Goal: Task Accomplishment & Management: Manage account settings

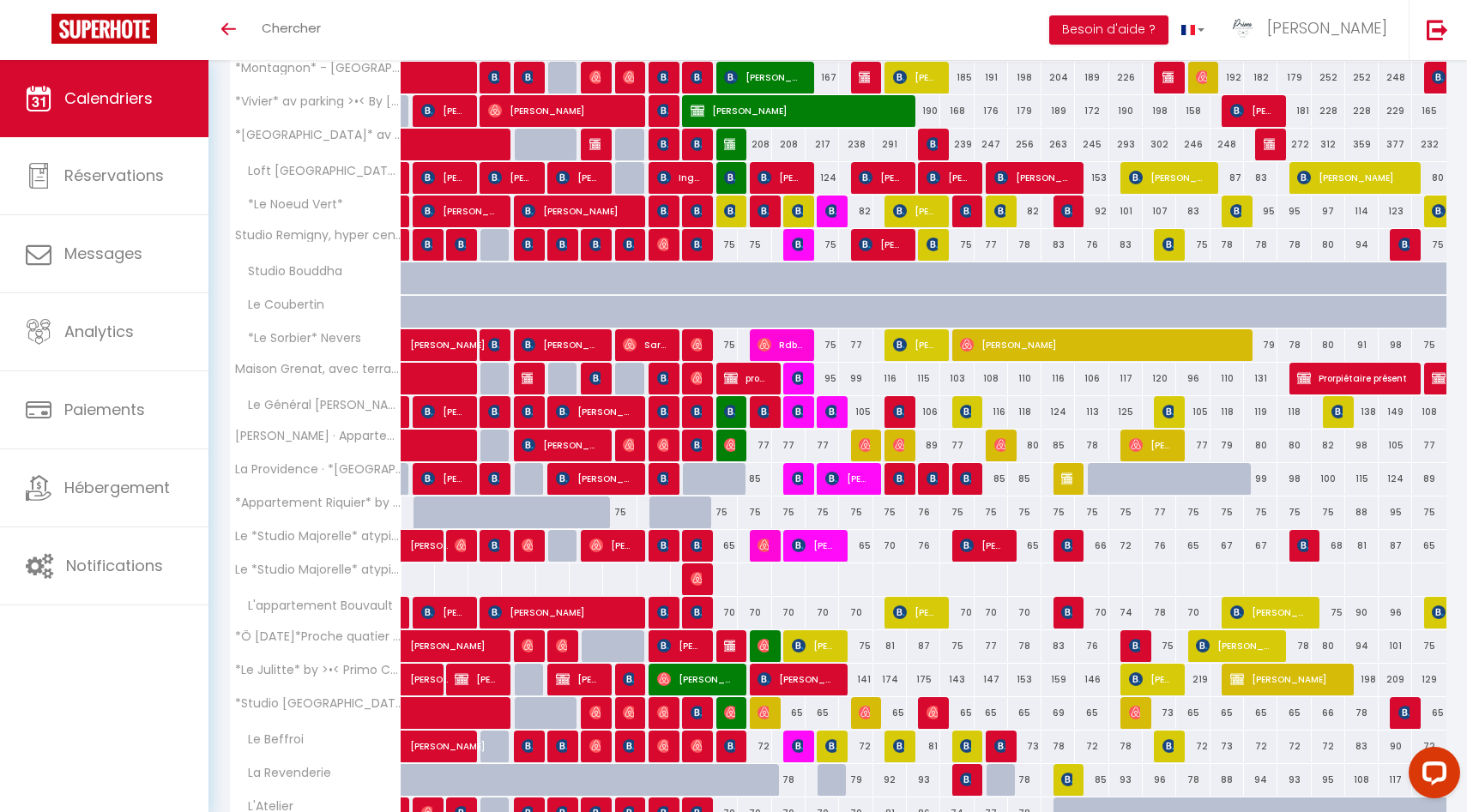
scroll to position [443, 0]
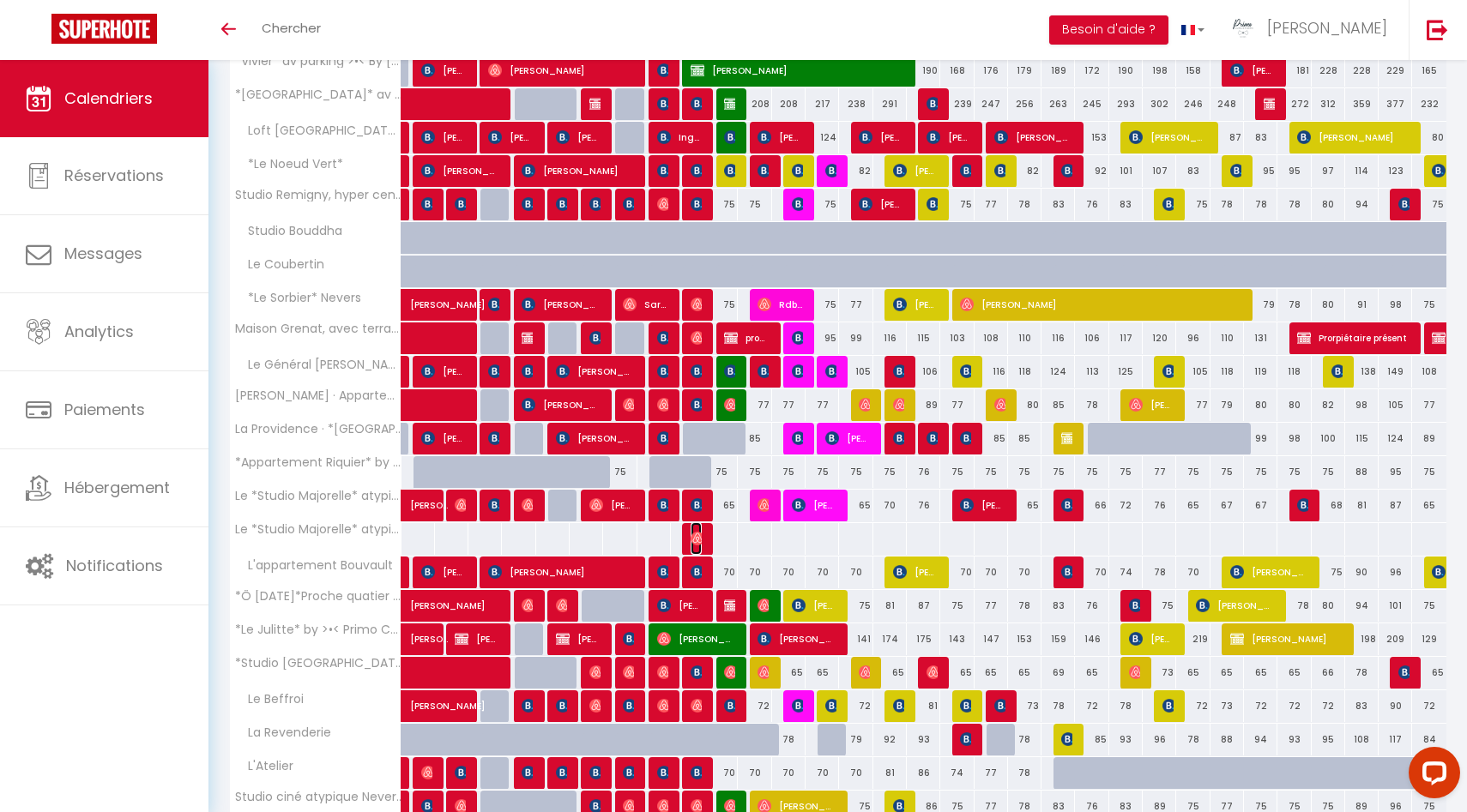
click at [691, 512] on img at bounding box center [697, 505] width 14 height 14
select select "OK"
select select "50844"
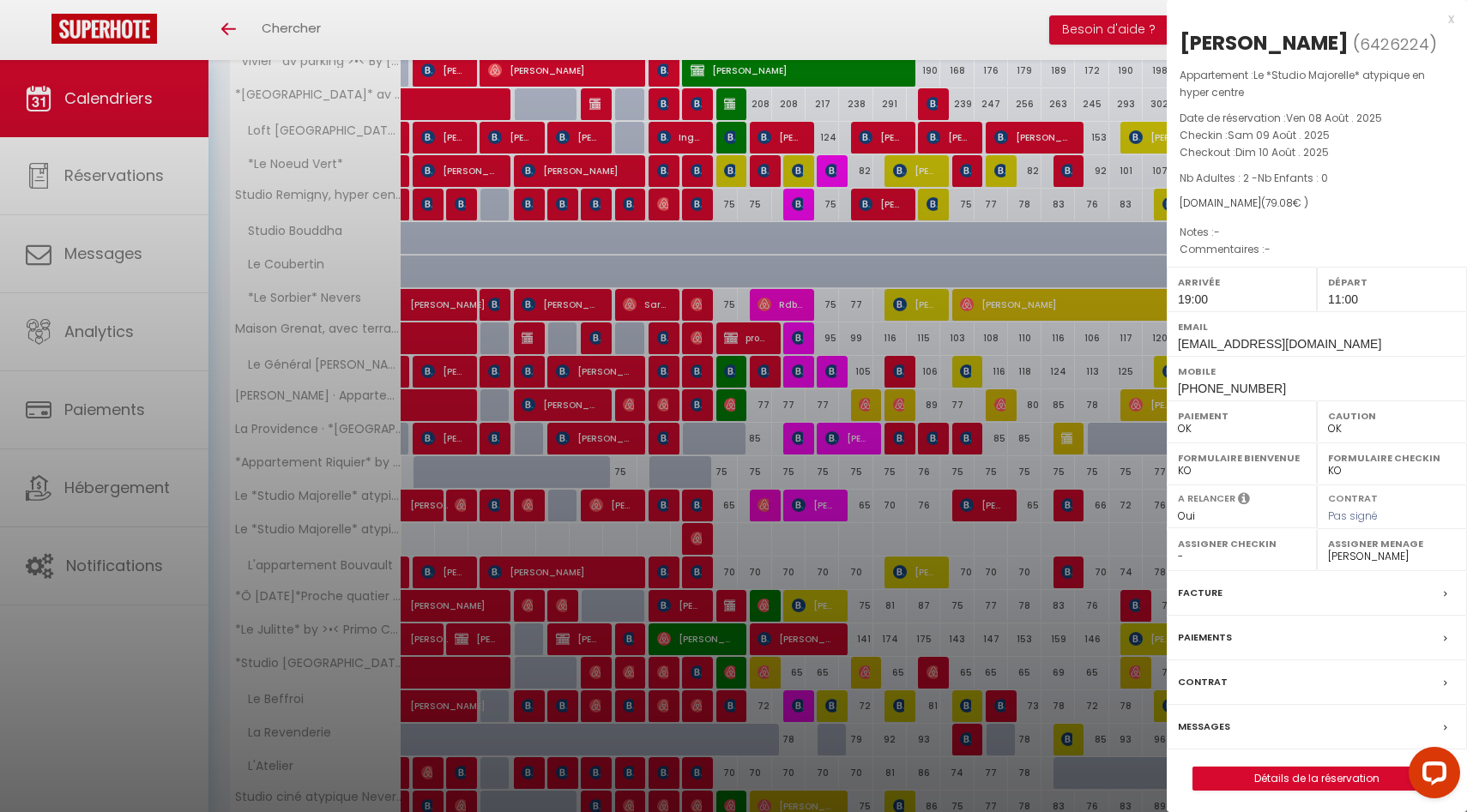
click at [696, 540] on div at bounding box center [733, 406] width 1467 height 812
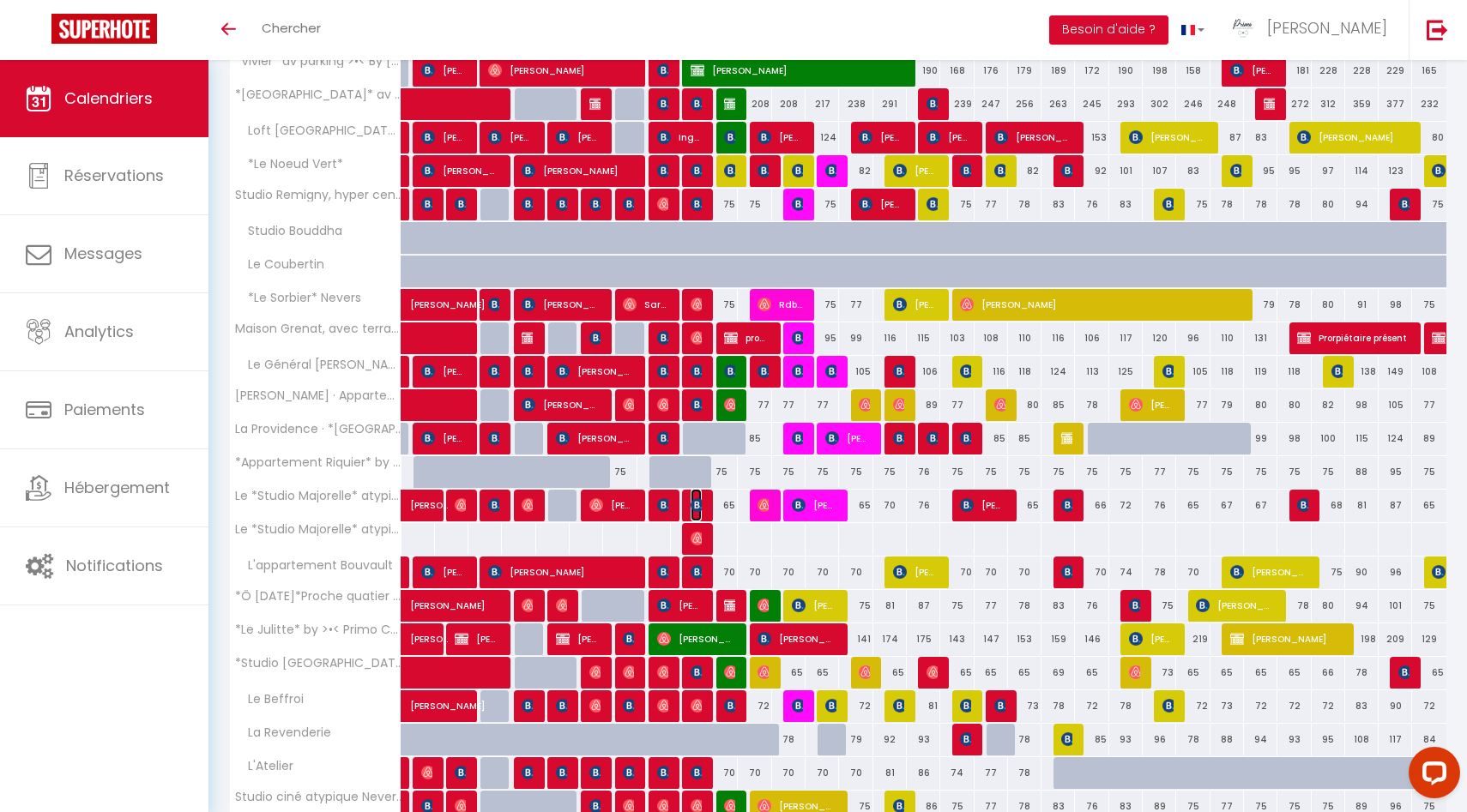
click at [694, 506] on img at bounding box center [697, 505] width 14 height 14
select select "0"
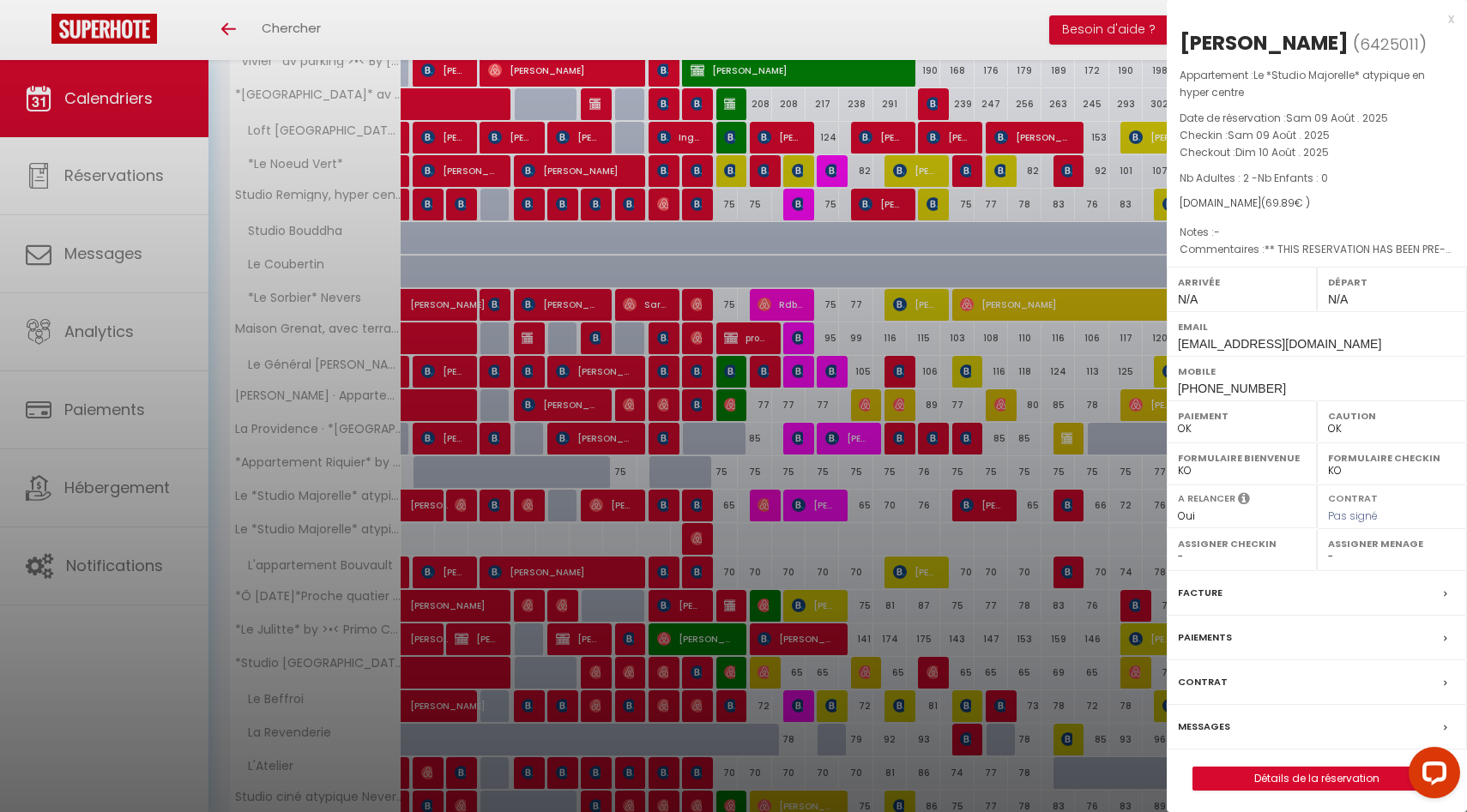
click at [694, 506] on div at bounding box center [733, 406] width 1467 height 812
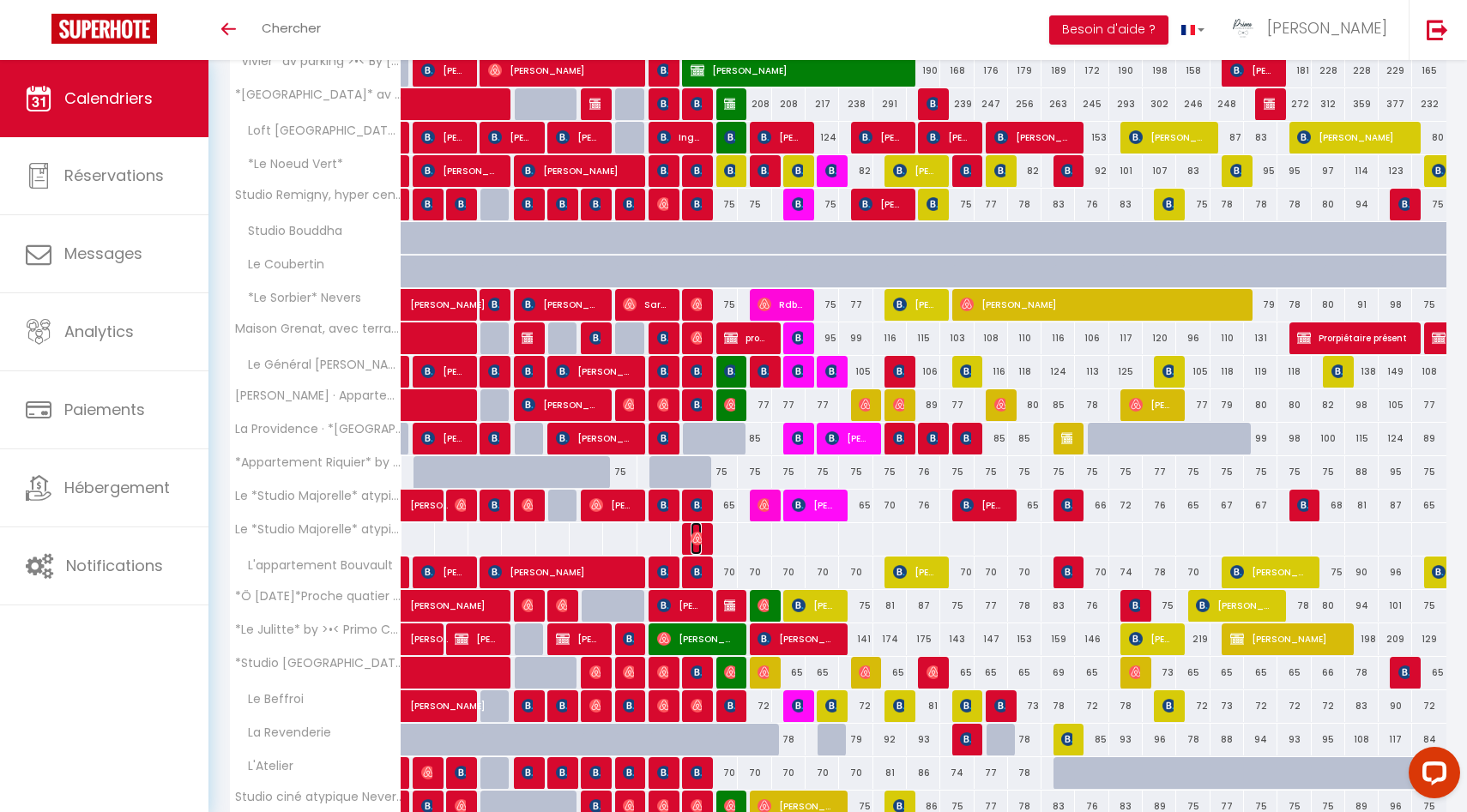
click at [697, 512] on img at bounding box center [697, 505] width 14 height 14
select select "50844"
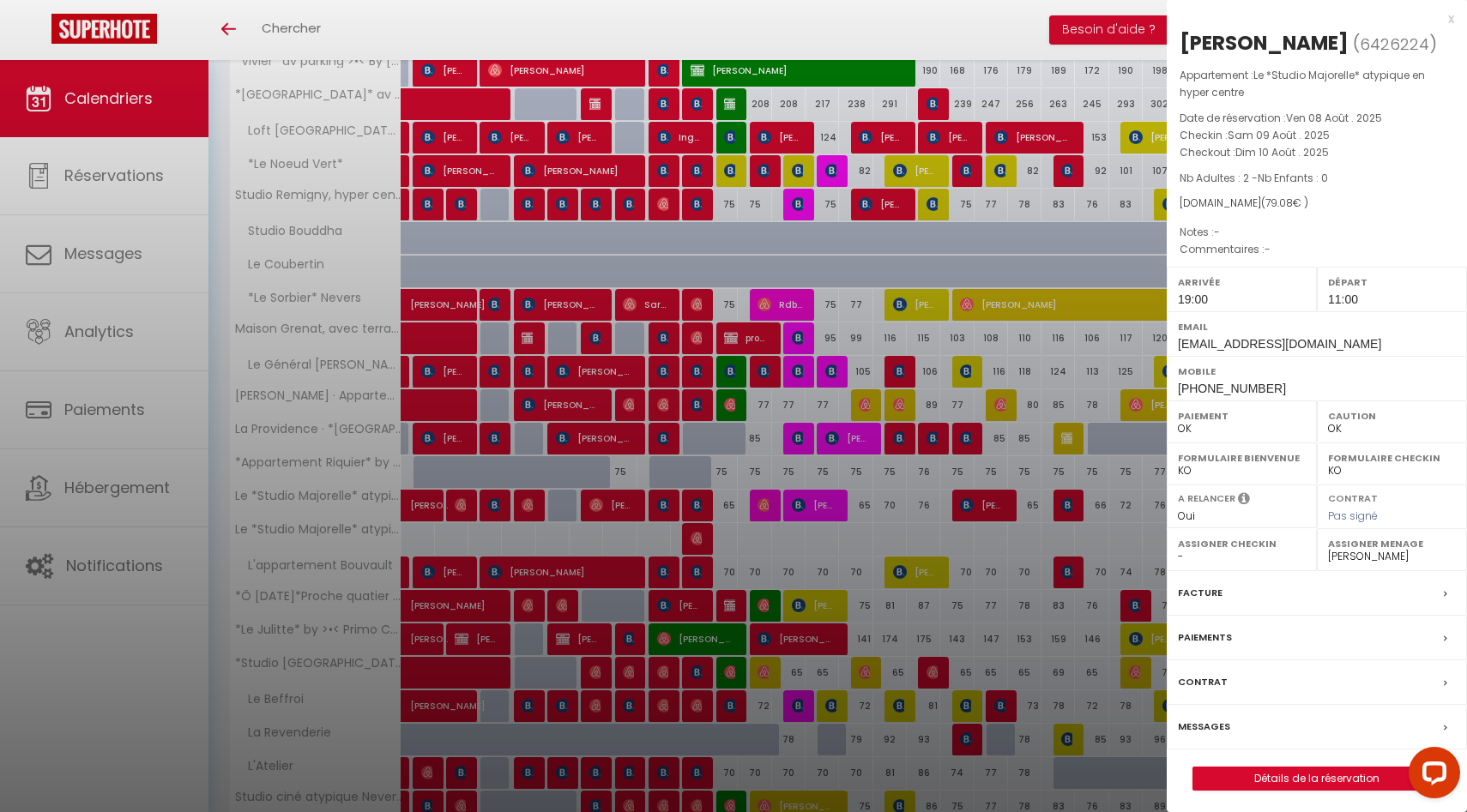
click at [697, 542] on div at bounding box center [733, 406] width 1467 height 812
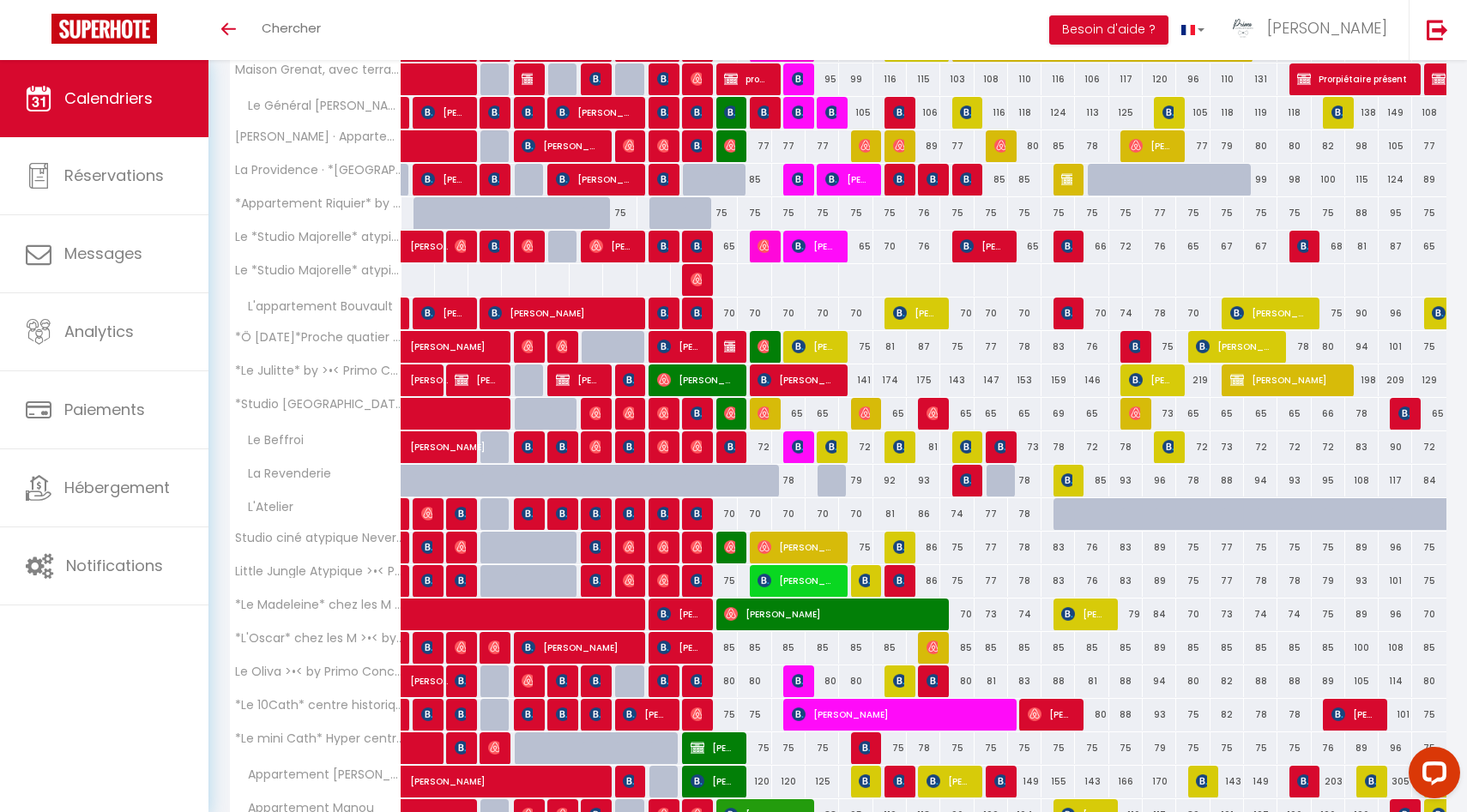
scroll to position [496, 0]
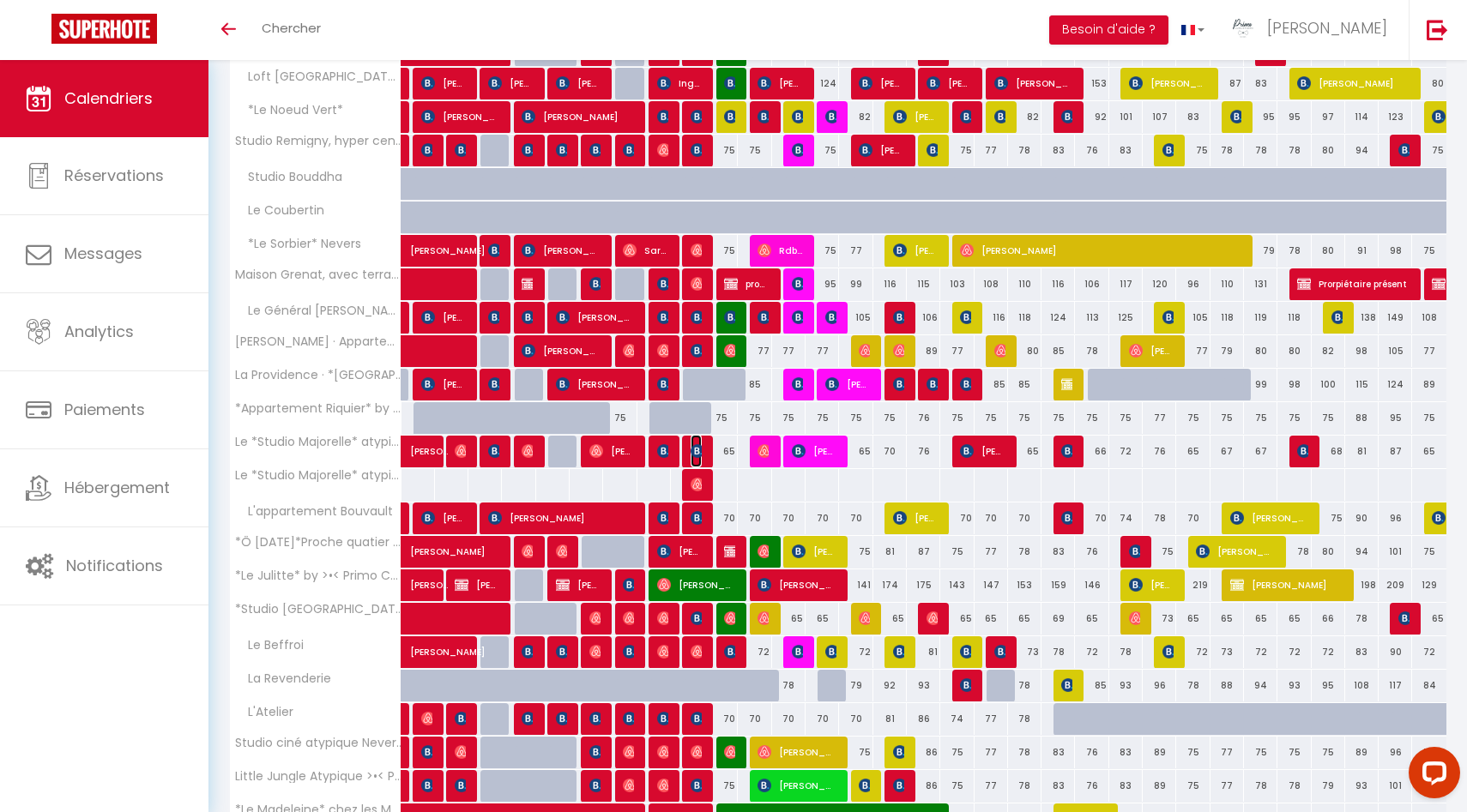
click at [697, 448] on img at bounding box center [697, 451] width 14 height 14
select select "0"
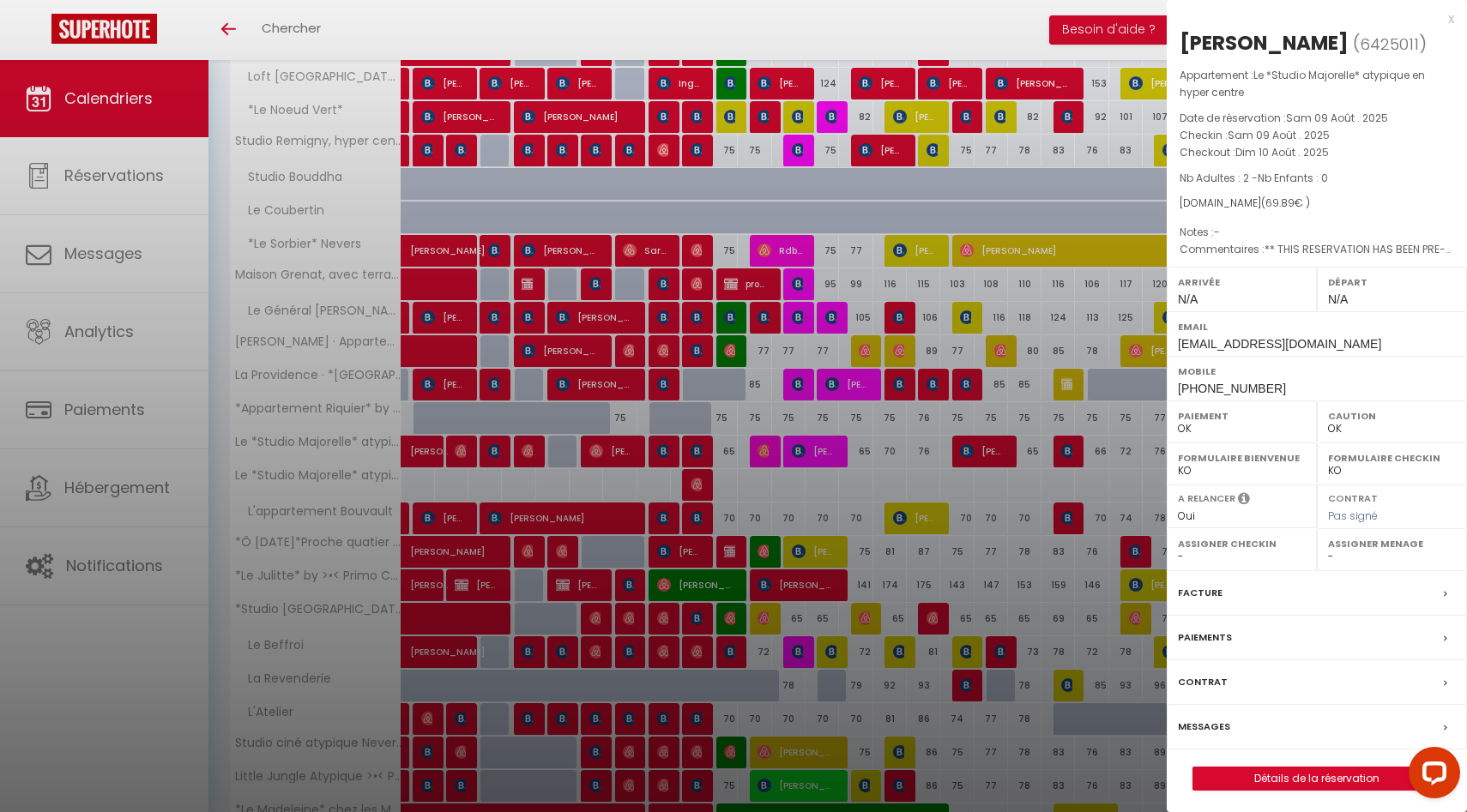
click at [794, 495] on div at bounding box center [733, 406] width 1467 height 812
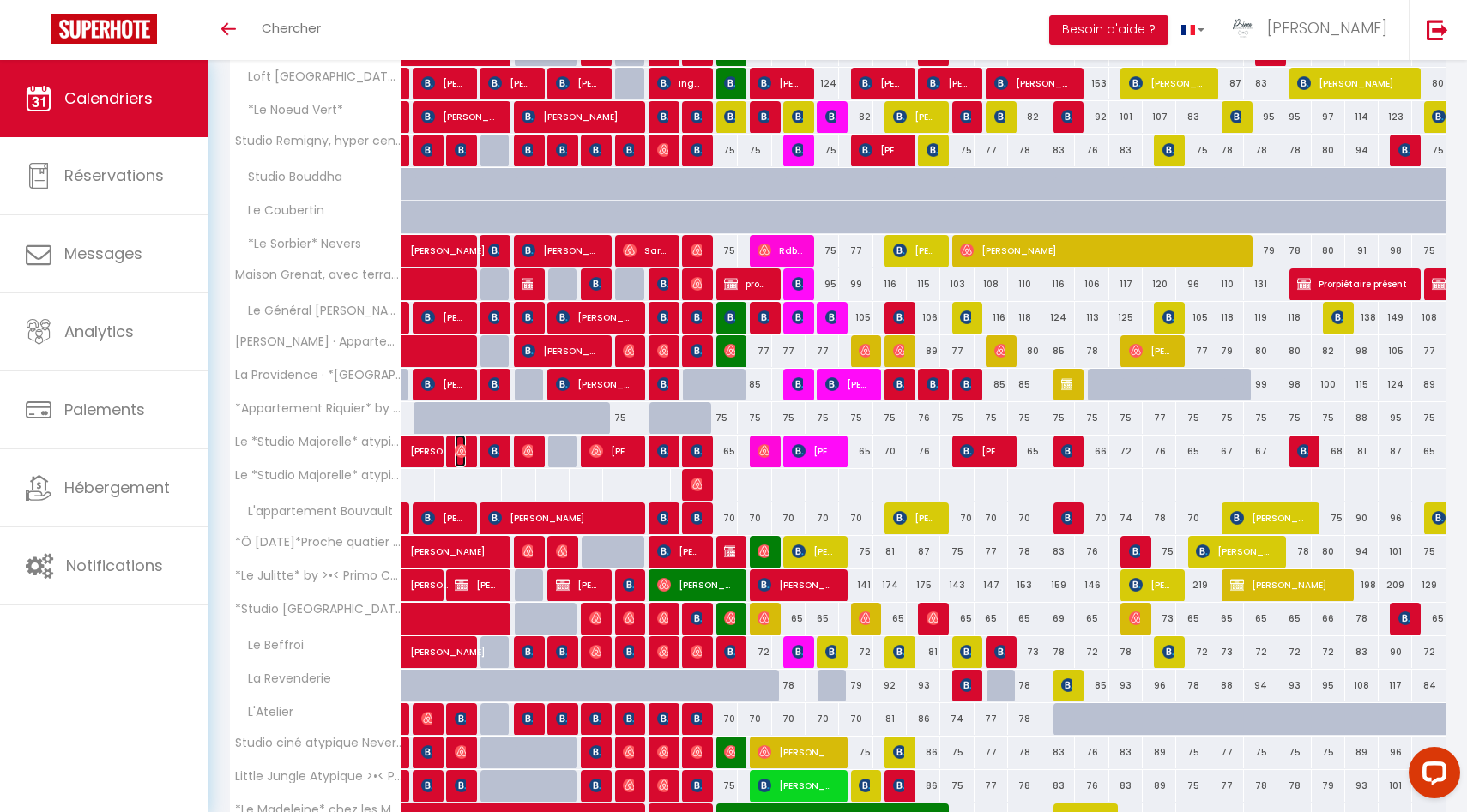
click at [462, 447] on img at bounding box center [462, 451] width 14 height 14
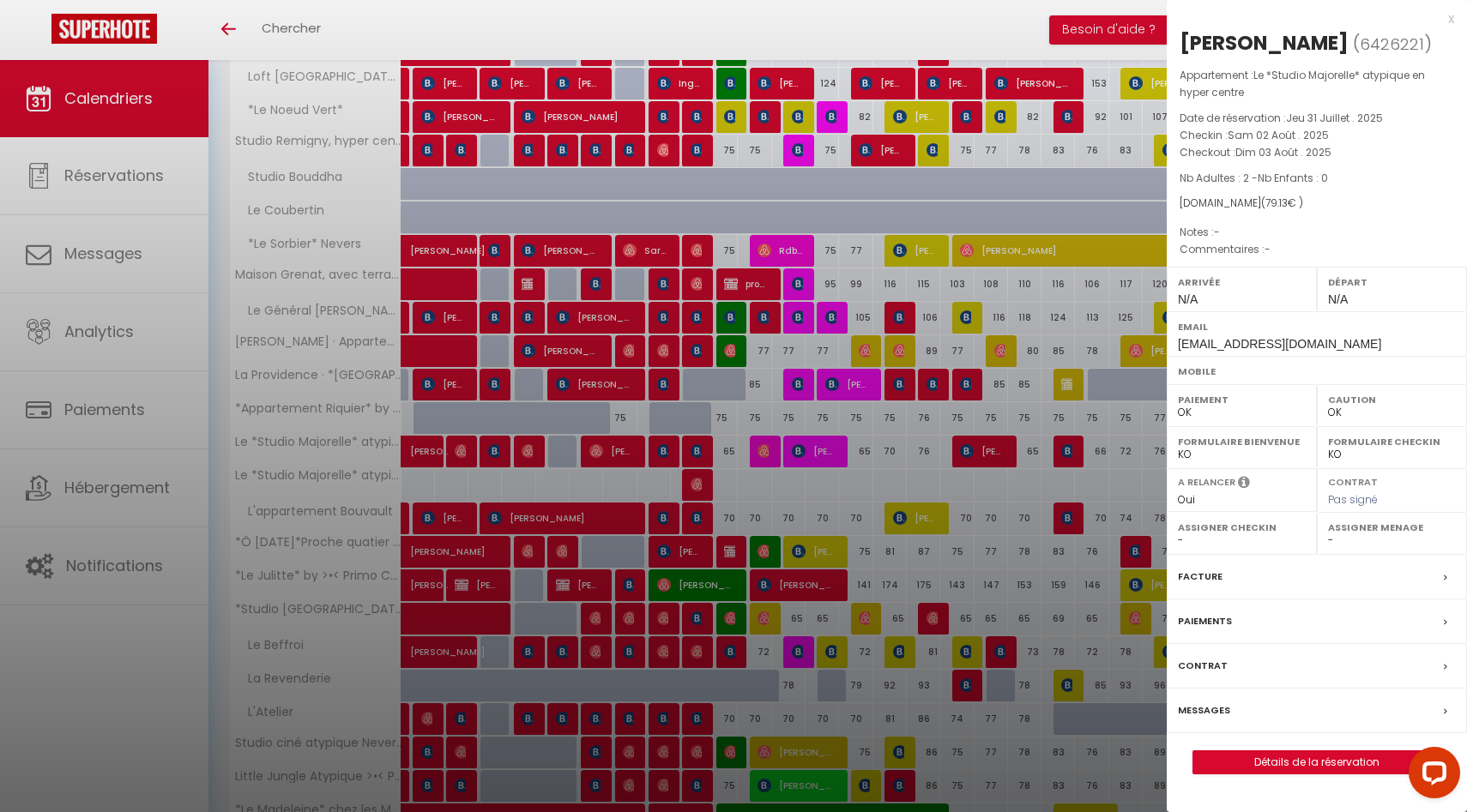
click at [462, 447] on div at bounding box center [733, 406] width 1467 height 812
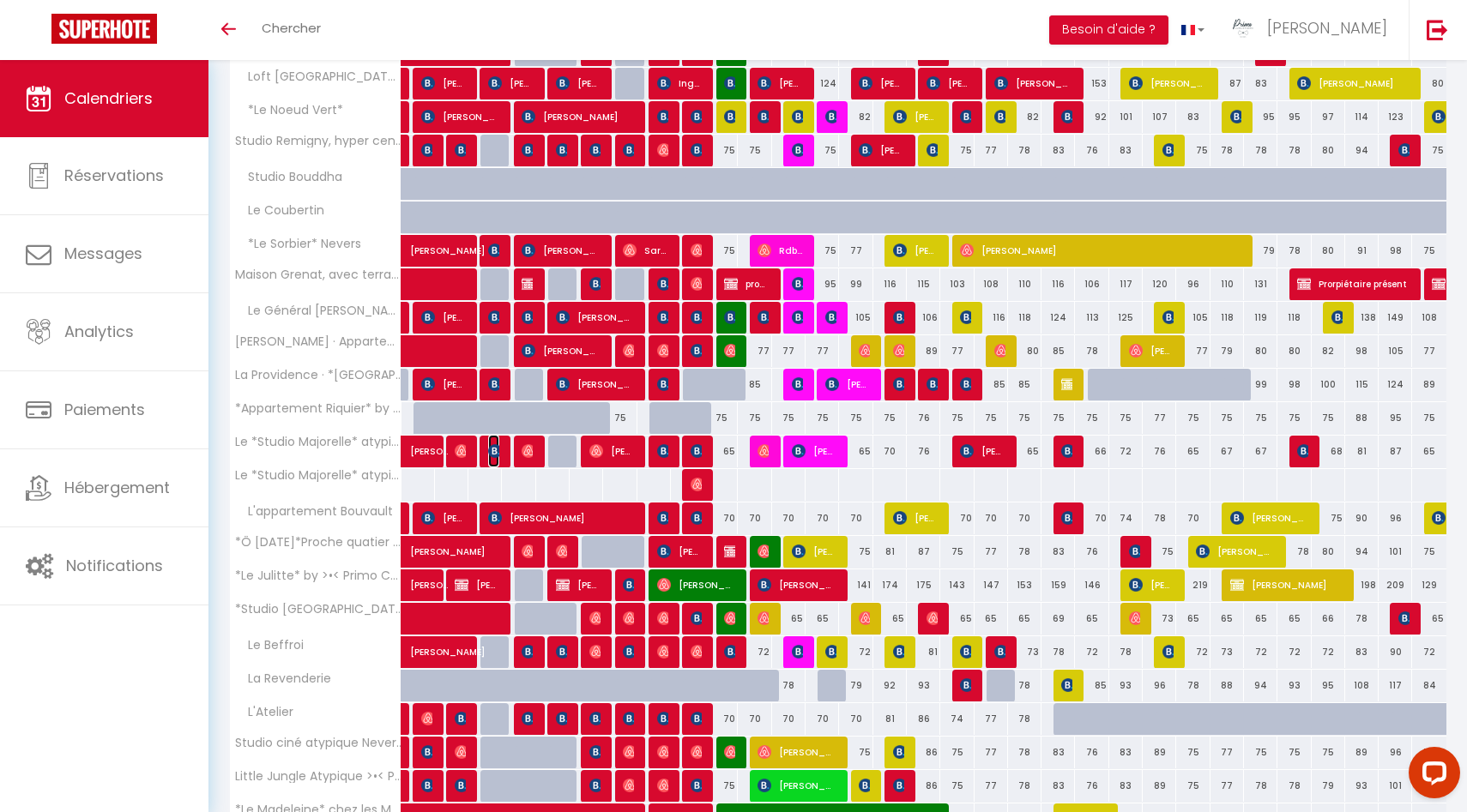
click at [493, 450] on img at bounding box center [495, 451] width 14 height 14
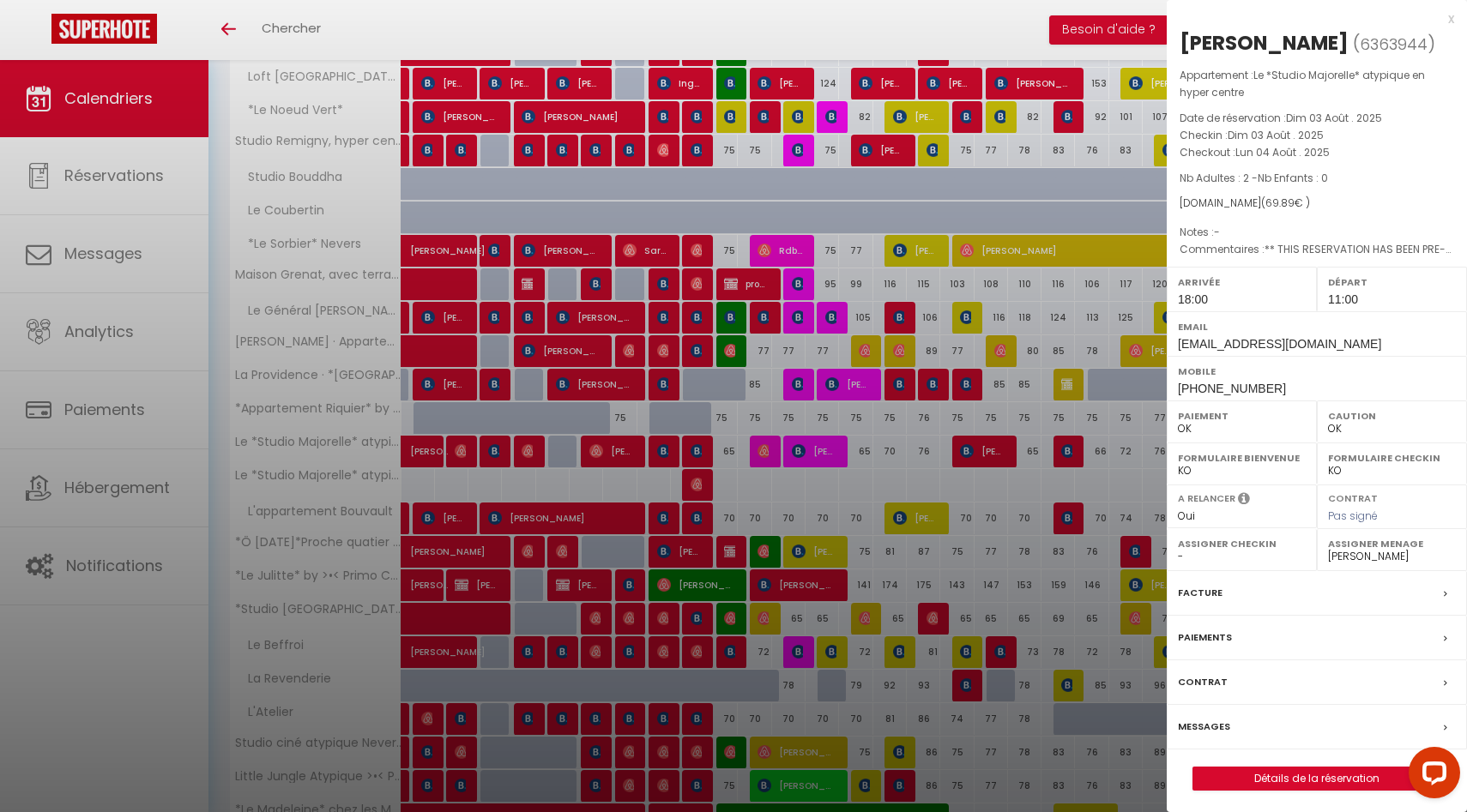
click at [493, 450] on div at bounding box center [733, 406] width 1467 height 812
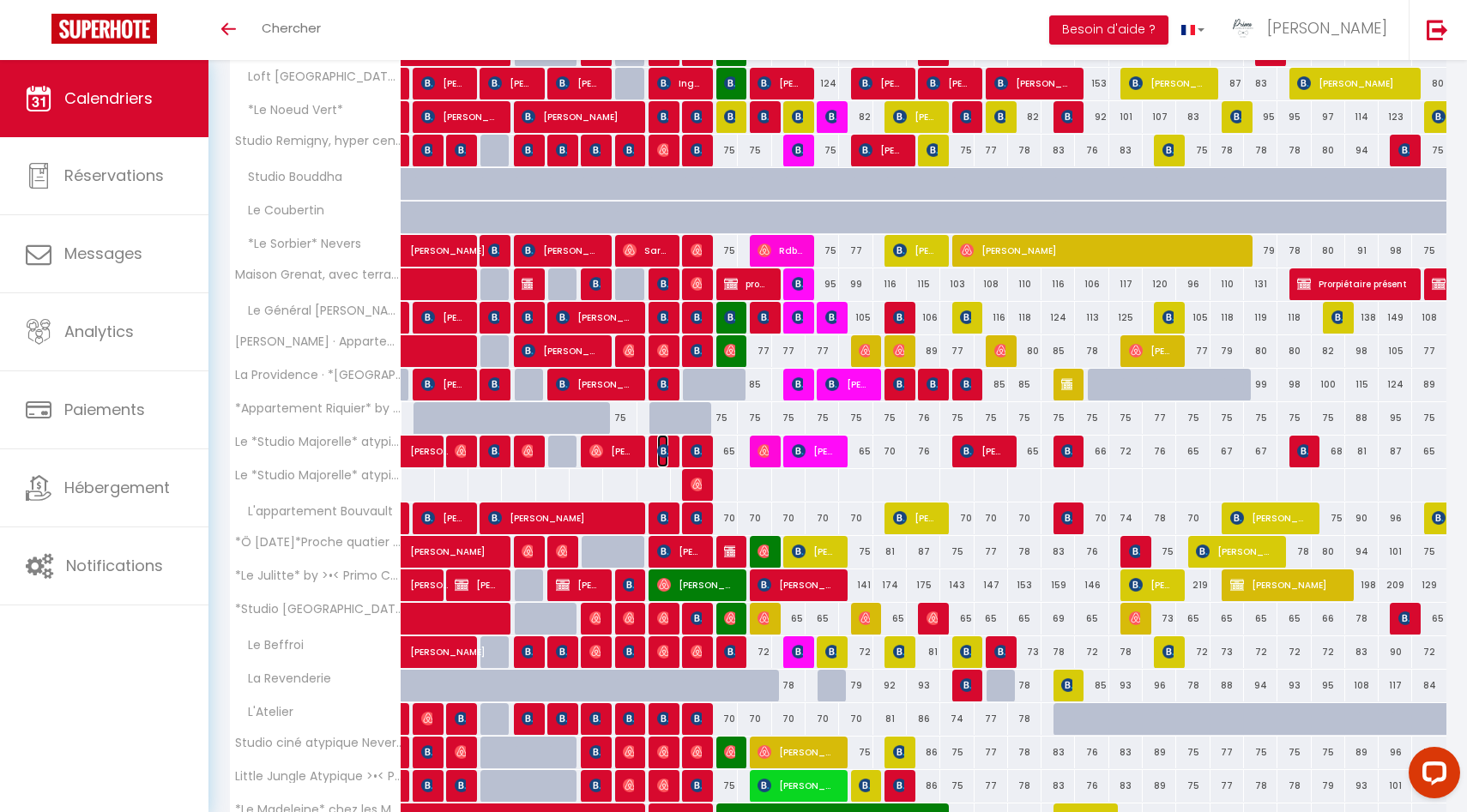
click at [665, 450] on img at bounding box center [663, 451] width 14 height 14
select select "50844"
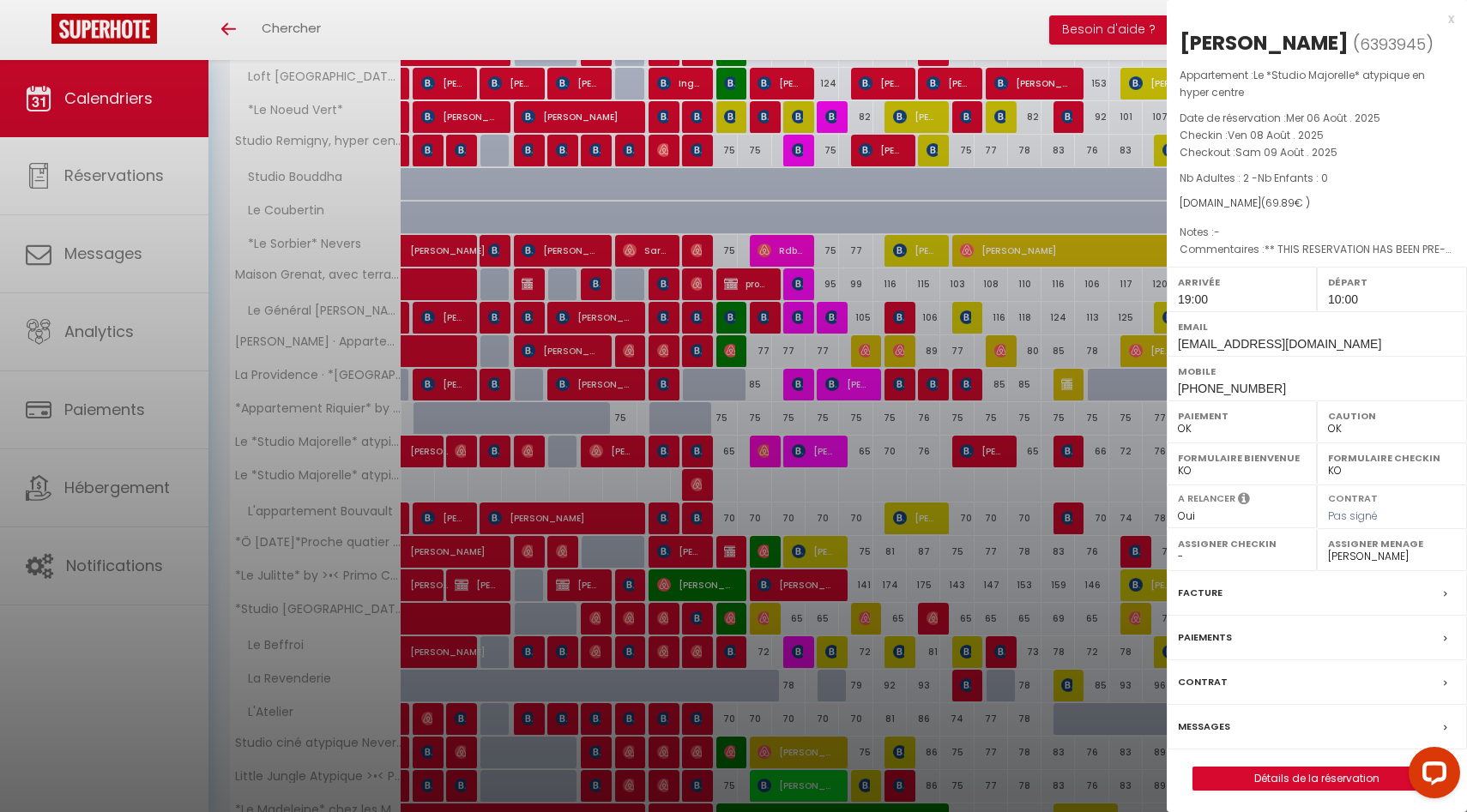
click at [1214, 731] on label "Messages" at bounding box center [1204, 726] width 53 height 18
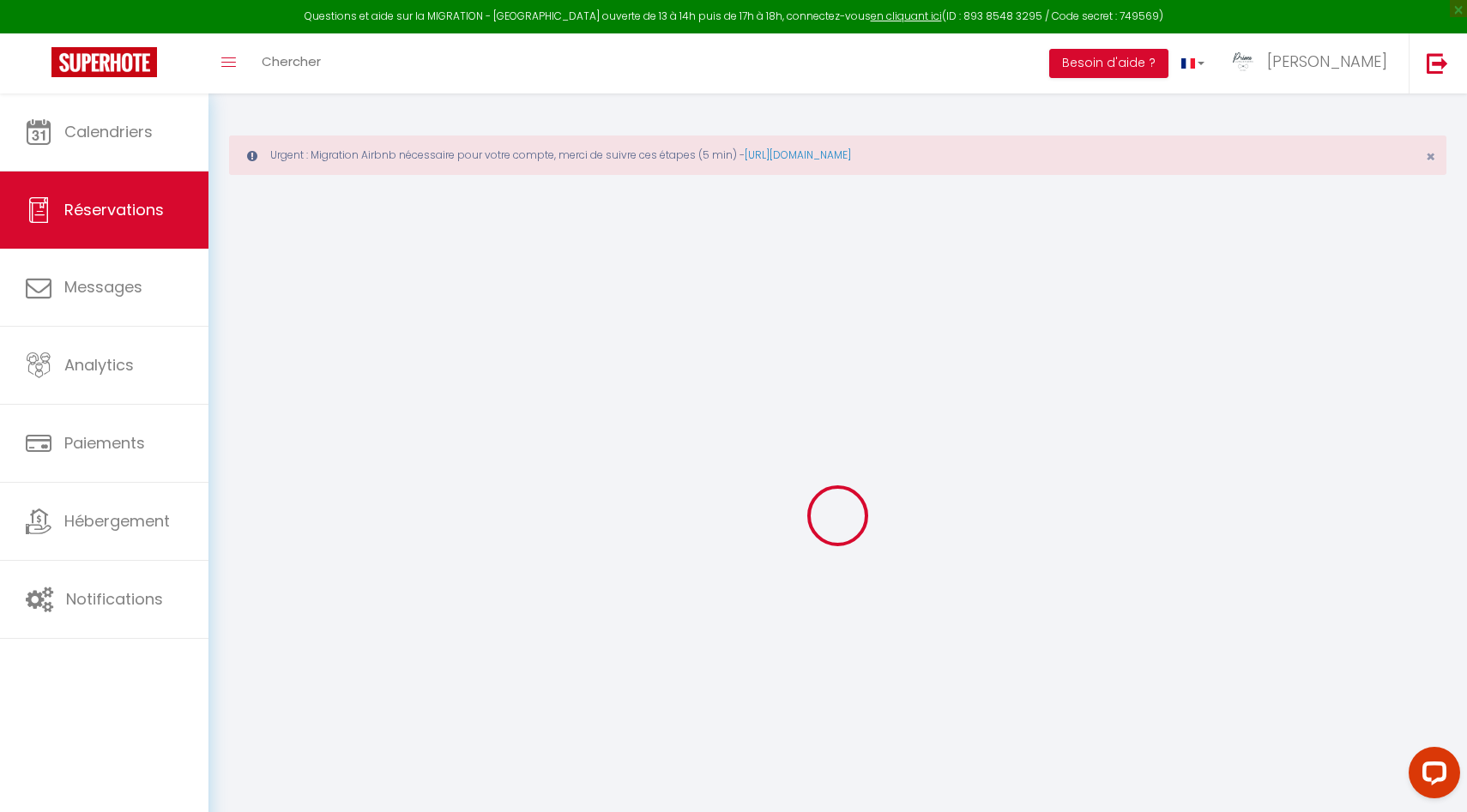
select select
checkbox input "false"
type voyageur0 "** THIS RESERVATION HAS BEEN PRE-PAID ** BOOKING NOTE : Payment charge is EUR 0…"
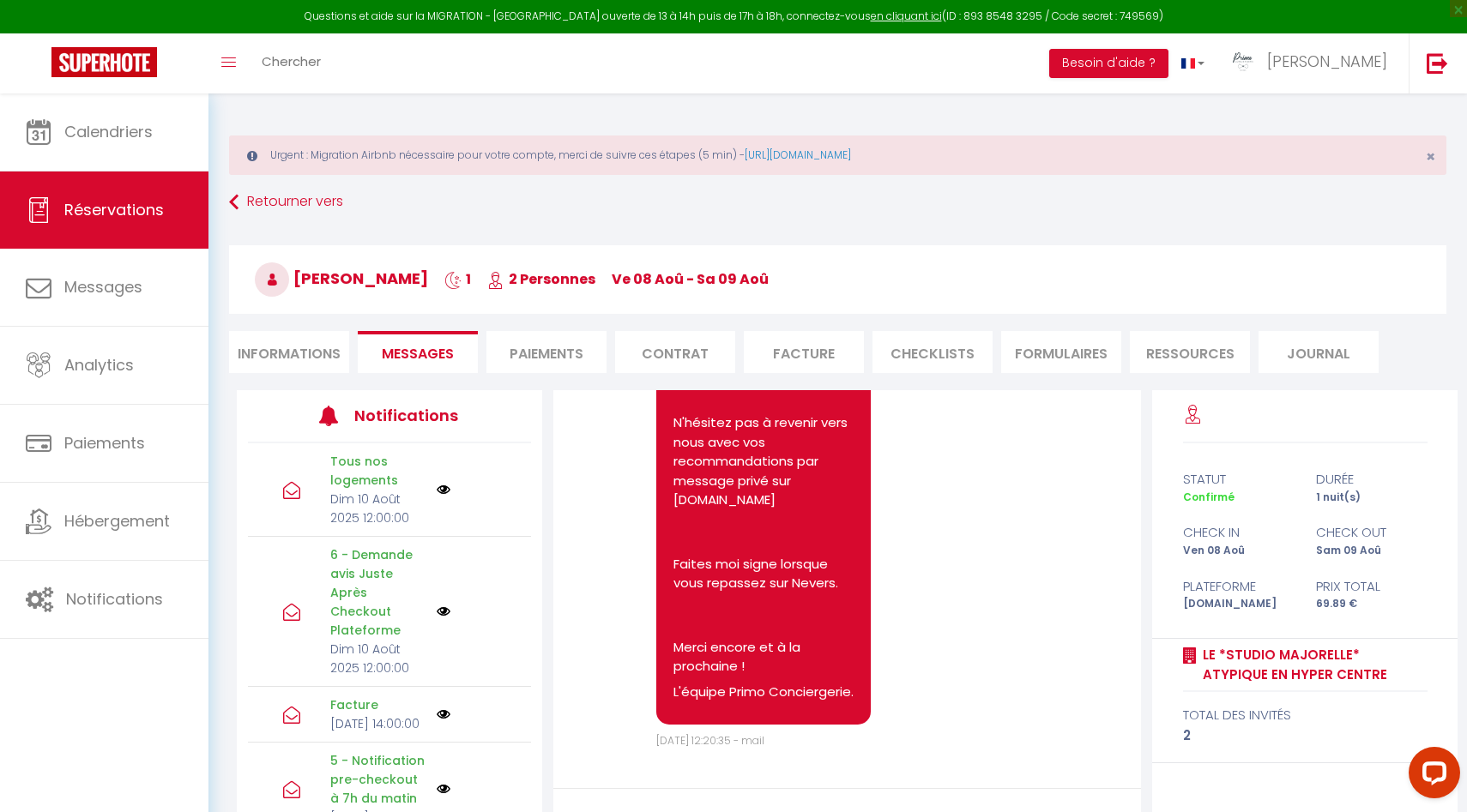
scroll to position [8276, 0]
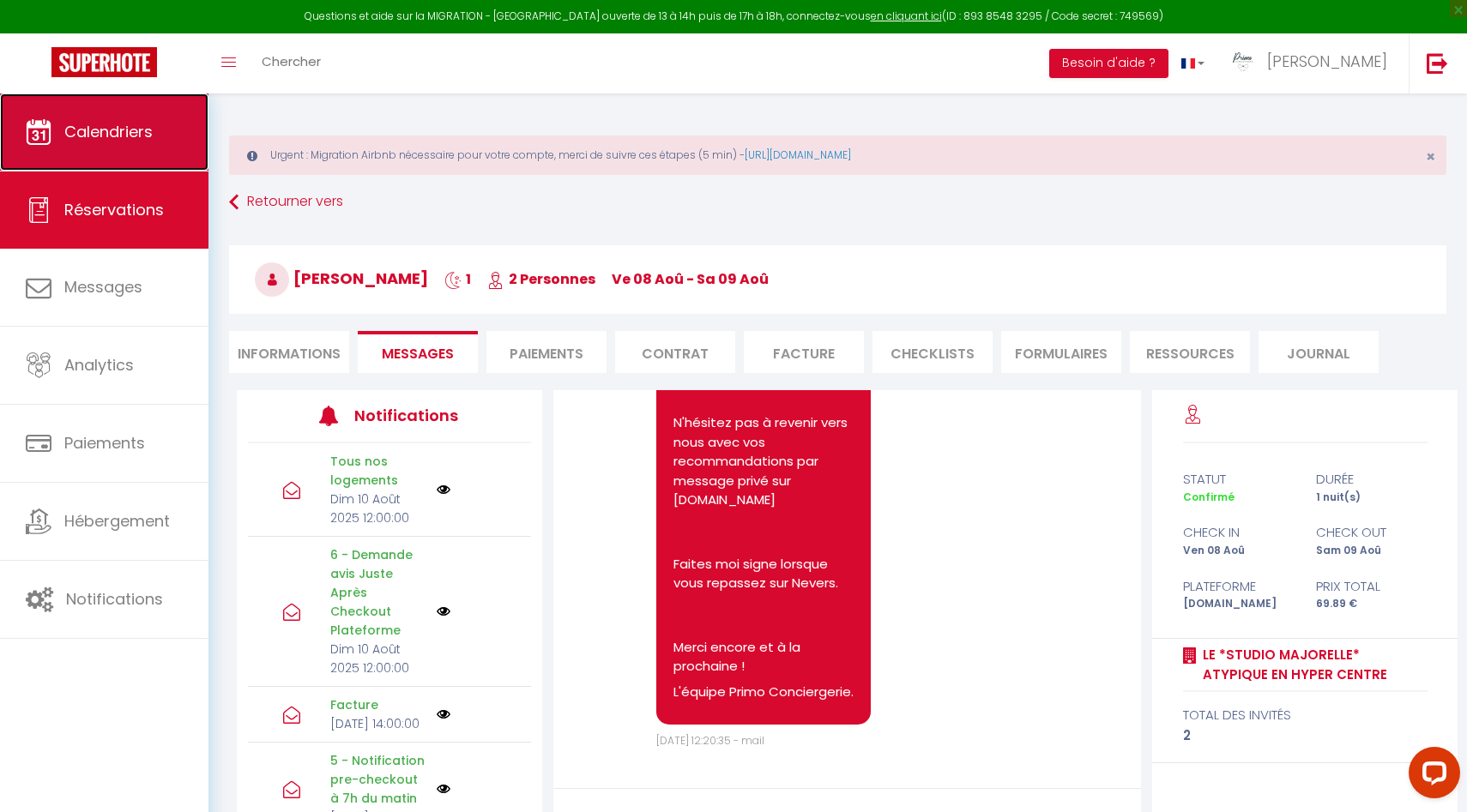
click at [91, 121] on span "Calendriers" at bounding box center [108, 131] width 89 height 22
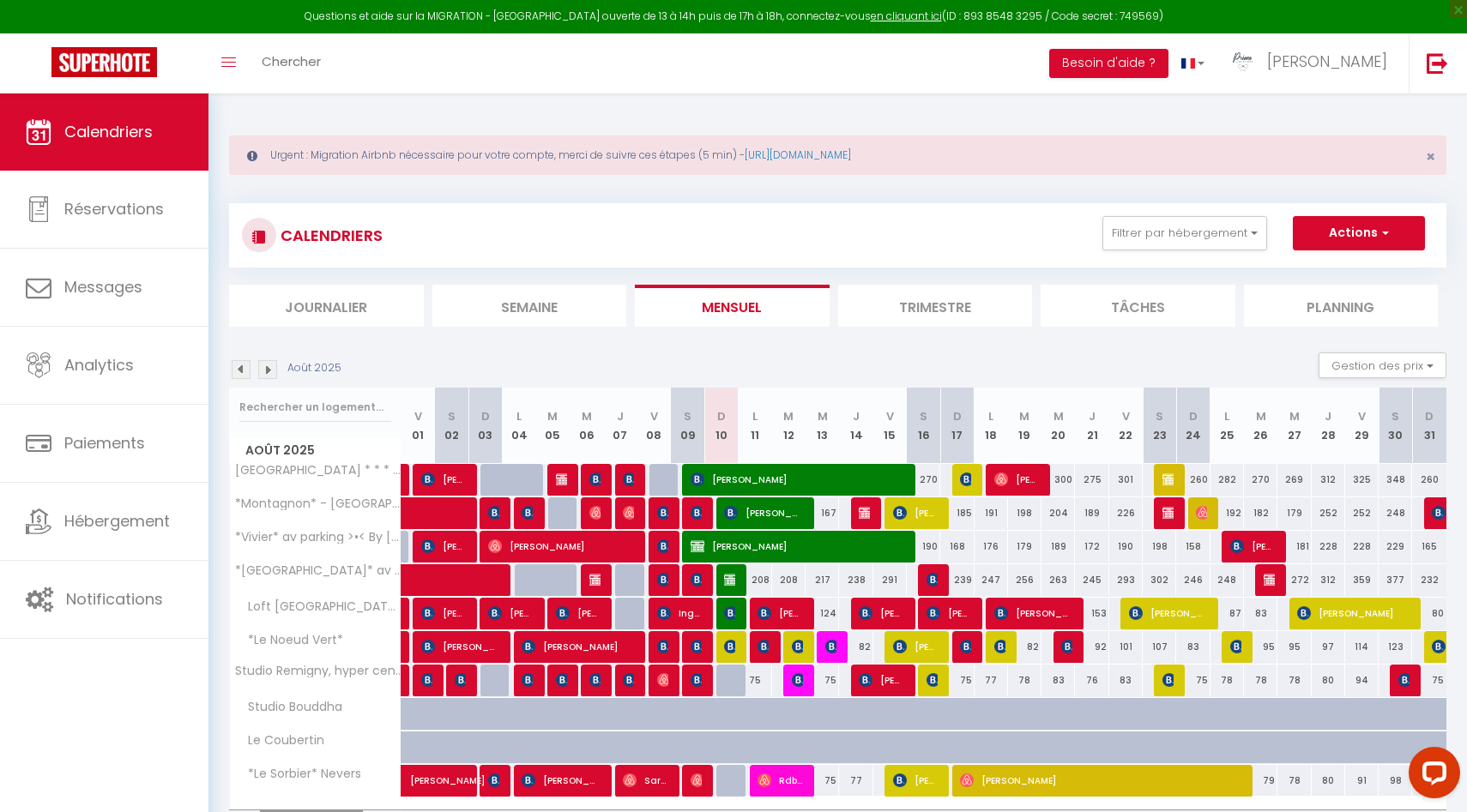
scroll to position [99, 0]
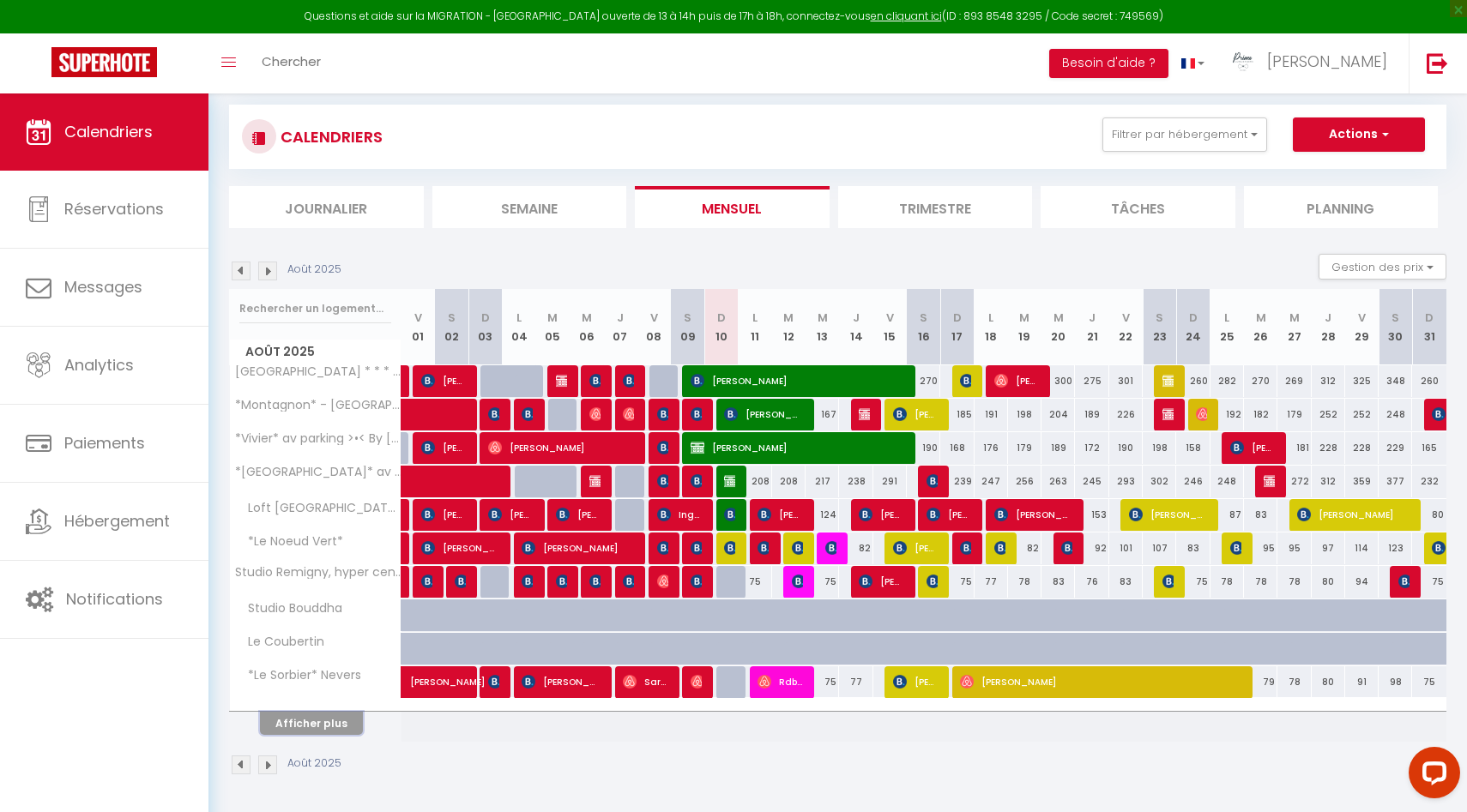
click at [331, 728] on button "Afficher plus" at bounding box center [311, 723] width 103 height 24
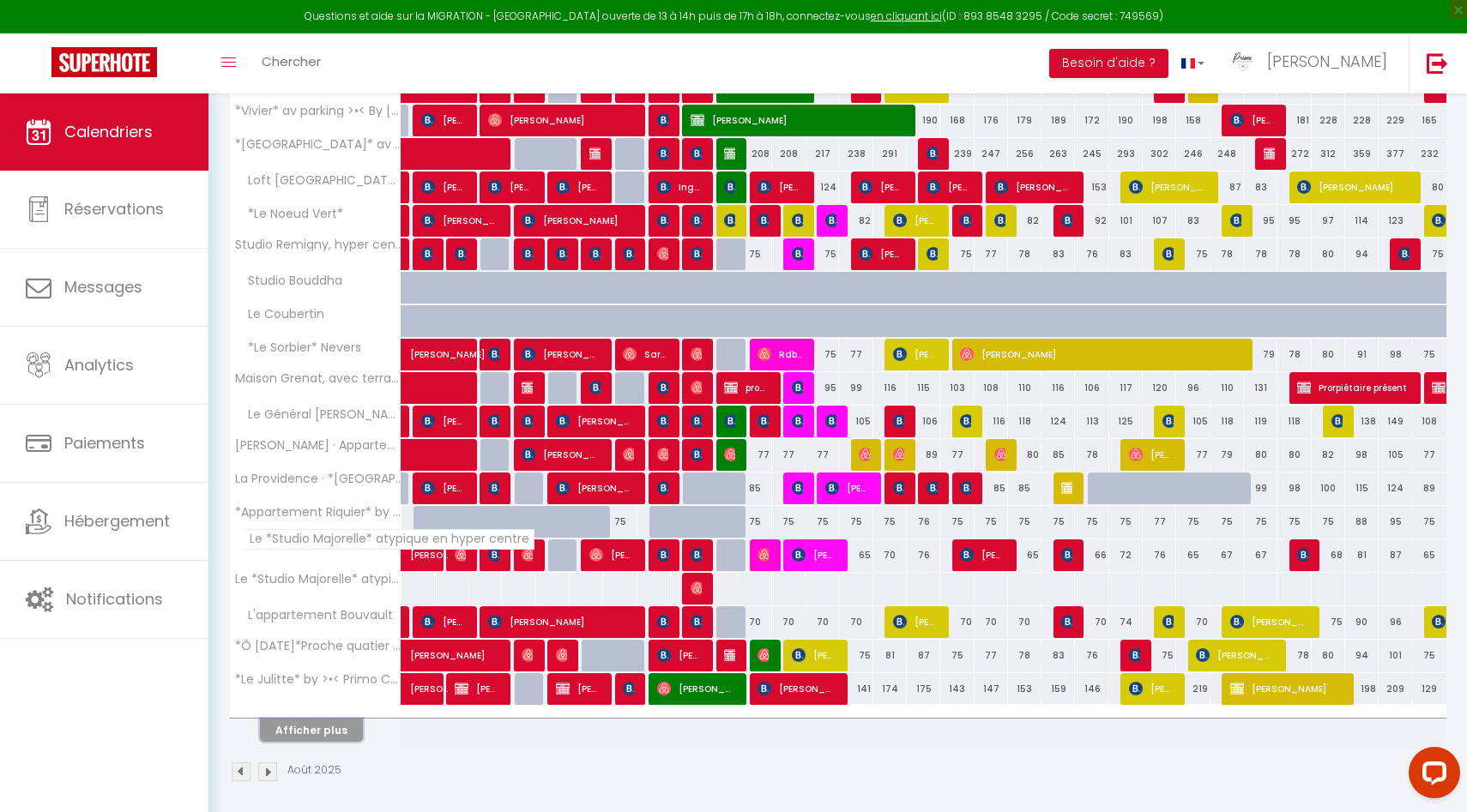
scroll to position [433, 0]
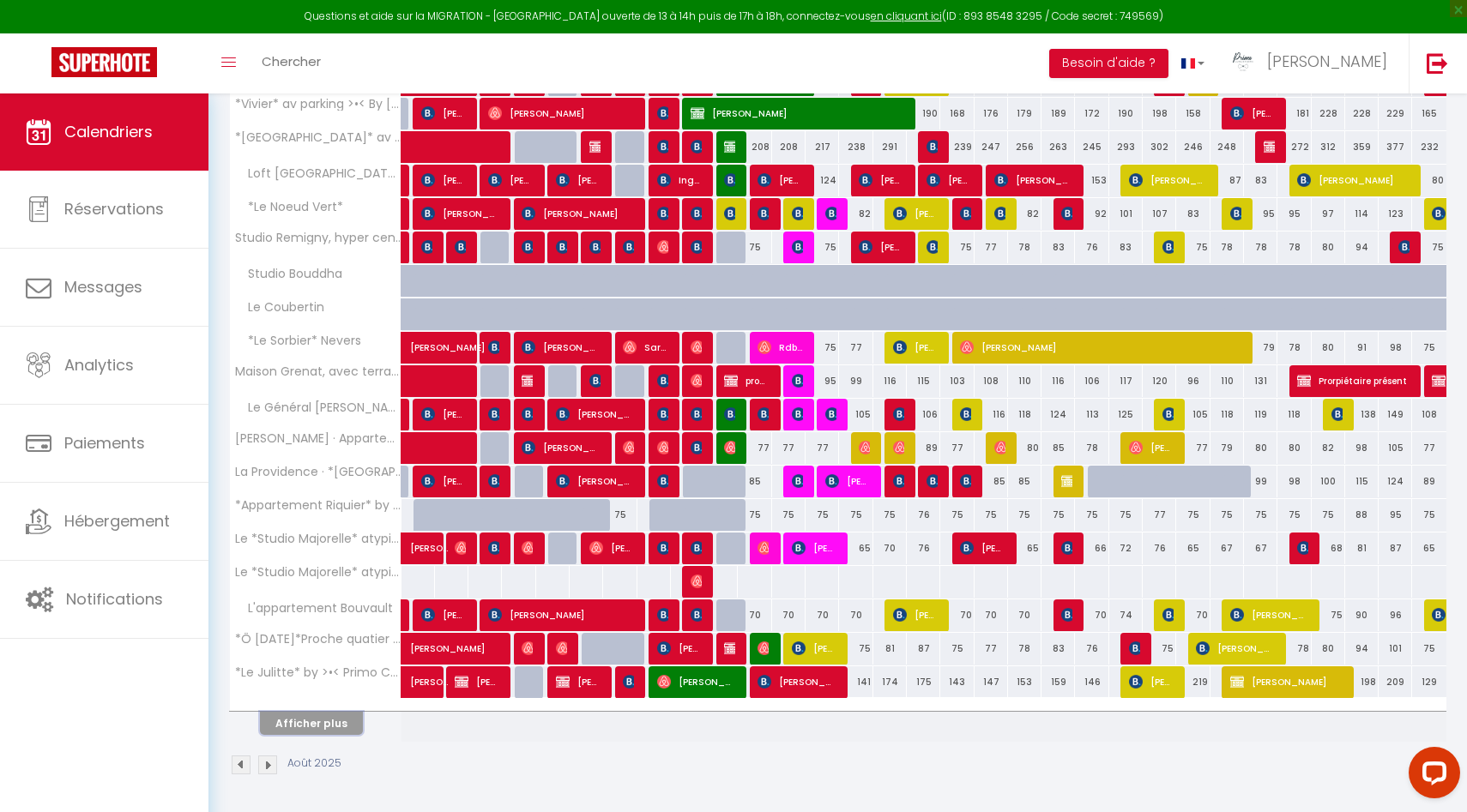
click at [344, 721] on button "Afficher plus" at bounding box center [311, 723] width 103 height 24
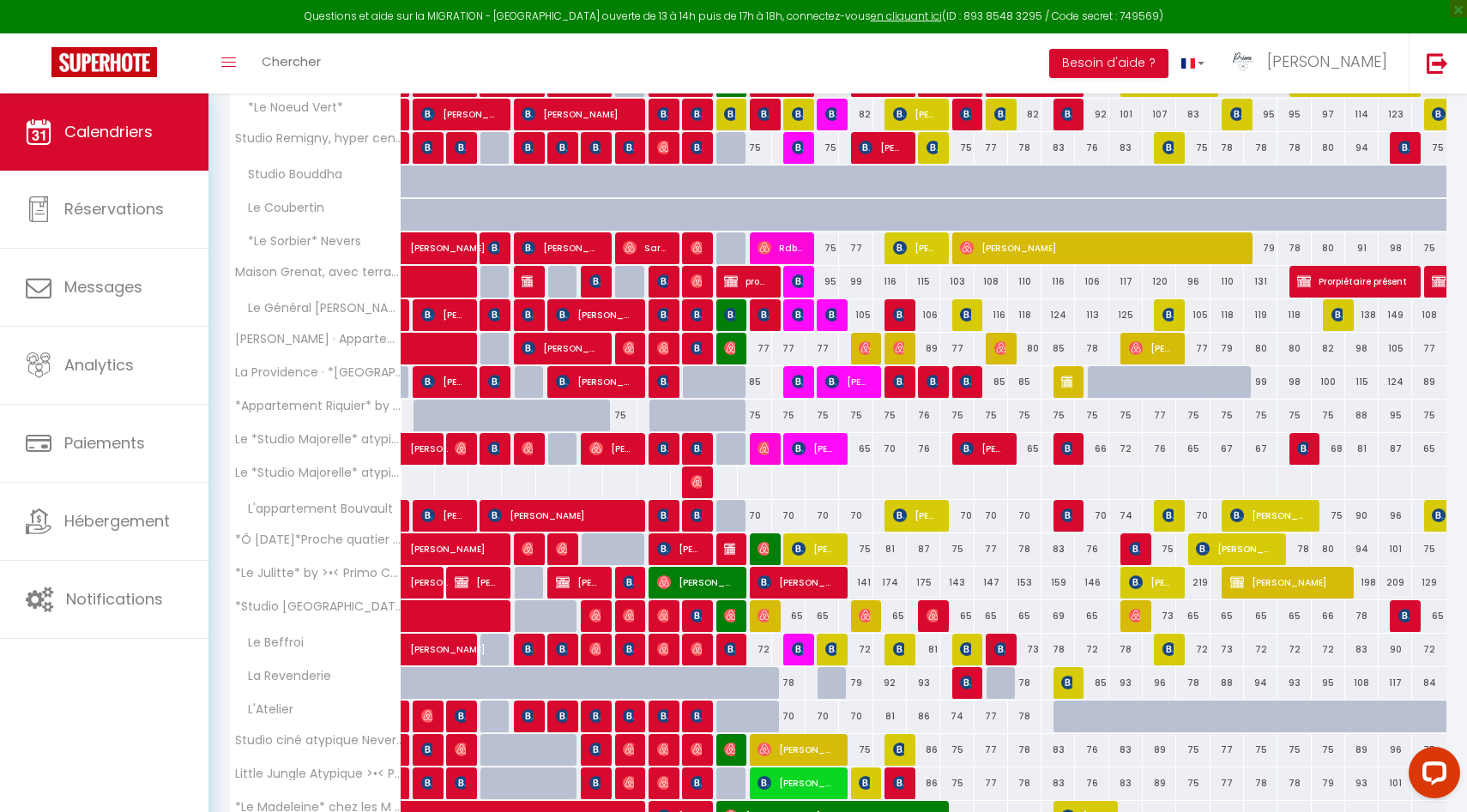
scroll to position [651, 0]
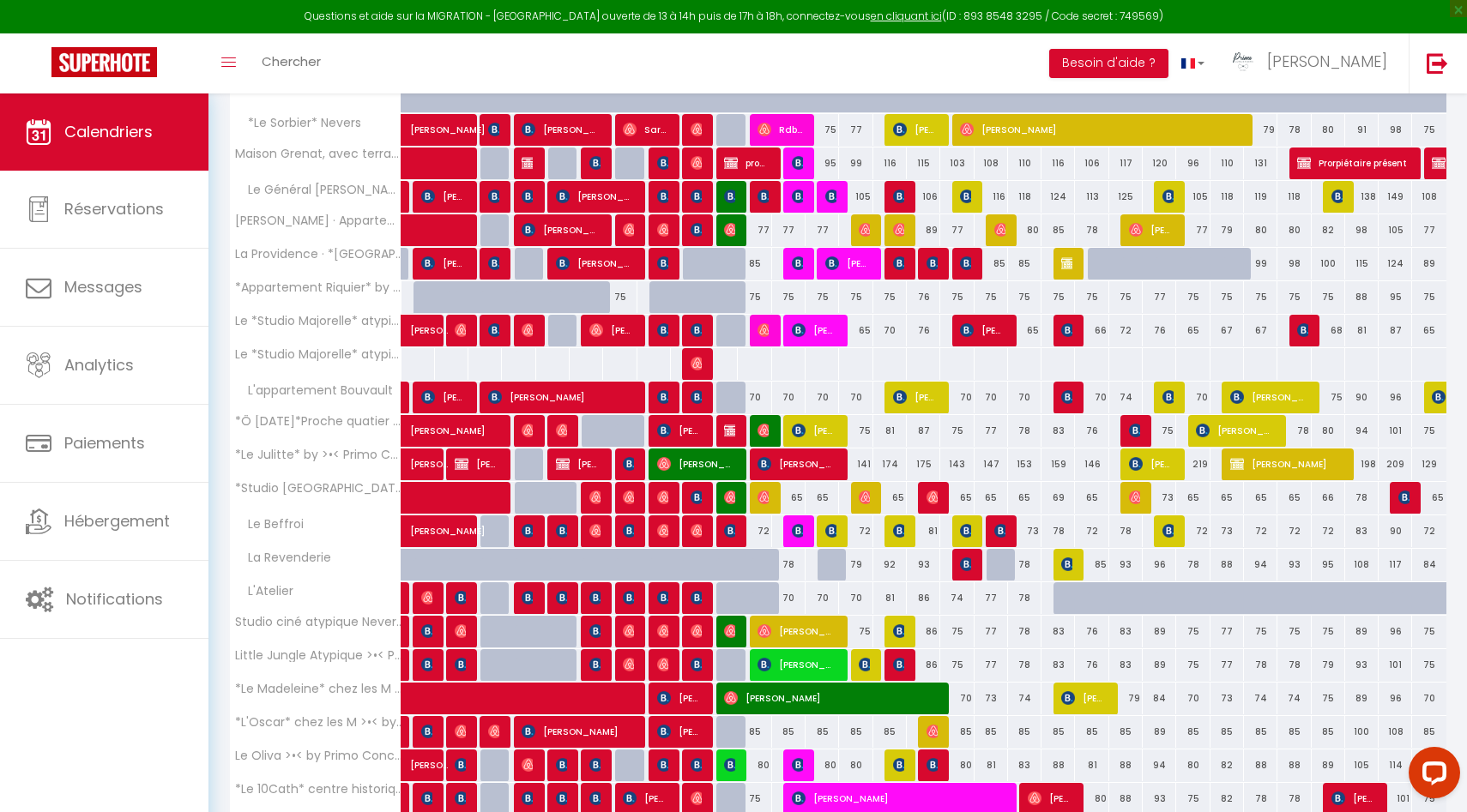
click at [796, 560] on div "78" at bounding box center [789, 565] width 34 height 32
type input "78"
type input "Mar 12 Août 2025"
type input "Mer 13 Août 2025"
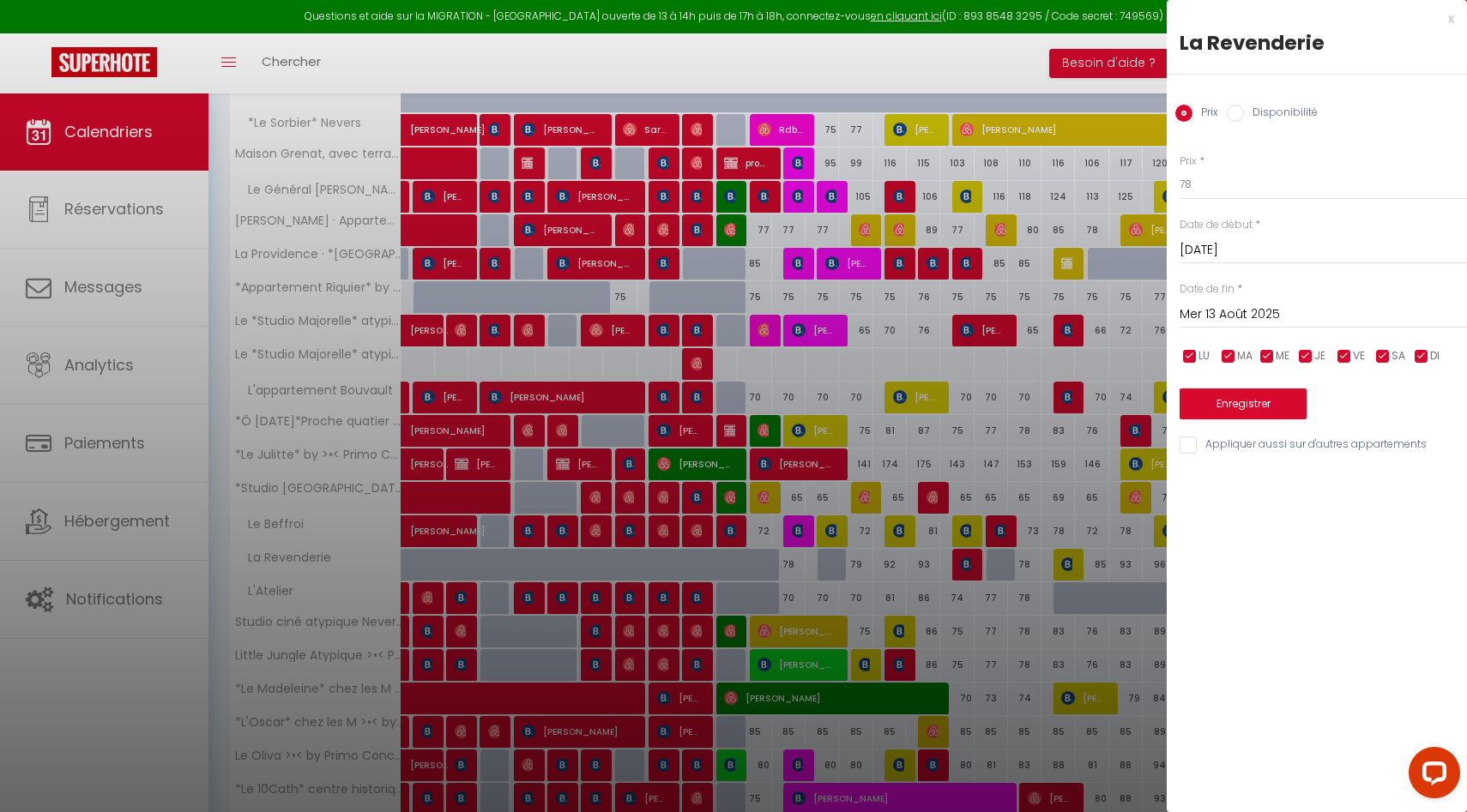
click at [799, 569] on div at bounding box center [733, 406] width 1467 height 812
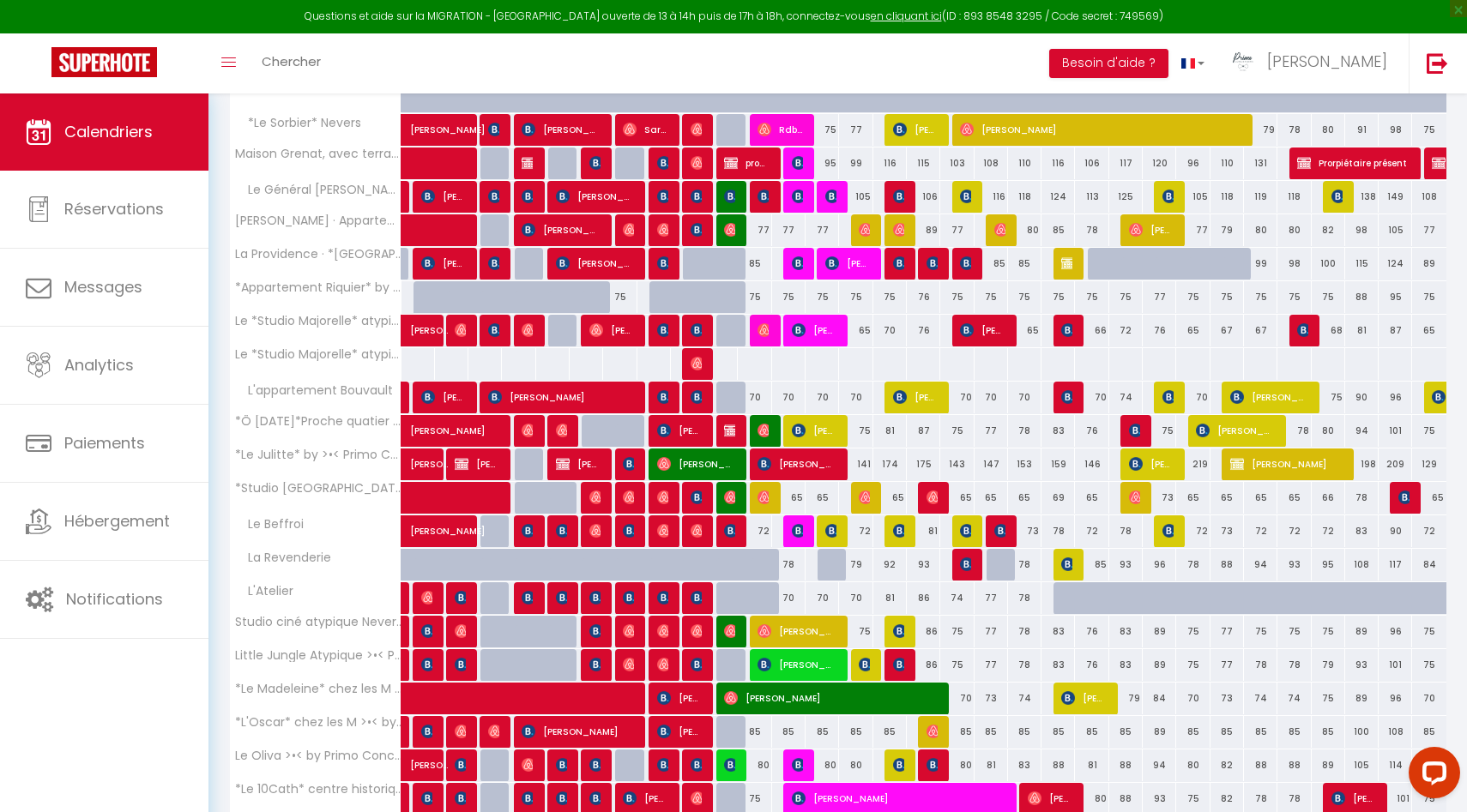
click at [796, 561] on div "78" at bounding box center [789, 565] width 34 height 32
type input "78"
type input "Mar 12 Août 2025"
type input "Mer 13 Août 2025"
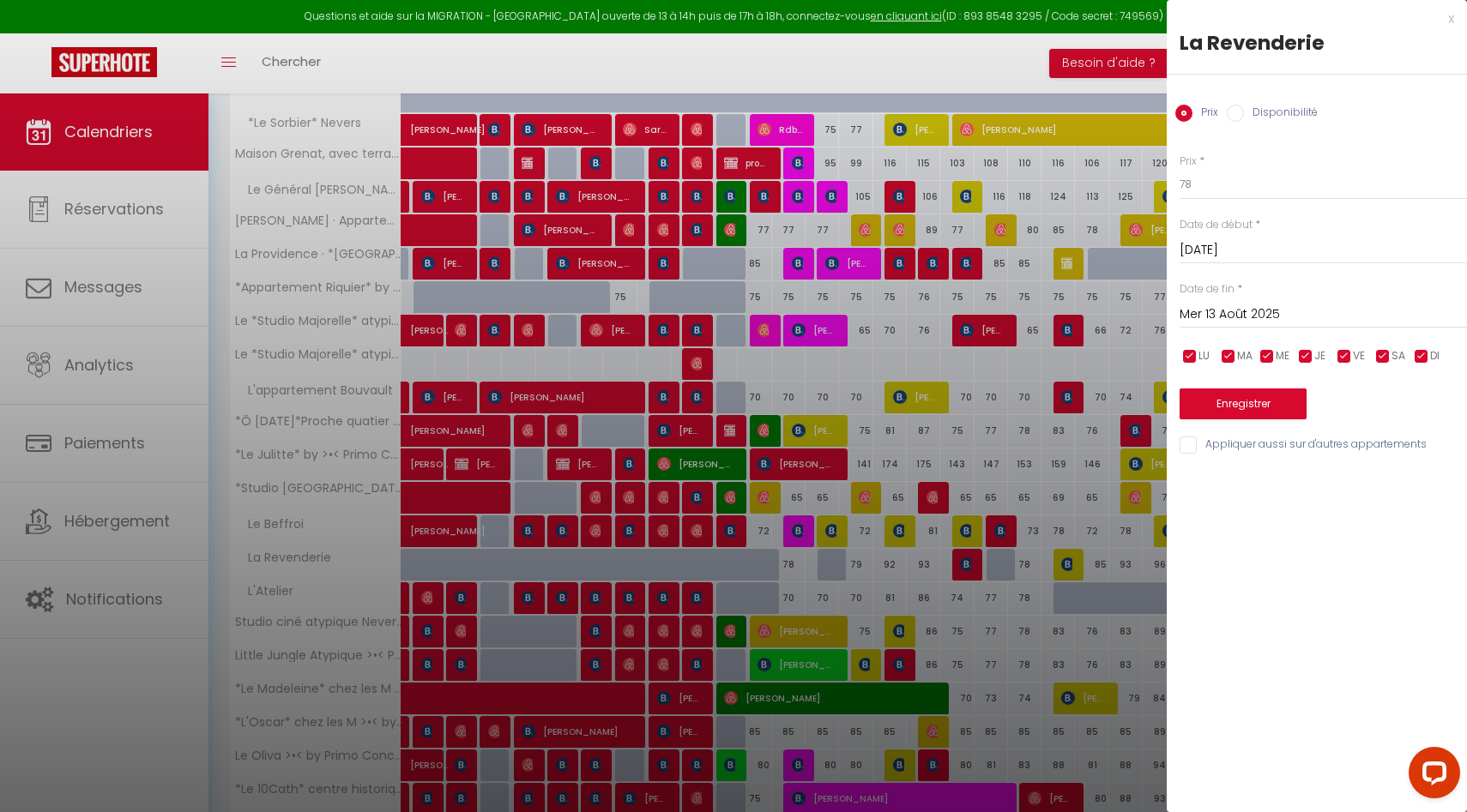
click at [808, 495] on div at bounding box center [733, 406] width 1467 height 812
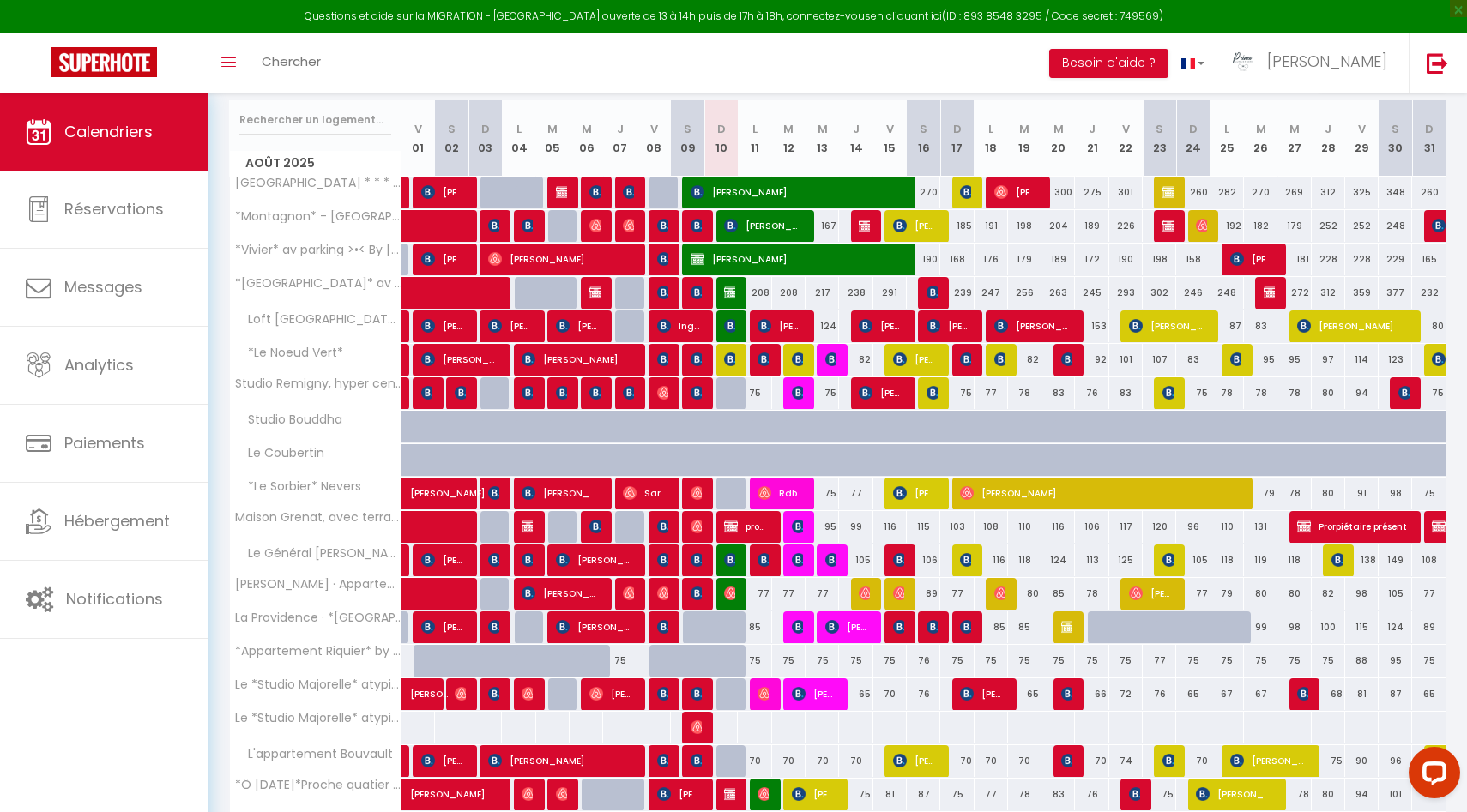
scroll to position [0, 0]
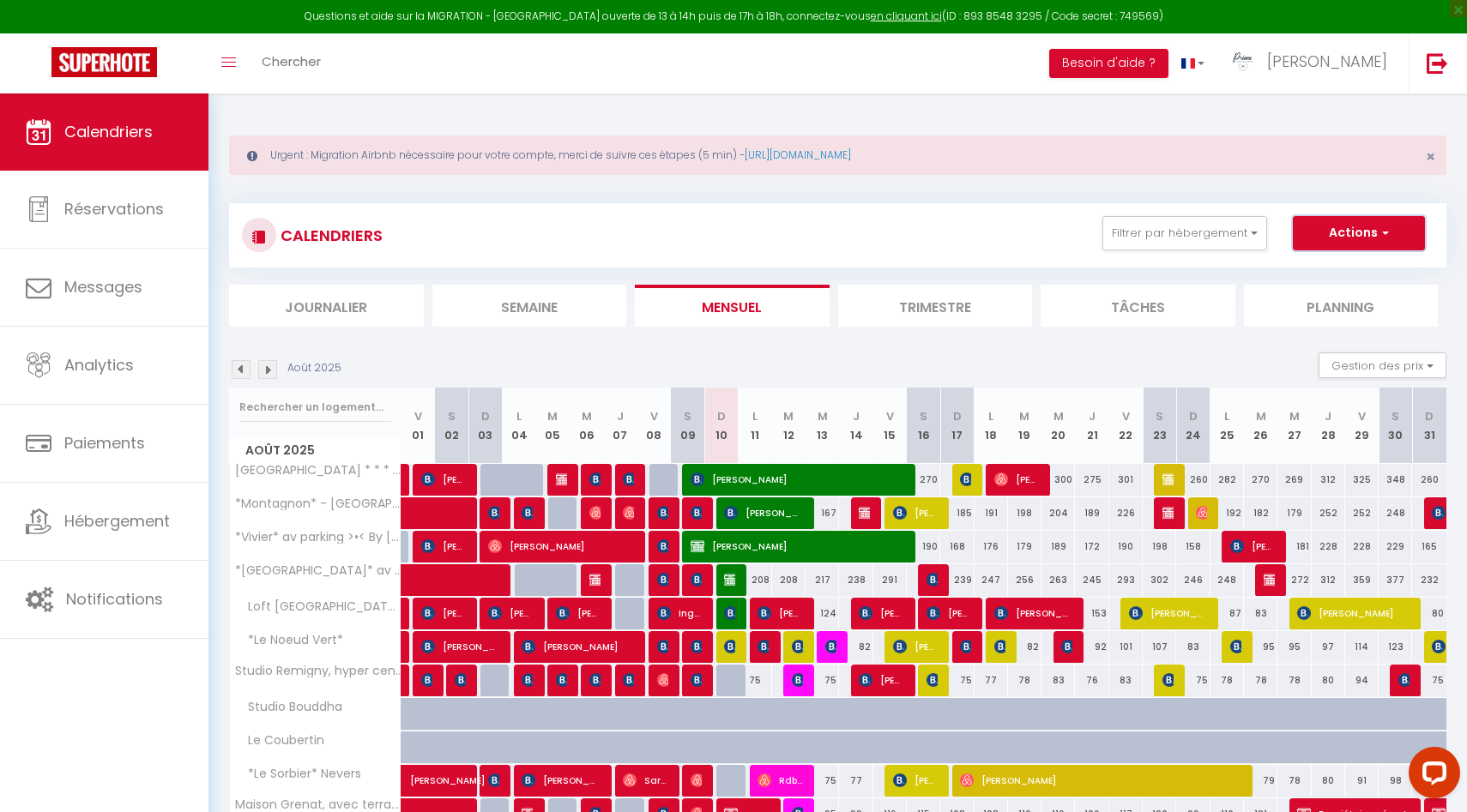
click at [1336, 230] on button "Actions" at bounding box center [1359, 233] width 132 height 34
click at [1345, 272] on link "Nouvelle réservation" at bounding box center [1341, 272] width 149 height 25
select select
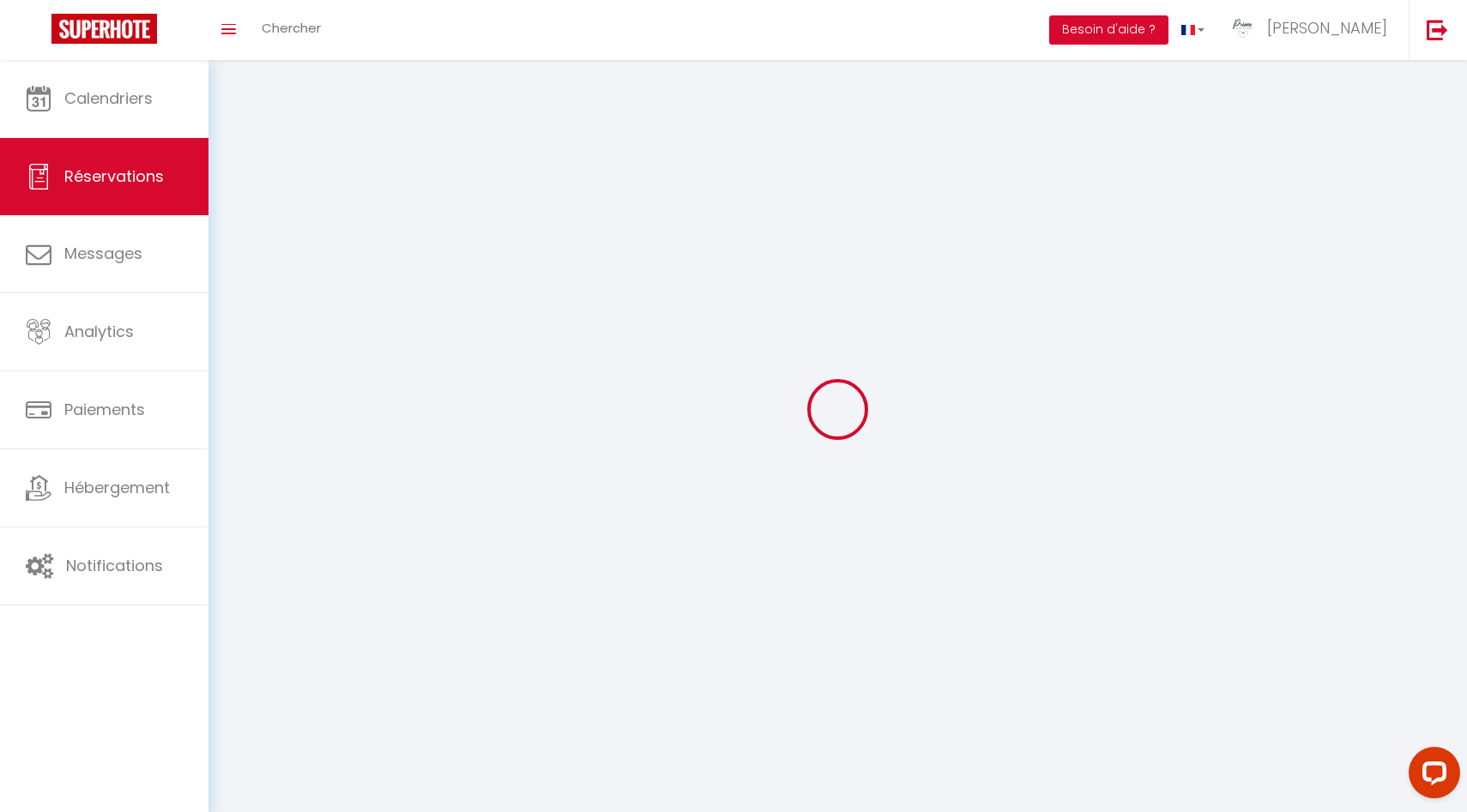
select select
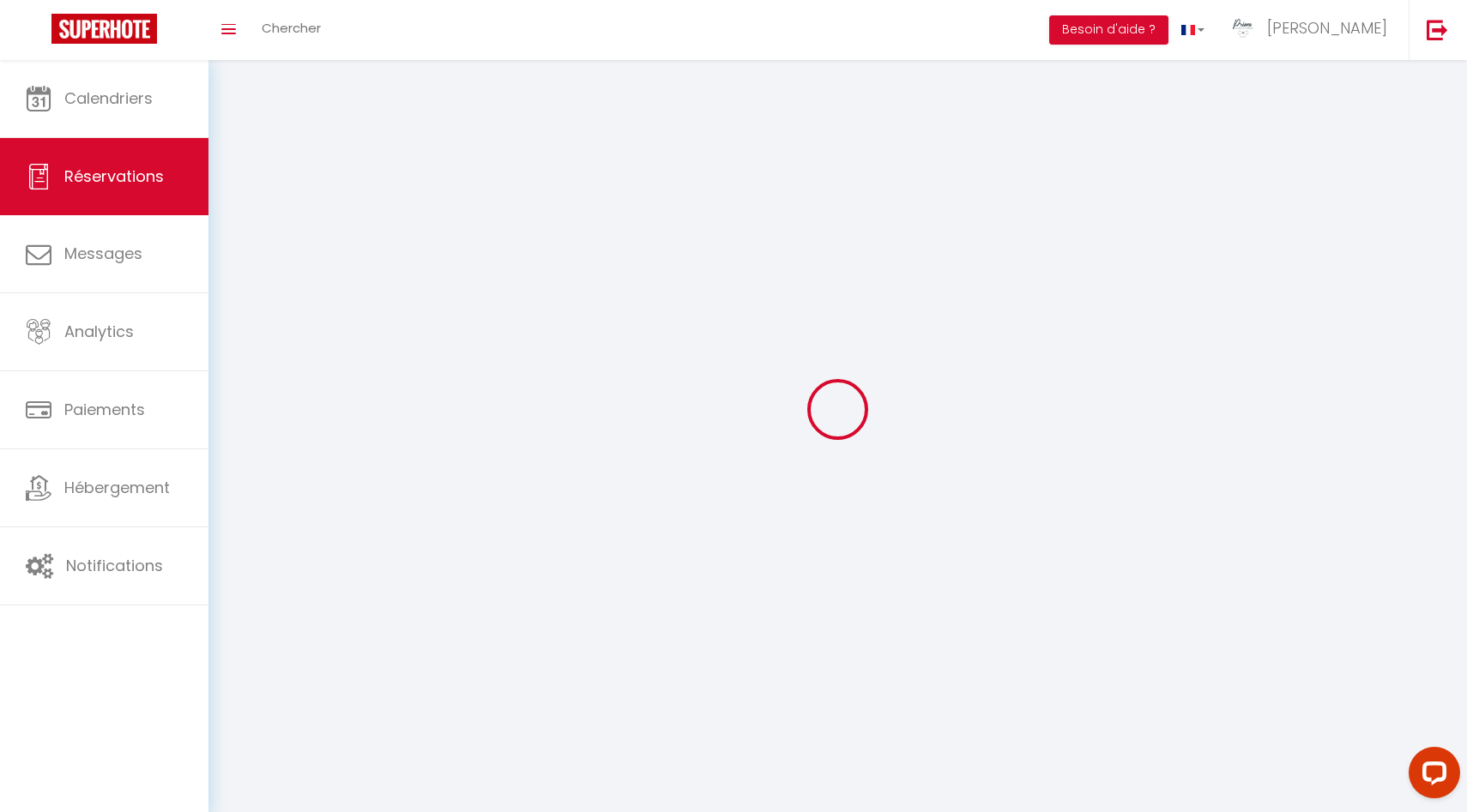
select select
checkbox input "false"
select select
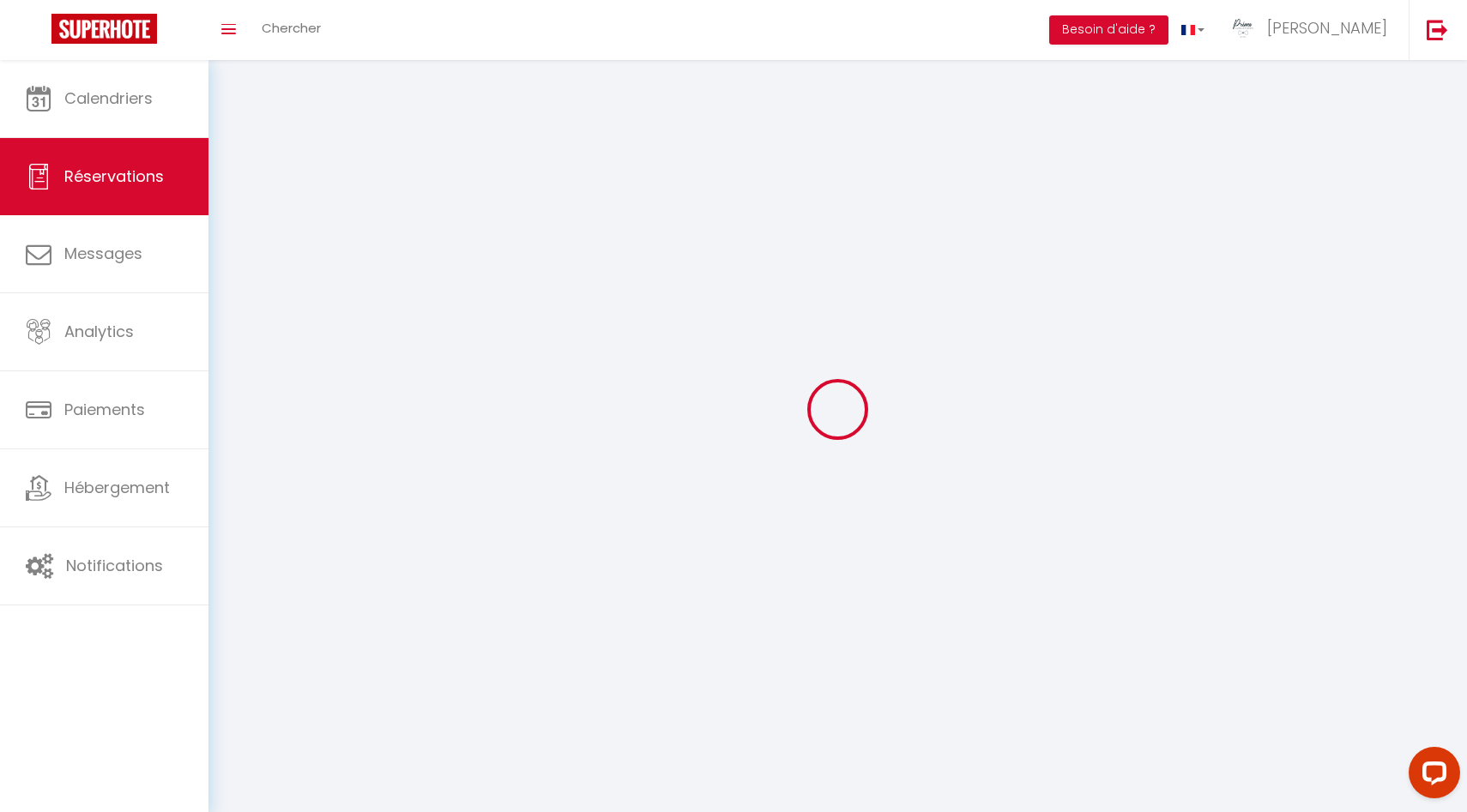
select select
checkbox input "false"
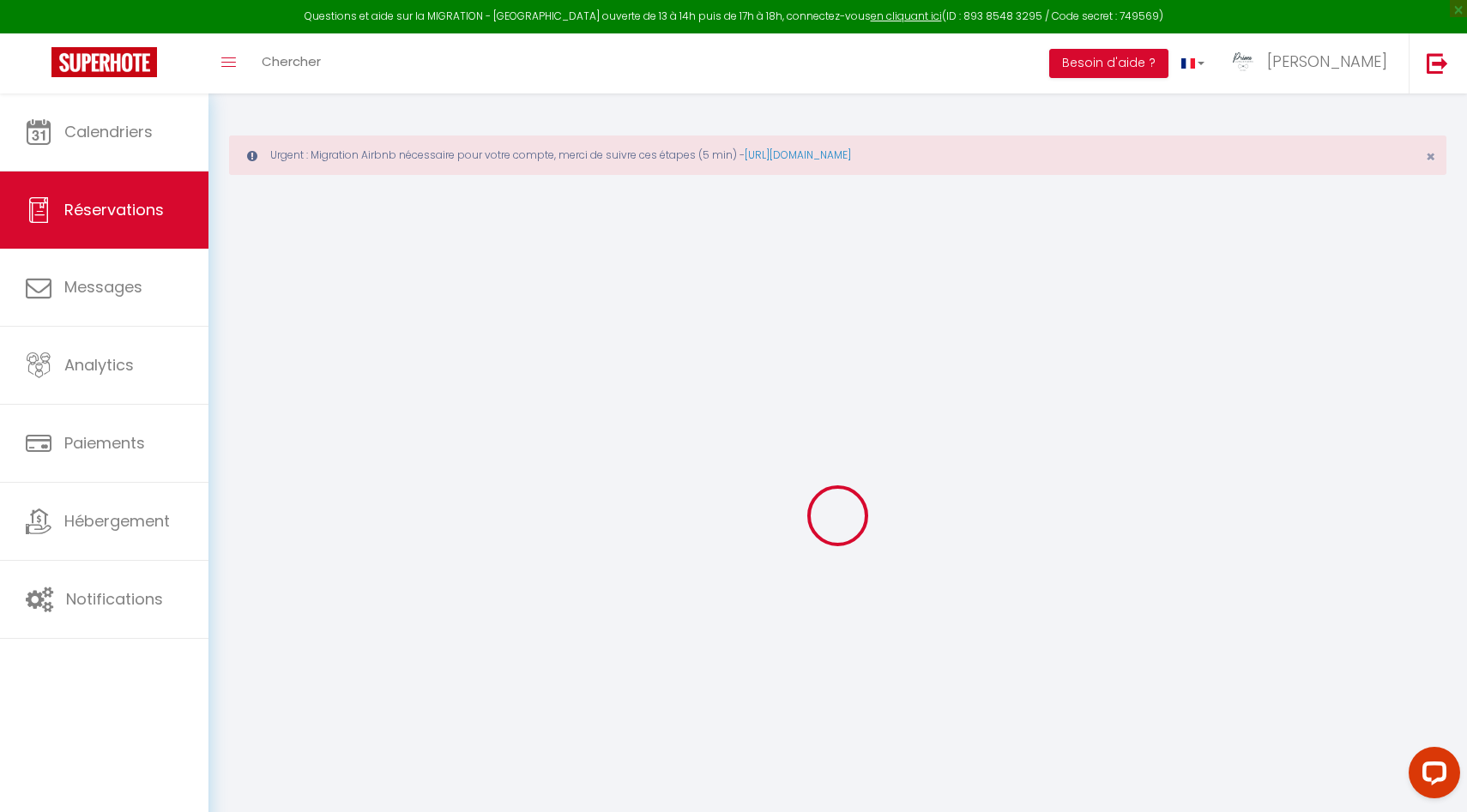
select select
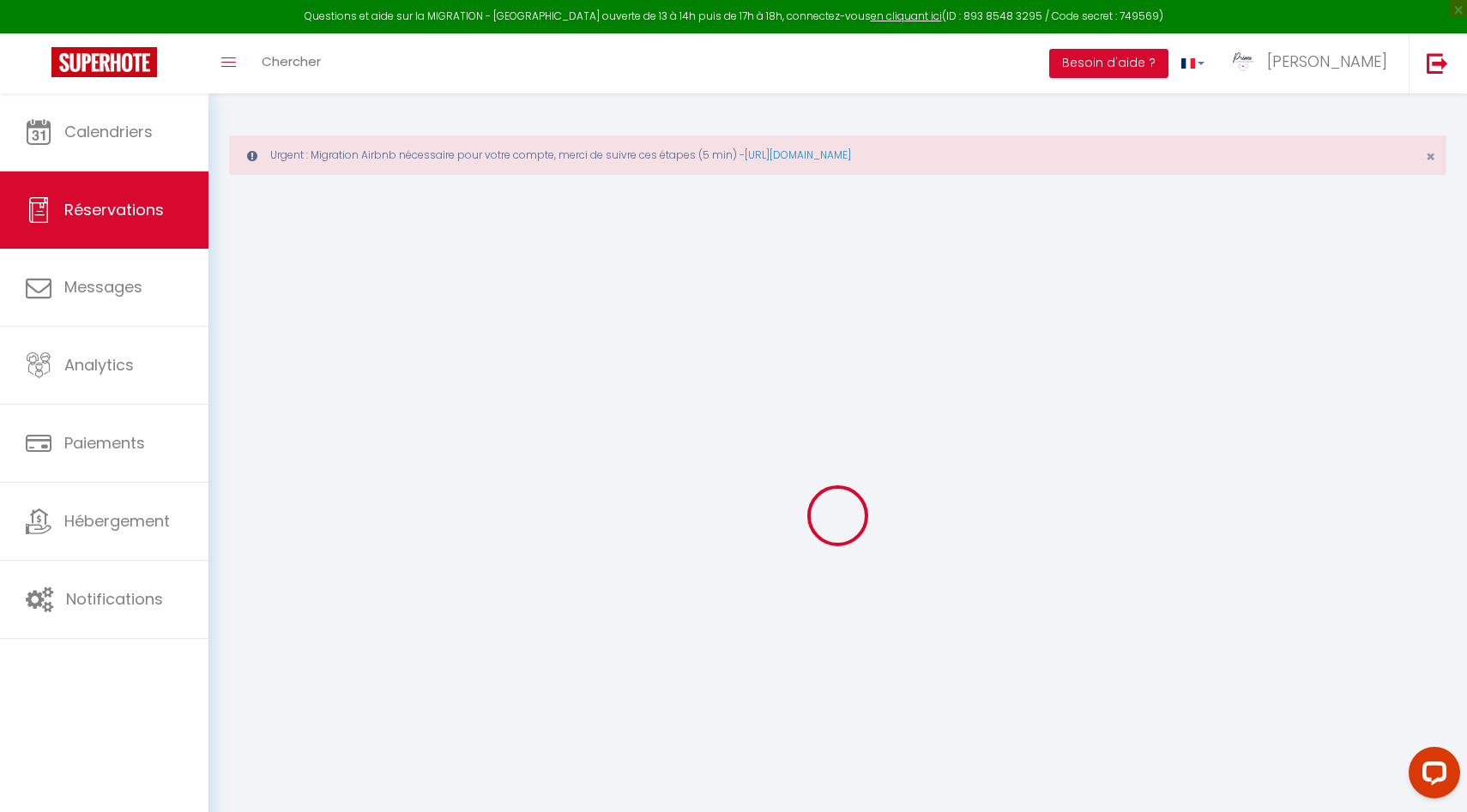
select select
checkbox input "false"
select select
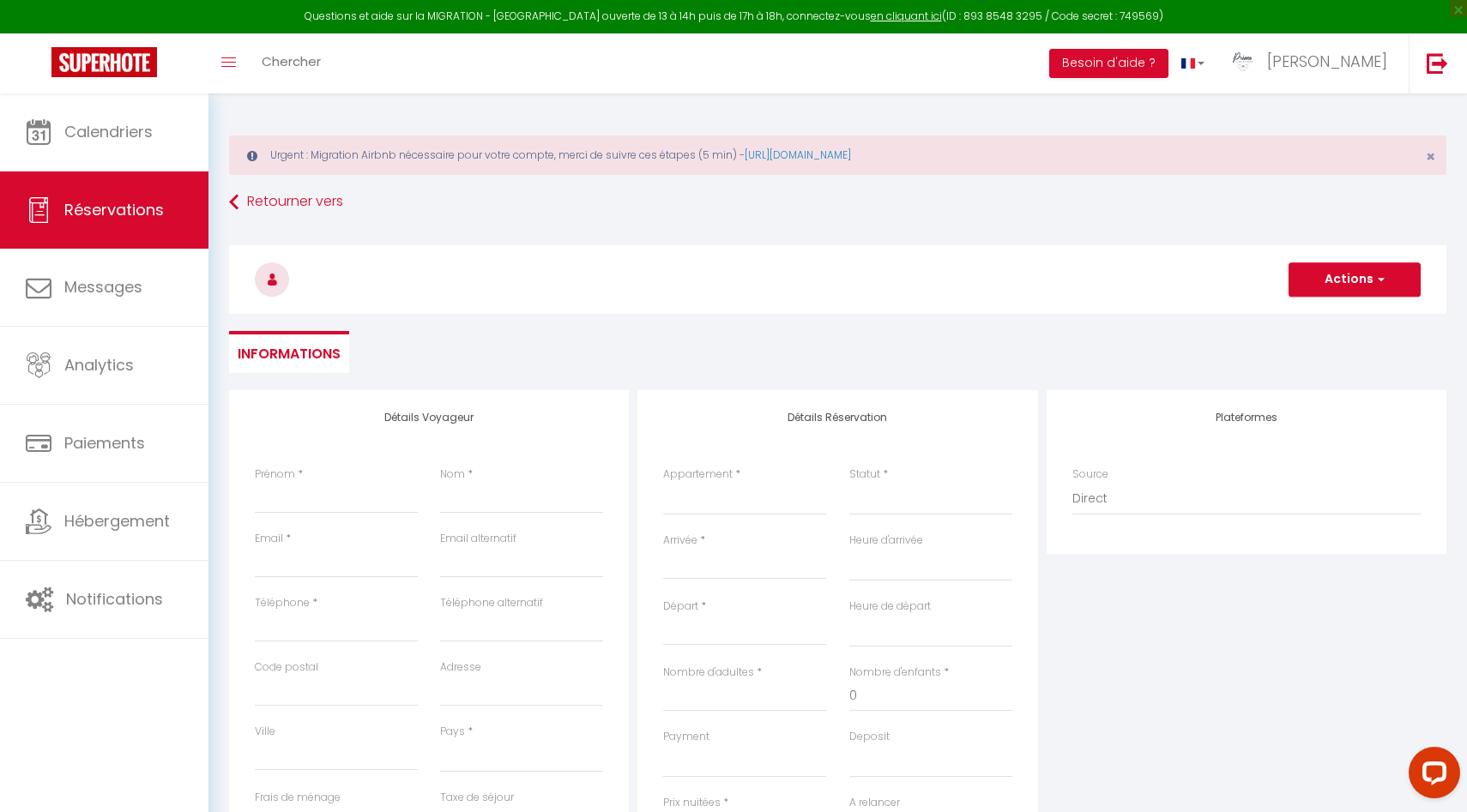
select select
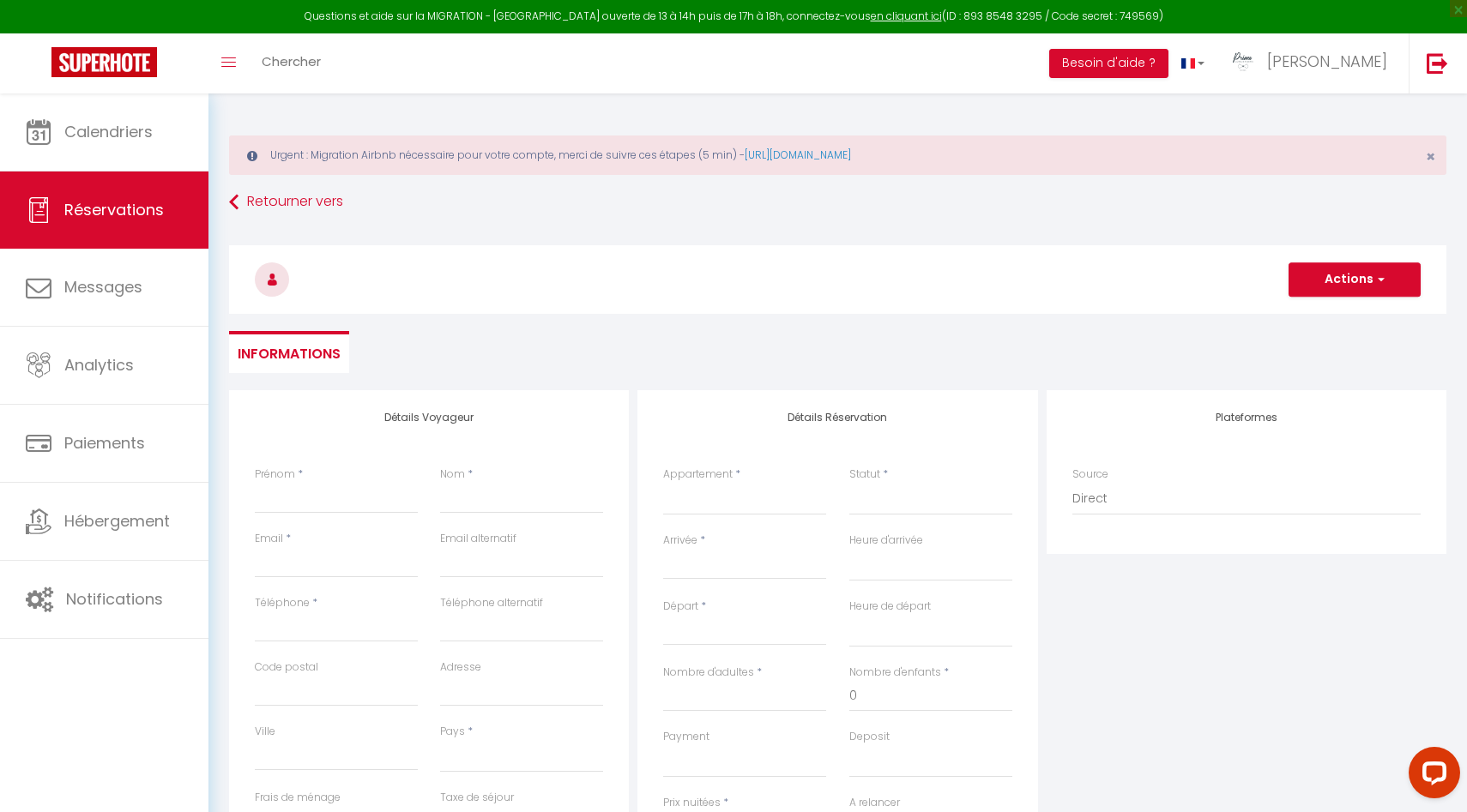
checkbox input "false"
select select
click at [340, 495] on input "Prénom" at bounding box center [335, 498] width 163 height 31
paste input "Lydia Grabarczyk"
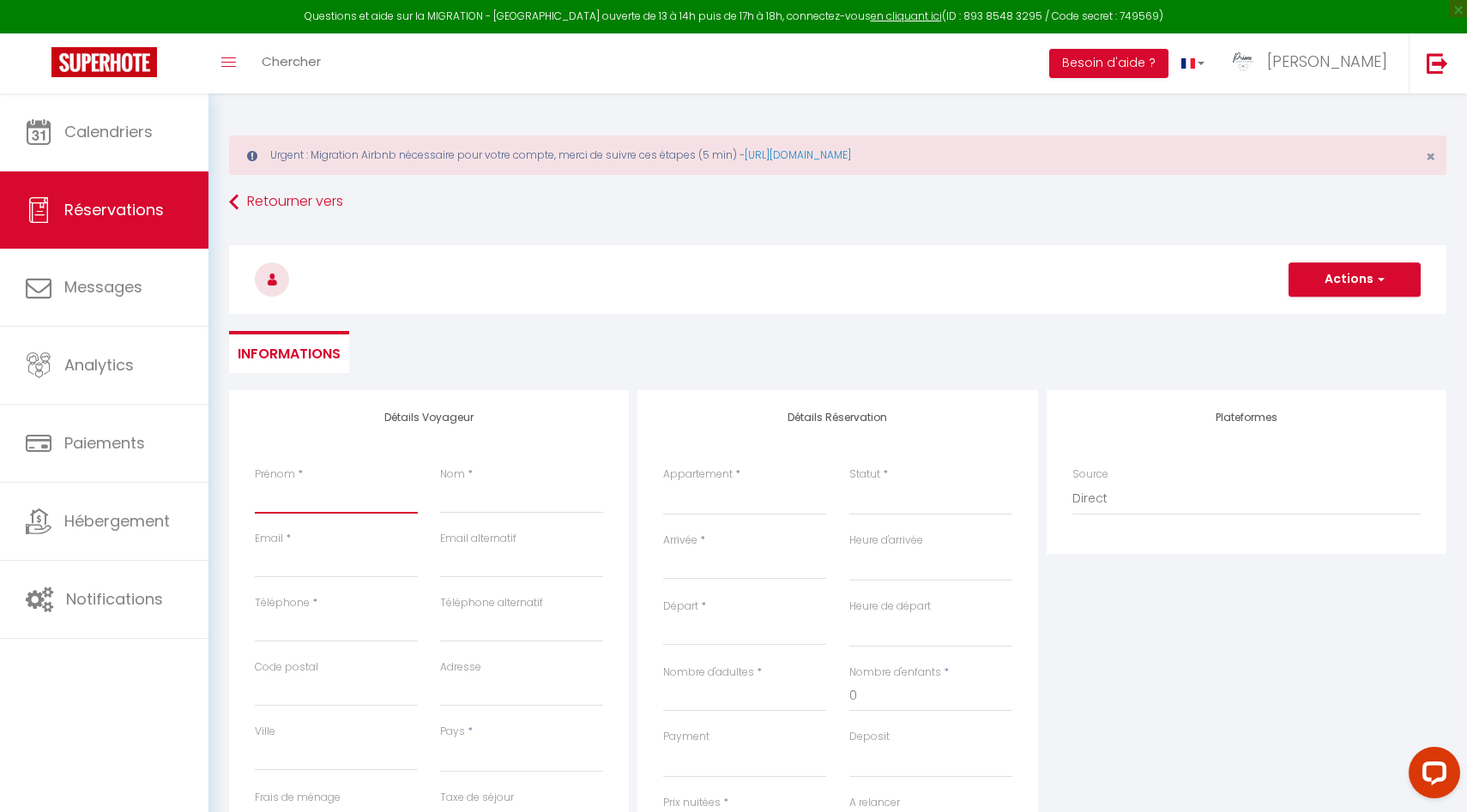
type input "Lydia Grabarczyk"
select select
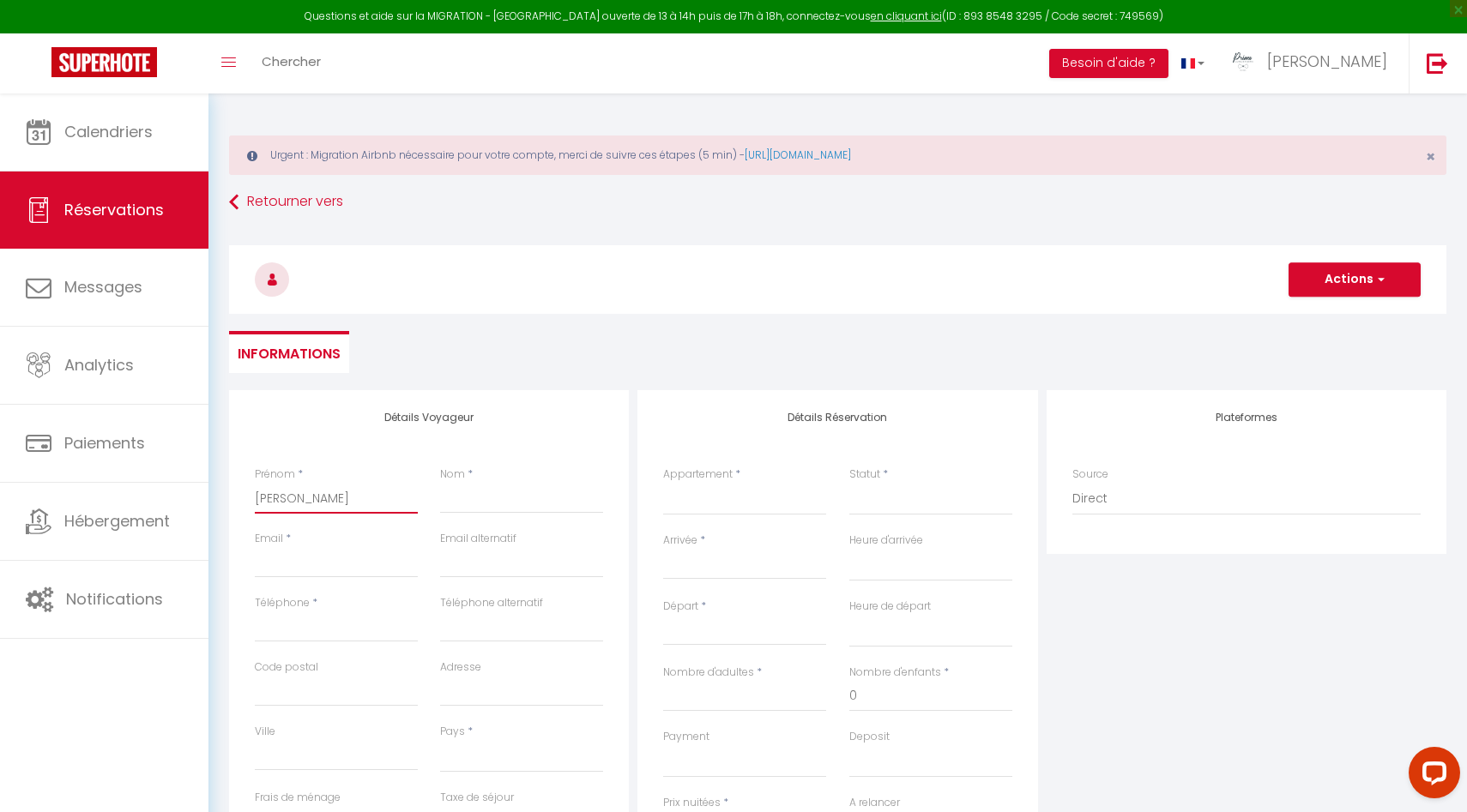
select select
checkbox input "false"
drag, startPoint x: 290, startPoint y: 495, endPoint x: 416, endPoint y: 495, distance: 126.0
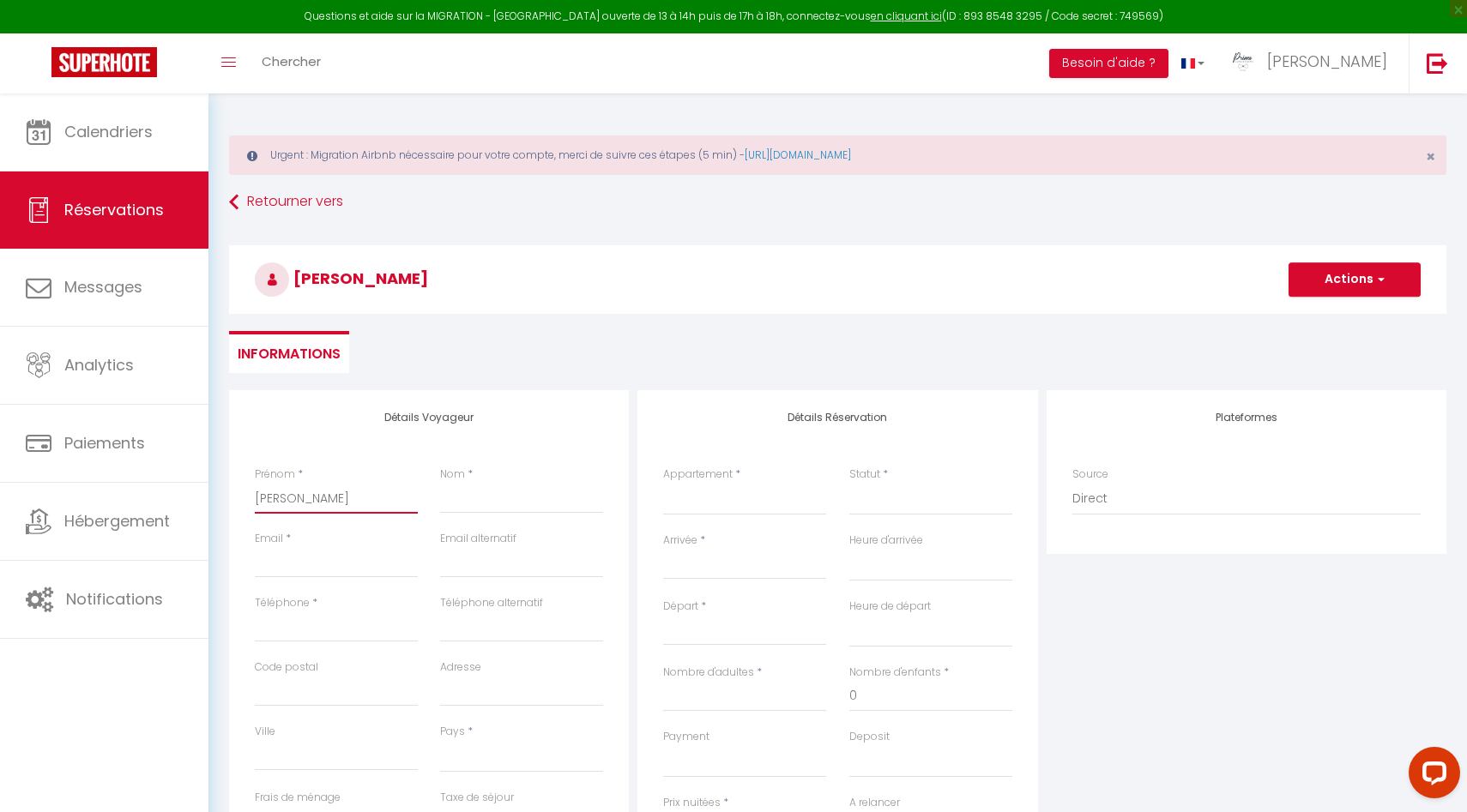
click at [416, 495] on input "Lydia Grabarczyk" at bounding box center [335, 498] width 163 height 31
type input "Lydia"
select select
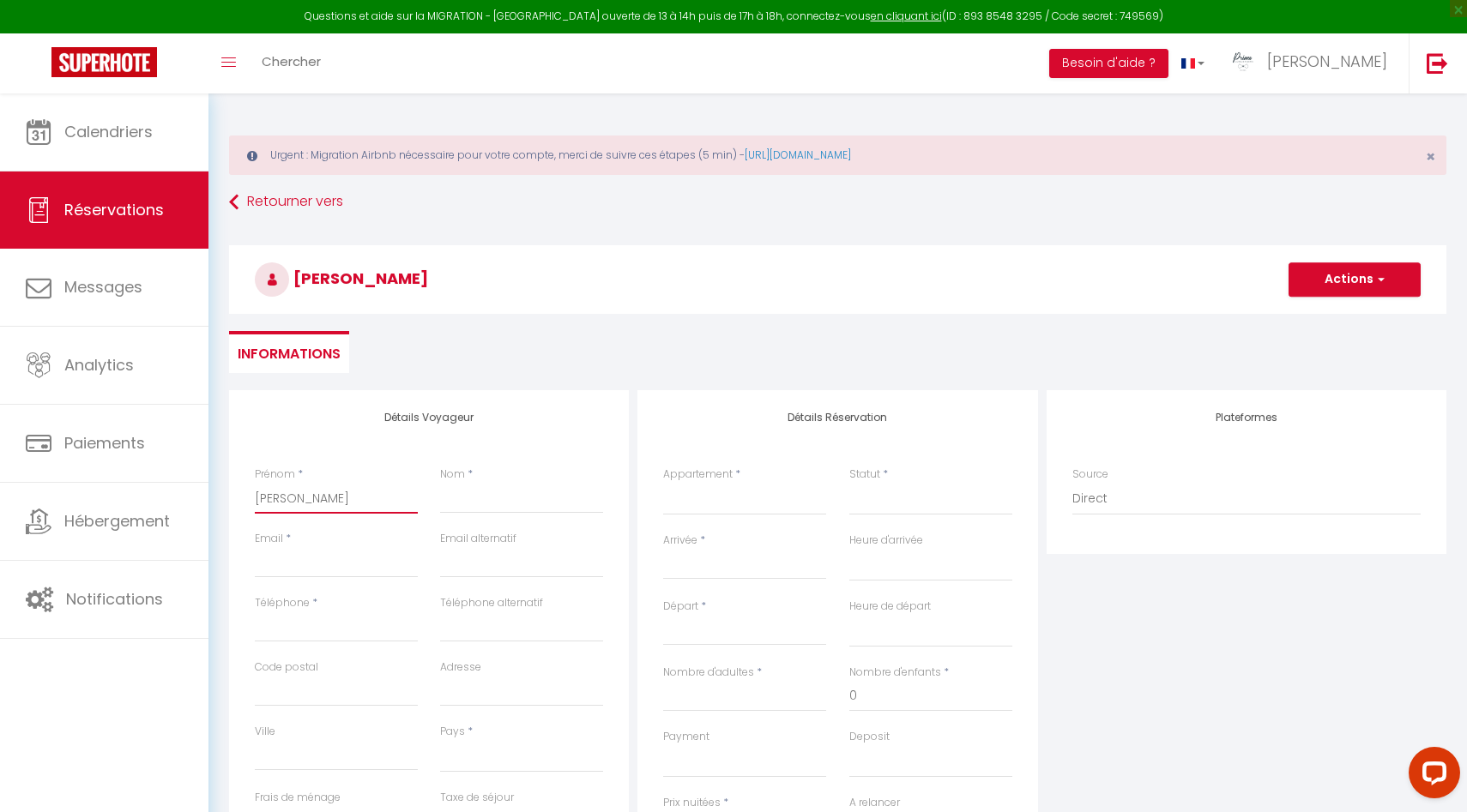
select select
checkbox input "false"
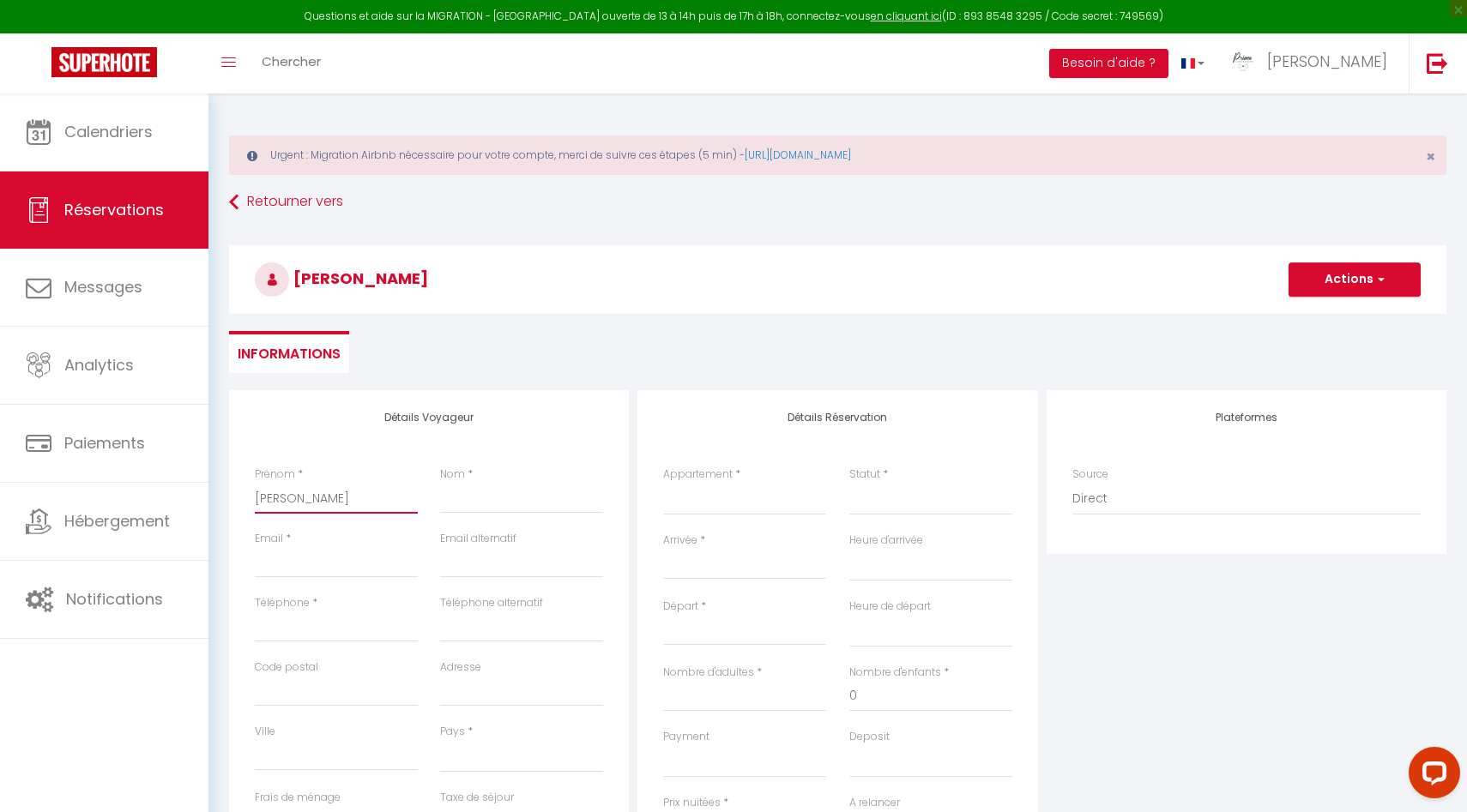
type input "Lydia"
click at [478, 495] on input "Nom" at bounding box center [521, 498] width 163 height 31
paste input "Grabarczyk"
type input "Grabarczyk"
select select
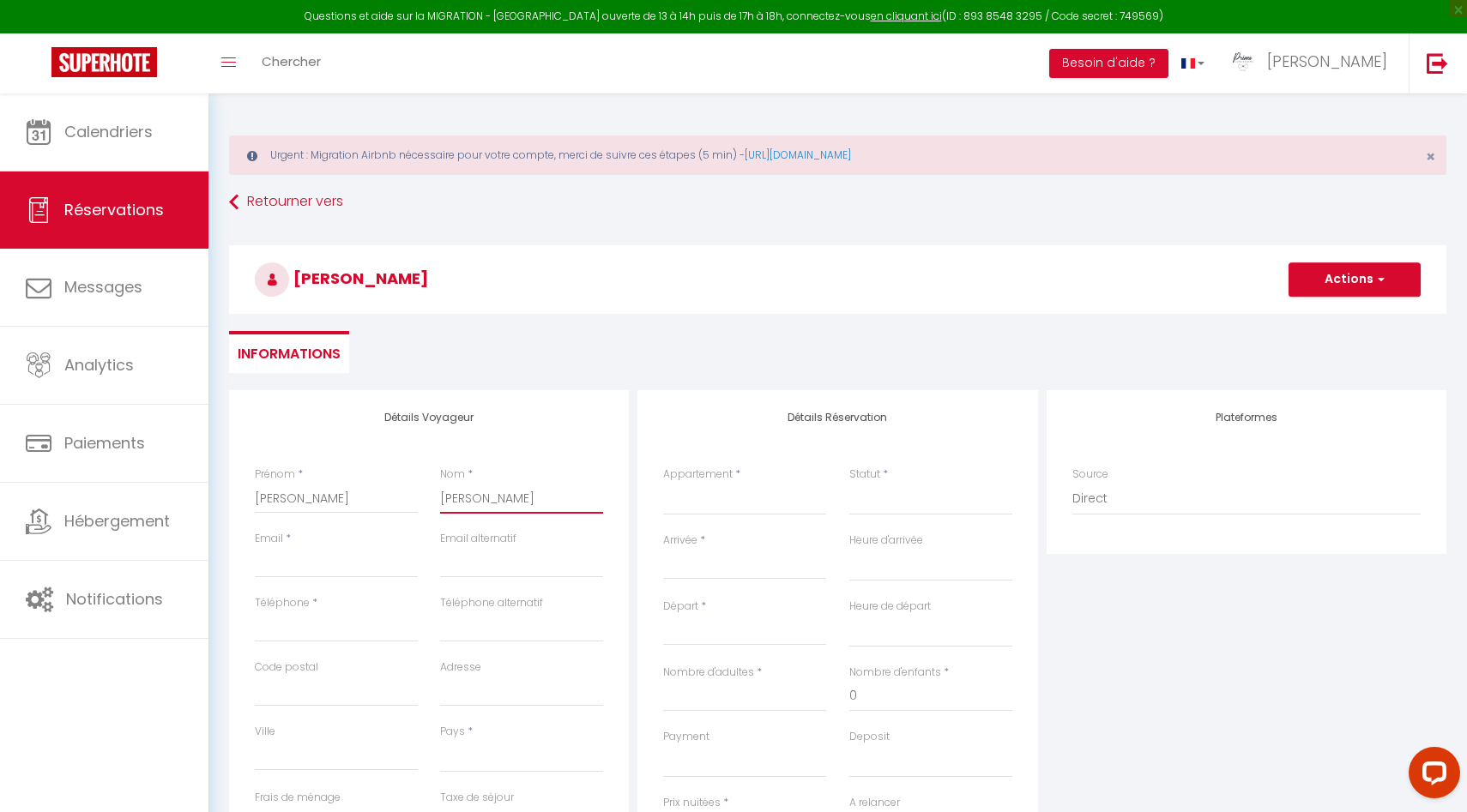
select select
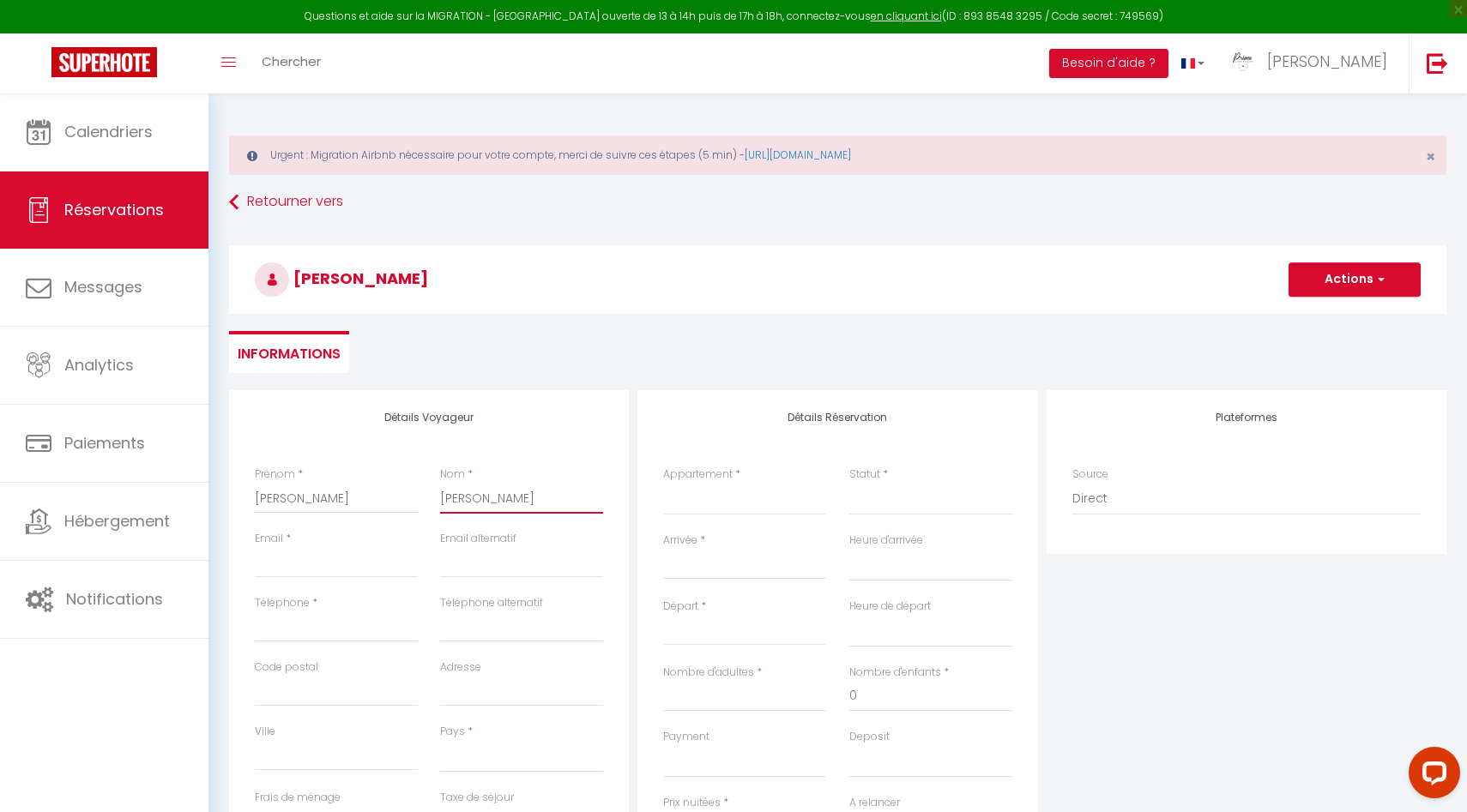
select select
checkbox input "false"
type input "Grabarczyk"
click at [675, 492] on select "La Chapelle · La Chapelle * * * * *, Les Suites du Palais. *Montagnon* - Les Su…" at bounding box center [744, 499] width 163 height 33
select select "19759"
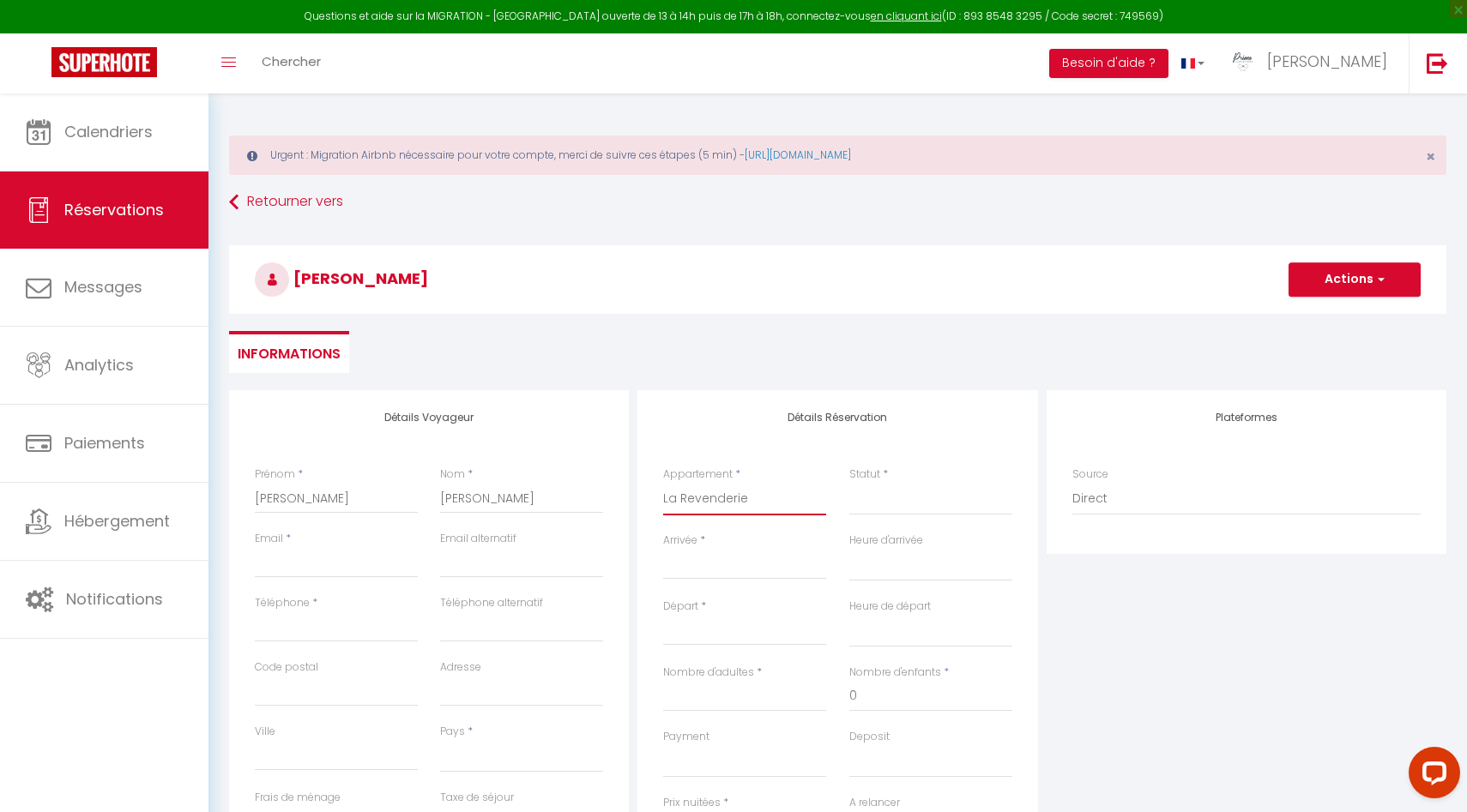
click at [663, 483] on select "La Chapelle · La Chapelle * * * * *, Les Suites du Palais. *Montagnon* - Les Su…" at bounding box center [744, 499] width 163 height 33
select select
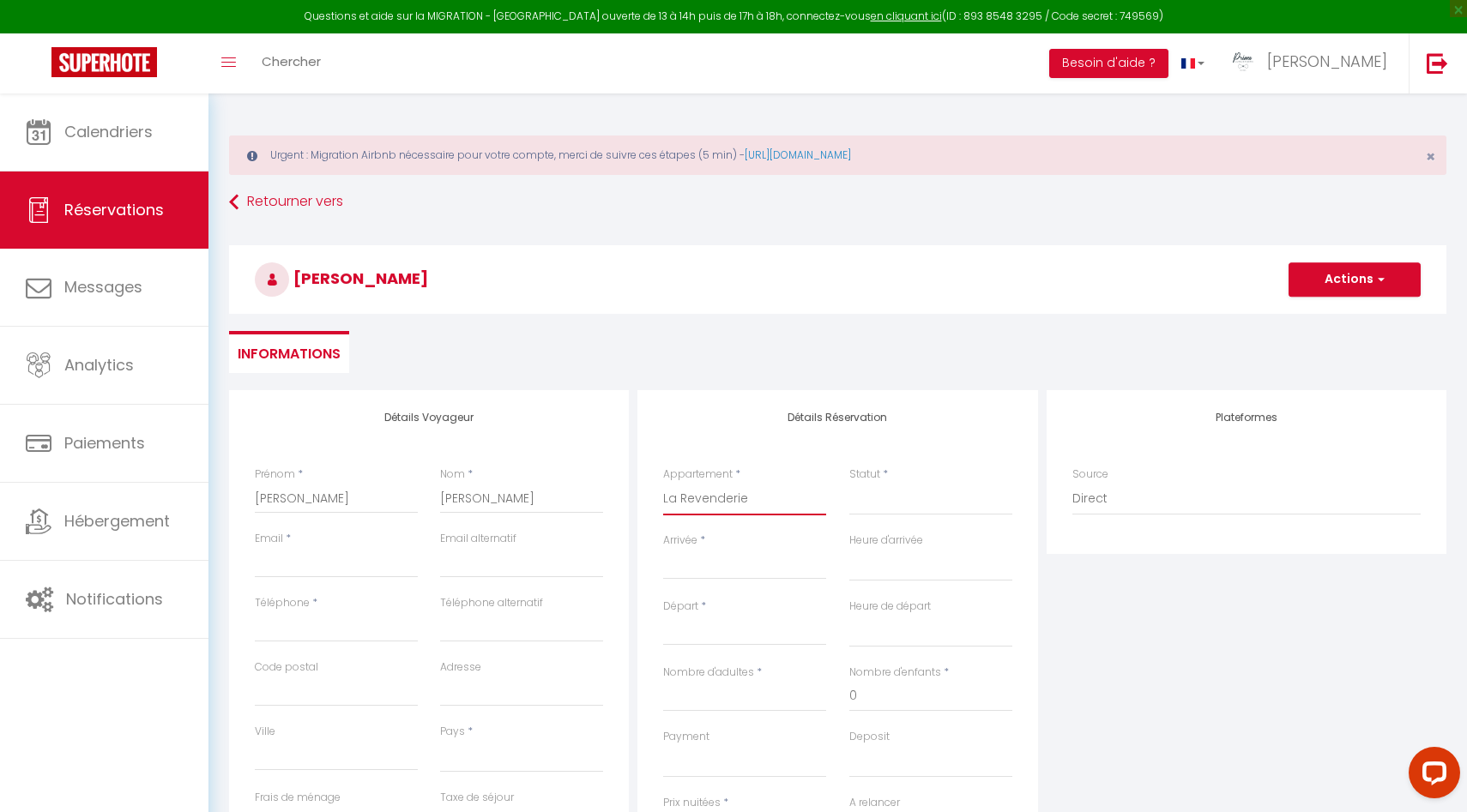
select select
checkbox input "false"
select select
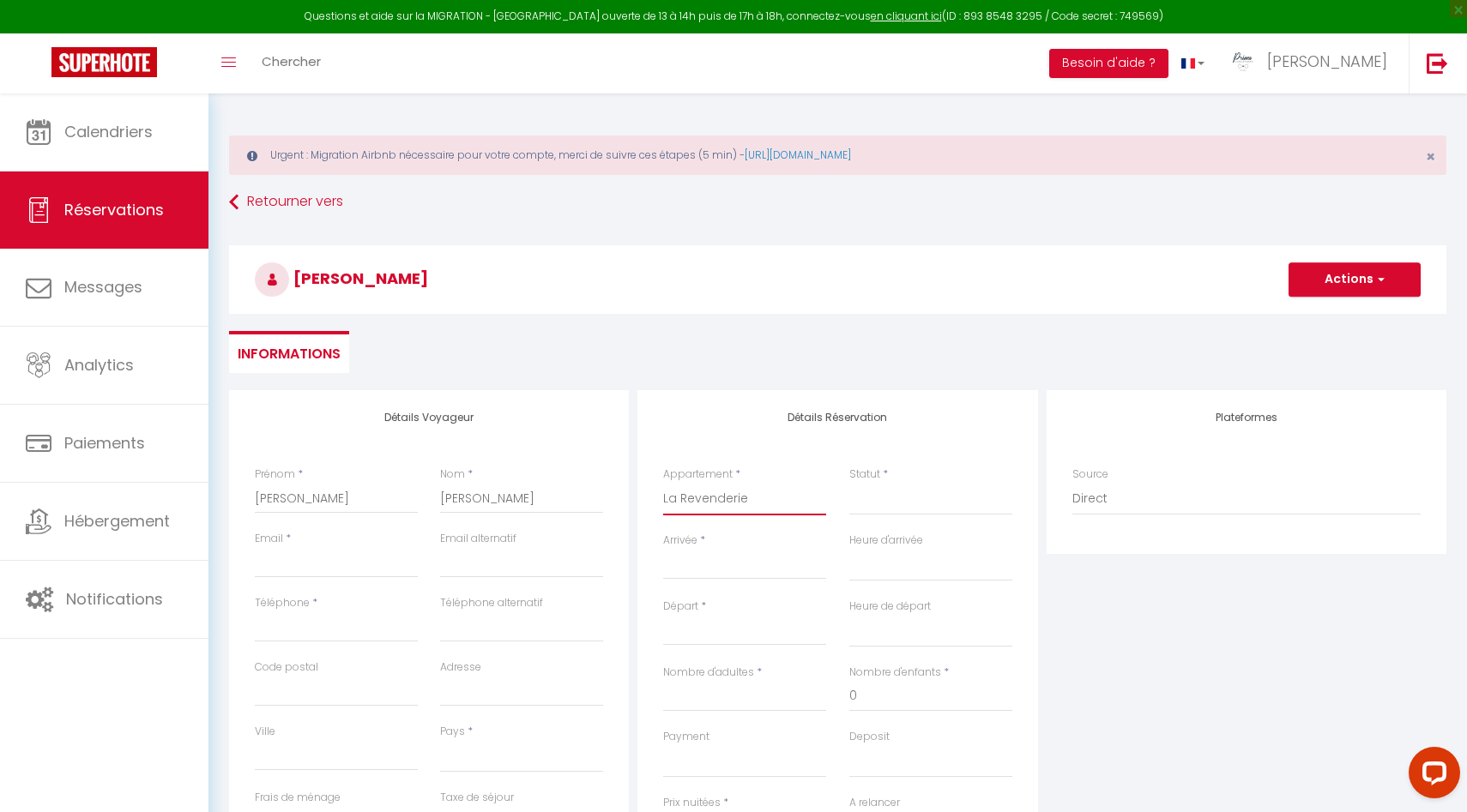
select select
checkbox input "false"
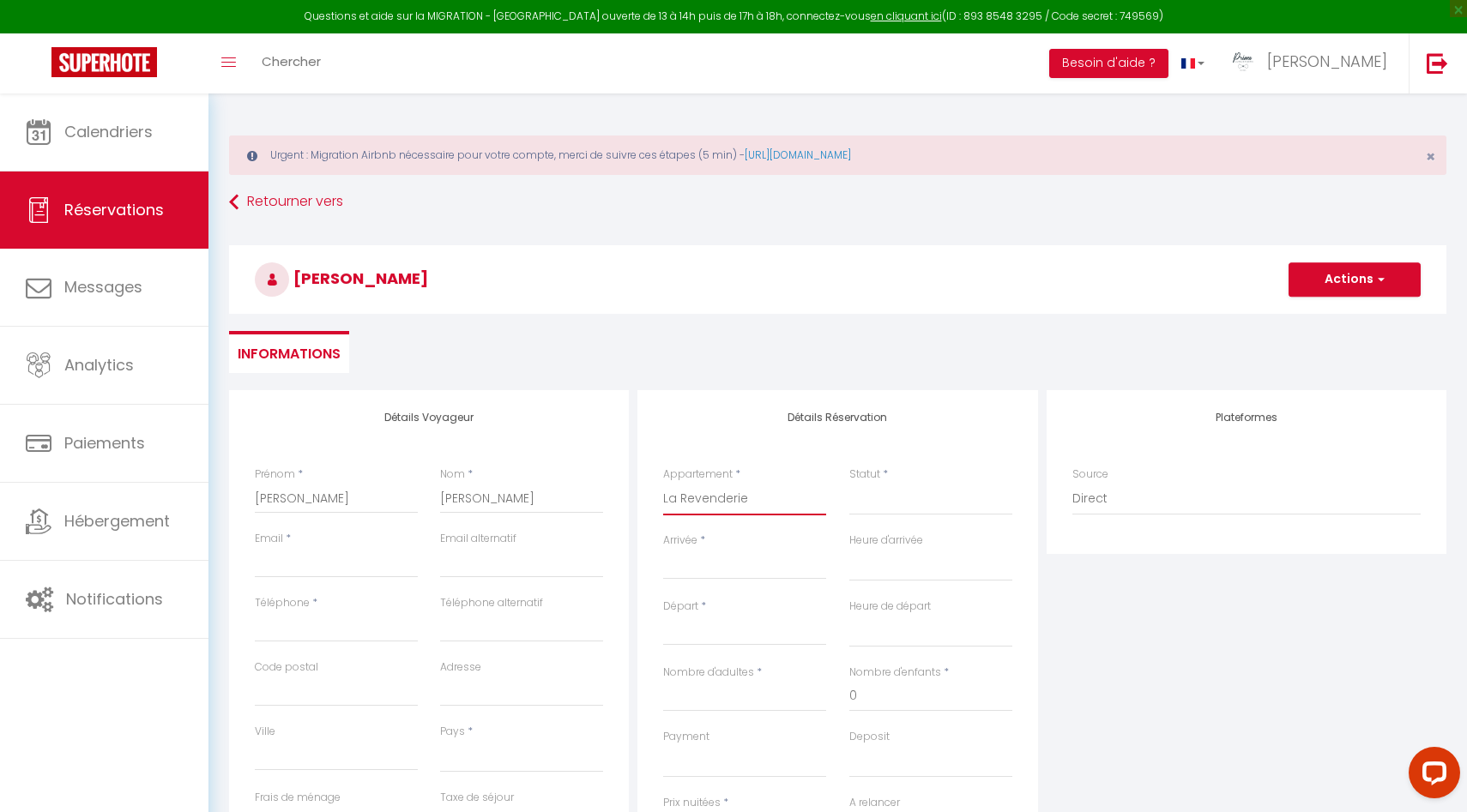
scroll to position [211, 0]
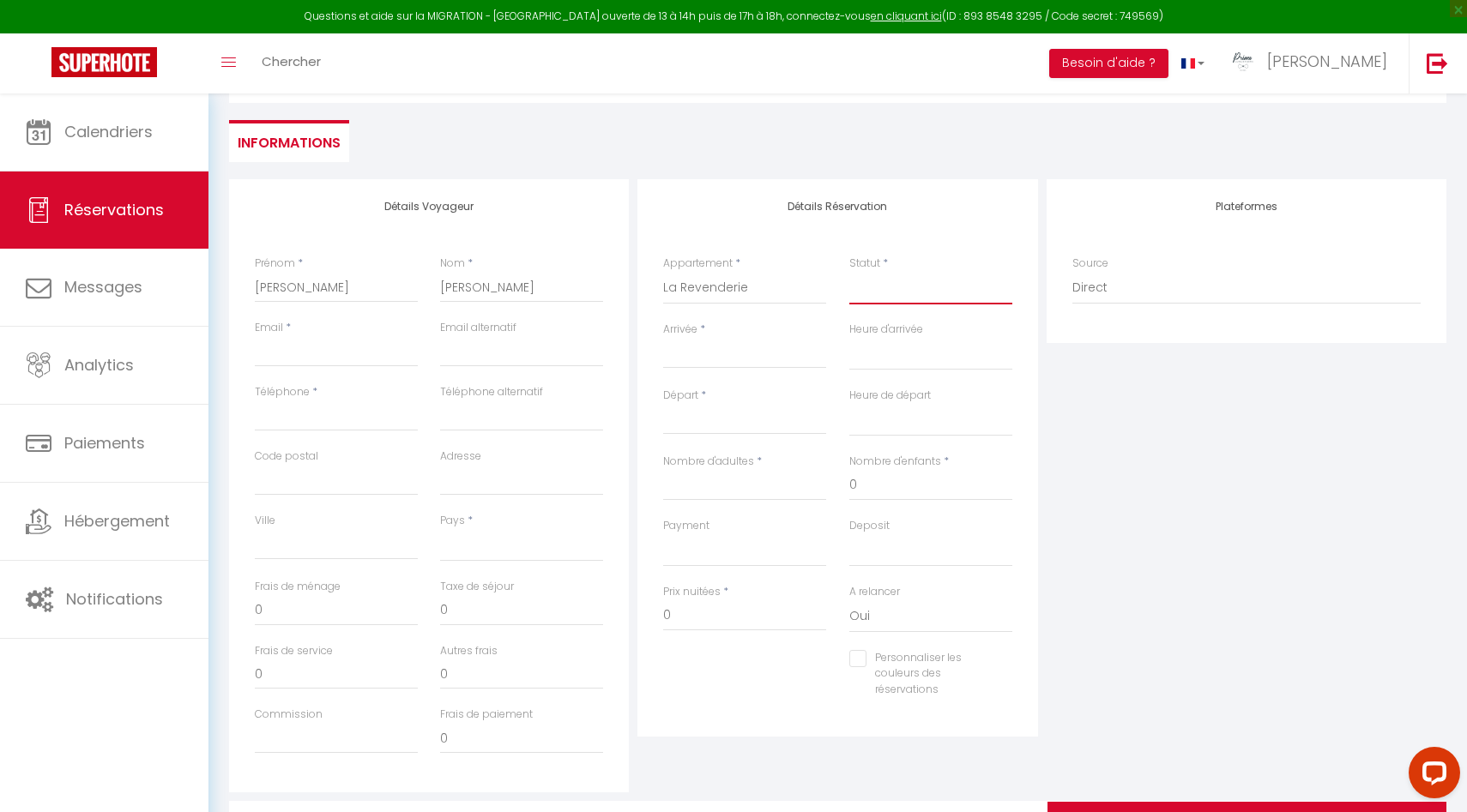
click at [886, 283] on select "Confirmé Non Confirmé Annulé Annulé par le voyageur No Show Request" at bounding box center [930, 288] width 163 height 33
select select "1"
click at [849, 272] on select "Confirmé Non Confirmé Annulé Annulé par le voyageur No Show Request" at bounding box center [930, 288] width 163 height 33
select select
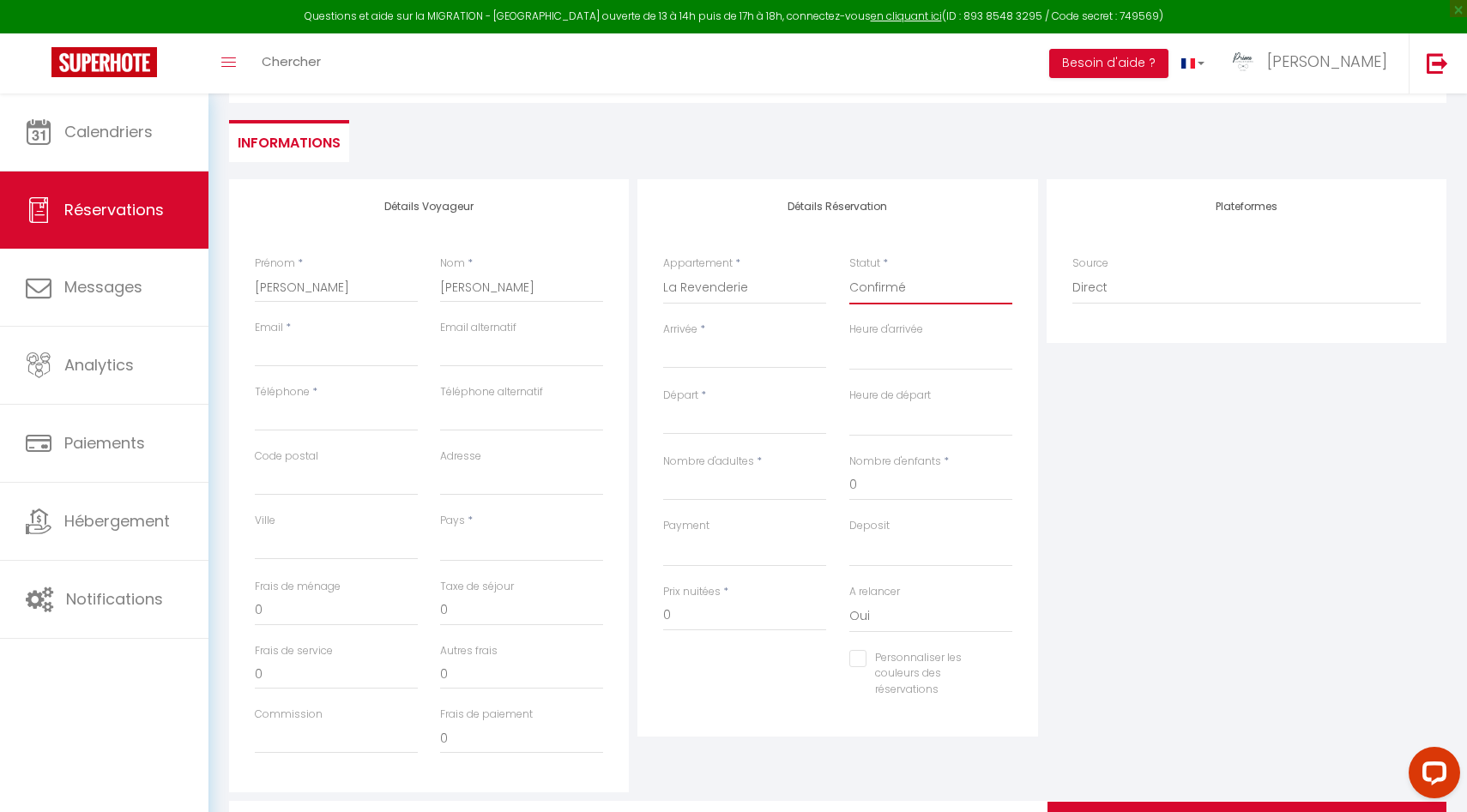
select select
checkbox input "false"
click at [702, 420] on input "Départ" at bounding box center [744, 421] width 163 height 23
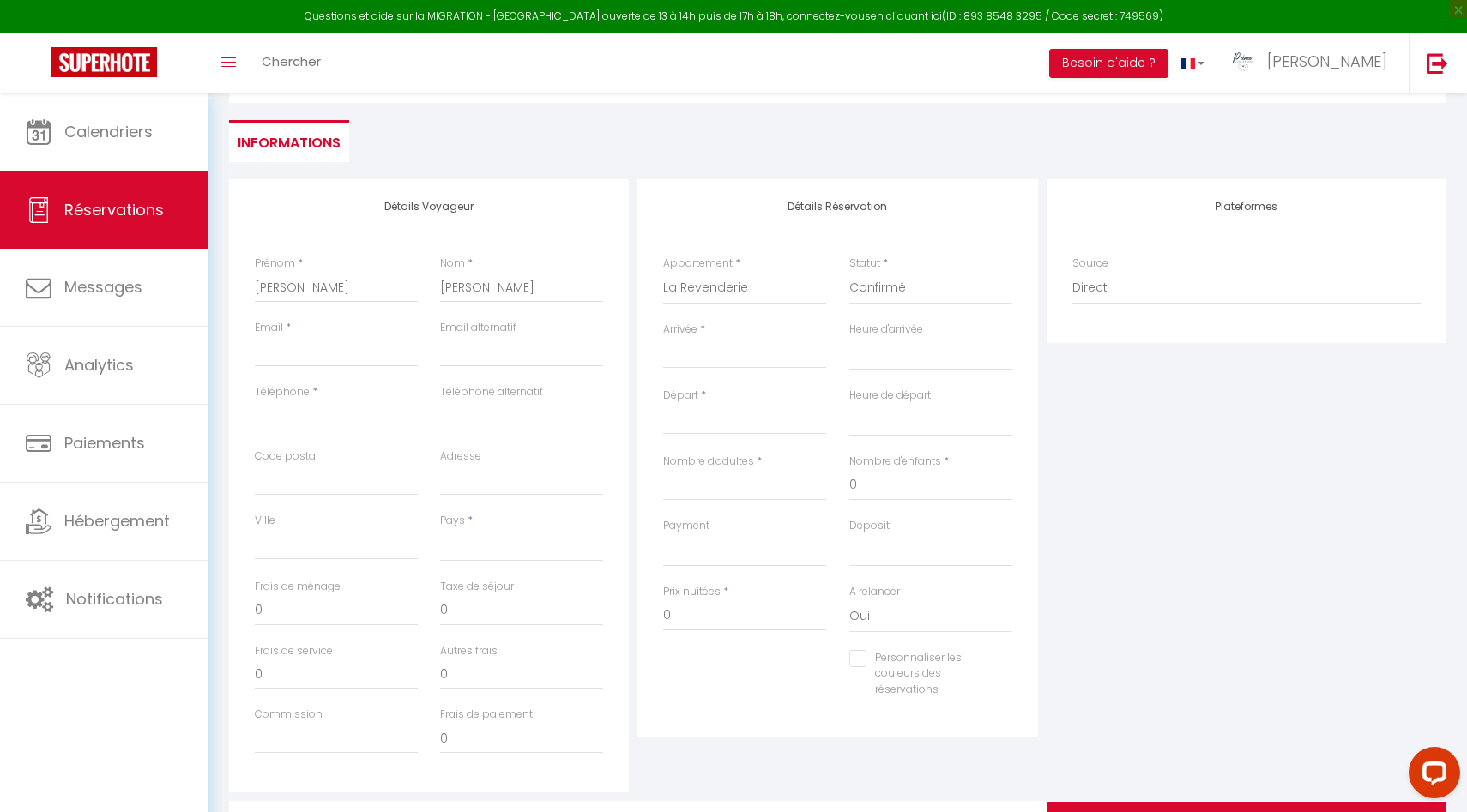
click at [697, 356] on input "Arrivée" at bounding box center [744, 355] width 163 height 23
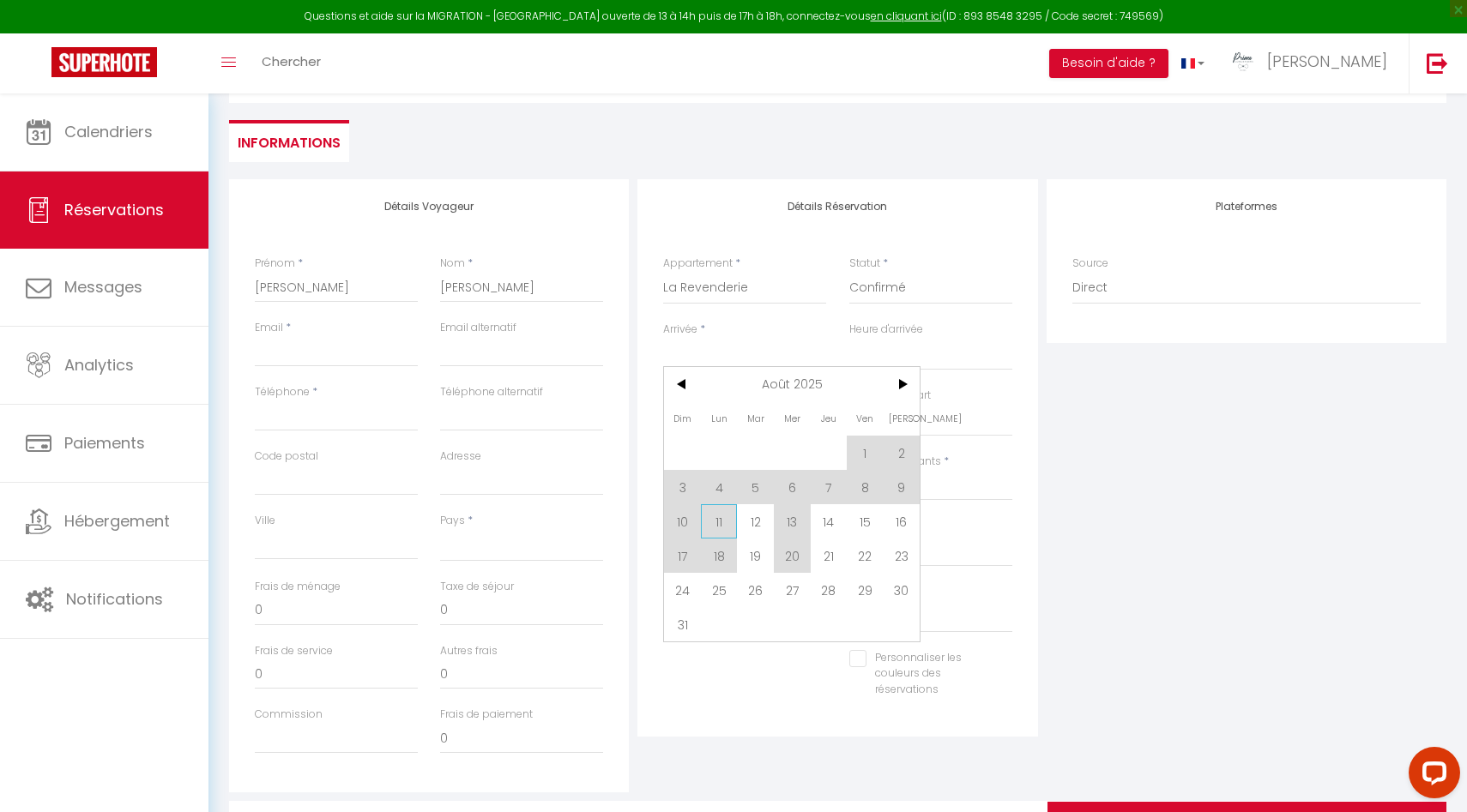
click at [723, 522] on span "11" at bounding box center [719, 521] width 37 height 34
select select
type input "Lun 11 Août 2025"
select select
type input "Mar 12 Août 2025"
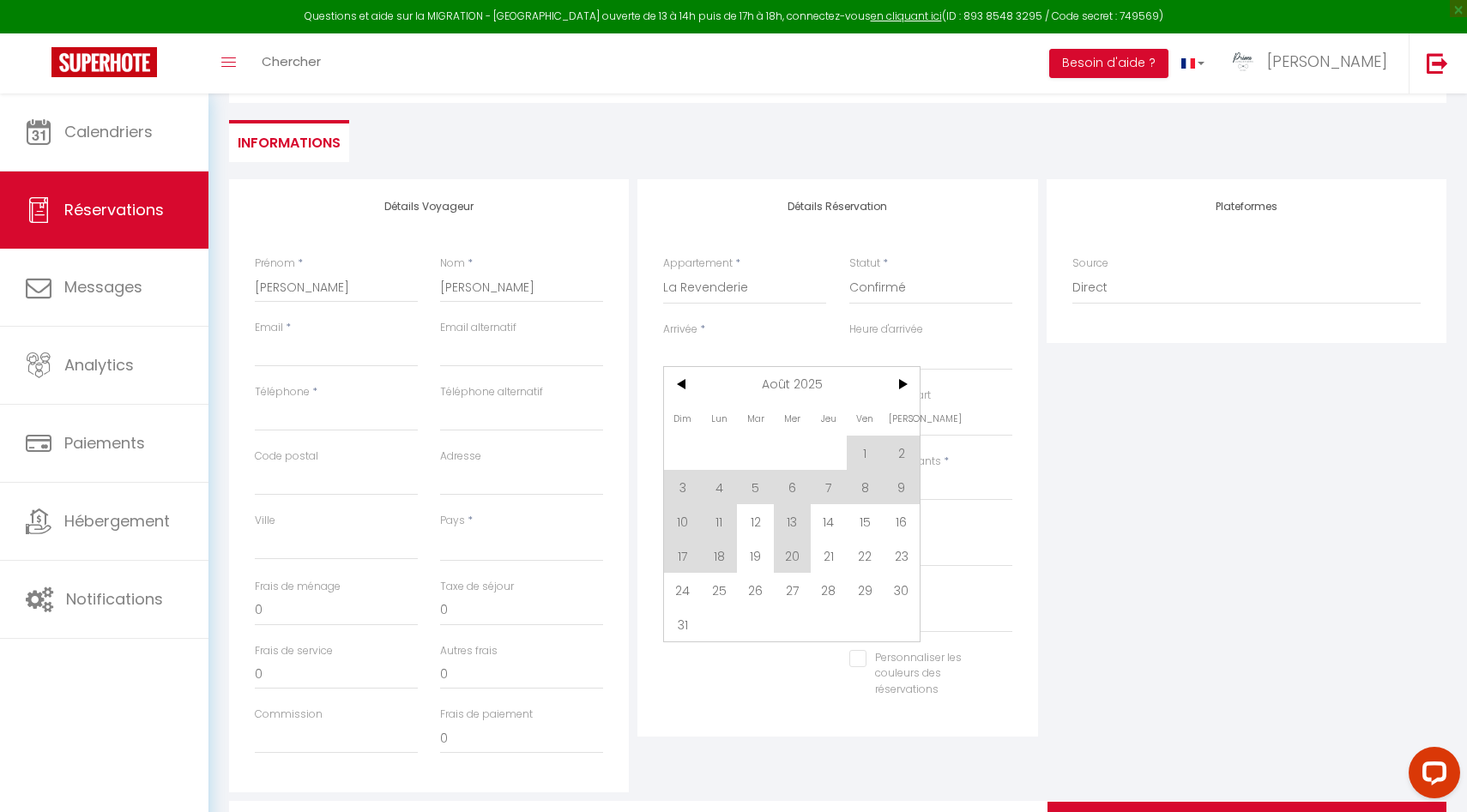
select select
checkbox input "false"
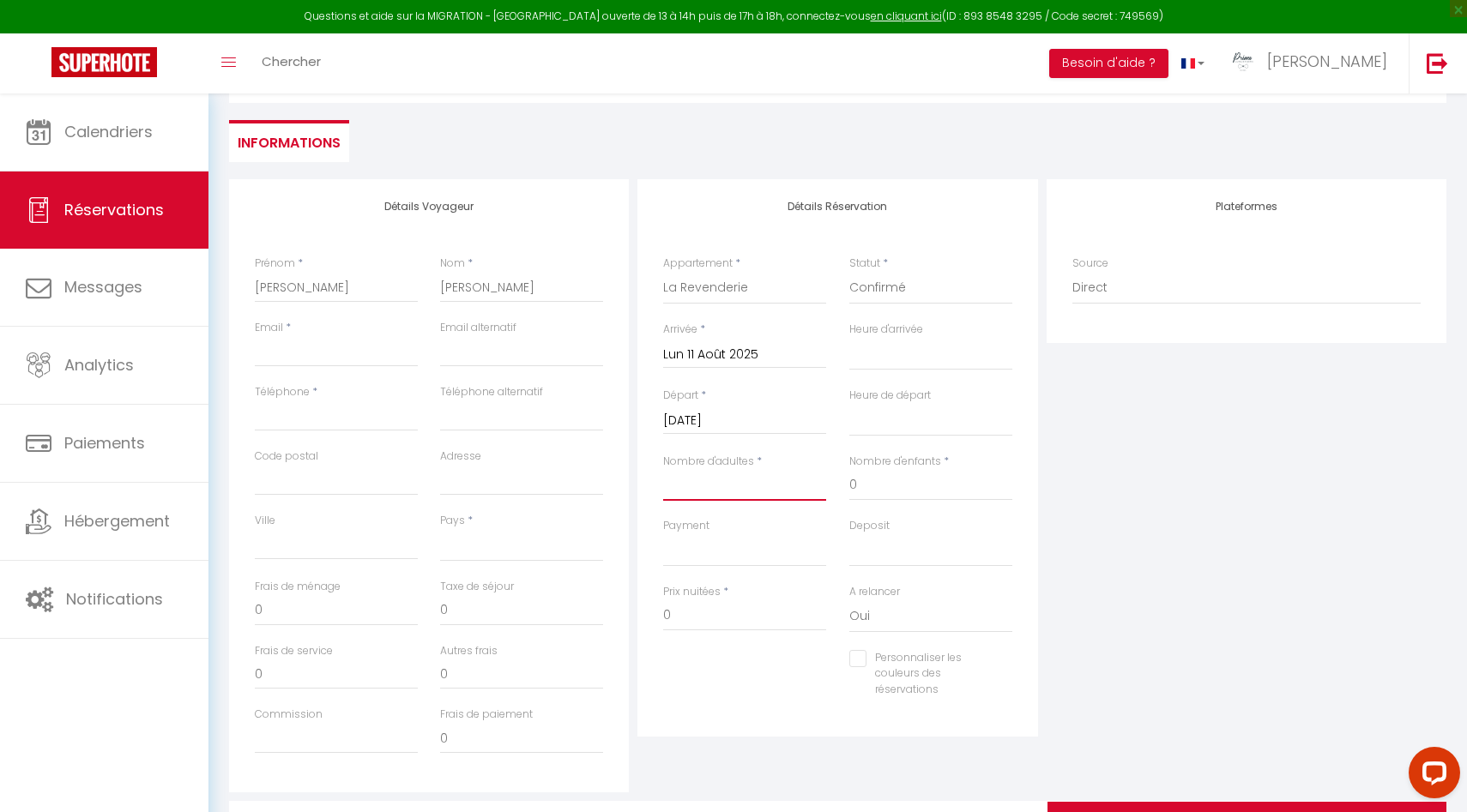
click at [777, 487] on input "Nombre d'adultes" at bounding box center [744, 485] width 163 height 31
type input "2"
select select
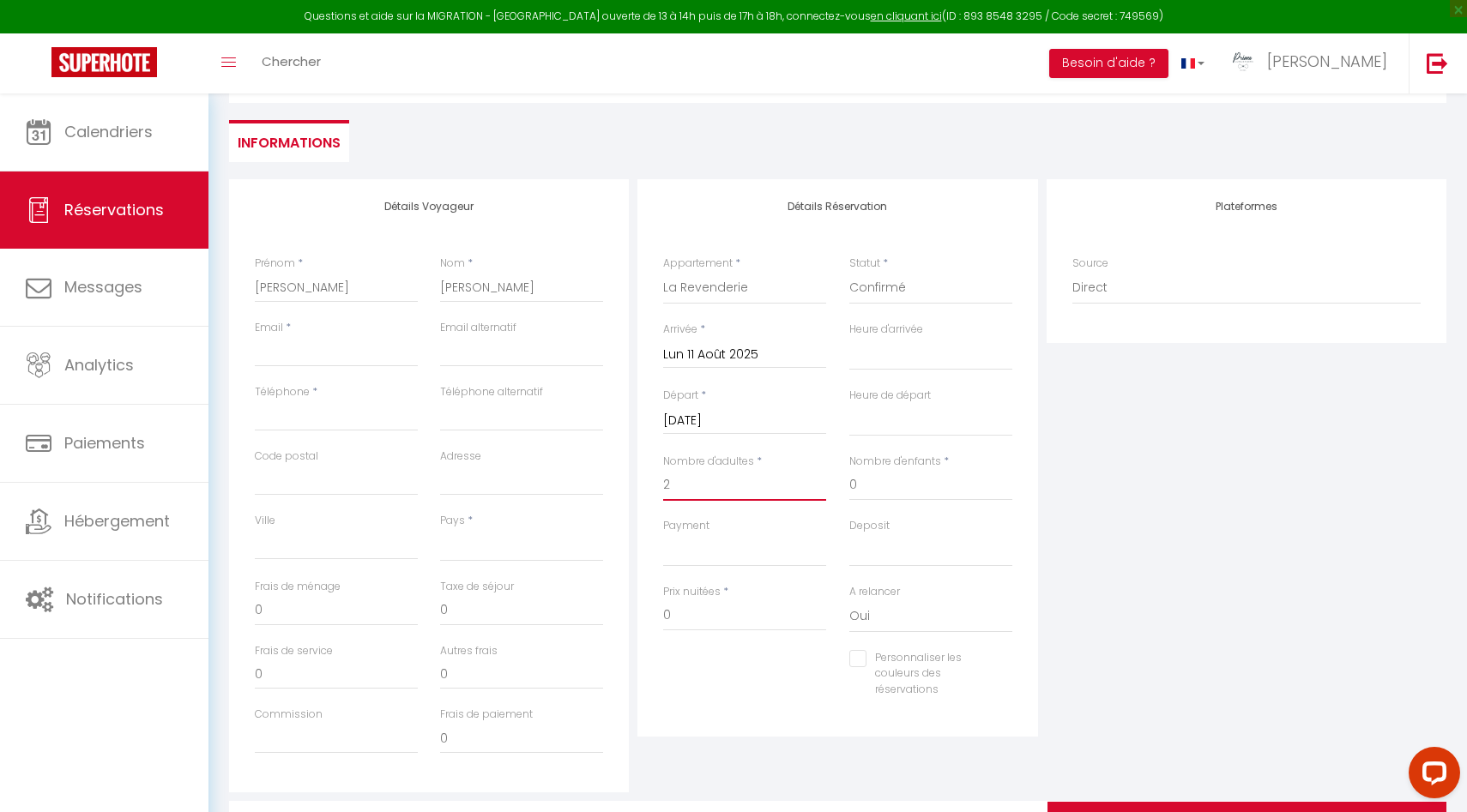
select select
checkbox input "false"
select select
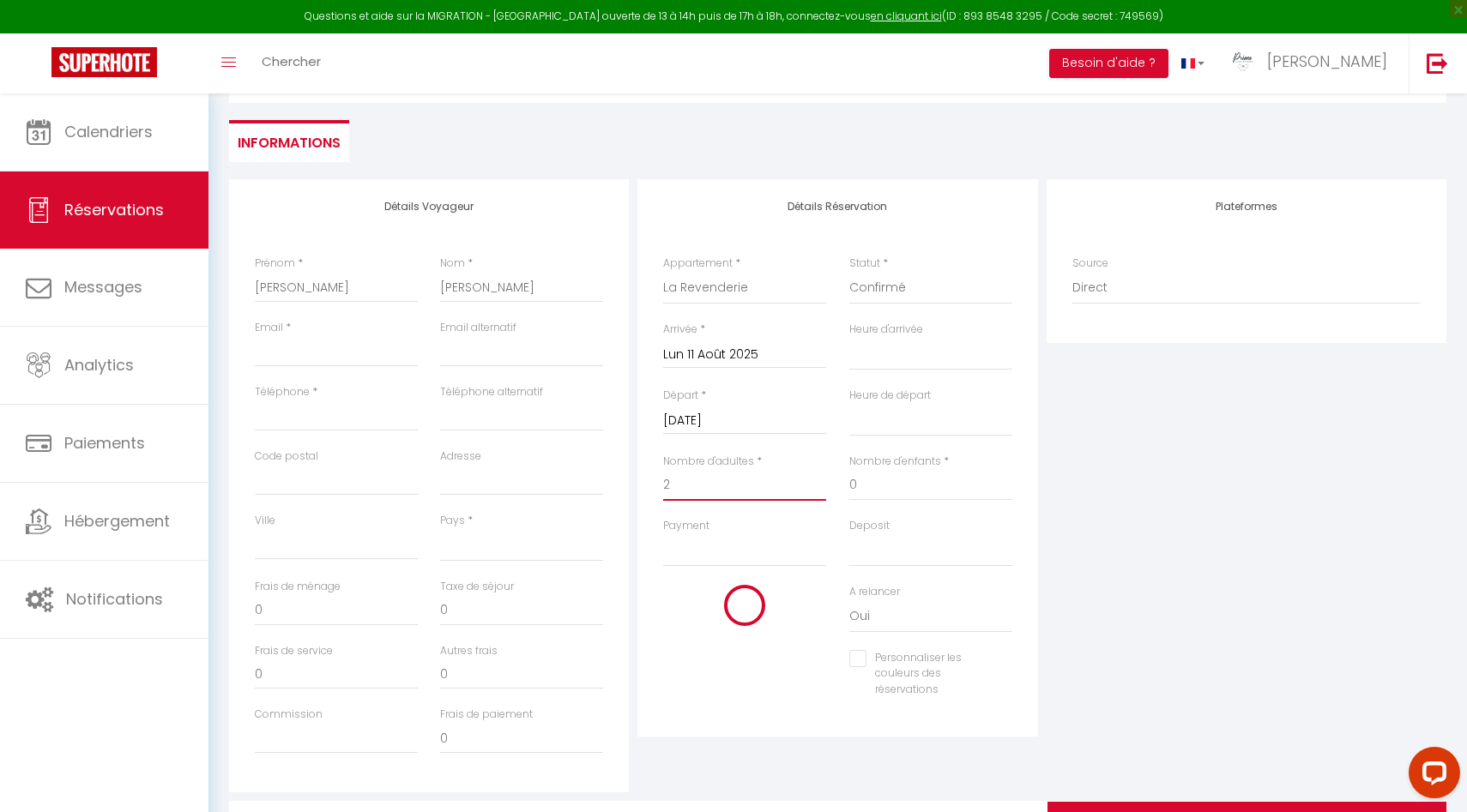
select select
checkbox input "false"
type input "2"
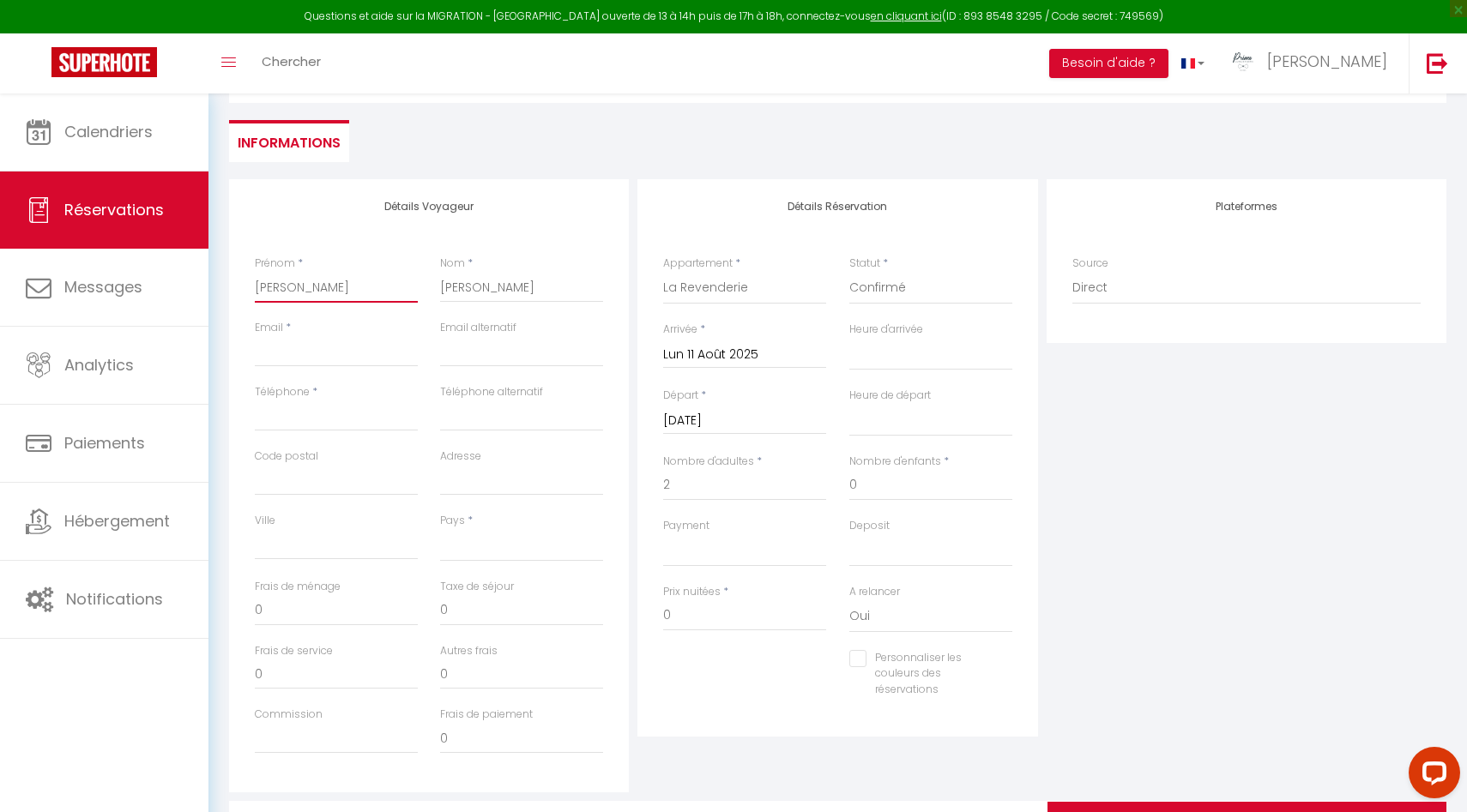
click at [254, 290] on input "Lydia" at bounding box center [335, 287] width 163 height 31
type input "rLydia"
select select
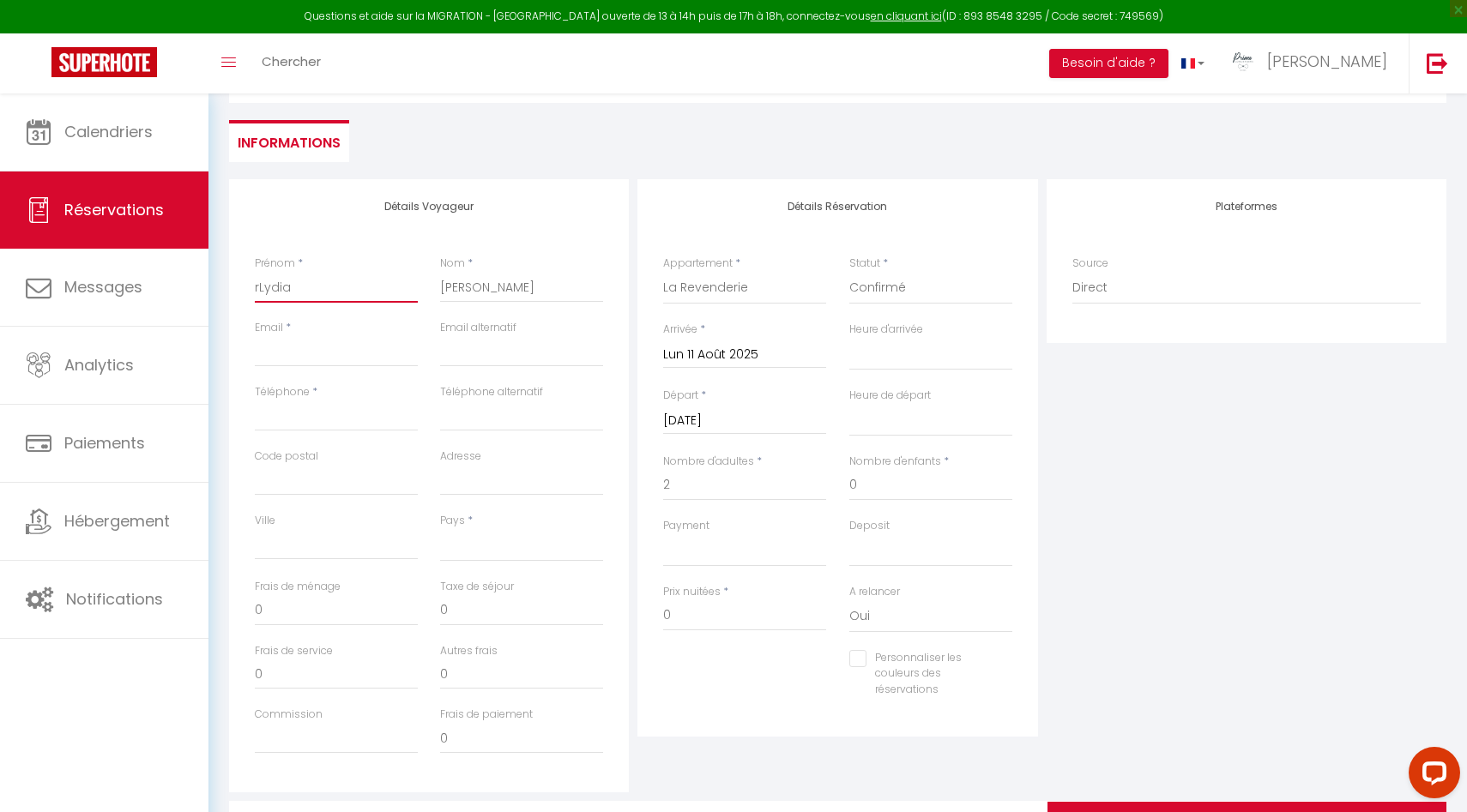
select select
checkbox input "false"
type input "réLydia"
select select
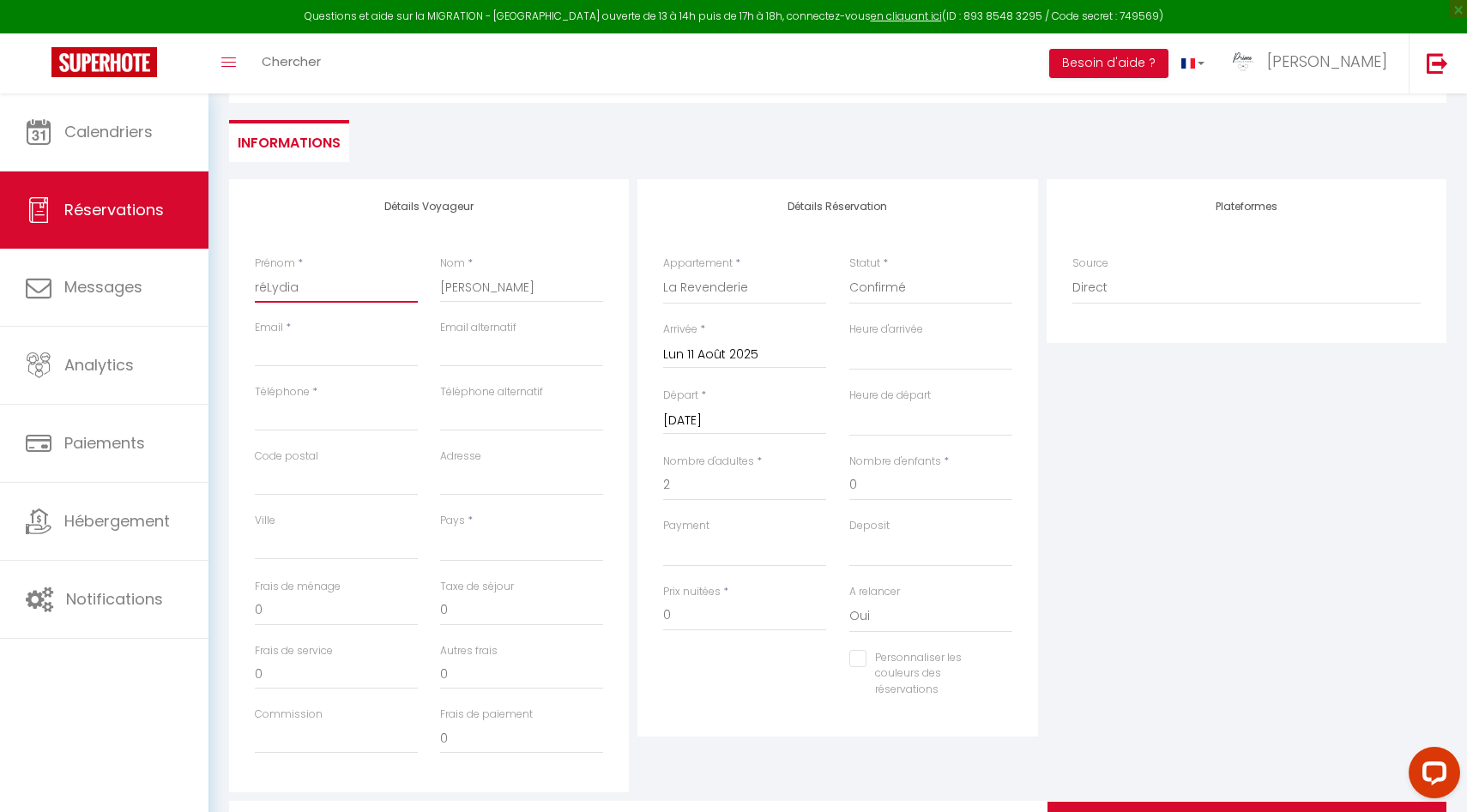
select select
checkbox input "false"
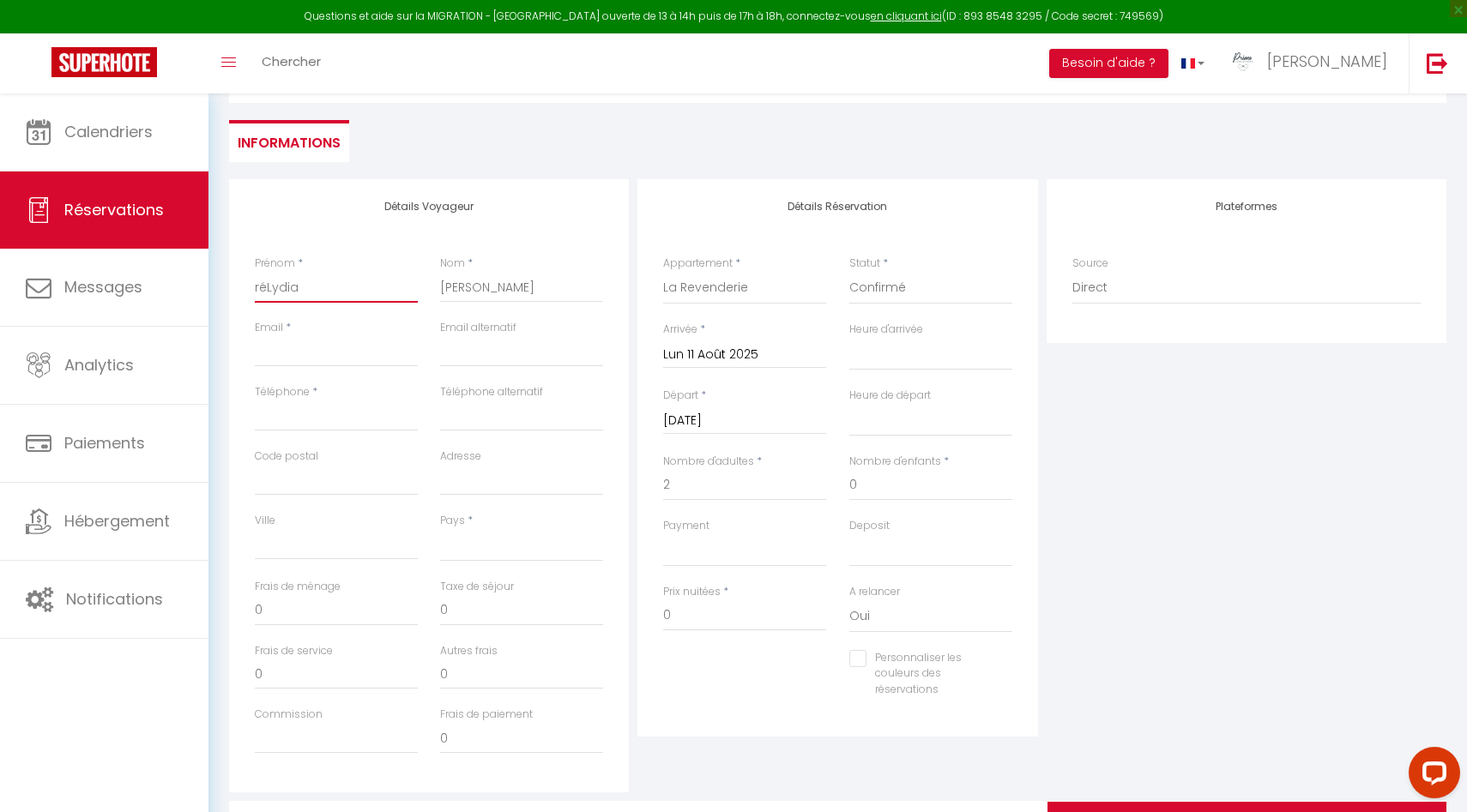
type input "résLydia"
select select
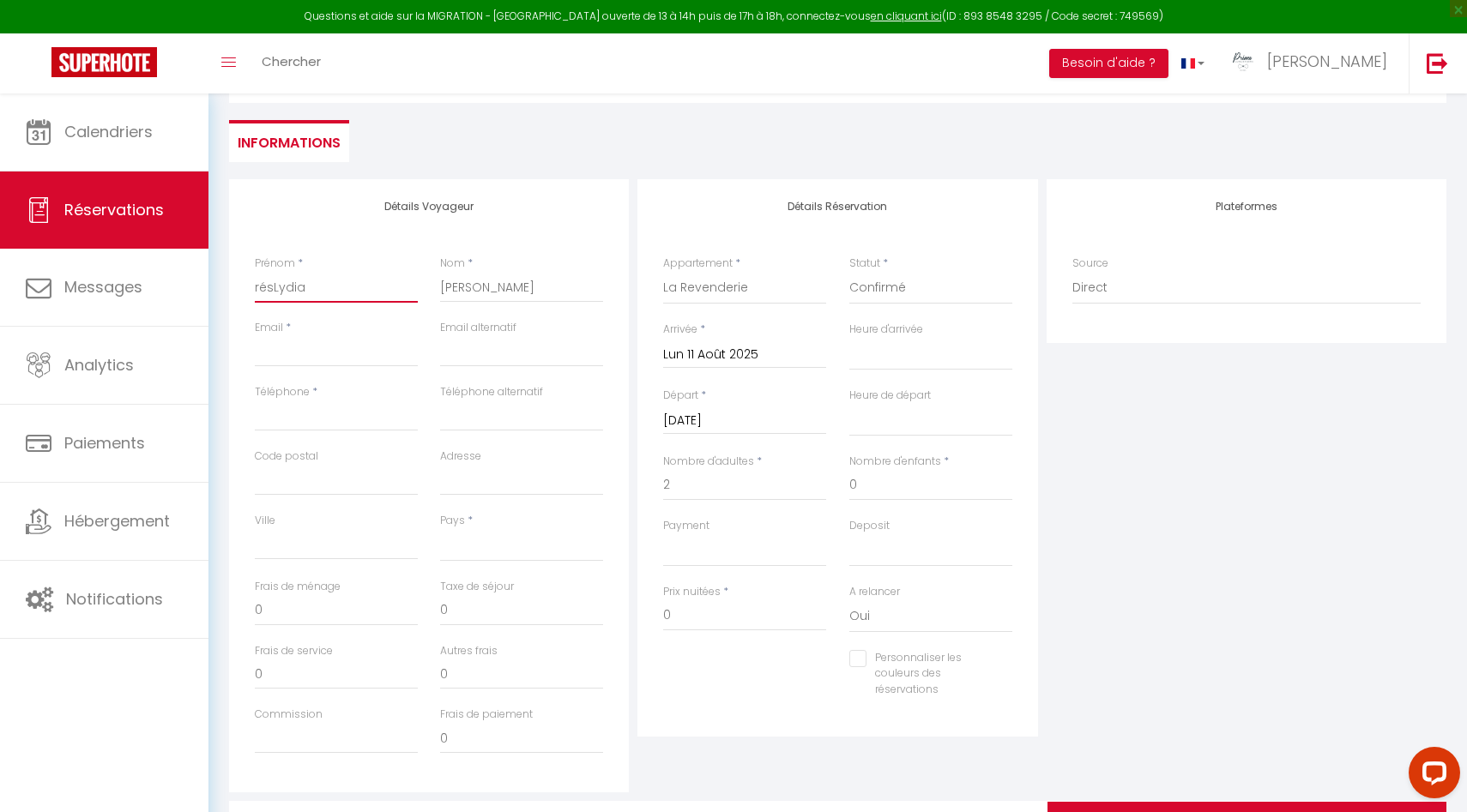
select select
checkbox input "false"
type input "résaLydia"
select select
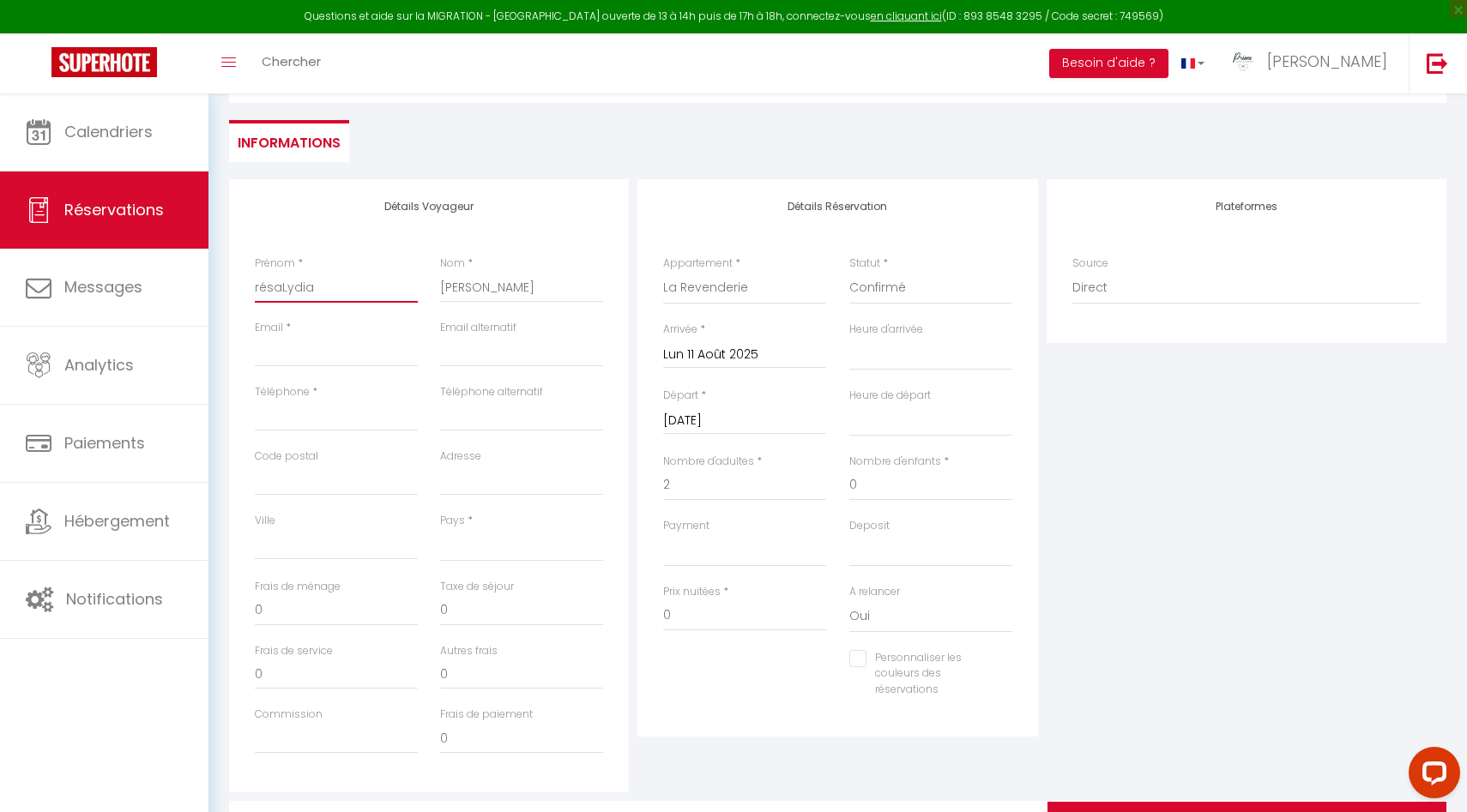
select select
checkbox input "false"
type input "résa Lydia"
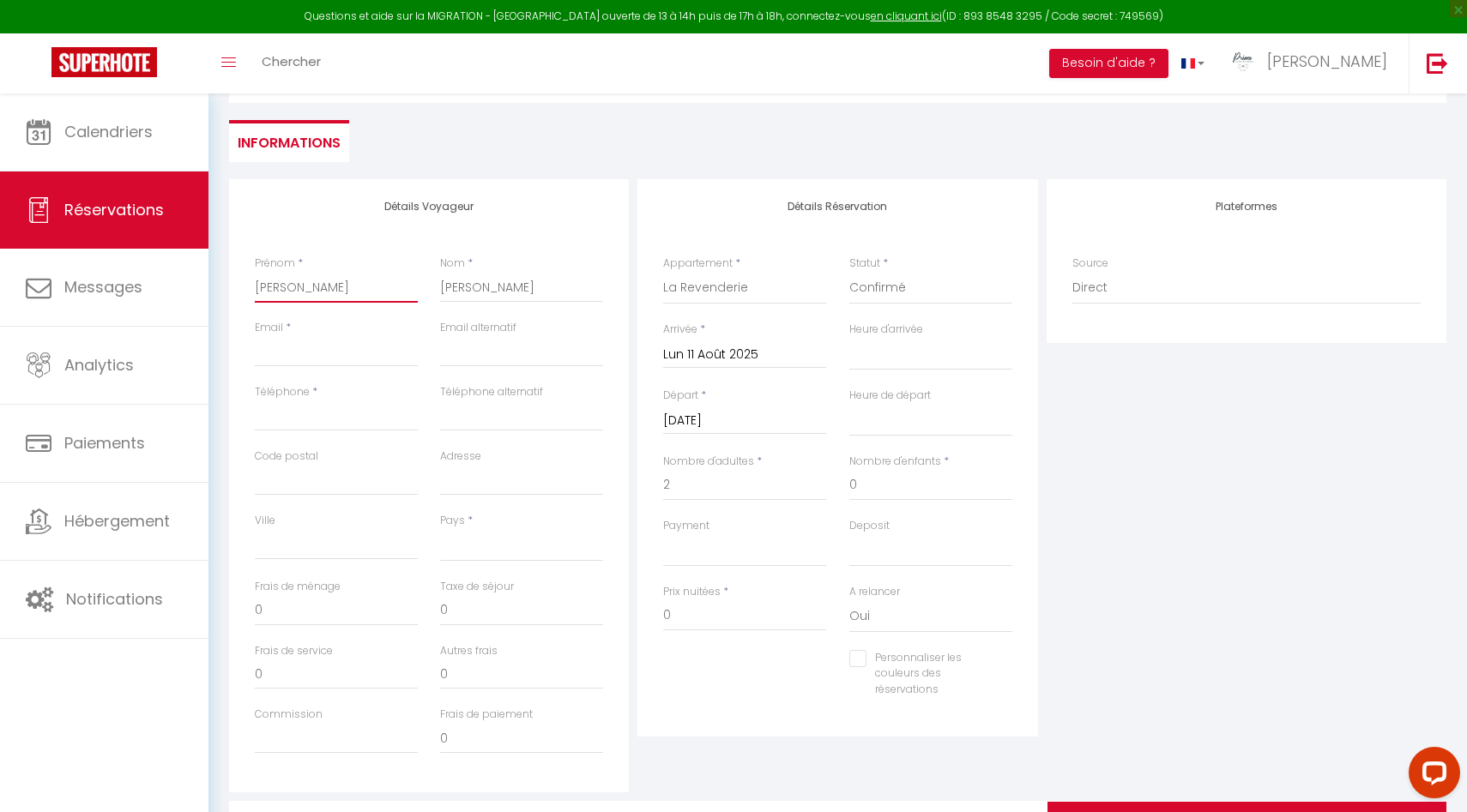
select select
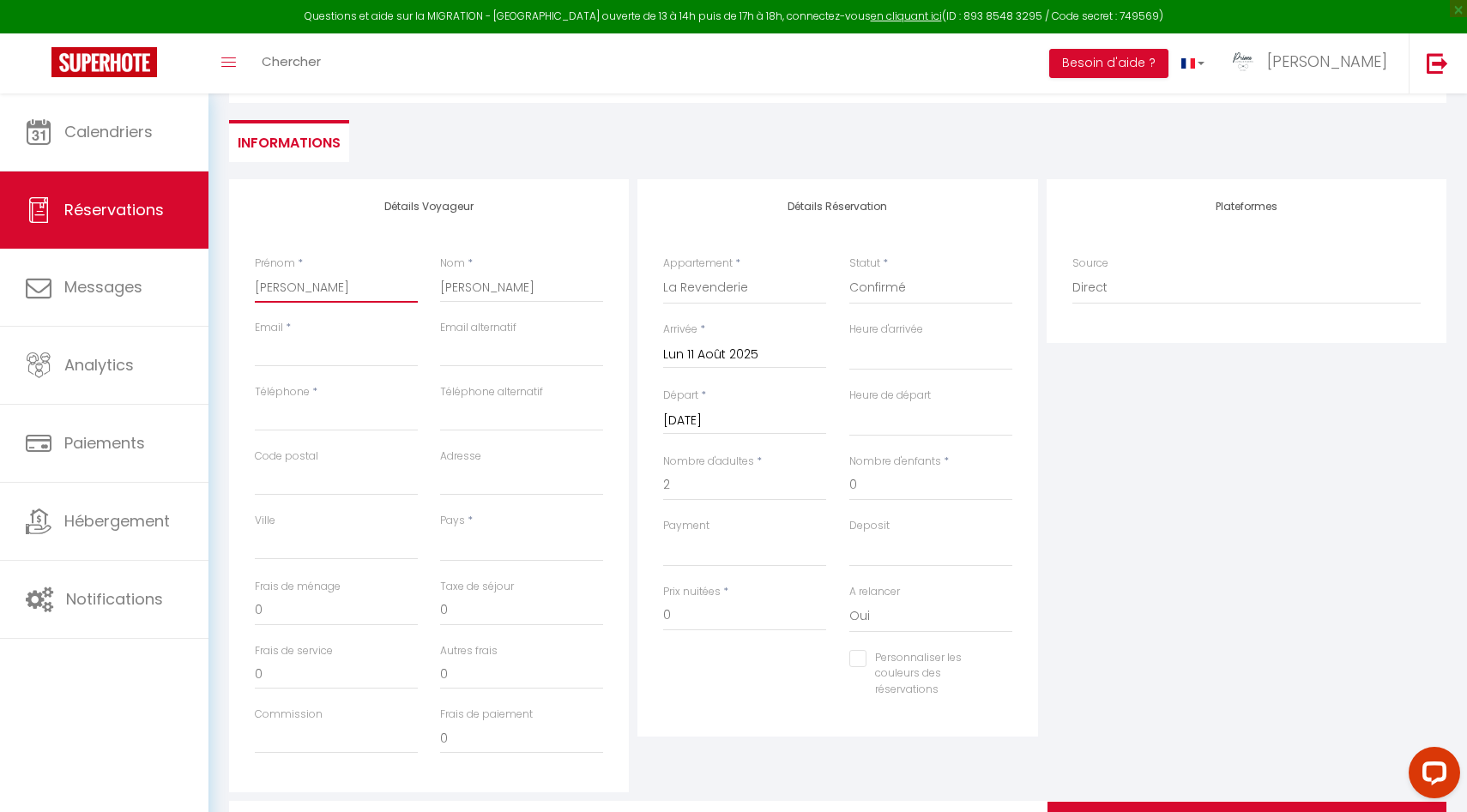
checkbox input "false"
type input "résa ALydia"
select select
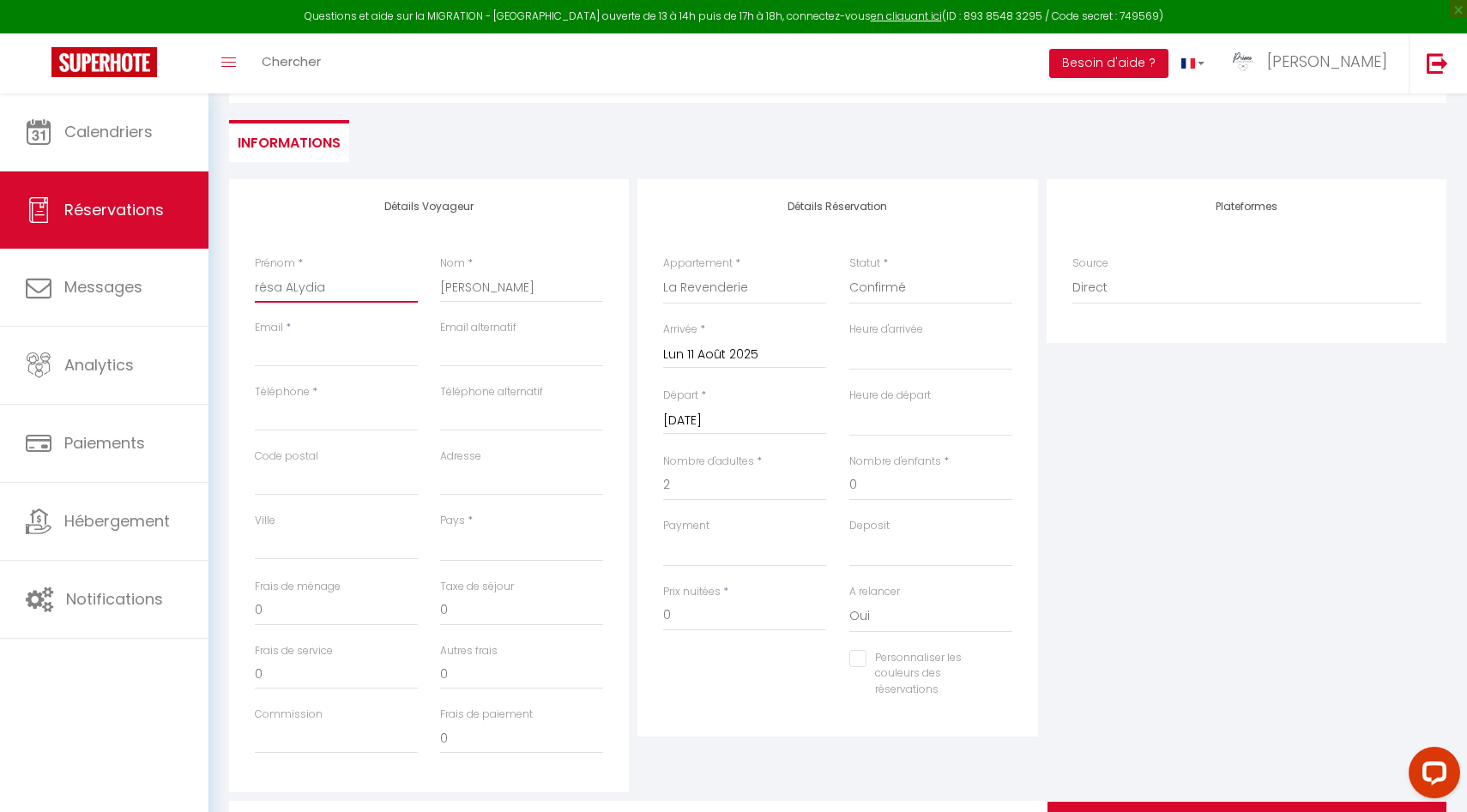
select select
checkbox input "false"
type input "résa ArLydia"
select select
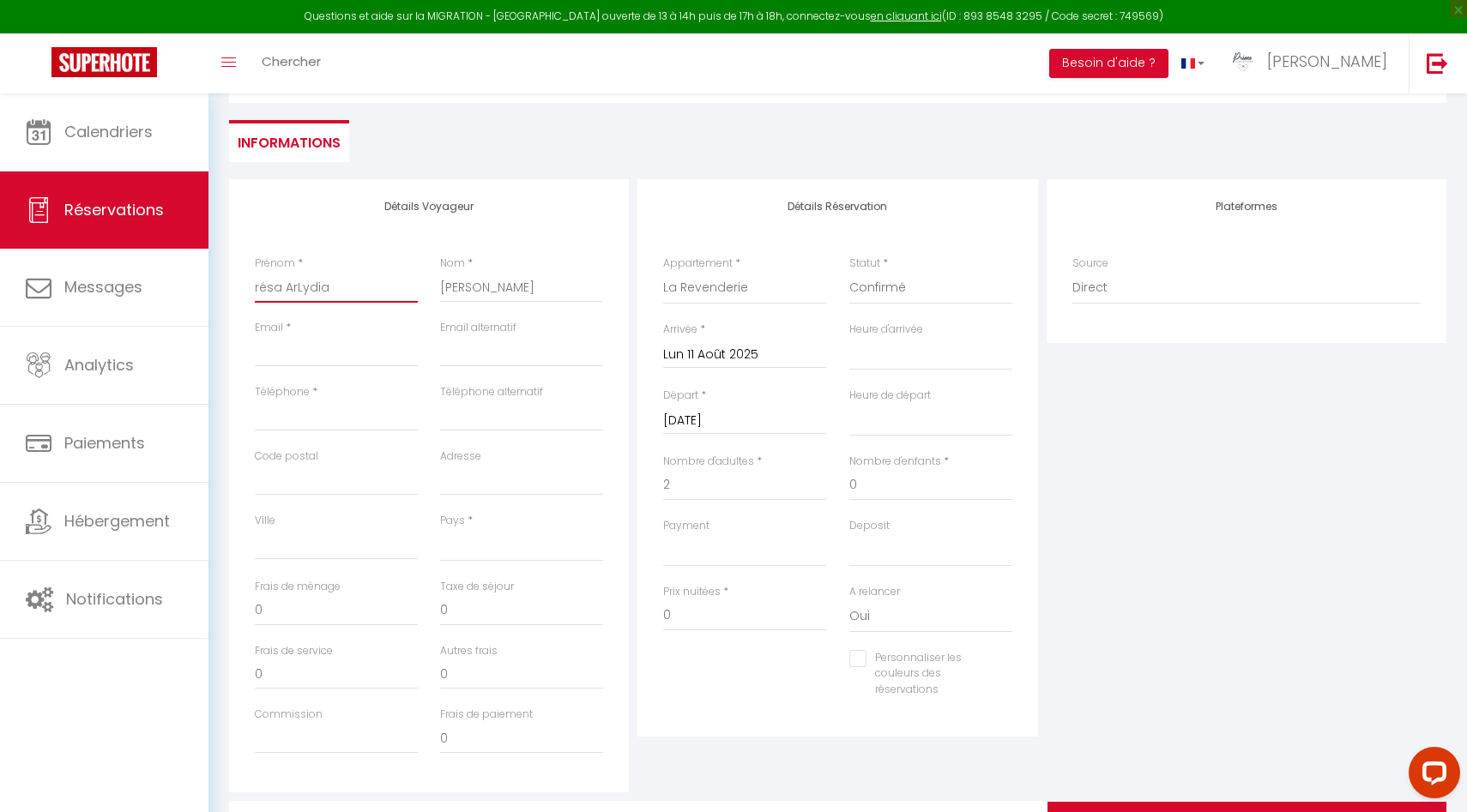
select select
checkbox input "false"
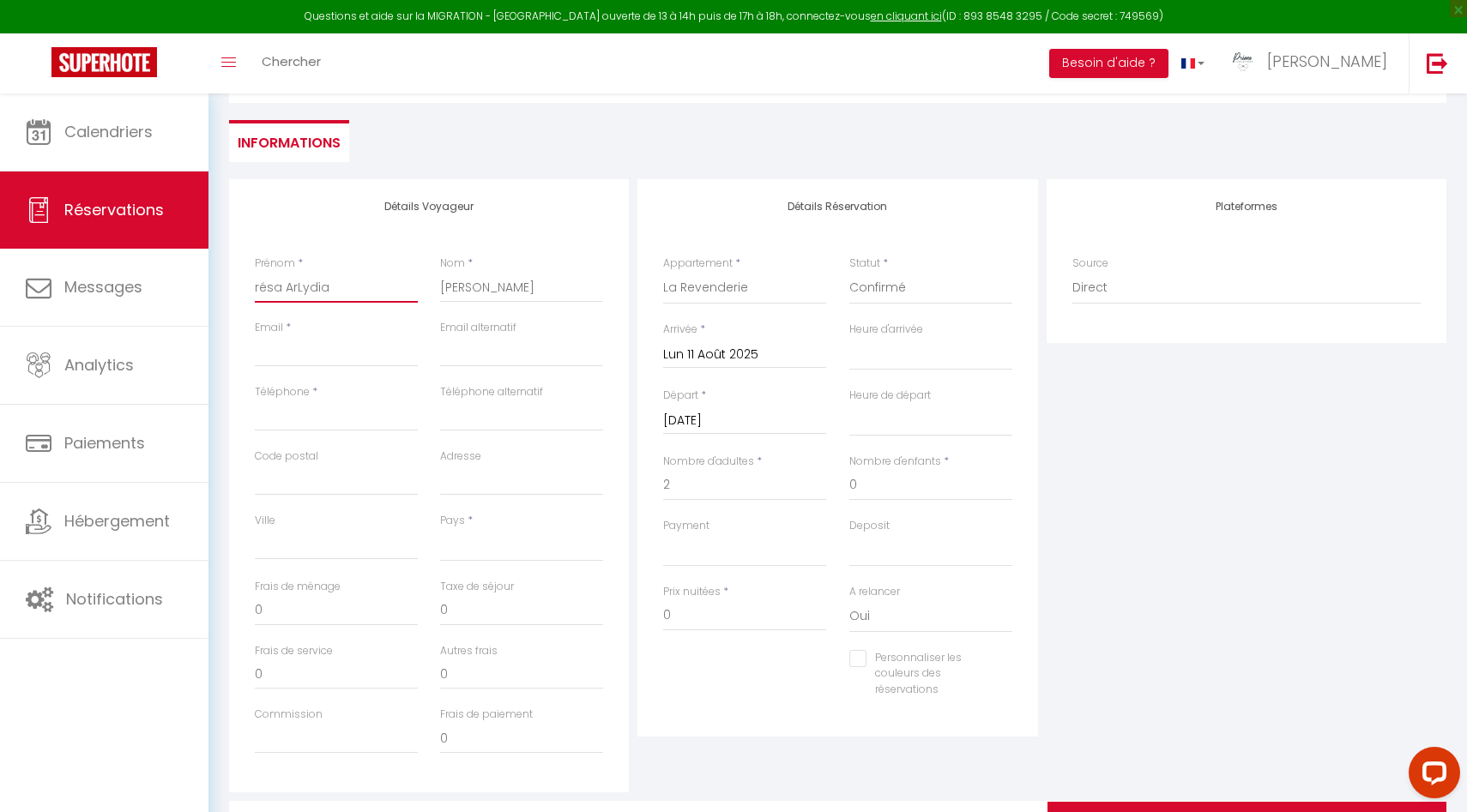
type input "résa AriLydia"
select select
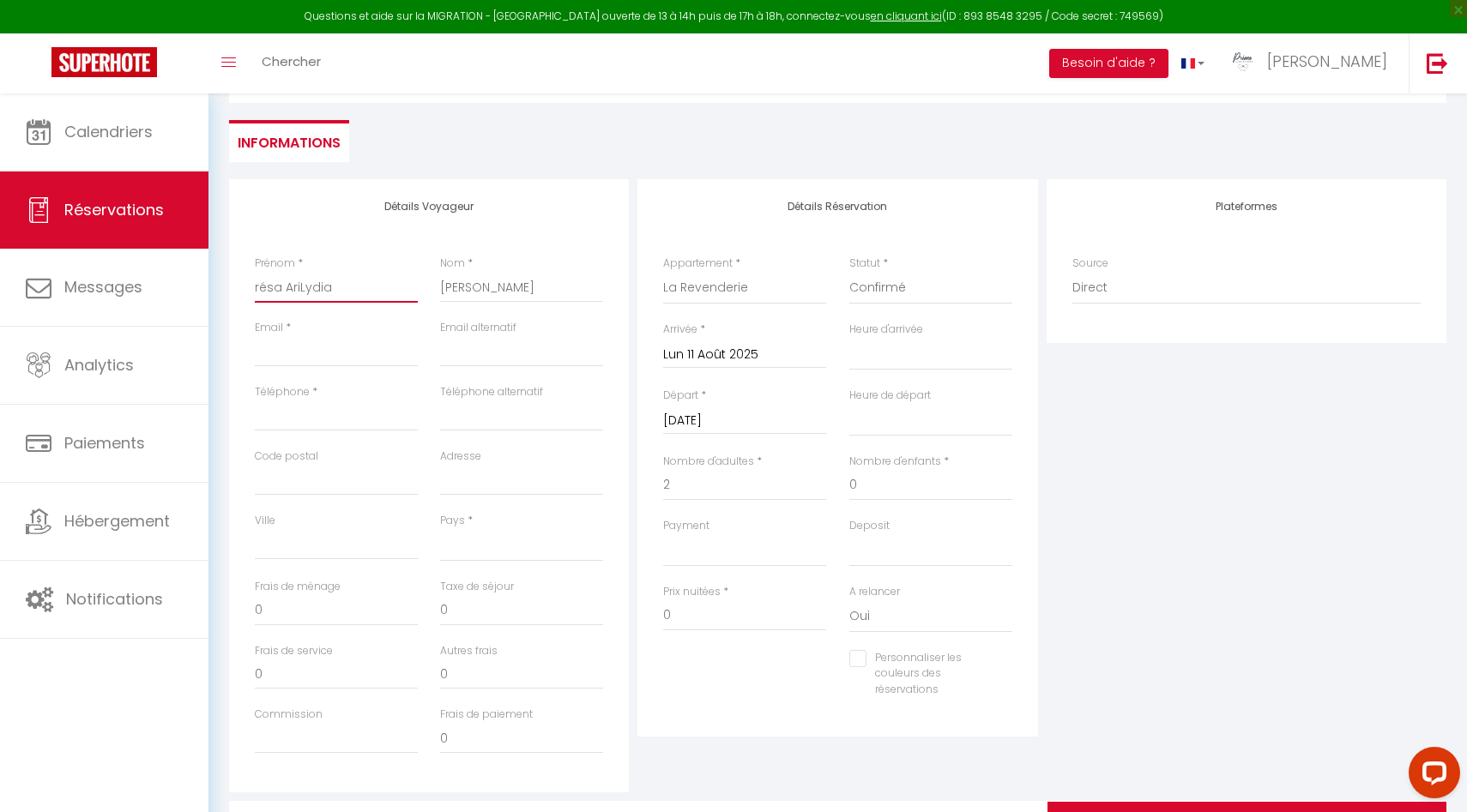
select select
checkbox input "false"
type input "résa AribLydia"
select select
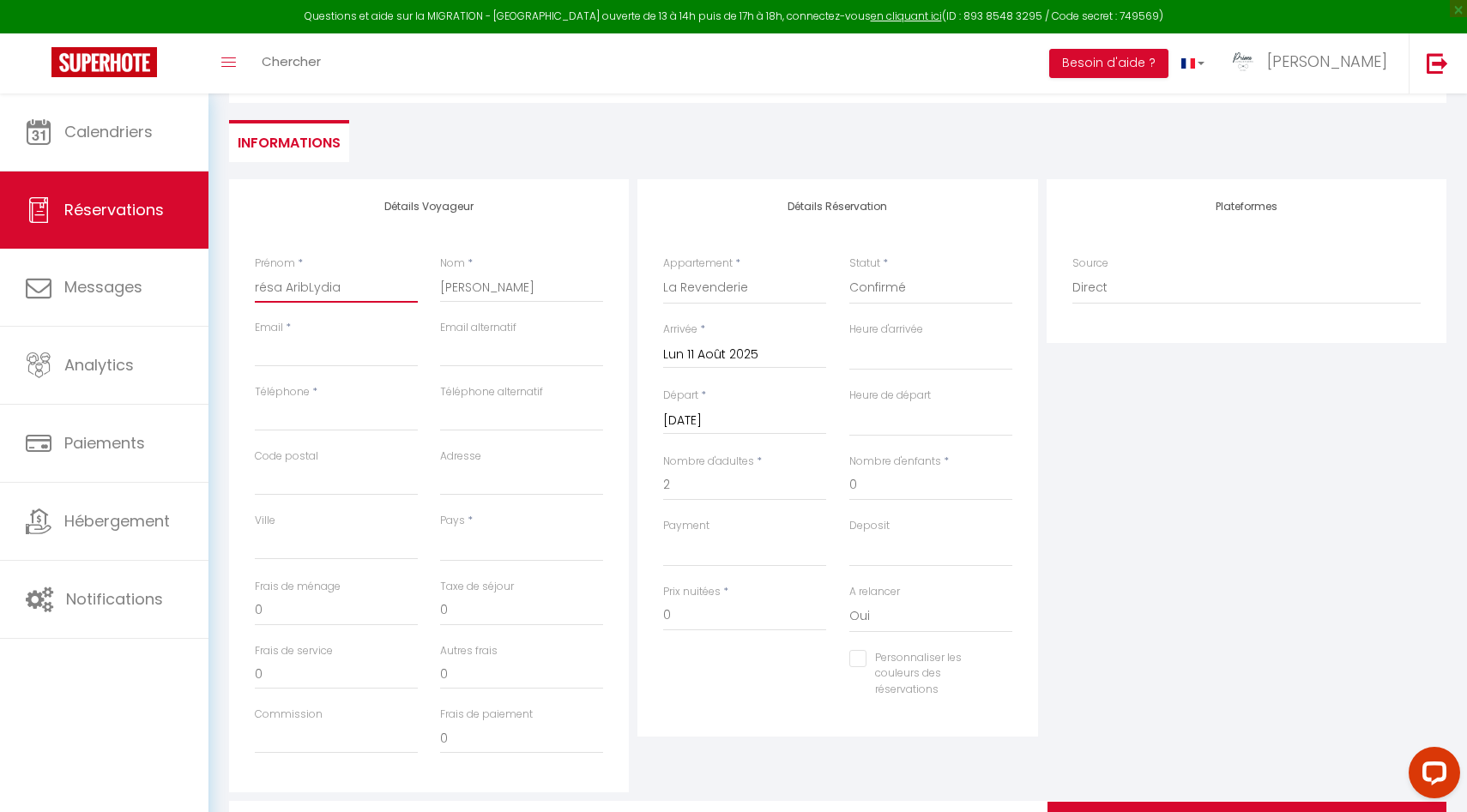
select select
checkbox input "false"
type input "résa AribnLydia"
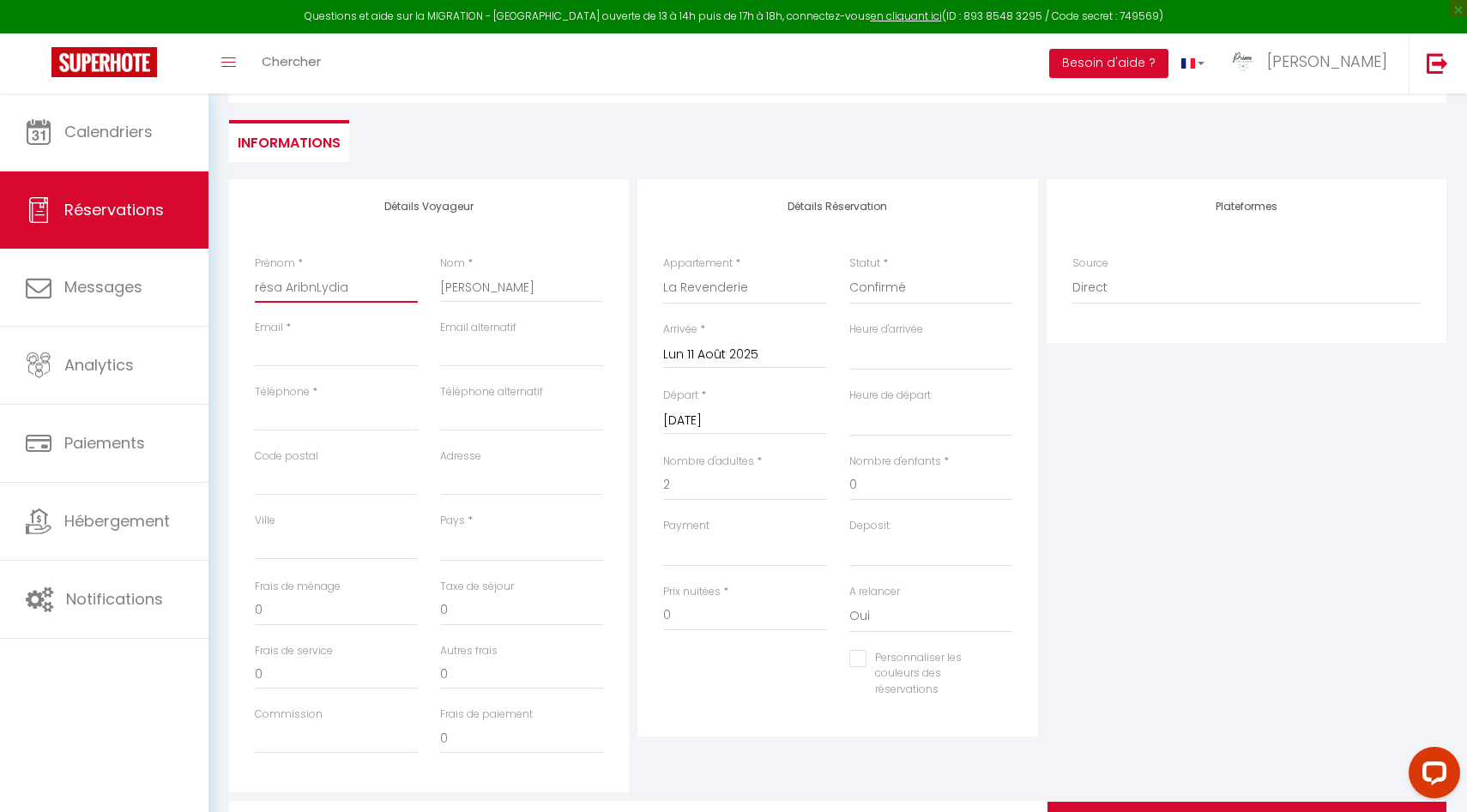
select select
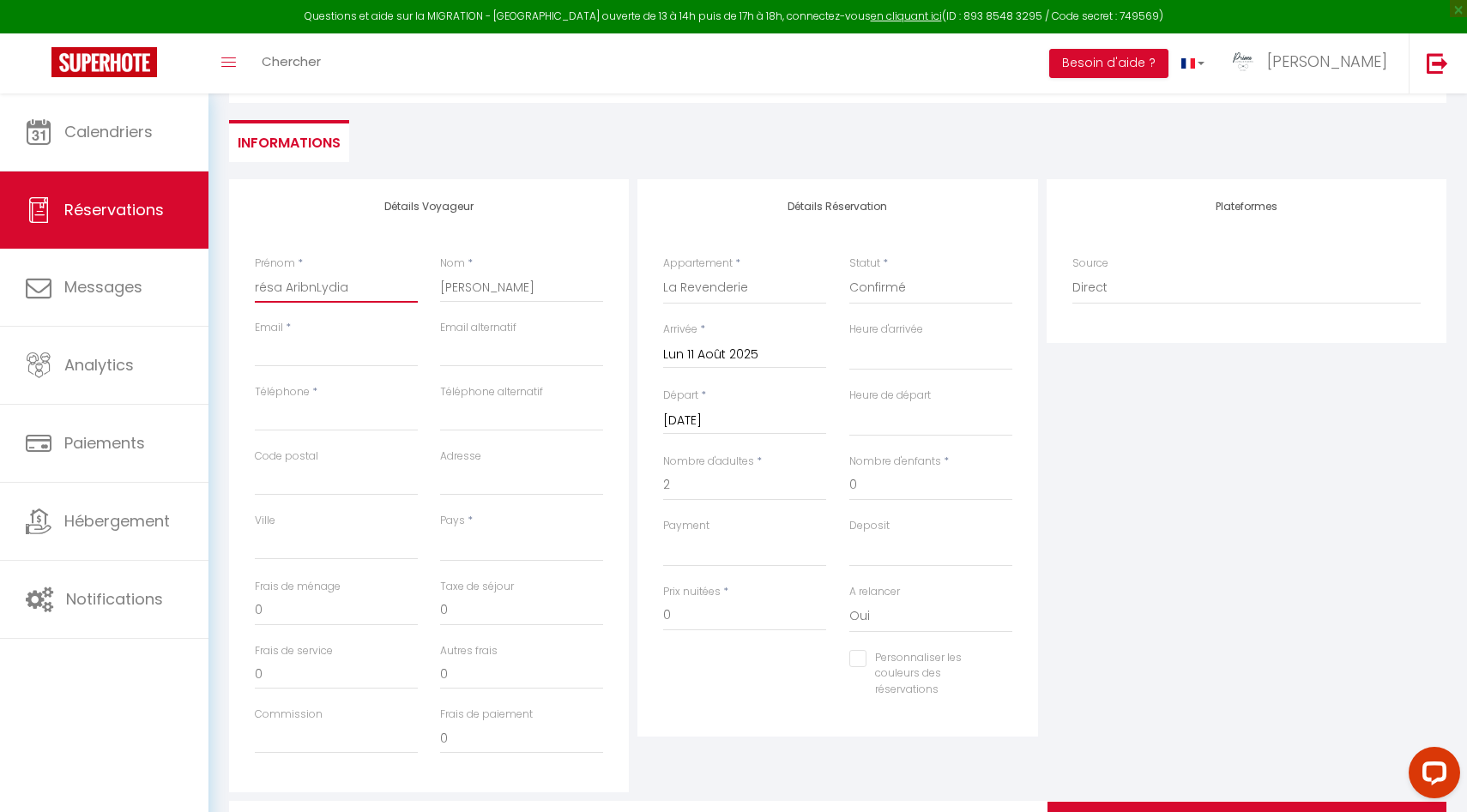
checkbox input "false"
type input "résa AribnbLydia"
select select
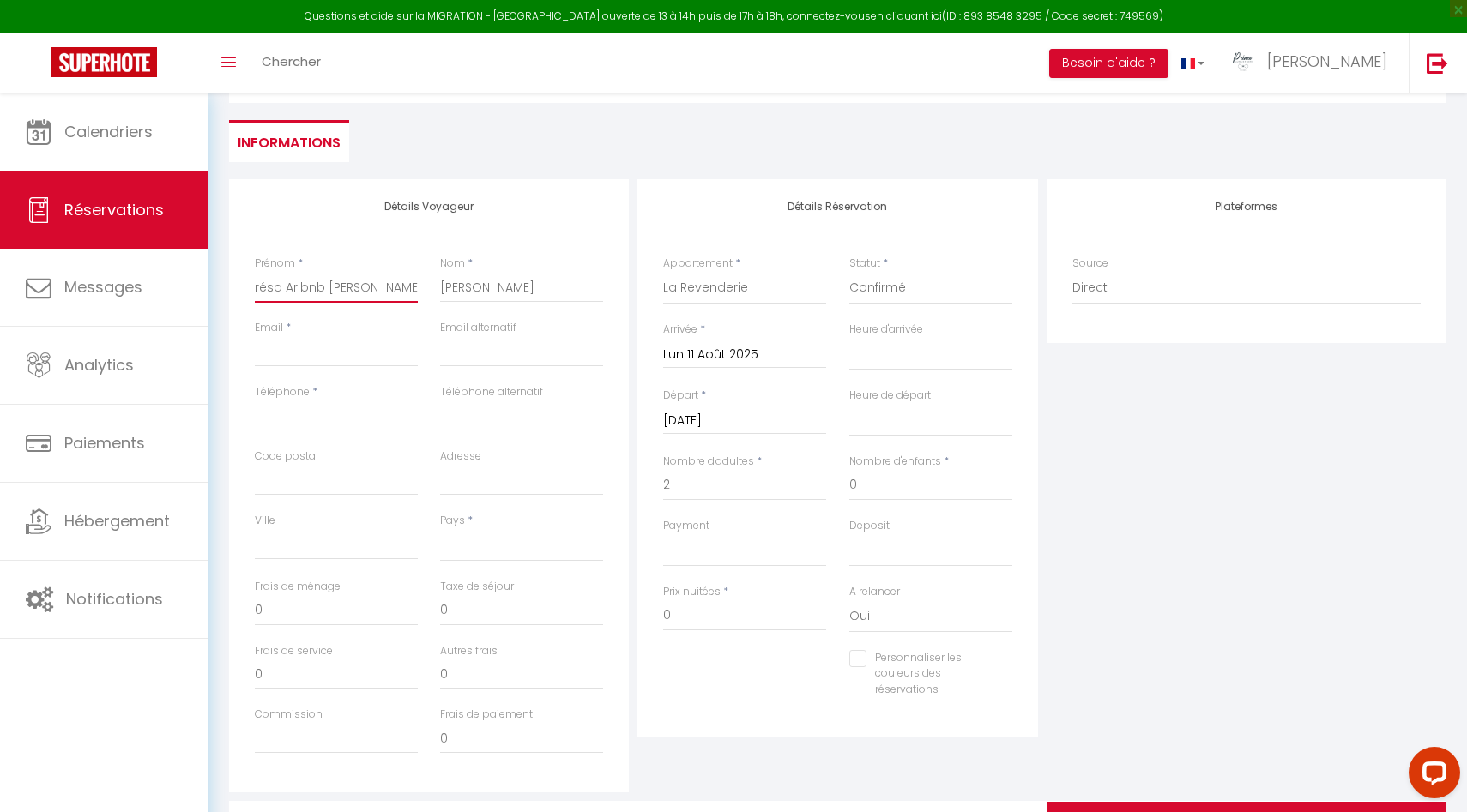
click at [305, 285] on input "résa Aribnb Lydia" at bounding box center [335, 287] width 163 height 31
click at [283, 287] on input "résa AIRBNB Lydia" at bounding box center [335, 287] width 163 height 31
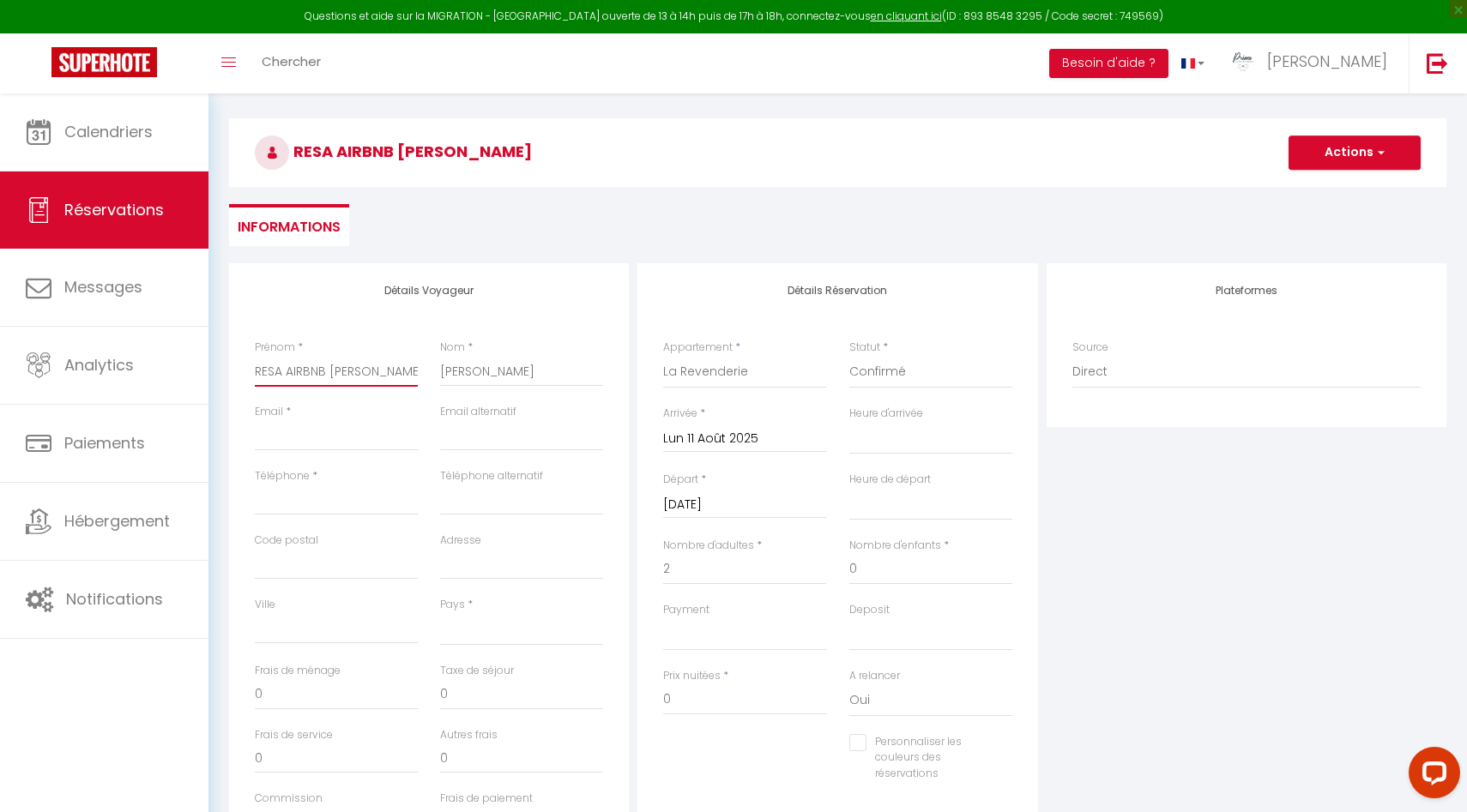
scroll to position [0, 0]
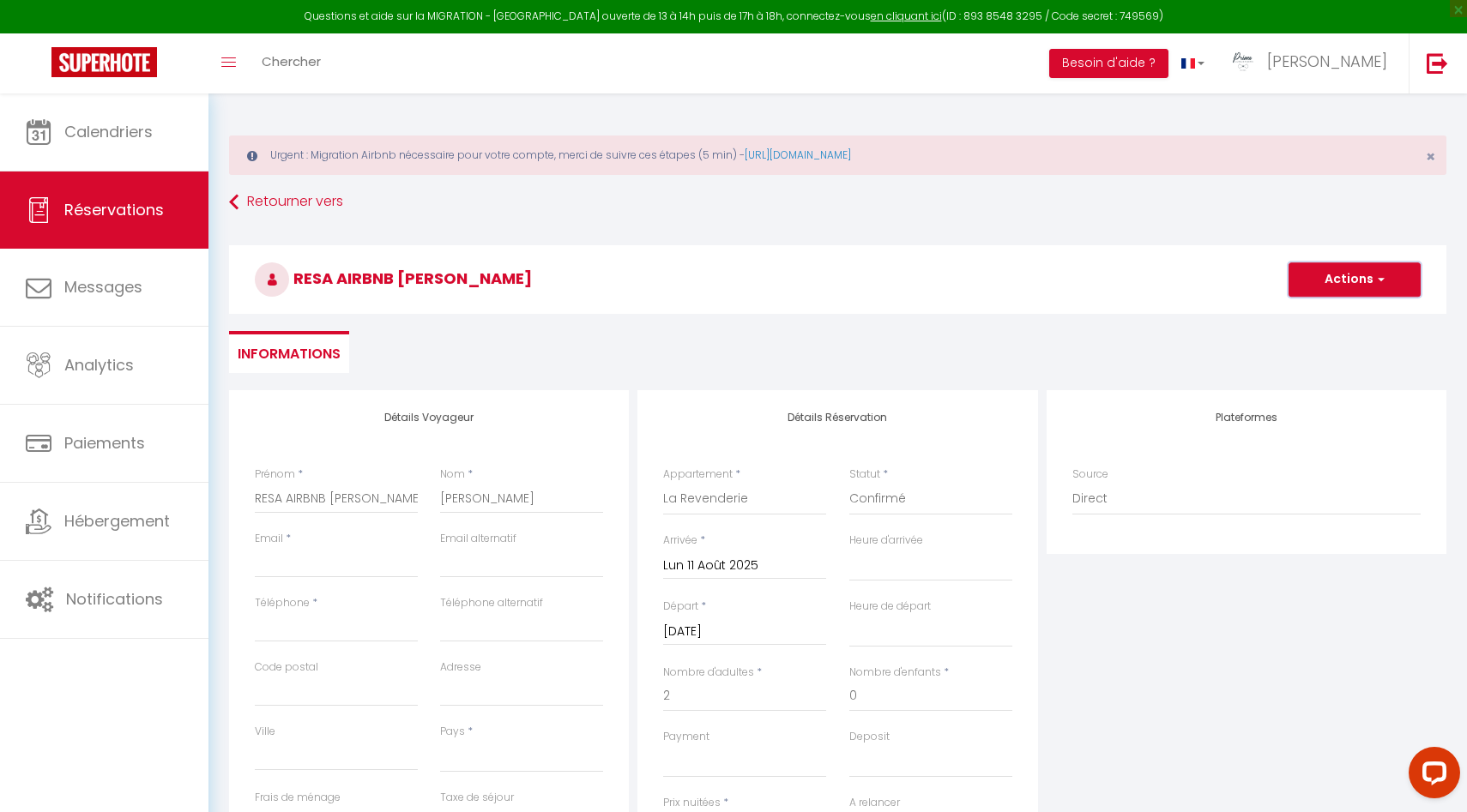
click at [1369, 287] on button "Actions" at bounding box center [1355, 280] width 132 height 34
click at [1347, 320] on link "Enregistrer" at bounding box center [1338, 317] width 136 height 23
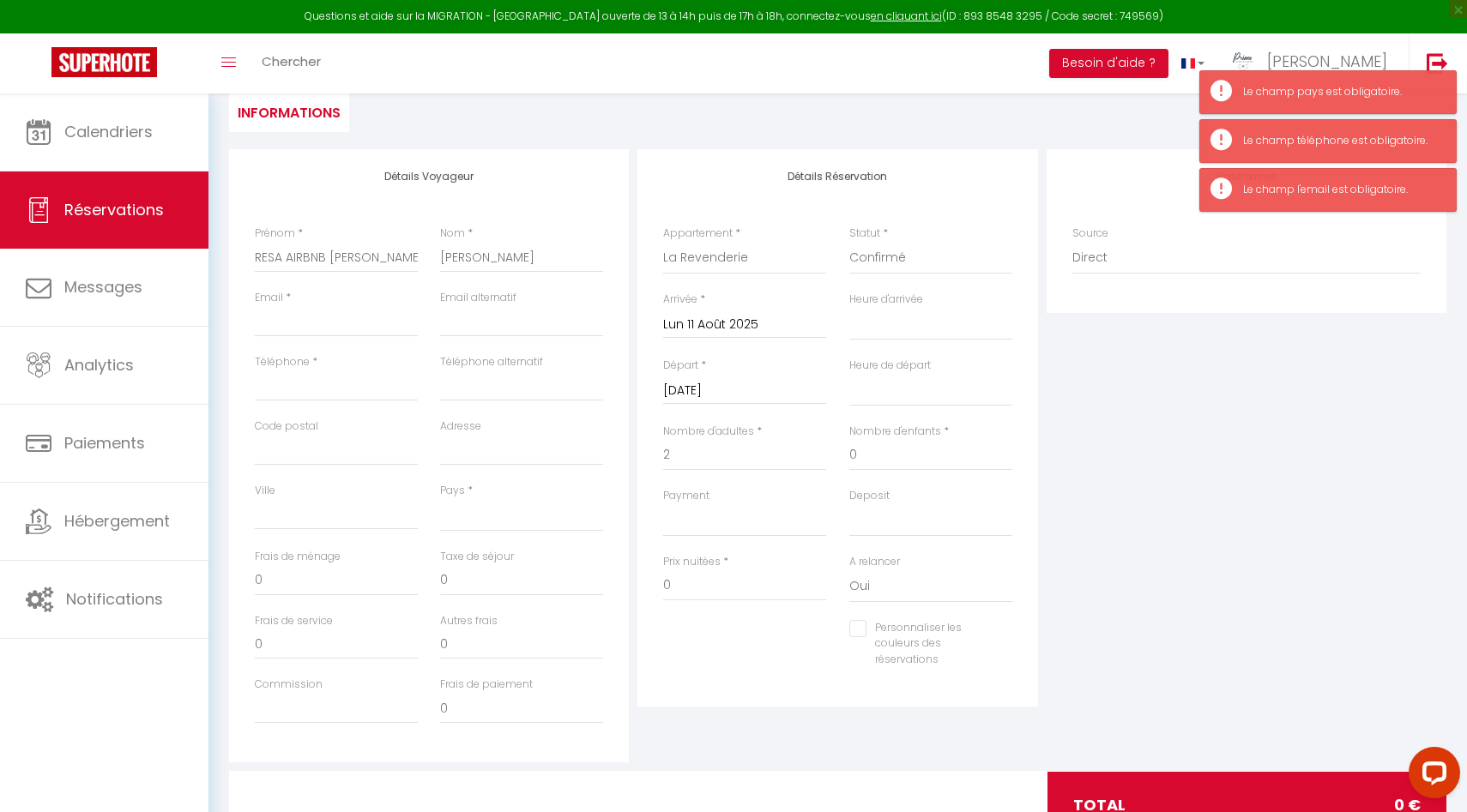
scroll to position [312, 0]
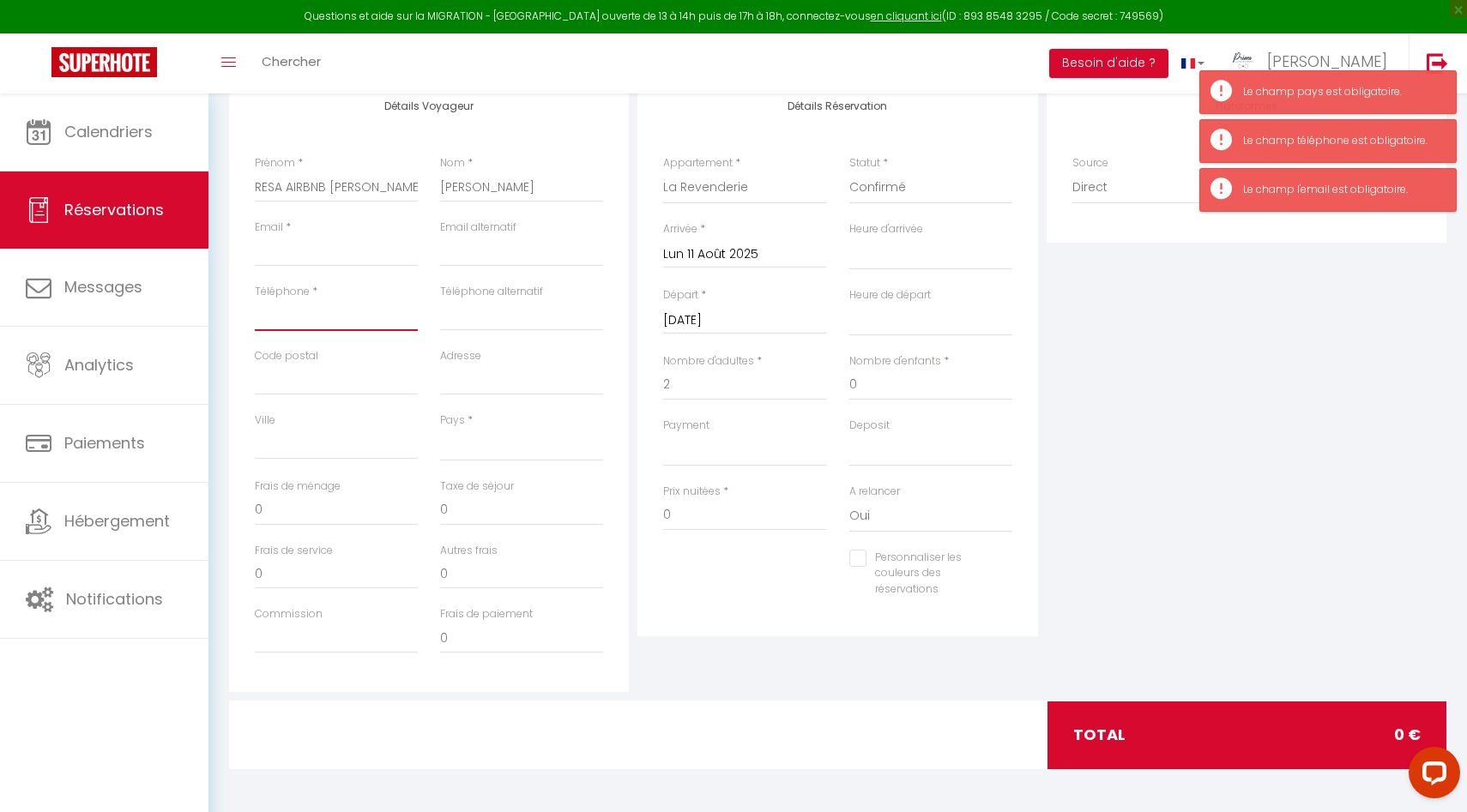
click at [354, 321] on input "Téléphone" at bounding box center [335, 316] width 163 height 31
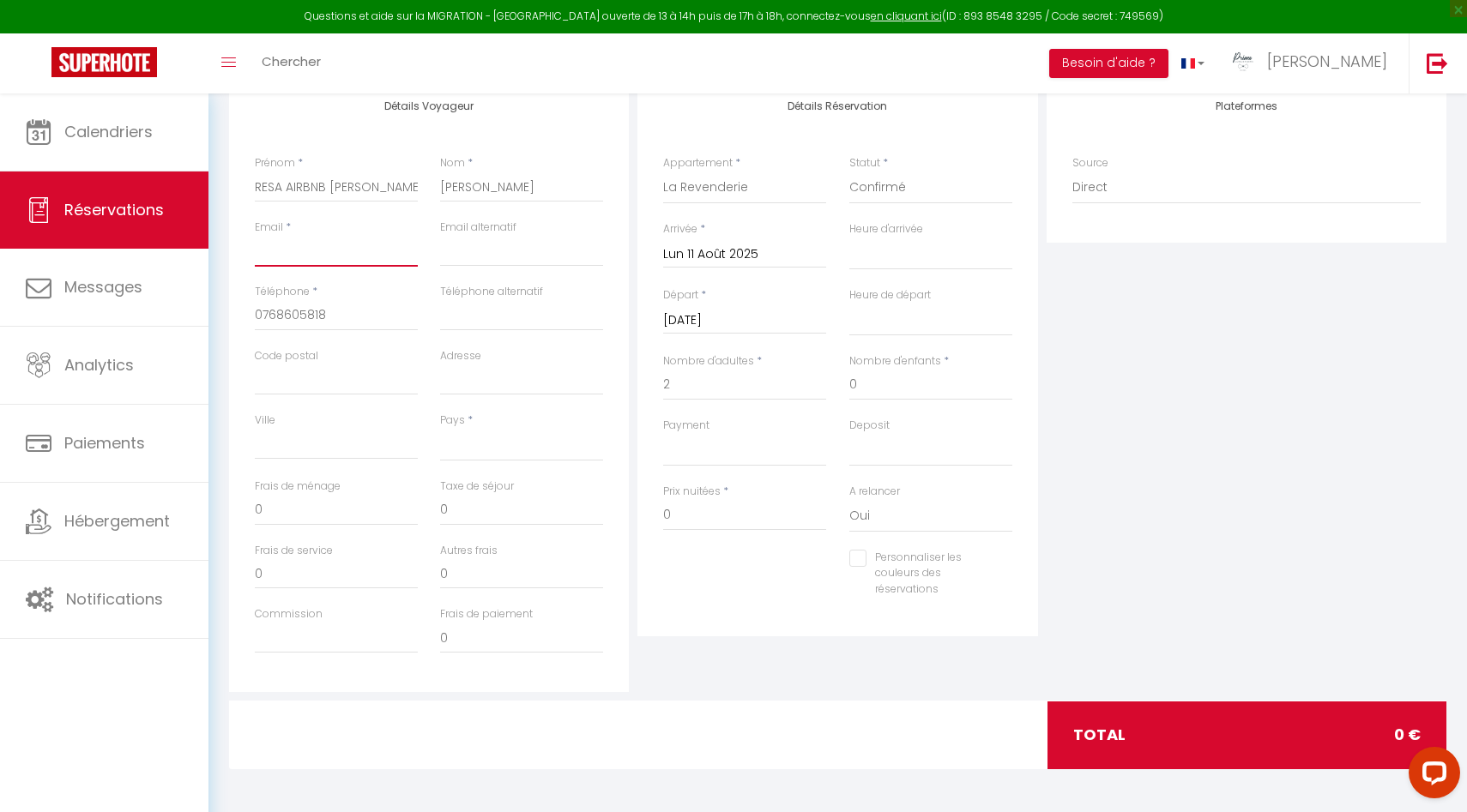
click at [290, 254] on input "Email client" at bounding box center [335, 251] width 163 height 31
click at [358, 252] on input "facturation@gmail.com" at bounding box center [335, 251] width 163 height 31
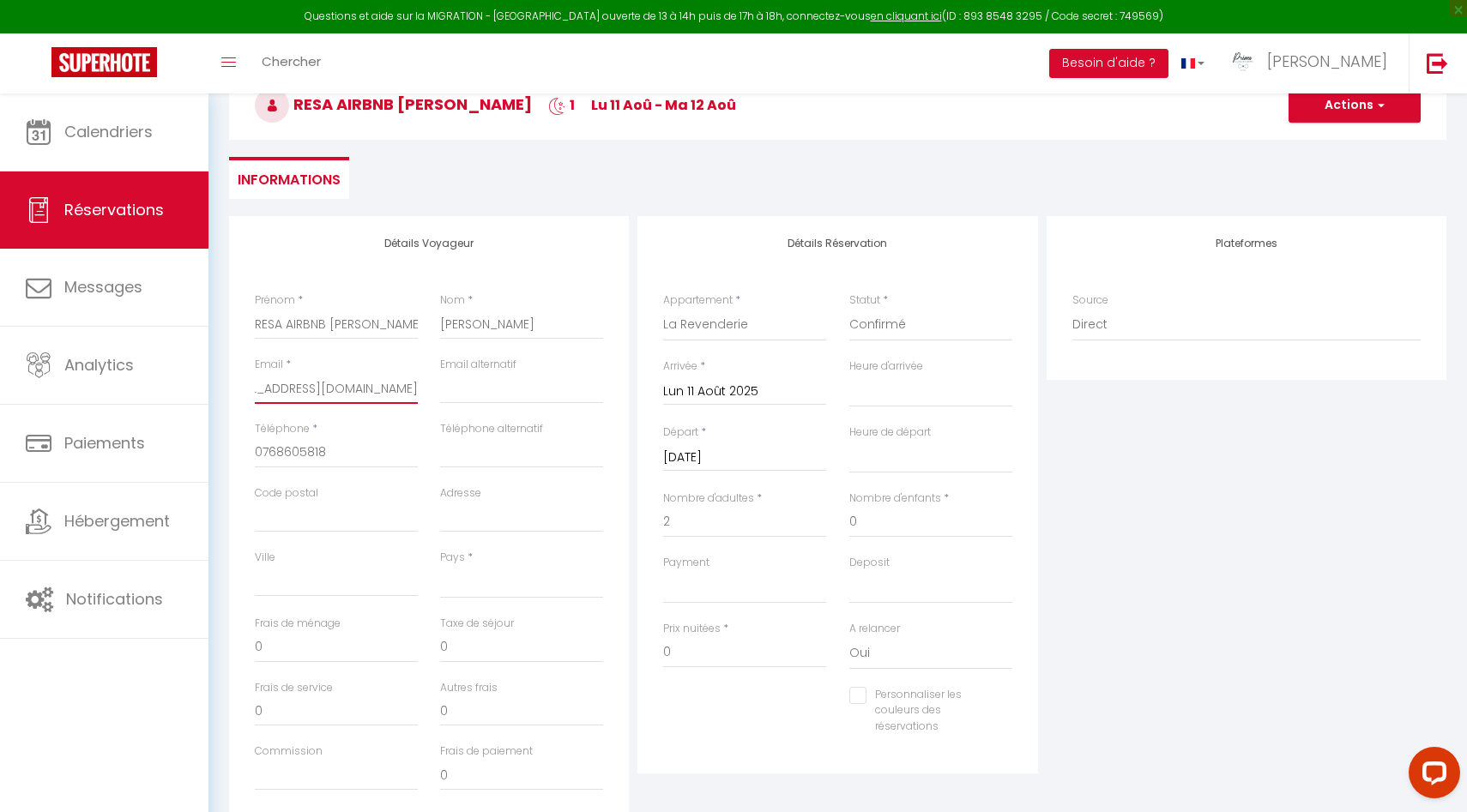
scroll to position [27, 0]
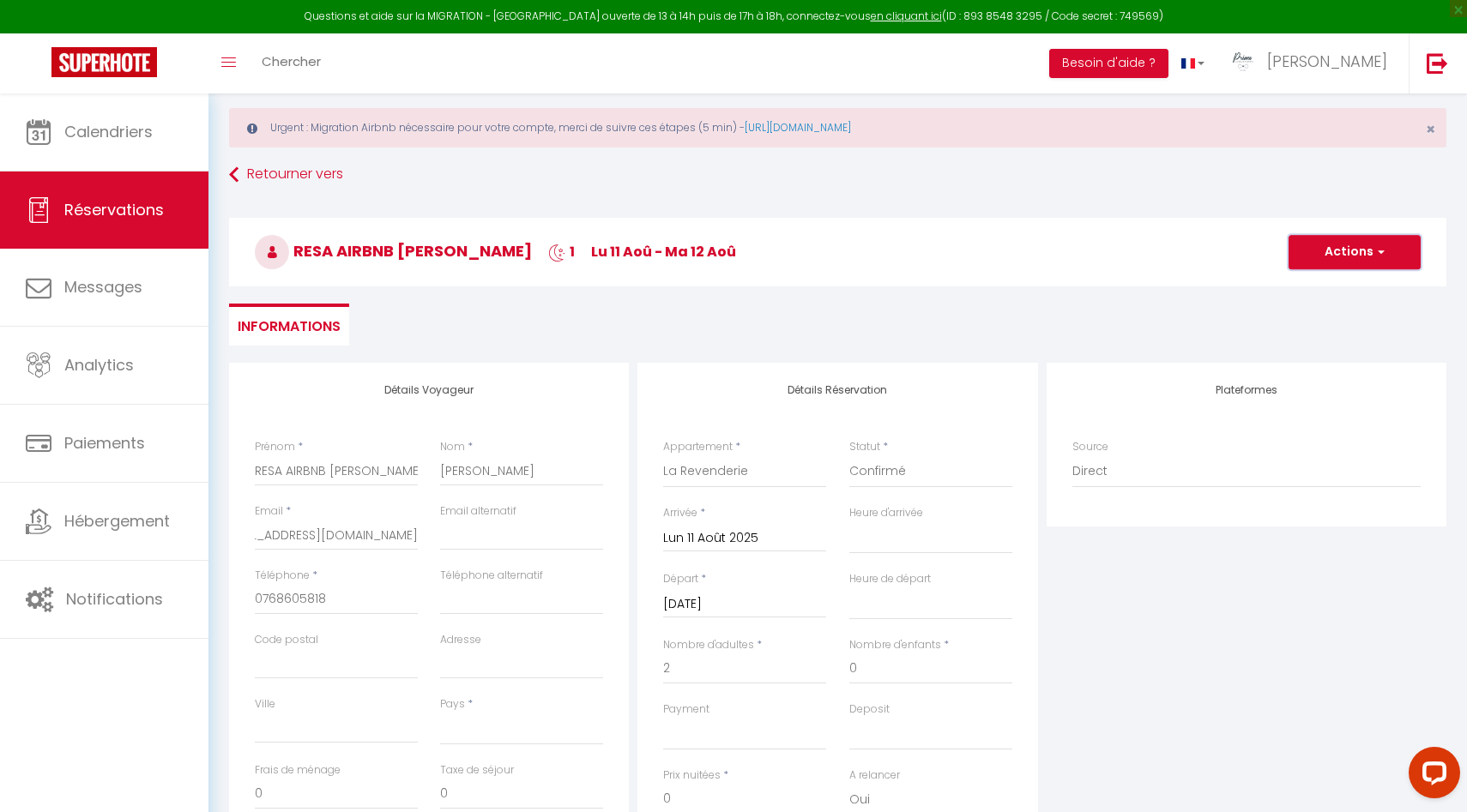
click at [1346, 256] on button "Actions" at bounding box center [1355, 252] width 132 height 34
click at [1335, 292] on link "Enregistrer" at bounding box center [1338, 290] width 136 height 23
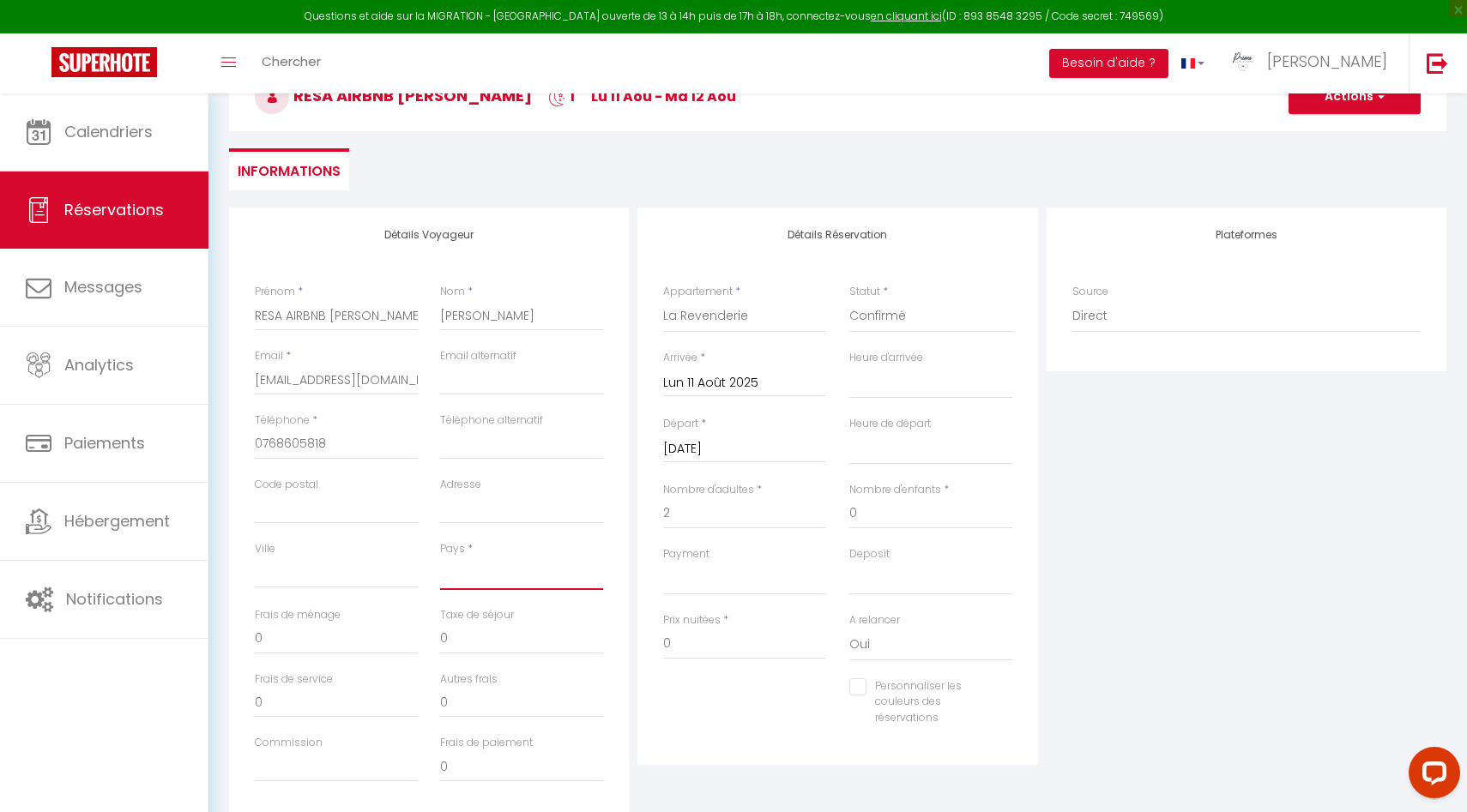
click at [483, 571] on select "France Portugal Afghanistan Albania Algeria American Samoa Andorra Angola Angui…" at bounding box center [521, 574] width 163 height 33
click at [440, 558] on select "France Portugal Afghanistan Albania Algeria American Samoa Andorra Angola Angui…" at bounding box center [521, 574] width 163 height 33
click at [1331, 110] on button "Actions" at bounding box center [1355, 97] width 132 height 34
click at [1330, 137] on link "Enregistrer" at bounding box center [1338, 135] width 136 height 23
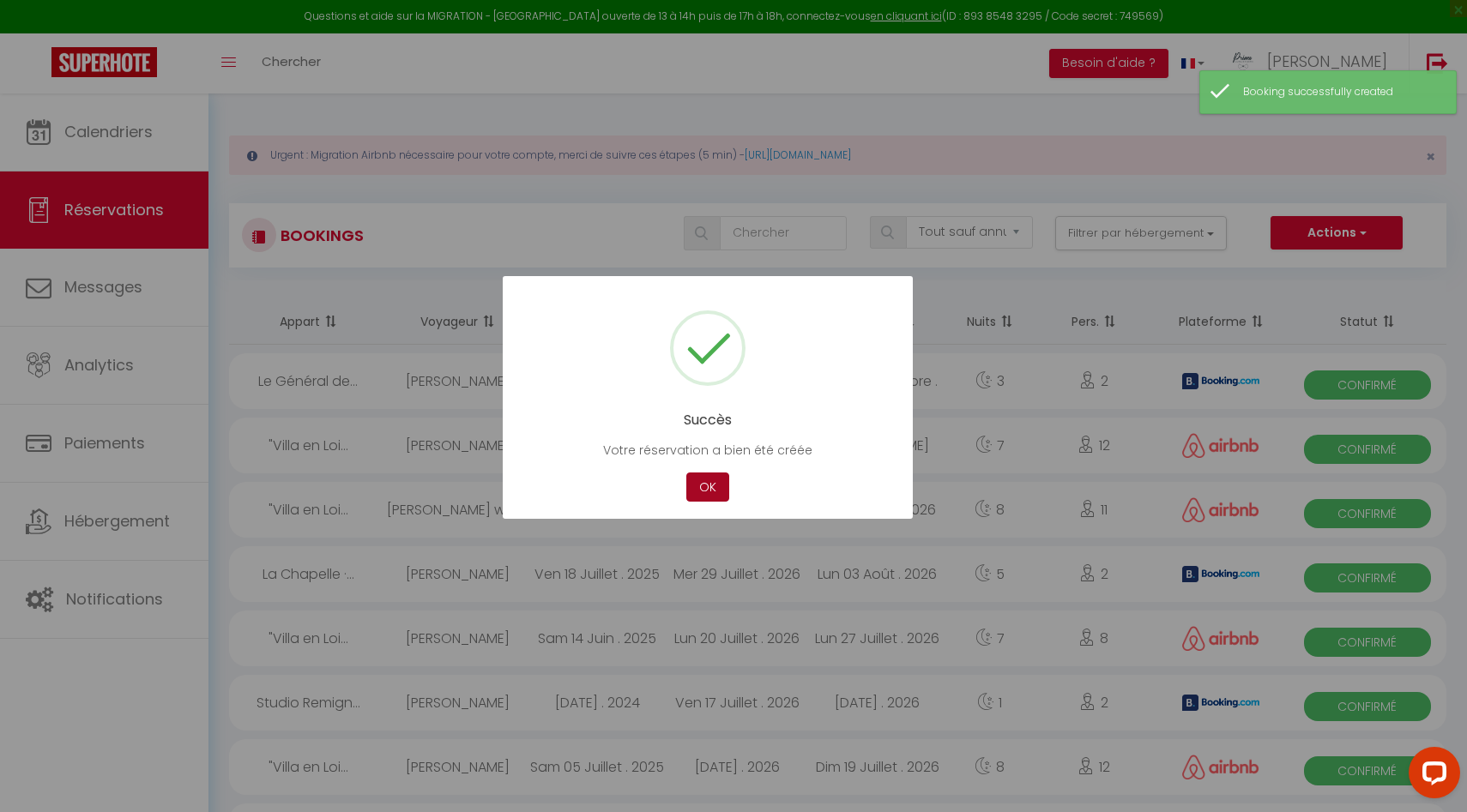
click at [702, 494] on button "OK" at bounding box center [708, 488] width 43 height 30
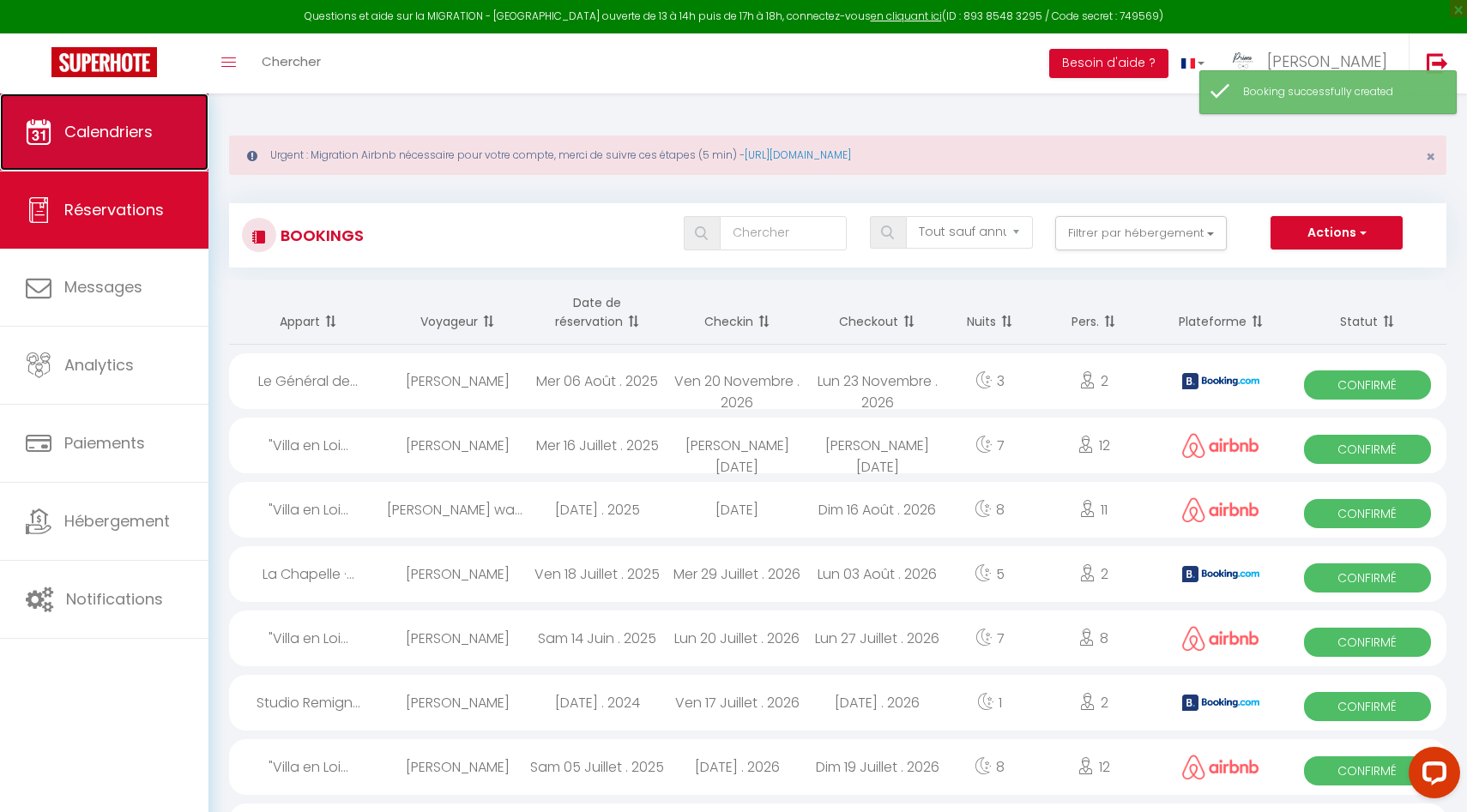
click at [149, 132] on span "Calendriers" at bounding box center [108, 131] width 89 height 22
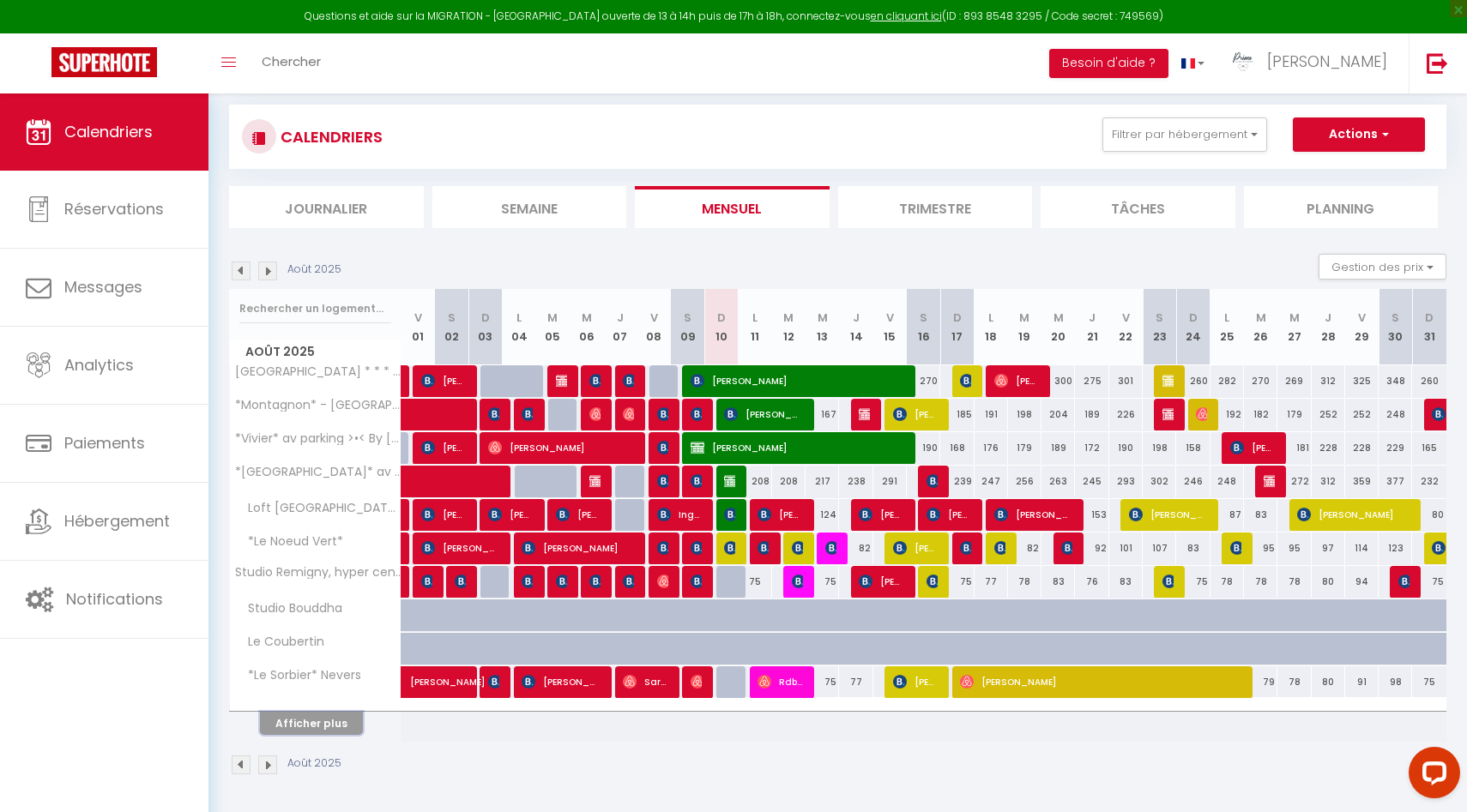
click at [295, 717] on button "Afficher plus" at bounding box center [311, 723] width 103 height 24
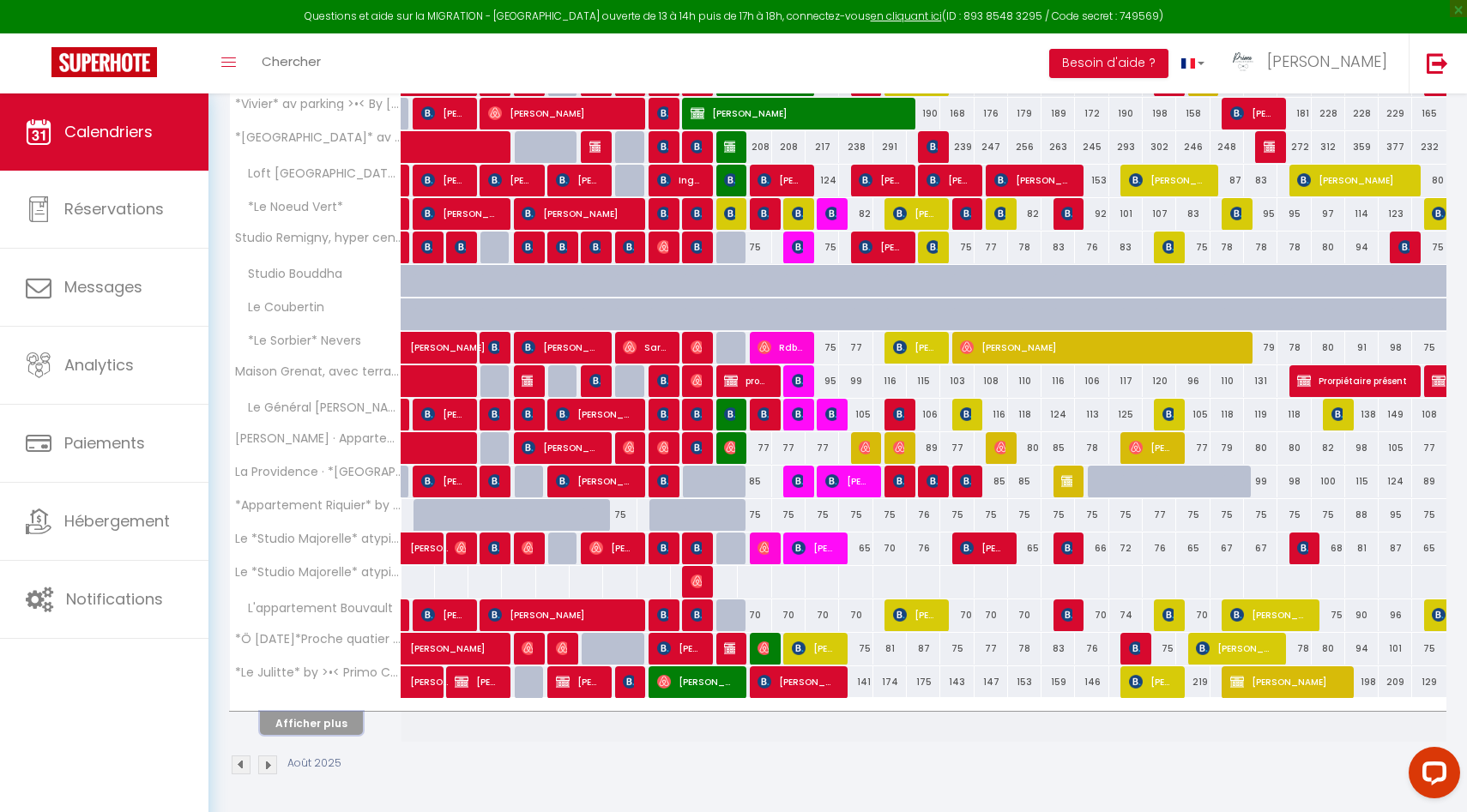
click at [320, 718] on button "Afficher plus" at bounding box center [311, 723] width 103 height 24
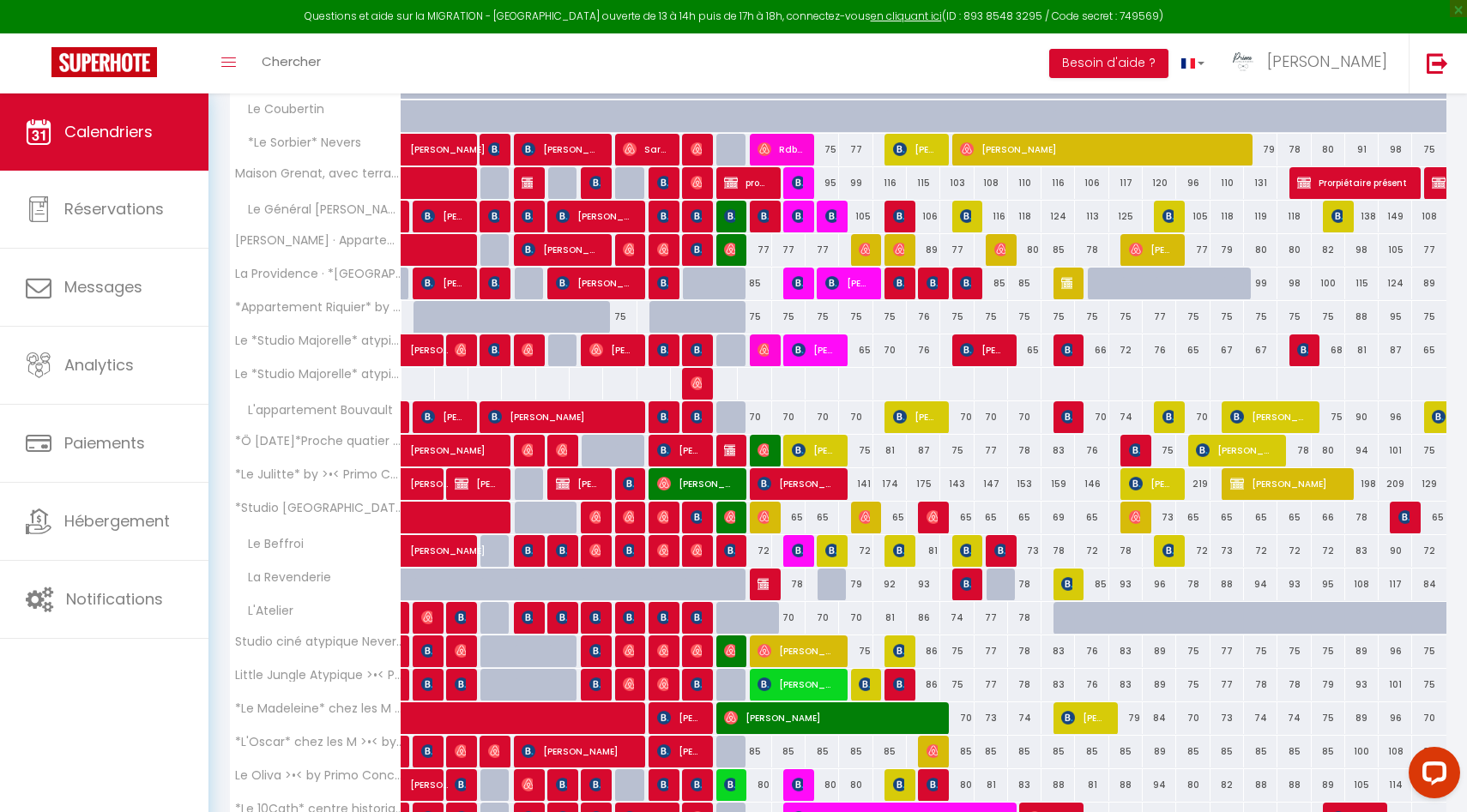
scroll to position [768, 0]
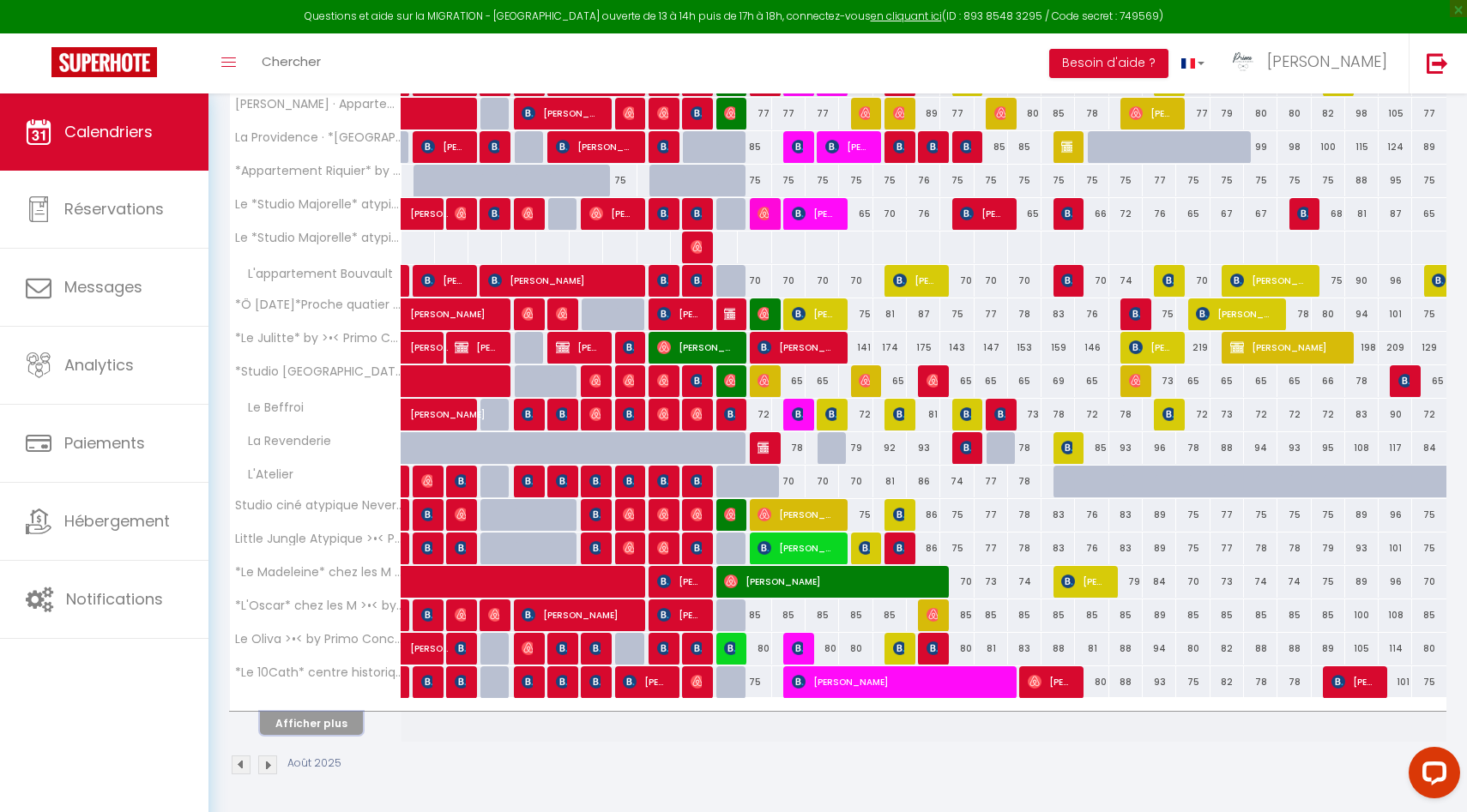
click at [326, 727] on button "Afficher plus" at bounding box center [311, 723] width 103 height 24
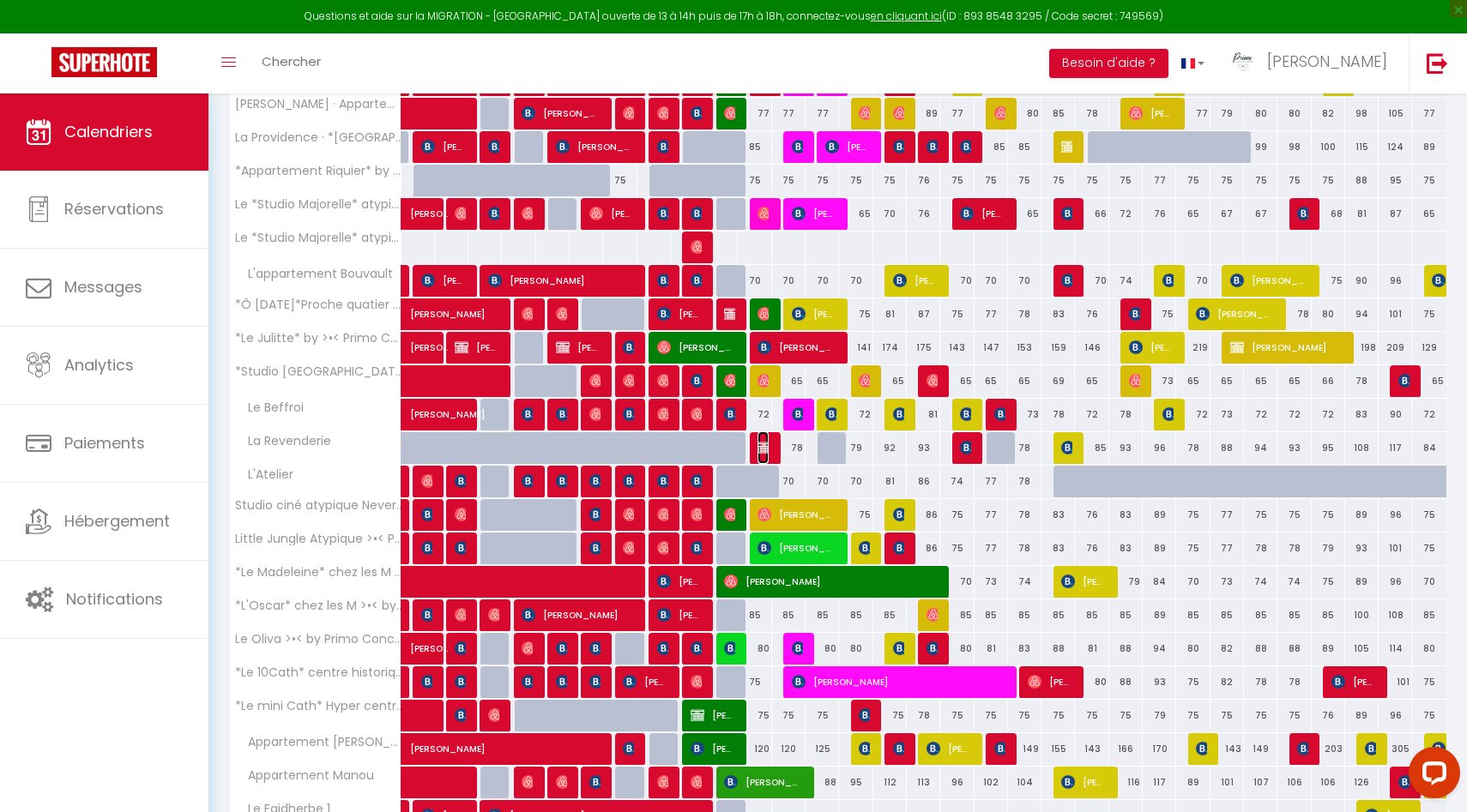
click at [765, 446] on img at bounding box center [764, 447] width 14 height 14
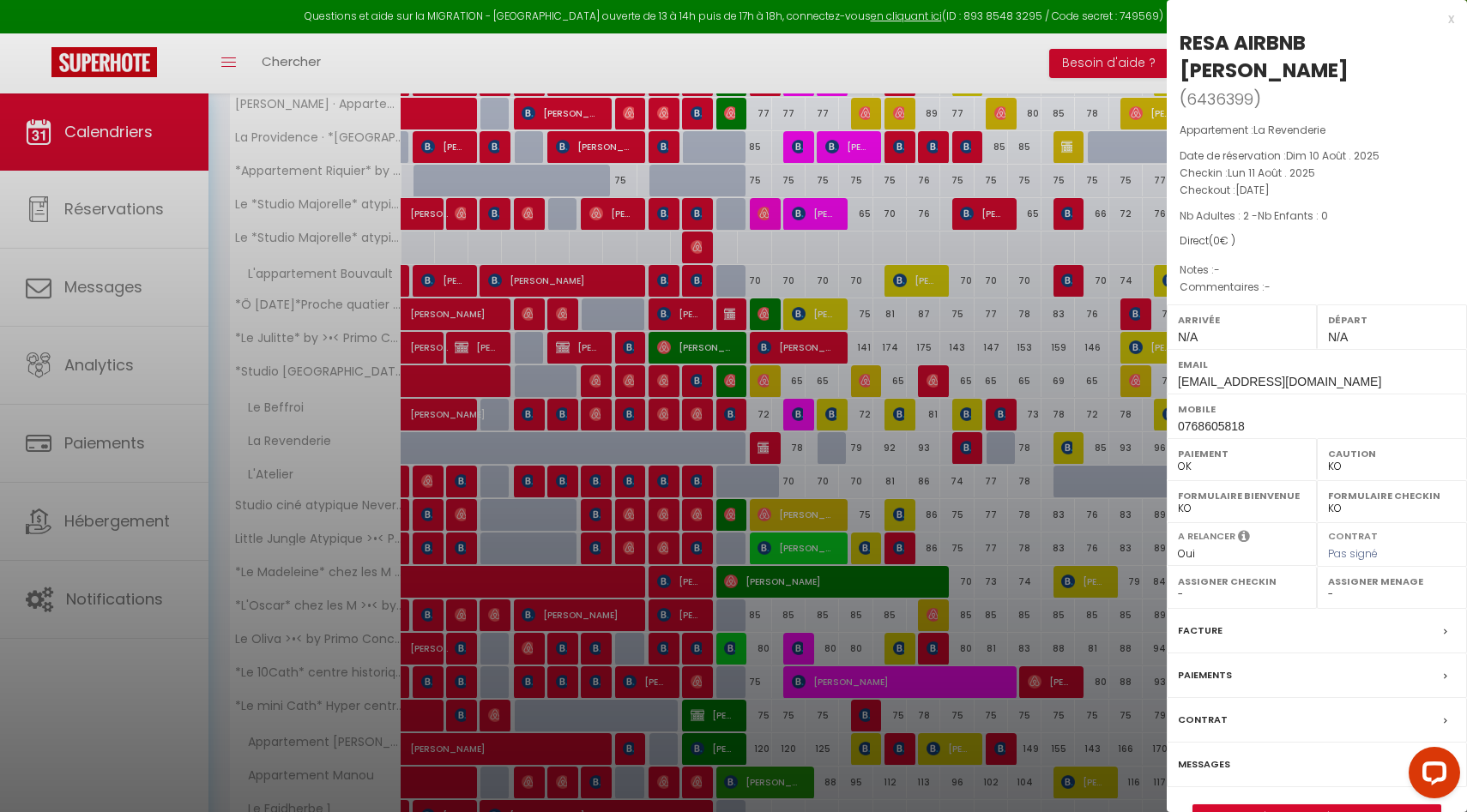
click at [1373, 594] on select "- Laetitia Brenterch Luc Paillard Antoine Julien Elodie Luce Thevenot Fred Clém…" at bounding box center [1392, 594] width 128 height 15
click at [1328, 587] on select "- Laetitia Brenterch Luc Paillard Antoine Julien Elodie Luce Thevenot Fred Clém…" at bounding box center [1392, 594] width 128 height 15
click at [295, 407] on div at bounding box center [733, 406] width 1467 height 812
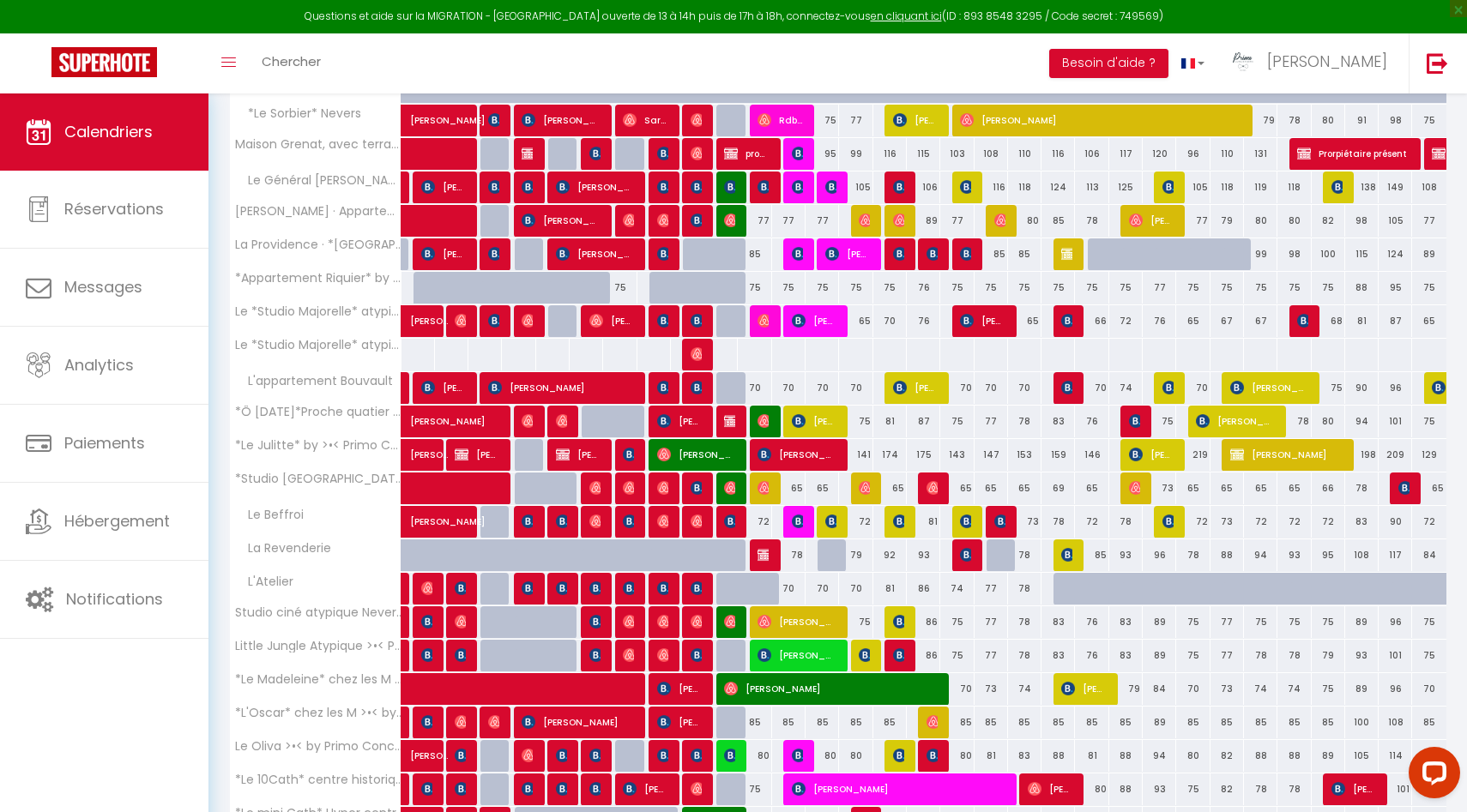
scroll to position [0, 0]
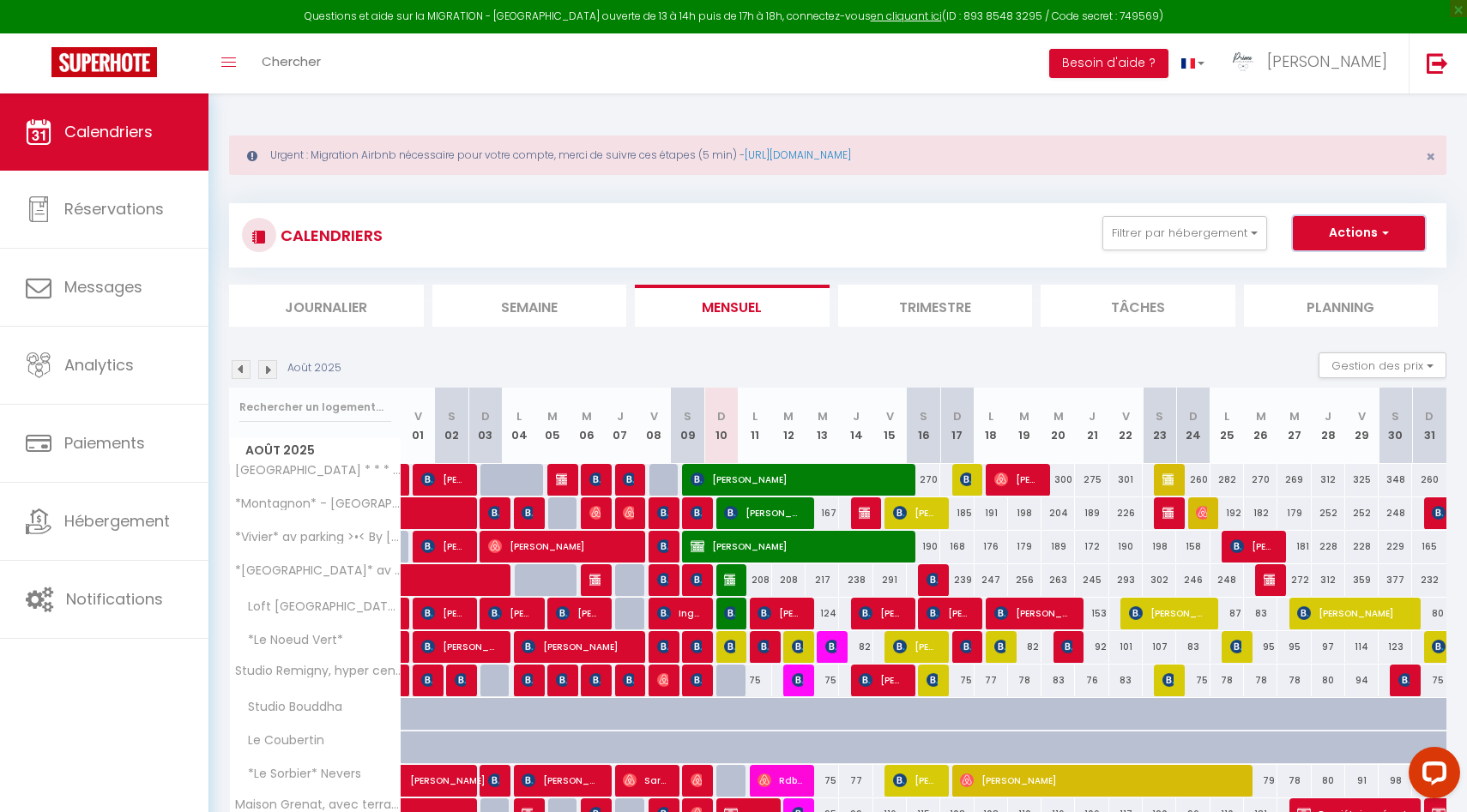
click at [1368, 229] on button "Actions" at bounding box center [1359, 233] width 132 height 34
click at [1332, 275] on link "Nouvelle réservation" at bounding box center [1341, 272] width 149 height 25
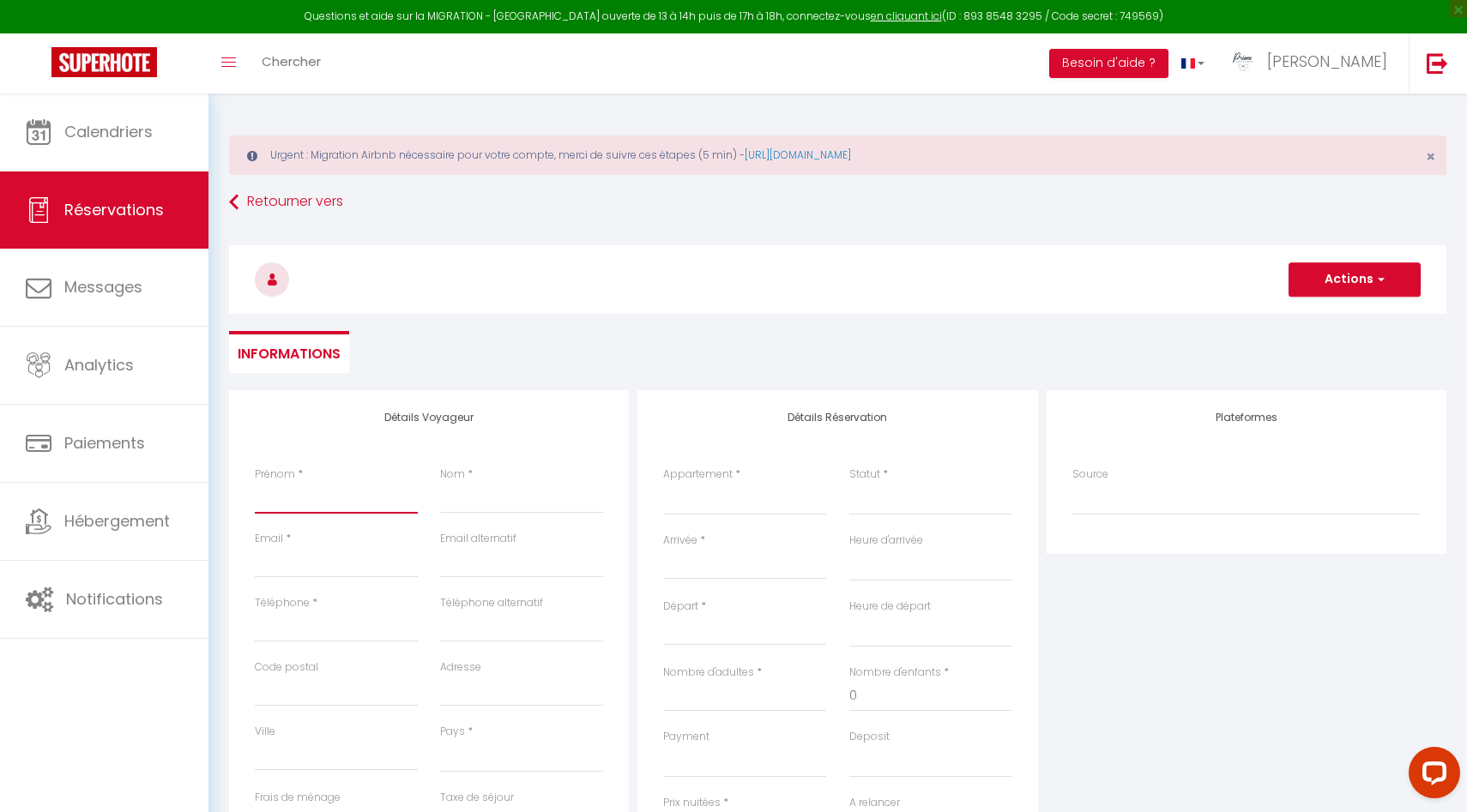
click at [324, 498] on input "Prénom" at bounding box center [335, 498] width 163 height 31
paste input "Grabarczyk"
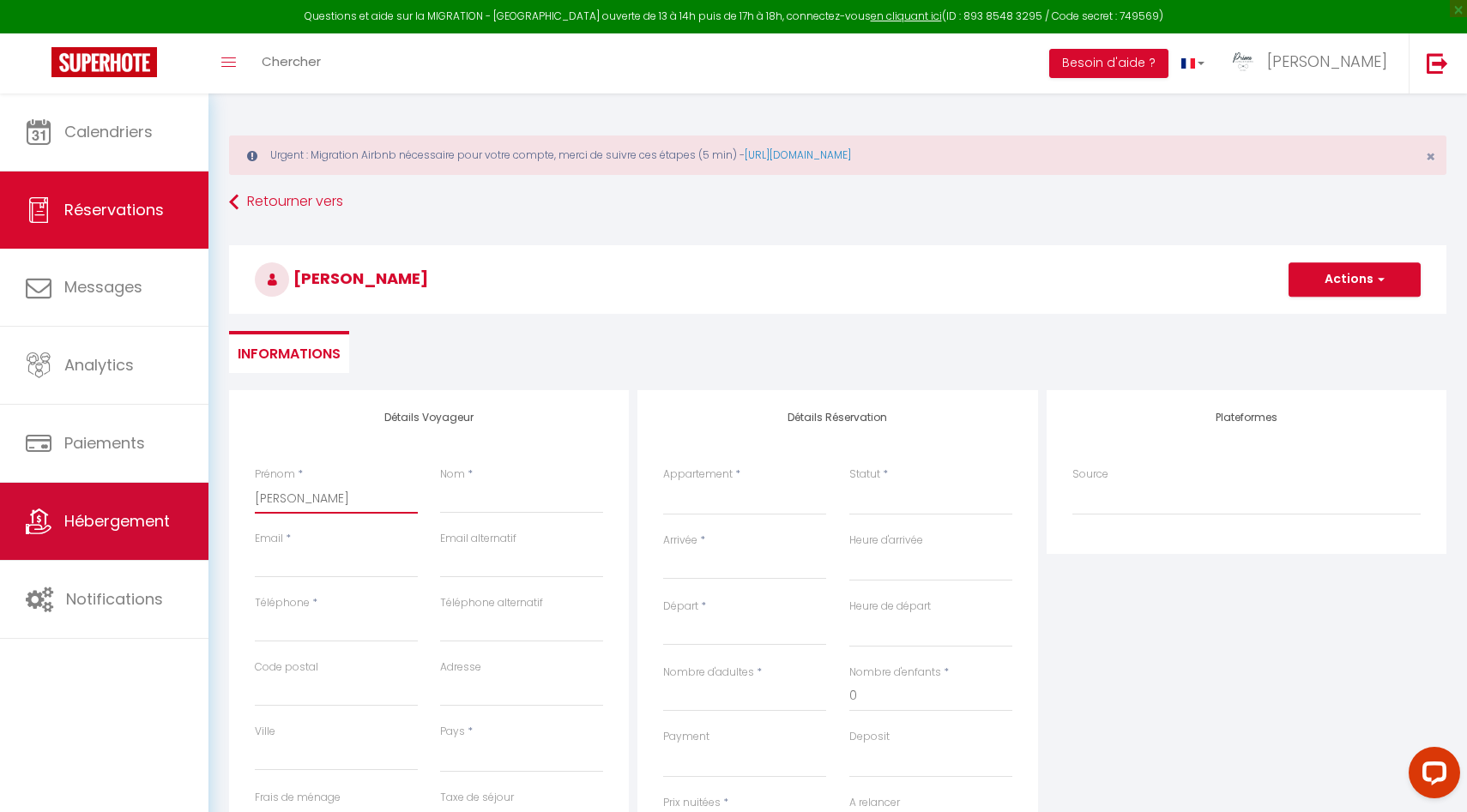
drag, startPoint x: 347, startPoint y: 503, endPoint x: 177, endPoint y: 497, distance: 170.1
click at [177, 498] on div "Questions et aide sur la MIGRATION - Salle Zoom ouverte de 13 à 14h puis de 17h…" at bounding box center [733, 608] width 1467 height 1030
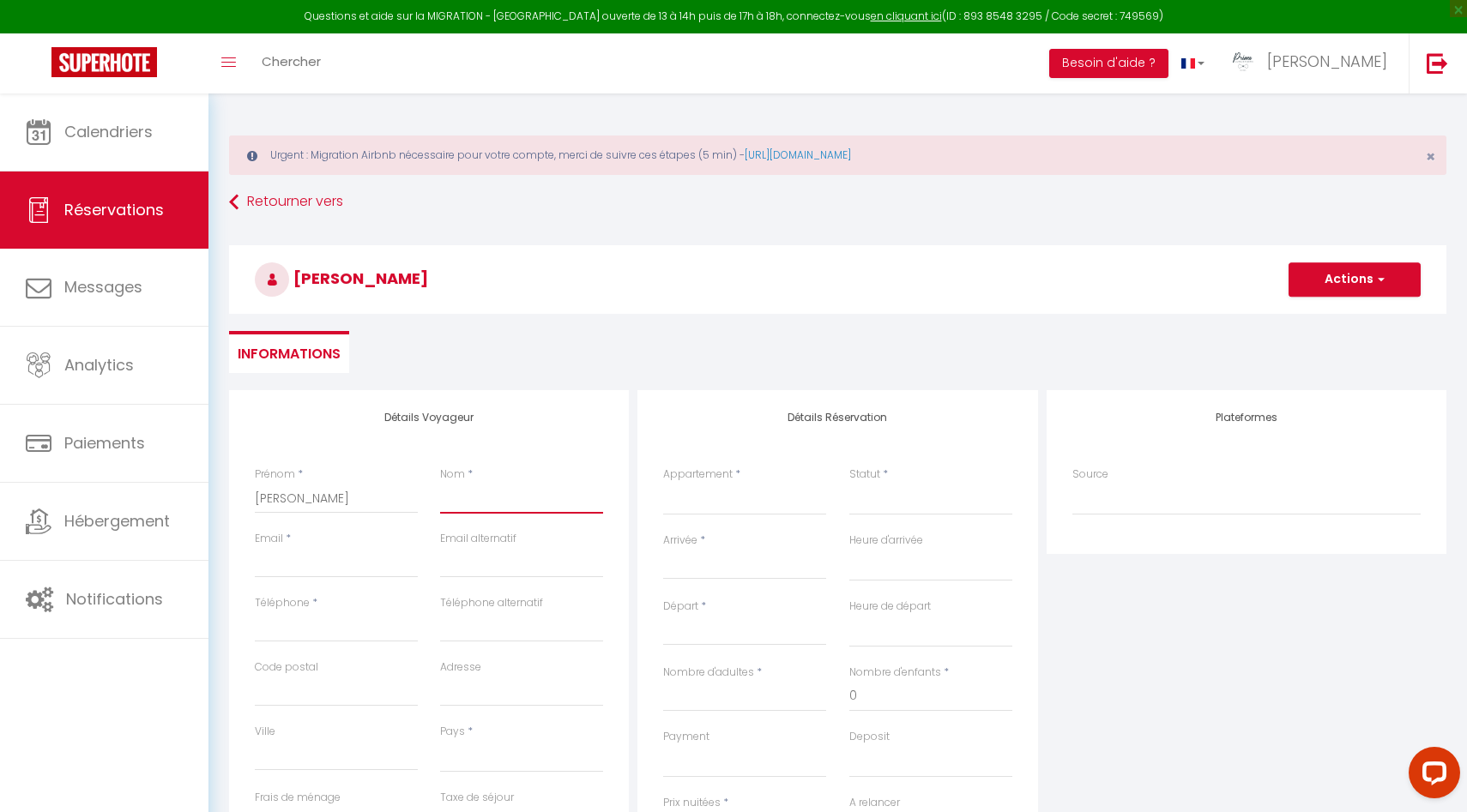
paste input "Grabarczyk"
click at [252, 501] on div "Prénom * Lydia" at bounding box center [336, 498] width 186 height 64
click at [254, 498] on input "Lydia" at bounding box center [335, 498] width 163 height 31
click at [293, 561] on input "Email client" at bounding box center [335, 562] width 163 height 31
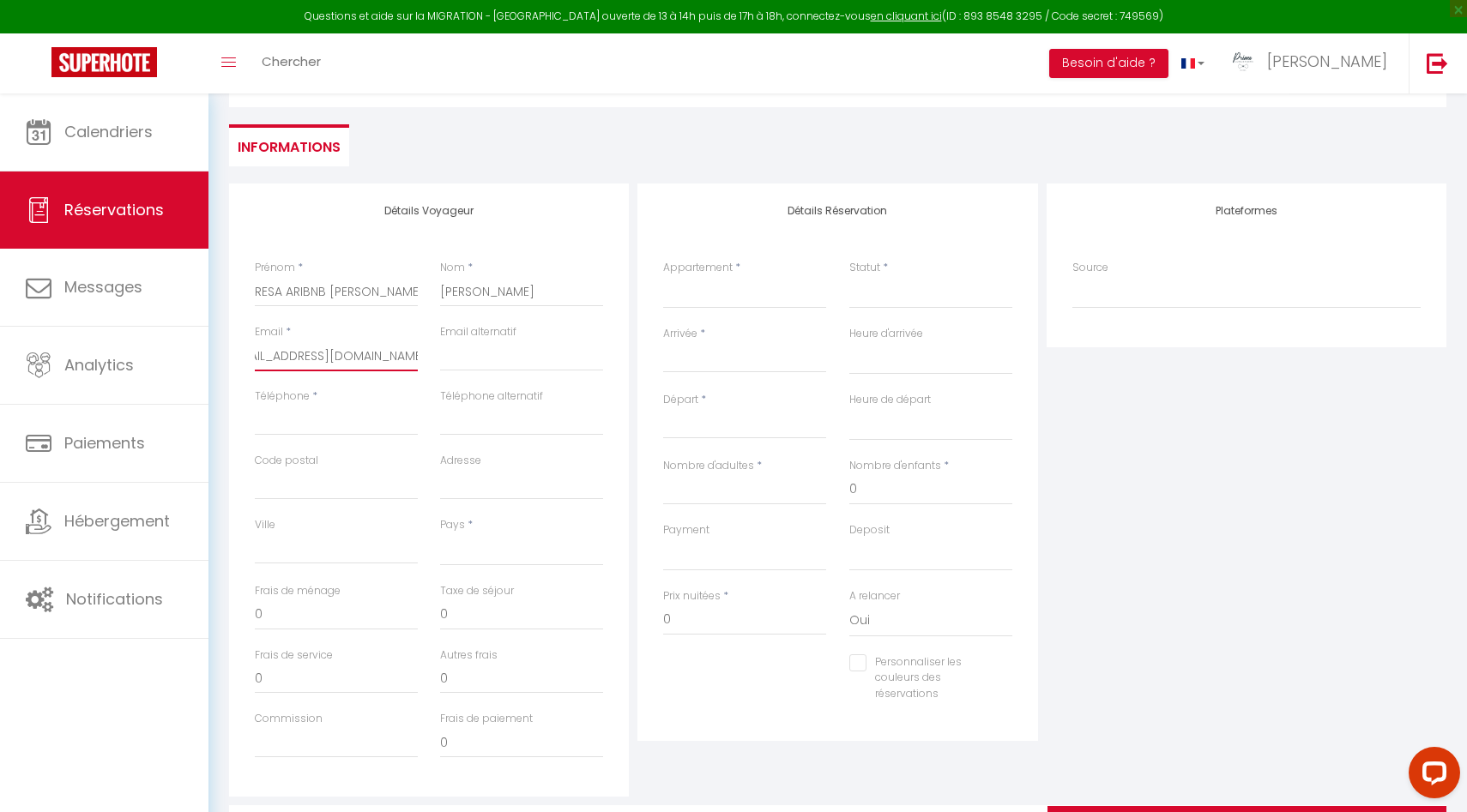
scroll to position [0, 35]
click at [334, 424] on input "Téléphone" at bounding box center [335, 420] width 163 height 31
paste input "33 6 79 07 67 14"
click at [309, 495] on input "Code postal" at bounding box center [335, 484] width 163 height 31
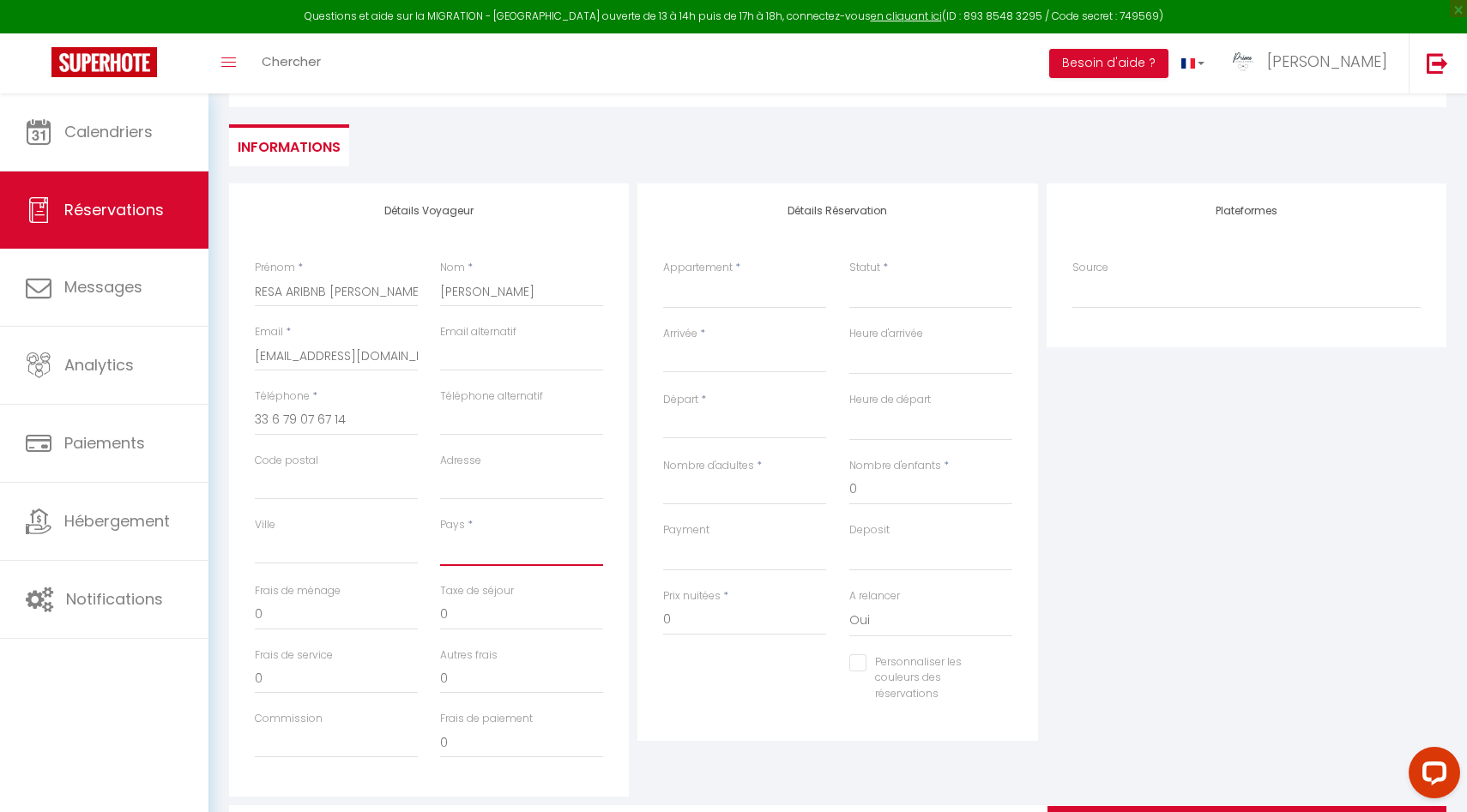
click at [457, 545] on select "France Portugal Afghanistan Albania Algeria American Samoa Andorra Angola Angui…" at bounding box center [521, 549] width 163 height 33
click at [440, 533] on select "France Portugal Afghanistan Albania Algeria American Samoa Andorra Angola Angui…" at bounding box center [521, 549] width 163 height 33
click at [703, 292] on select "La Chapelle · La Chapelle * * * * *, Les Suites du Palais. *Montagnon* - Les Su…" at bounding box center [744, 292] width 163 height 33
click at [663, 276] on select "La Chapelle · La Chapelle * * * * *, Les Suites du Palais. *Montagnon* - Les Su…" at bounding box center [744, 292] width 163 height 33
click at [719, 355] on input "Arrivée" at bounding box center [744, 360] width 163 height 23
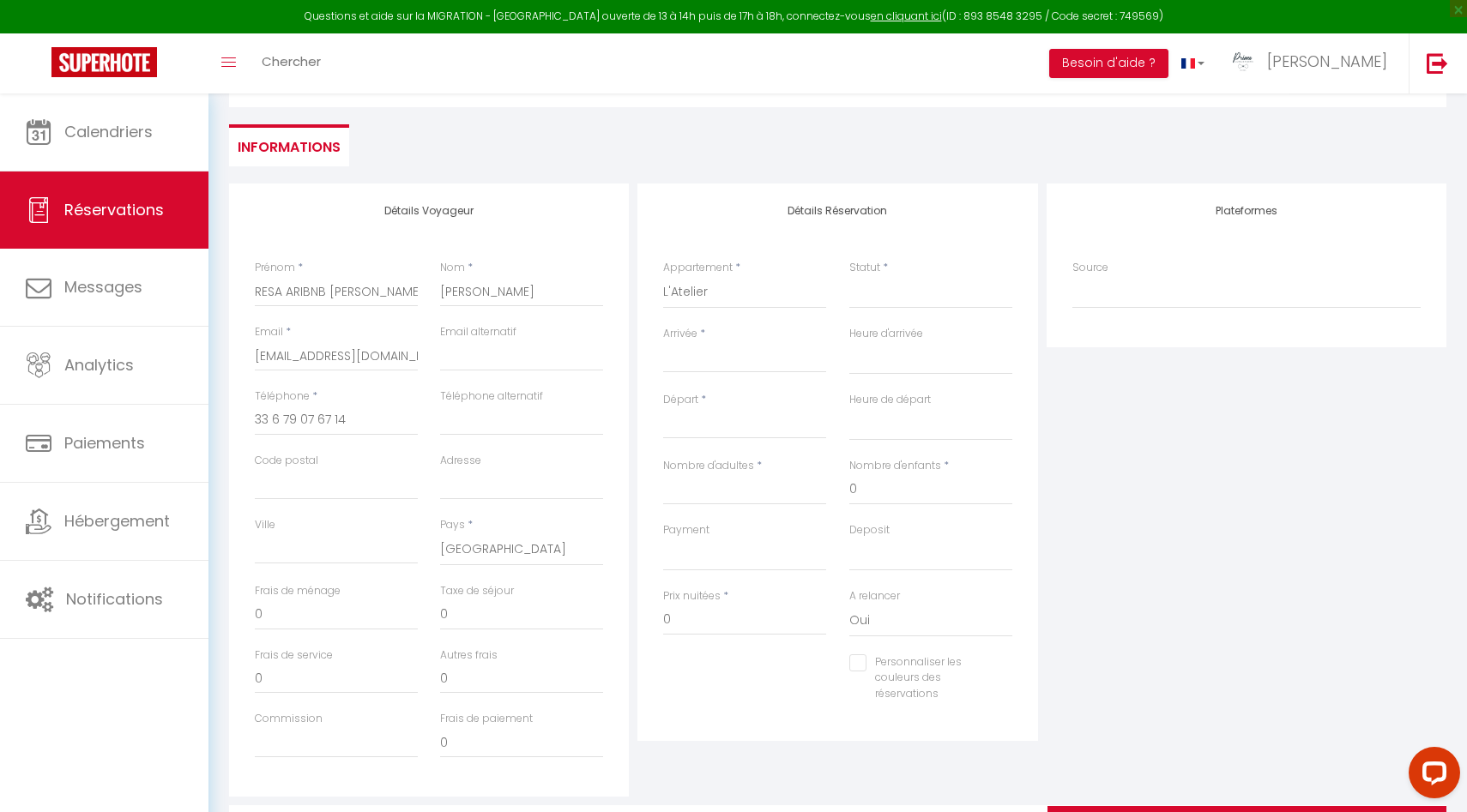
click at [723, 357] on input "Arrivée" at bounding box center [744, 360] width 163 height 23
click at [694, 436] on div "< Août 2025 > Dim Lun Mar Mer Jeu Ven Sam 1 2 3 4 5 6 7 8 9 10 11 12 13 14 15 1…" at bounding box center [744, 423] width 163 height 31
click at [691, 353] on input "Arrivée" at bounding box center [744, 360] width 163 height 23
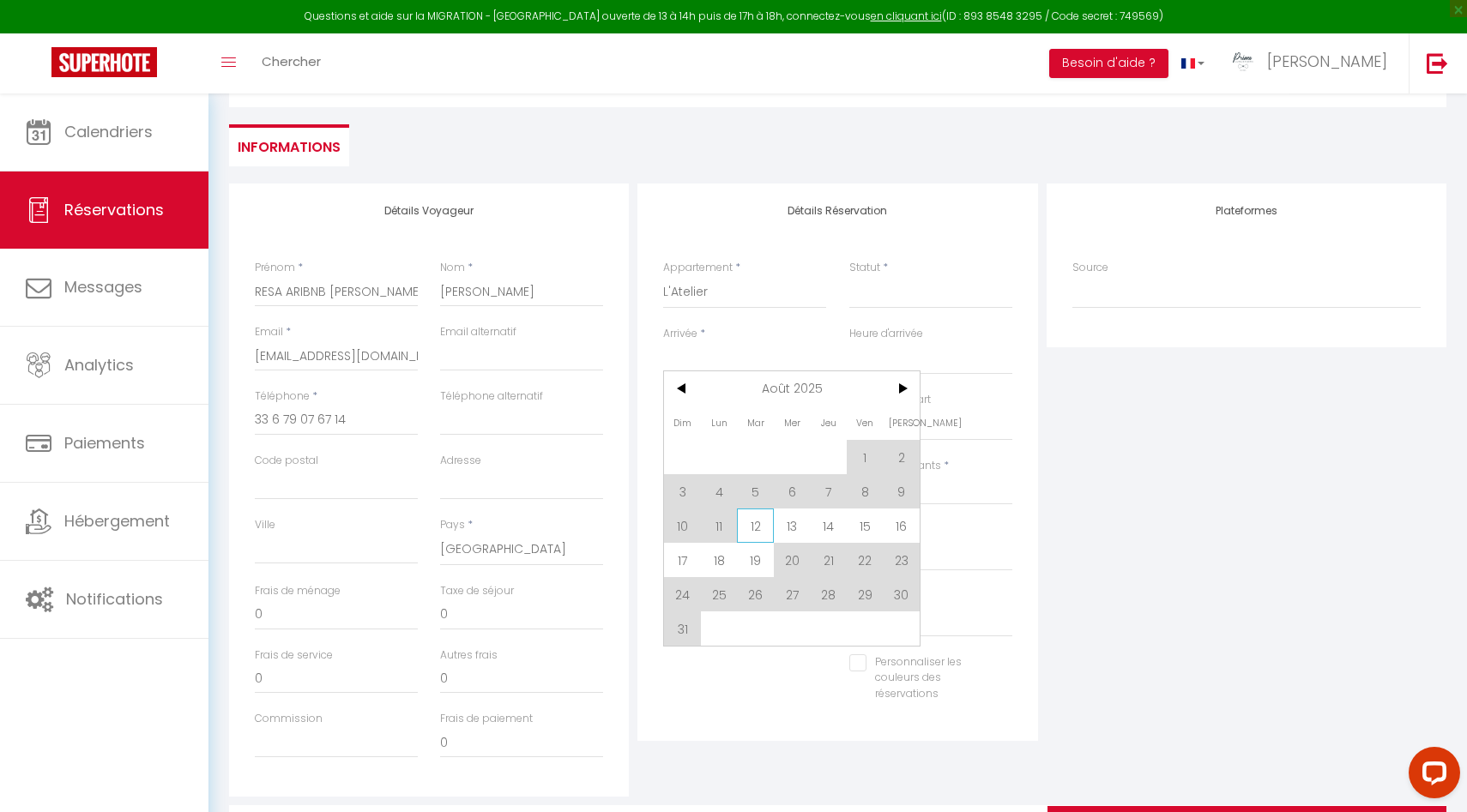
click at [755, 528] on span "12" at bounding box center [755, 526] width 37 height 34
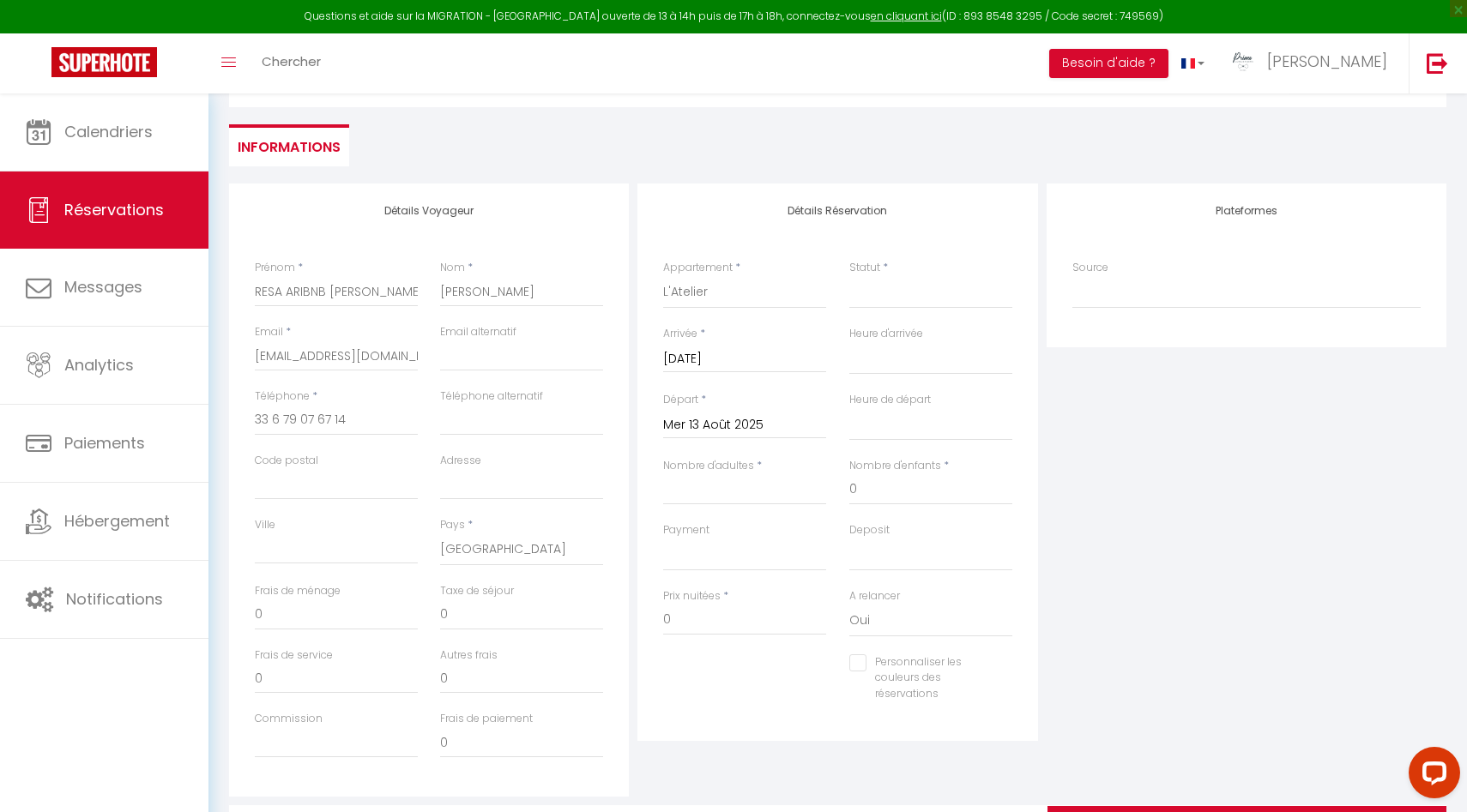
click at [725, 357] on input "Mar 12 Août 2025" at bounding box center [744, 360] width 163 height 23
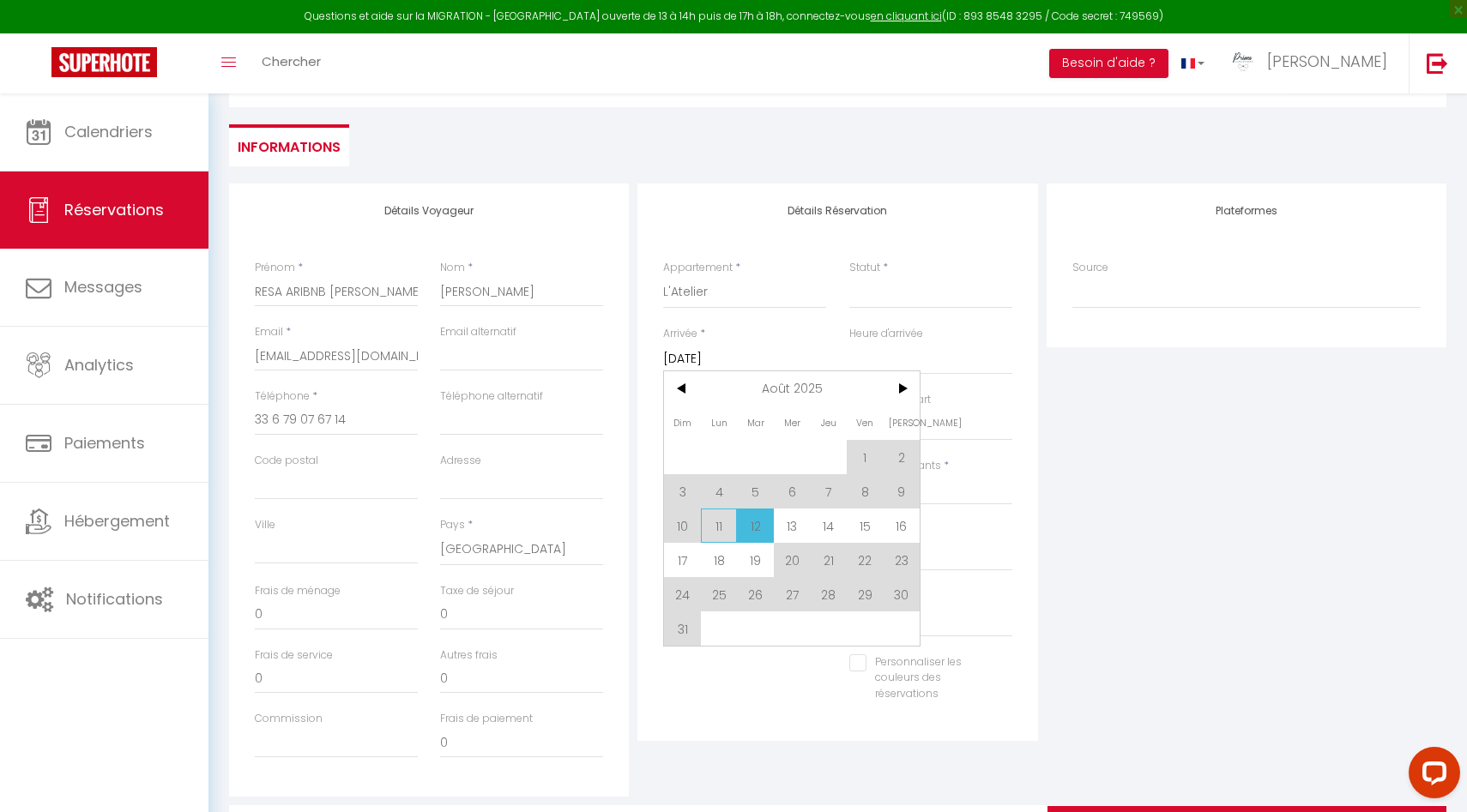
click at [720, 528] on span "11" at bounding box center [719, 526] width 37 height 34
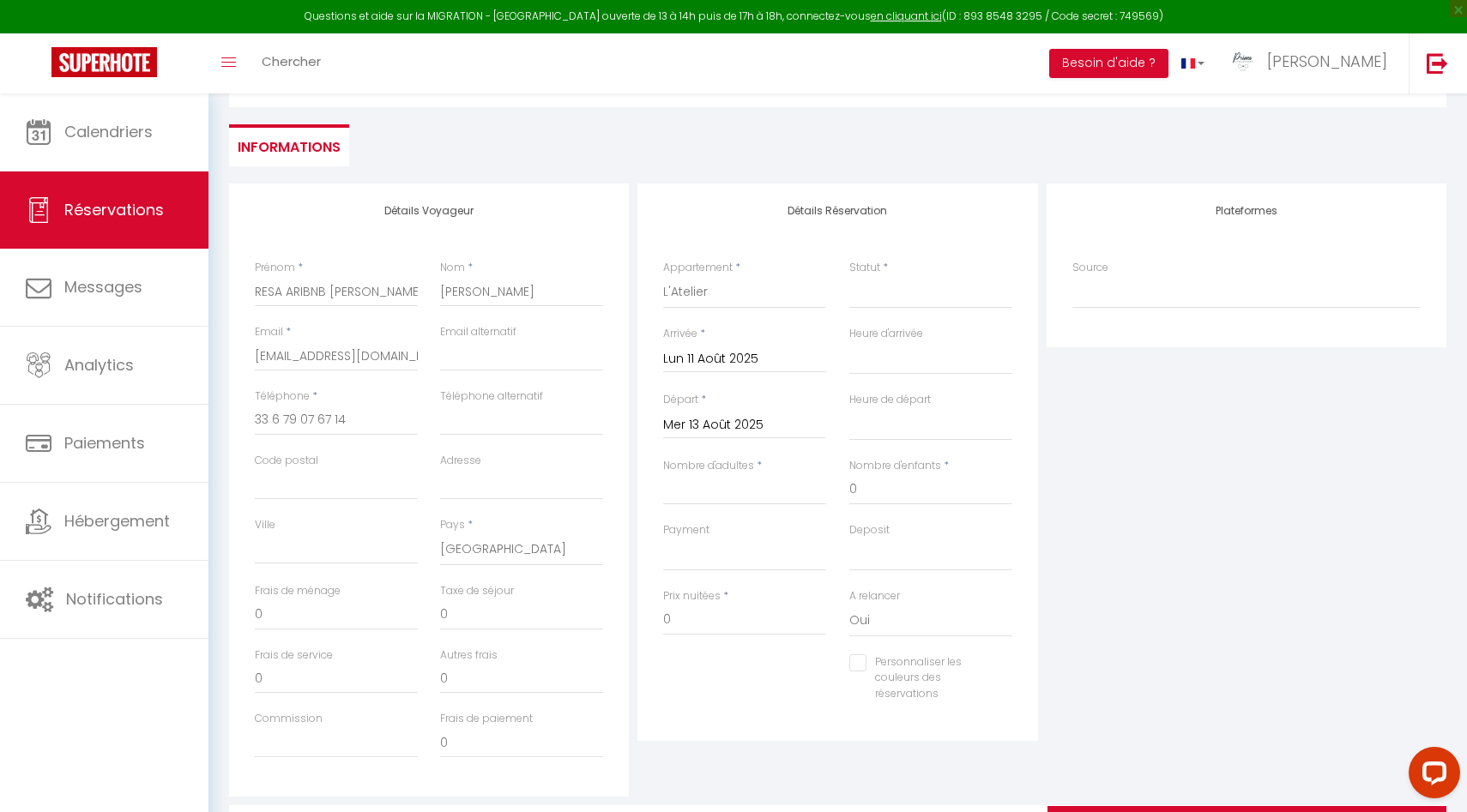
click at [726, 420] on input "Mer 13 Août 2025" at bounding box center [744, 426] width 163 height 23
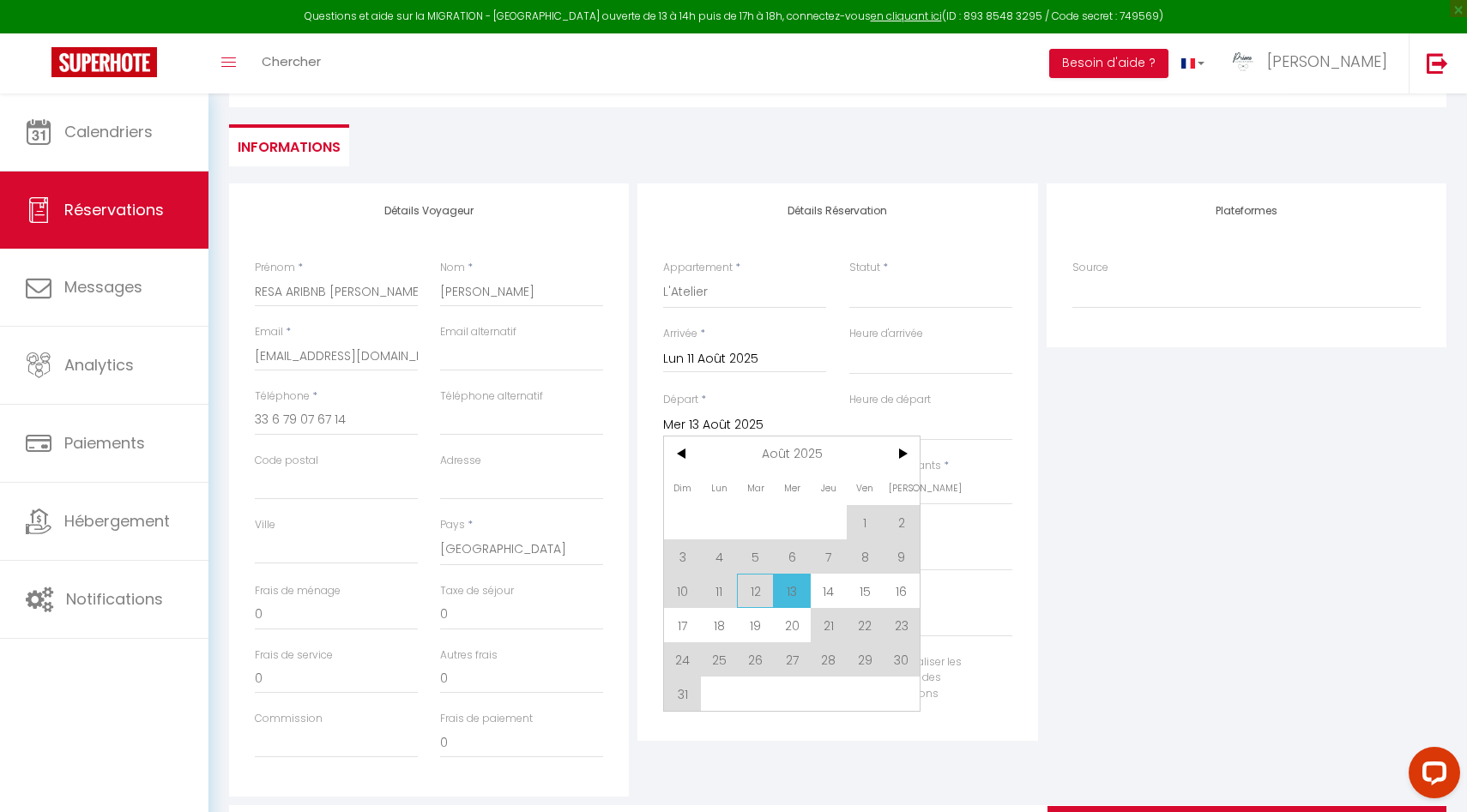
click at [757, 587] on span "12" at bounding box center [755, 591] width 37 height 34
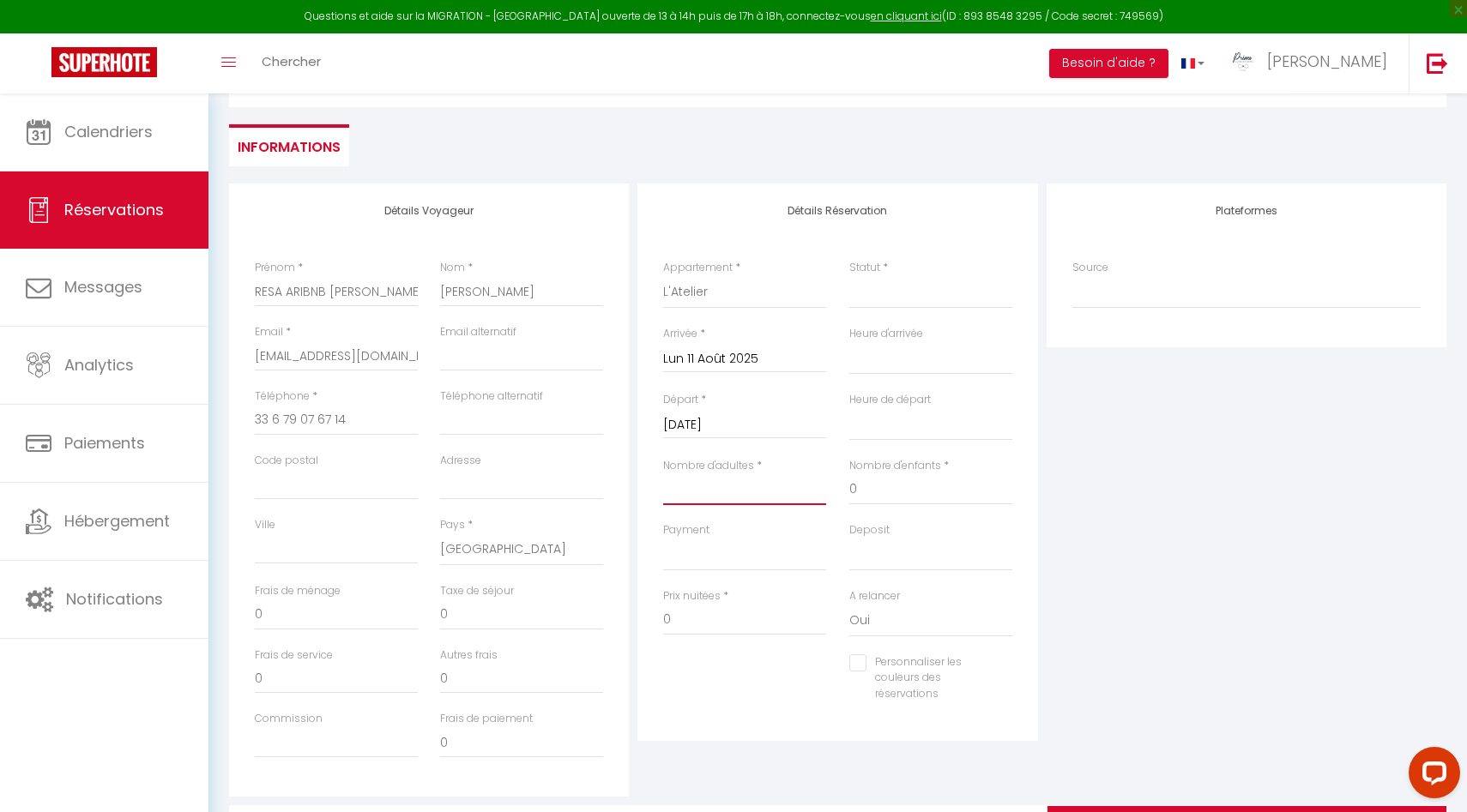
click at [742, 496] on input "Nombre d'adultes" at bounding box center [744, 489] width 163 height 31
click at [911, 430] on select "00:00 00:30 01:00 01:30 02:00 02:30 03:00 03:30 04:00 04:30 05:00 05:30 06:00 0…" at bounding box center [930, 424] width 163 height 33
click at [849, 408] on select "00:00 00:30 01:00 01:30 02:00 02:30 03:00 03:30 04:00 04:30 05:00 05:30 06:00 0…" at bounding box center [930, 424] width 163 height 33
click at [875, 623] on select "Oui Non" at bounding box center [930, 621] width 163 height 33
click at [849, 605] on select "Oui Non" at bounding box center [930, 621] width 163 height 33
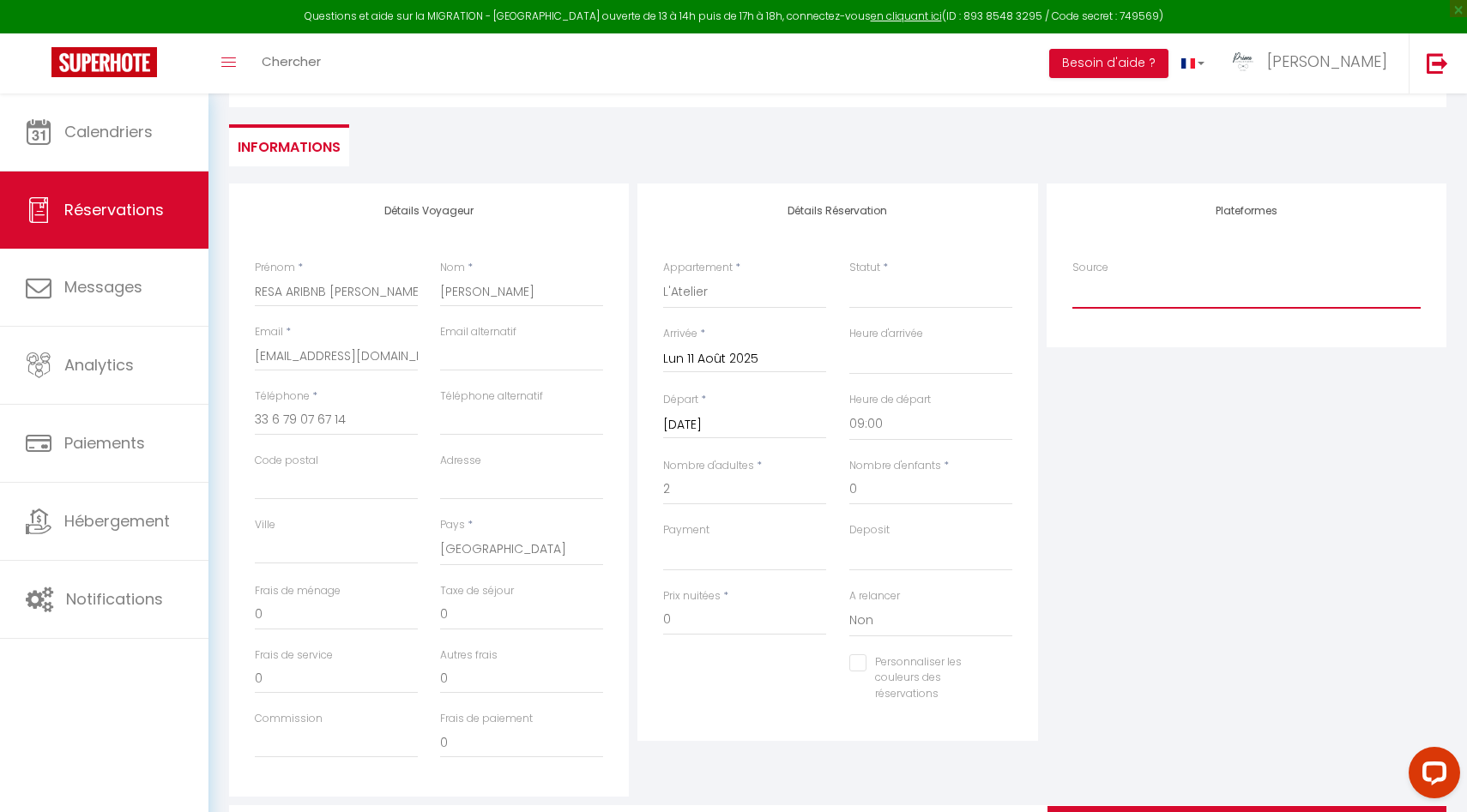
click at [1101, 293] on select "Direct Airbnb.com Booking.com Chalet montagne Expedia Gite de France Homeaway H…" at bounding box center [1247, 292] width 349 height 33
click at [1072, 276] on select "Direct Airbnb.com Booking.com Chalet montagne Expedia Gite de France Homeaway H…" at bounding box center [1247, 292] width 349 height 33
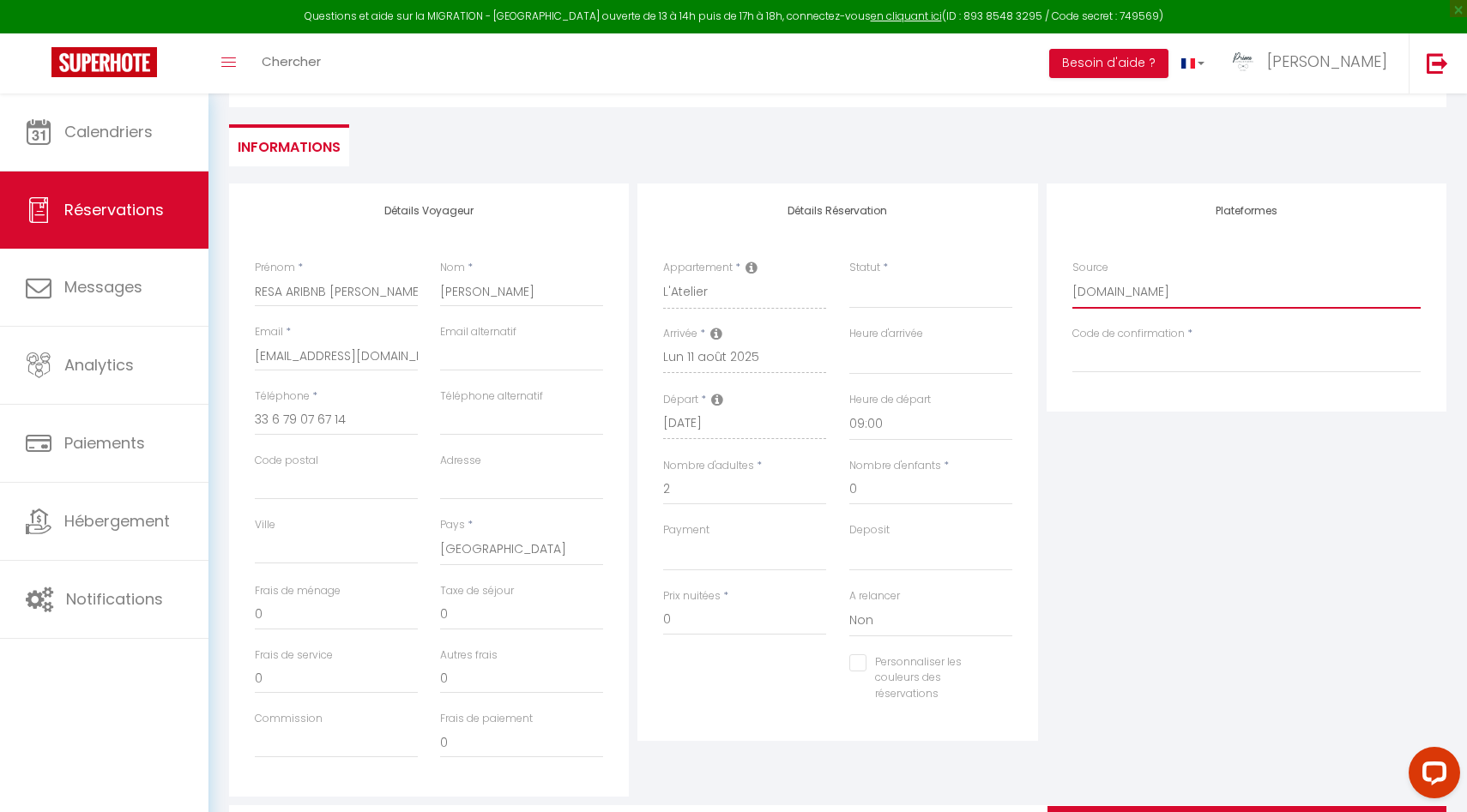
click at [1138, 290] on select "Direct Airbnb.com Booking.com Chalet montagne Expedia Gite de France Homeaway H…" at bounding box center [1247, 292] width 349 height 33
click at [1072, 276] on select "Direct Airbnb.com Booking.com Chalet montagne Expedia Gite de France Homeaway H…" at bounding box center [1247, 292] width 349 height 33
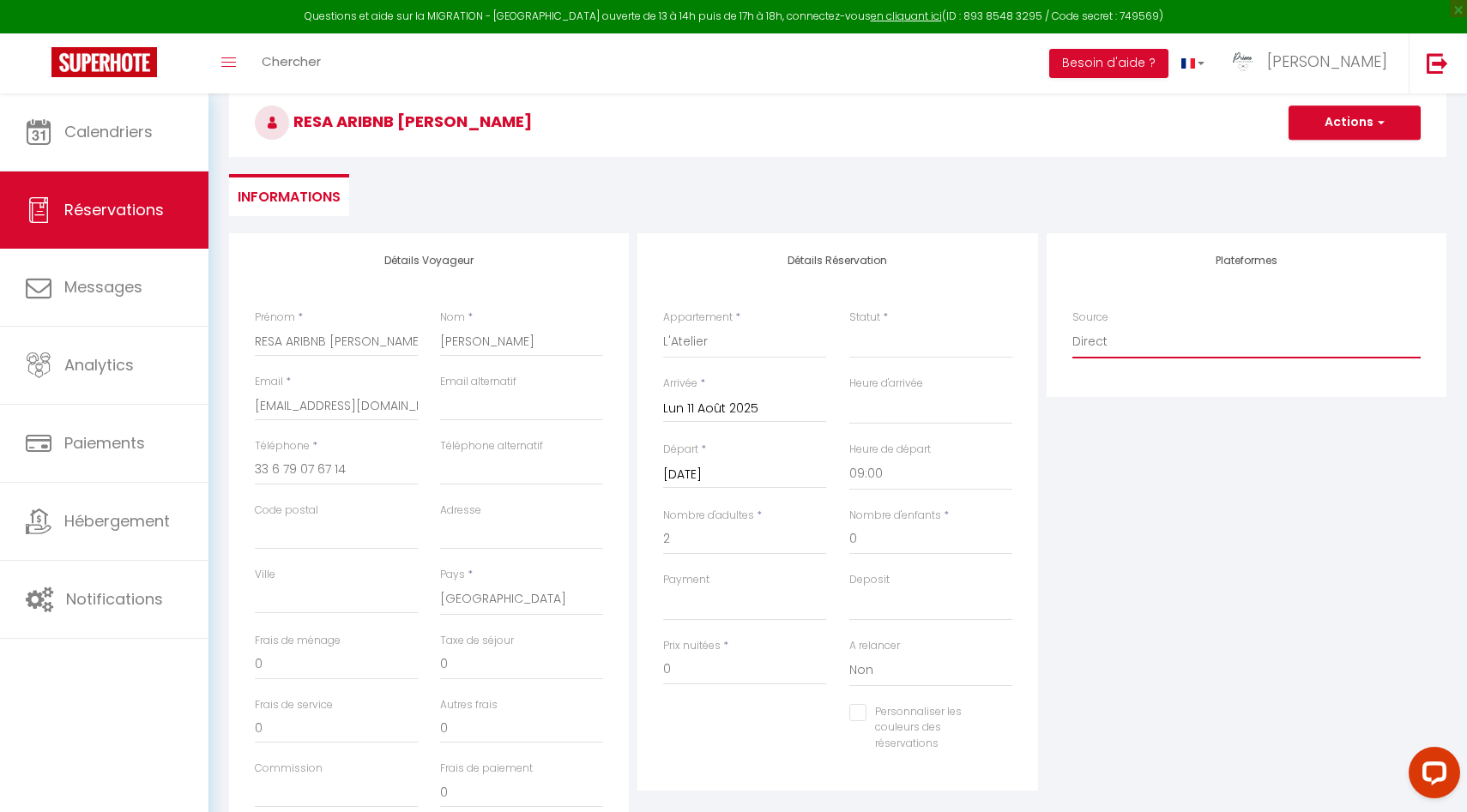
scroll to position [149, 0]
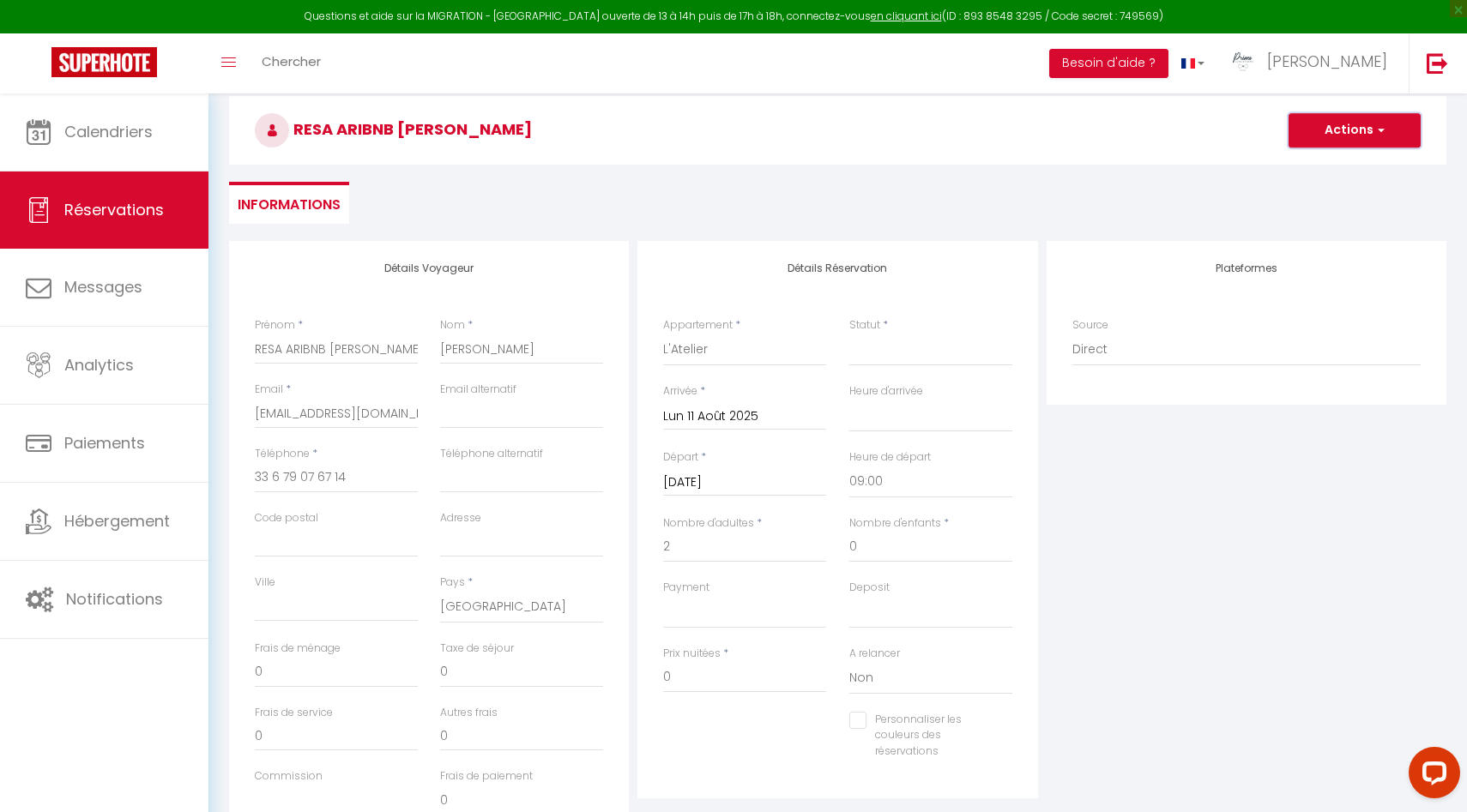
click at [1355, 124] on button "Actions" at bounding box center [1355, 130] width 132 height 34
click at [1333, 169] on link "Enregistrer" at bounding box center [1338, 169] width 136 height 23
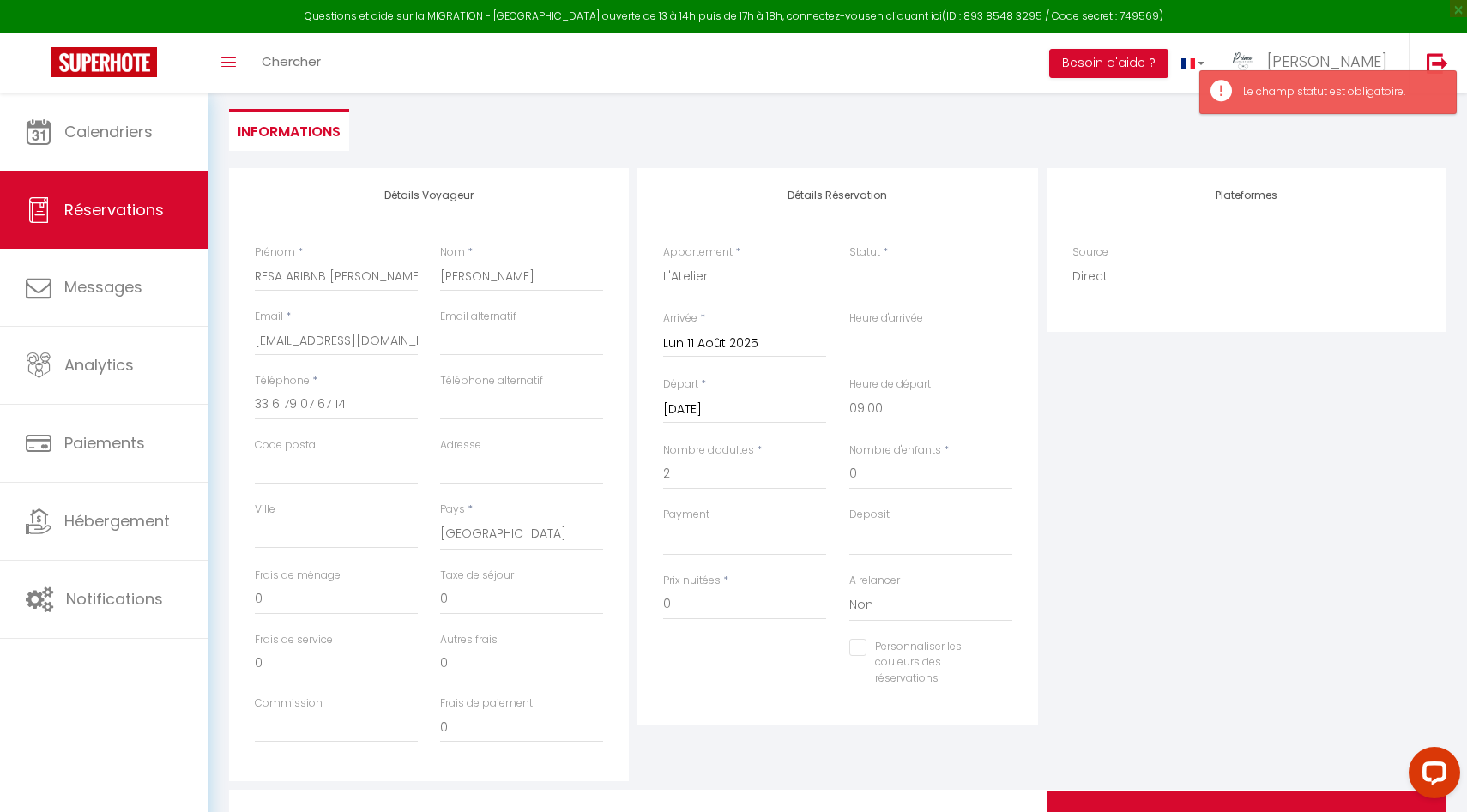
scroll to position [312, 0]
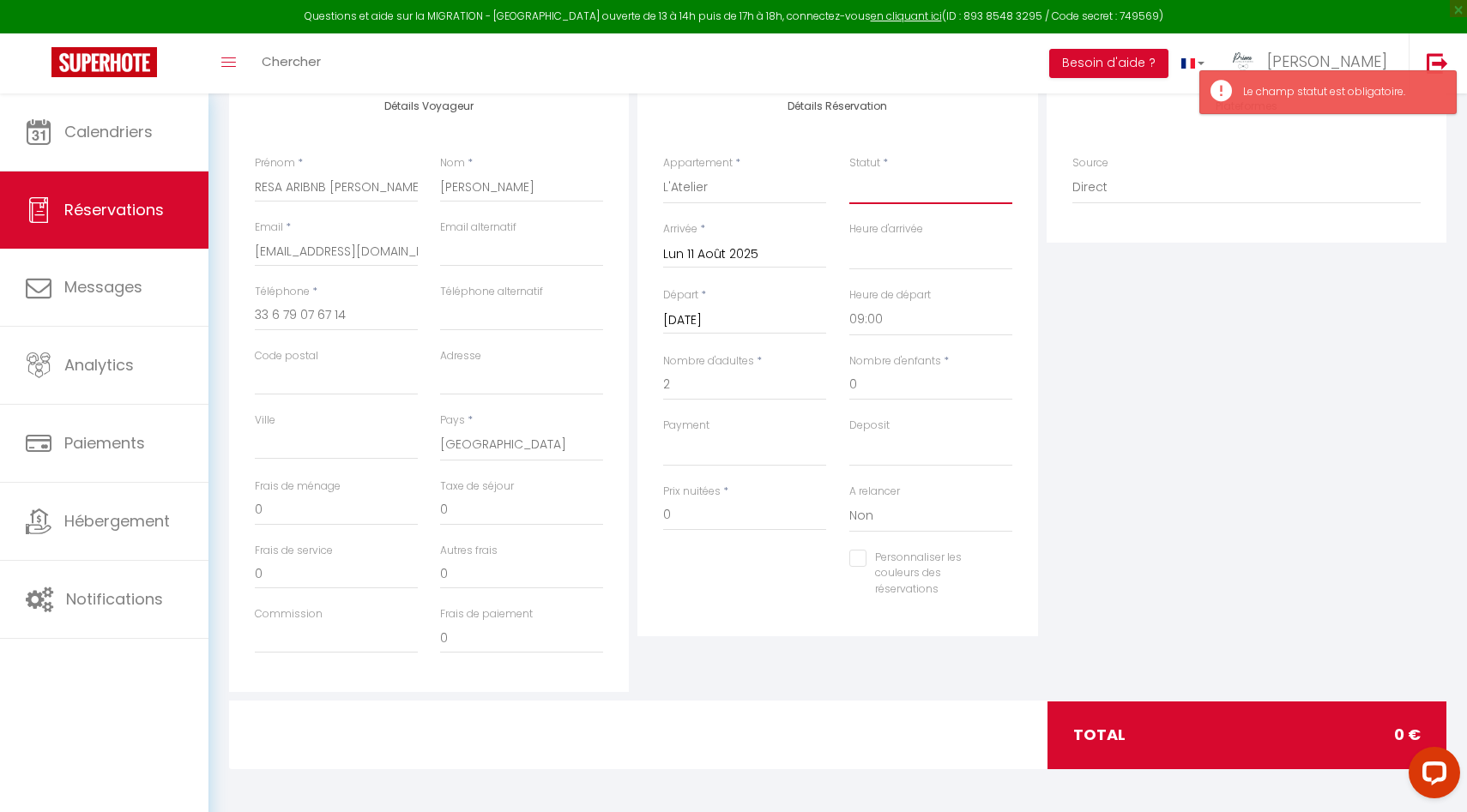
click at [897, 187] on select "Confirmé Non Confirmé Annulé Annulé par le voyageur No Show Request" at bounding box center [930, 187] width 163 height 33
click at [849, 171] on select "Confirmé Non Confirmé Annulé Annulé par le voyageur No Show Request" at bounding box center [930, 187] width 163 height 33
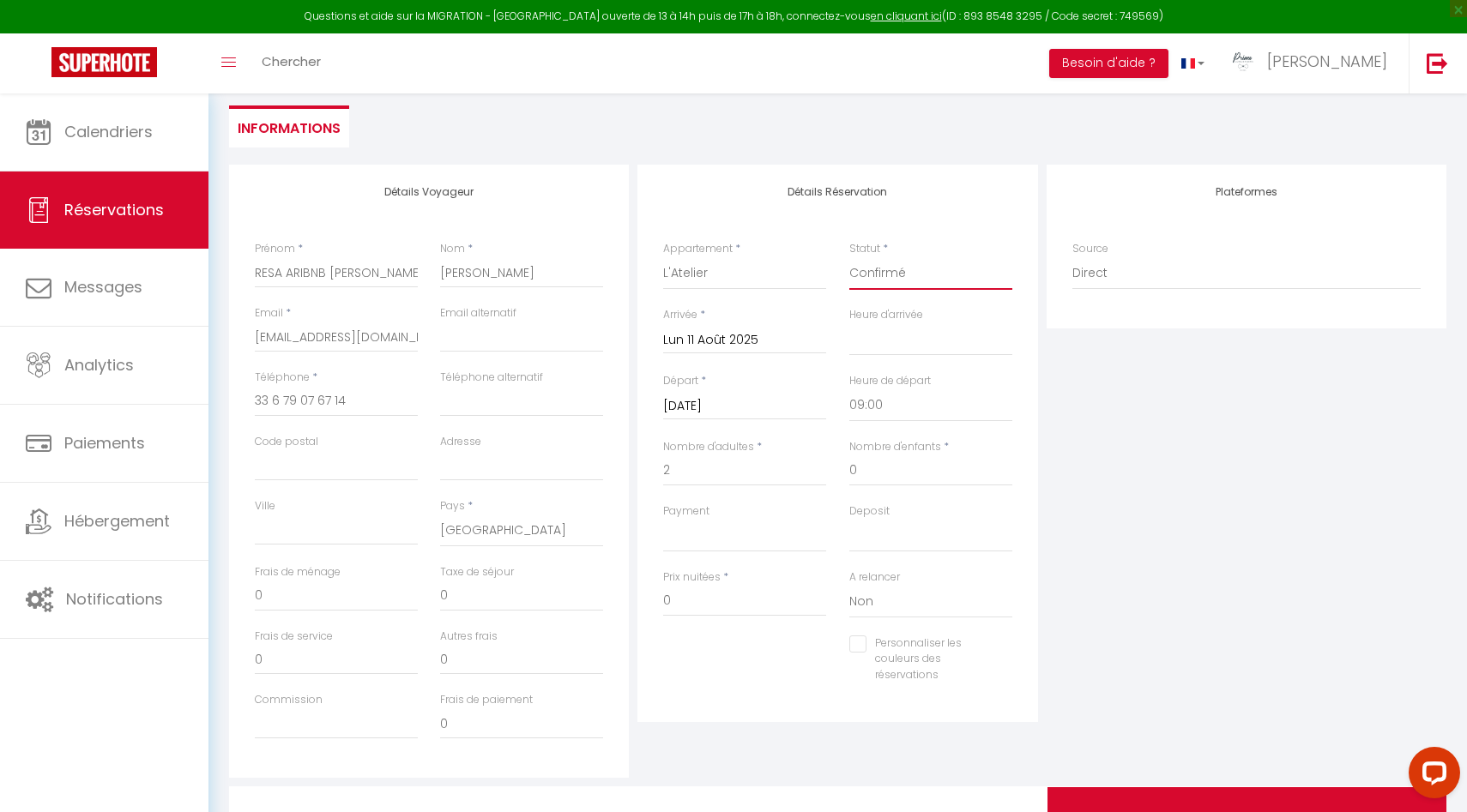
scroll to position [10, 0]
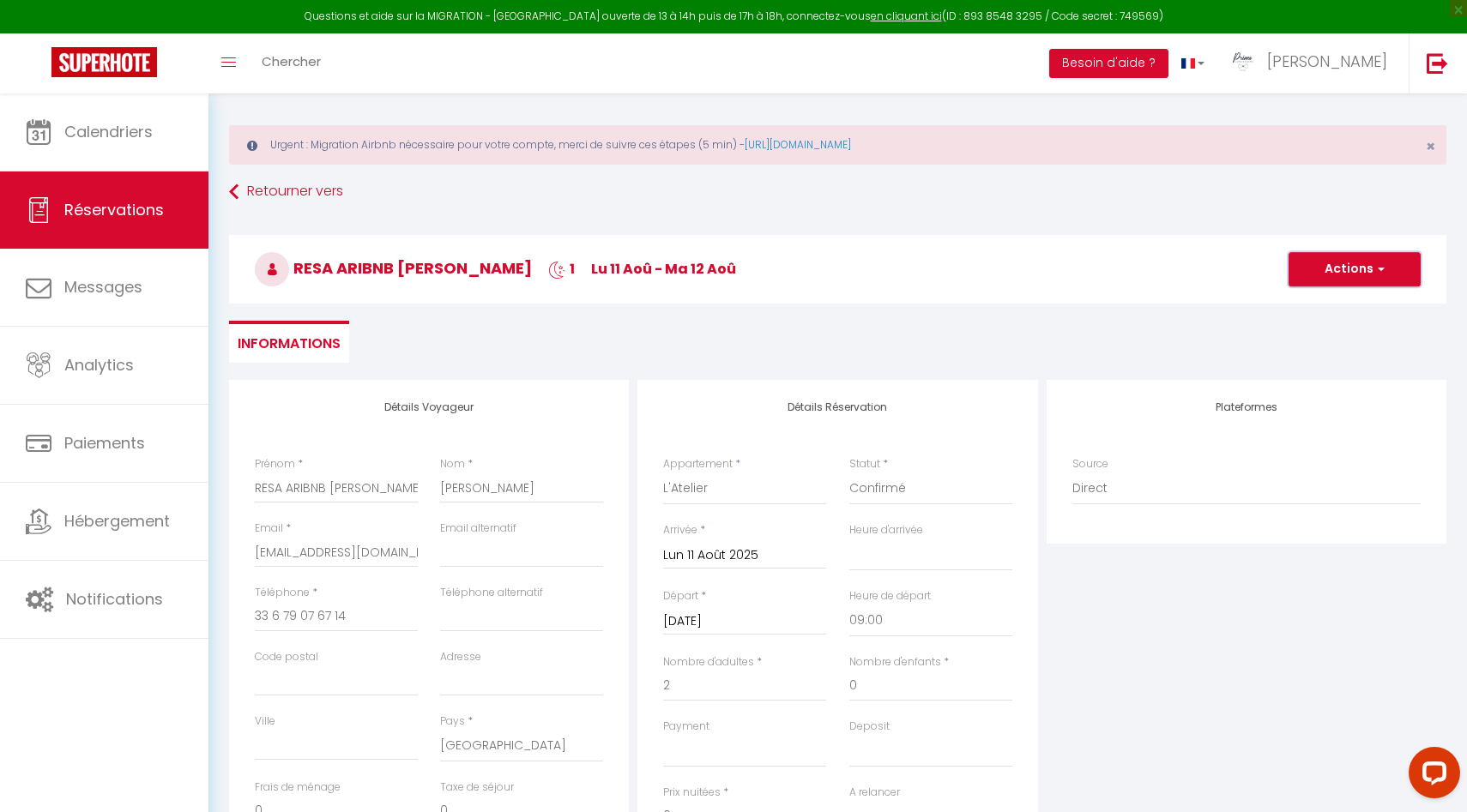
click at [1353, 268] on button "Actions" at bounding box center [1355, 269] width 132 height 34
click at [1318, 308] on link "Enregistrer" at bounding box center [1338, 307] width 136 height 23
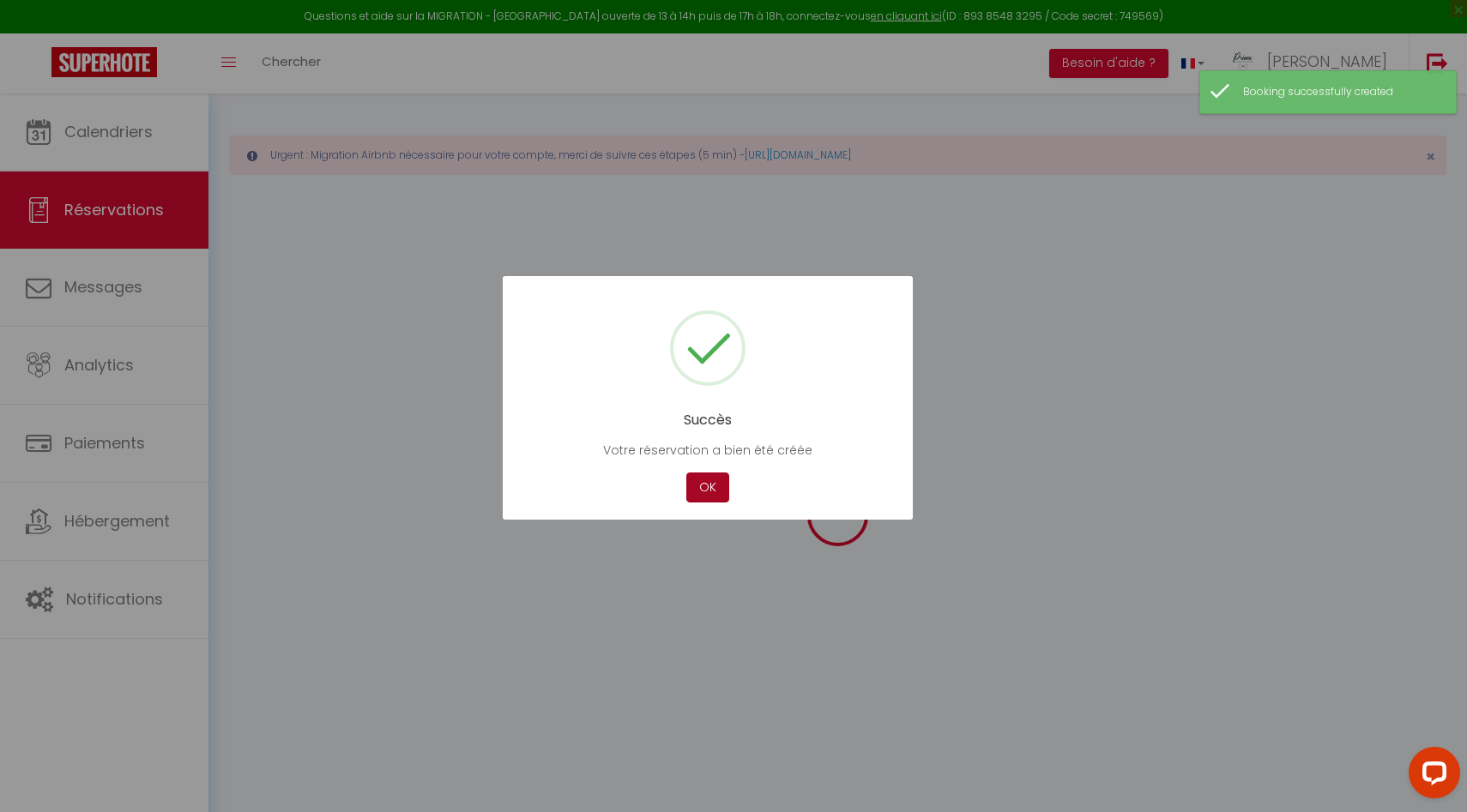
click at [712, 487] on button "OK" at bounding box center [708, 488] width 43 height 30
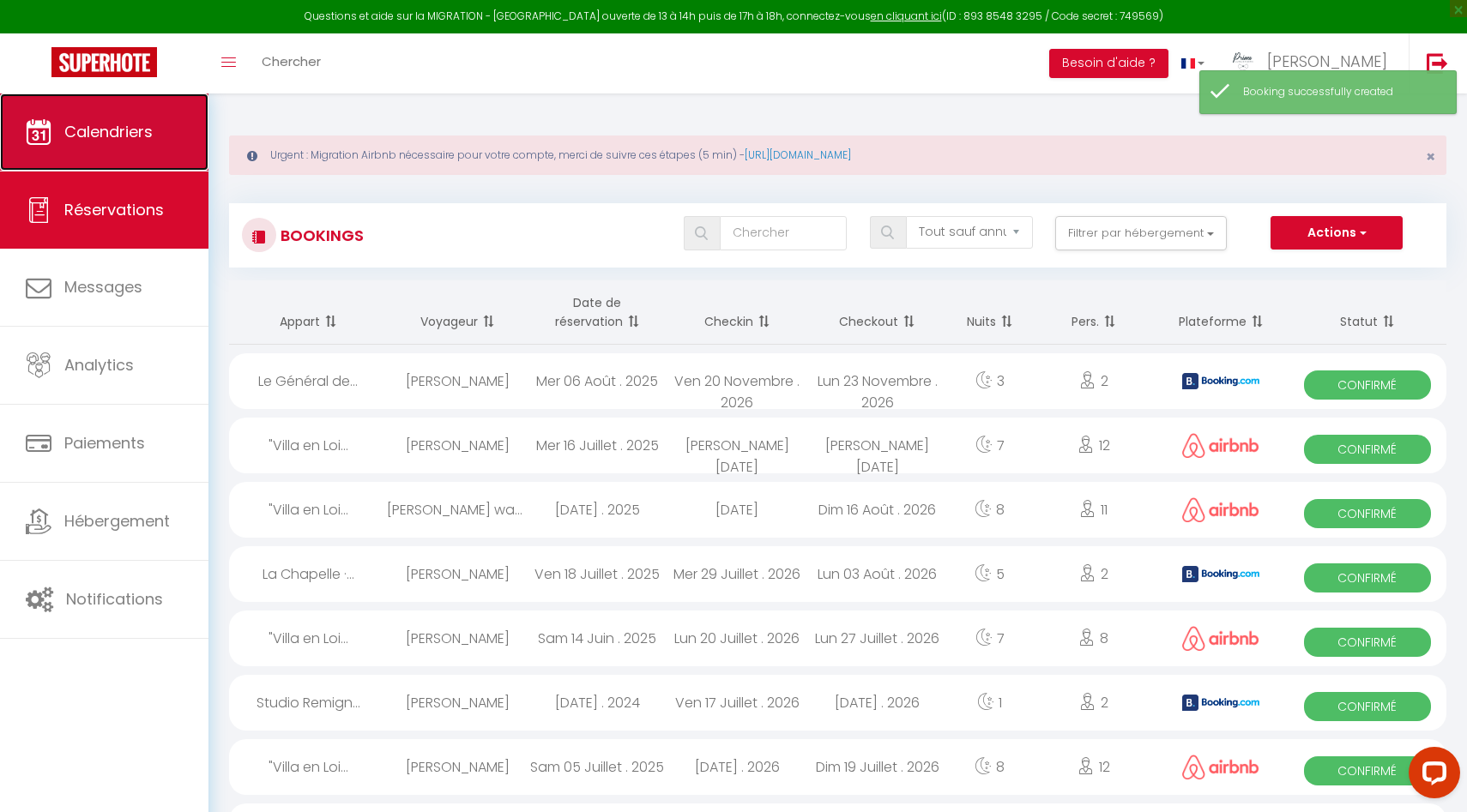
click at [106, 110] on link "Calendriers" at bounding box center [104, 132] width 208 height 77
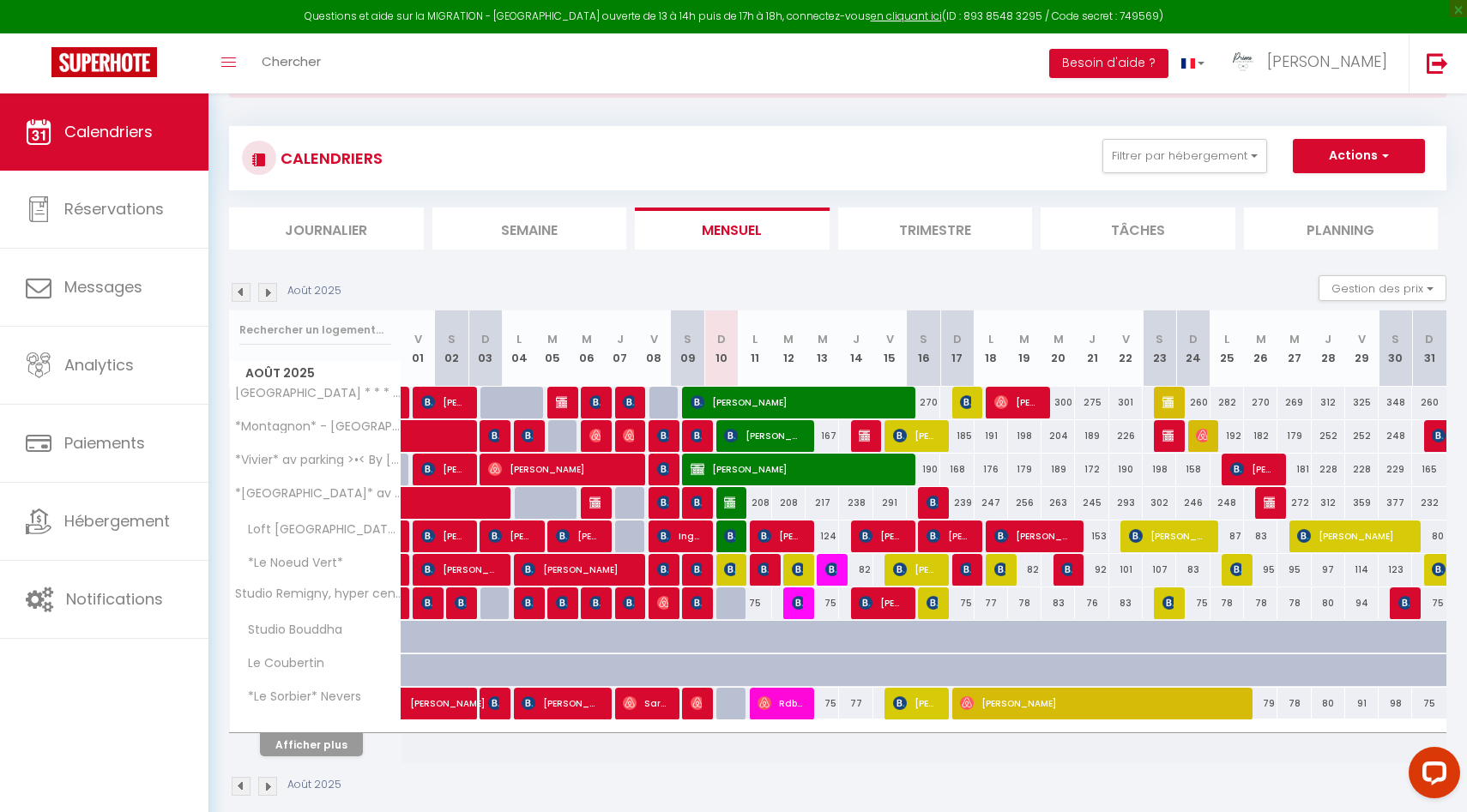
scroll to position [99, 0]
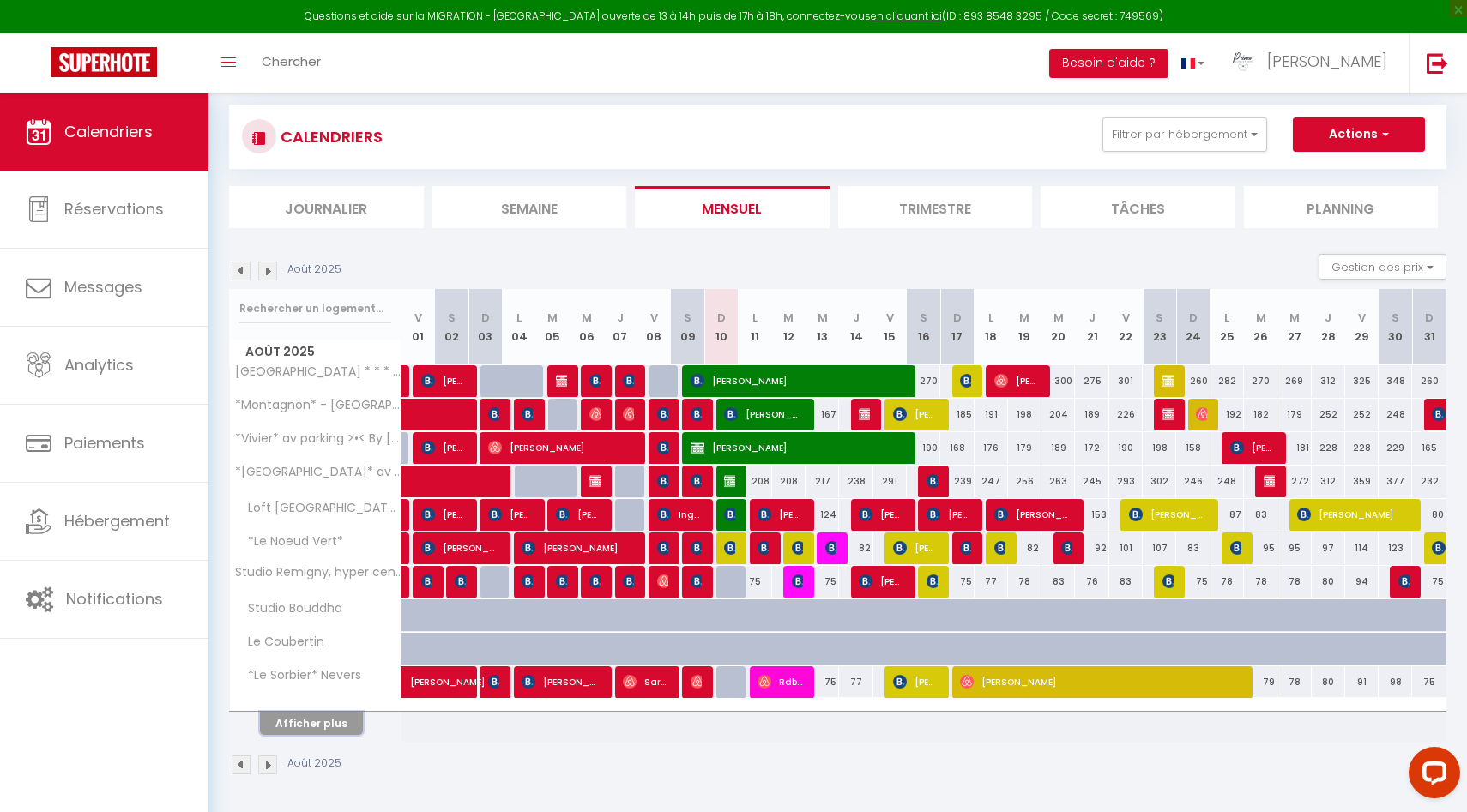
click at [319, 722] on button "Afficher plus" at bounding box center [311, 723] width 103 height 24
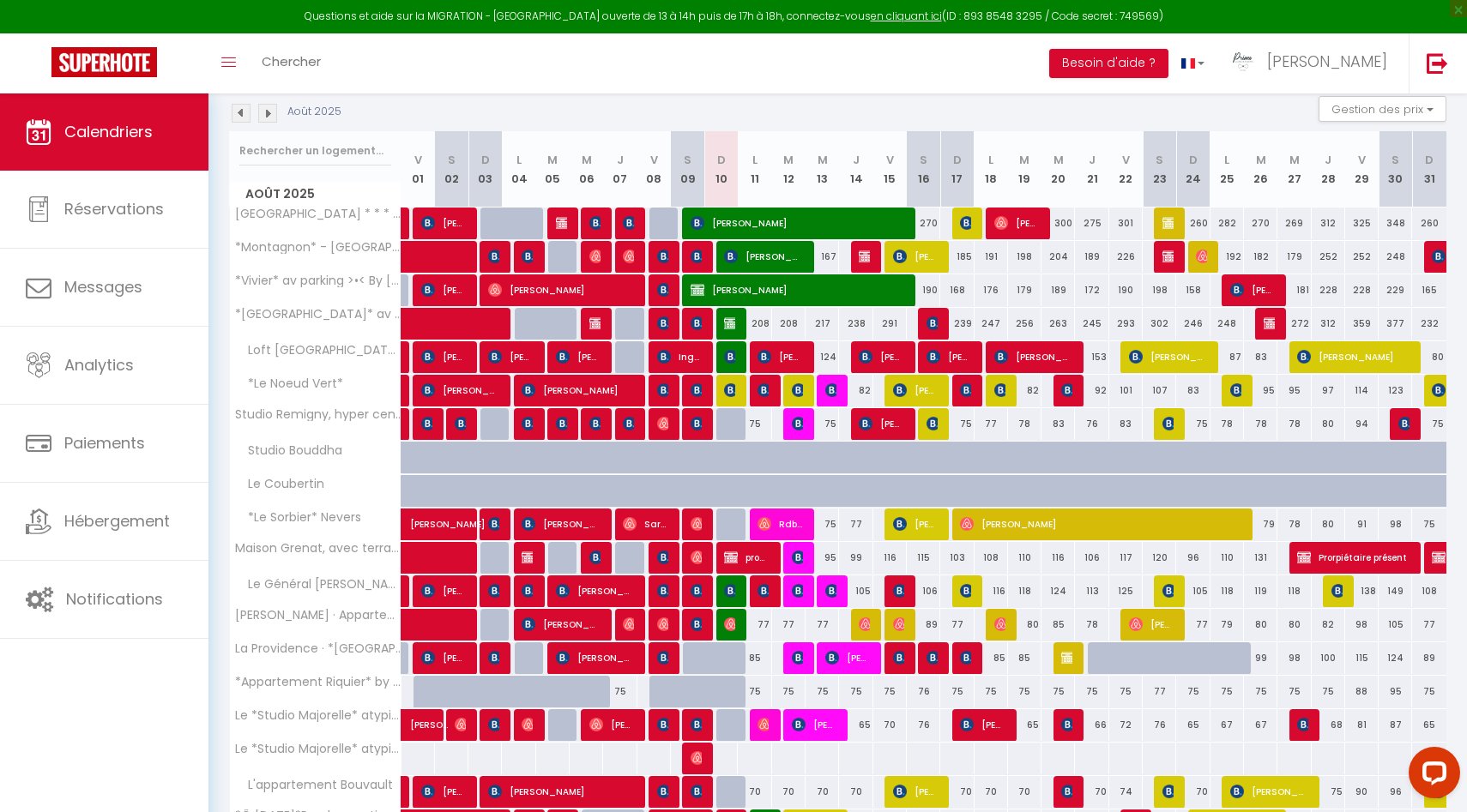
scroll to position [433, 0]
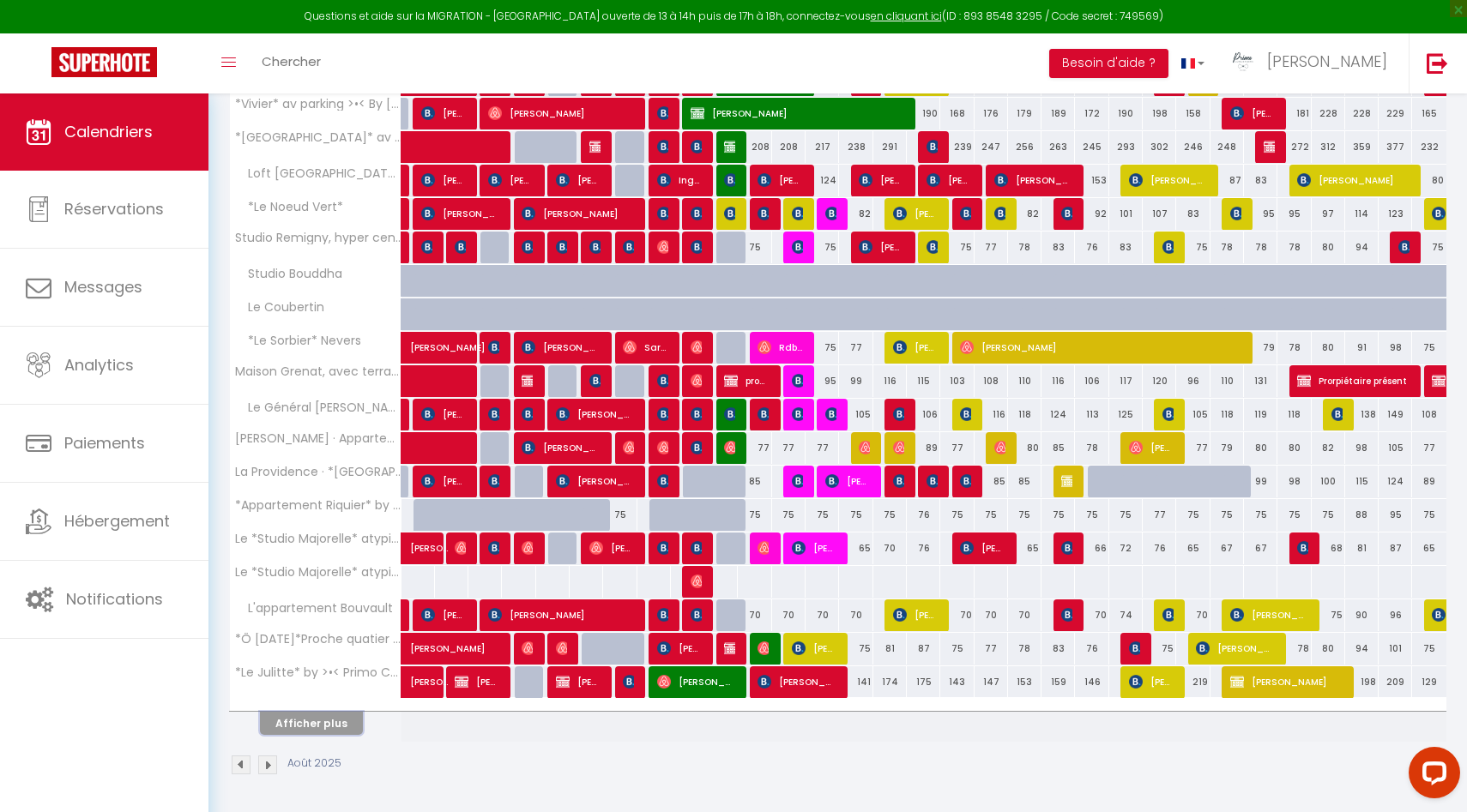
click at [330, 724] on button "Afficher plus" at bounding box center [311, 723] width 103 height 24
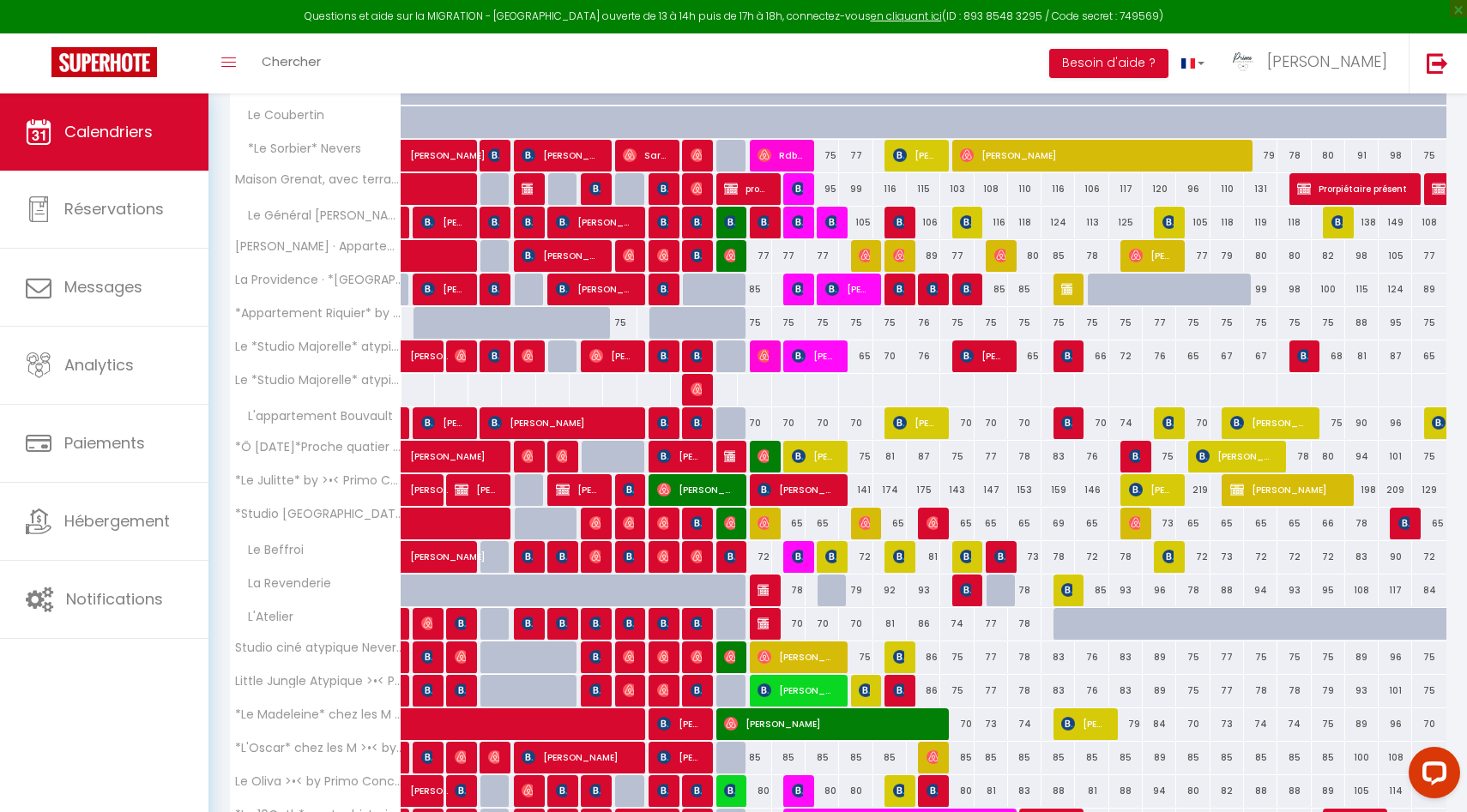
scroll to position [643, 0]
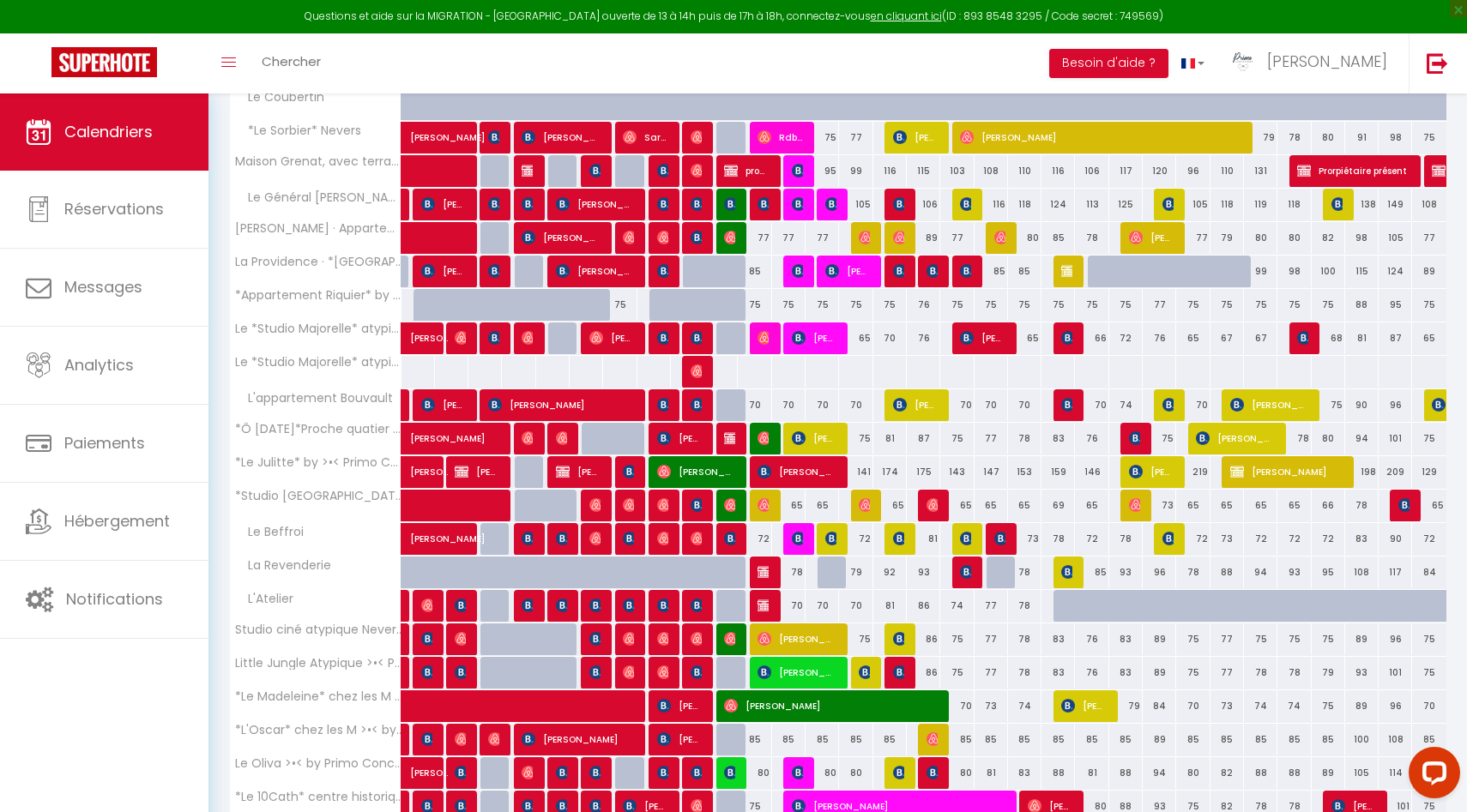
click at [794, 572] on div "78" at bounding box center [789, 573] width 34 height 32
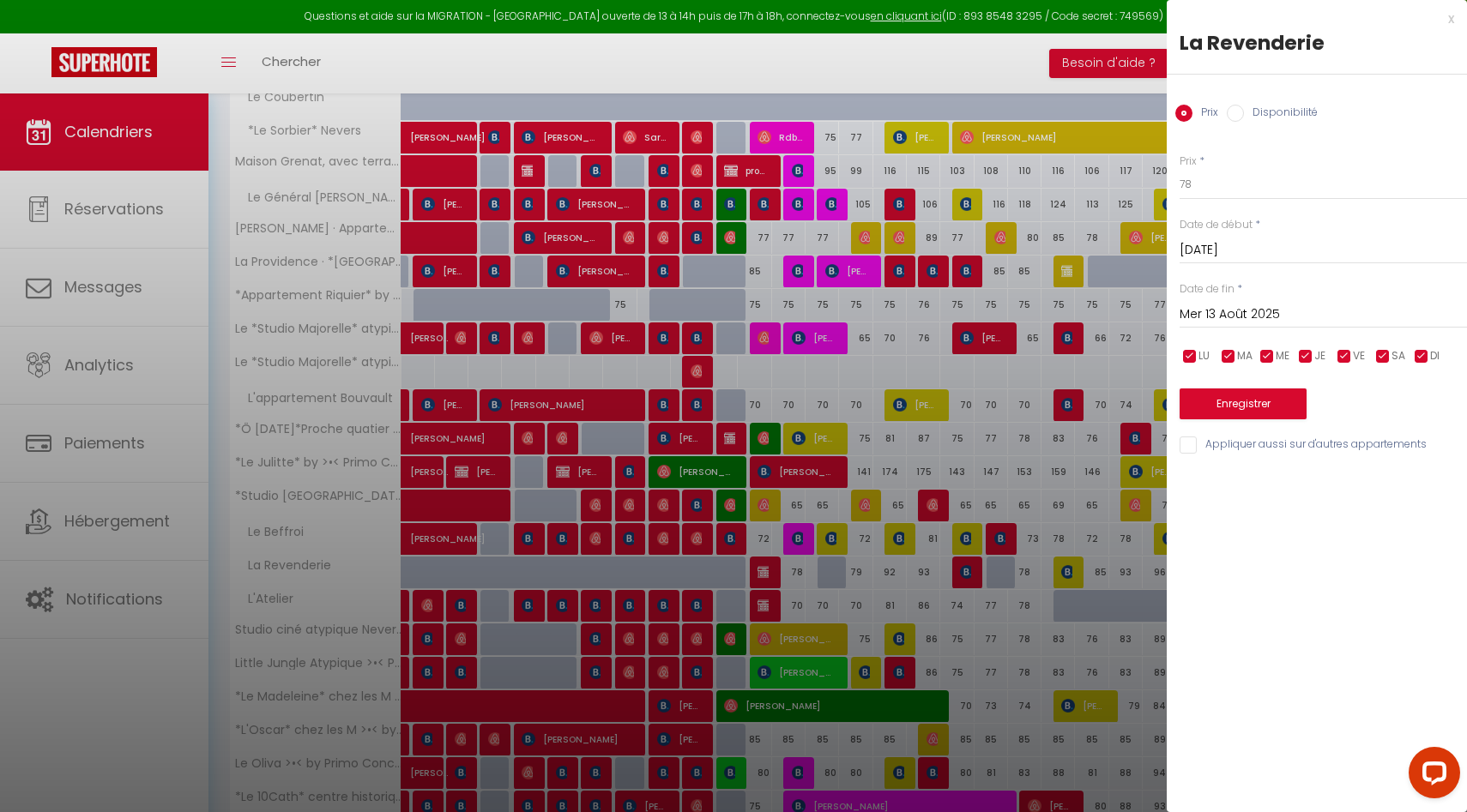
click at [790, 599] on div at bounding box center [733, 406] width 1467 height 812
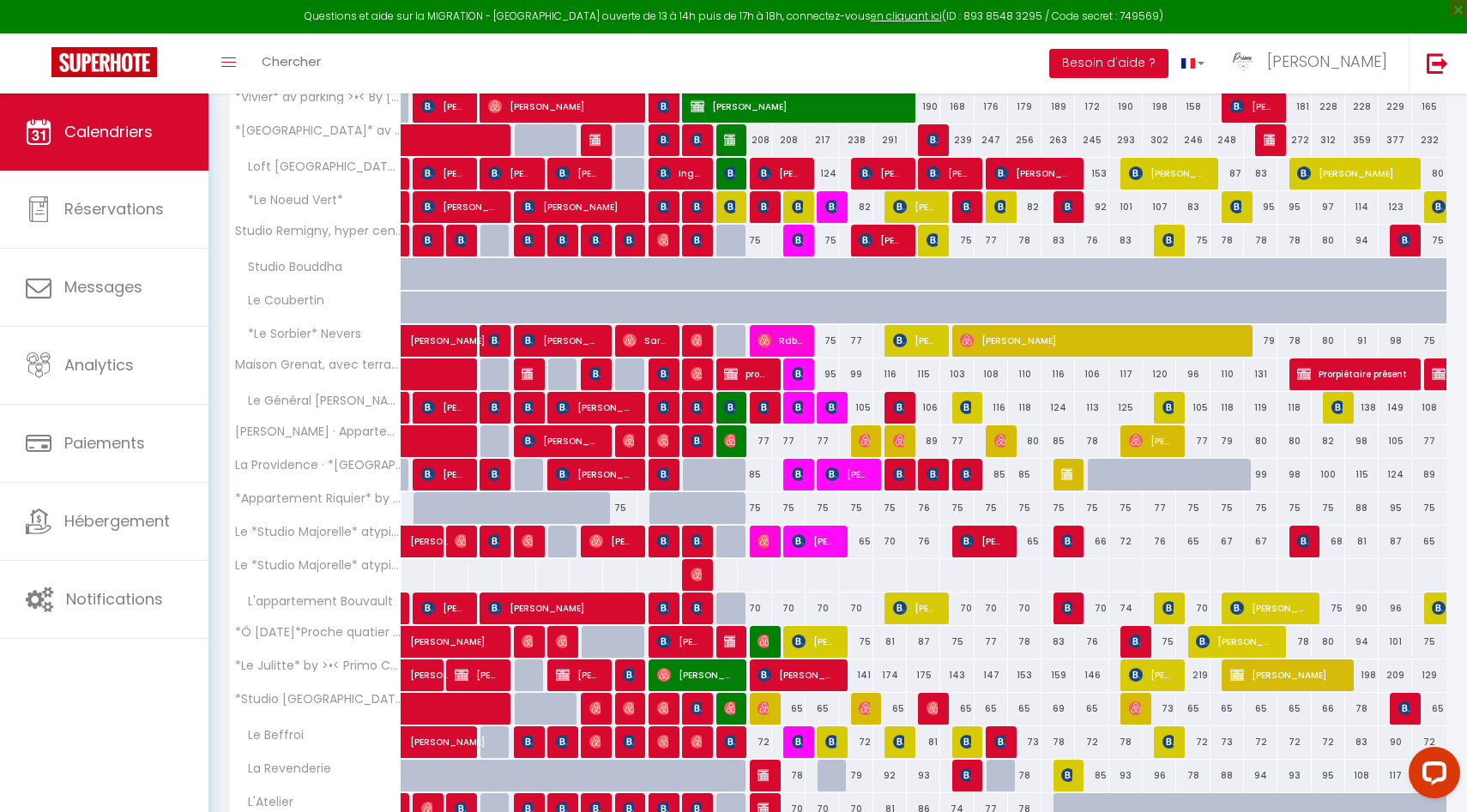
scroll to position [0, 0]
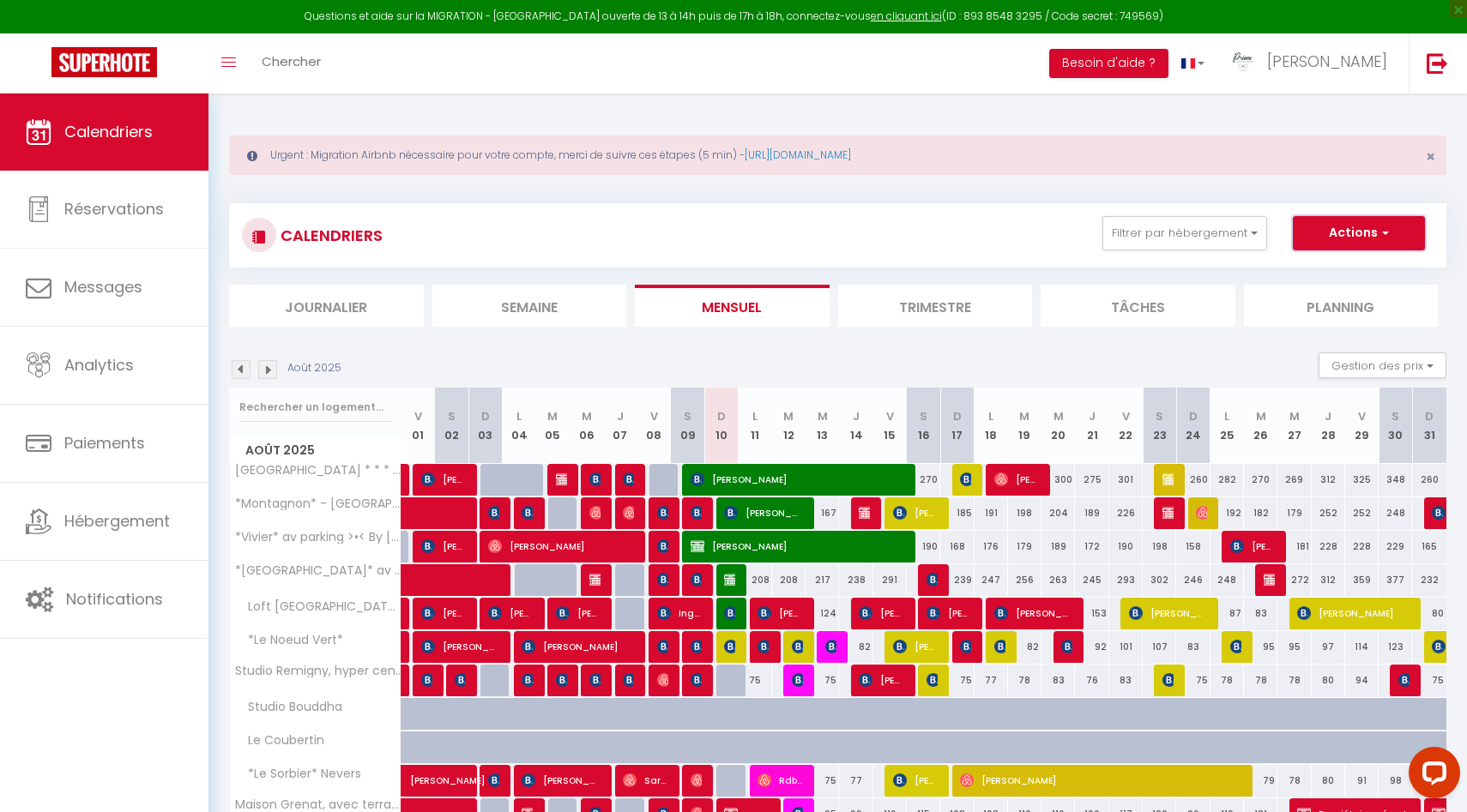
click at [1372, 240] on button "Actions" at bounding box center [1359, 233] width 132 height 34
click at [1362, 272] on link "Nouvelle réservation" at bounding box center [1341, 272] width 149 height 25
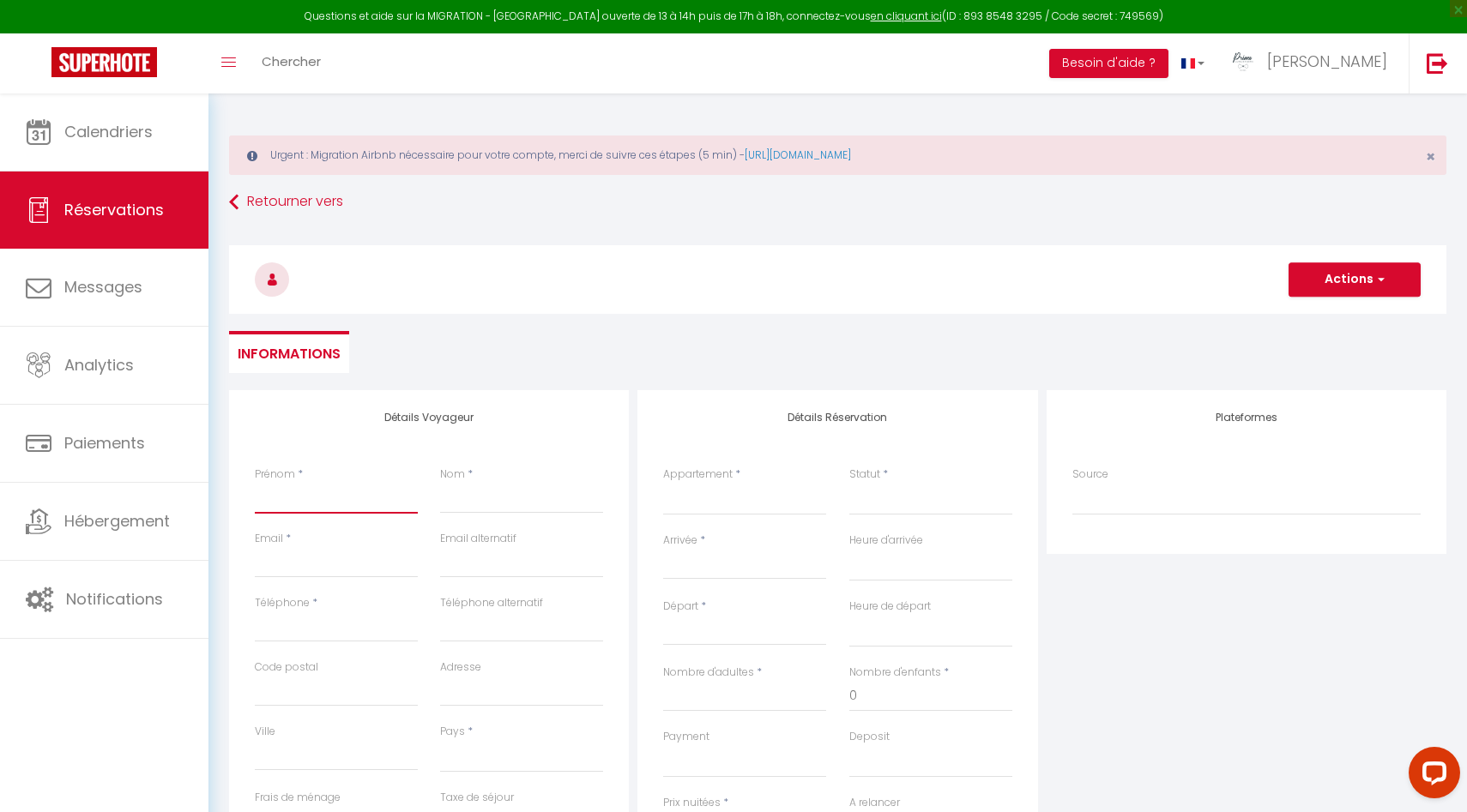
click at [382, 492] on input "Prénom" at bounding box center [335, 498] width 163 height 31
paste input "33 6 79 07 67 14"
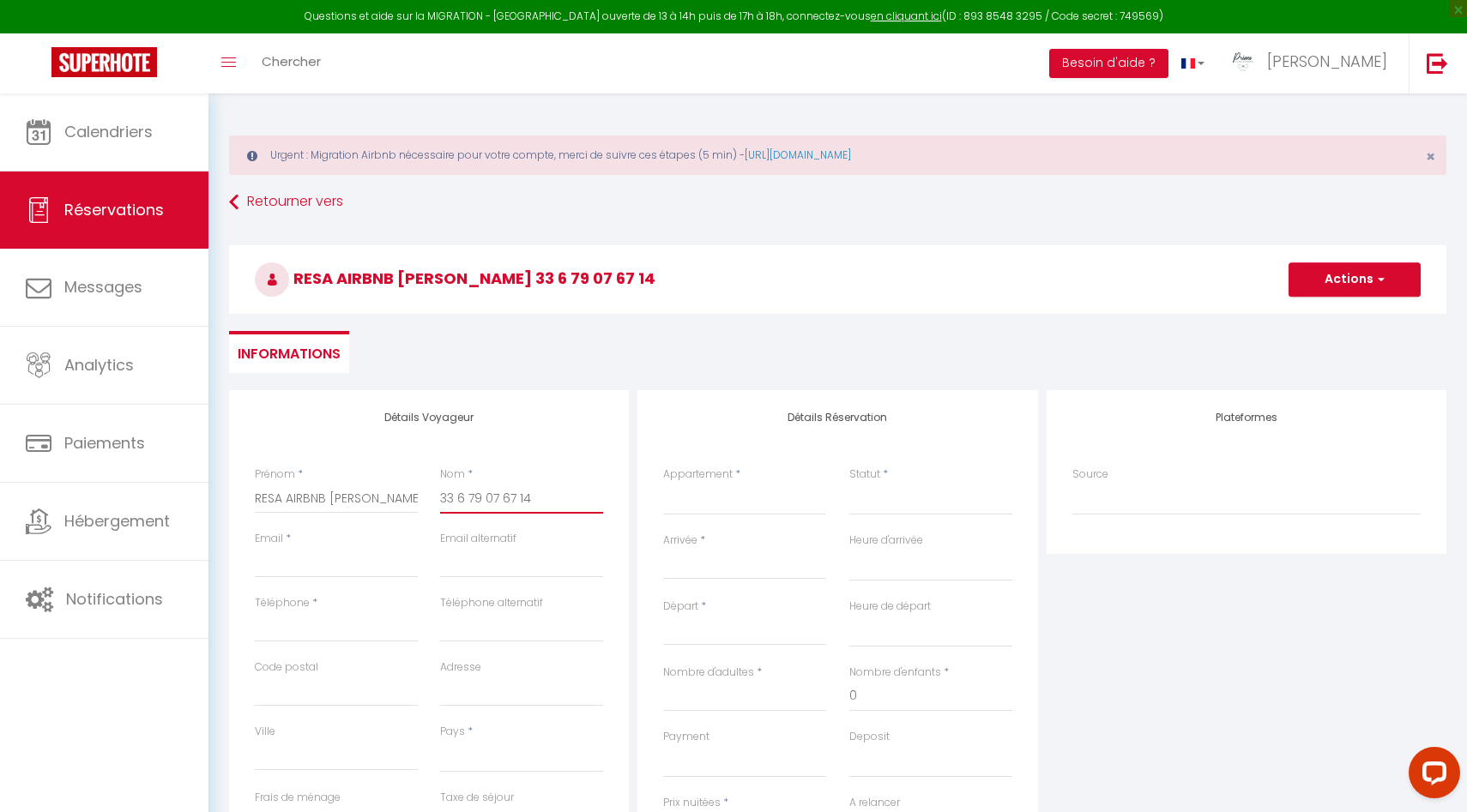
drag, startPoint x: 549, startPoint y: 501, endPoint x: 395, endPoint y: 498, distance: 154.0
click at [395, 498] on div "Prénom * RESA AIRBNB Lydia Nom * 33 6 79 07 67 14" at bounding box center [430, 498] width 371 height 64
click at [318, 634] on input "Téléphone" at bounding box center [335, 626] width 163 height 31
paste input "33 6 79 07 67 14"
click at [329, 570] on input "Email client" at bounding box center [335, 562] width 163 height 31
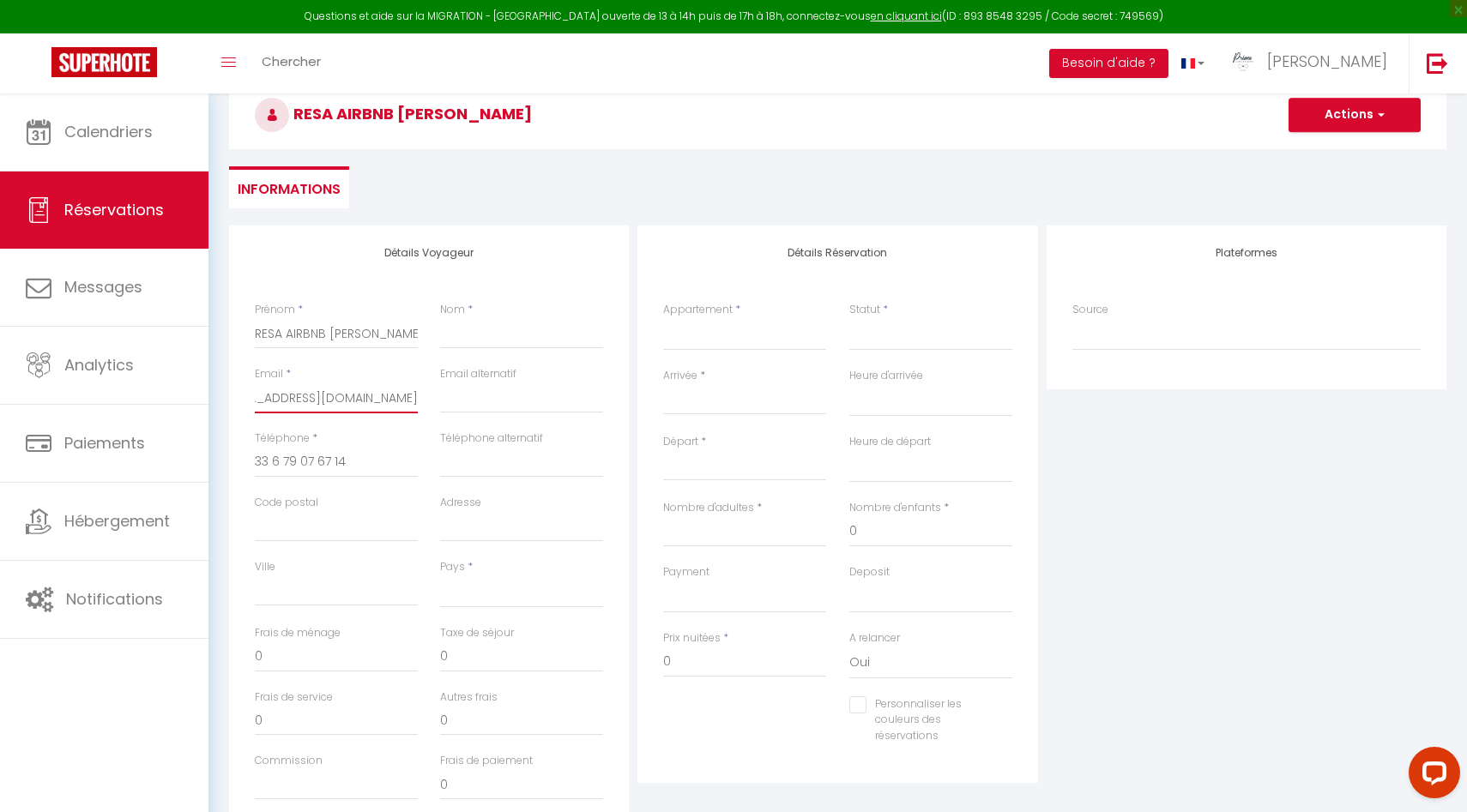
scroll to position [180, 0]
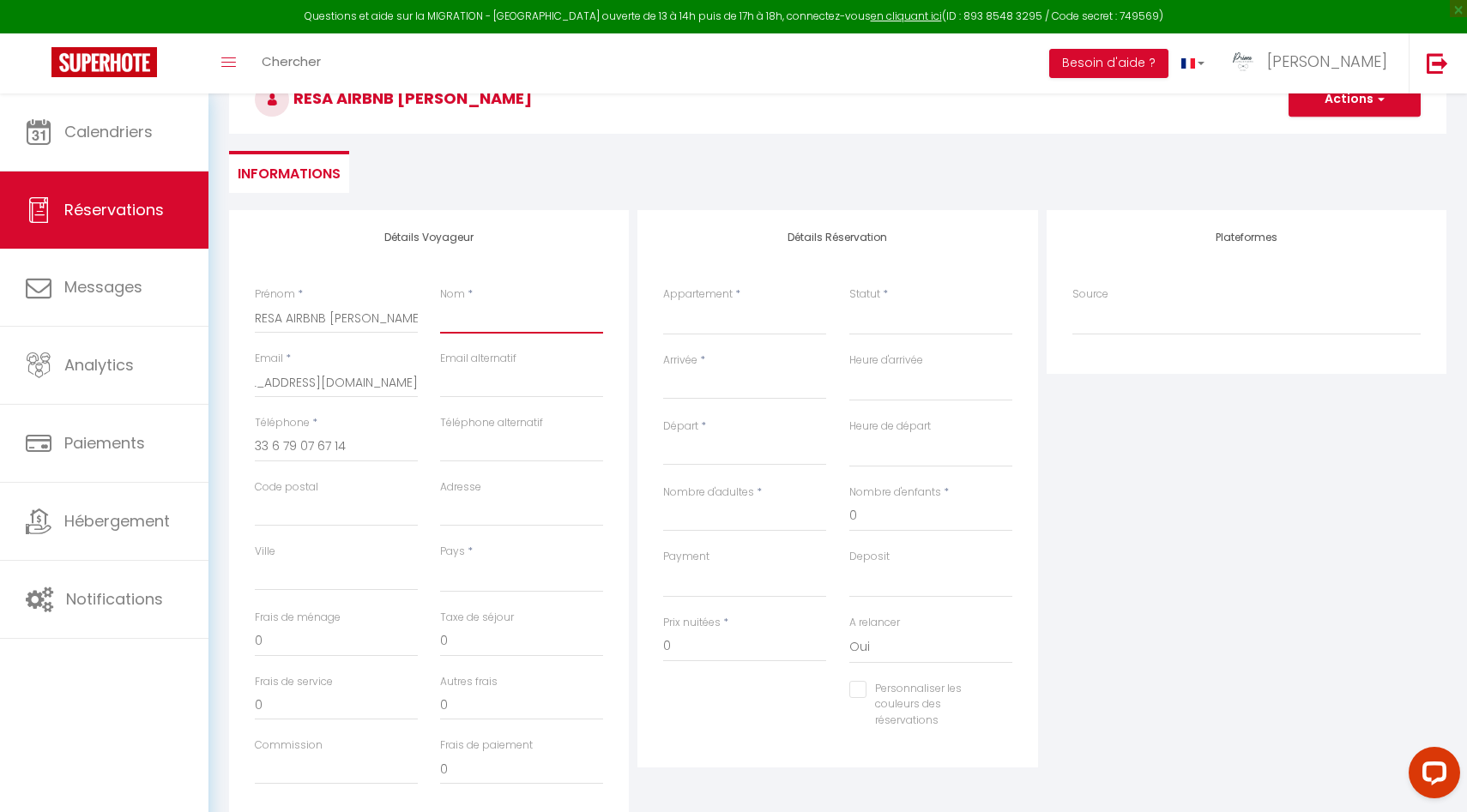
click at [495, 314] on input "Nom" at bounding box center [521, 317] width 163 height 31
paste input "Grabarczyk"
click at [480, 575] on select "France Portugal Afghanistan Albania Algeria American Samoa Andorra Angola Angui…" at bounding box center [521, 577] width 163 height 33
click at [440, 560] on select "France Portugal Afghanistan Albania Algeria American Samoa Andorra Angola Angui…" at bounding box center [521, 577] width 163 height 33
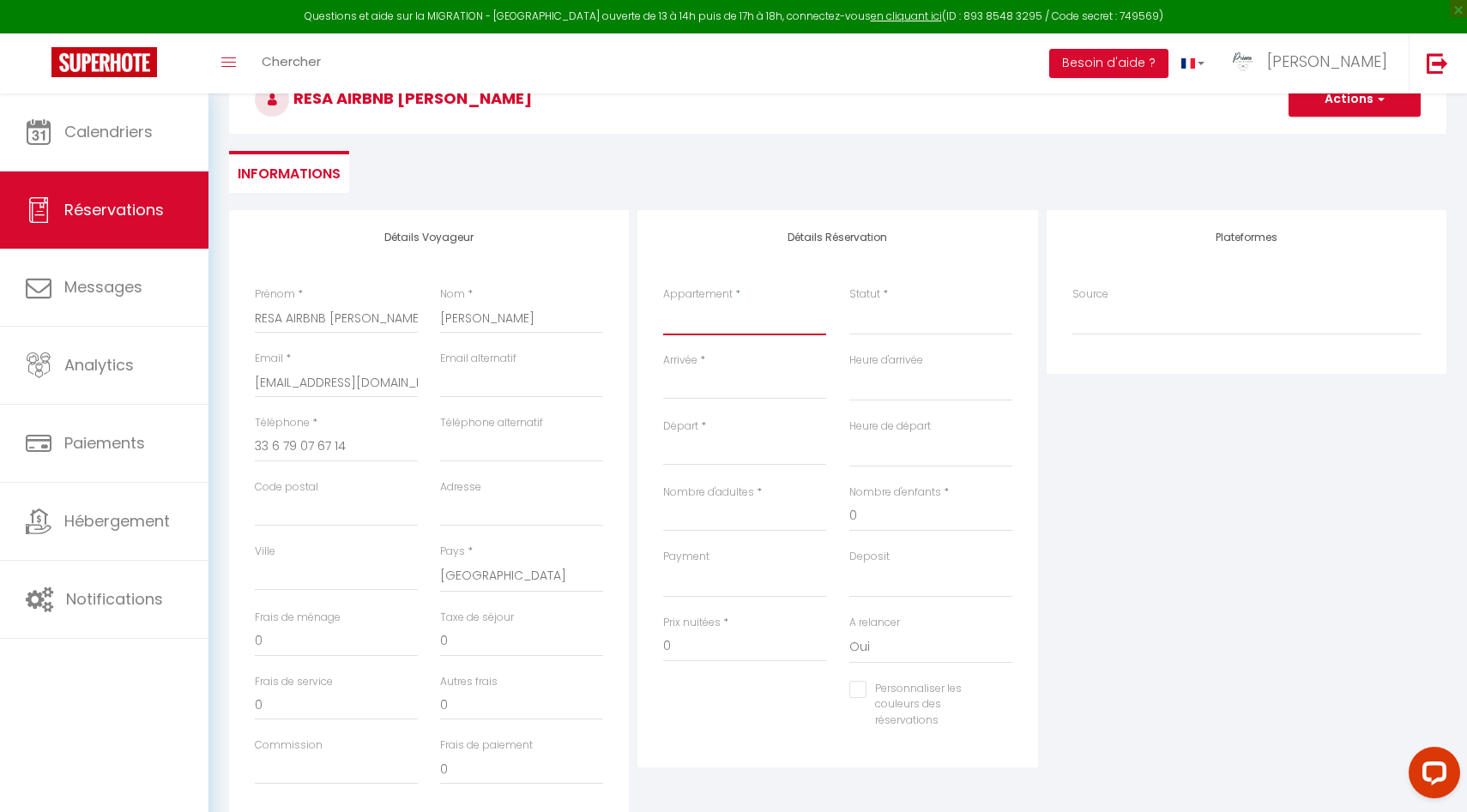
click at [728, 318] on select "La Chapelle · La Chapelle * * * * *, Les Suites du Palais. *Montagnon* - Les Su…" at bounding box center [744, 318] width 163 height 33
click at [663, 302] on select "La Chapelle · La Chapelle * * * * *, Les Suites du Palais. *Montagnon* - Les Su…" at bounding box center [744, 318] width 163 height 33
click at [874, 330] on select "Confirmé Non Confirmé Annulé Annulé par le voyageur No Show Request" at bounding box center [930, 318] width 163 height 33
click at [890, 321] on select "Confirmé Non Confirmé Annulé Annulé par le voyageur No Show Request" at bounding box center [930, 318] width 163 height 33
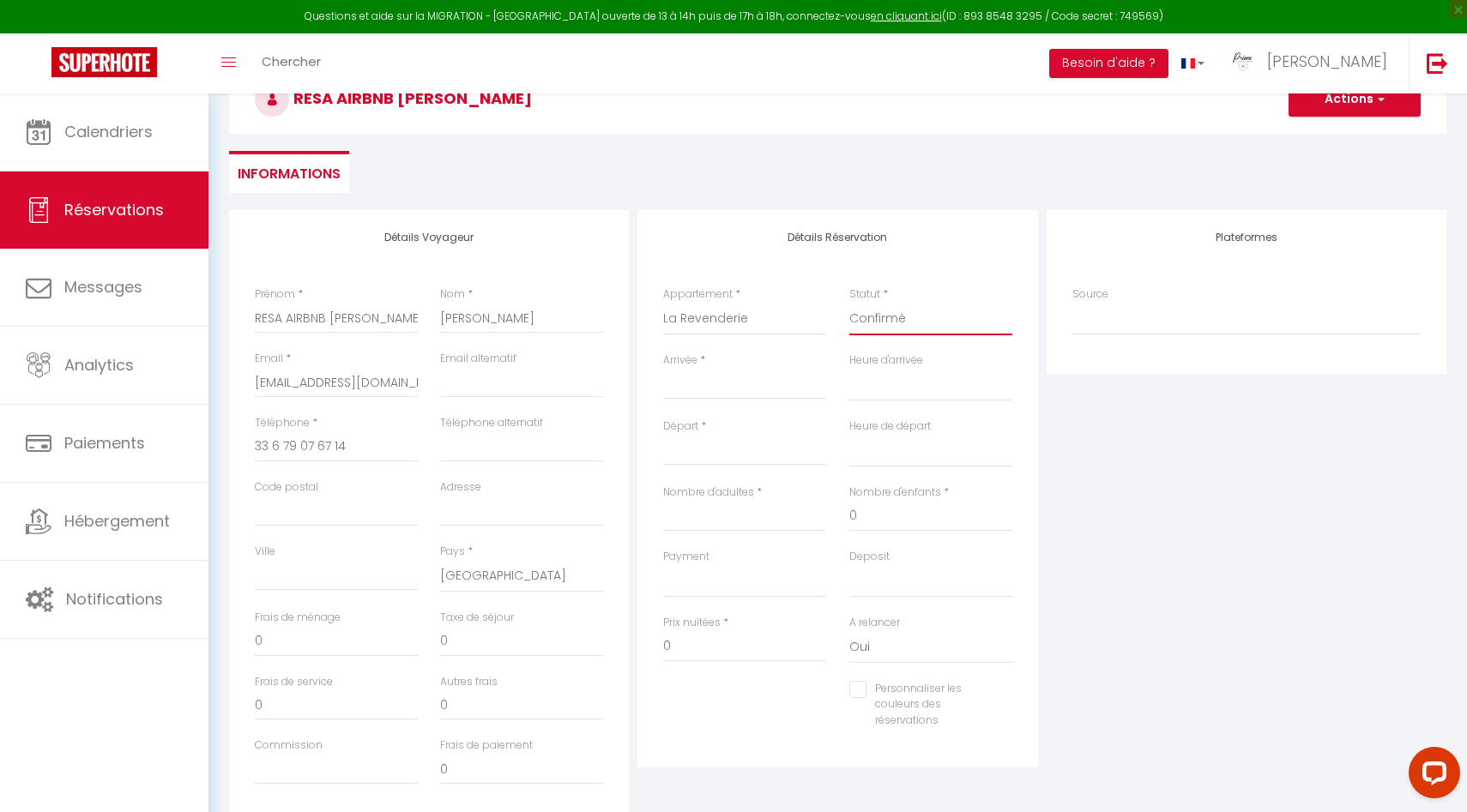
click at [849, 302] on select "Confirmé Non Confirmé Annulé Annulé par le voyageur No Show Request" at bounding box center [930, 318] width 163 height 33
click at [725, 385] on input "Arrivée" at bounding box center [744, 386] width 163 height 23
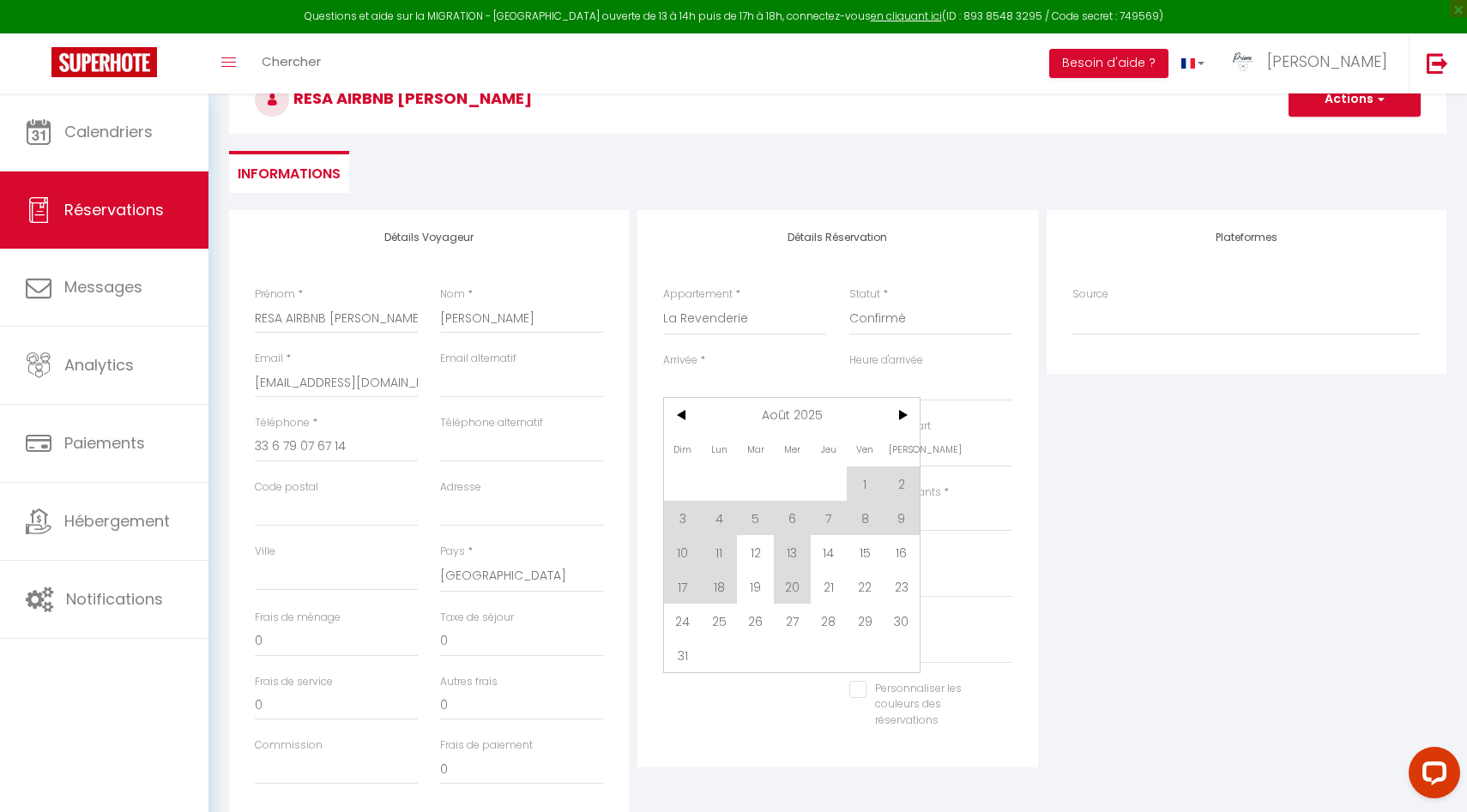
click at [762, 546] on span "12" at bounding box center [755, 552] width 37 height 34
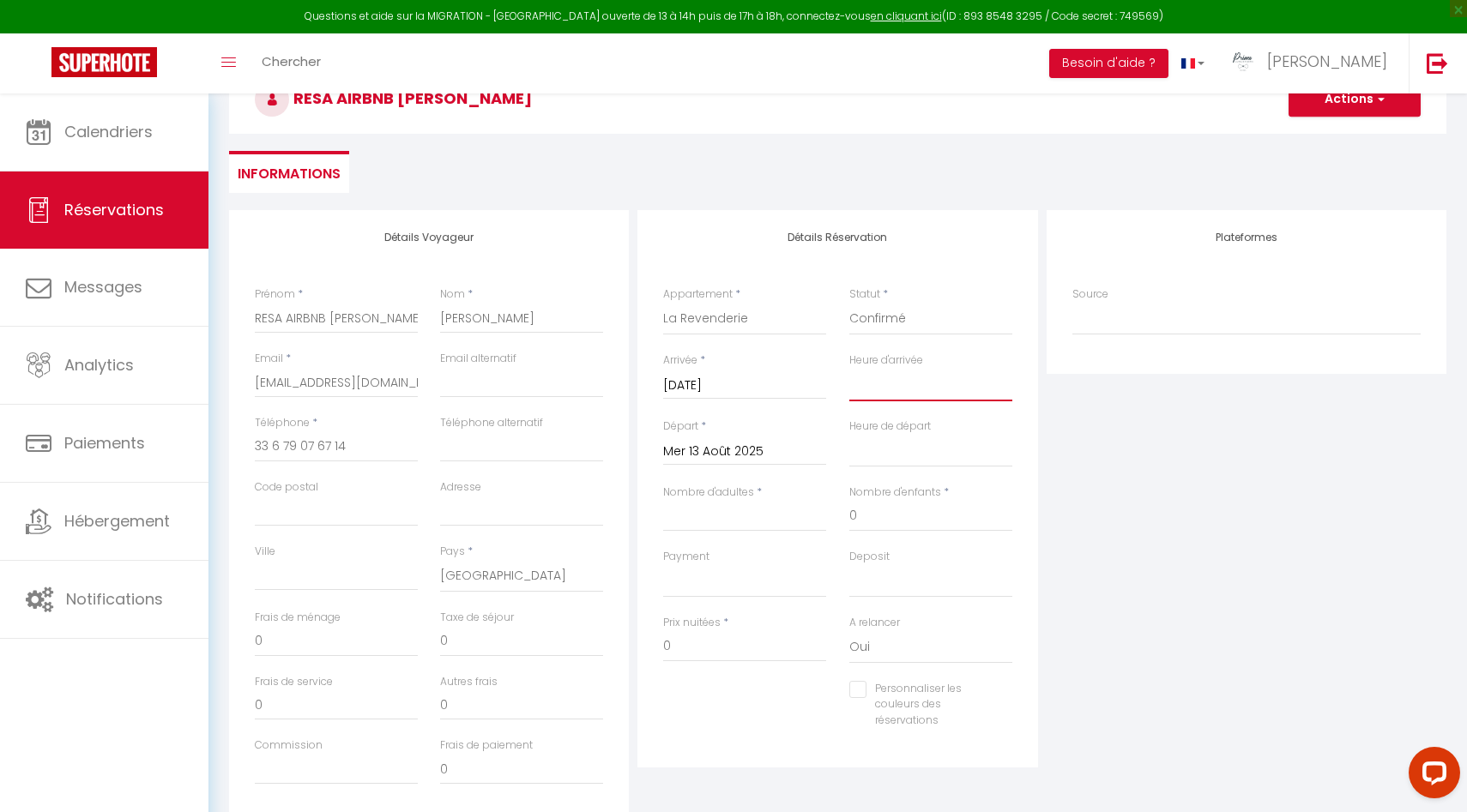
click at [889, 382] on select "00:00 00:30 01:00 01:30 02:00 02:30 03:00 03:30 04:00 04:30 05:00 05:30 06:00 0…" at bounding box center [930, 385] width 163 height 33
click at [849, 369] on select "00:00 00:30 01:00 01:30 02:00 02:30 03:00 03:30 04:00 04:30 05:00 05:30 06:00 0…" at bounding box center [930, 385] width 163 height 33
click at [763, 515] on input "Nombre d'adultes" at bounding box center [744, 516] width 163 height 31
click at [872, 455] on select "00:00 00:30 01:00 01:30 02:00 02:30 03:00 03:30 04:00 04:30 05:00 05:30 06:00 0…" at bounding box center [930, 451] width 163 height 33
click at [849, 435] on select "00:00 00:30 01:00 01:30 02:00 02:30 03:00 03:30 04:00 04:30 05:00 05:30 06:00 0…" at bounding box center [930, 451] width 163 height 33
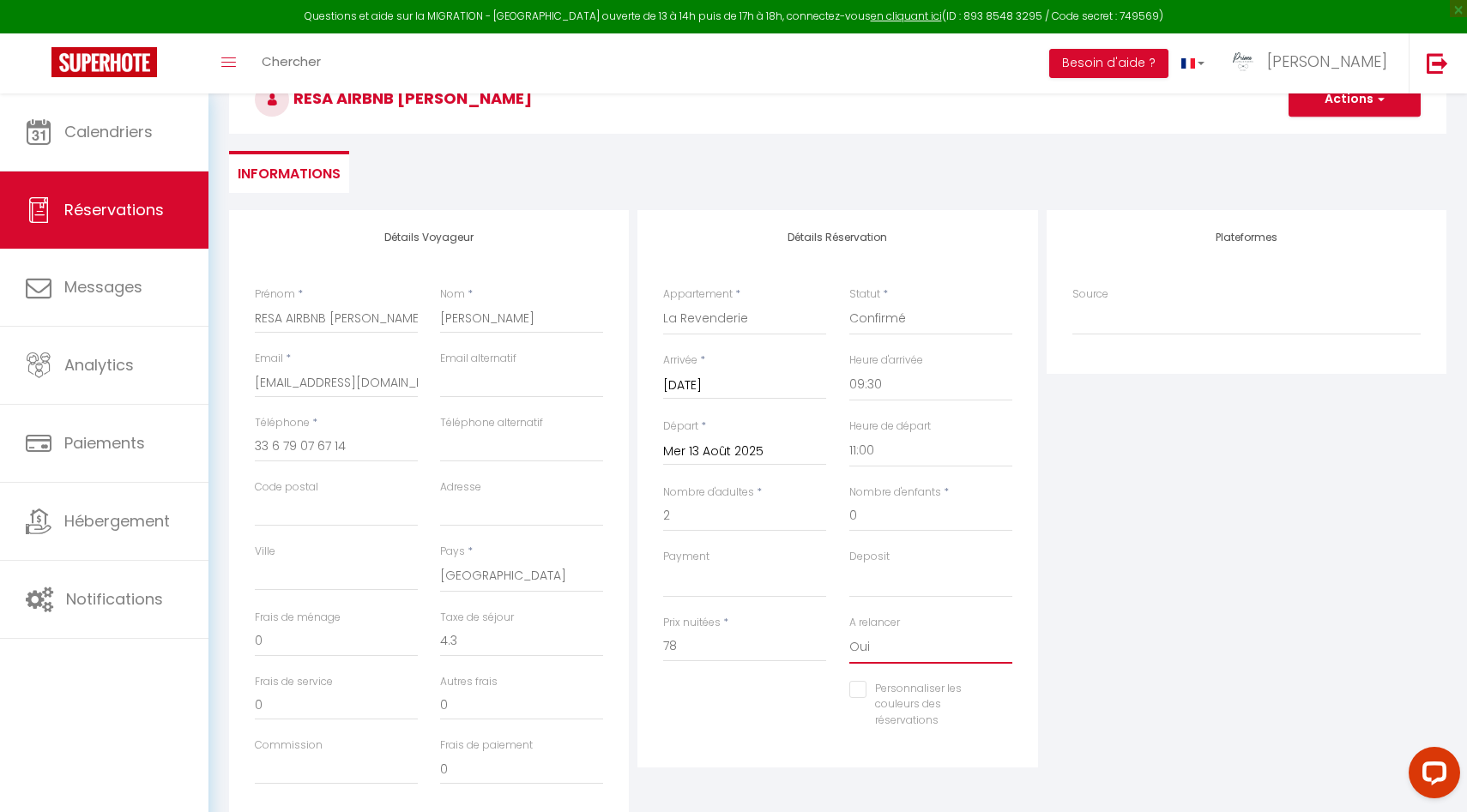
click at [876, 657] on select "Oui Non" at bounding box center [930, 647] width 163 height 33
click at [849, 631] on select "Oui Non" at bounding box center [930, 647] width 163 height 33
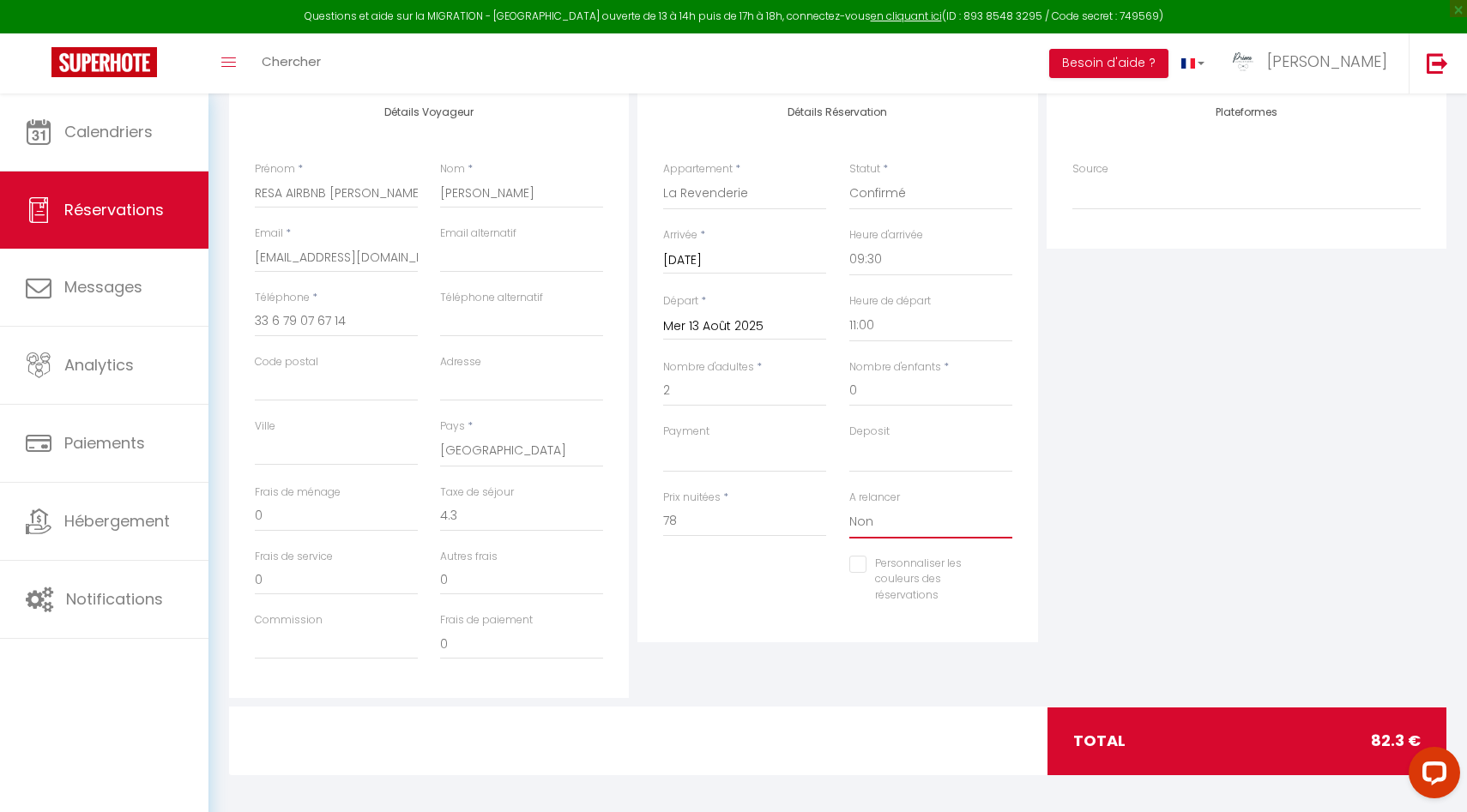
scroll to position [312, 0]
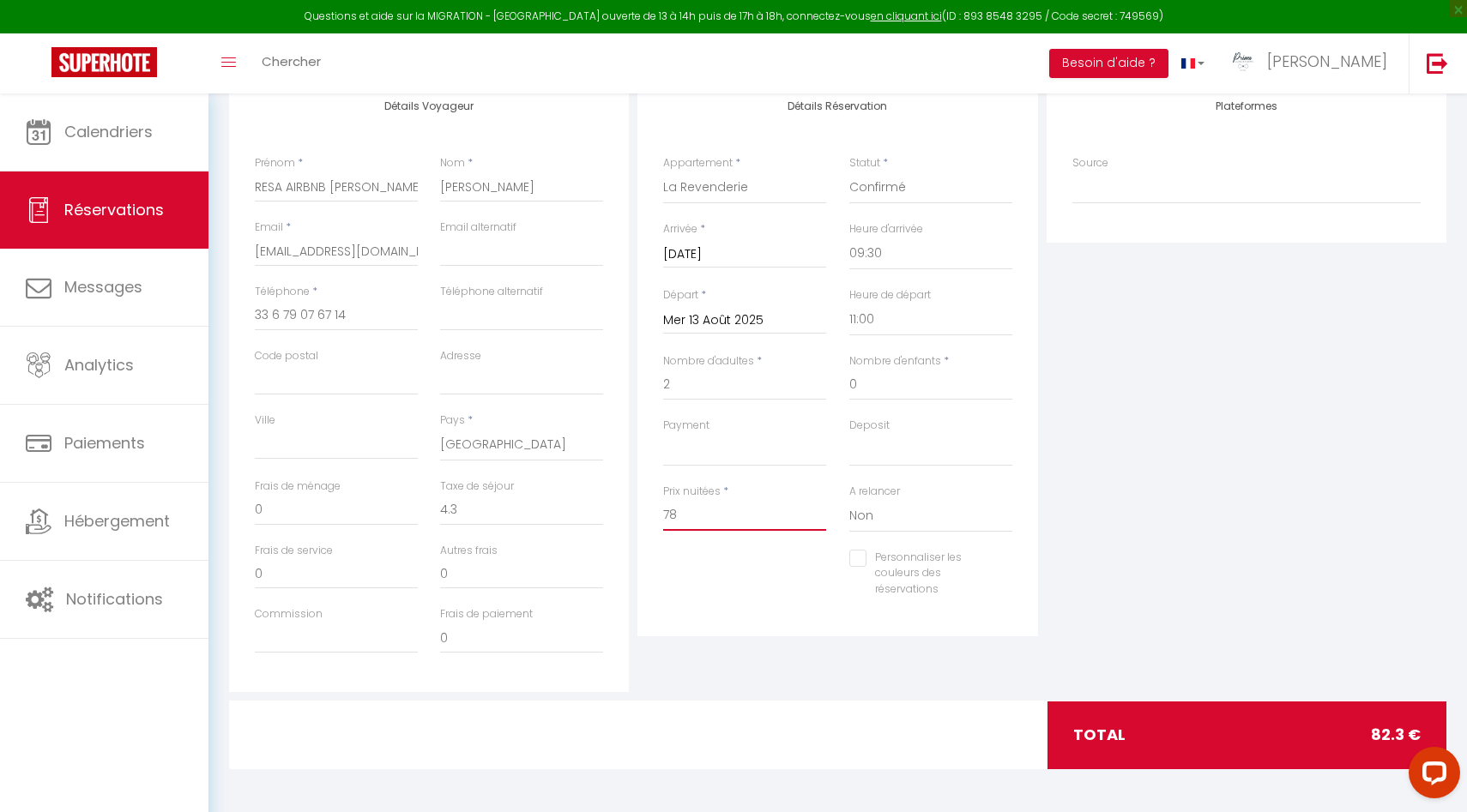
drag, startPoint x: 698, startPoint y: 515, endPoint x: 622, endPoint y: 514, distance: 76.0
click at [622, 515] on div "Détails Voyageur Prénom * RESA AIRBNB Lydia Nom * Grabarczyk Email * facturatio…" at bounding box center [838, 385] width 1226 height 613
drag, startPoint x: 497, startPoint y: 510, endPoint x: 424, endPoint y: 504, distance: 73.2
click at [424, 508] on div "Frais de ménage 0 Taxe de séjour 0" at bounding box center [430, 511] width 371 height 64
click at [1120, 447] on div "Plateformes Source Direct Airbnb.com Booking.com Chalet montagne Expedia Gite d…" at bounding box center [1246, 385] width 408 height 613
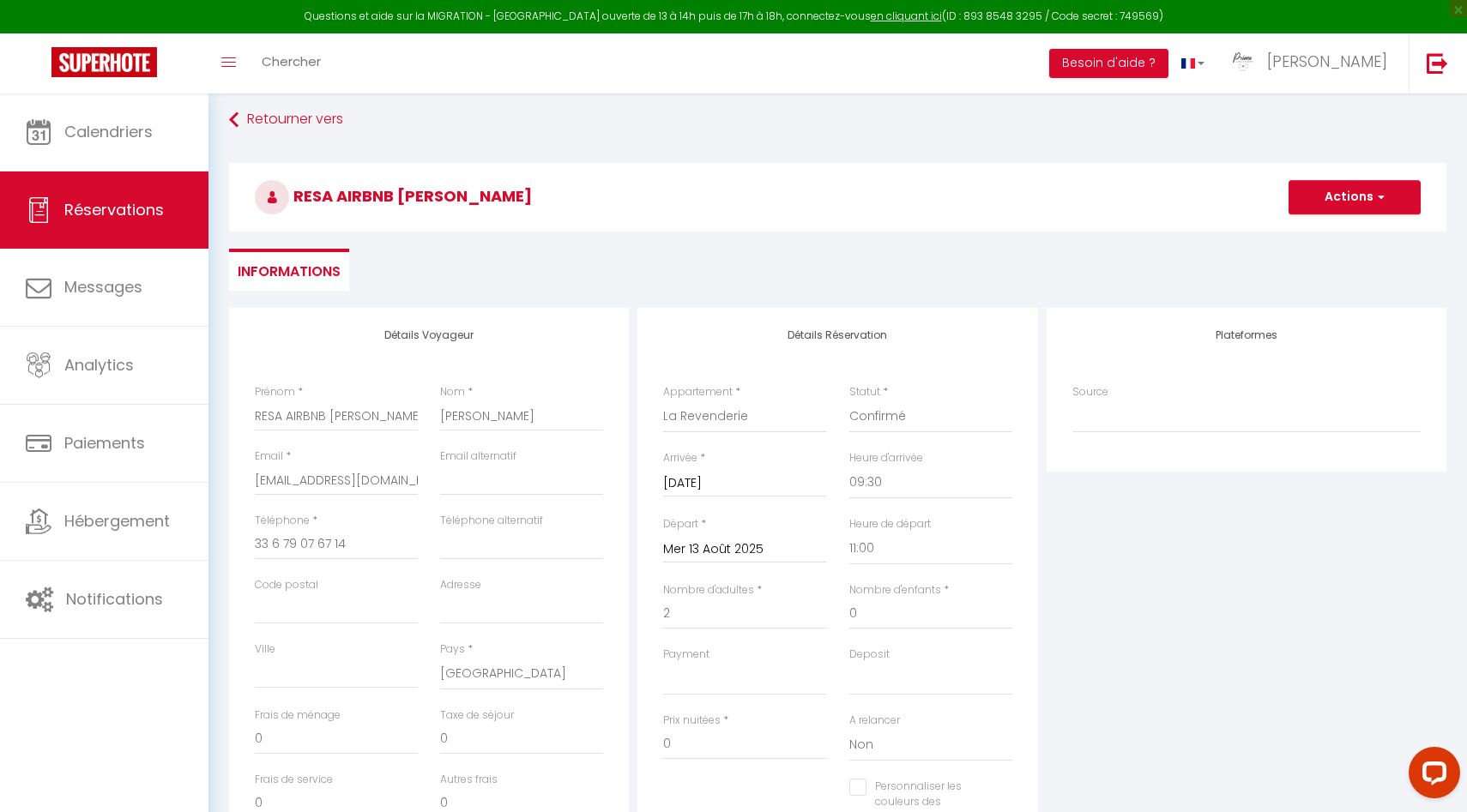
scroll to position [57, 0]
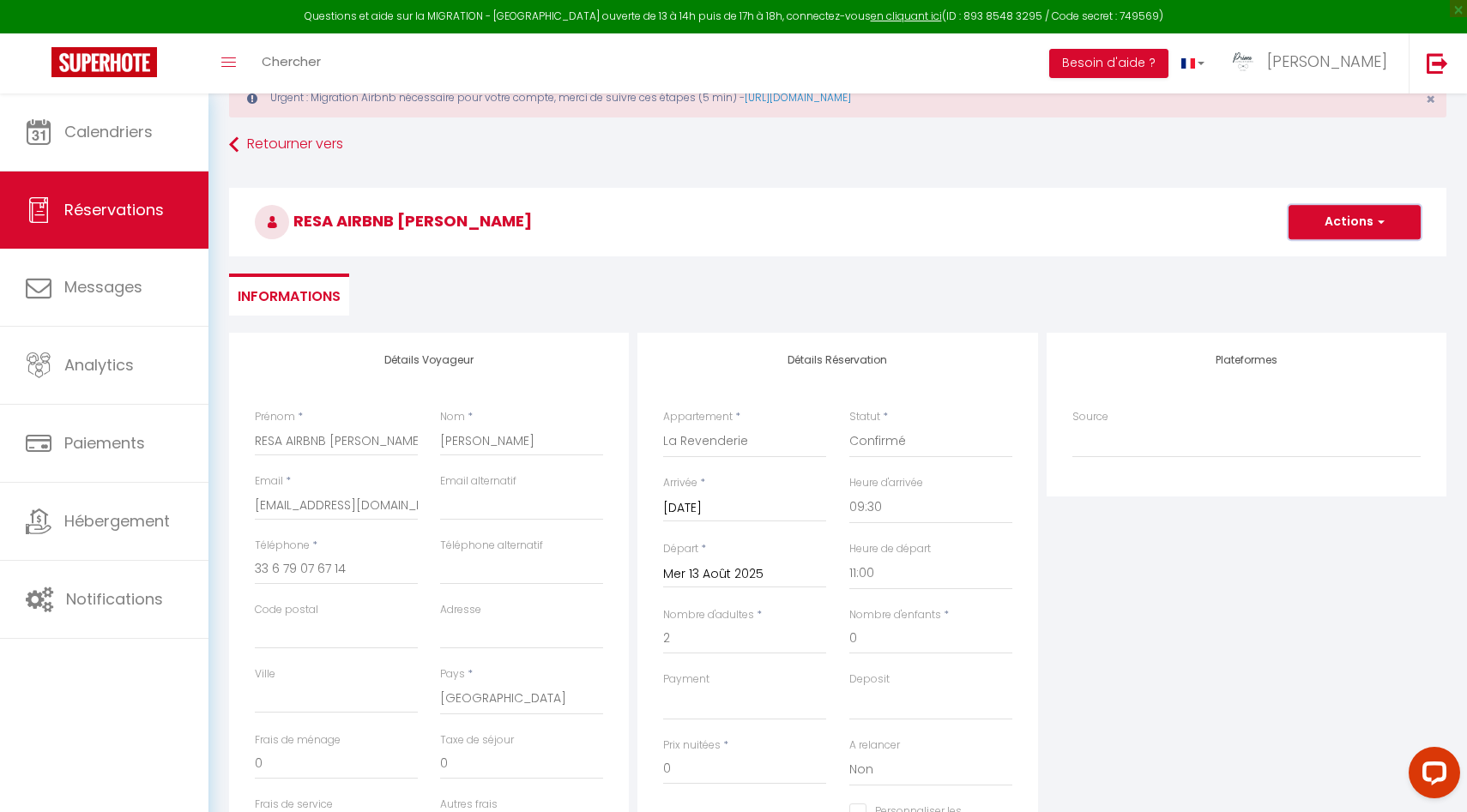
click at [1334, 226] on button "Actions" at bounding box center [1355, 222] width 132 height 34
click at [1326, 257] on link "Enregistrer" at bounding box center [1338, 260] width 136 height 23
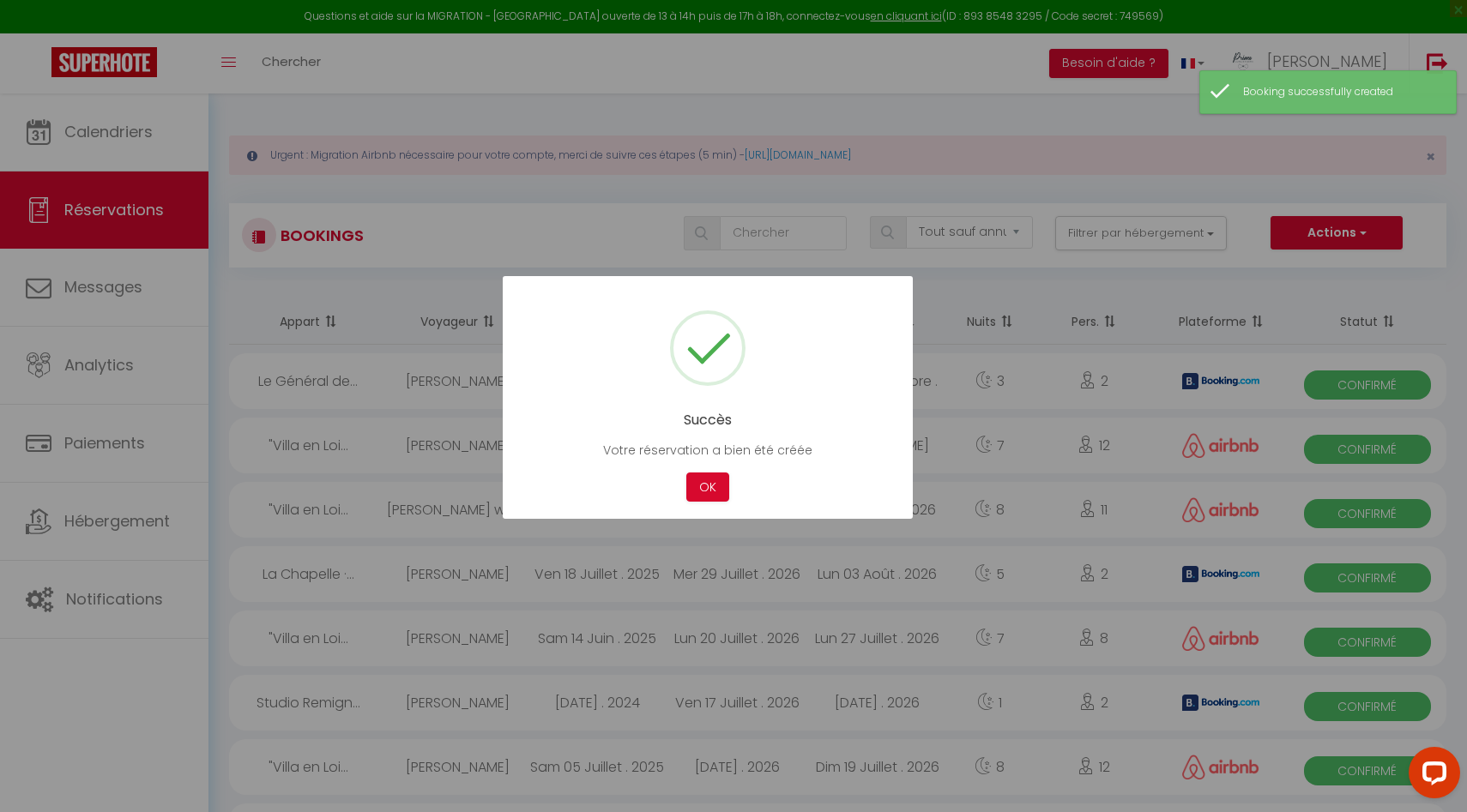
click at [91, 145] on div at bounding box center [733, 406] width 1467 height 812
click at [142, 123] on div at bounding box center [733, 406] width 1467 height 812
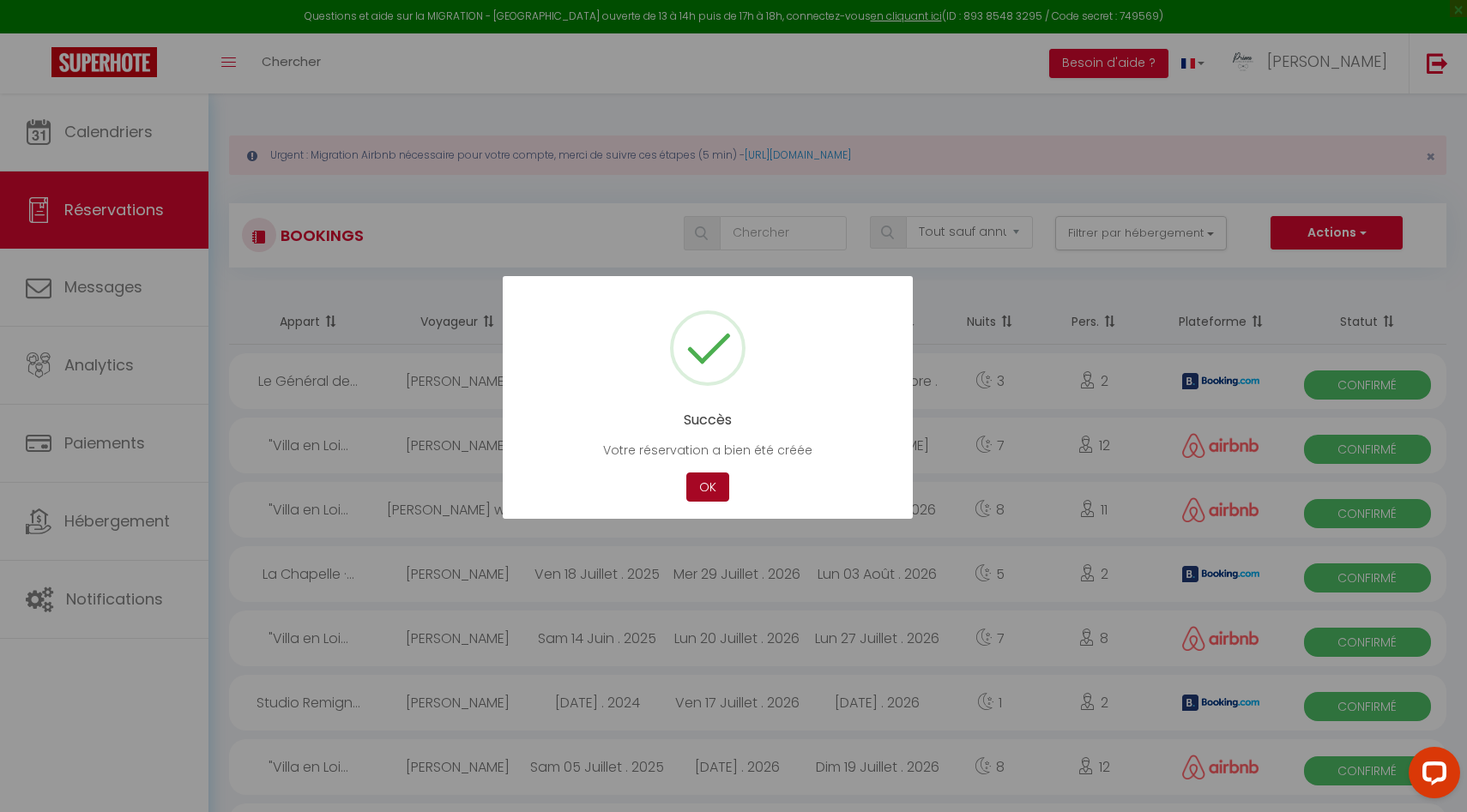
click at [713, 474] on button "OK" at bounding box center [708, 488] width 43 height 30
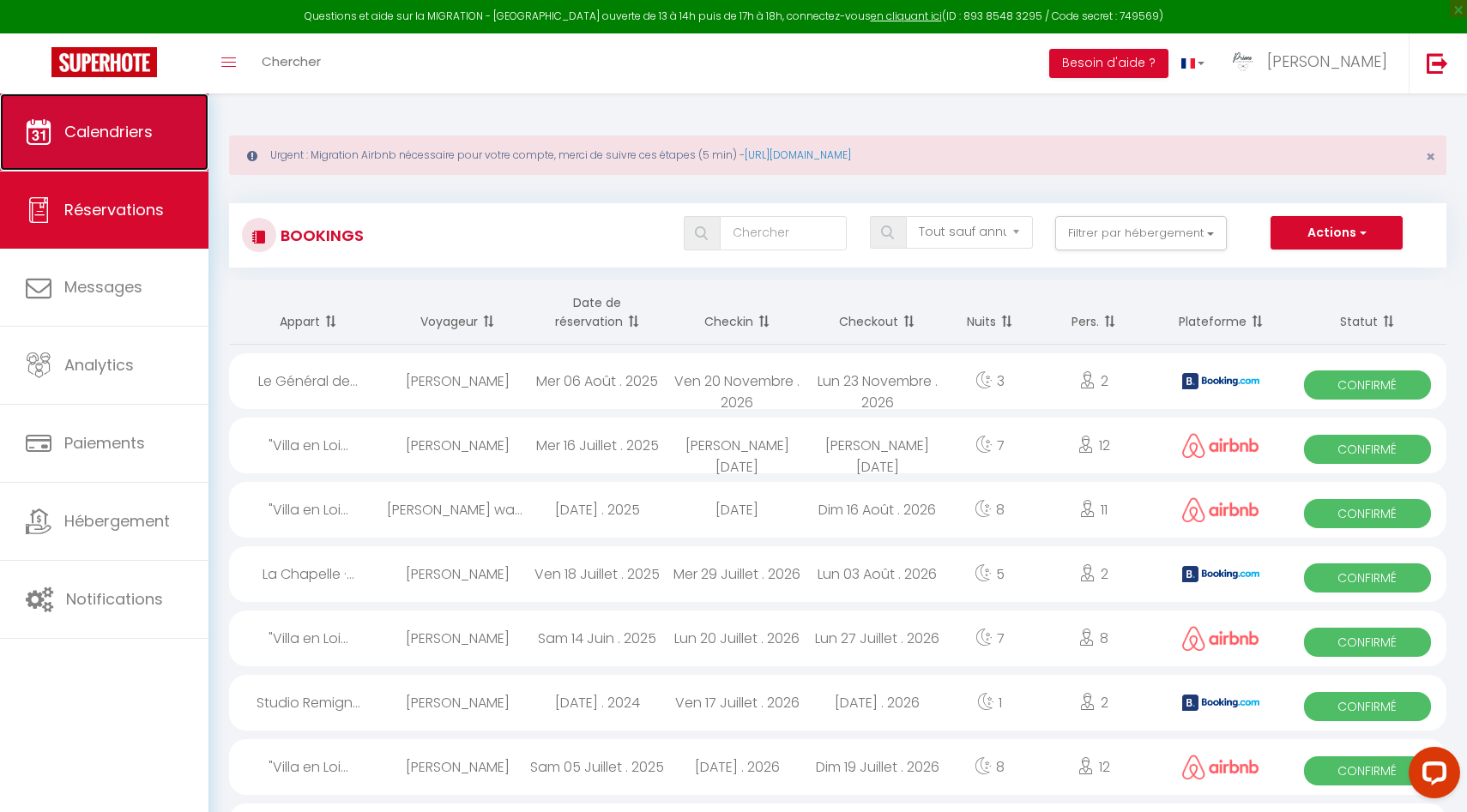
click at [148, 128] on span "Calendriers" at bounding box center [108, 131] width 89 height 22
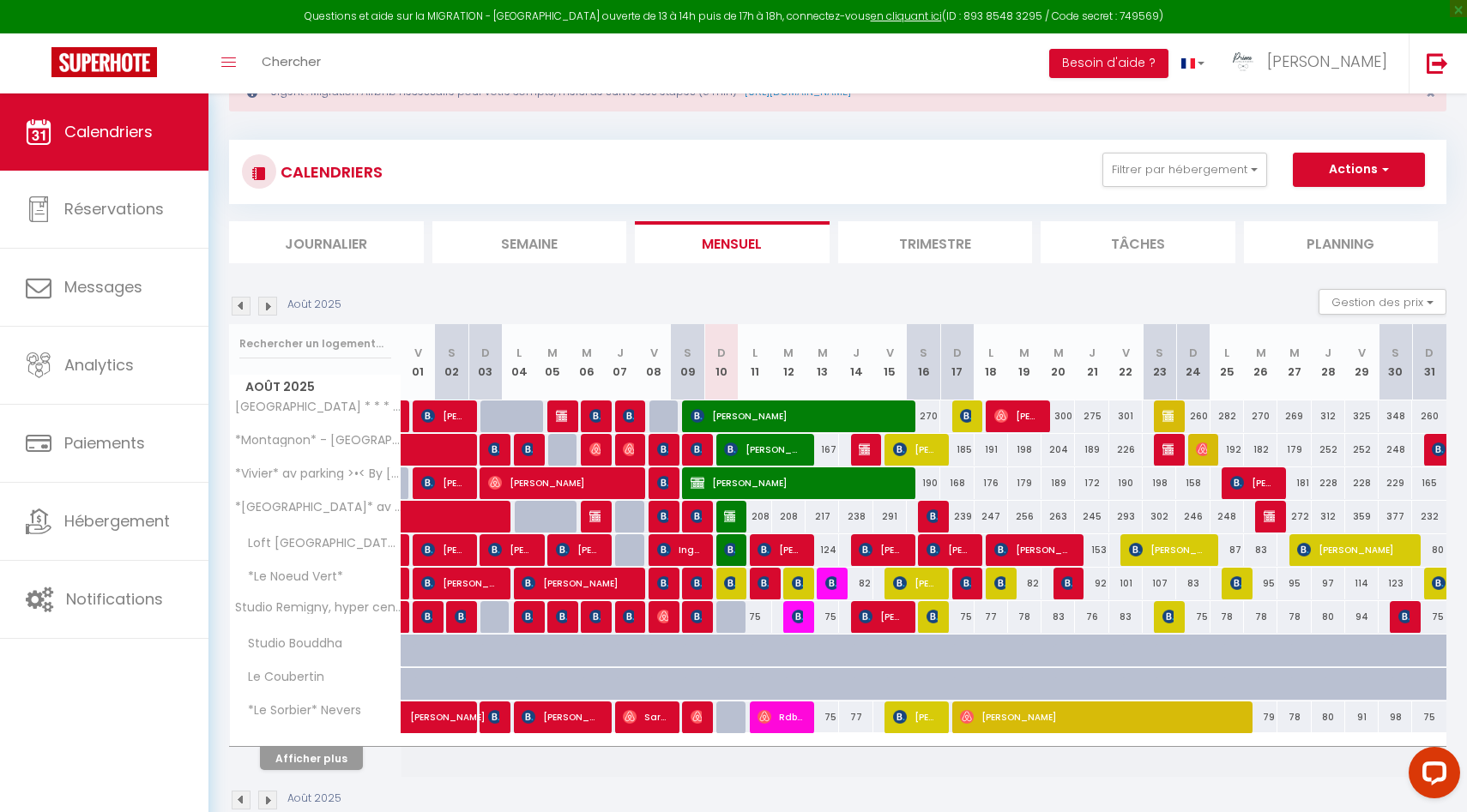
scroll to position [99, 0]
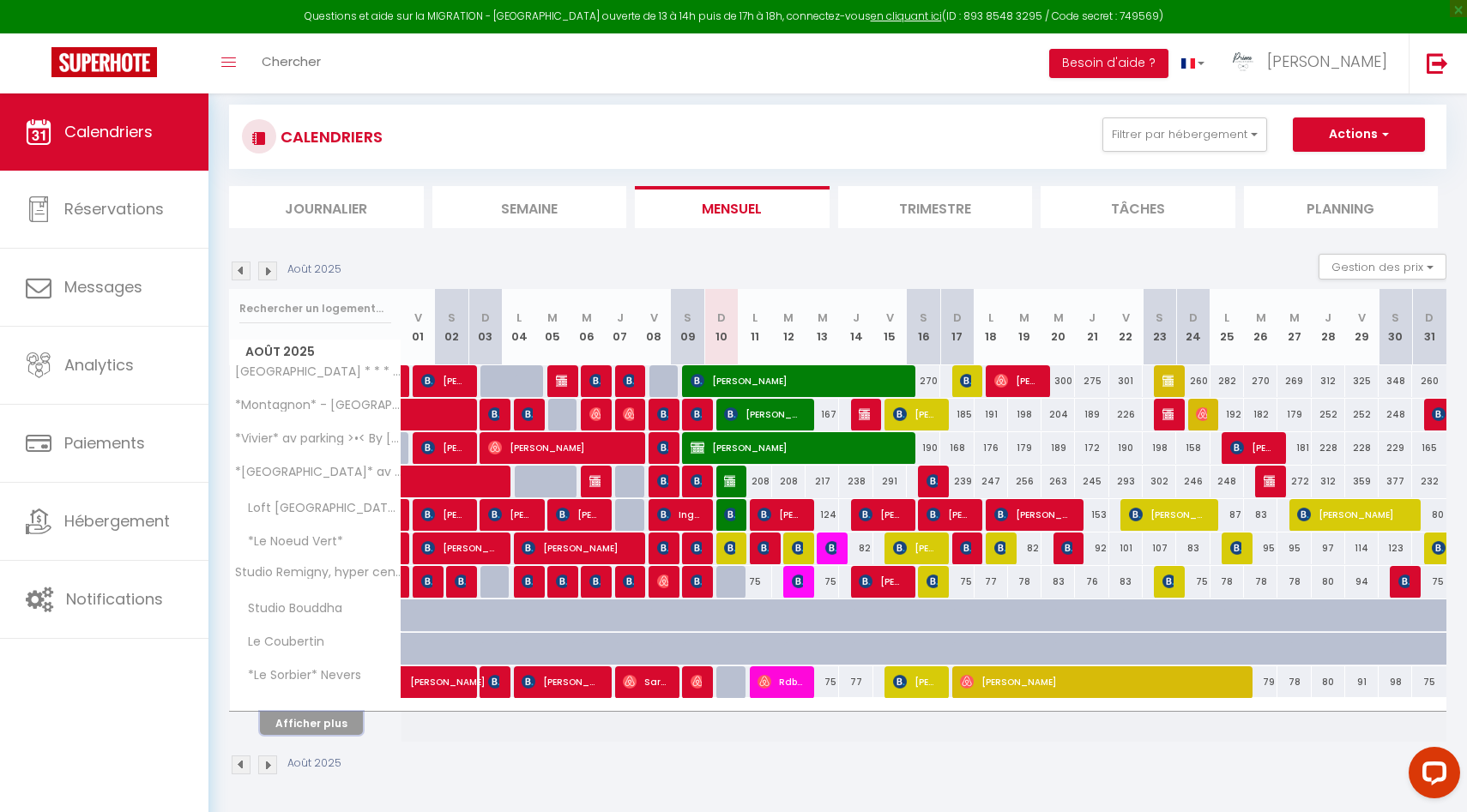
click at [320, 718] on button "Afficher plus" at bounding box center [311, 723] width 103 height 24
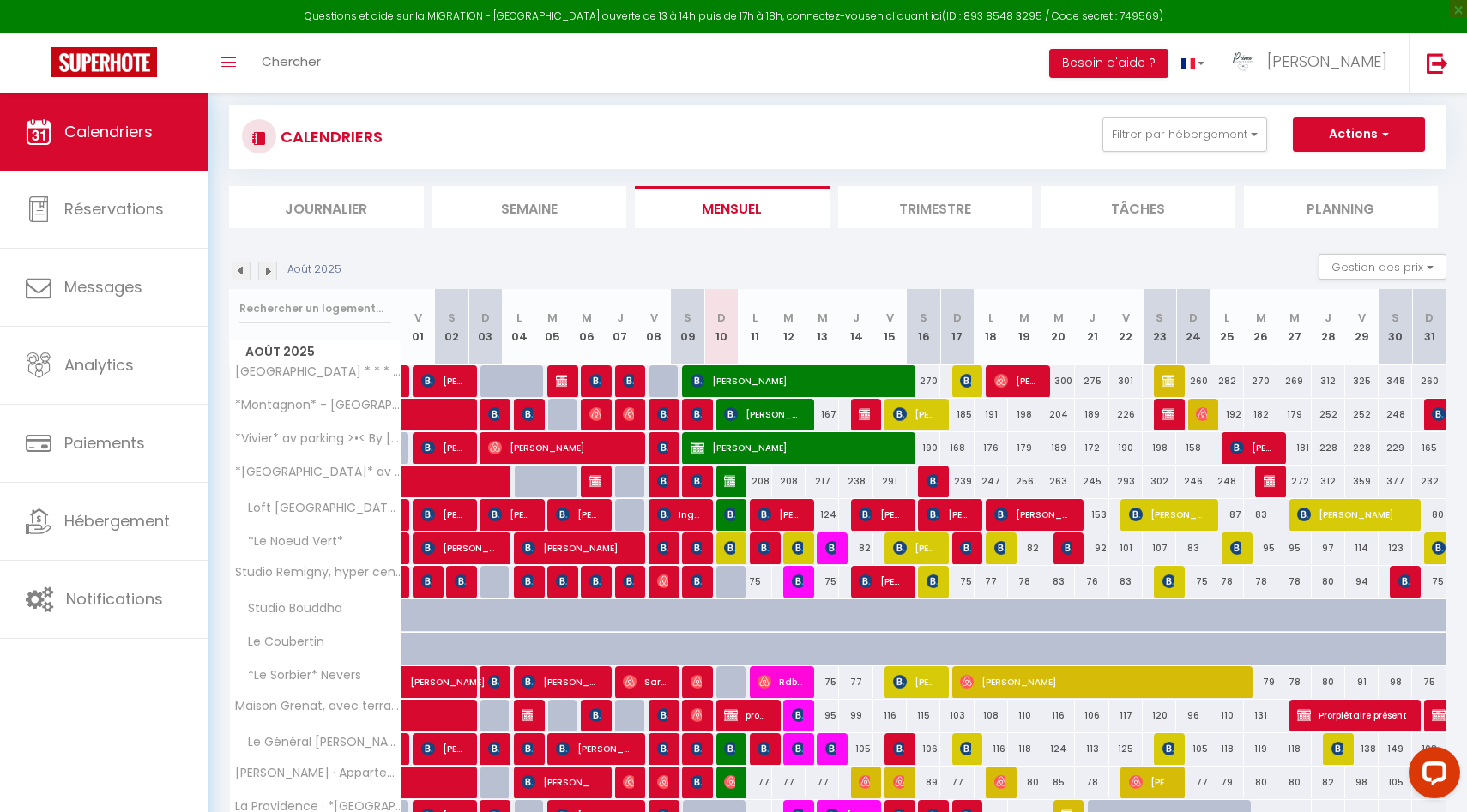
scroll to position [424, 0]
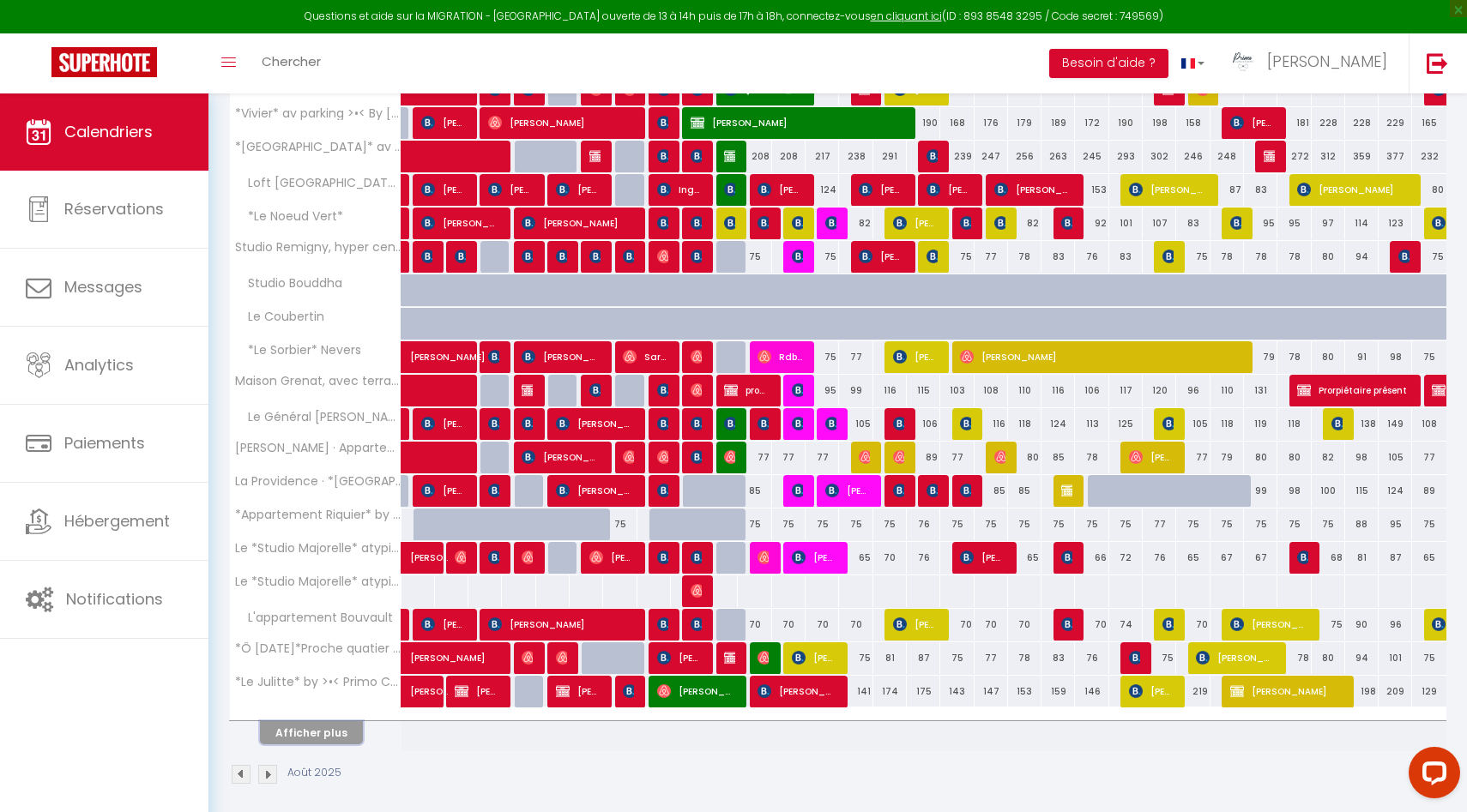
click at [320, 734] on button "Afficher plus" at bounding box center [311, 733] width 103 height 24
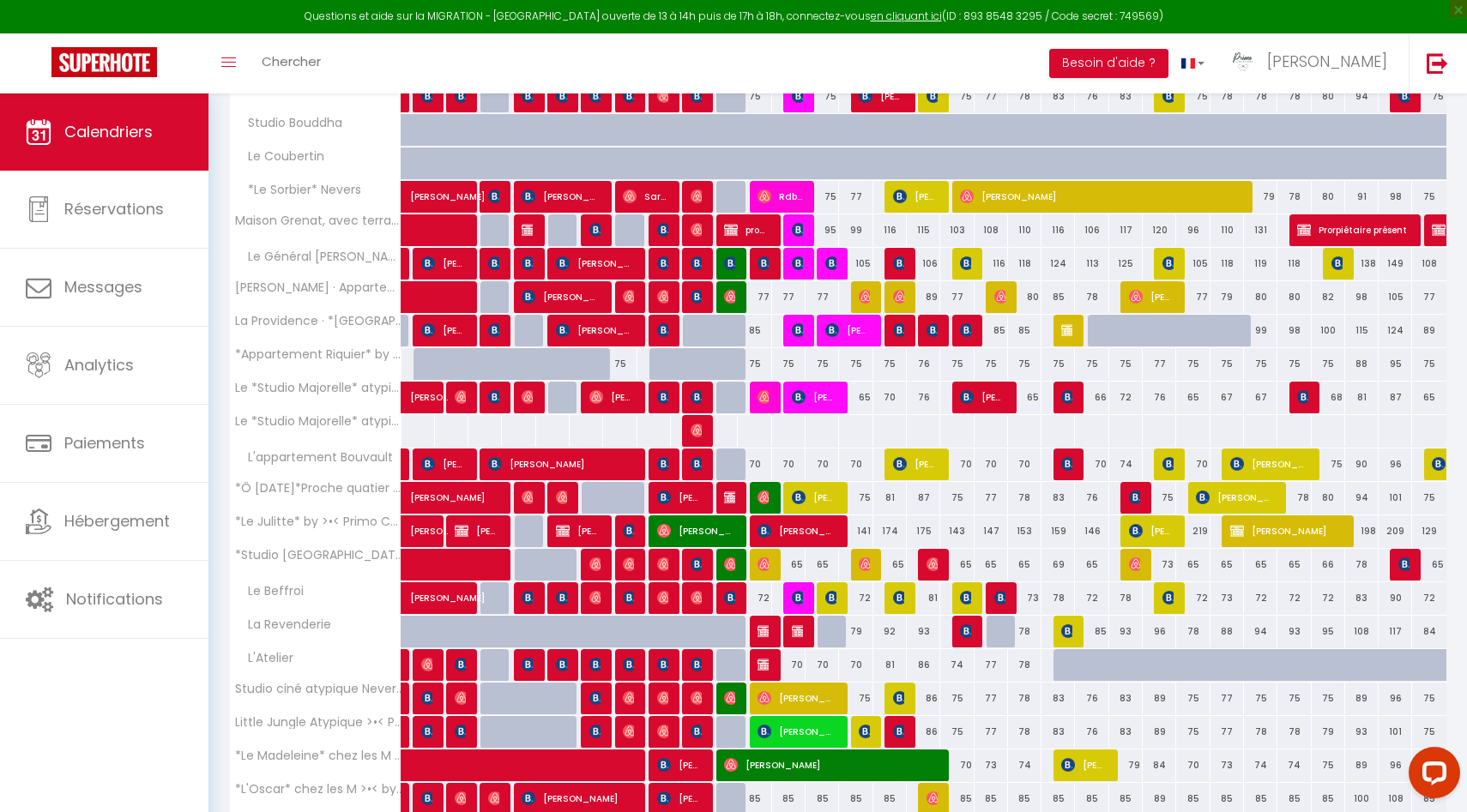
scroll to position [768, 0]
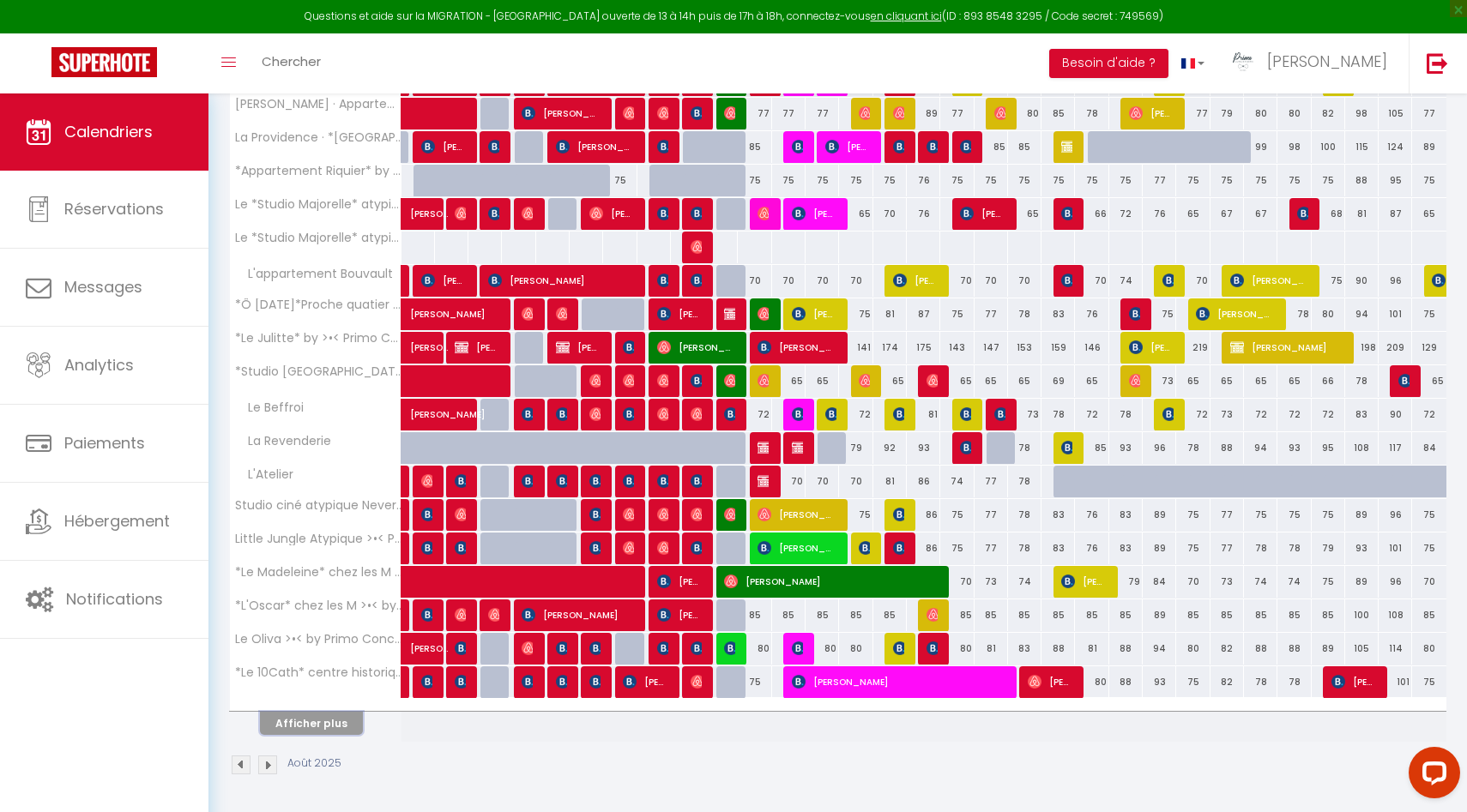
click at [328, 714] on button "Afficher plus" at bounding box center [311, 723] width 103 height 24
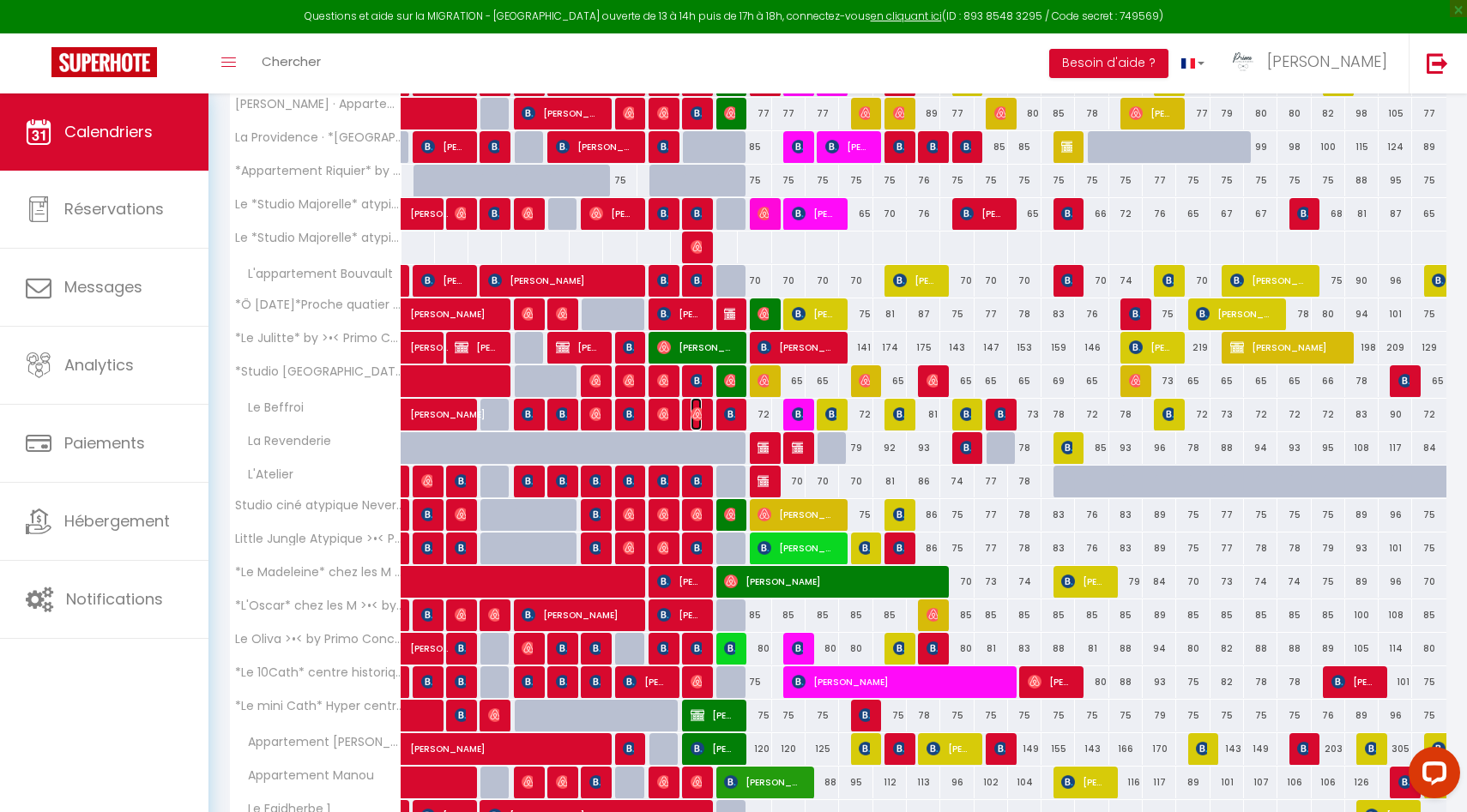
click at [695, 415] on img at bounding box center [697, 414] width 14 height 14
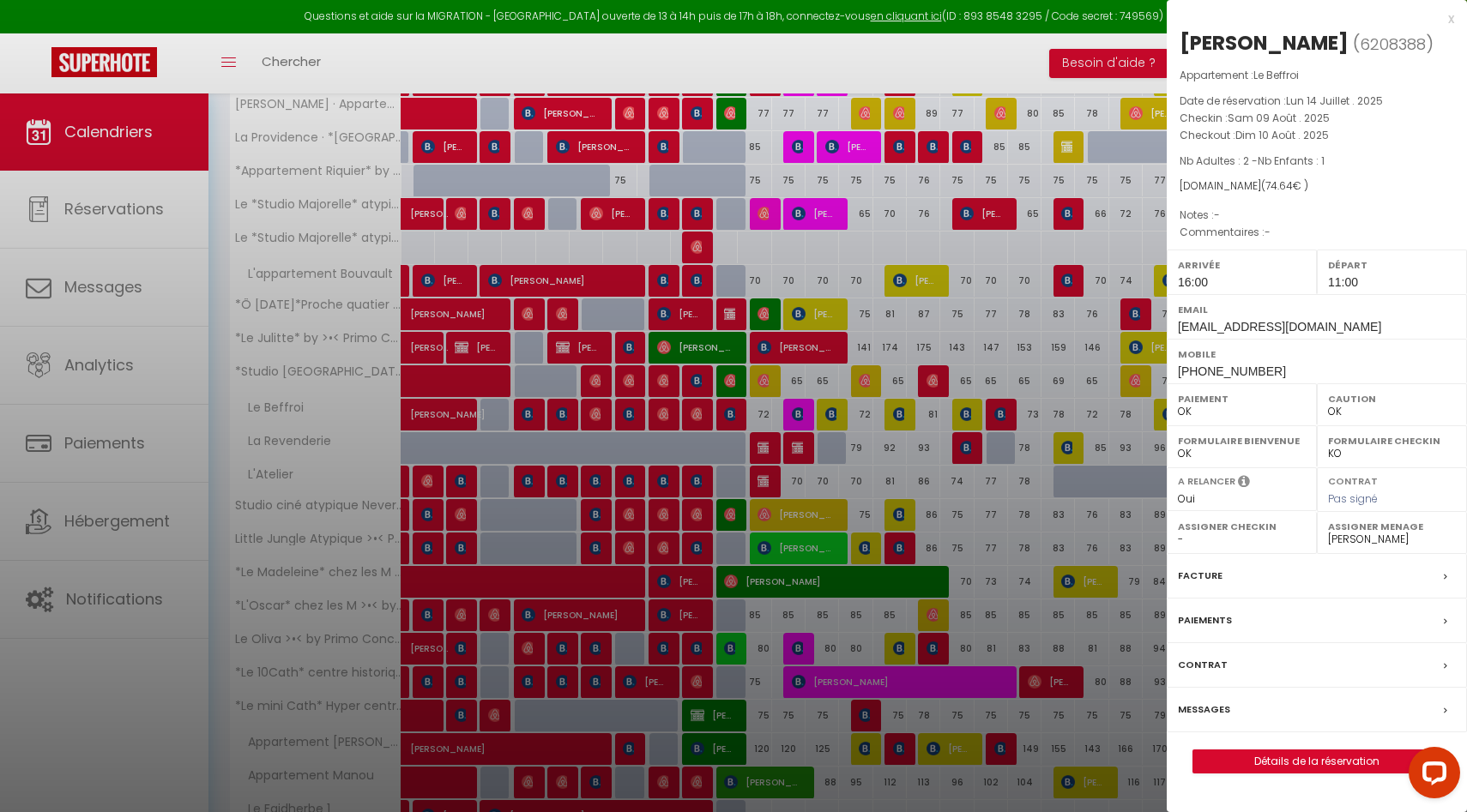
click at [691, 449] on div at bounding box center [733, 406] width 1467 height 812
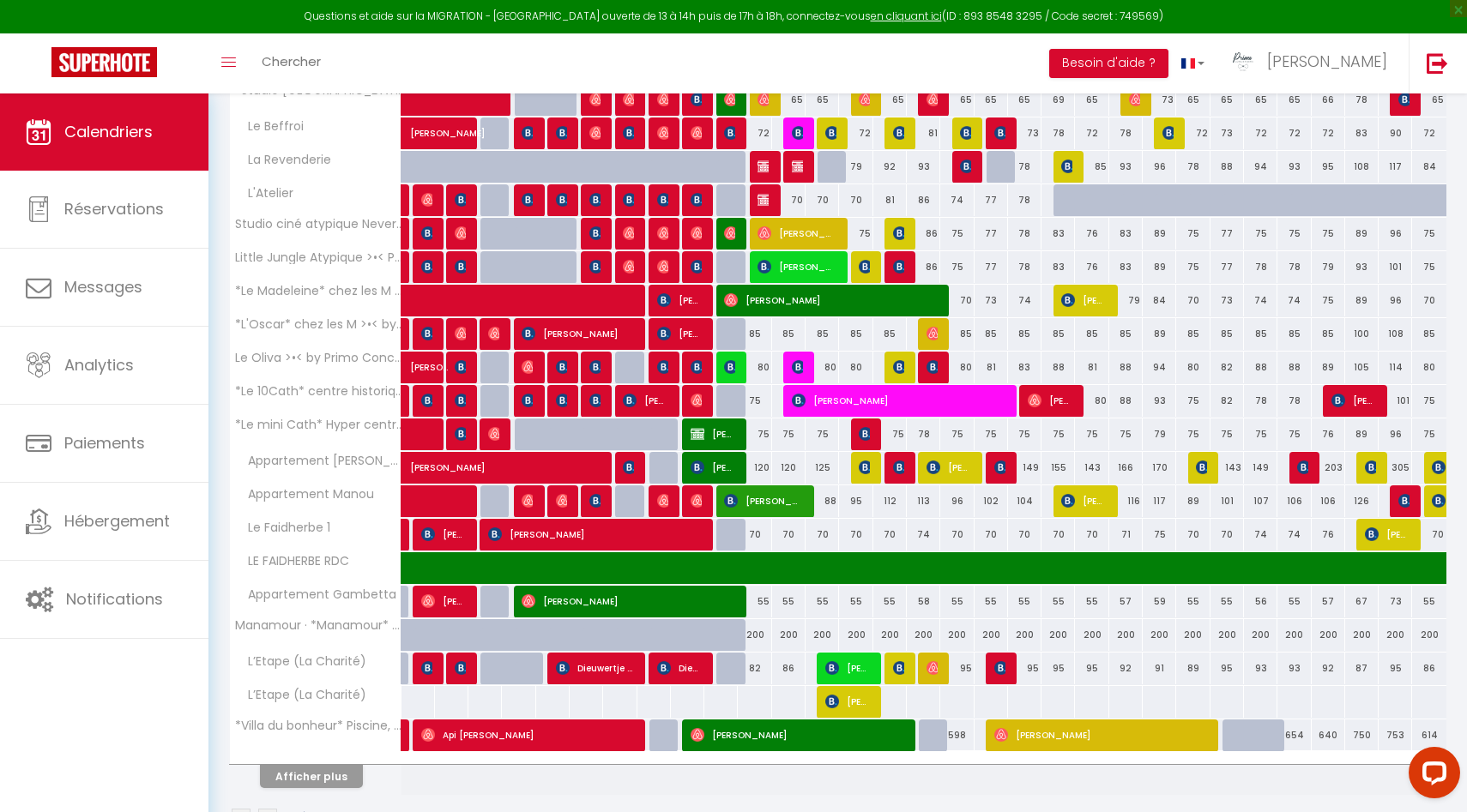
scroll to position [1056, 0]
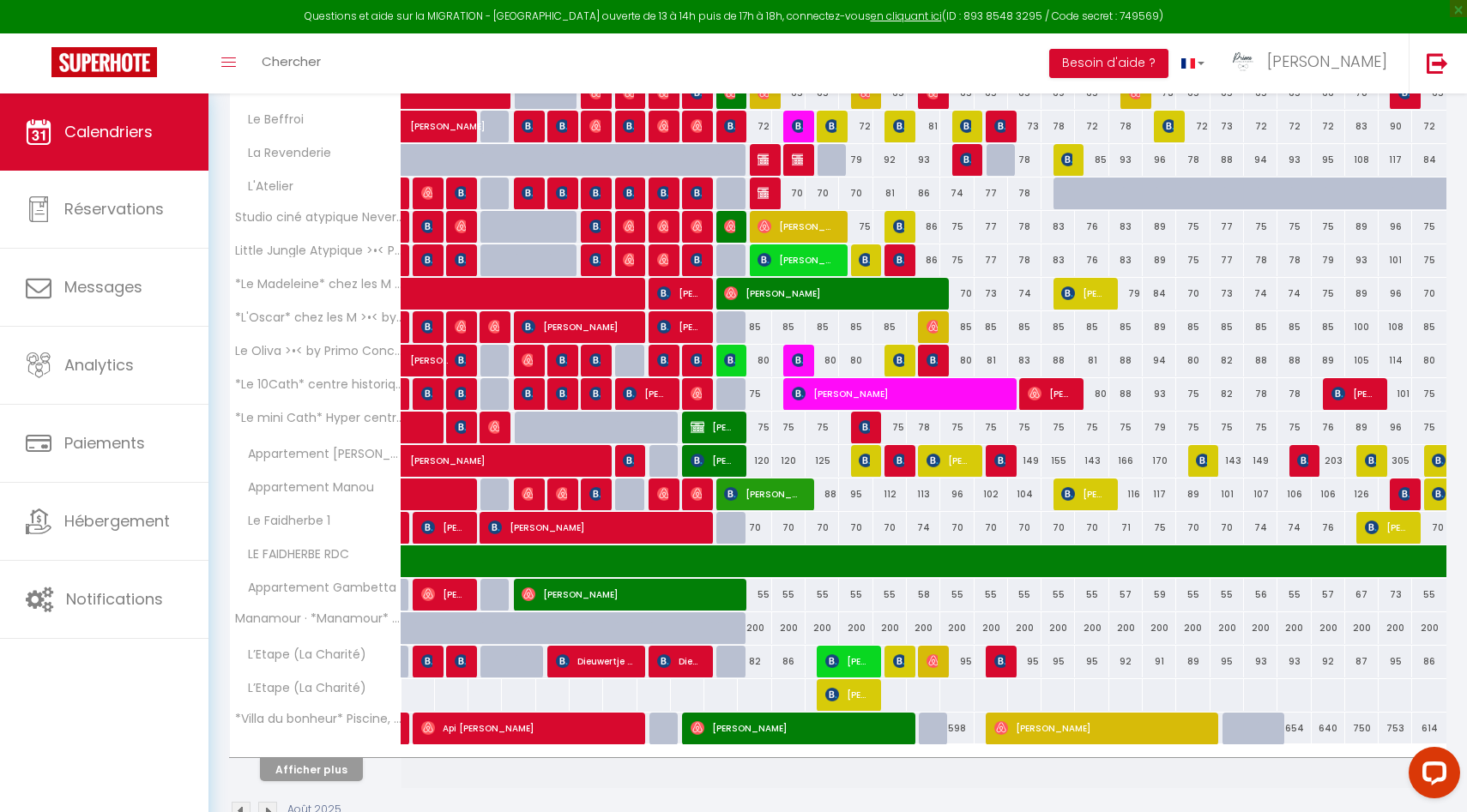
click at [937, 658] on div at bounding box center [935, 662] width 34 height 33
click at [936, 658] on img at bounding box center [933, 661] width 14 height 14
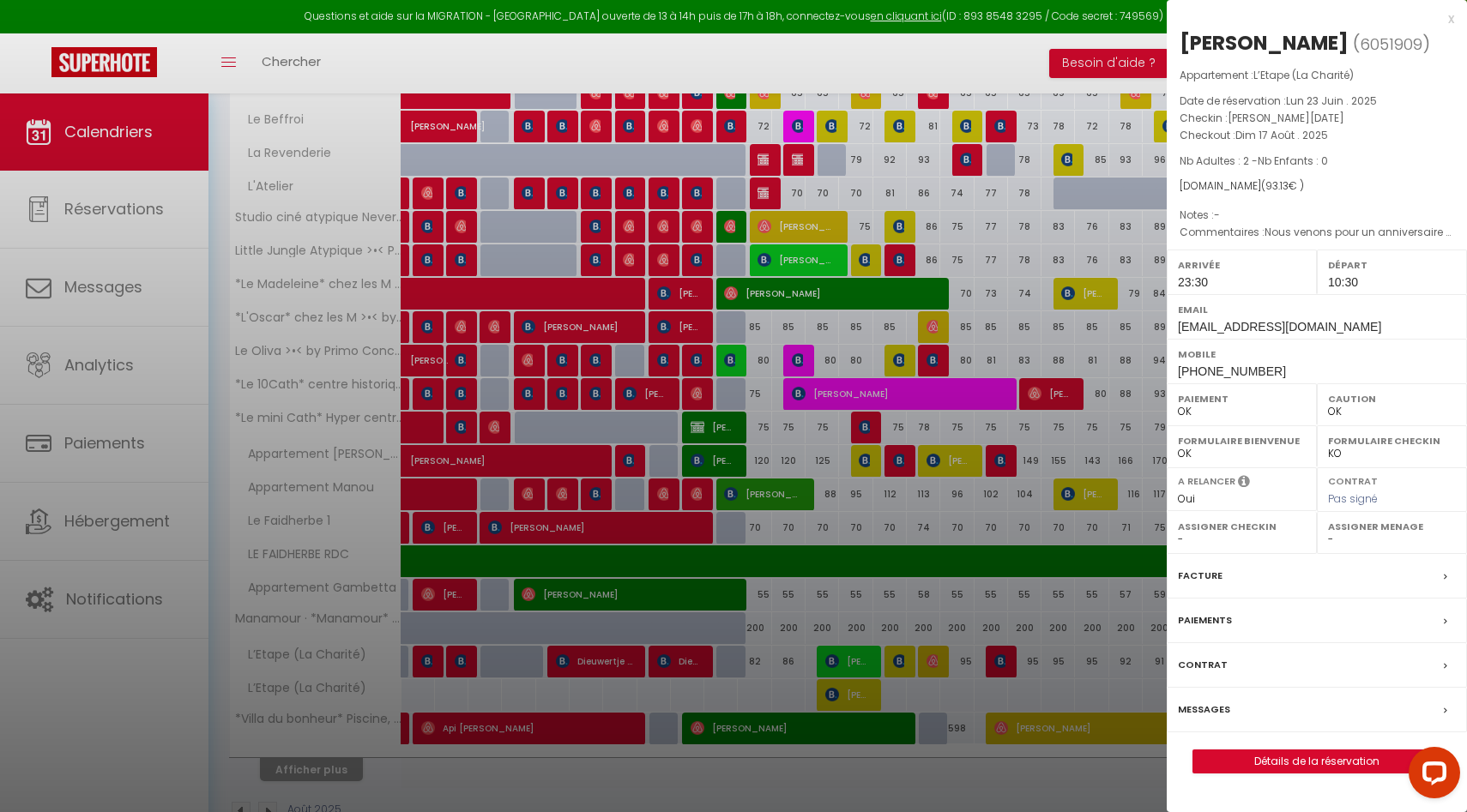
click at [935, 665] on div at bounding box center [733, 406] width 1467 height 812
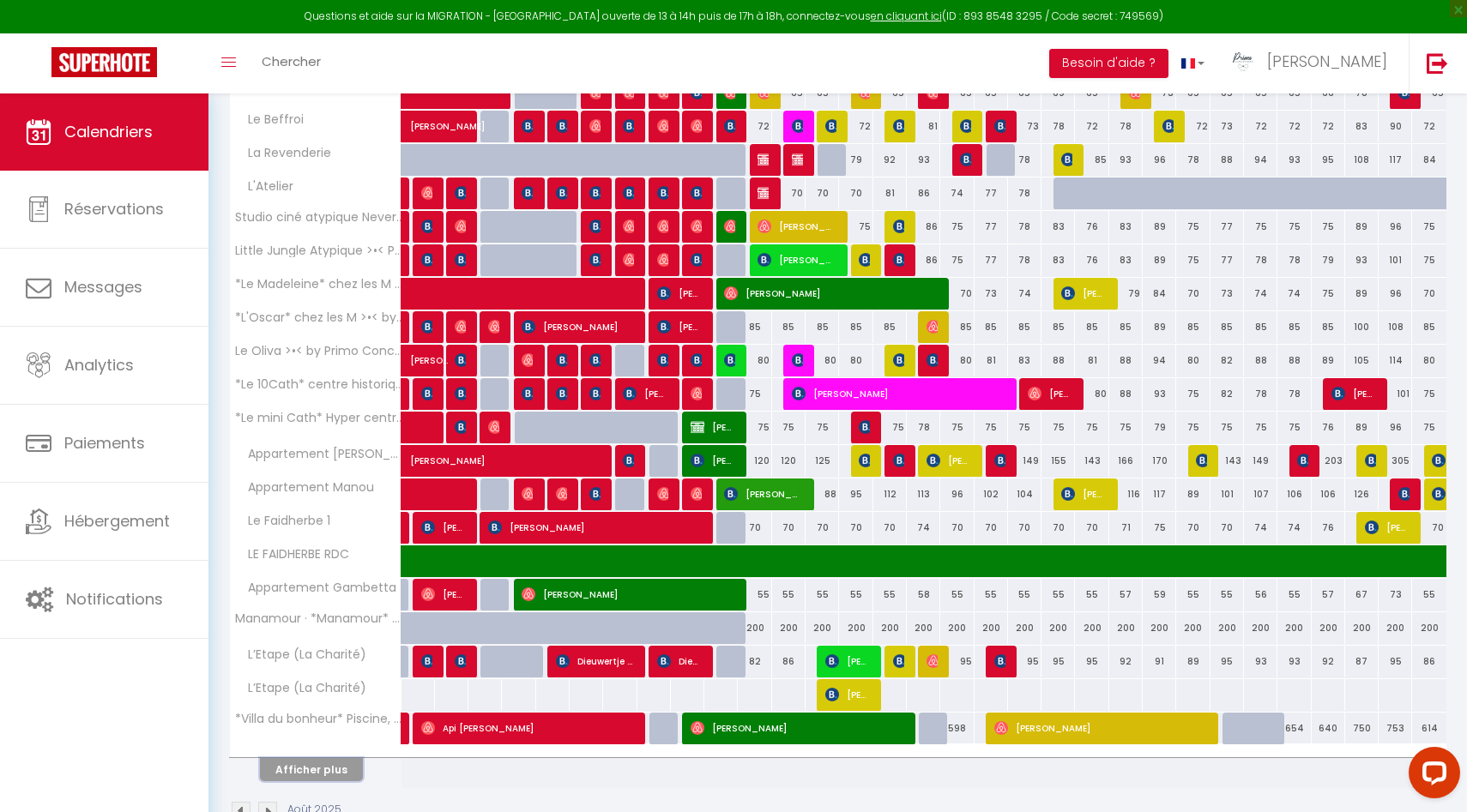
click at [324, 771] on button "Afficher plus" at bounding box center [311, 770] width 103 height 24
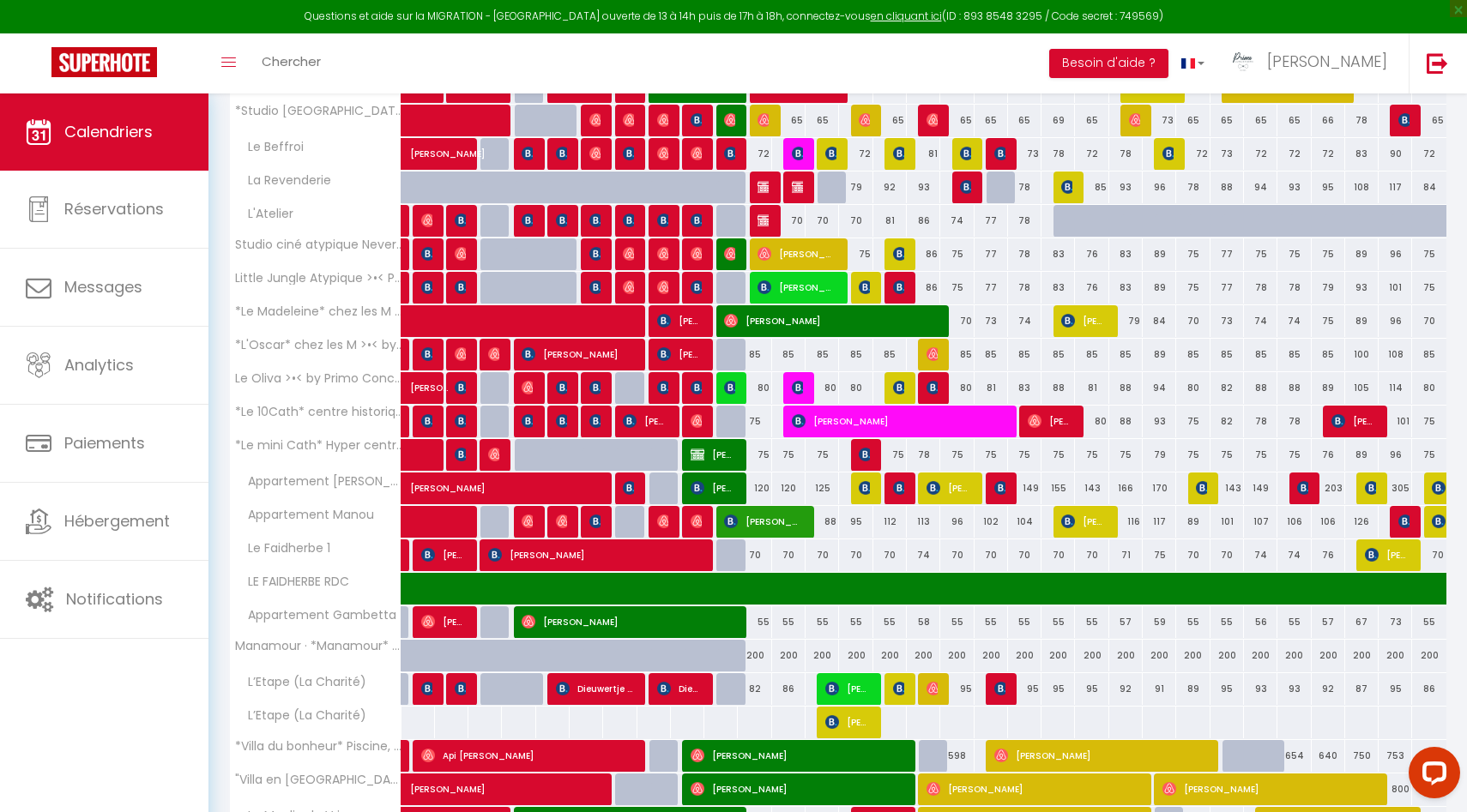
scroll to position [1327, 0]
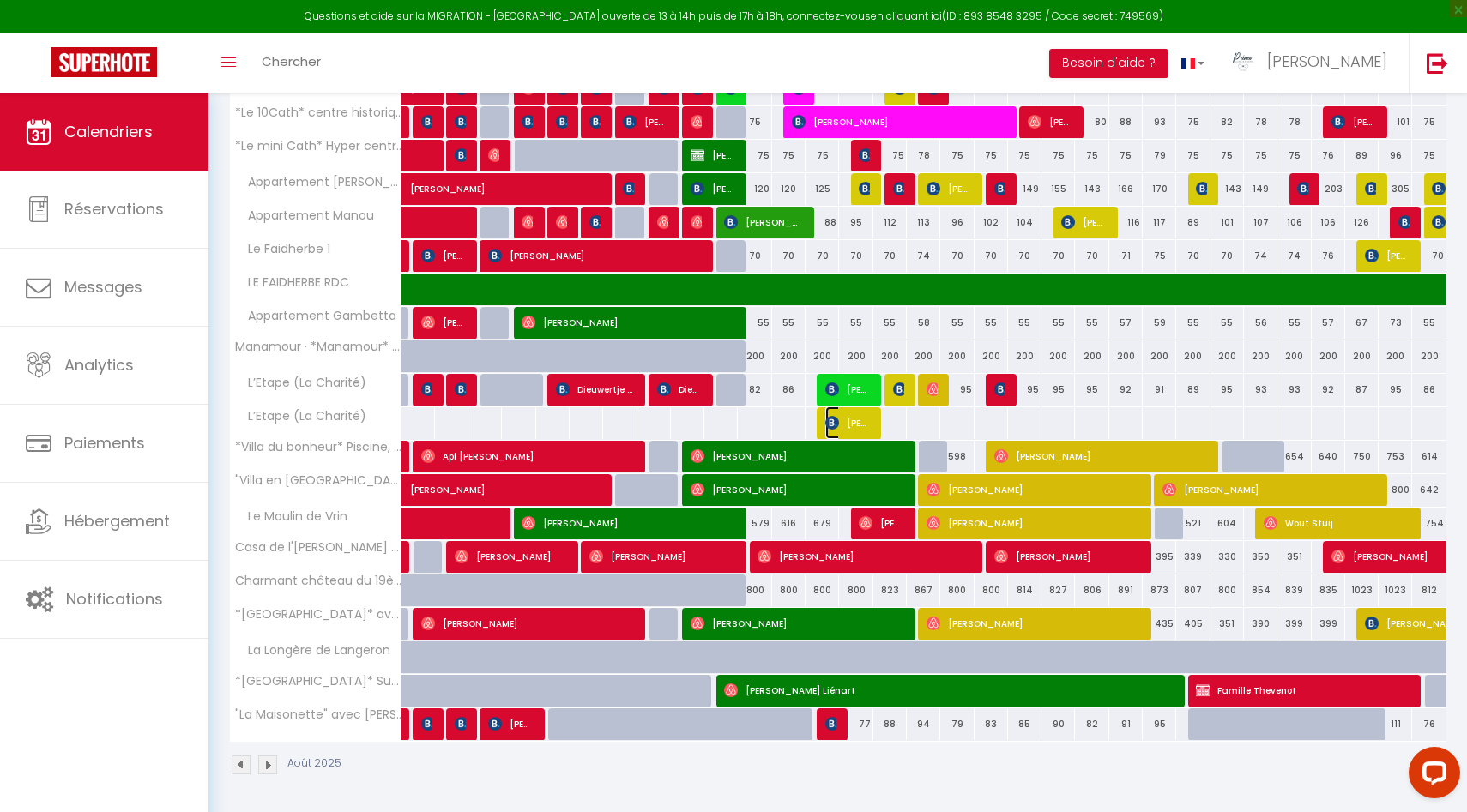
click at [841, 406] on span "Luc HAMM" at bounding box center [847, 389] width 44 height 33
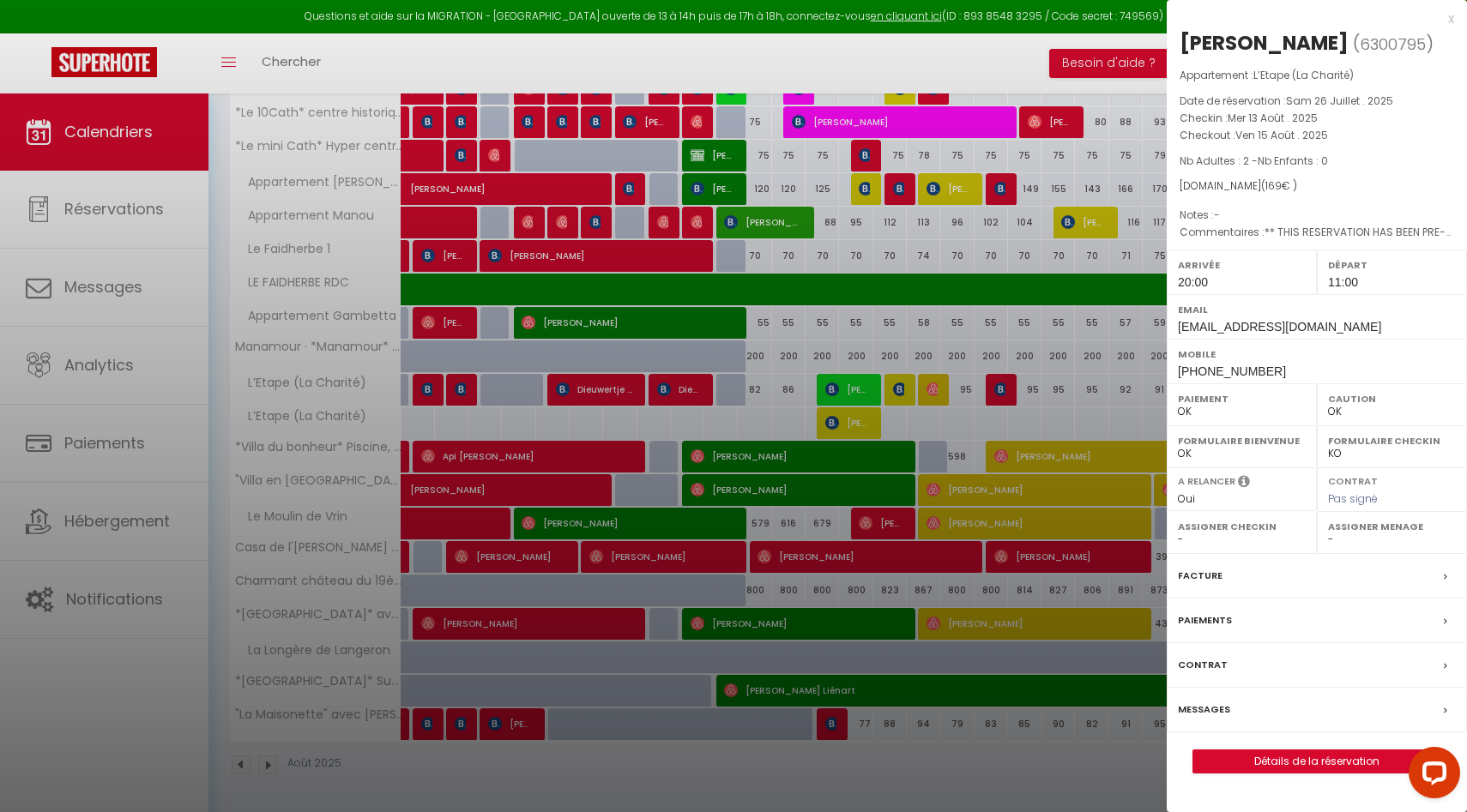
drag, startPoint x: 382, startPoint y: 570, endPoint x: 603, endPoint y: 479, distance: 239.0
click at [382, 570] on div at bounding box center [733, 406] width 1467 height 812
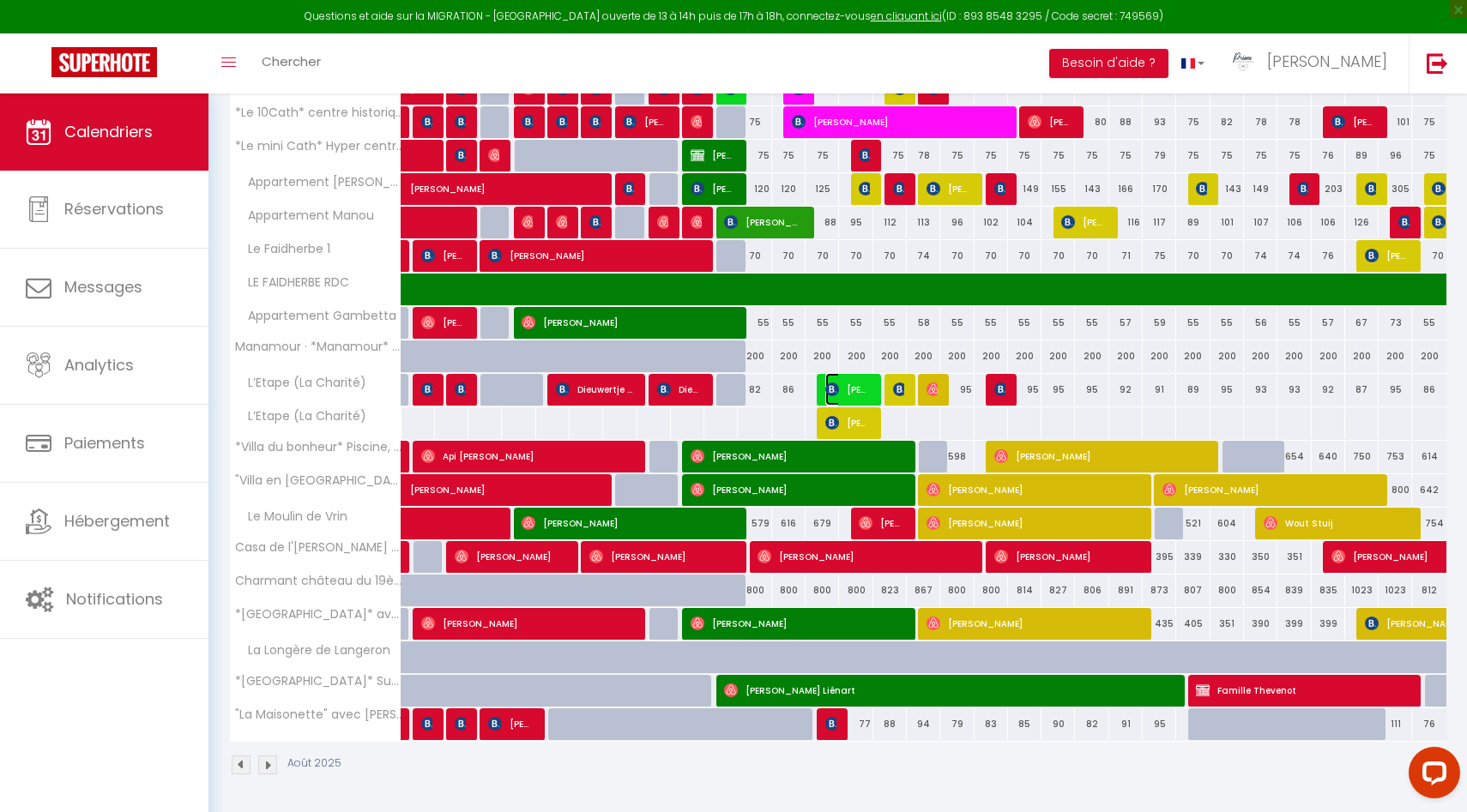
click at [848, 389] on span "Marie ANDRE" at bounding box center [847, 389] width 44 height 33
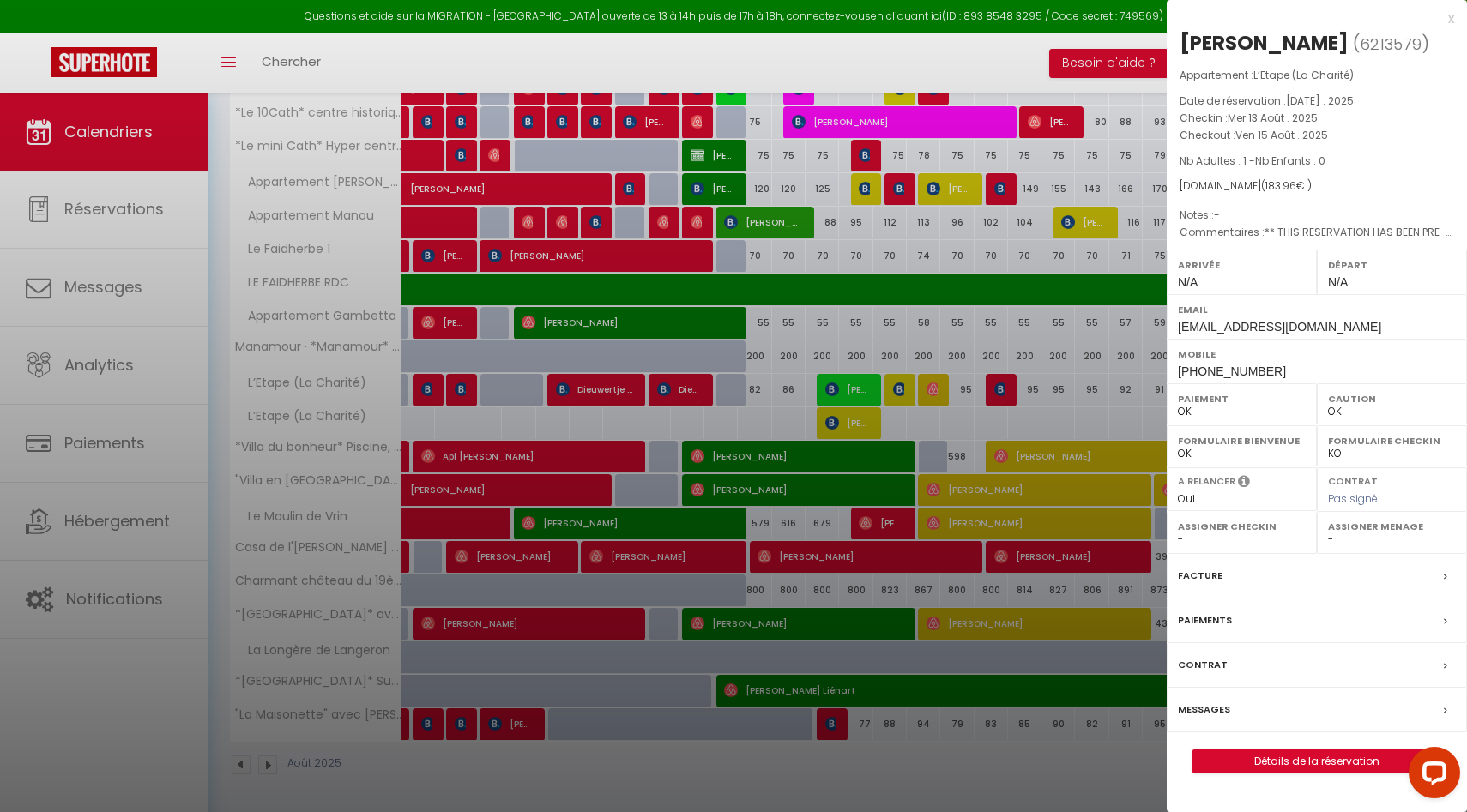
click at [848, 388] on div at bounding box center [733, 406] width 1467 height 812
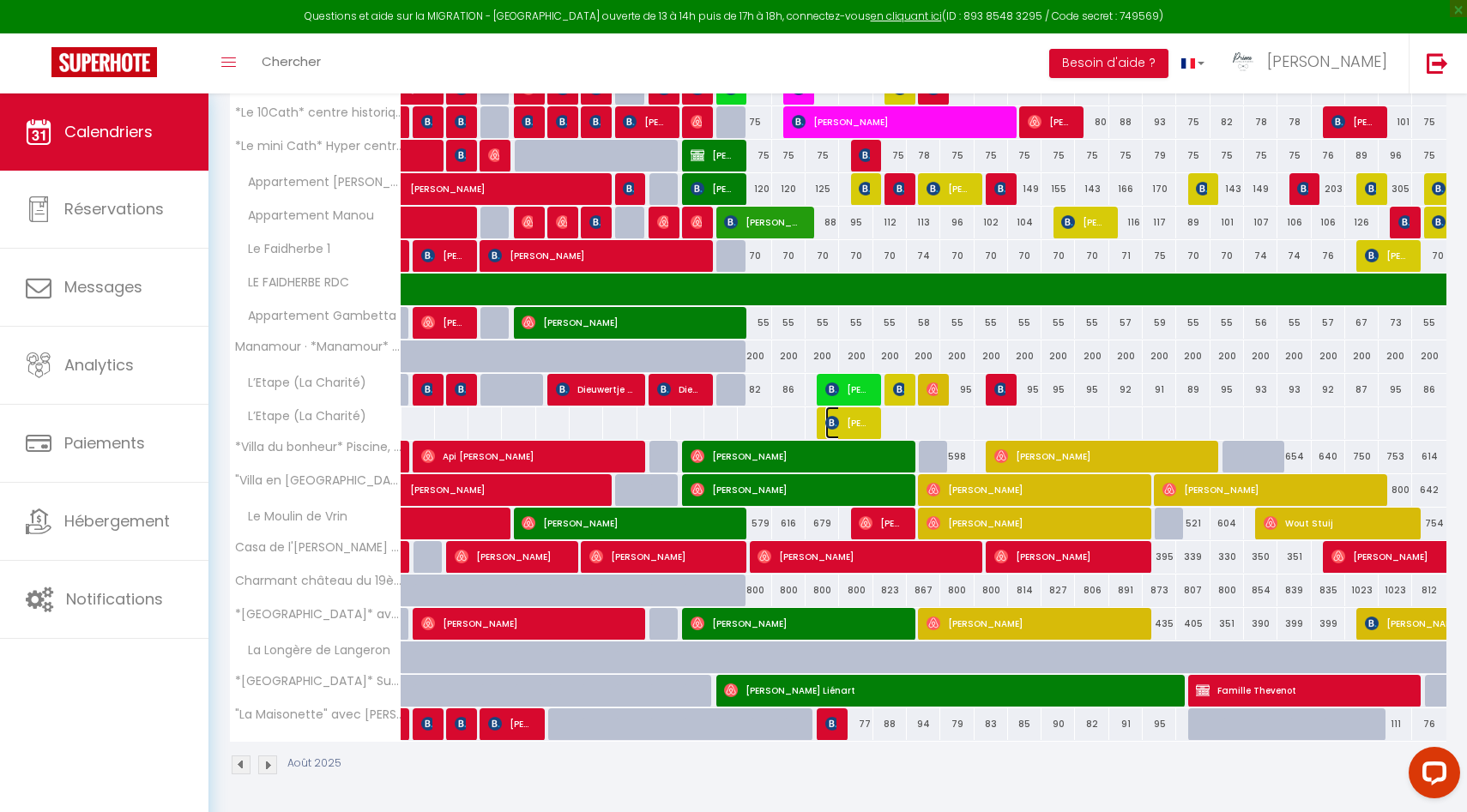
click at [830, 397] on img at bounding box center [832, 389] width 14 height 14
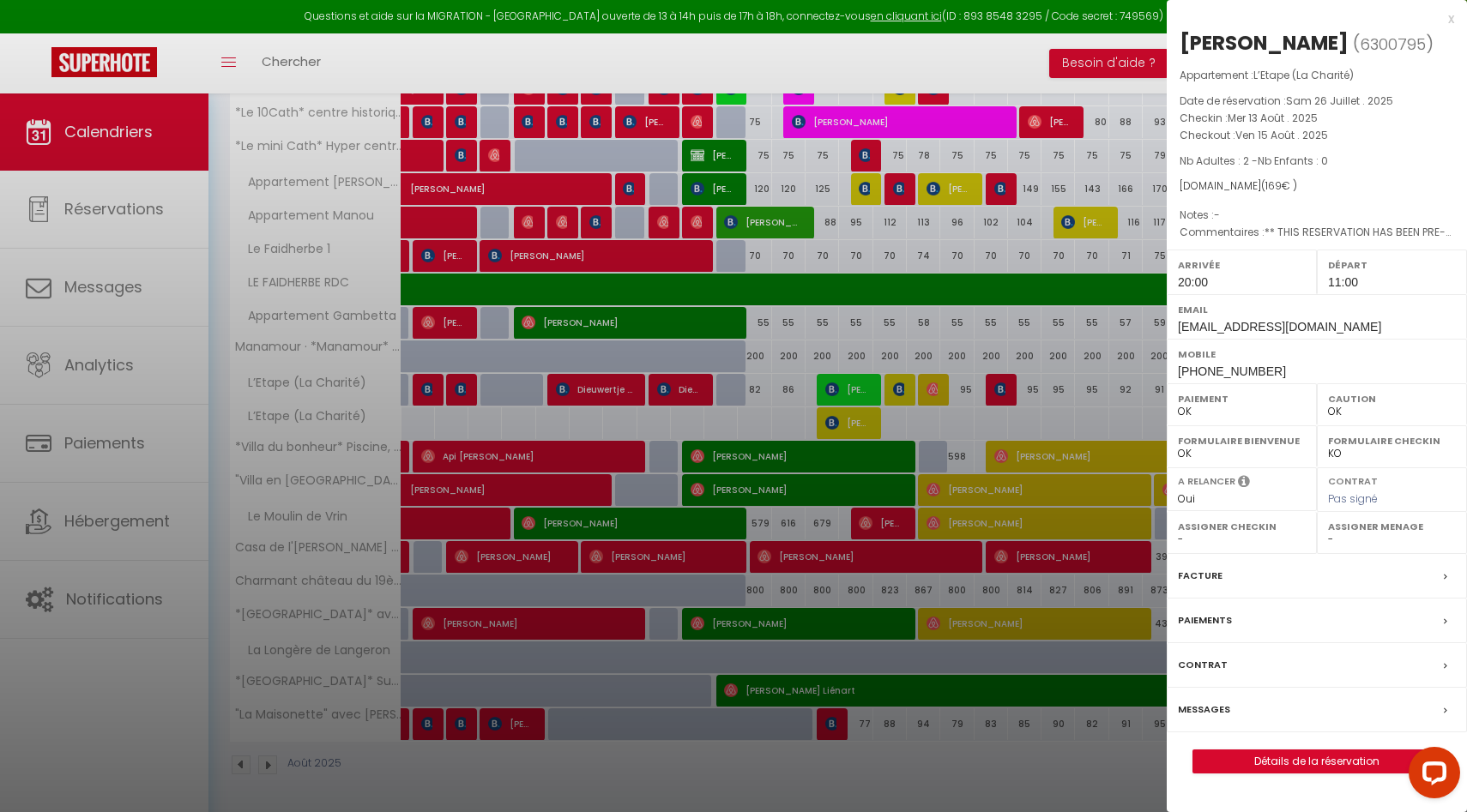
click at [830, 425] on div at bounding box center [733, 406] width 1467 height 812
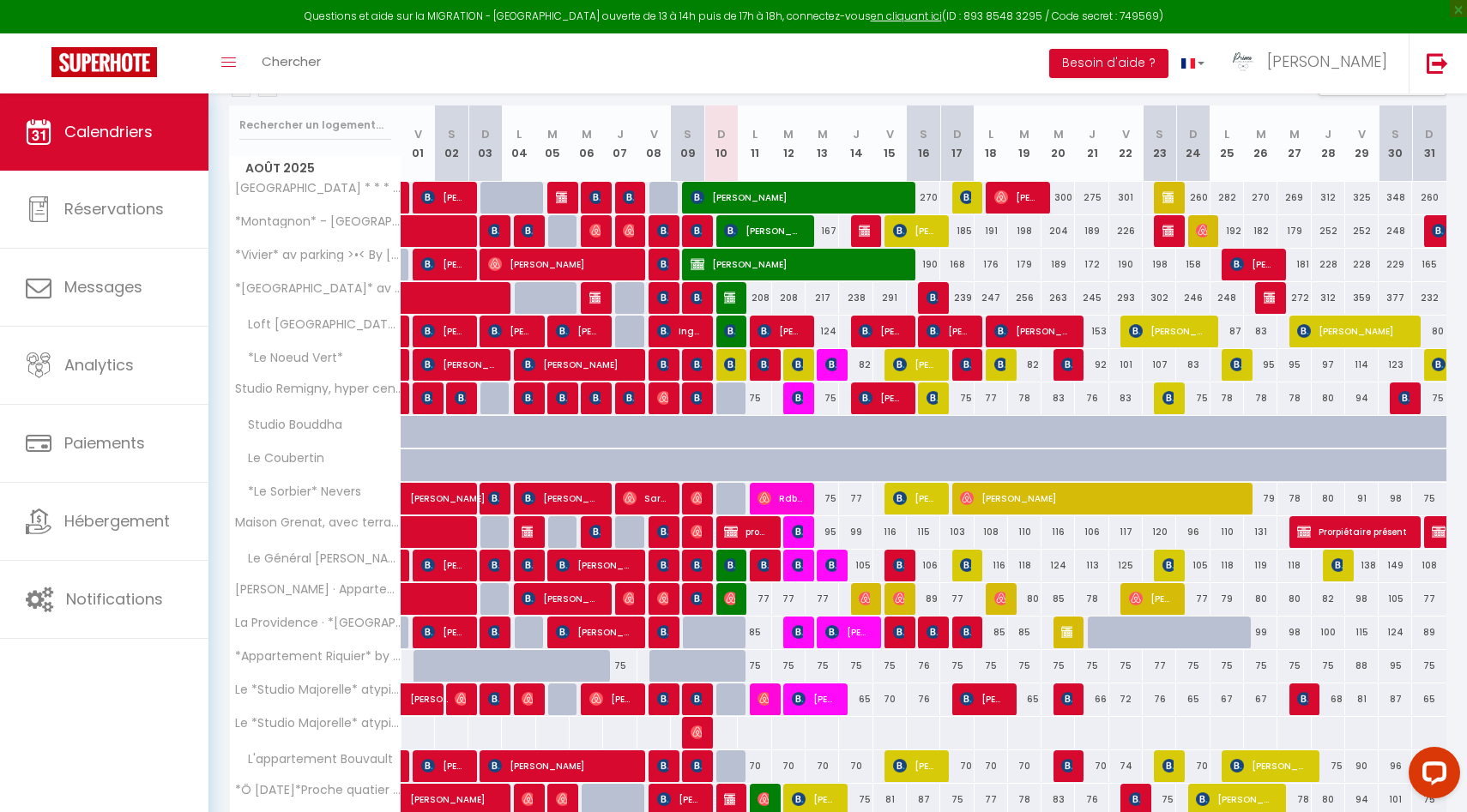
scroll to position [0, 0]
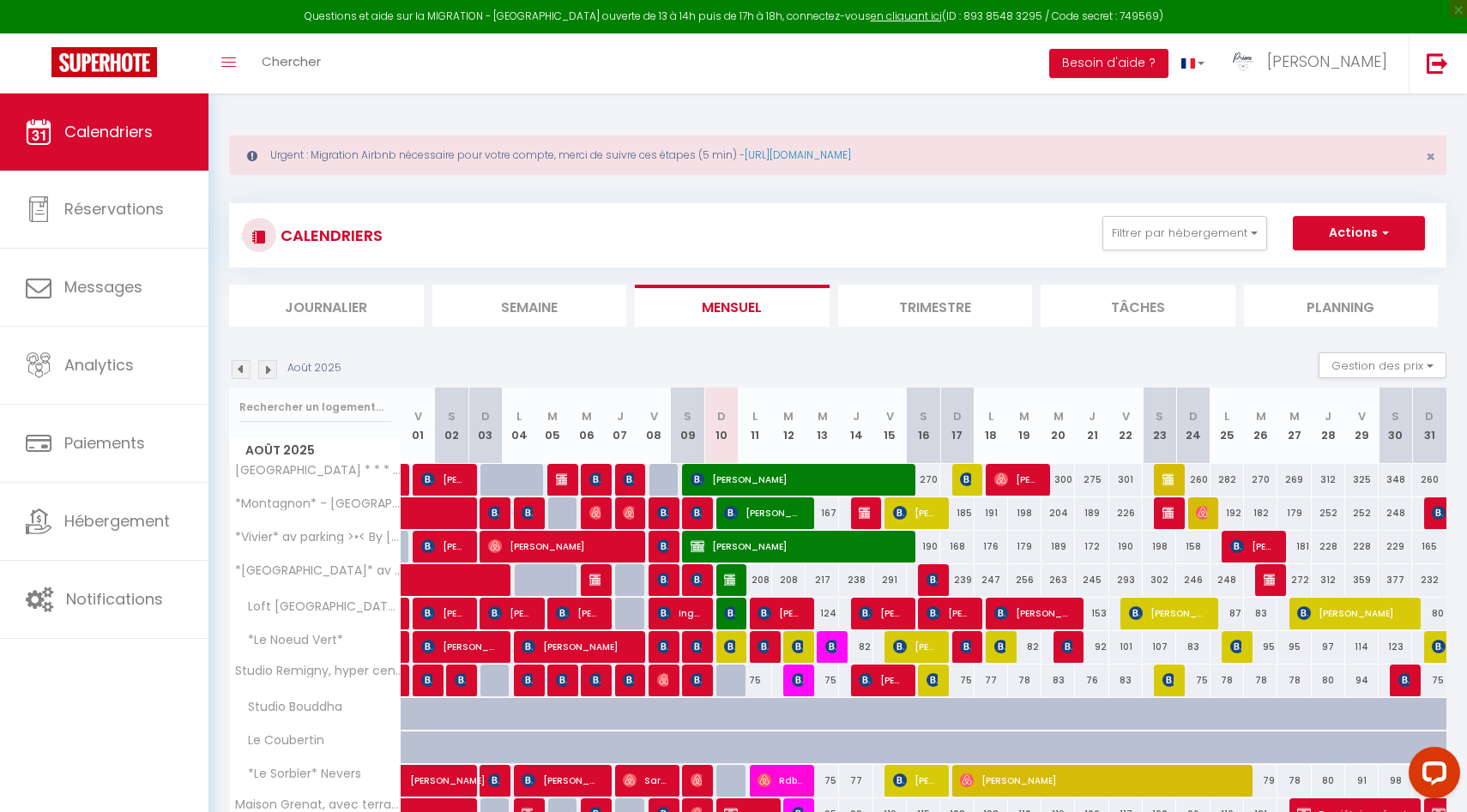
click at [1322, 310] on li "Planning" at bounding box center [1341, 305] width 195 height 42
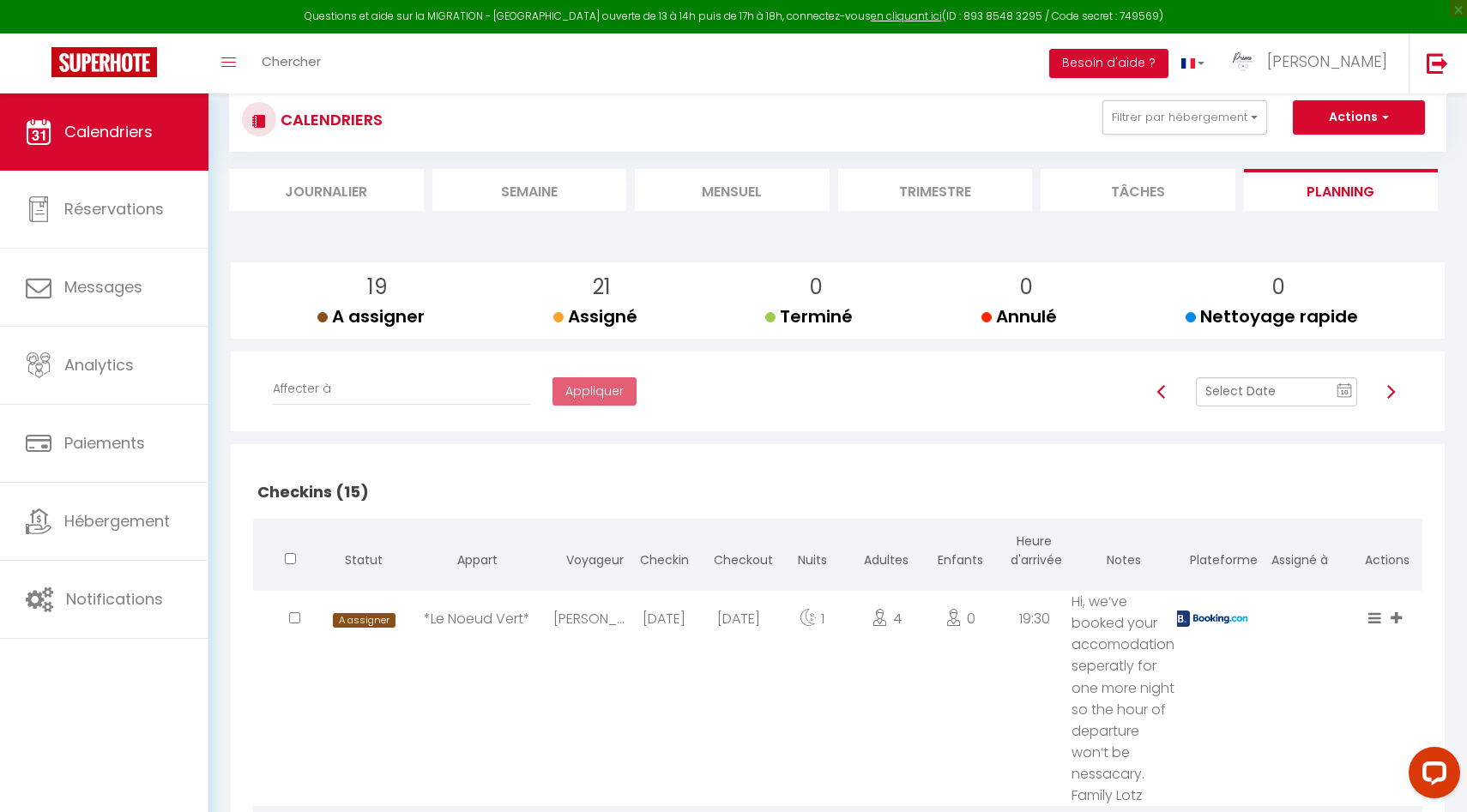
scroll to position [119, 0]
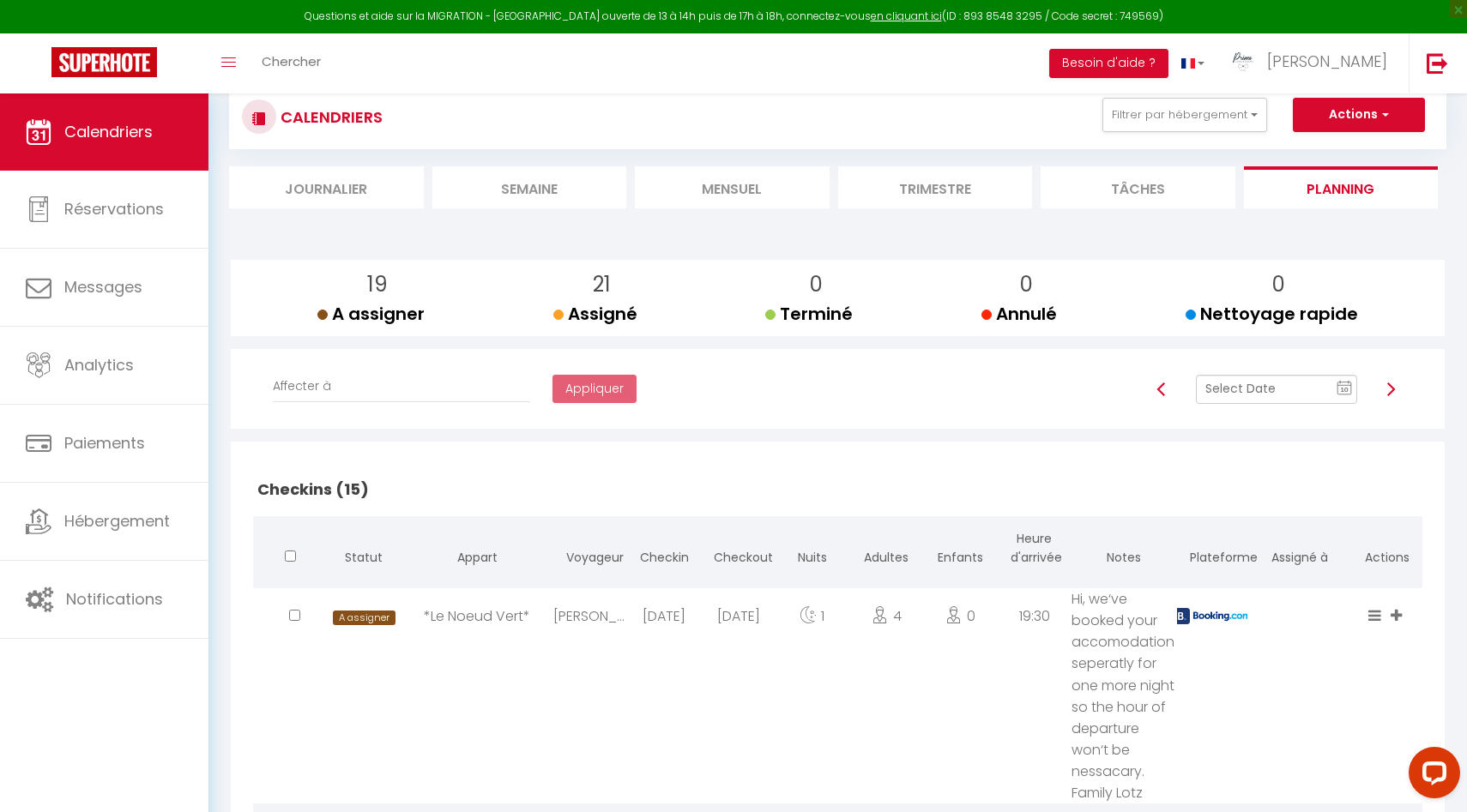
click at [1279, 399] on input "text" at bounding box center [1276, 389] width 161 height 29
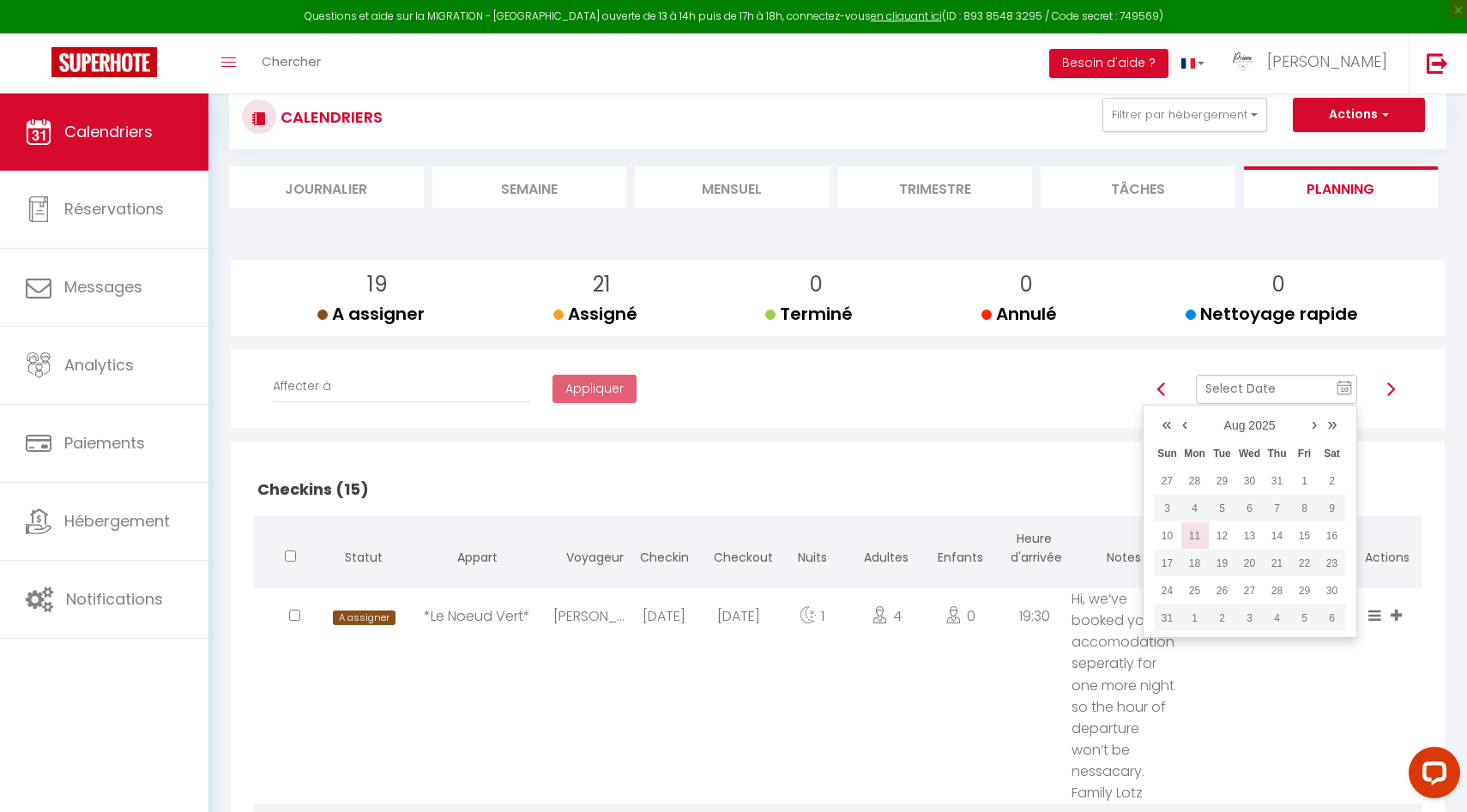
click at [1198, 533] on td "11" at bounding box center [1195, 535] width 27 height 27
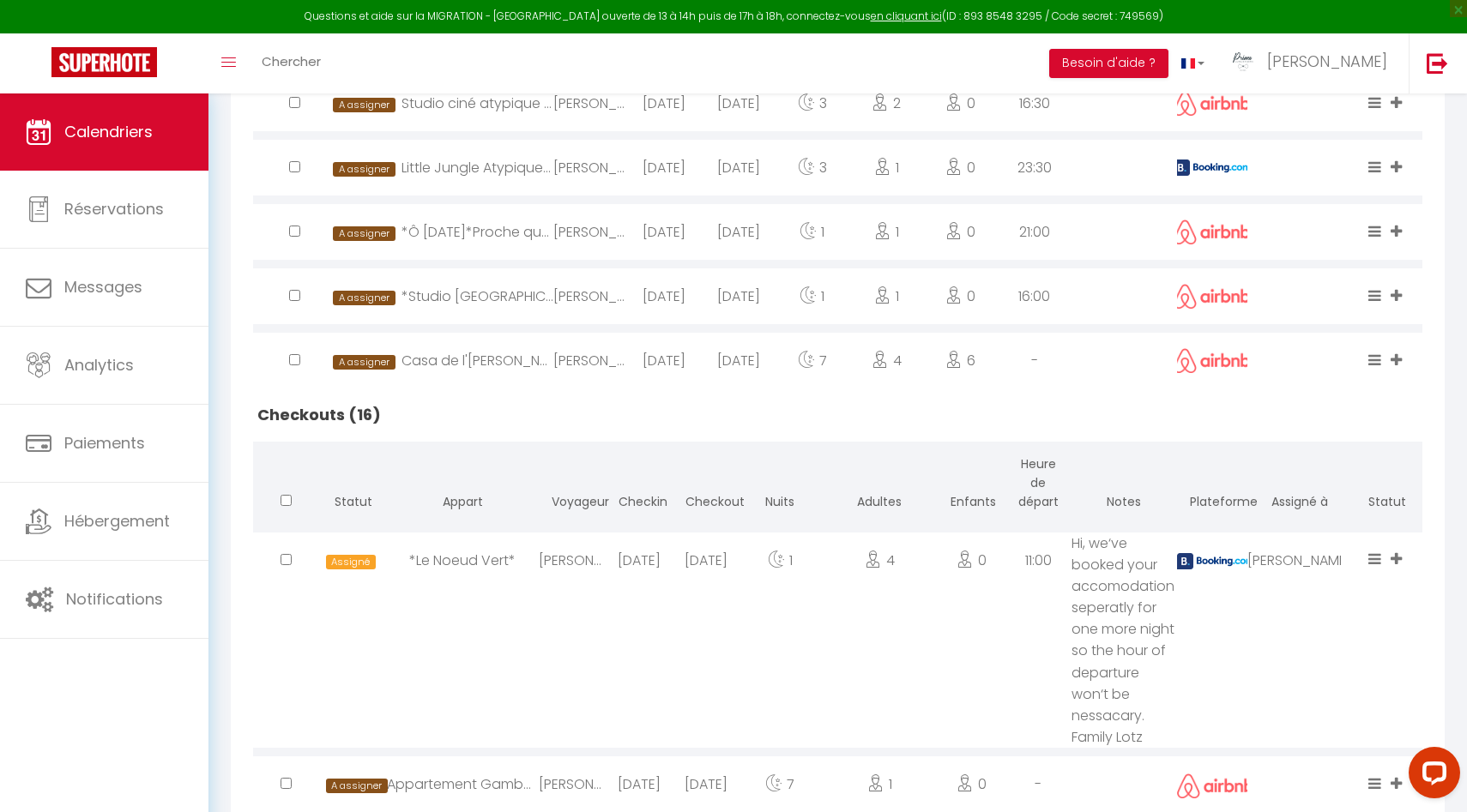
scroll to position [1365, 0]
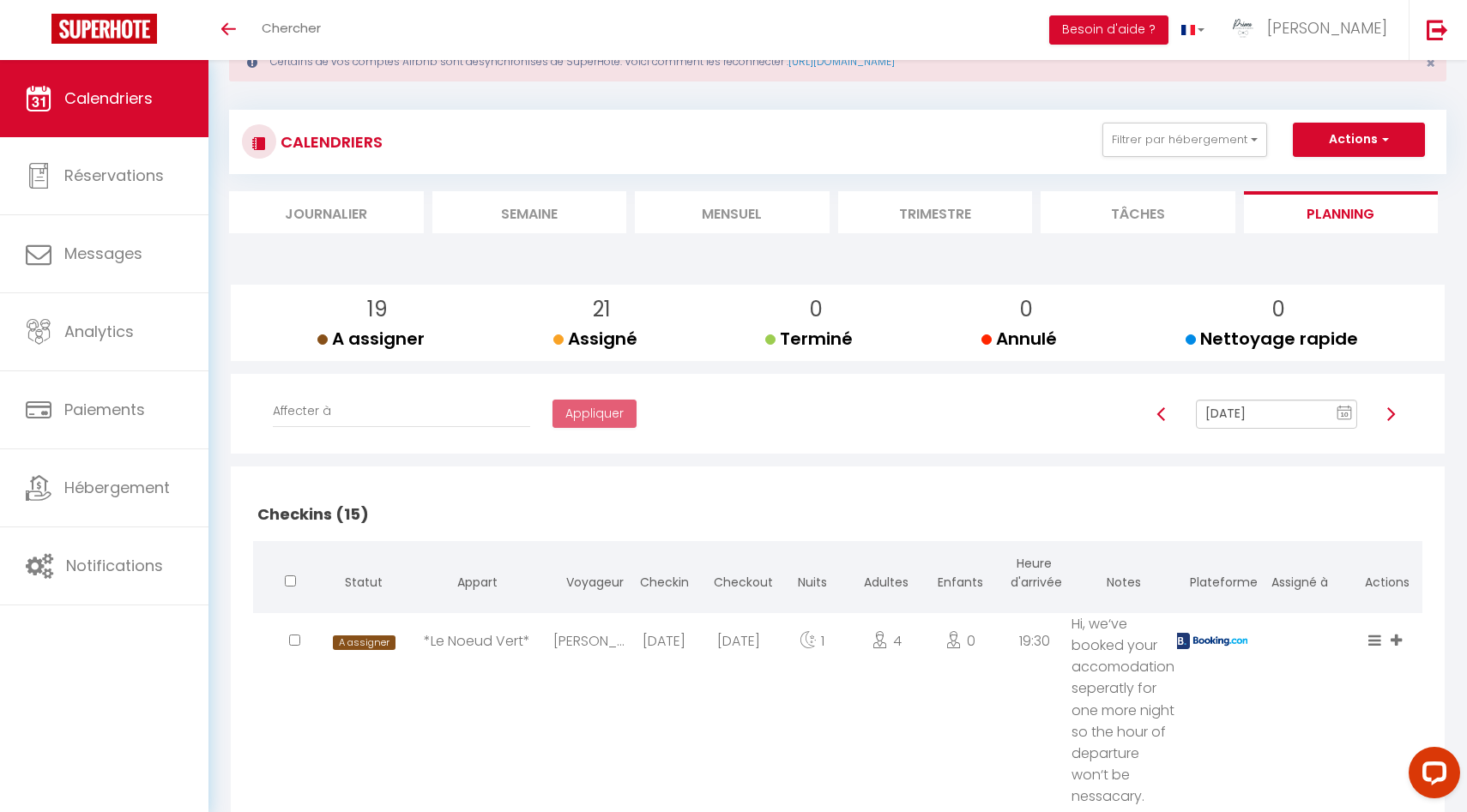
scroll to position [186, 0]
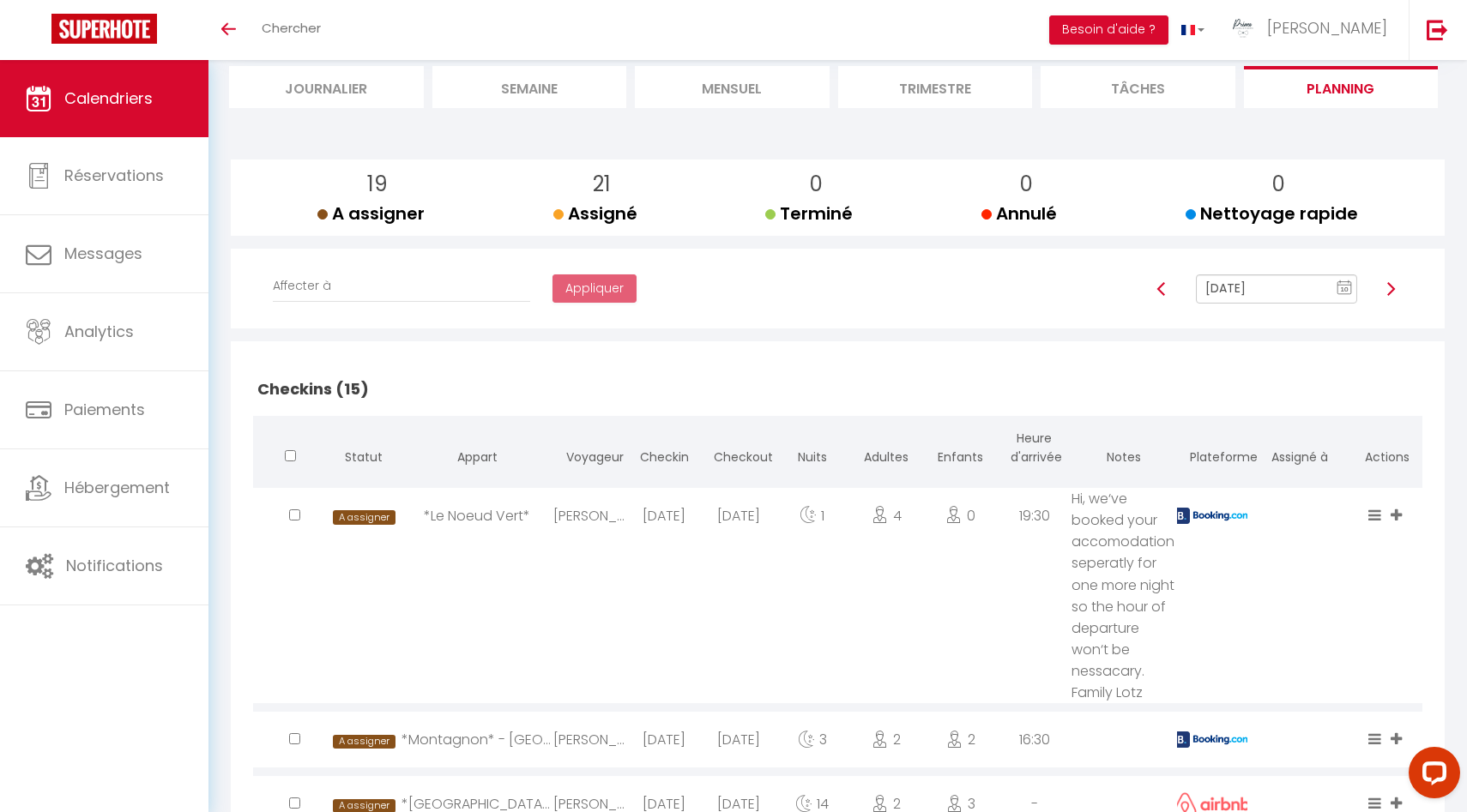
click at [1278, 292] on input "Aug 10, 2025" at bounding box center [1276, 288] width 161 height 29
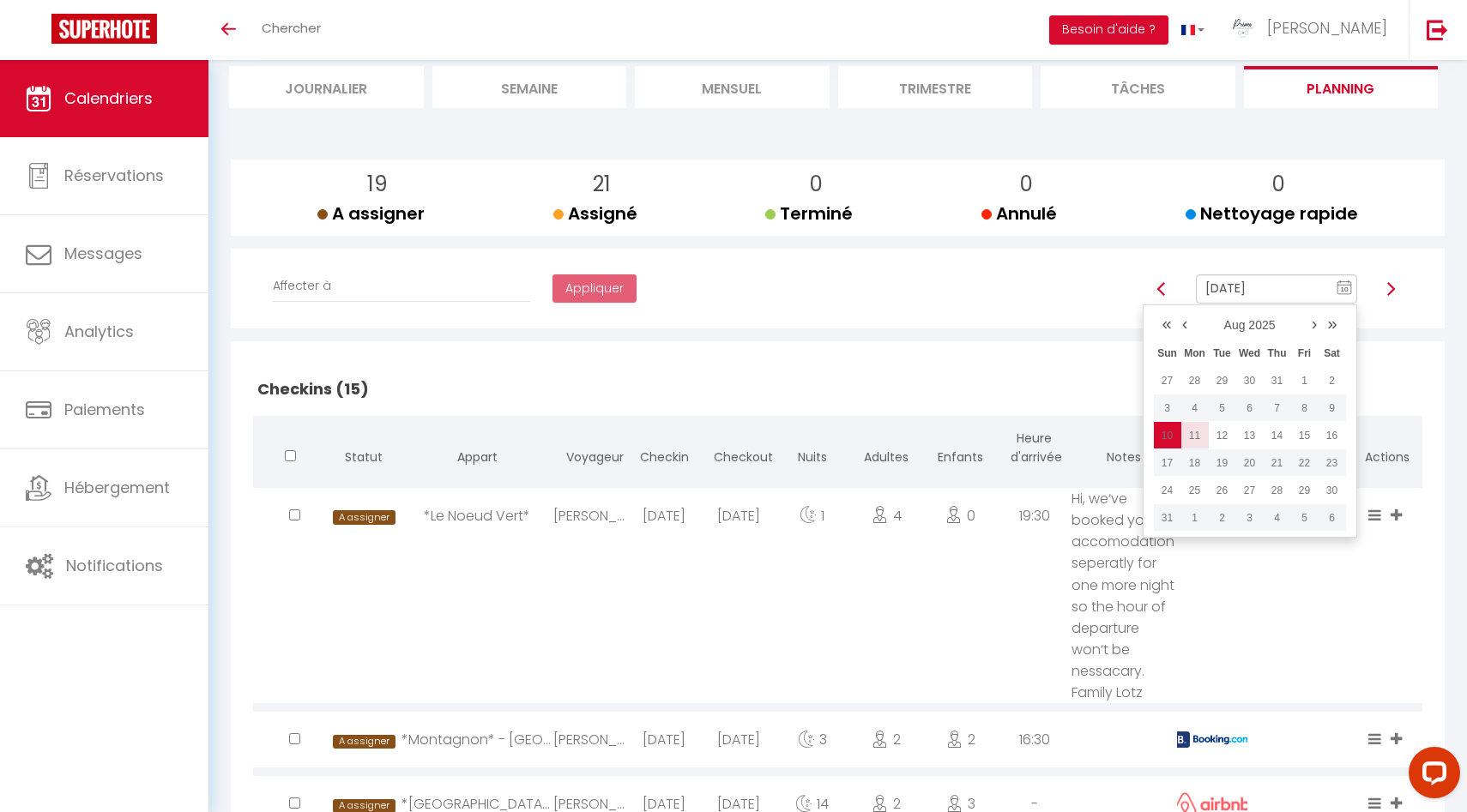
click at [1198, 436] on td "11" at bounding box center [1195, 435] width 27 height 27
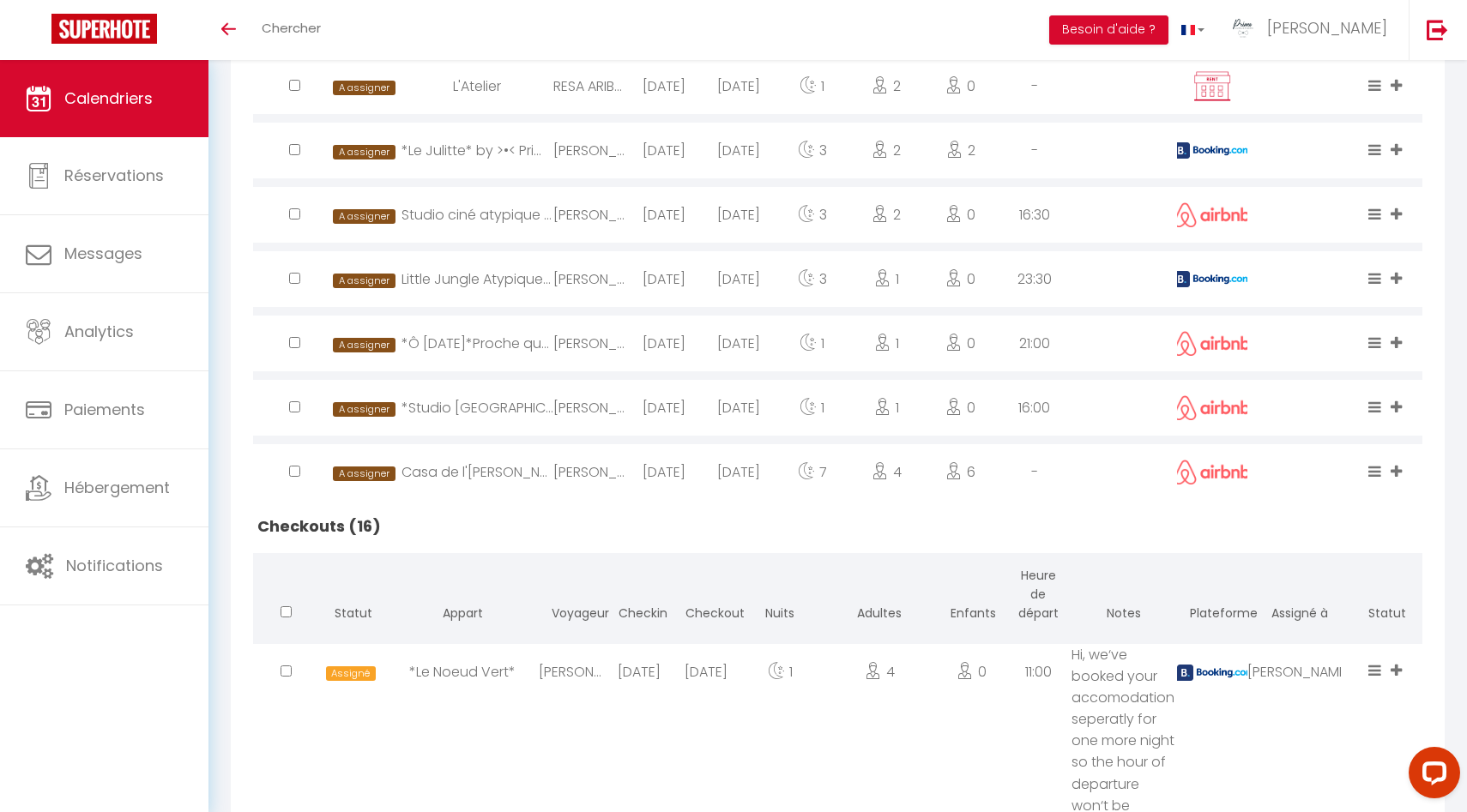
scroll to position [861, 0]
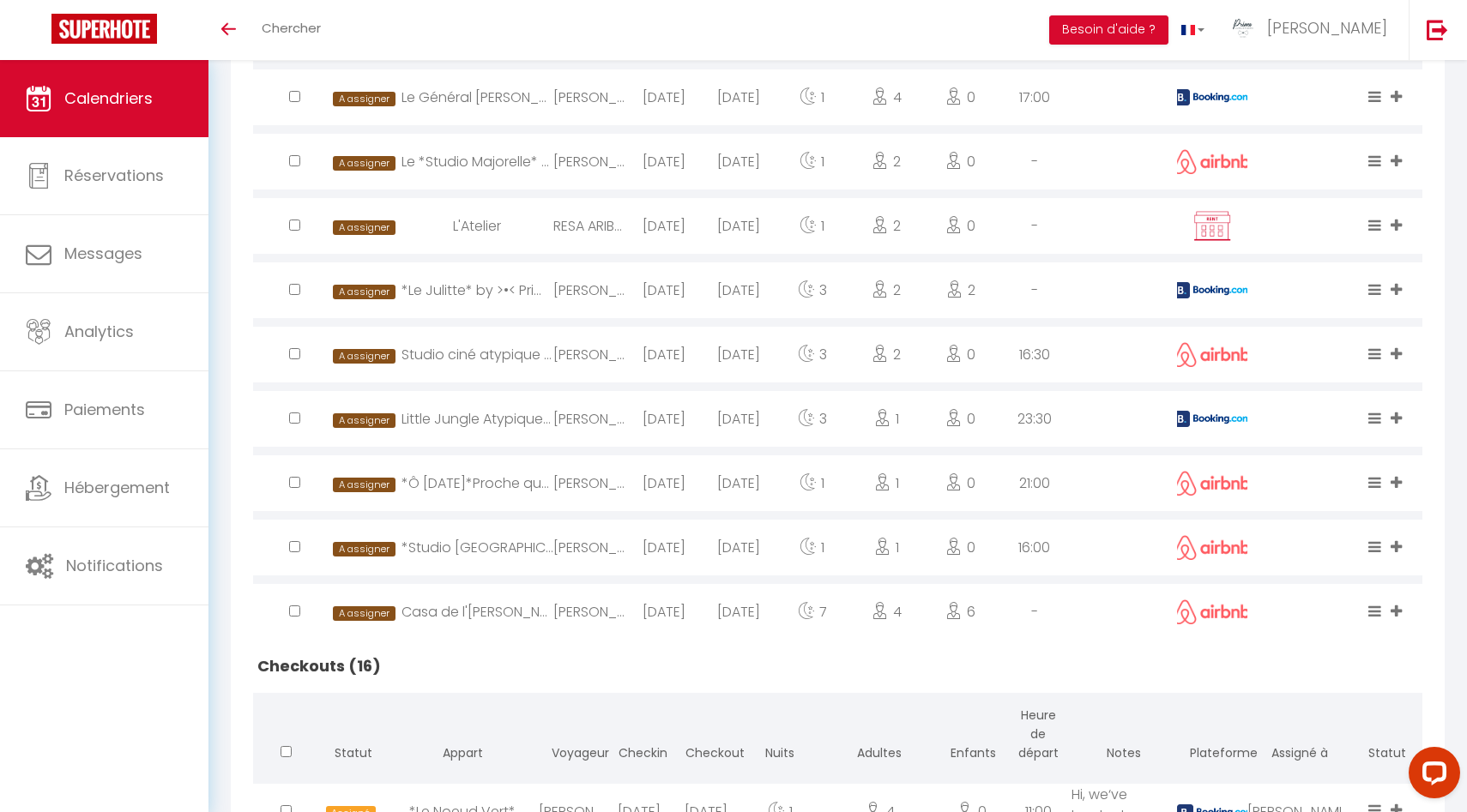
click at [675, 225] on div "[DATE]" at bounding box center [664, 225] width 73 height 56
select select "0"
select select
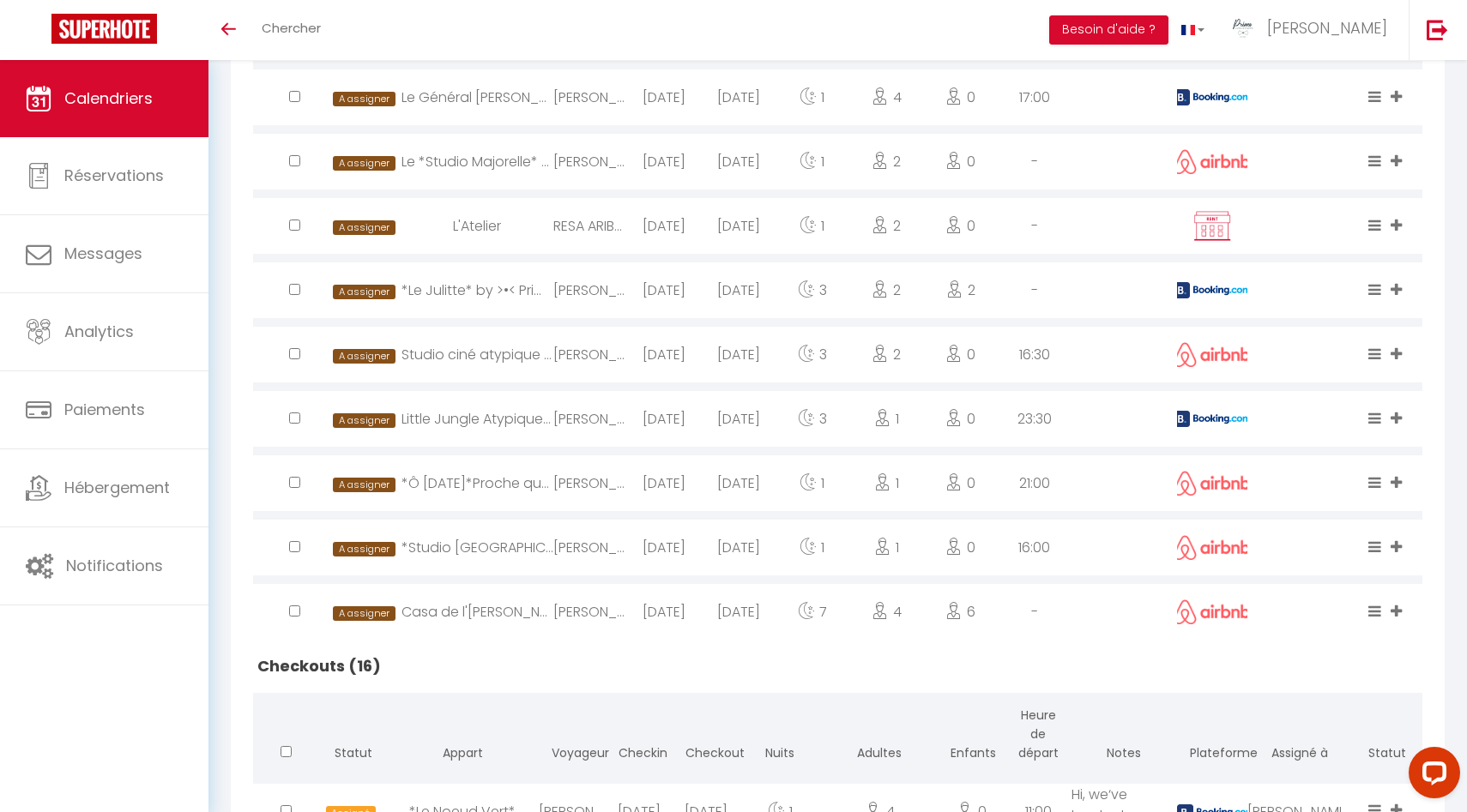
select select
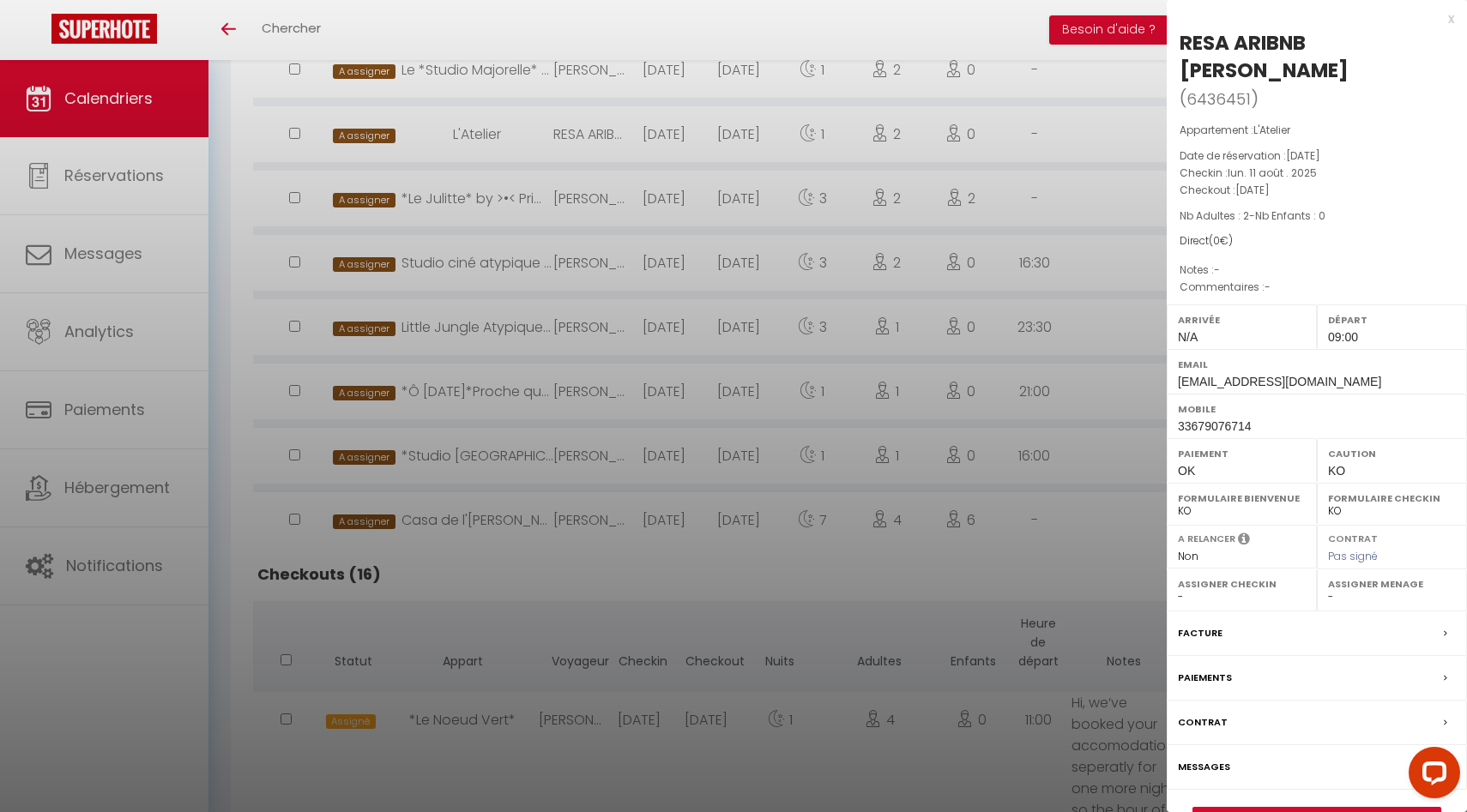
scroll to position [1202, 0]
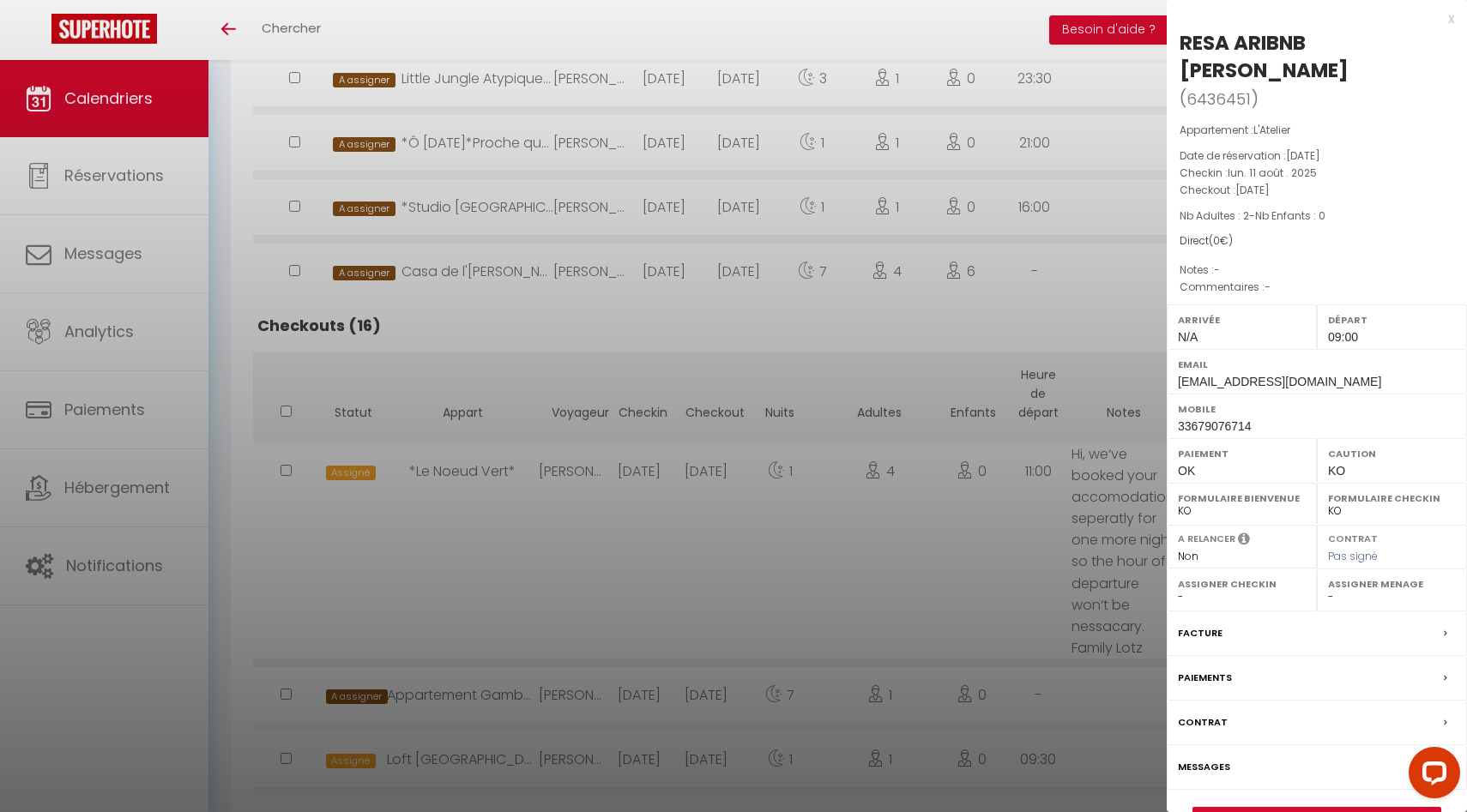
click at [1288, 804] on div "RESA ARIBNB Lydia Grabarczyk ( 6436451 ) Appartement : L'Atelier Date de réserv…" at bounding box center [1316, 430] width 301 height 802
click at [1312, 811] on link "Détails de la réservation" at bounding box center [1316, 820] width 247 height 23
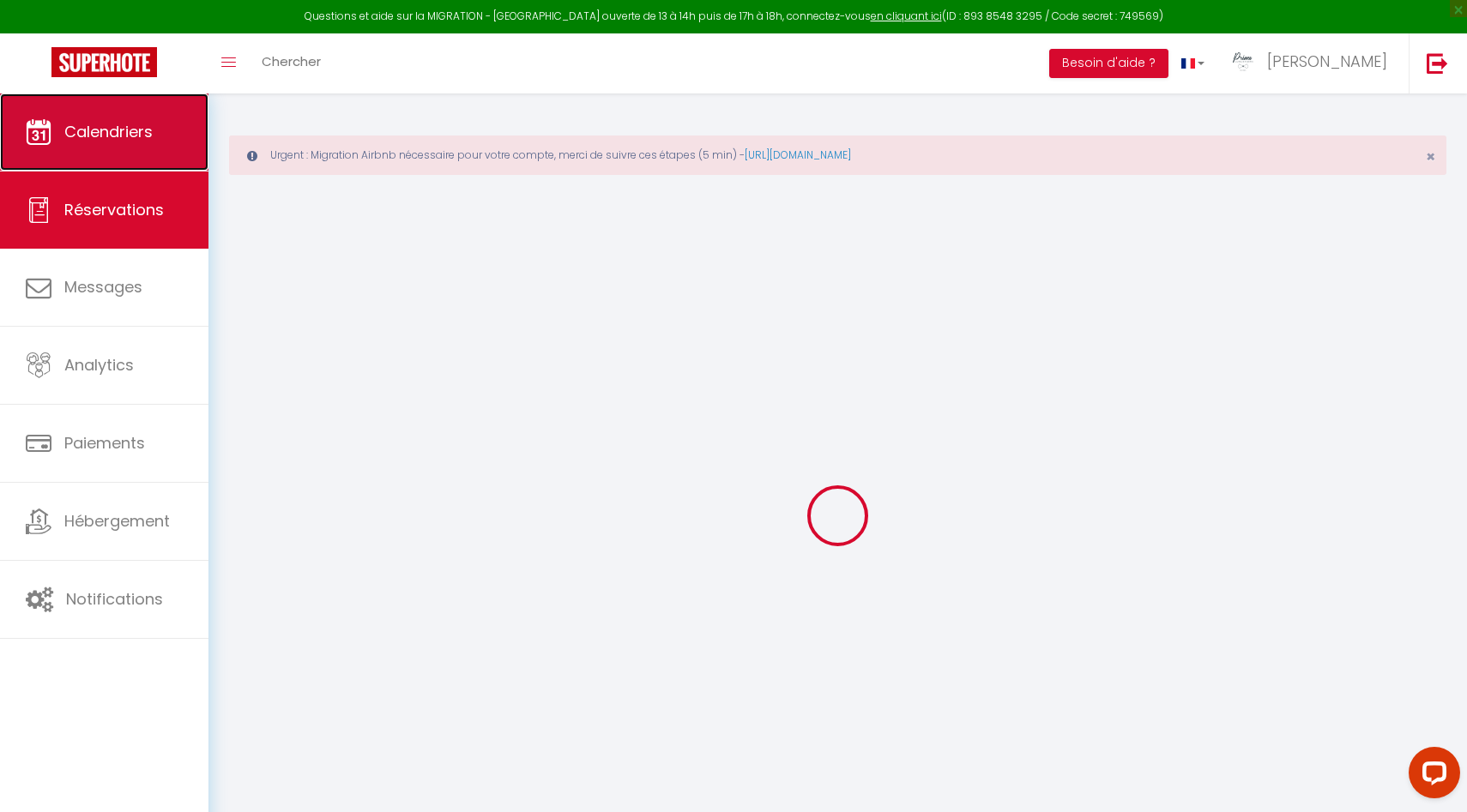
click at [101, 97] on link "Calendriers" at bounding box center [104, 132] width 208 height 77
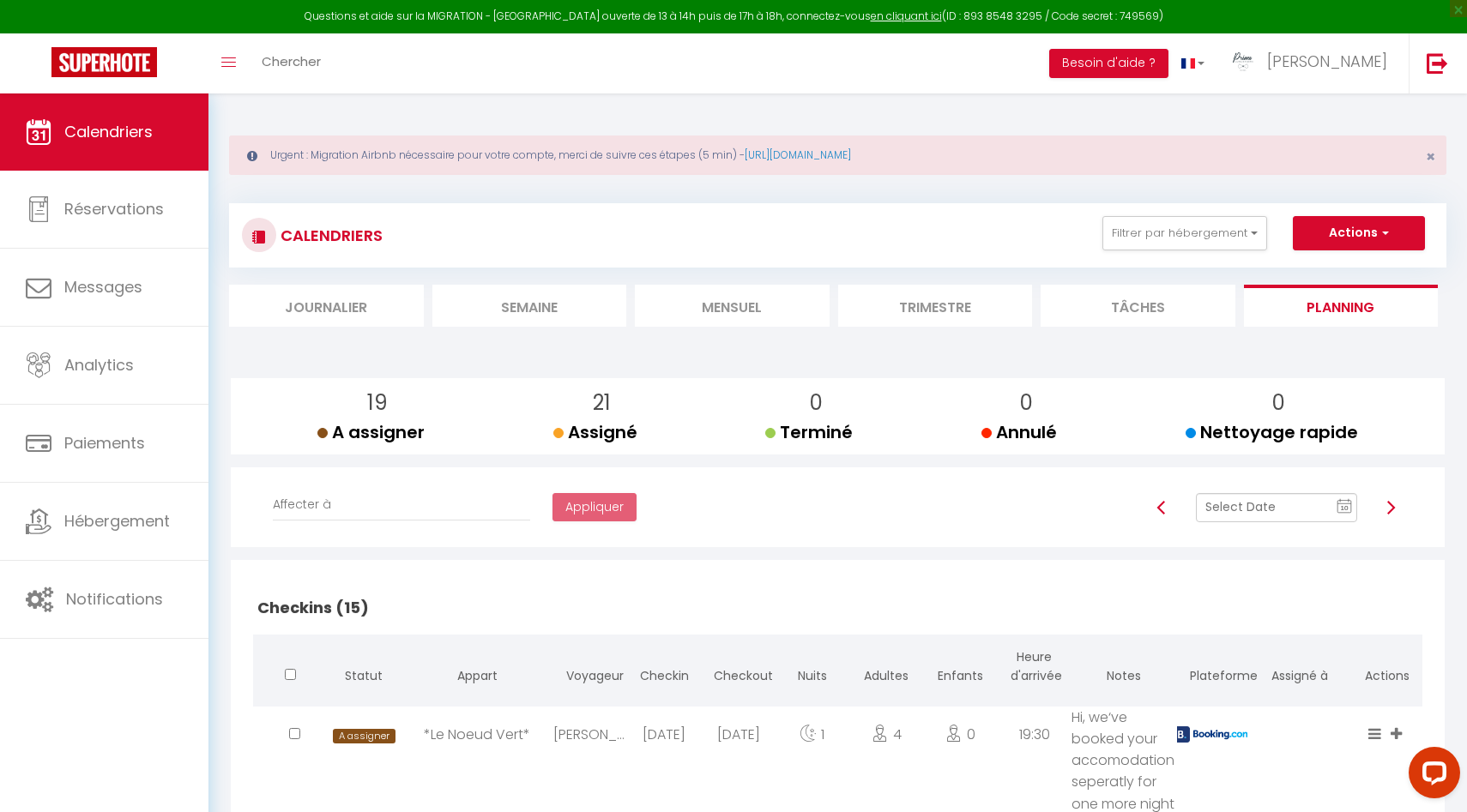
click at [944, 292] on li "Trimestre" at bounding box center [936, 305] width 195 height 42
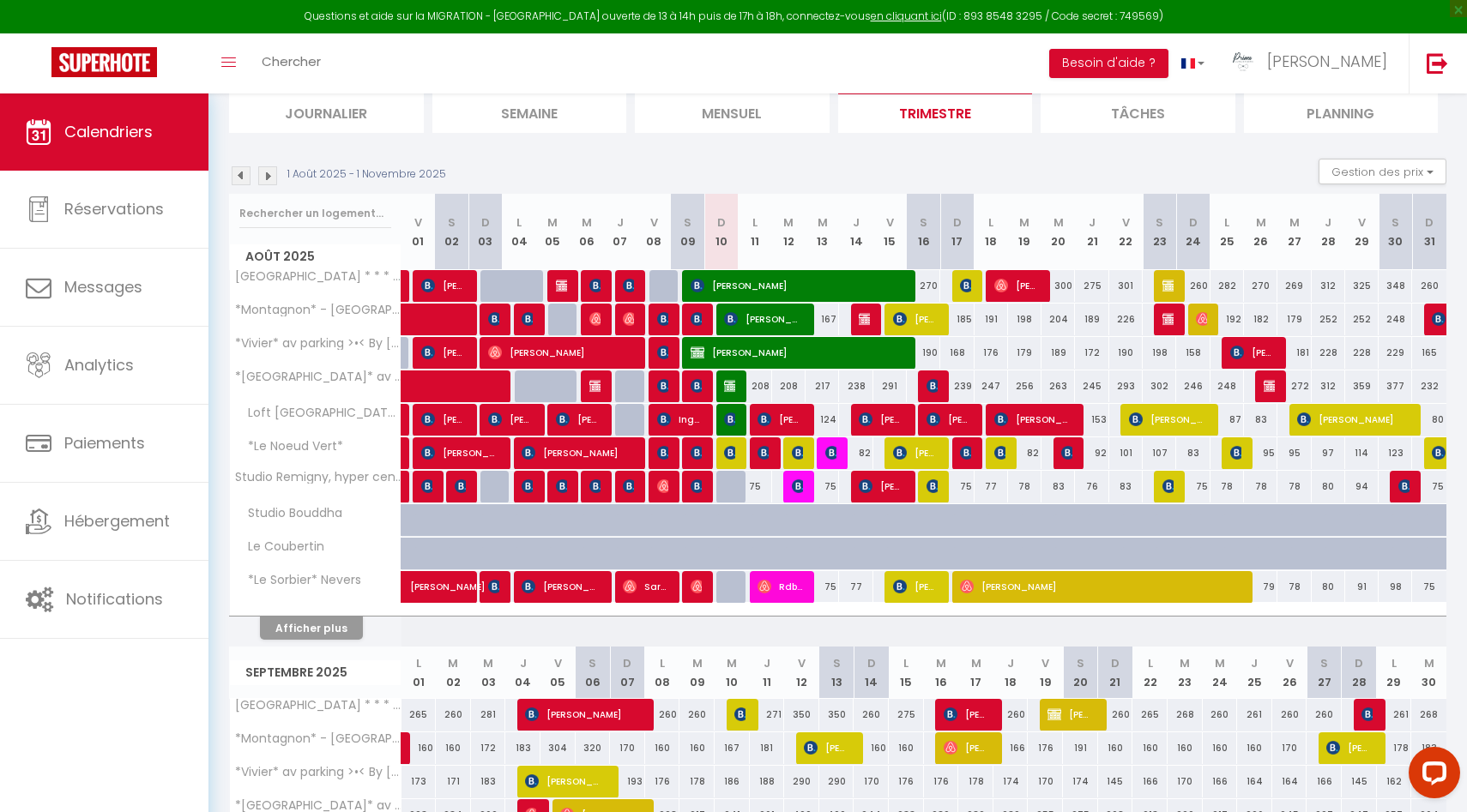
scroll to position [243, 0]
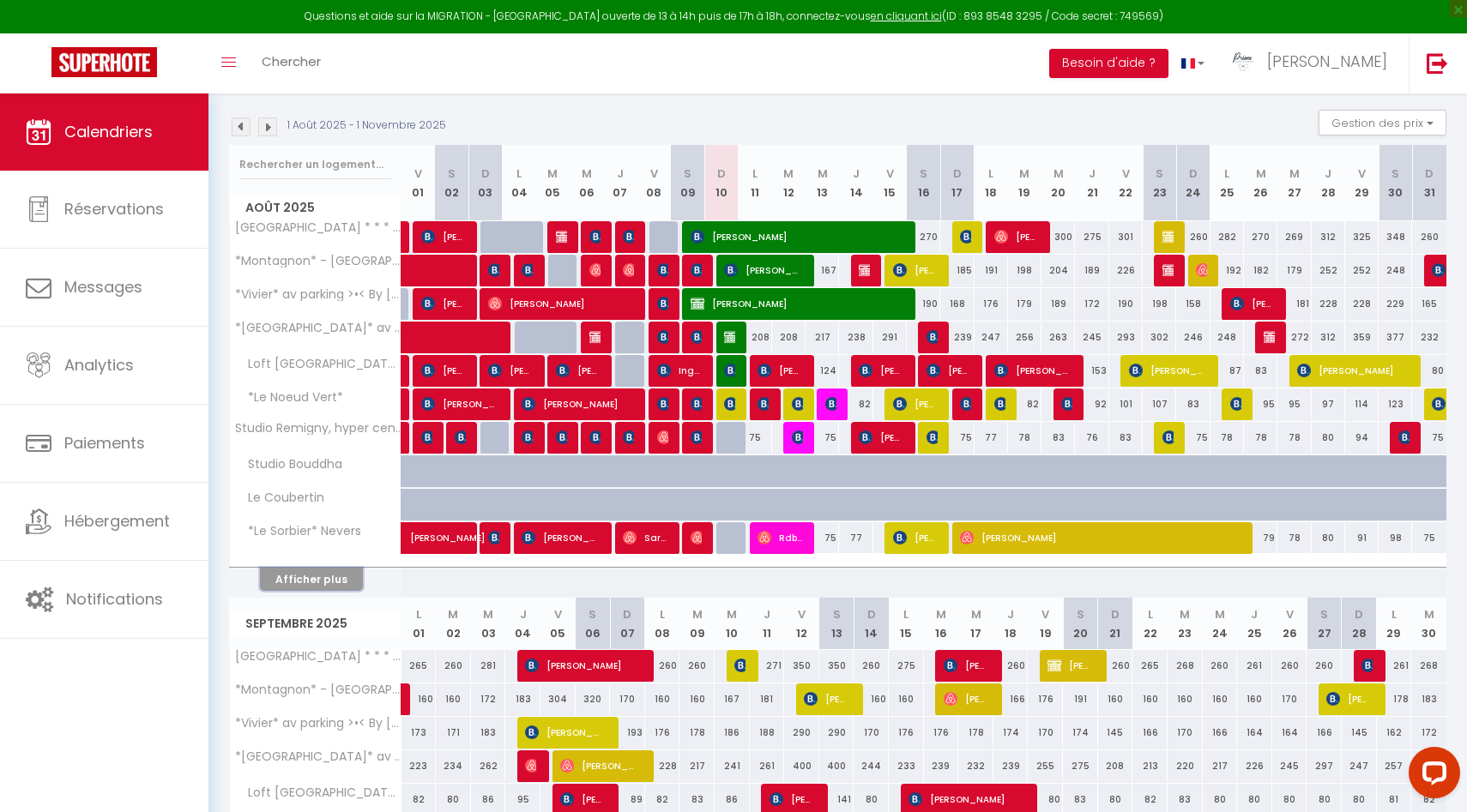
click at [316, 570] on button "Afficher plus" at bounding box center [311, 579] width 103 height 24
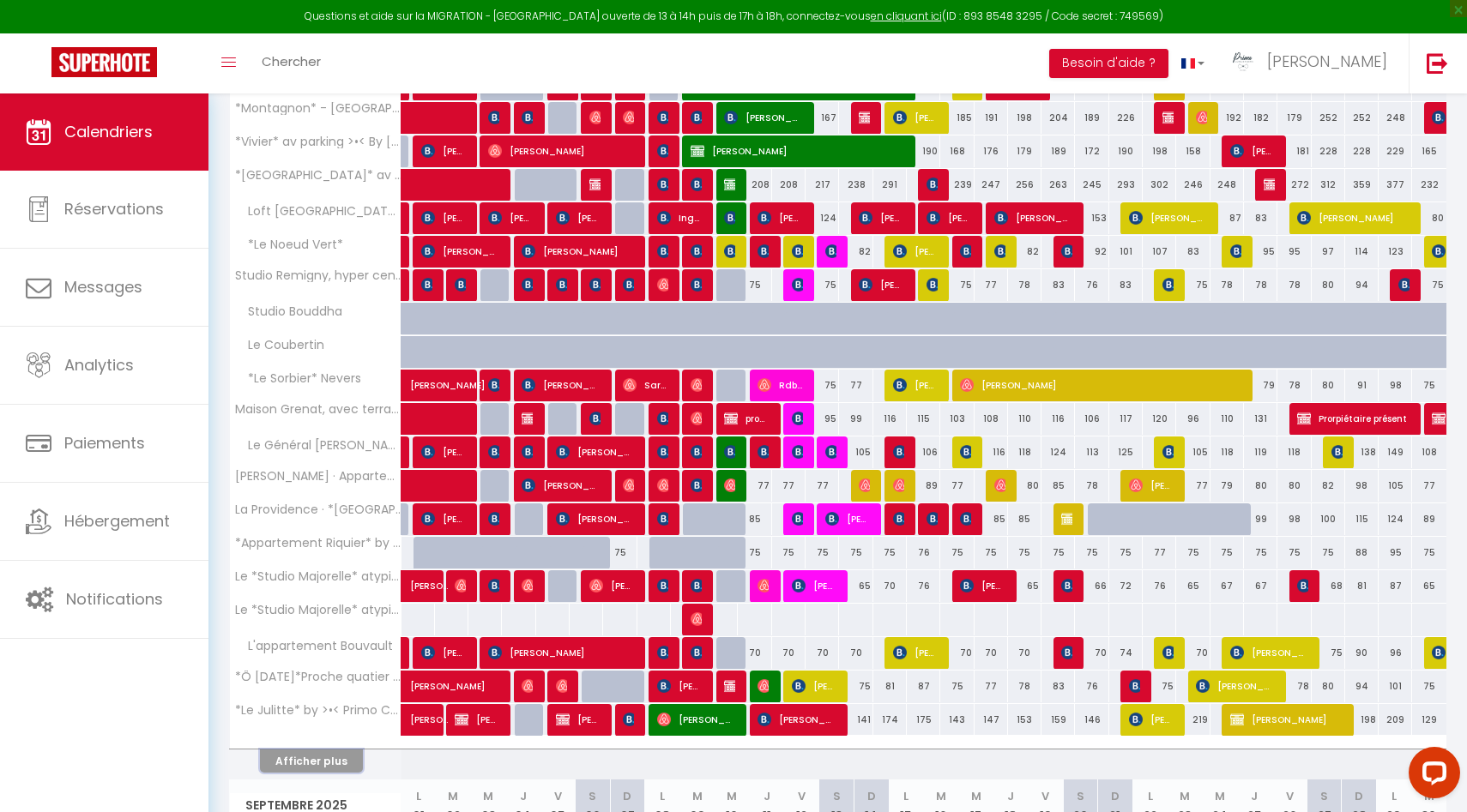
scroll to position [432, 0]
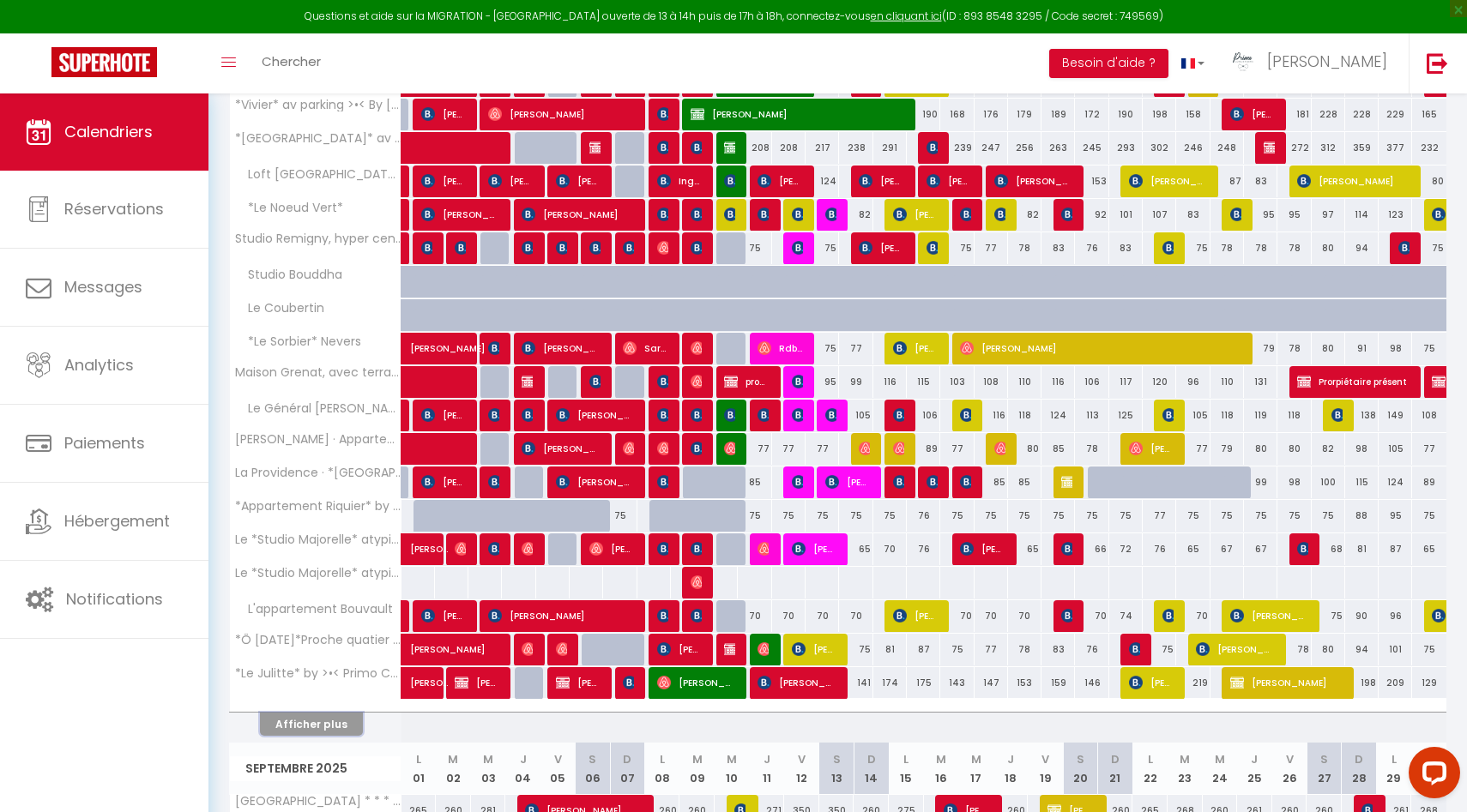
click at [328, 726] on button "Afficher plus" at bounding box center [311, 724] width 103 height 24
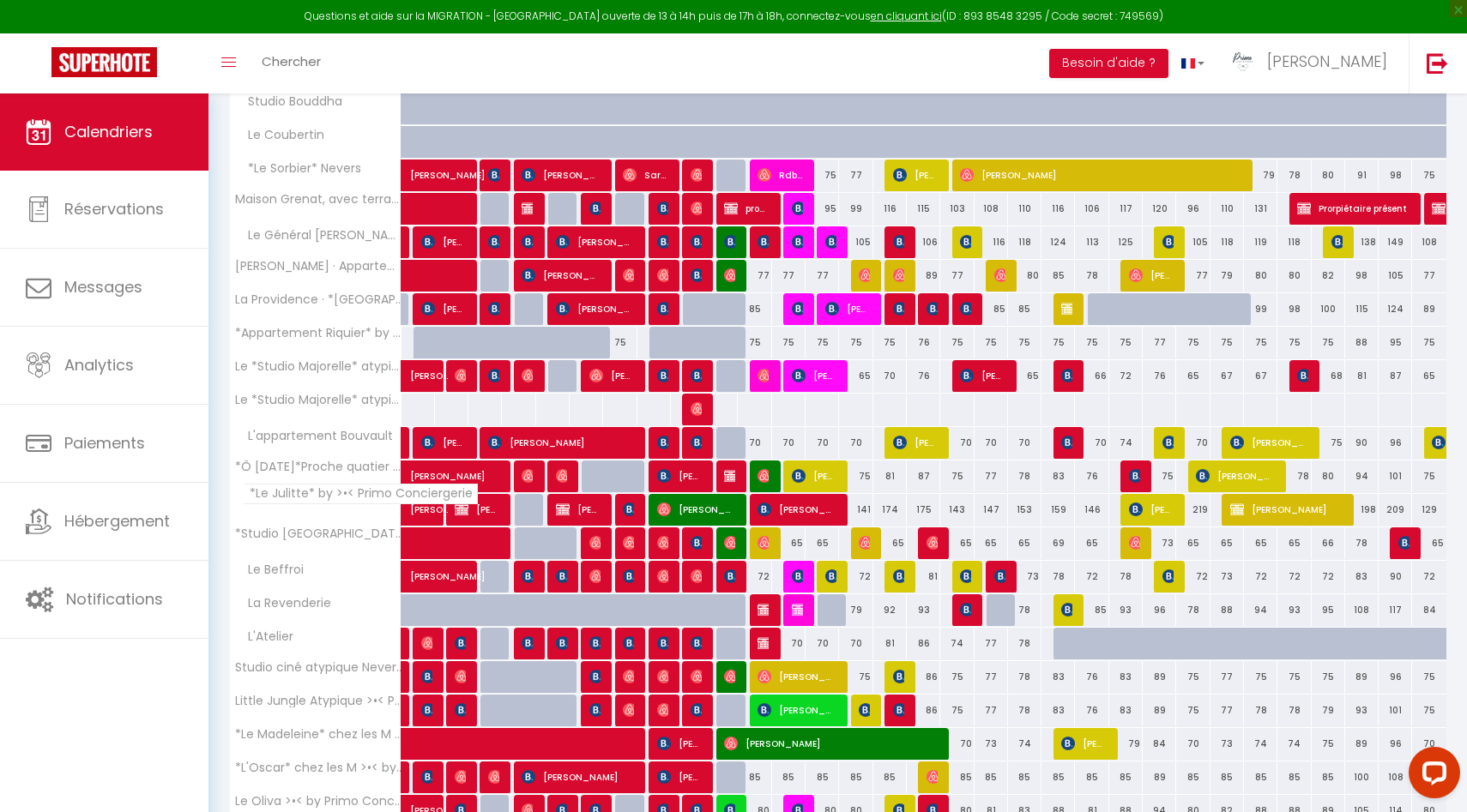
scroll to position [621, 0]
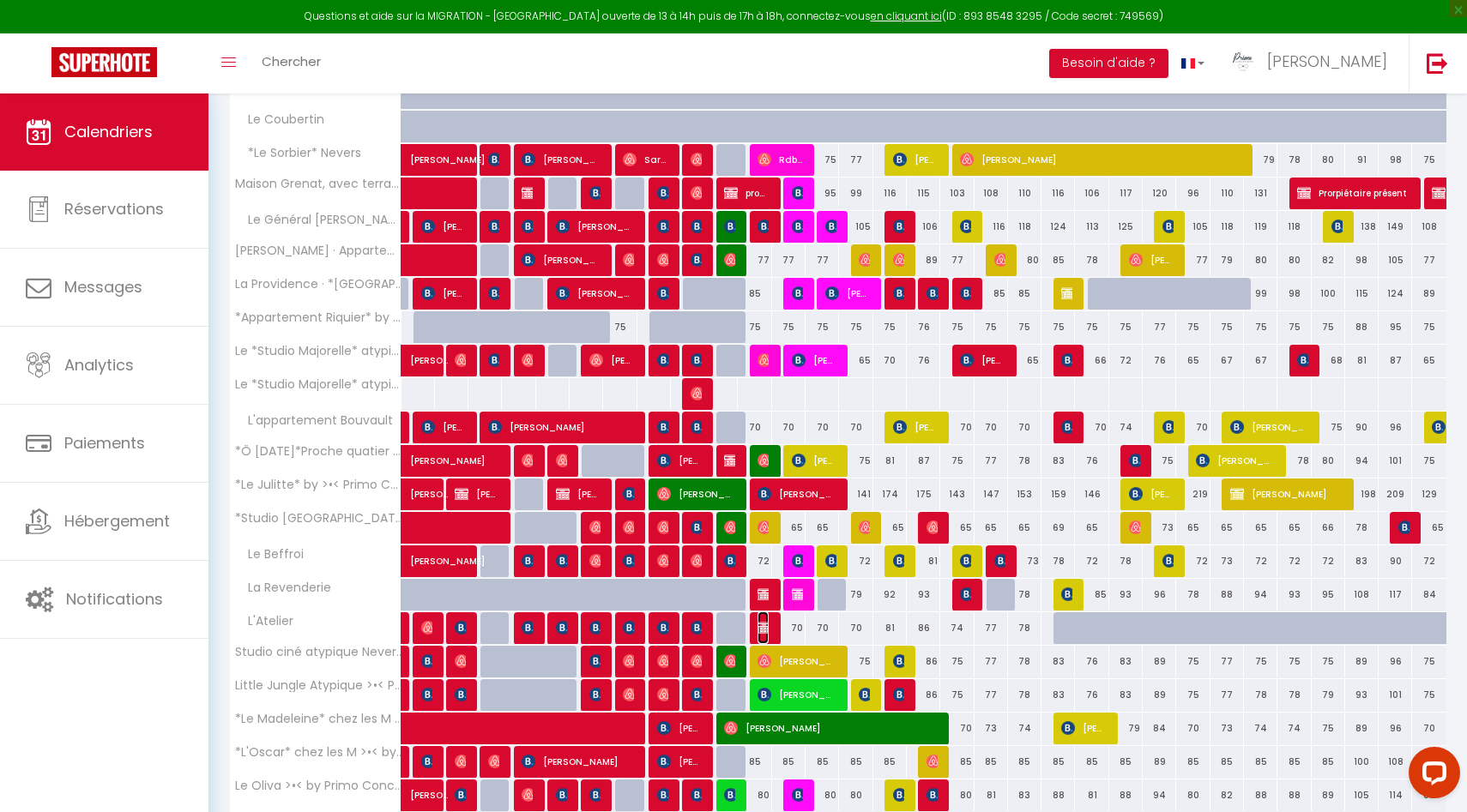
click at [762, 626] on img at bounding box center [764, 627] width 14 height 14
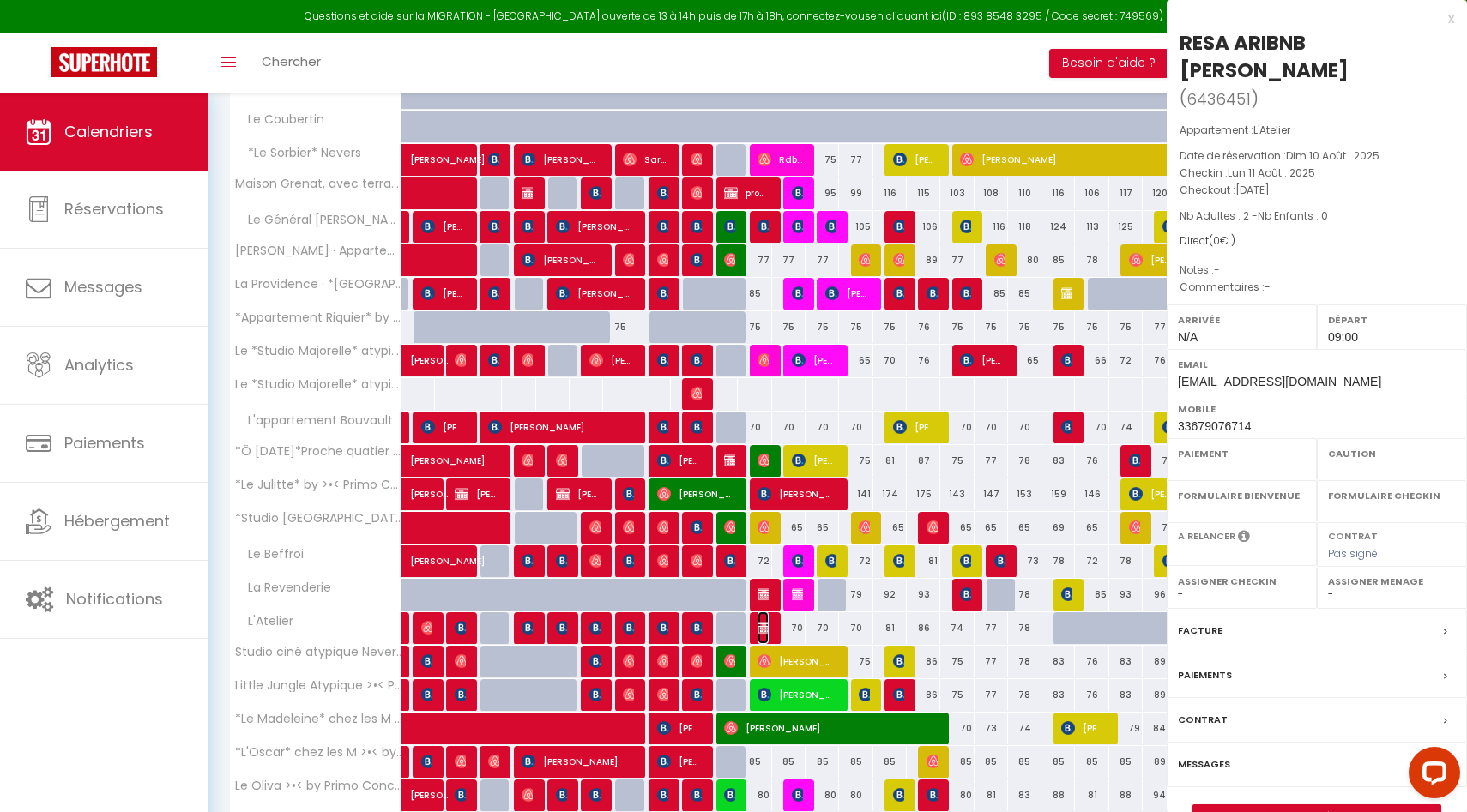
select select "OK"
select select "KO"
select select "0"
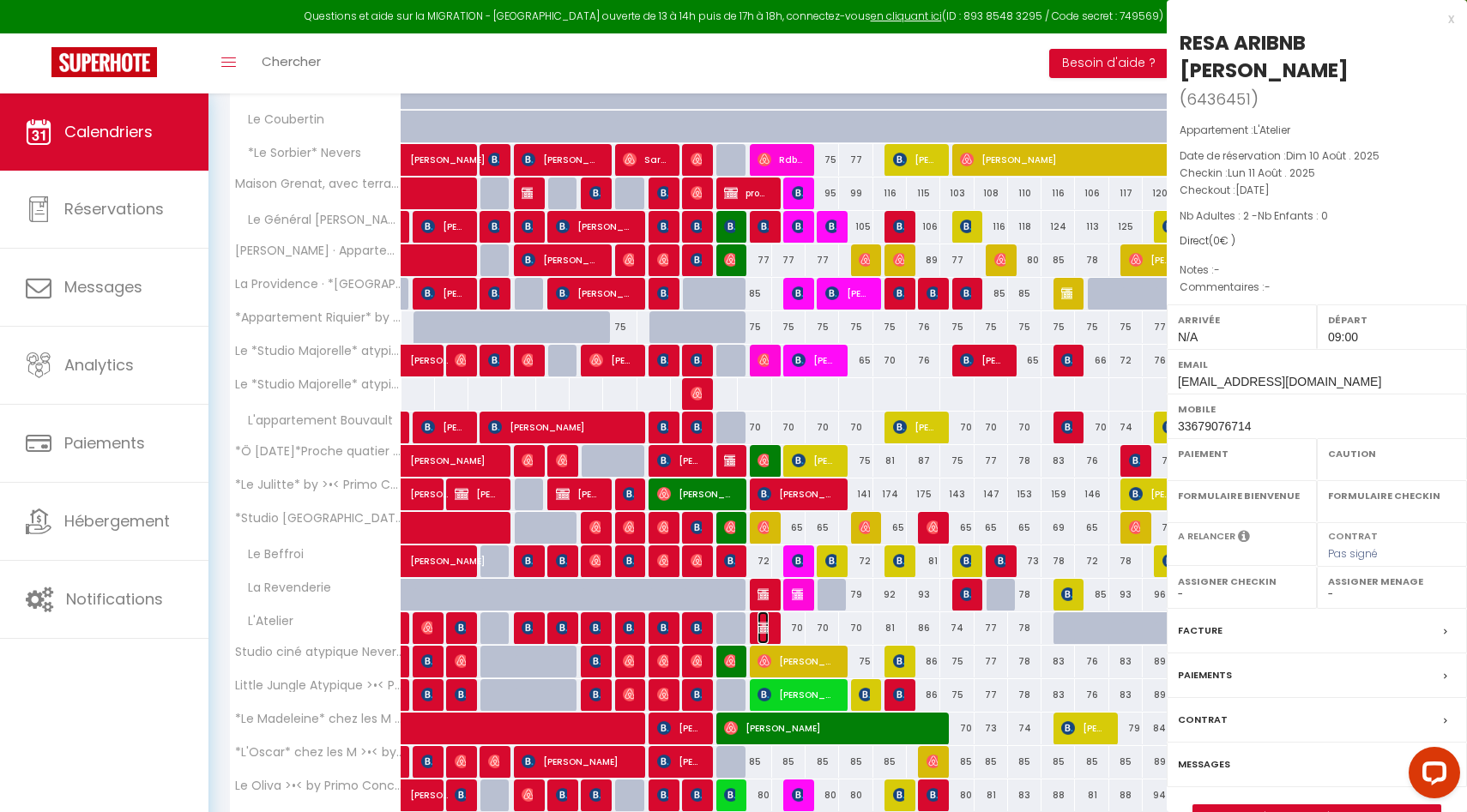
select select
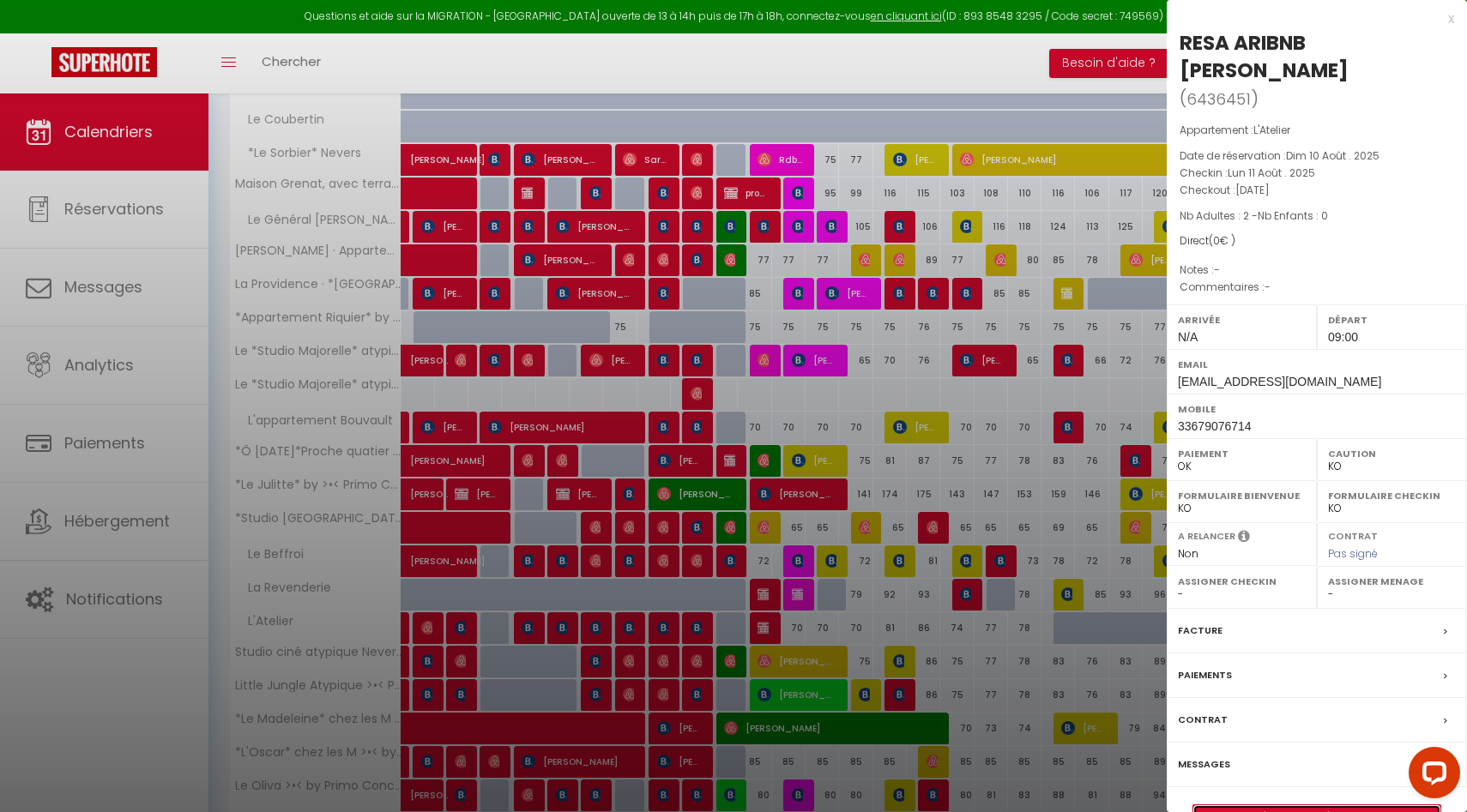
click at [1260, 807] on link "Détails de la réservation" at bounding box center [1316, 817] width 247 height 23
select select
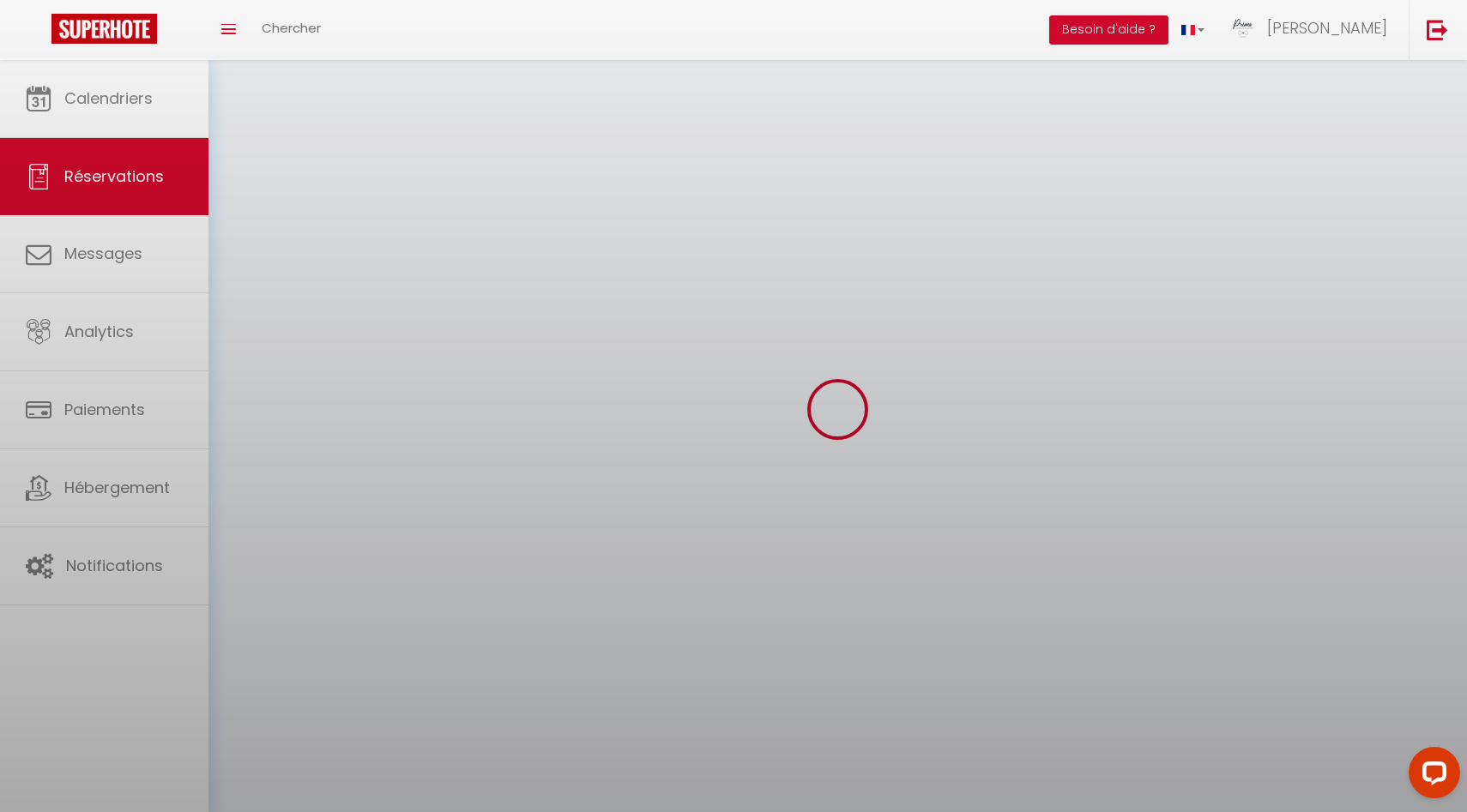
select select
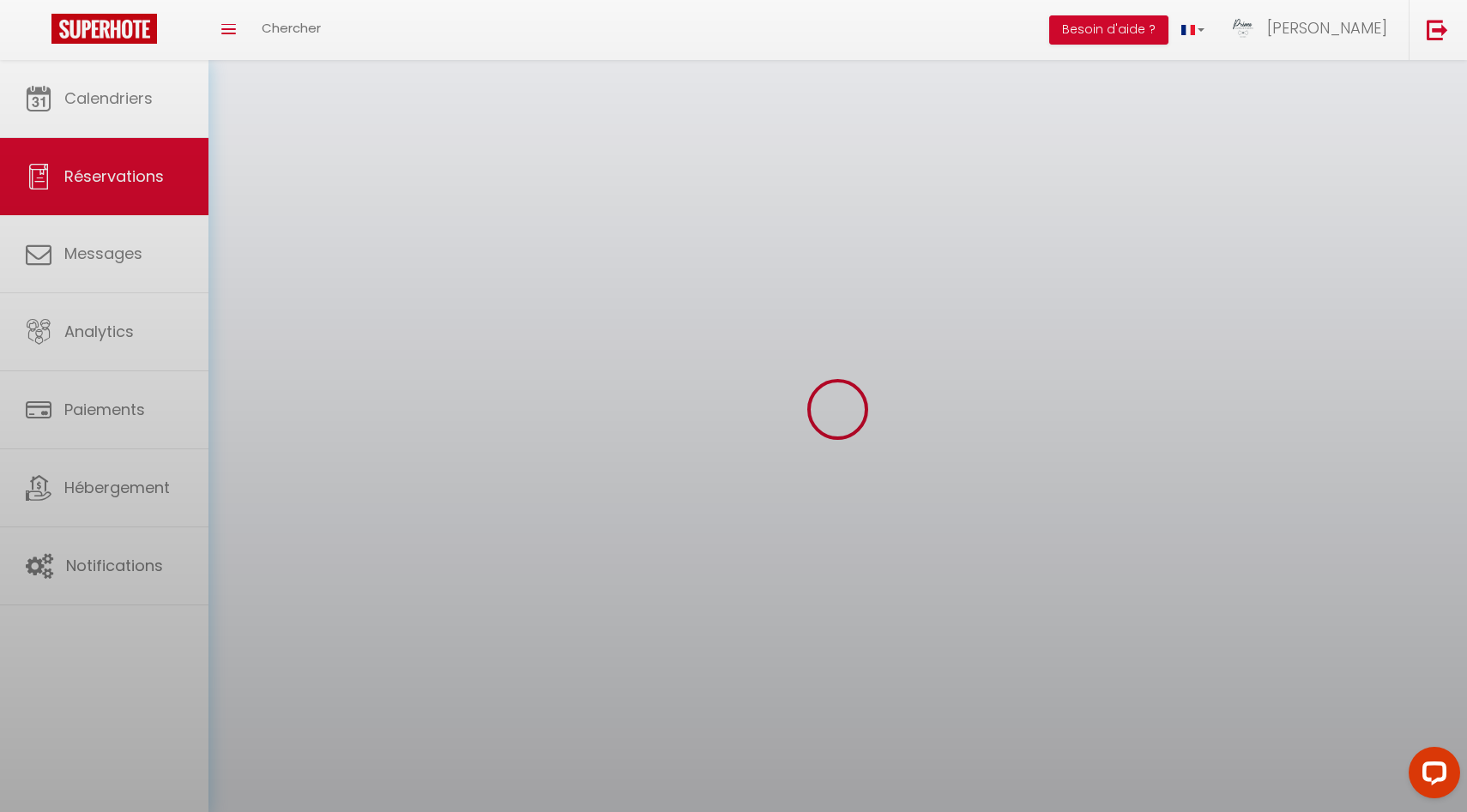
select select
checkbox input "false"
select select
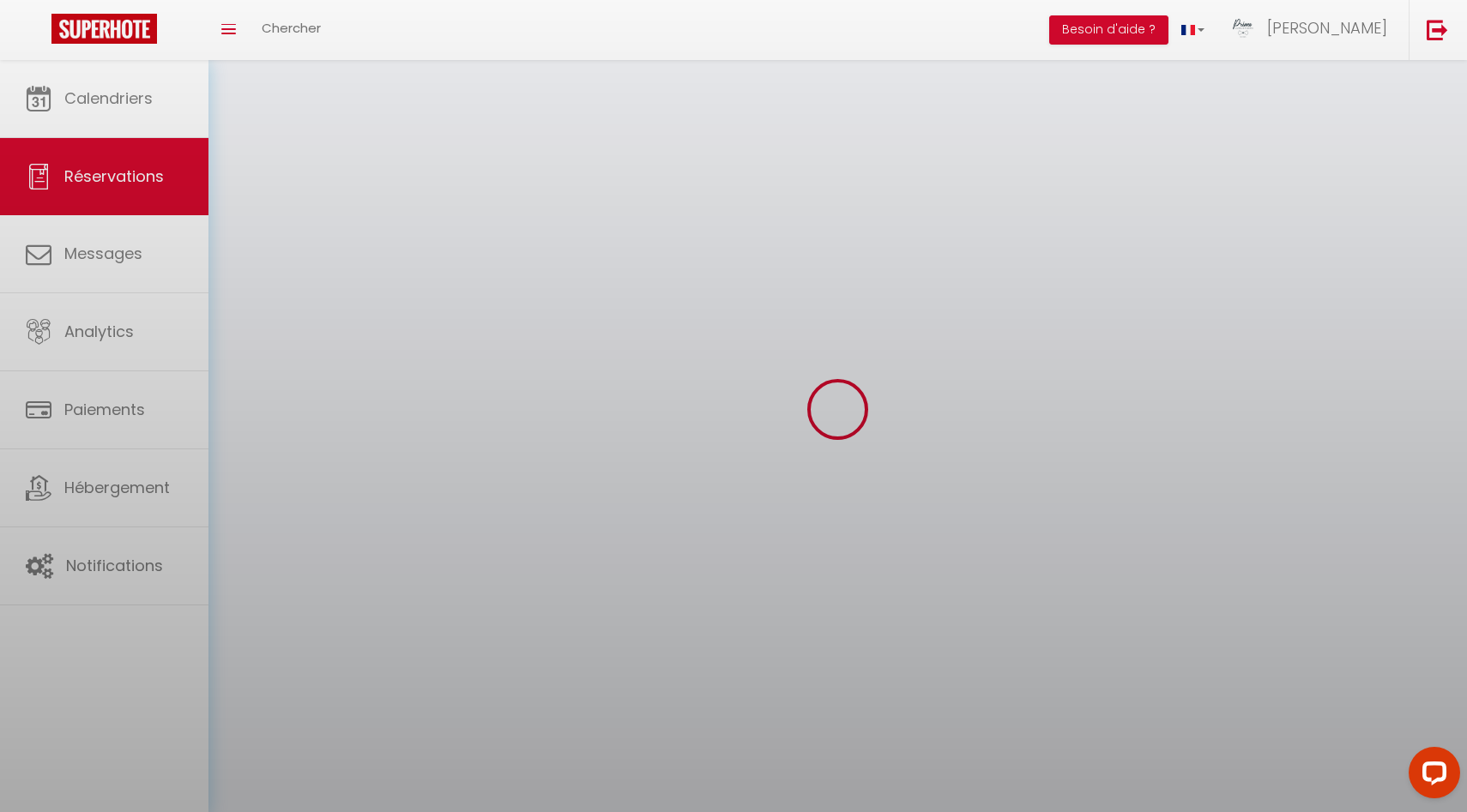
select select
checkbox input "false"
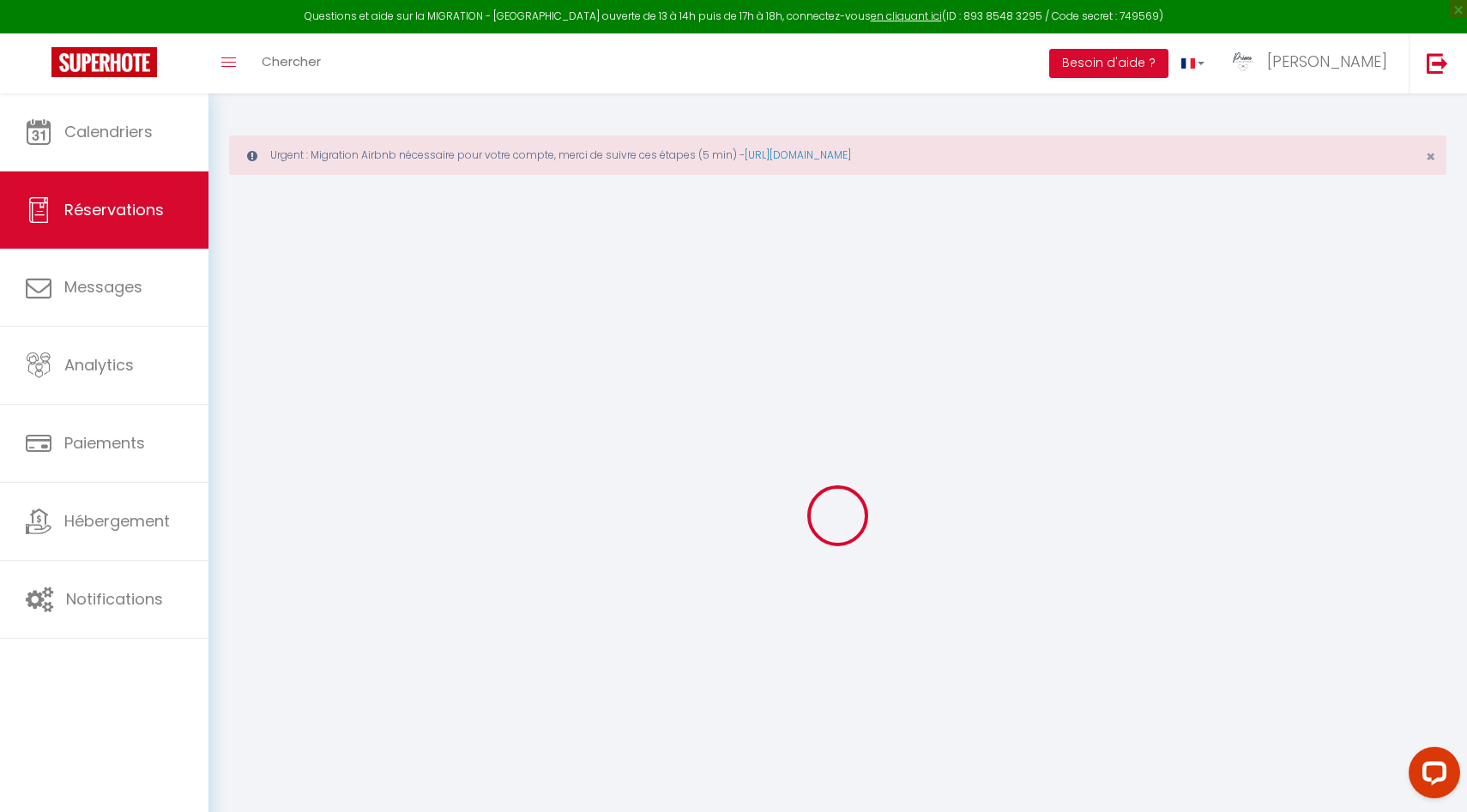
select select
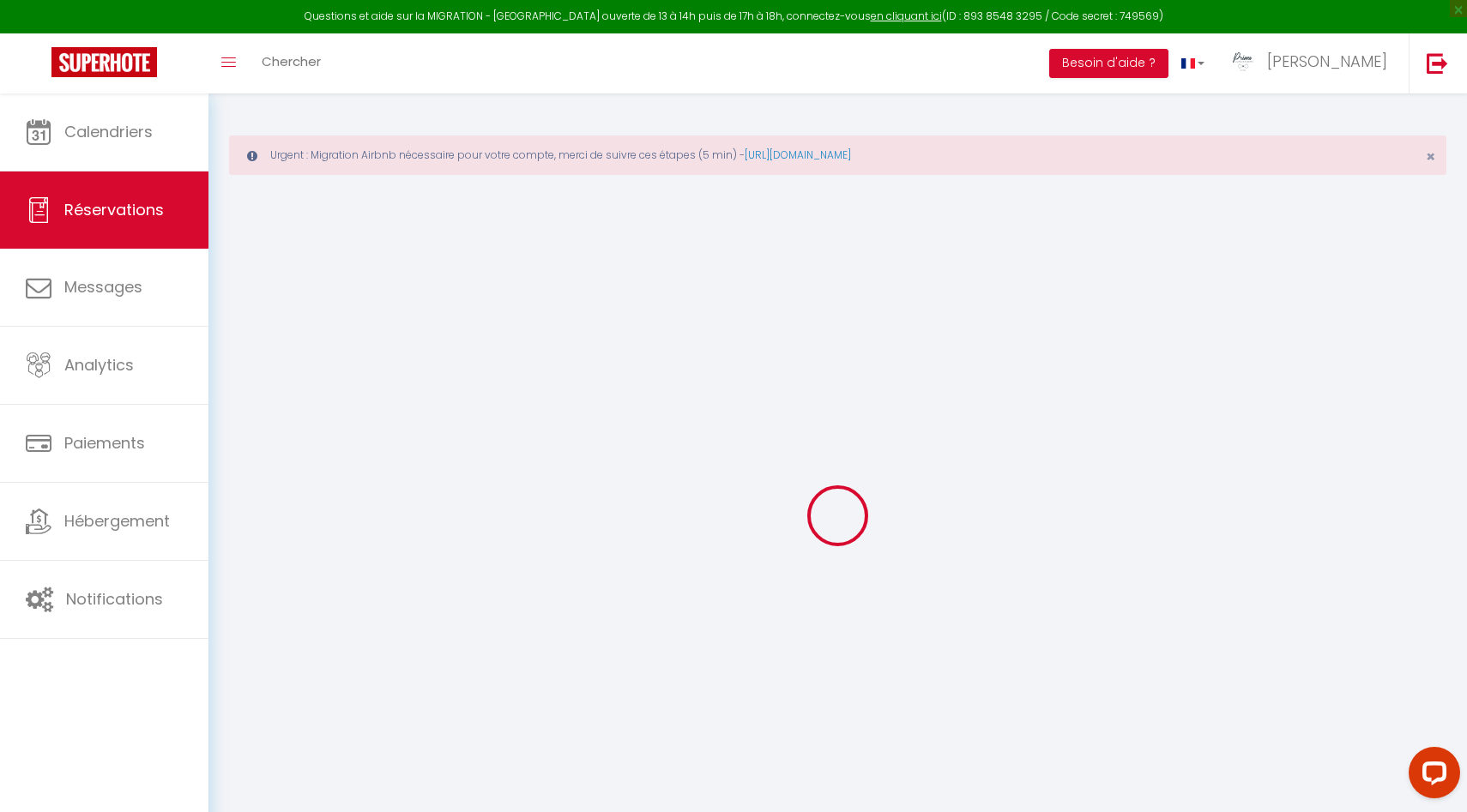
select select
checkbox input "false"
select select
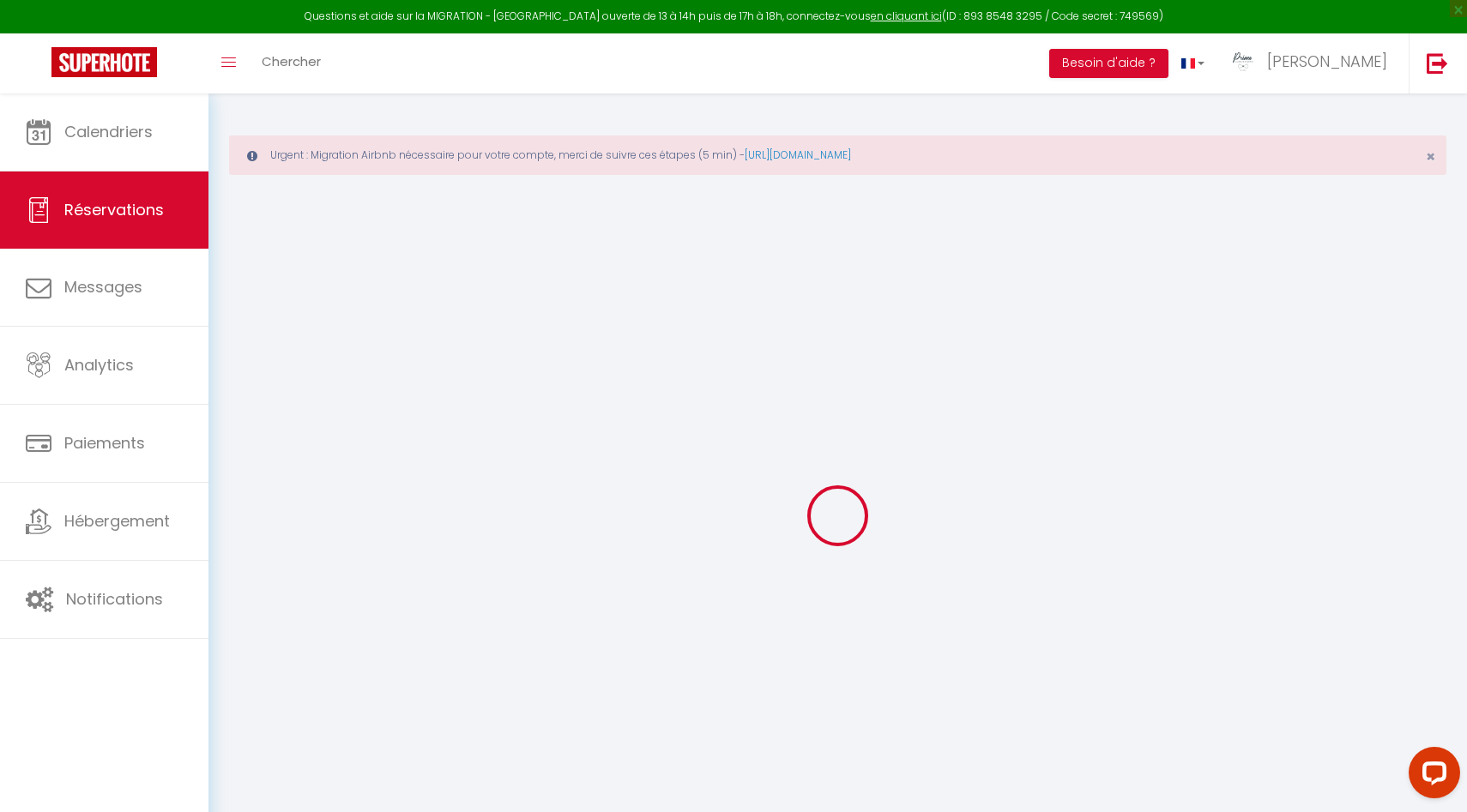
select select
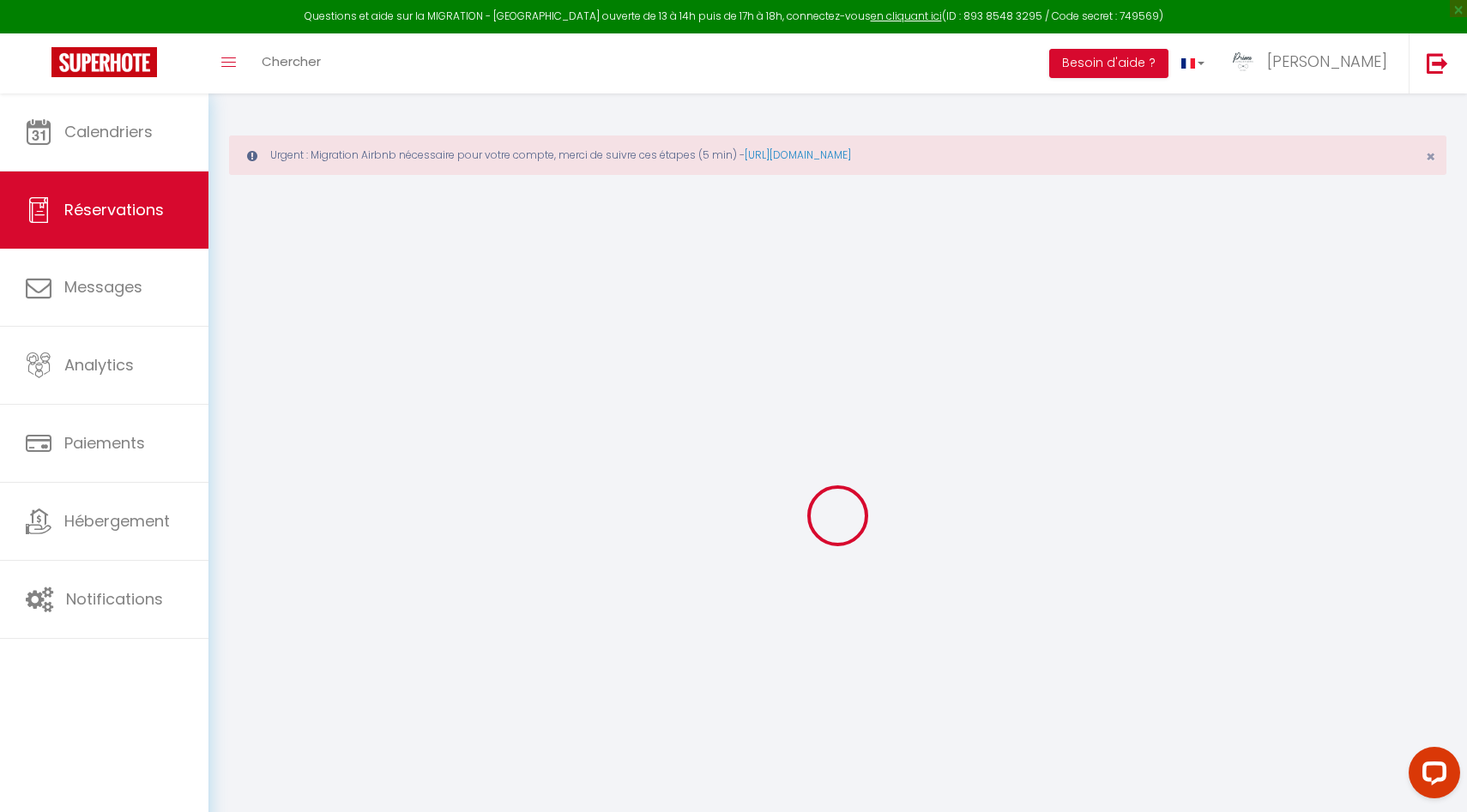
checkbox input "false"
type input "RESA ARIBNB Lydia"
type input "Grabarczyk"
type input "facturation@primoconciergerie.fr"
type input "33679076714"
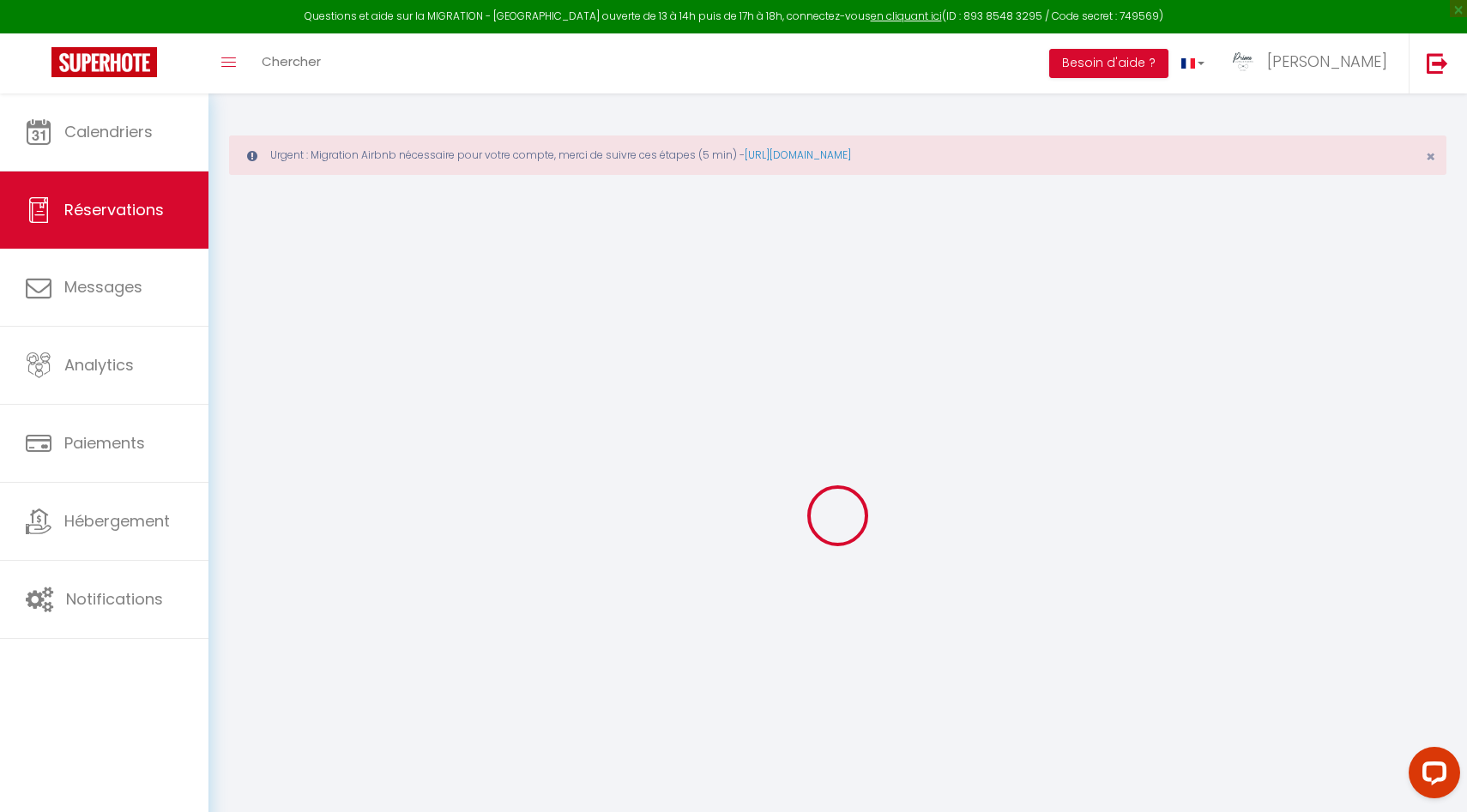
select select "FR"
select select "27708"
select select "1"
type input "Lun 11 Août 2025"
select select
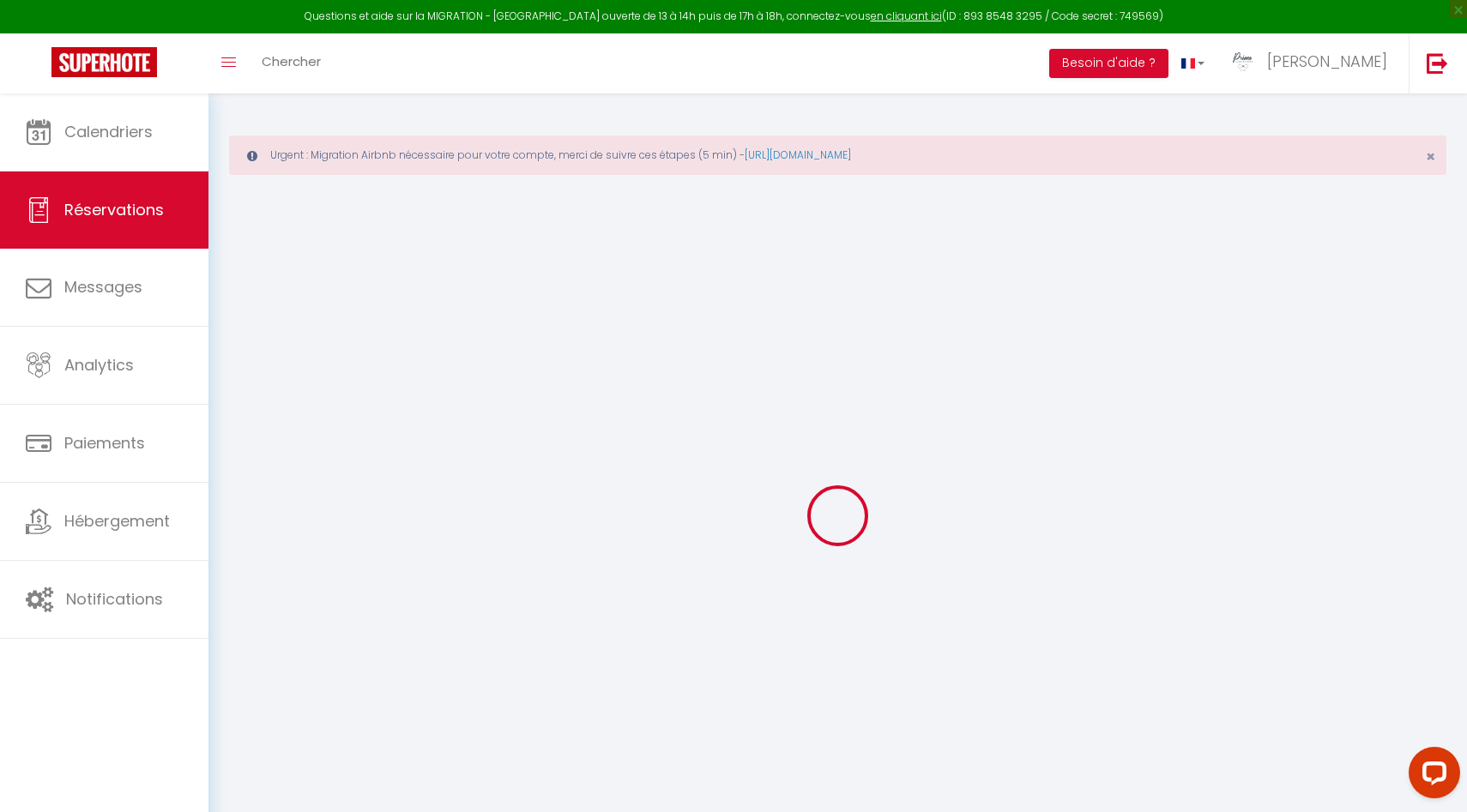
type input "Mar 12 Août 2025"
select select
type input "2"
select select "12"
select select
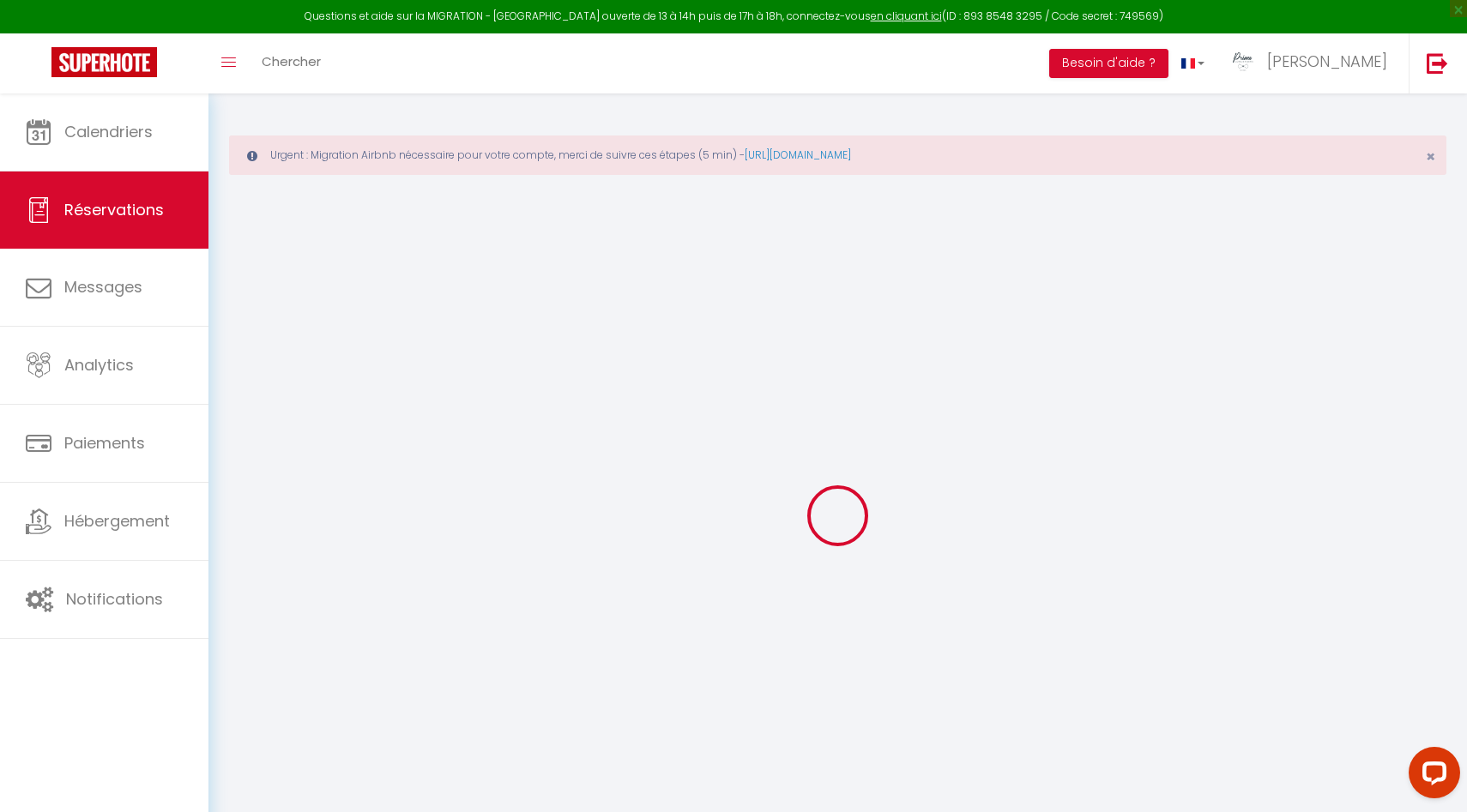
checkbox input "false"
type input "0"
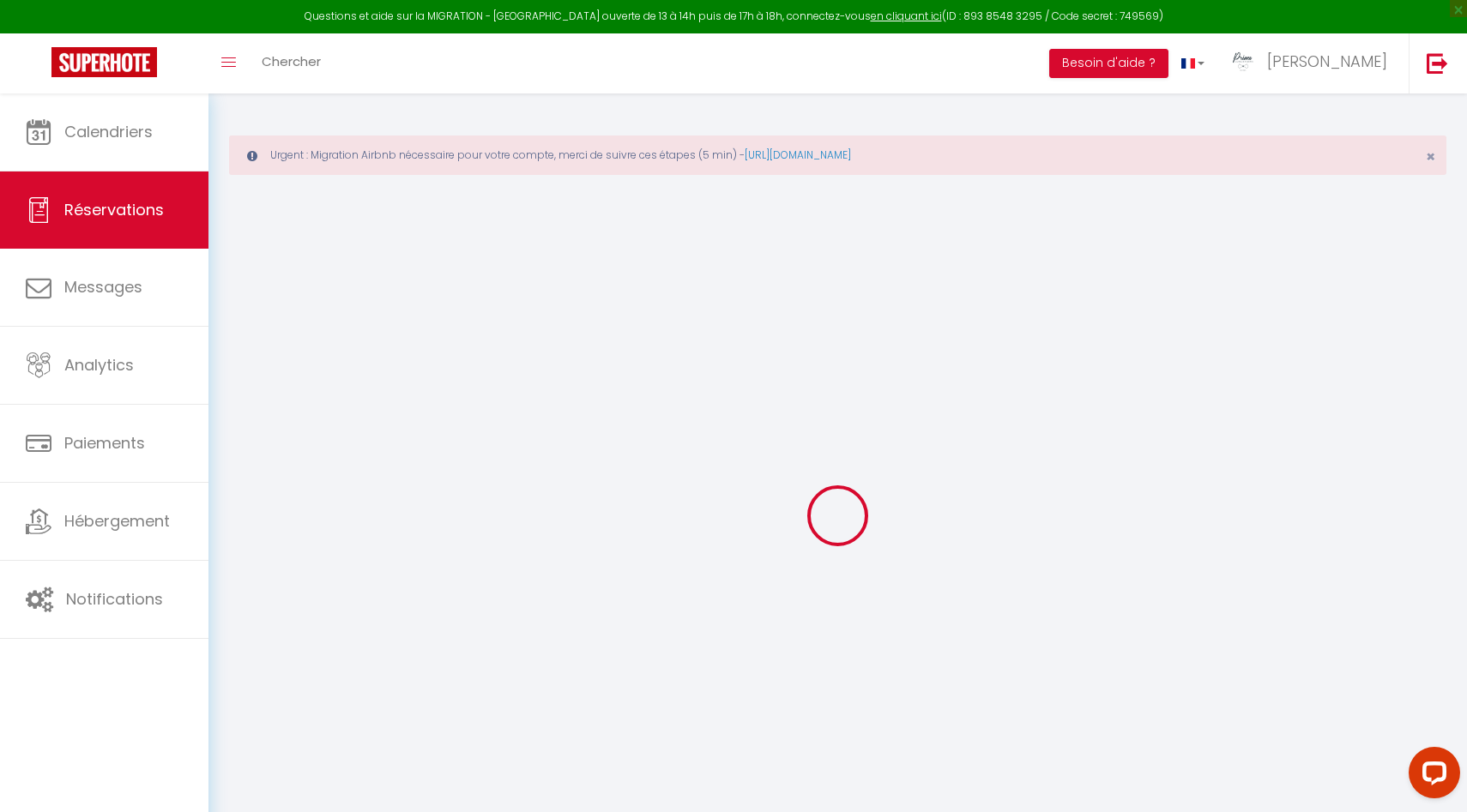
select select
select select "14"
checkbox input "false"
select select
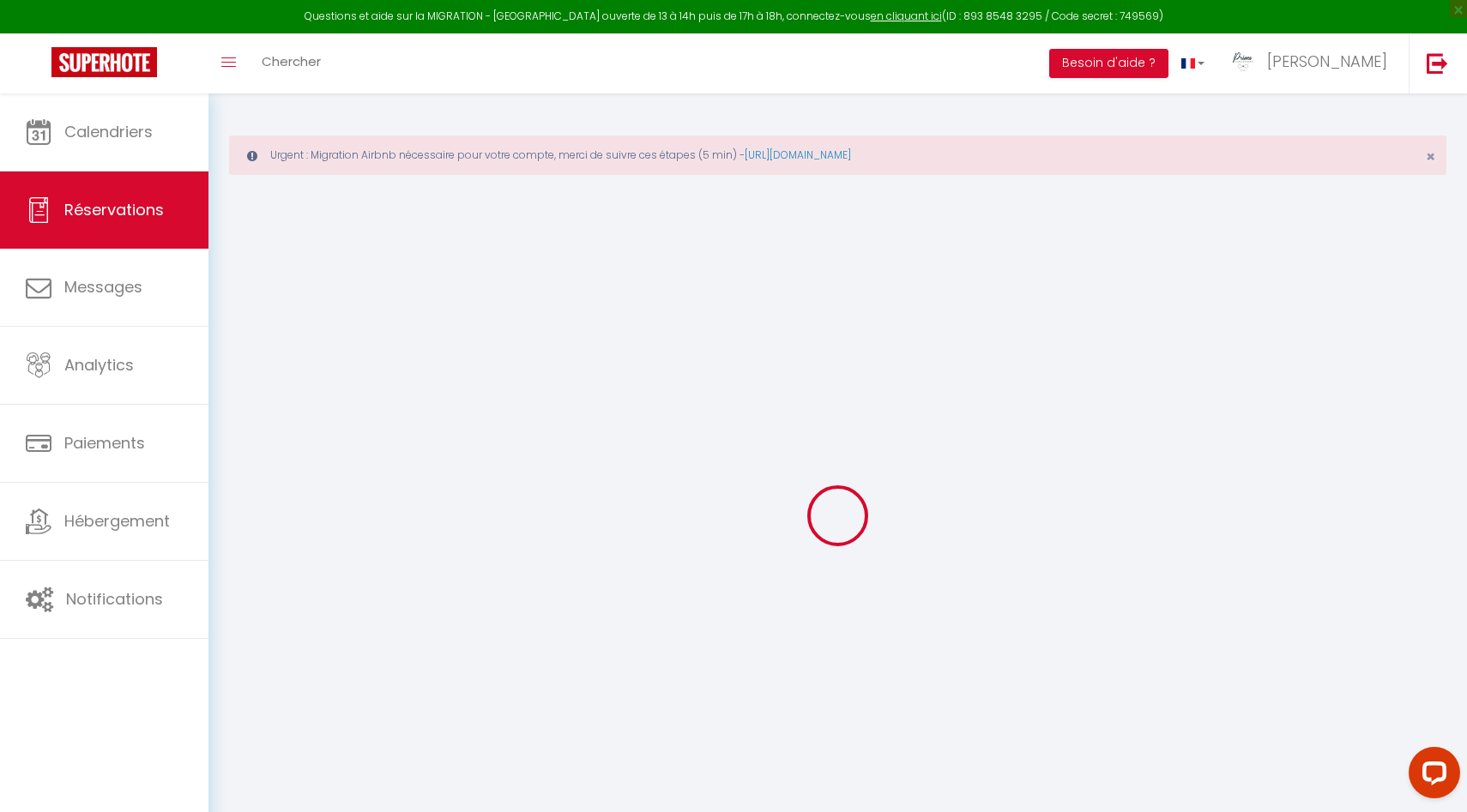
select select
checkbox input "false"
select select
checkbox input "false"
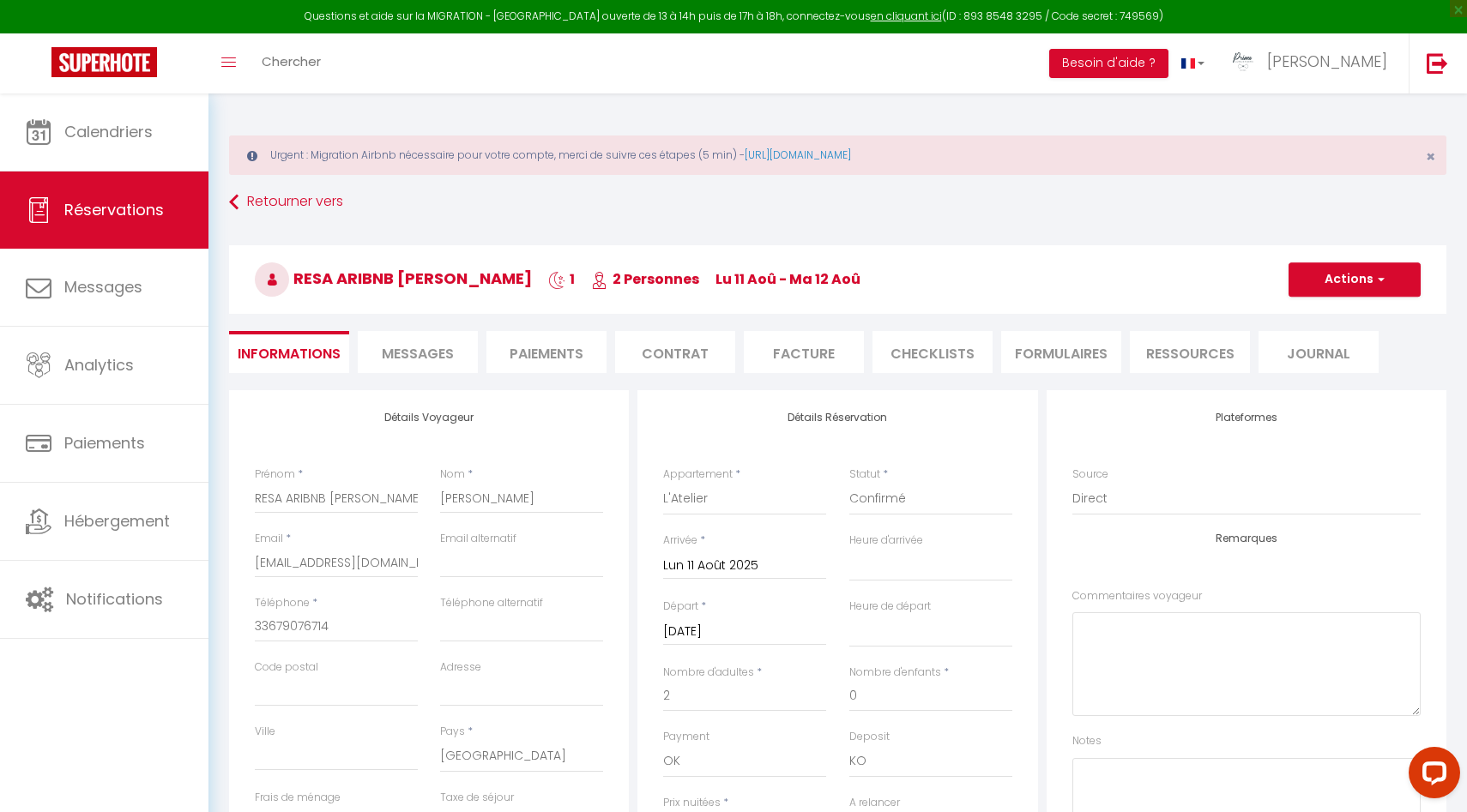
select select
checkbox input "false"
select select
select select "09:00"
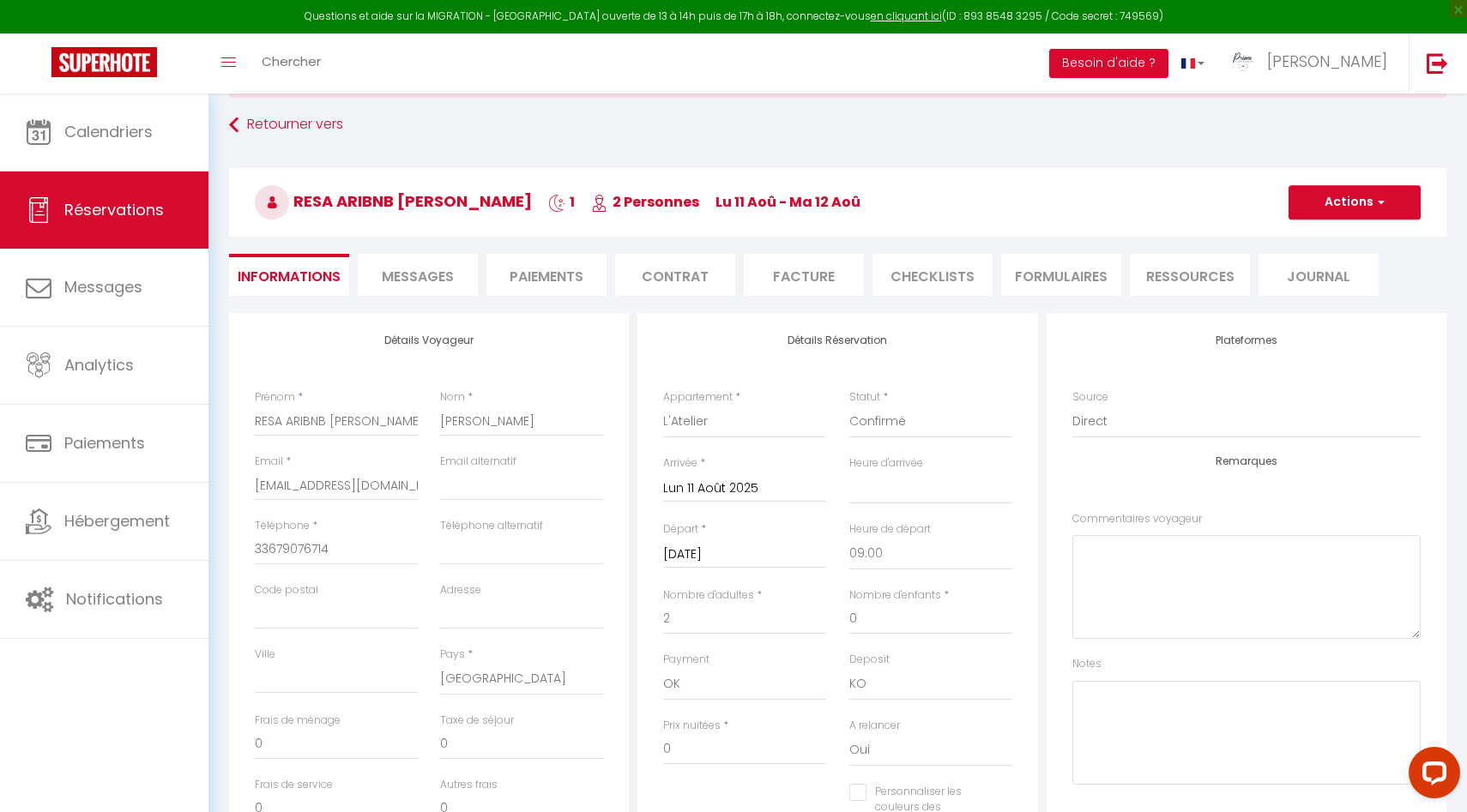
scroll to position [113, 0]
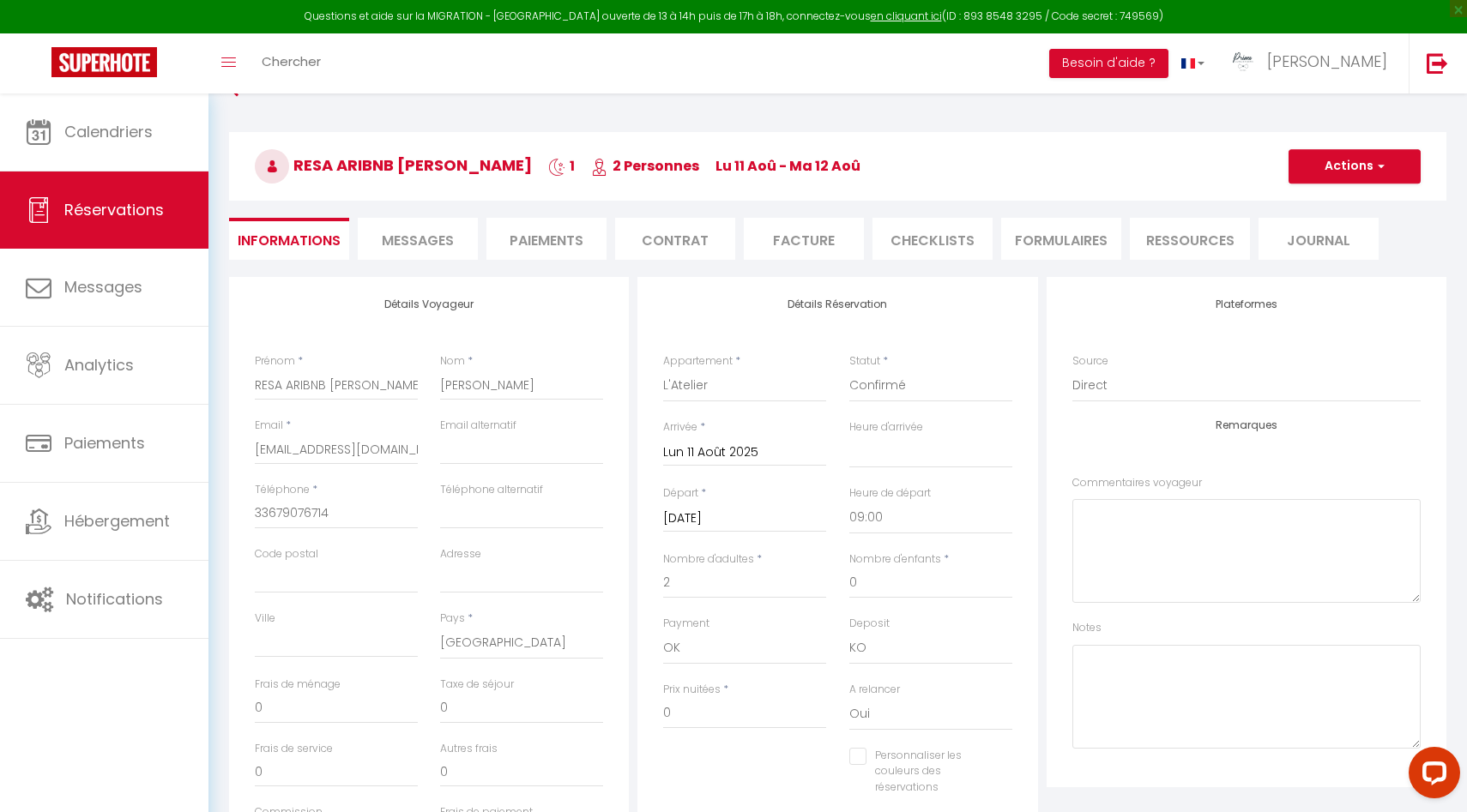
click at [722, 454] on input "Lun 11 Août 2025" at bounding box center [744, 453] width 163 height 23
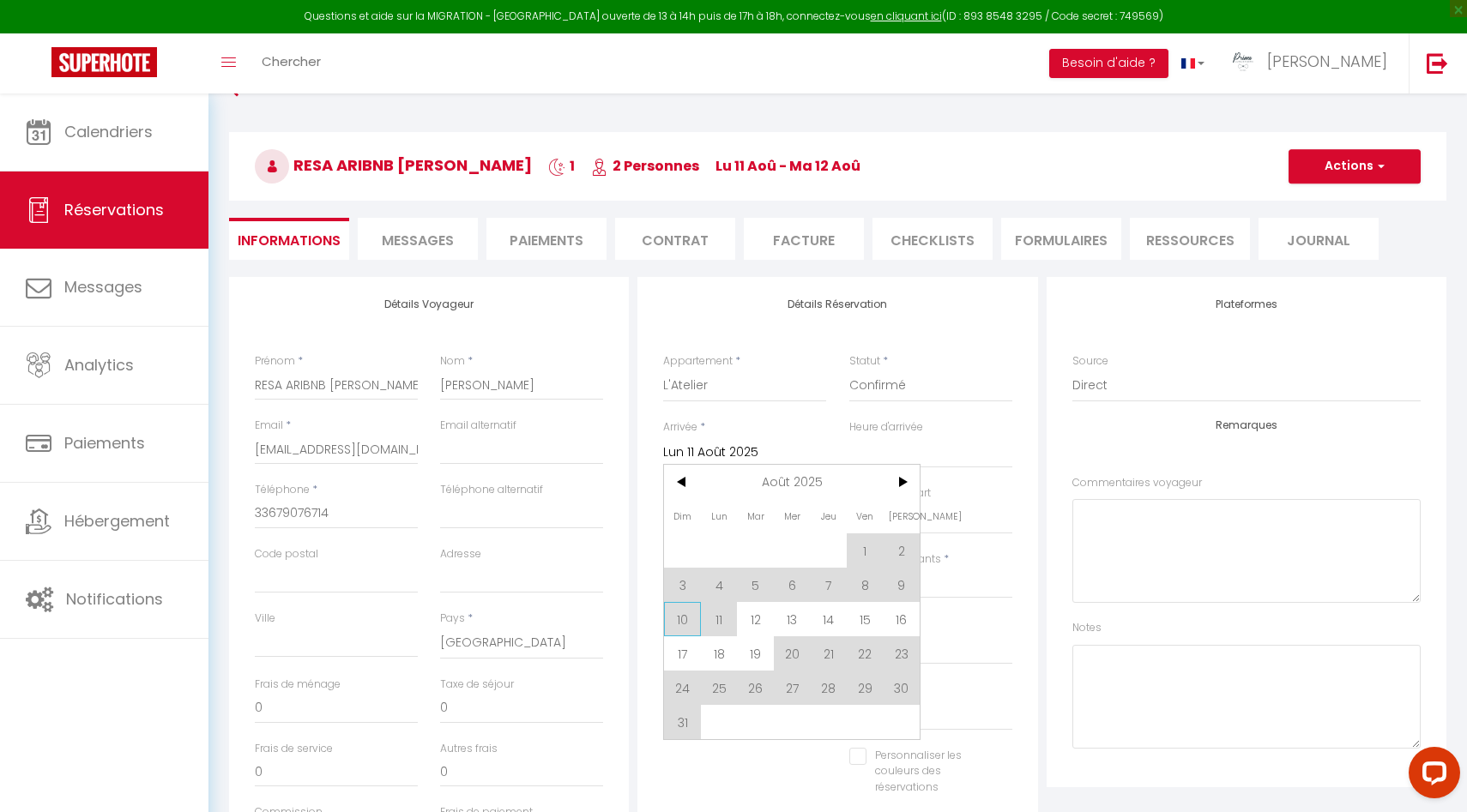
click at [682, 621] on span "10" at bounding box center [682, 619] width 37 height 34
type input "Dim 10 Août 2025"
select select
checkbox input "false"
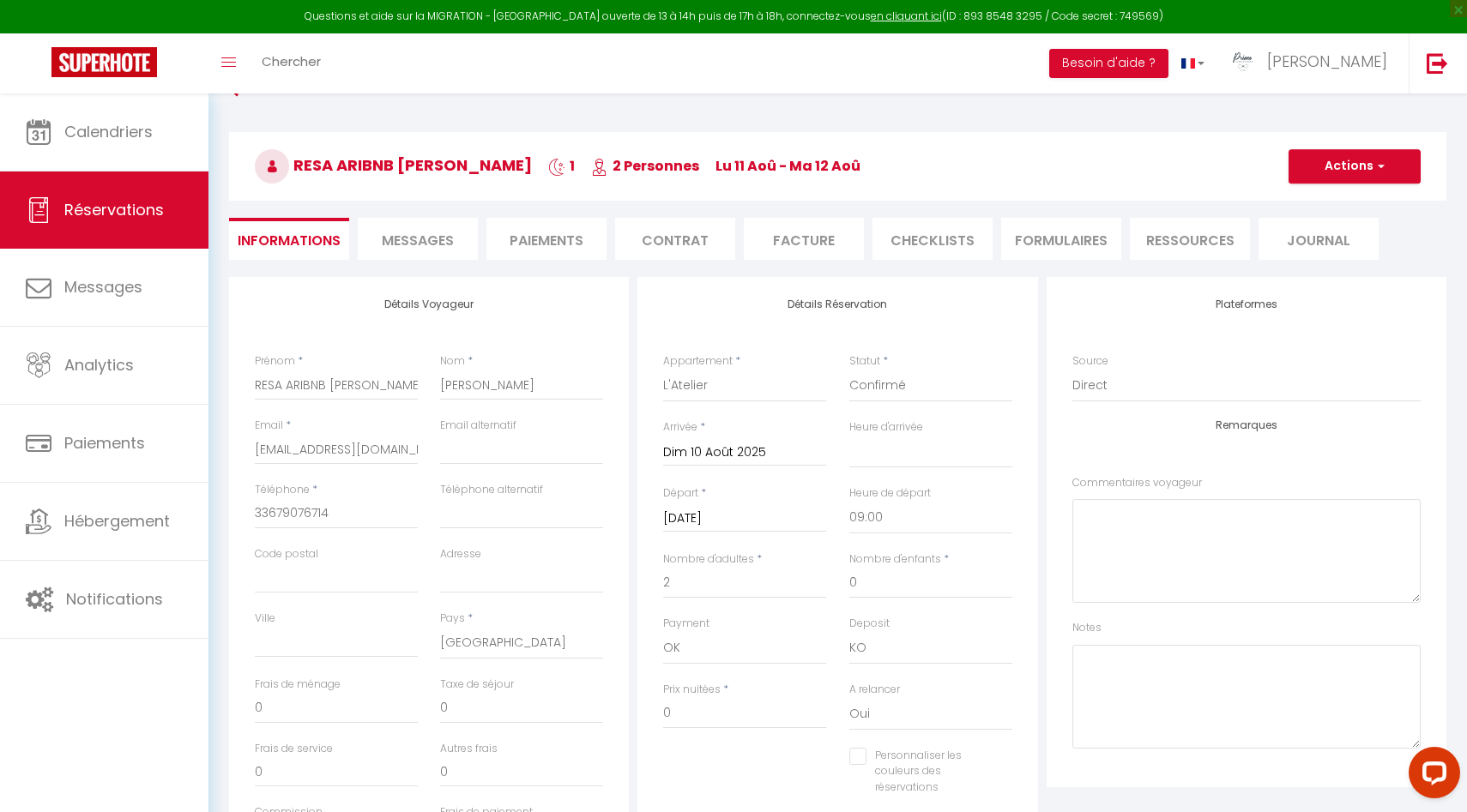
type input "3.84"
select select
type input "70"
checkbox input "false"
click at [733, 513] on input "Mar 12 Août 2025" at bounding box center [744, 519] width 163 height 23
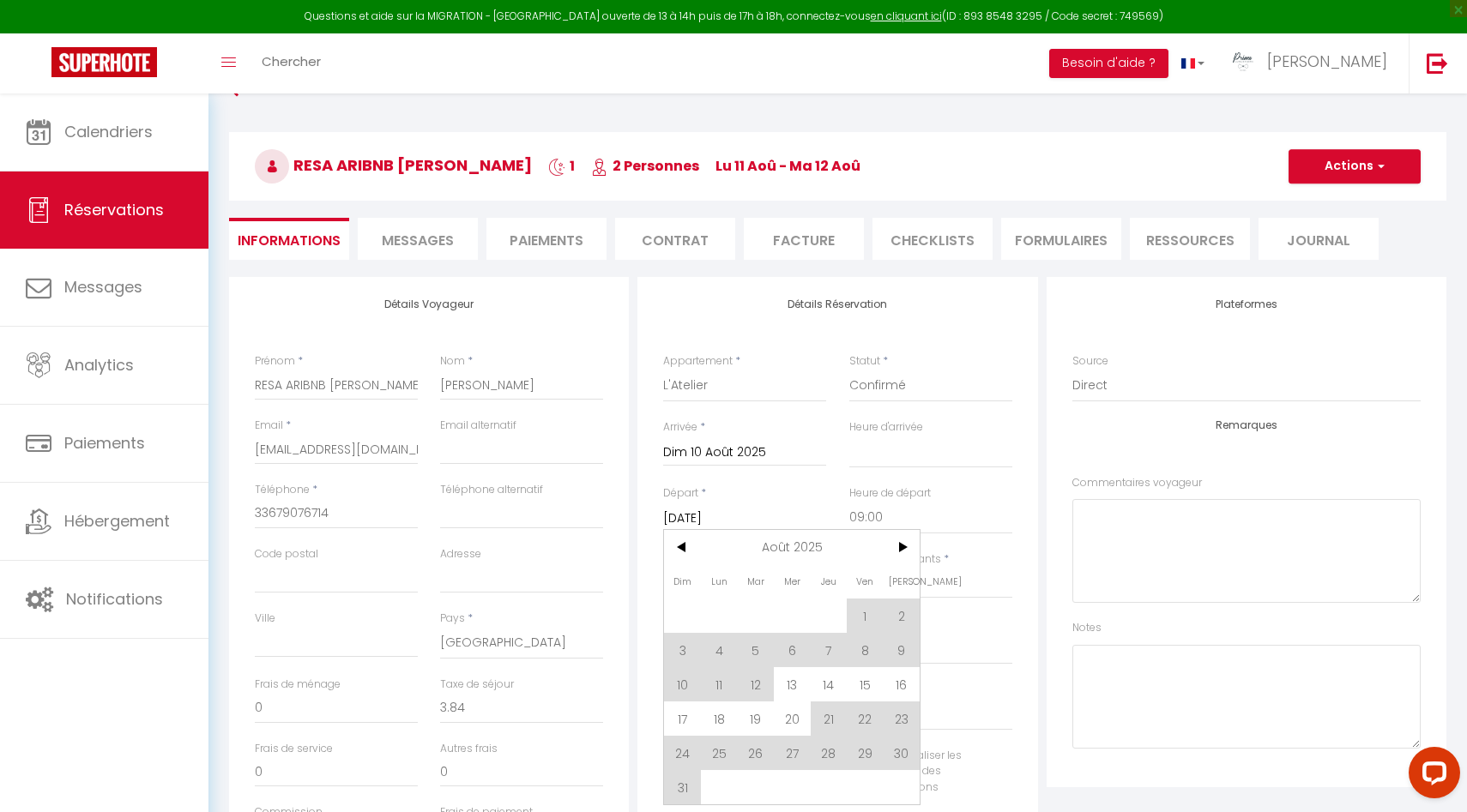
click at [720, 688] on span "11" at bounding box center [719, 684] width 37 height 34
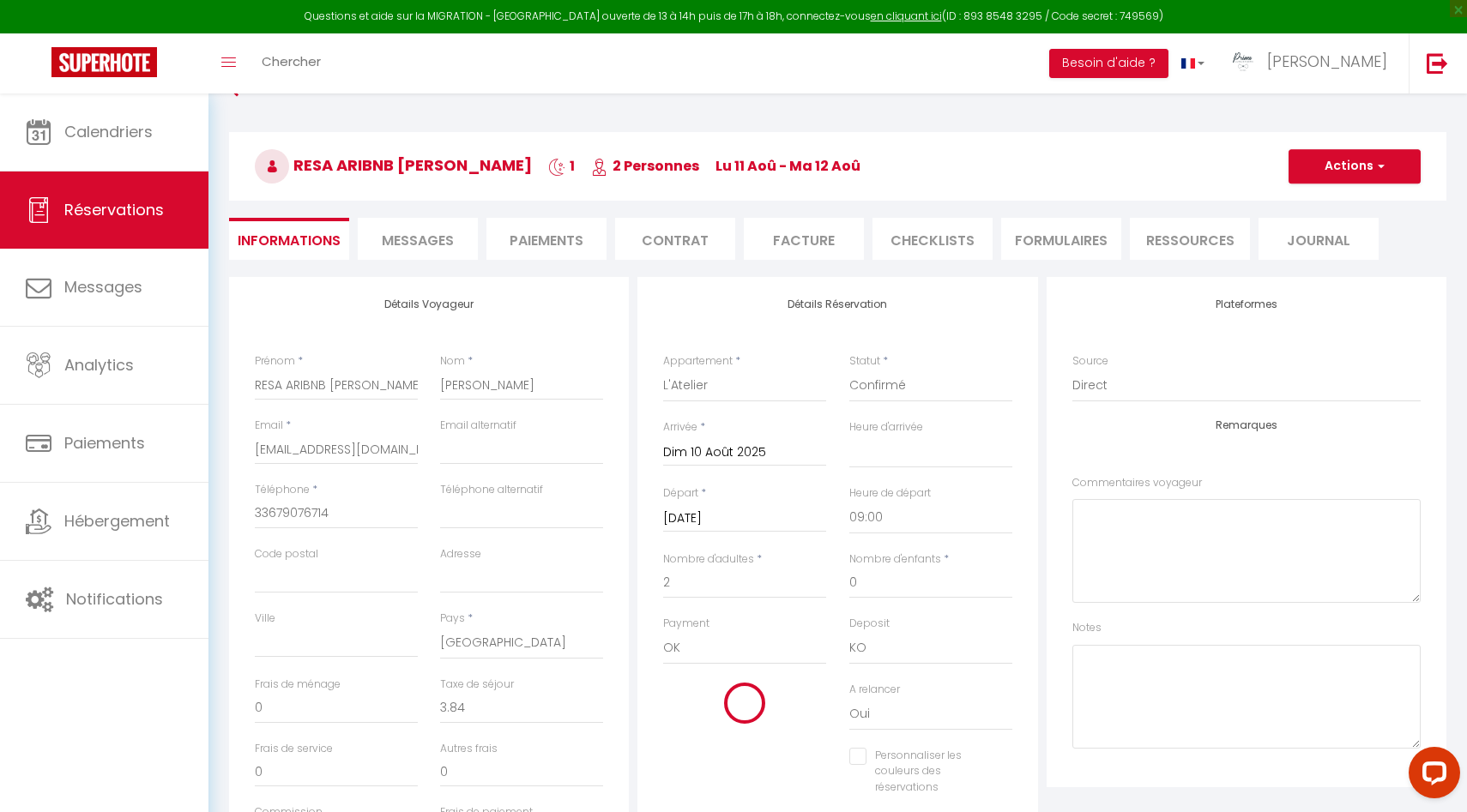
select select
type input "Lun 11 Août 2025"
checkbox input "false"
type input "0"
select select
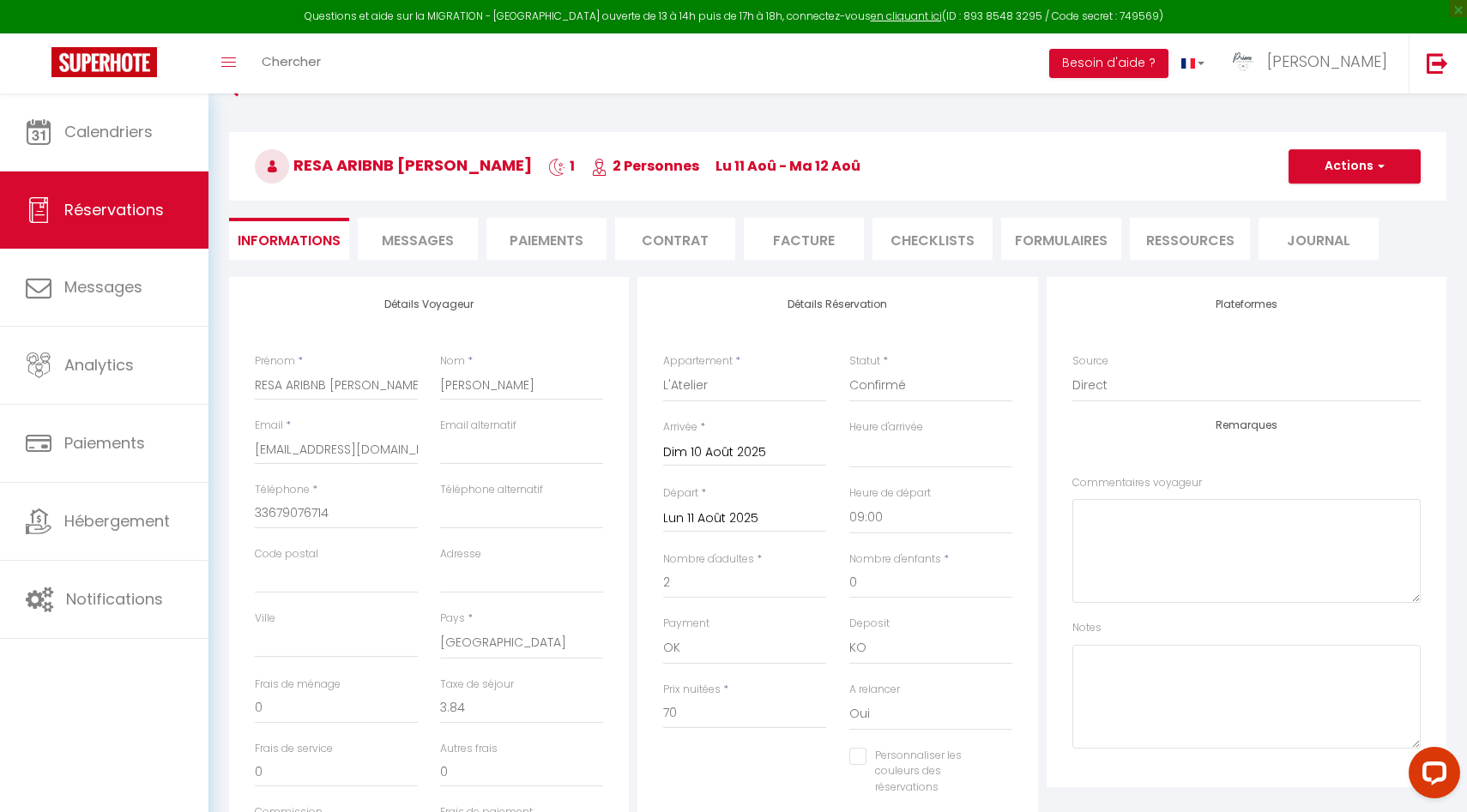
type input "0"
checkbox input "false"
click at [1347, 168] on button "Actions" at bounding box center [1355, 166] width 132 height 34
click at [1346, 206] on link "Enregistrer" at bounding box center [1338, 204] width 136 height 23
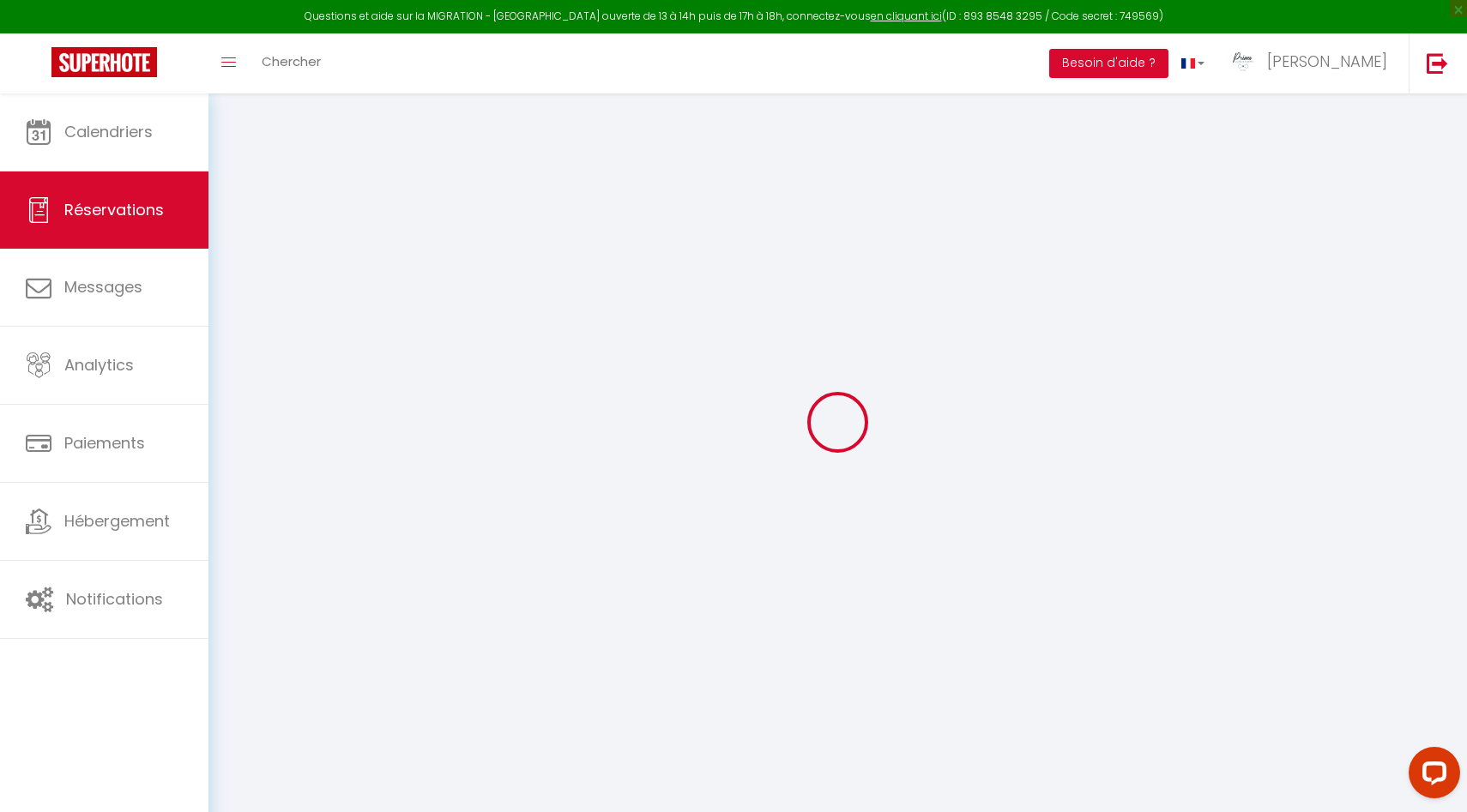
scroll to position [93, 0]
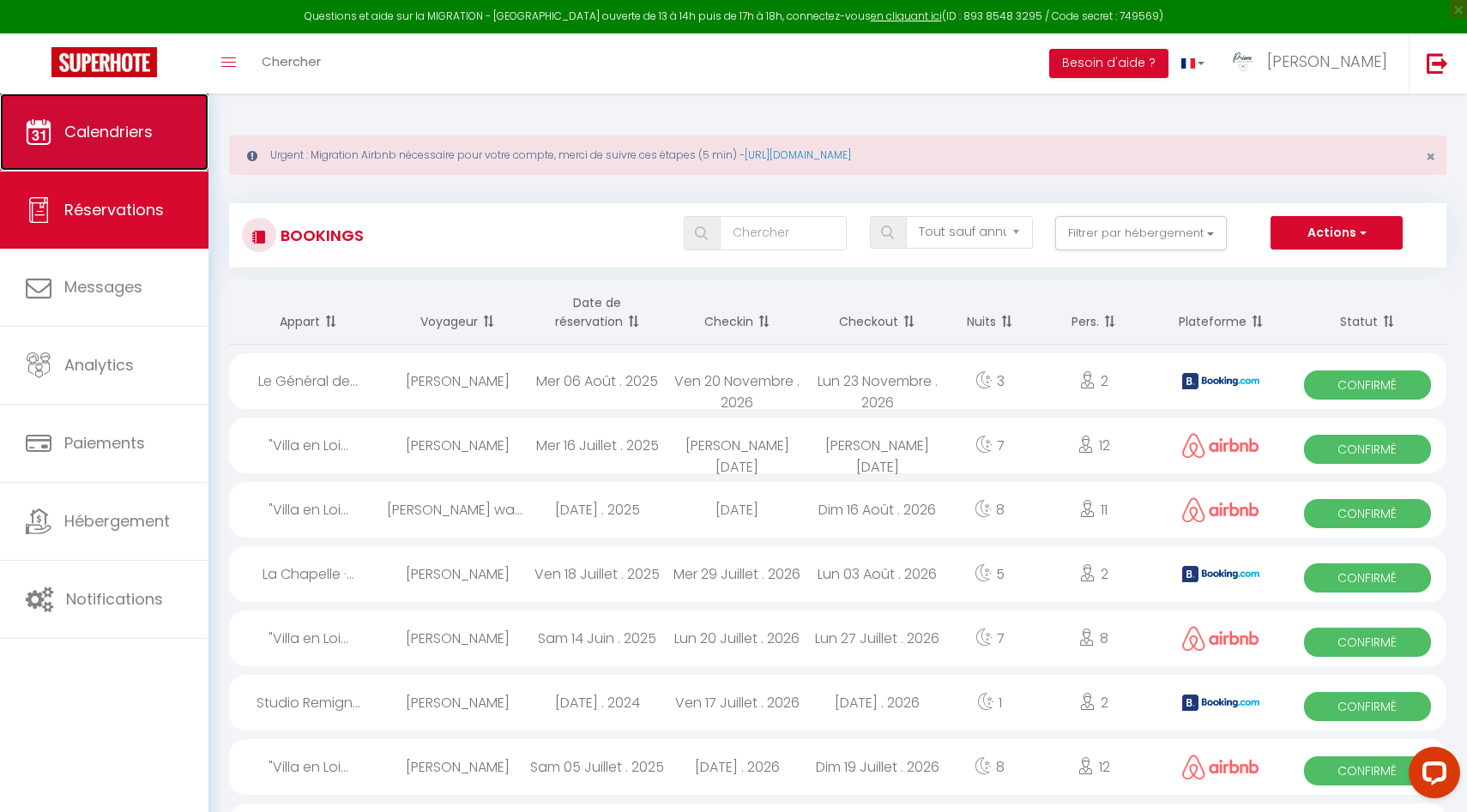
click at [158, 138] on link "Calendriers" at bounding box center [104, 132] width 208 height 77
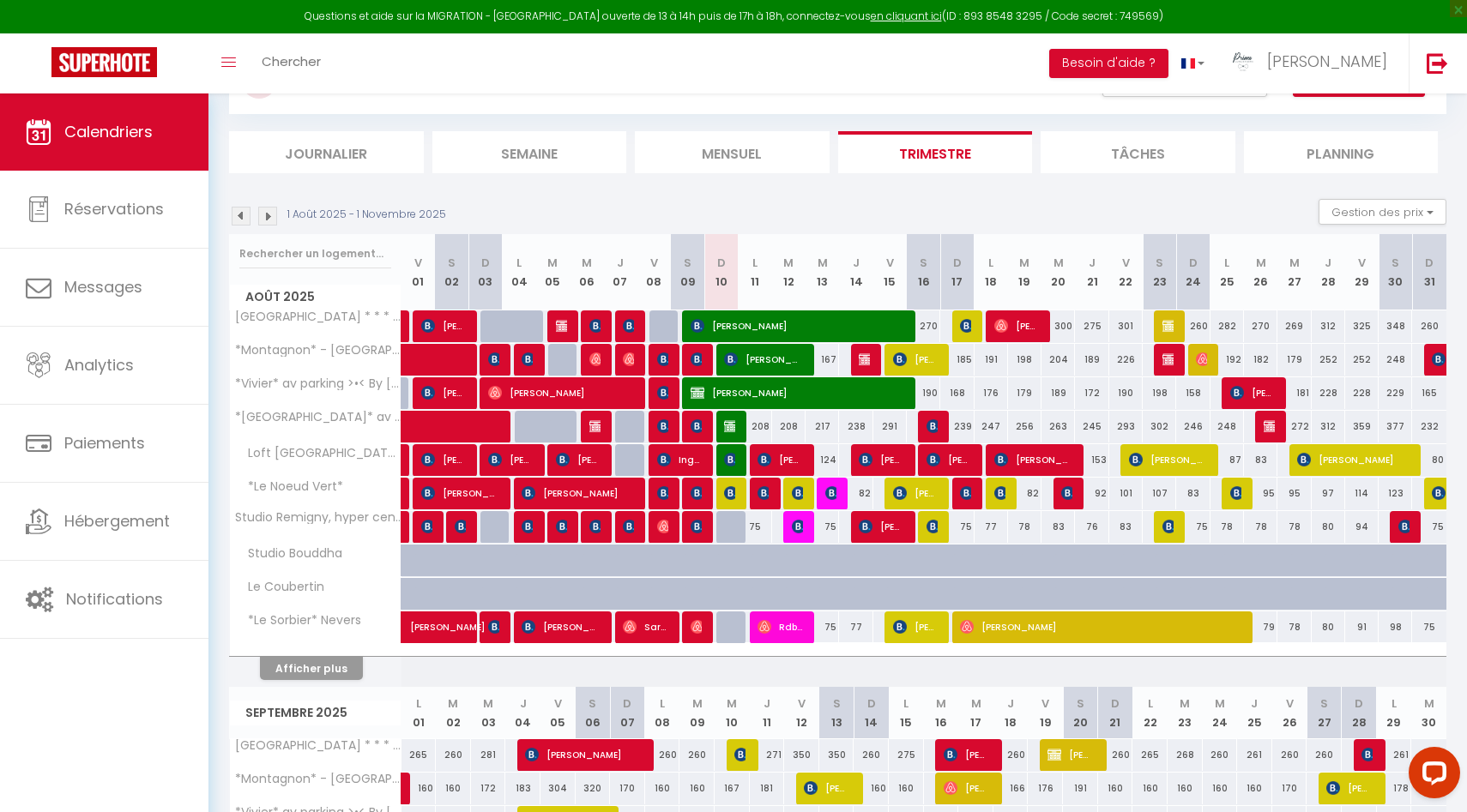
scroll to position [194, 0]
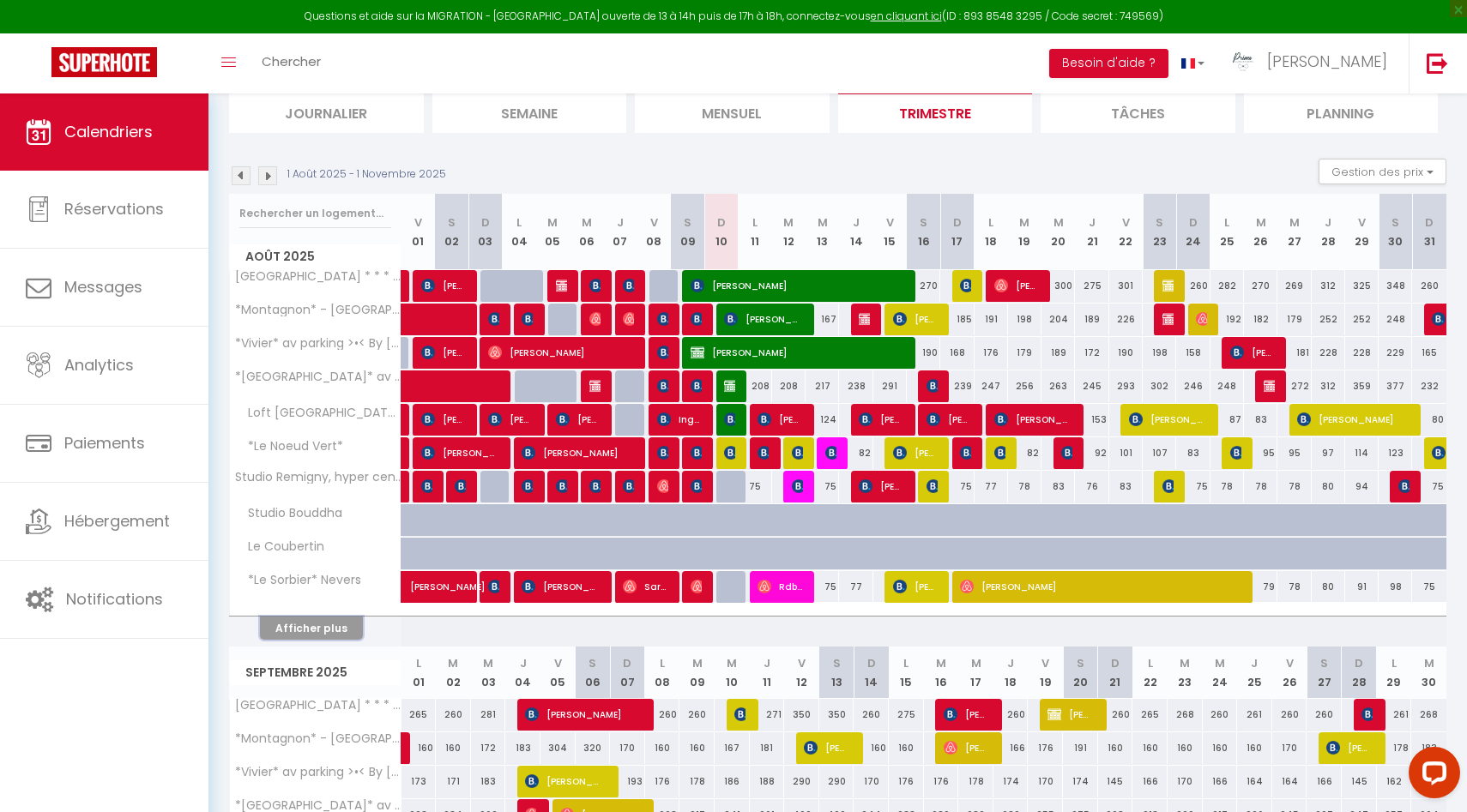
click at [307, 633] on button "Afficher plus" at bounding box center [311, 628] width 103 height 24
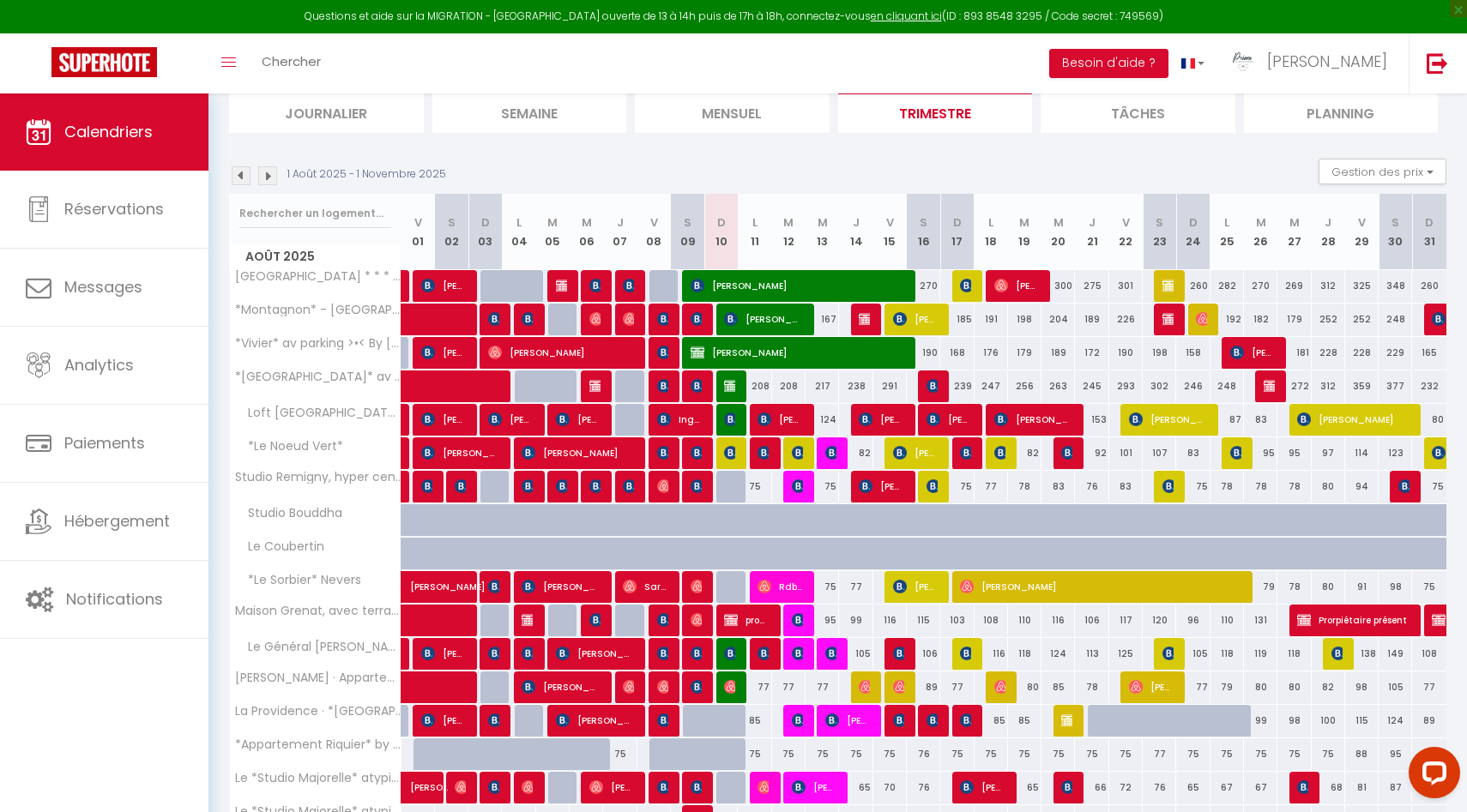
select select
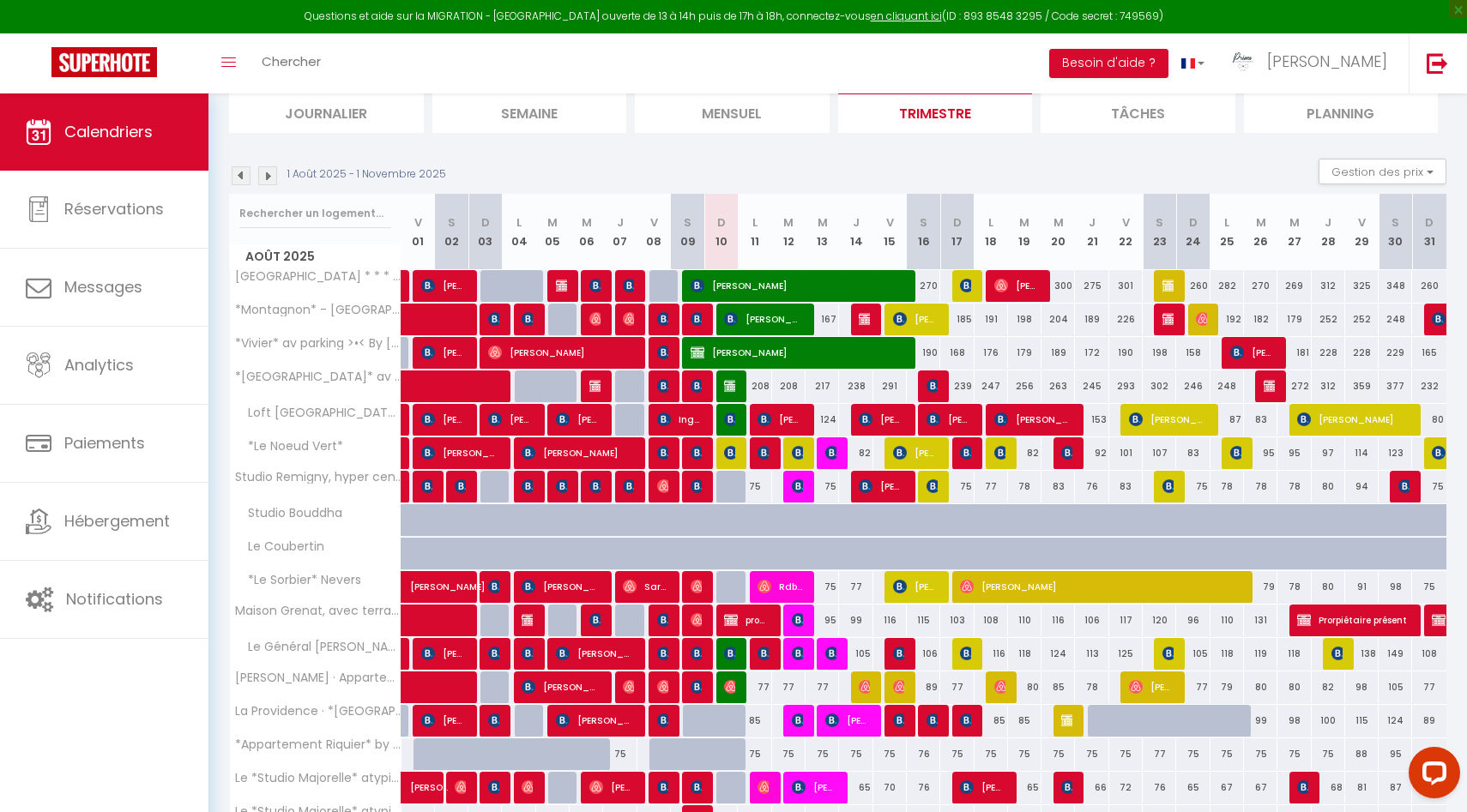
select select
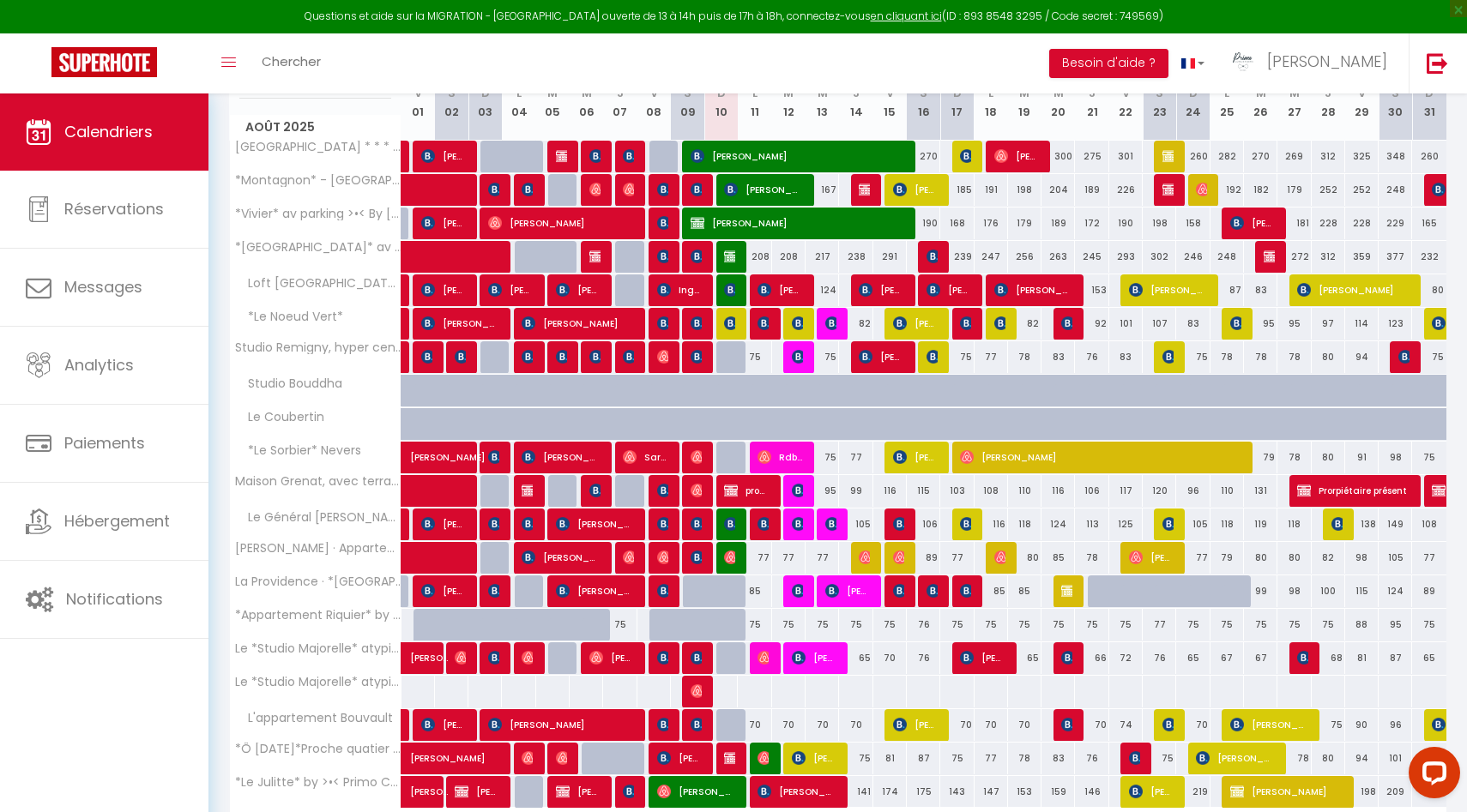
scroll to position [434, 0]
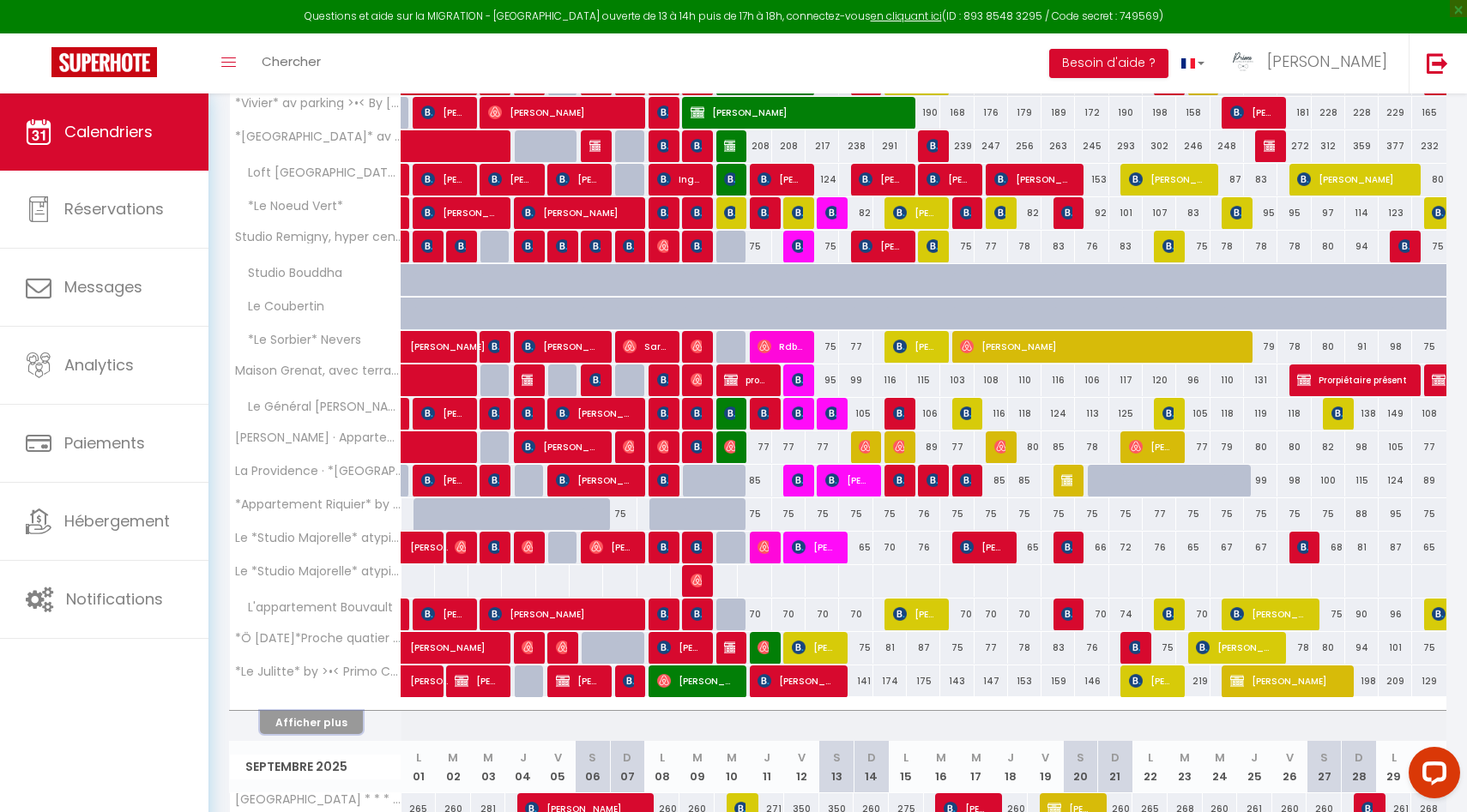
click at [324, 728] on button "Afficher plus" at bounding box center [311, 723] width 103 height 24
select select
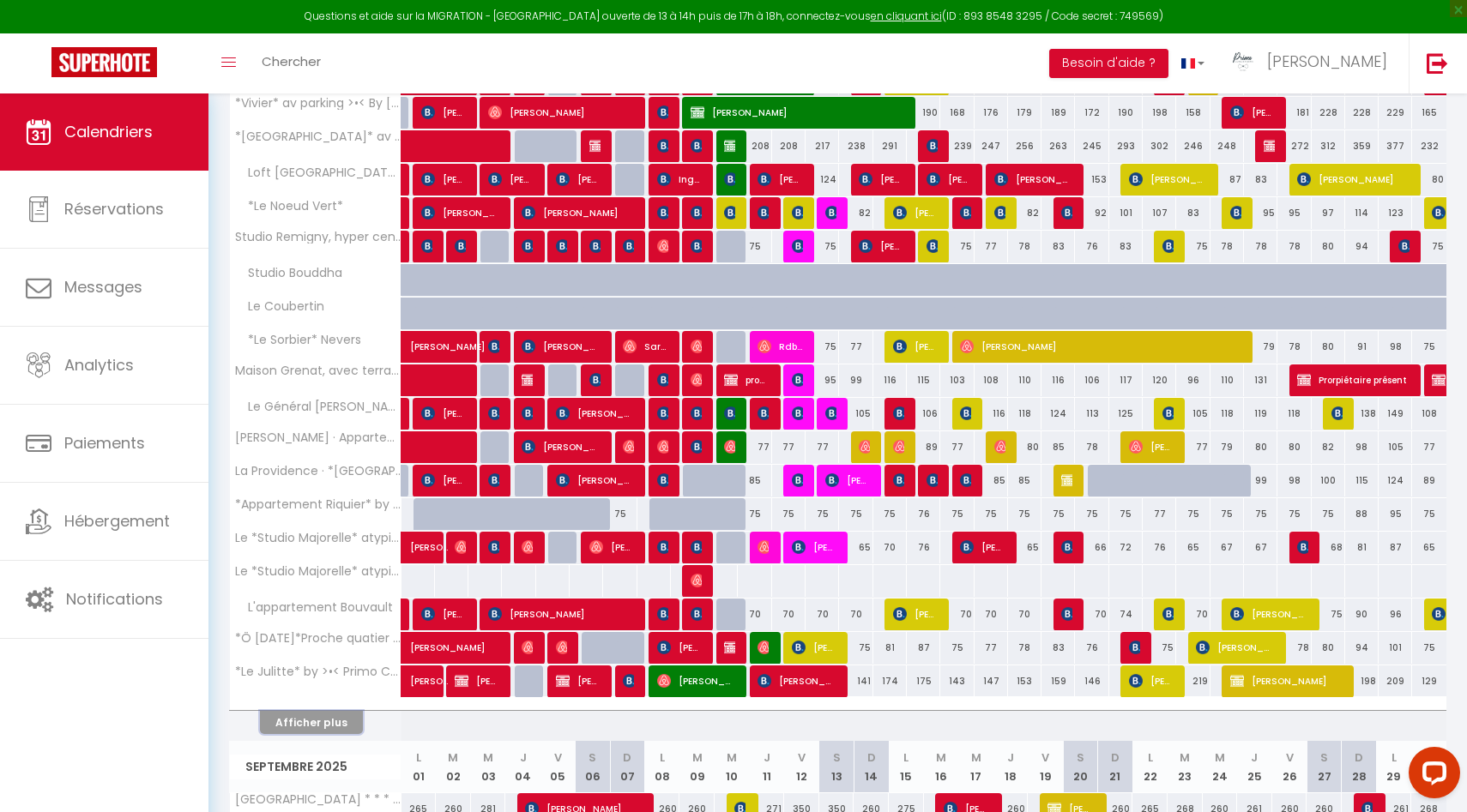
select select
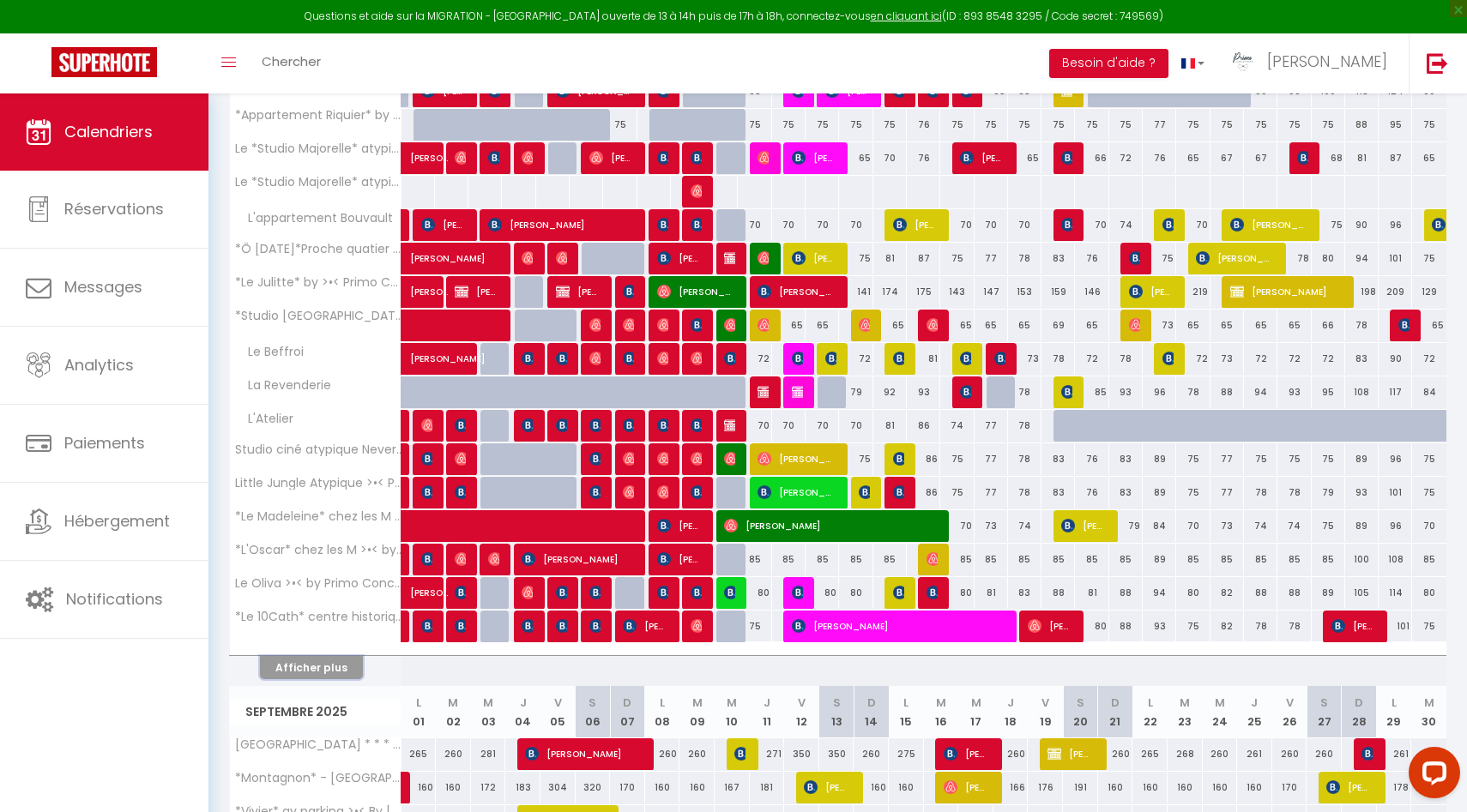
scroll to position [854, 0]
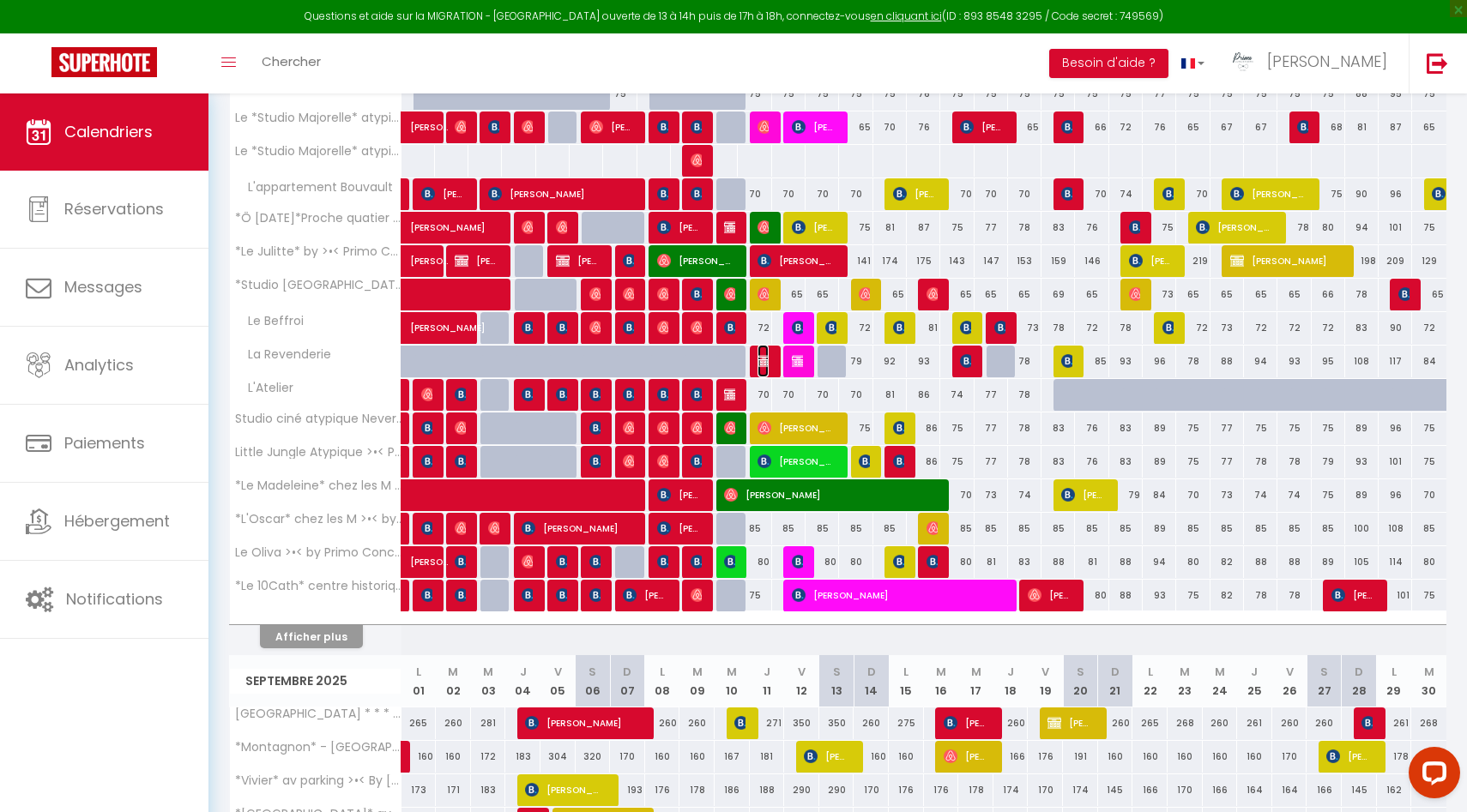
click at [764, 360] on img at bounding box center [764, 361] width 14 height 14
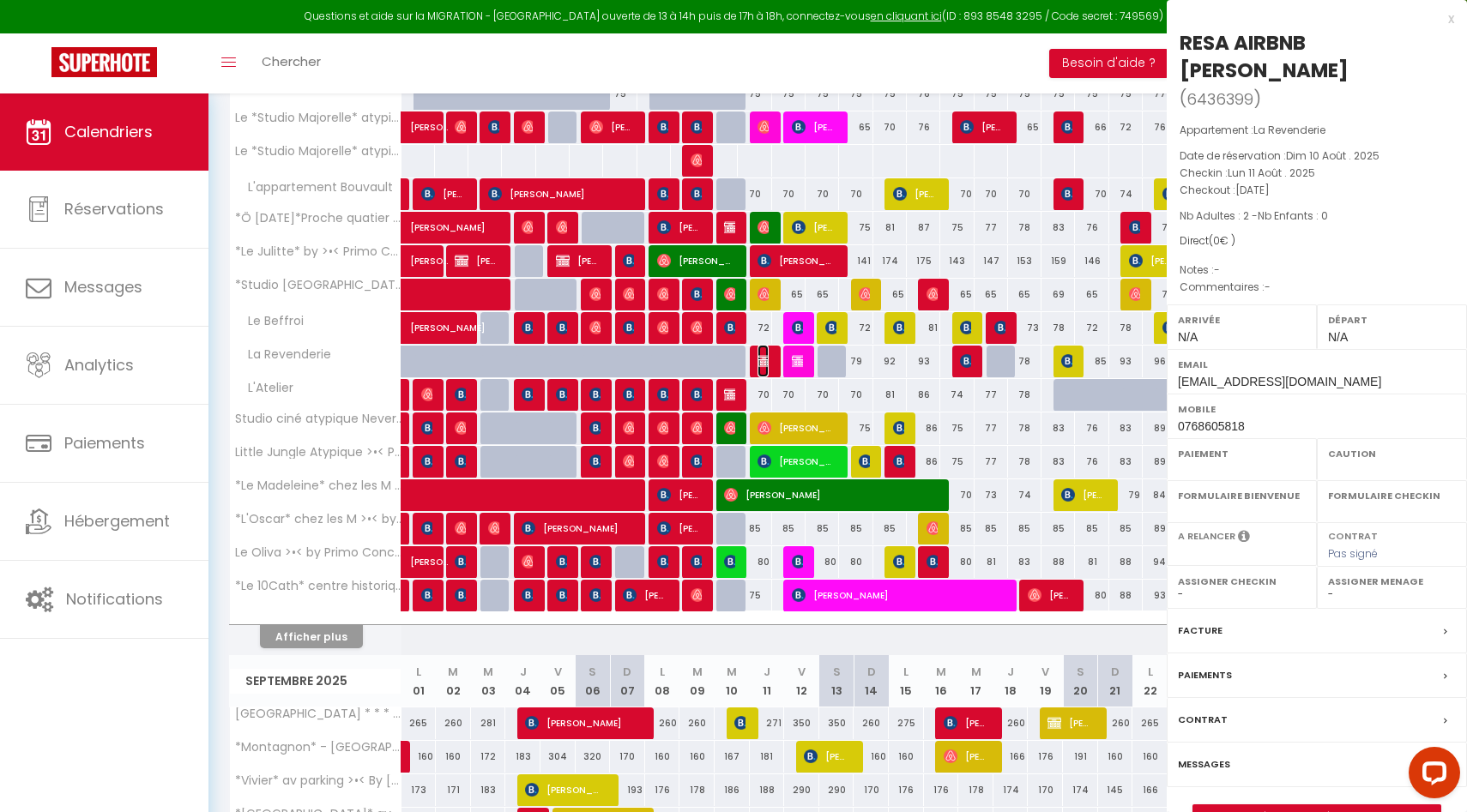
select select "OK"
select select "KO"
select select "0"
select select "1"
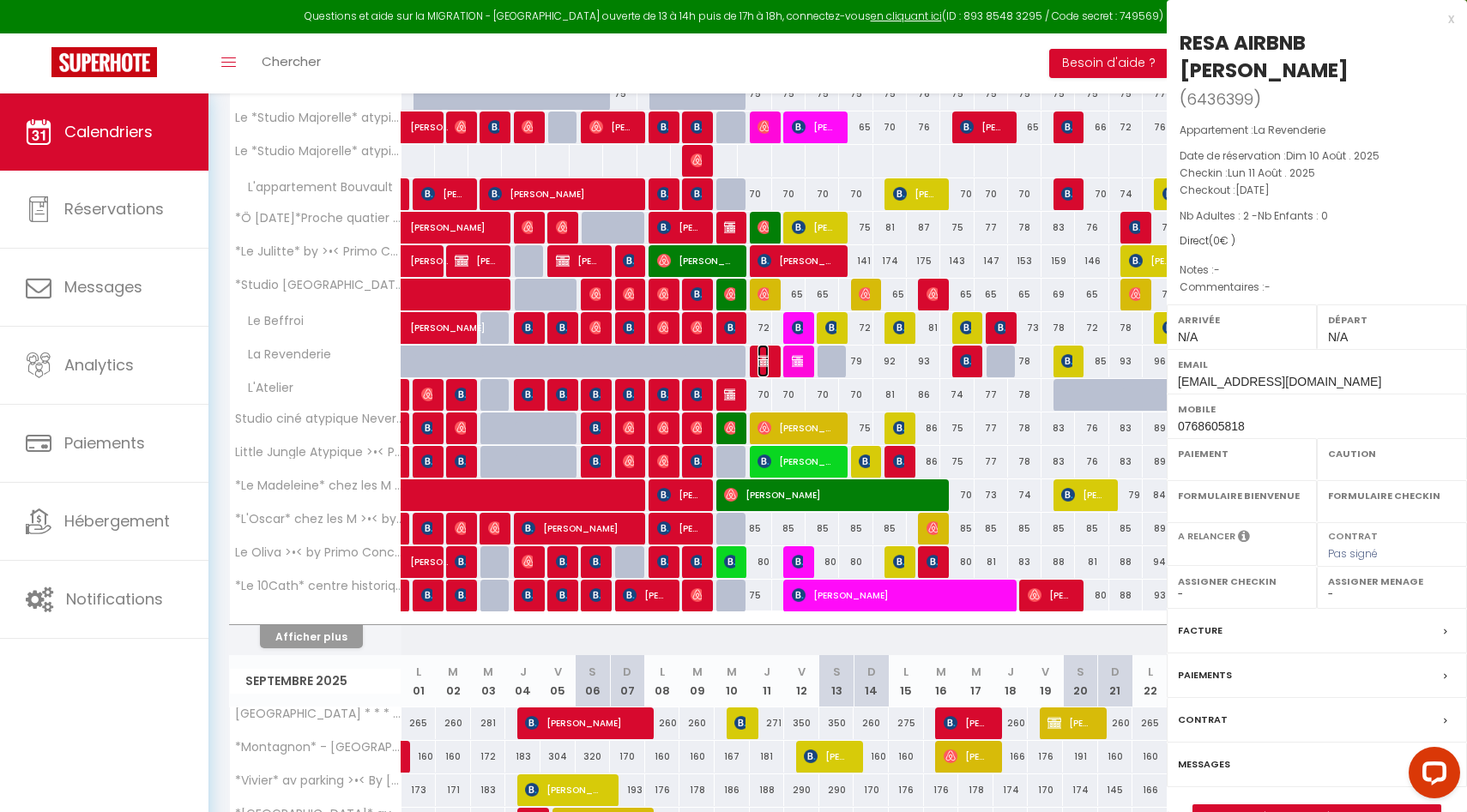
select select
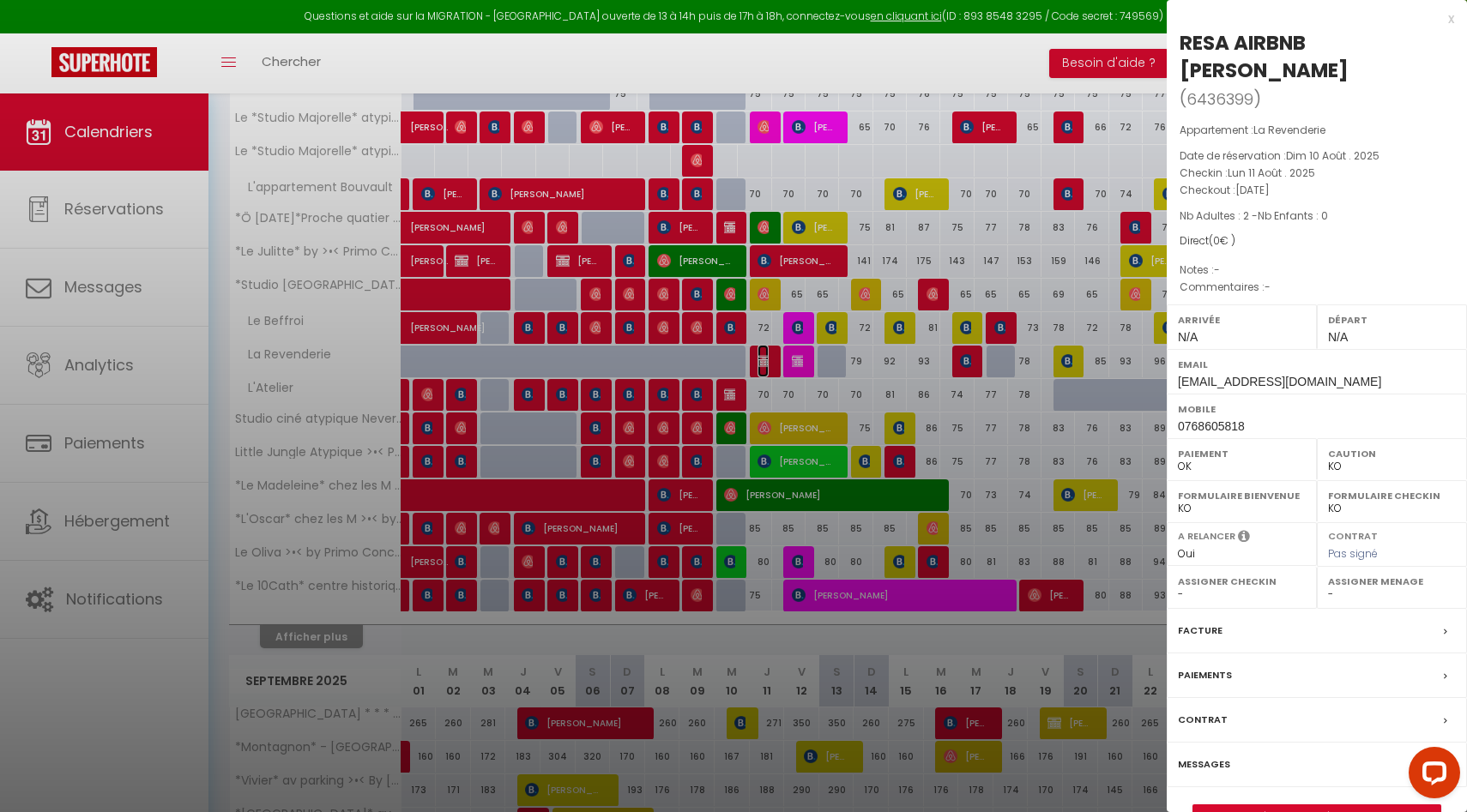
select select "30575"
click at [1250, 808] on link "Détails de la réservation" at bounding box center [1316, 817] width 247 height 23
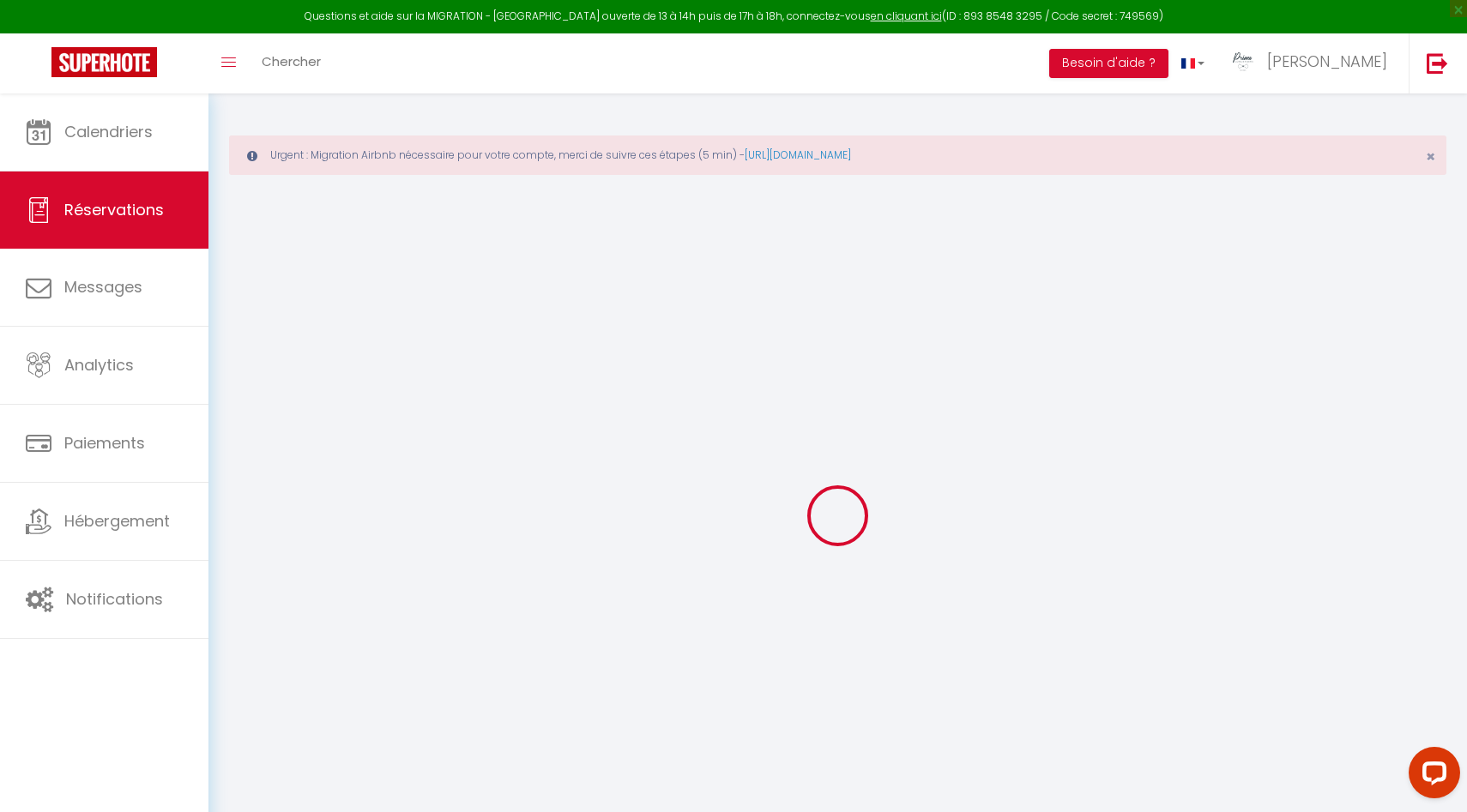
select select
checkbox input "false"
select select
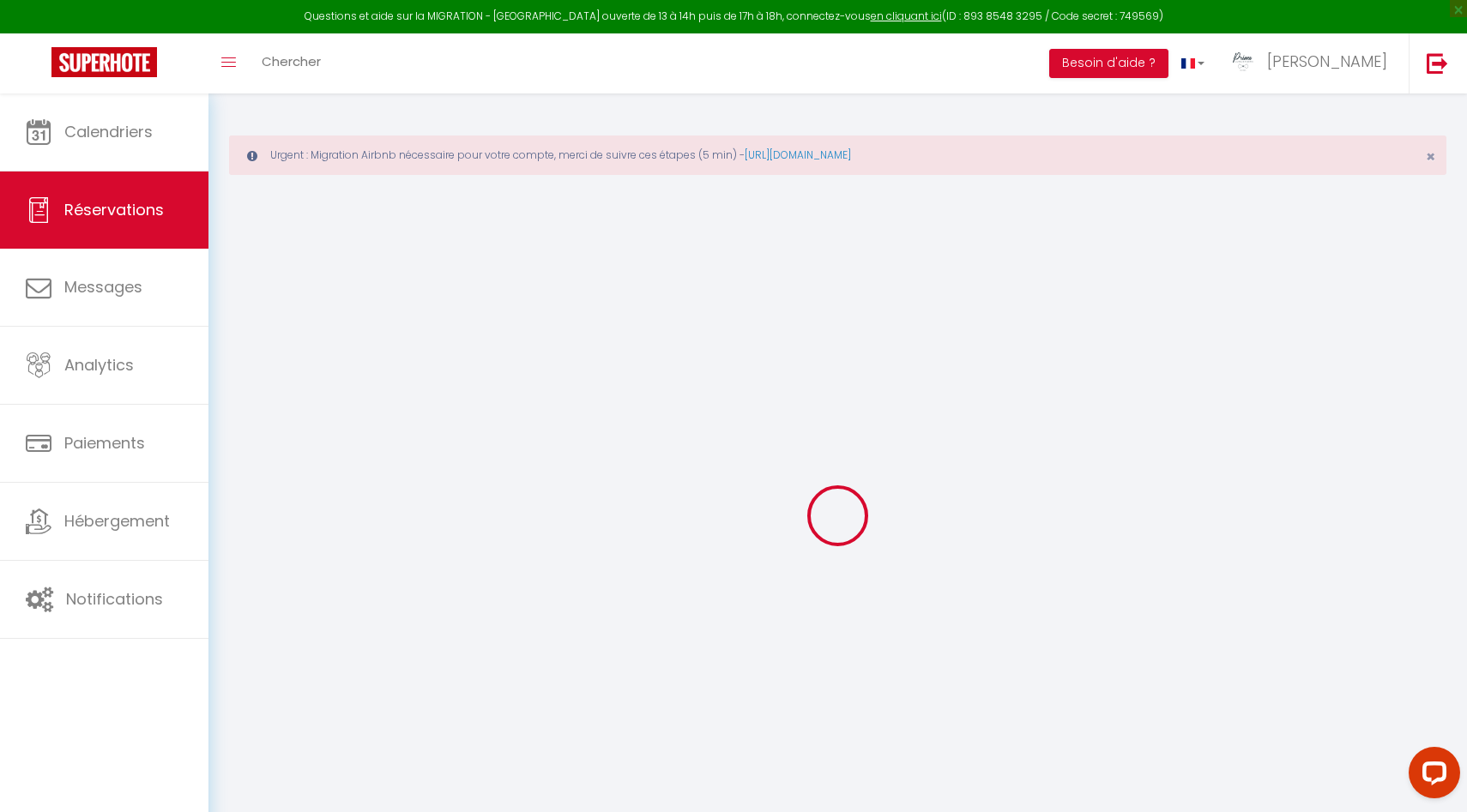
checkbox input "false"
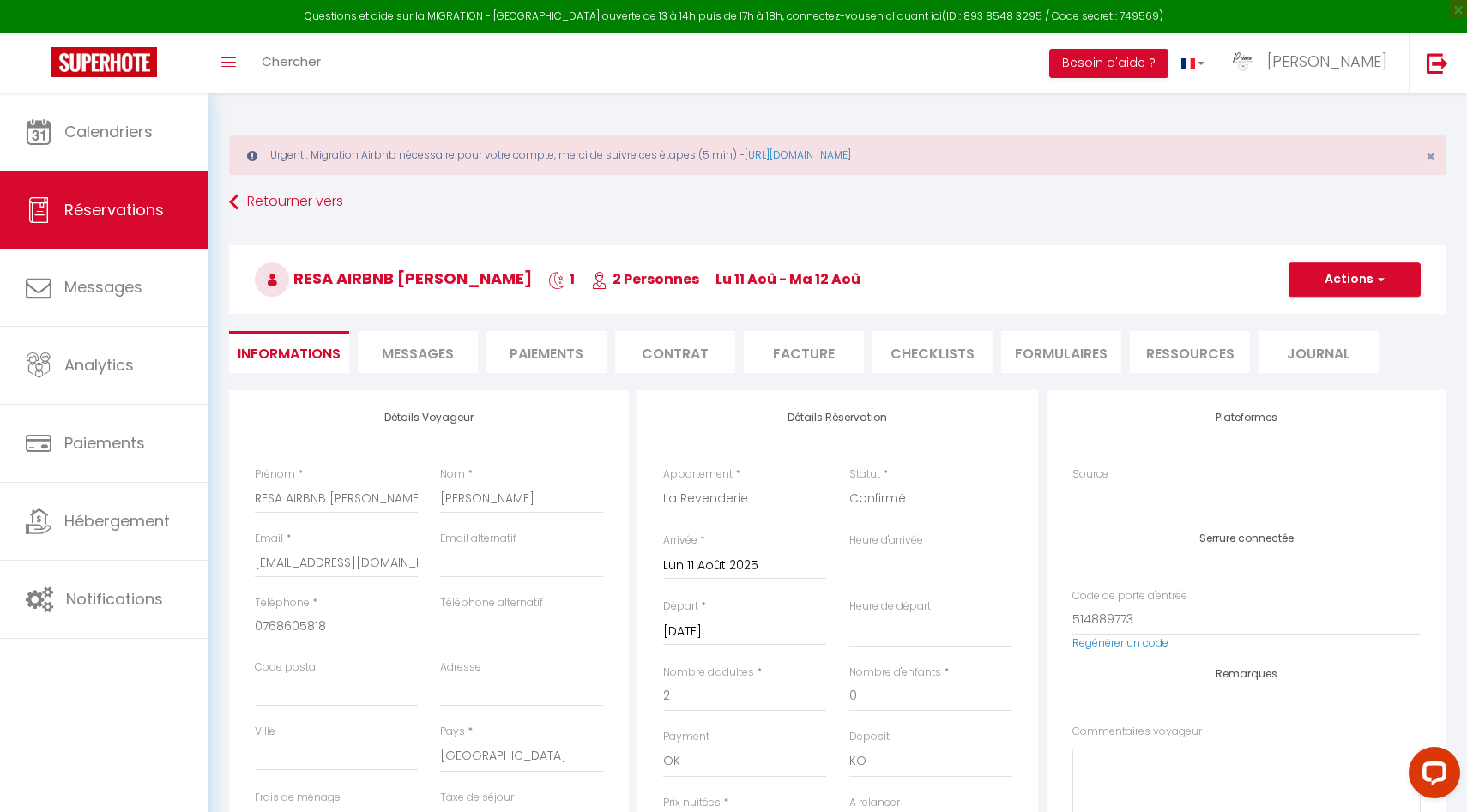
select select
checkbox input "false"
select select
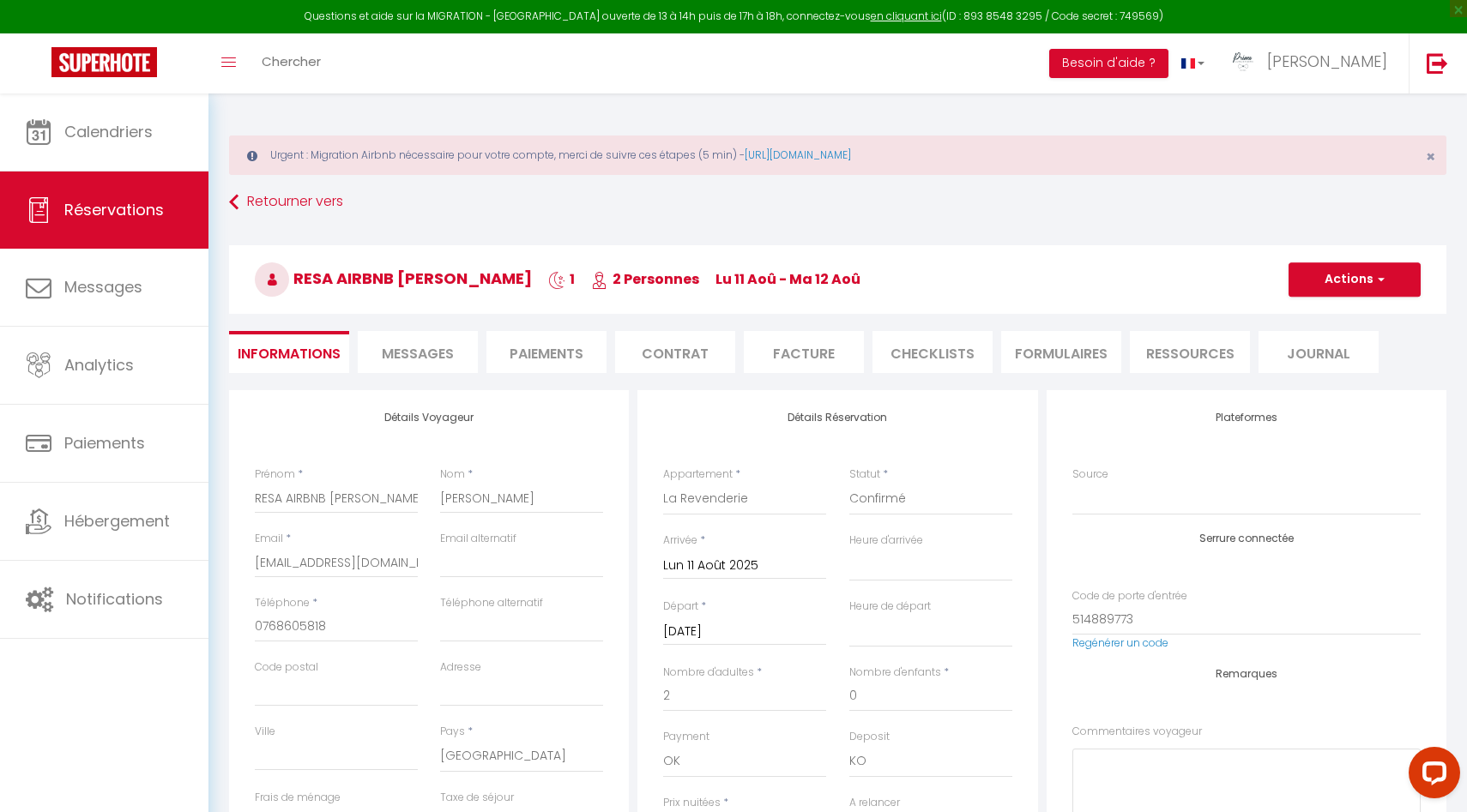
click at [694, 562] on input "Lun 11 Août 2025" at bounding box center [744, 566] width 163 height 23
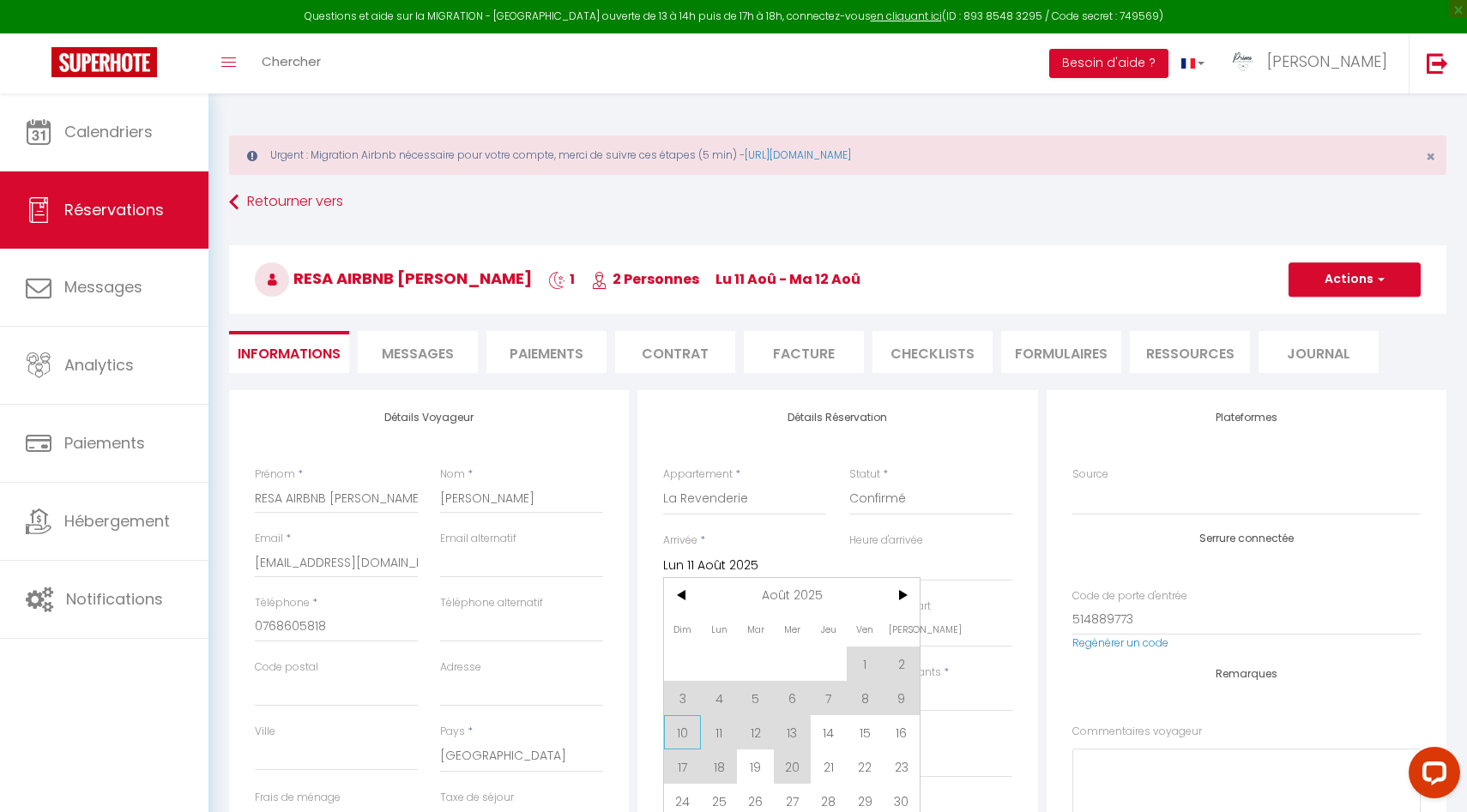
click at [696, 735] on span "10" at bounding box center [682, 732] width 37 height 34
type input "Dim 10 Août 2025"
select select
checkbox input "false"
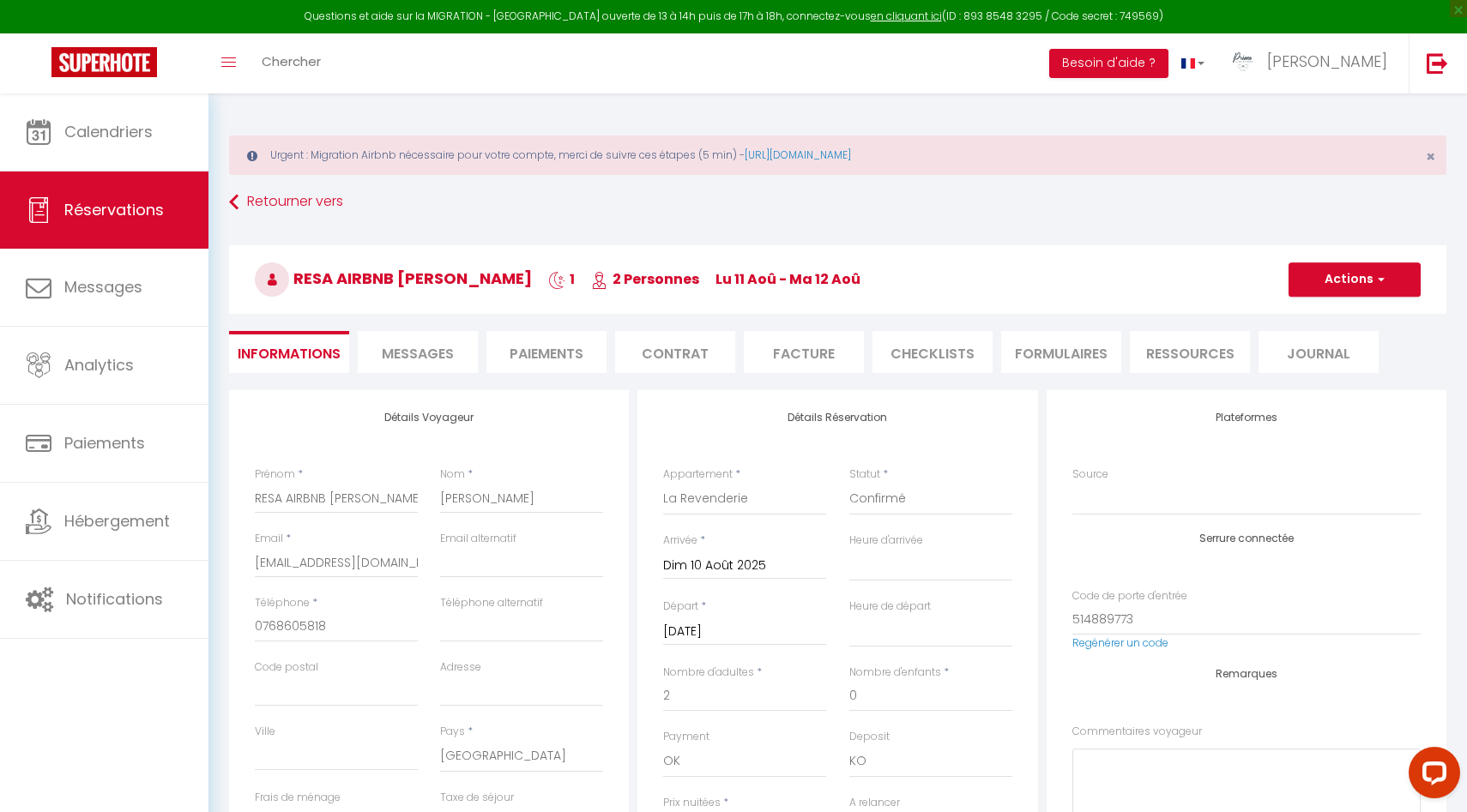
type input "4.28"
select select
type input "78"
checkbox input "false"
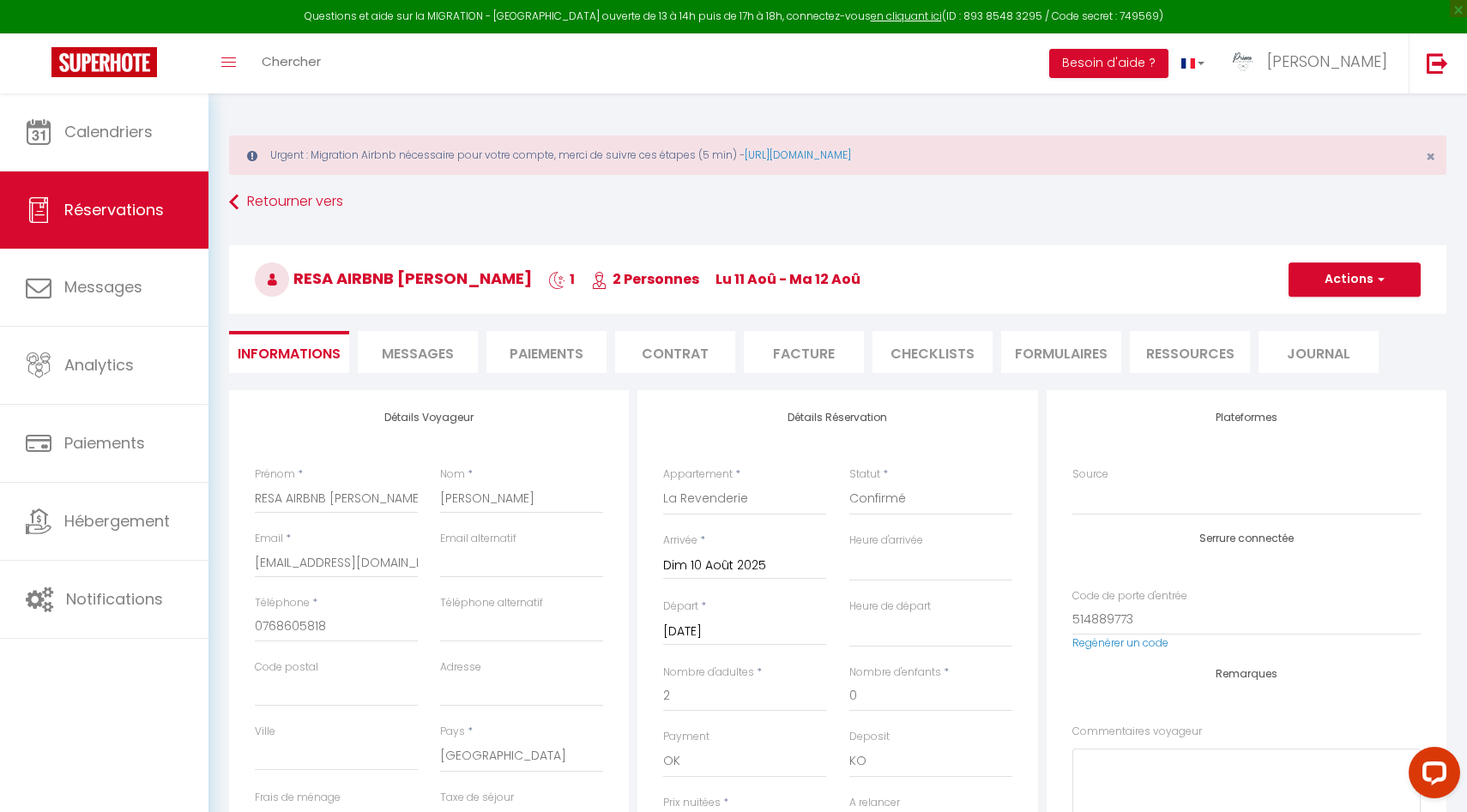
click at [717, 637] on input "Mar 12 Août 2025" at bounding box center [744, 632] width 163 height 23
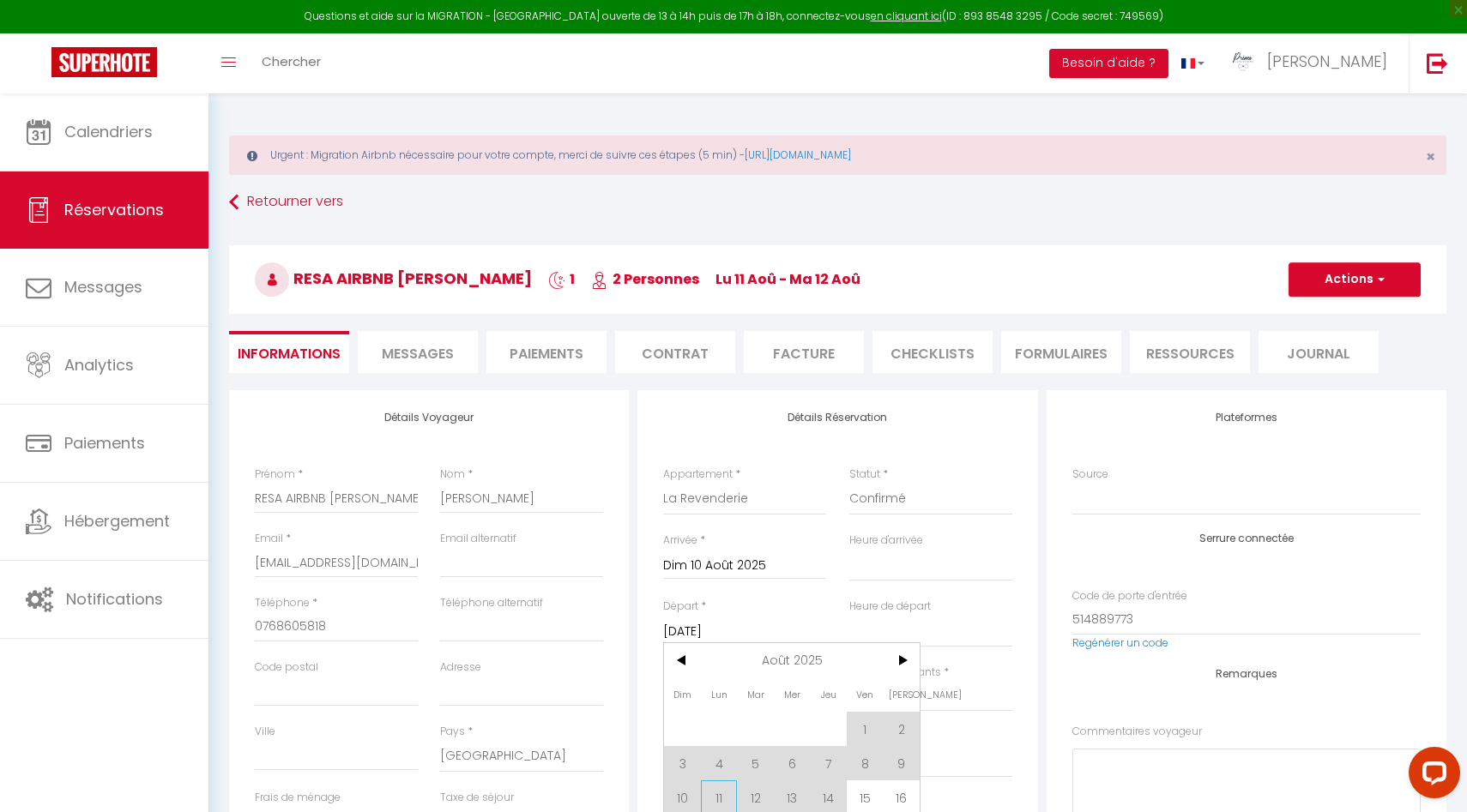
click at [722, 800] on span "11" at bounding box center [719, 798] width 37 height 34
select select
type input "Lun 11 Août 2025"
select select
checkbox input "false"
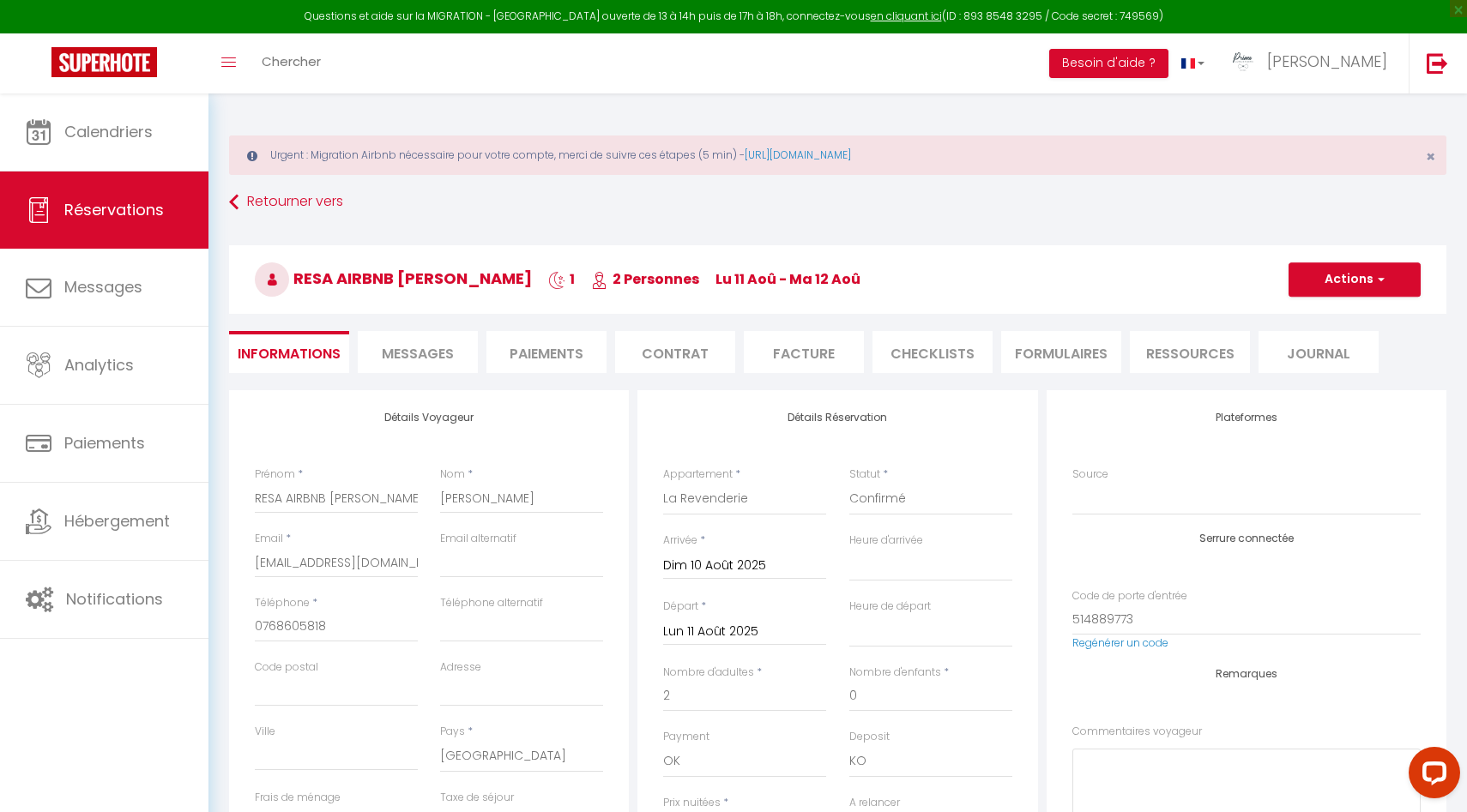
type input "0"
select select
type input "0"
checkbox input "false"
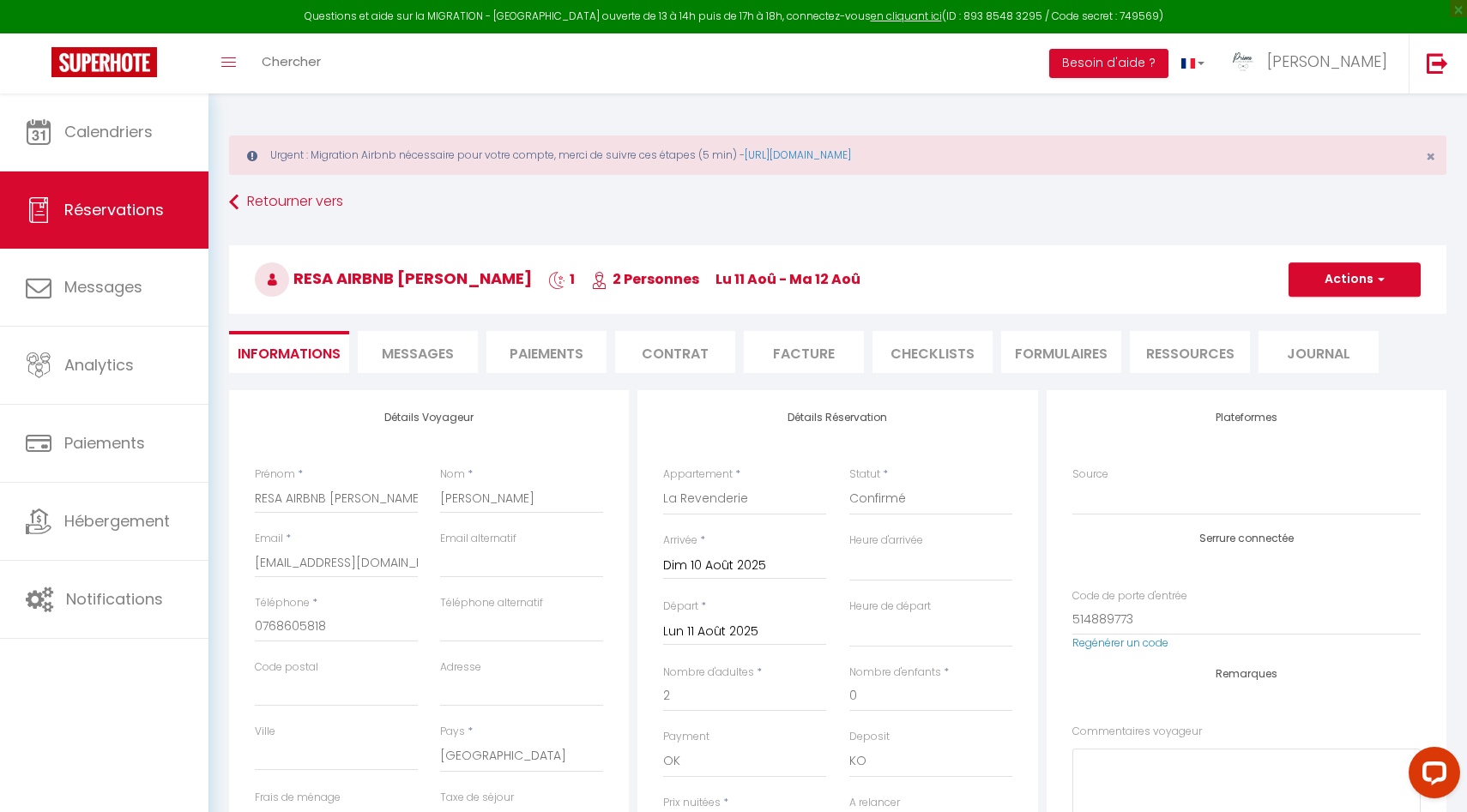
click at [1366, 262] on h3 "RESA AIRBNB Lydia Grabarczyk 1 2 Personnes lu 11 Aoû - ma 12 Aoû" at bounding box center [838, 279] width 1217 height 69
click at [1361, 287] on button "Actions" at bounding box center [1355, 280] width 132 height 34
click at [1331, 317] on link "Enregistrer" at bounding box center [1338, 317] width 136 height 23
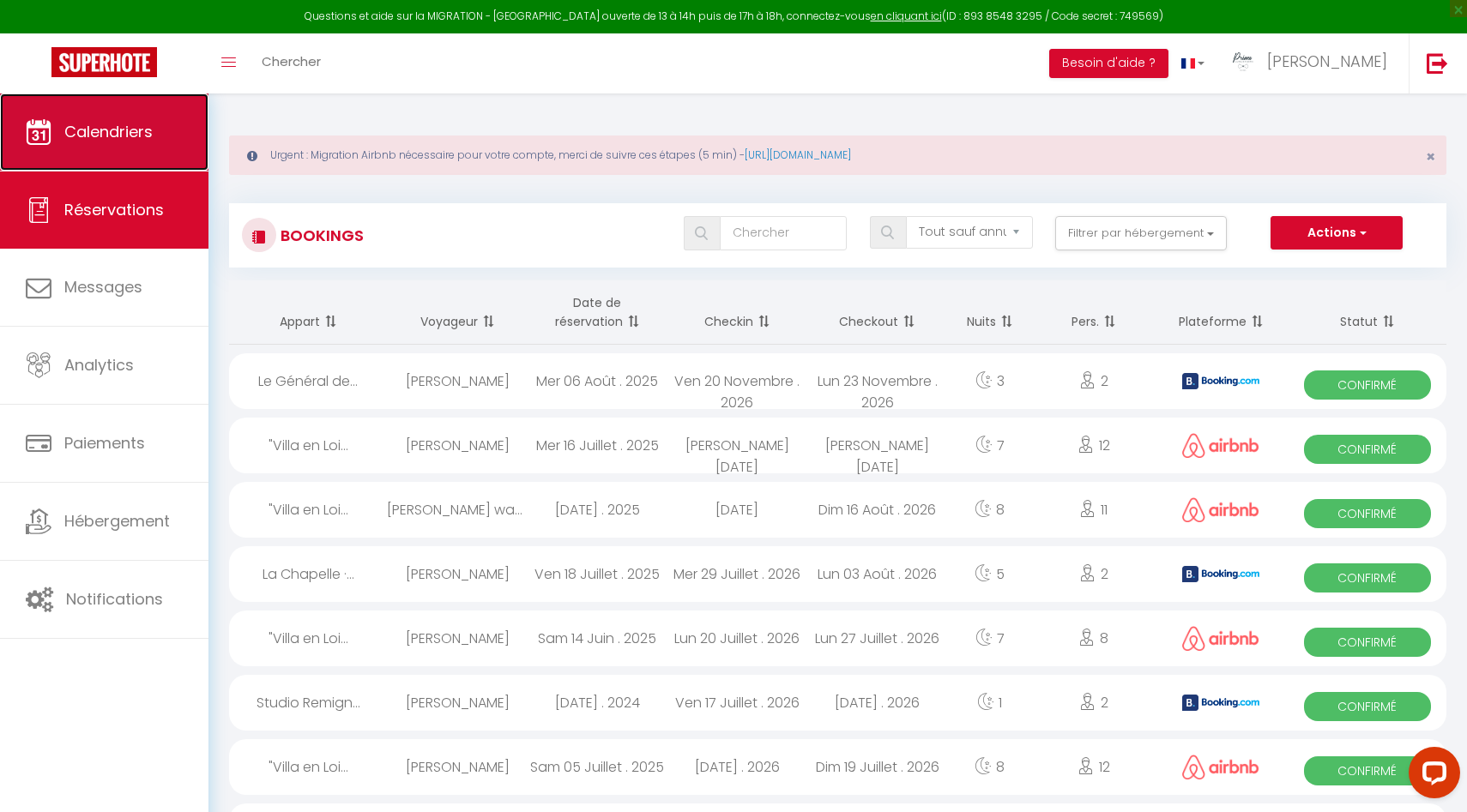
click at [143, 147] on link "Calendriers" at bounding box center [104, 132] width 208 height 77
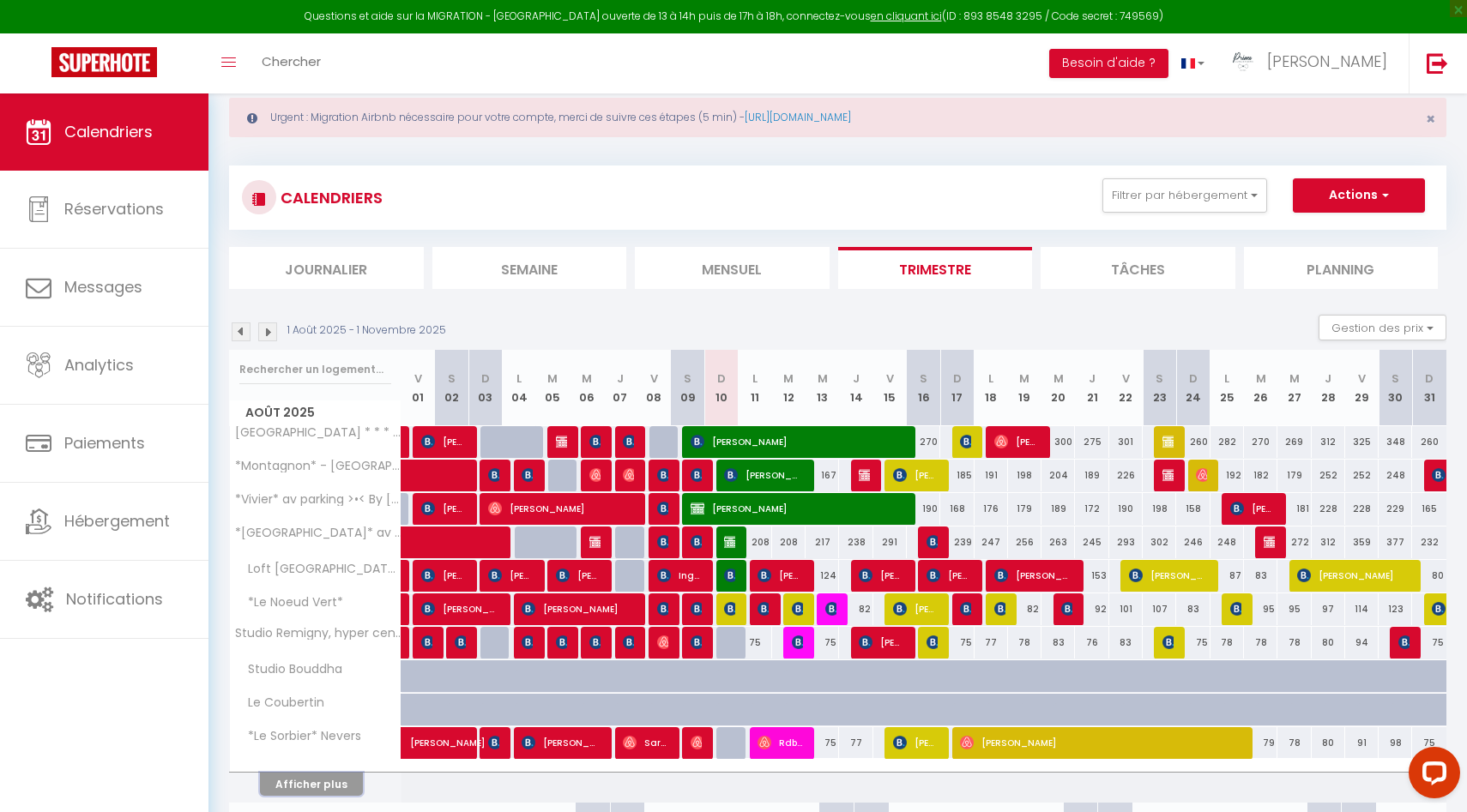
click at [333, 783] on button "Afficher plus" at bounding box center [311, 784] width 103 height 24
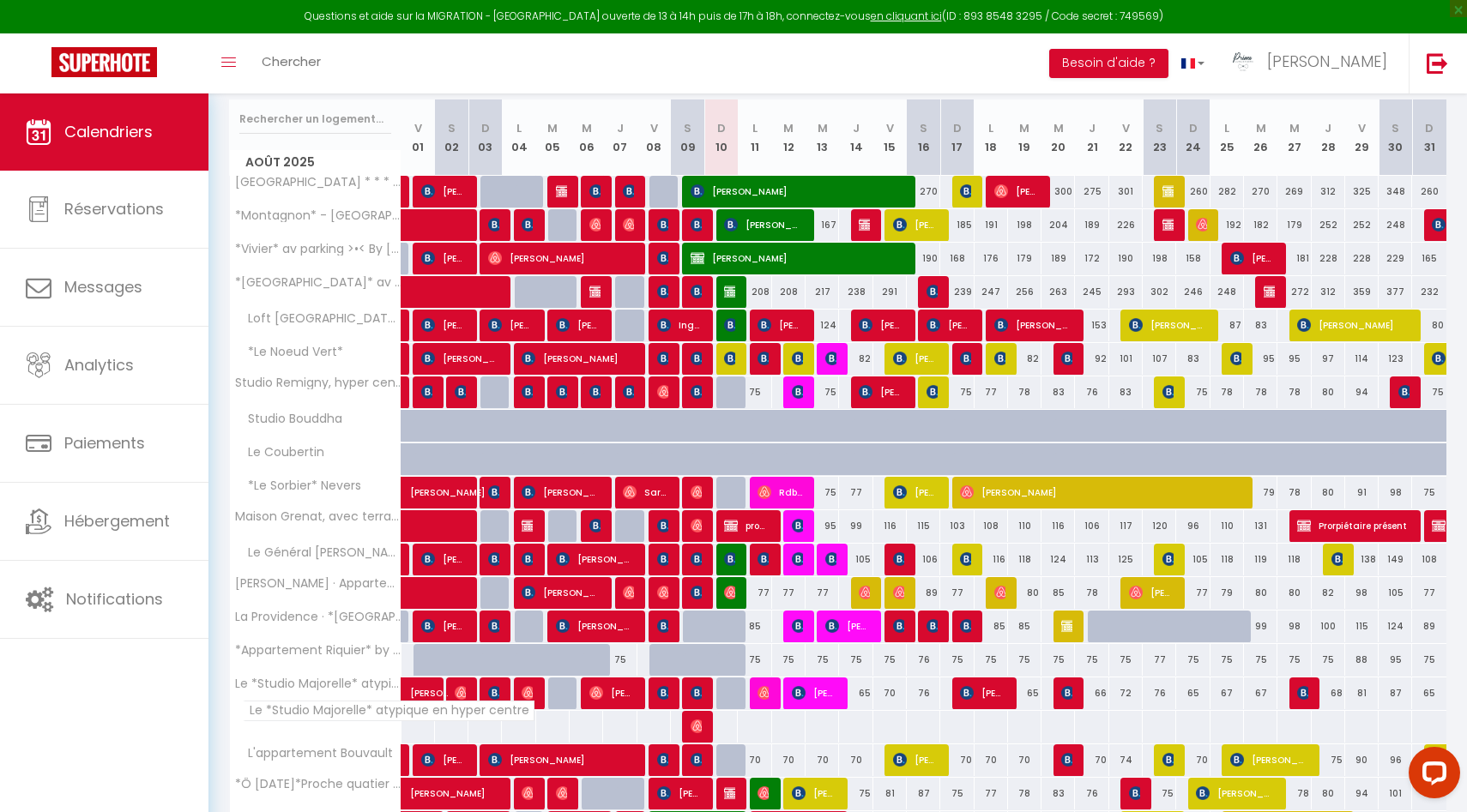
scroll to position [369, 0]
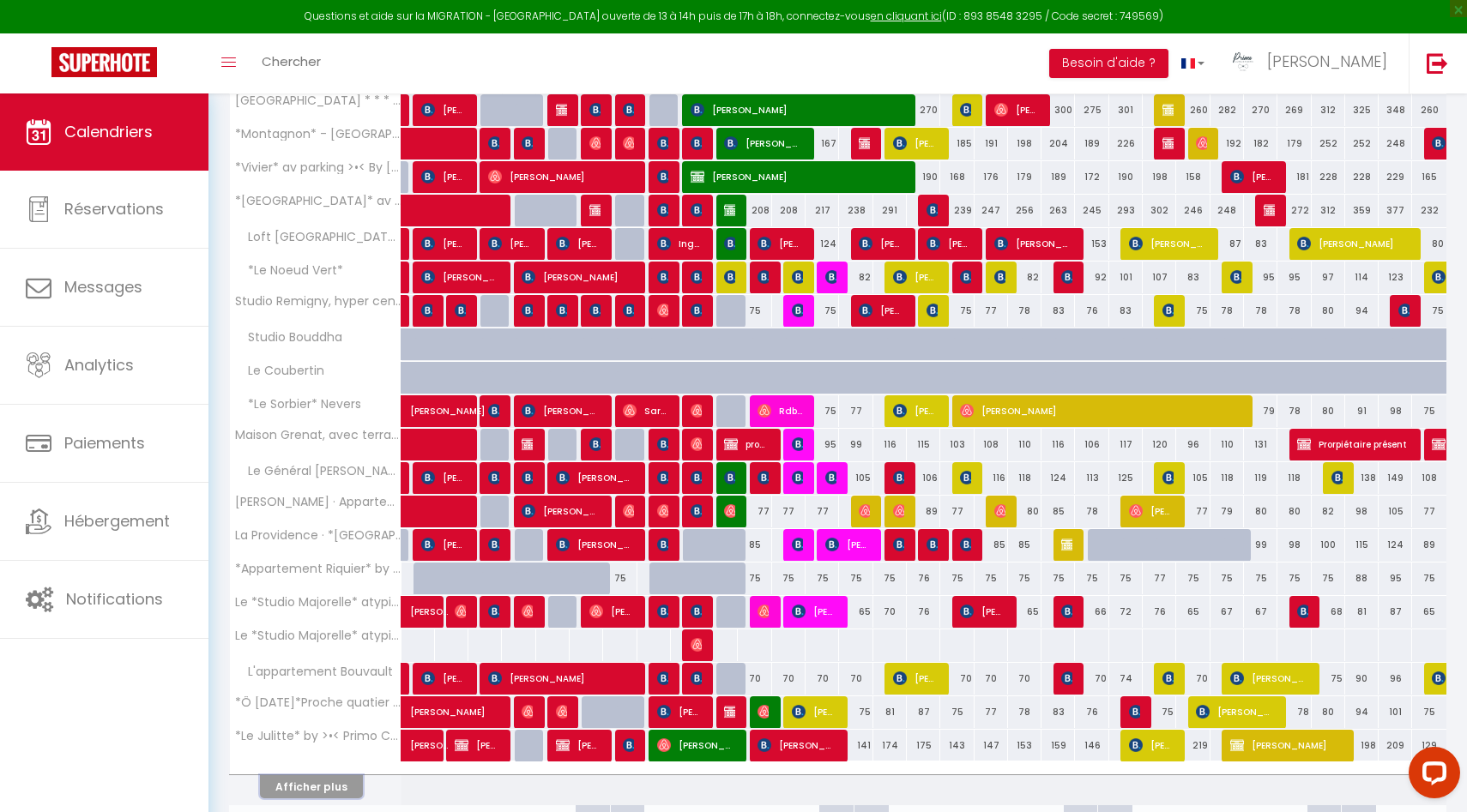
click at [334, 784] on button "Afficher plus" at bounding box center [311, 787] width 103 height 24
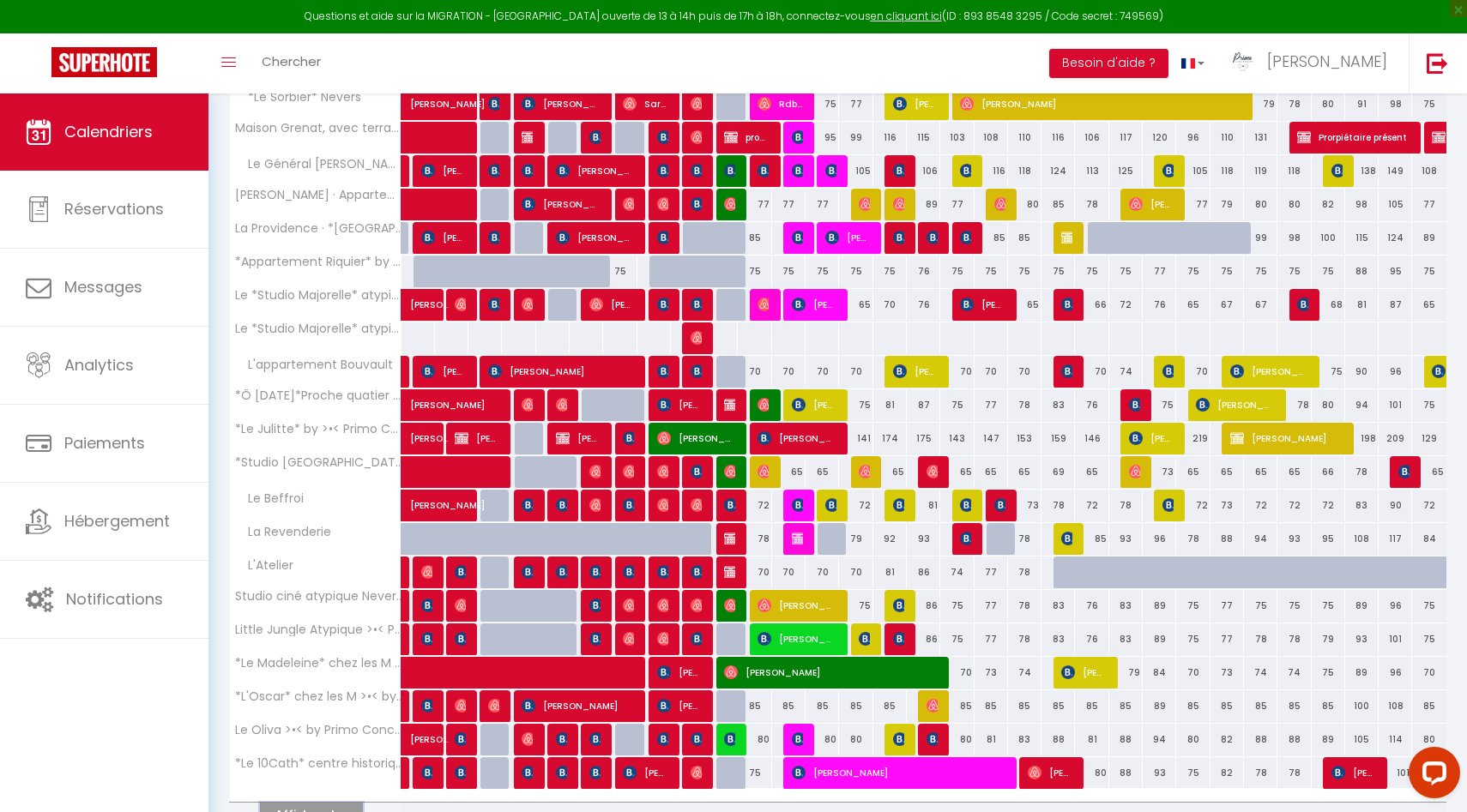
scroll to position [681, 0]
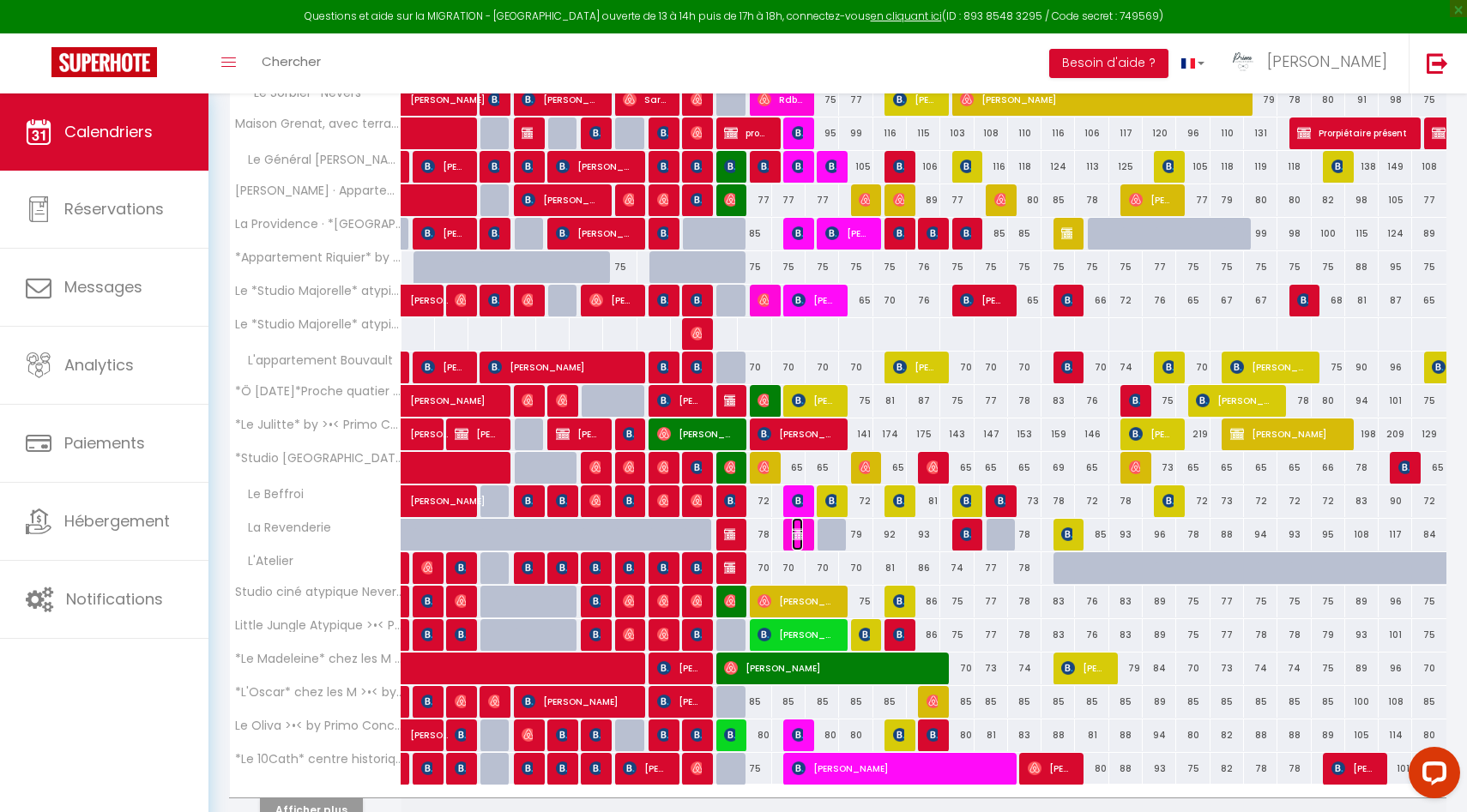
click at [794, 535] on img at bounding box center [798, 534] width 14 height 14
select select "OK"
select select "KO"
select select "0"
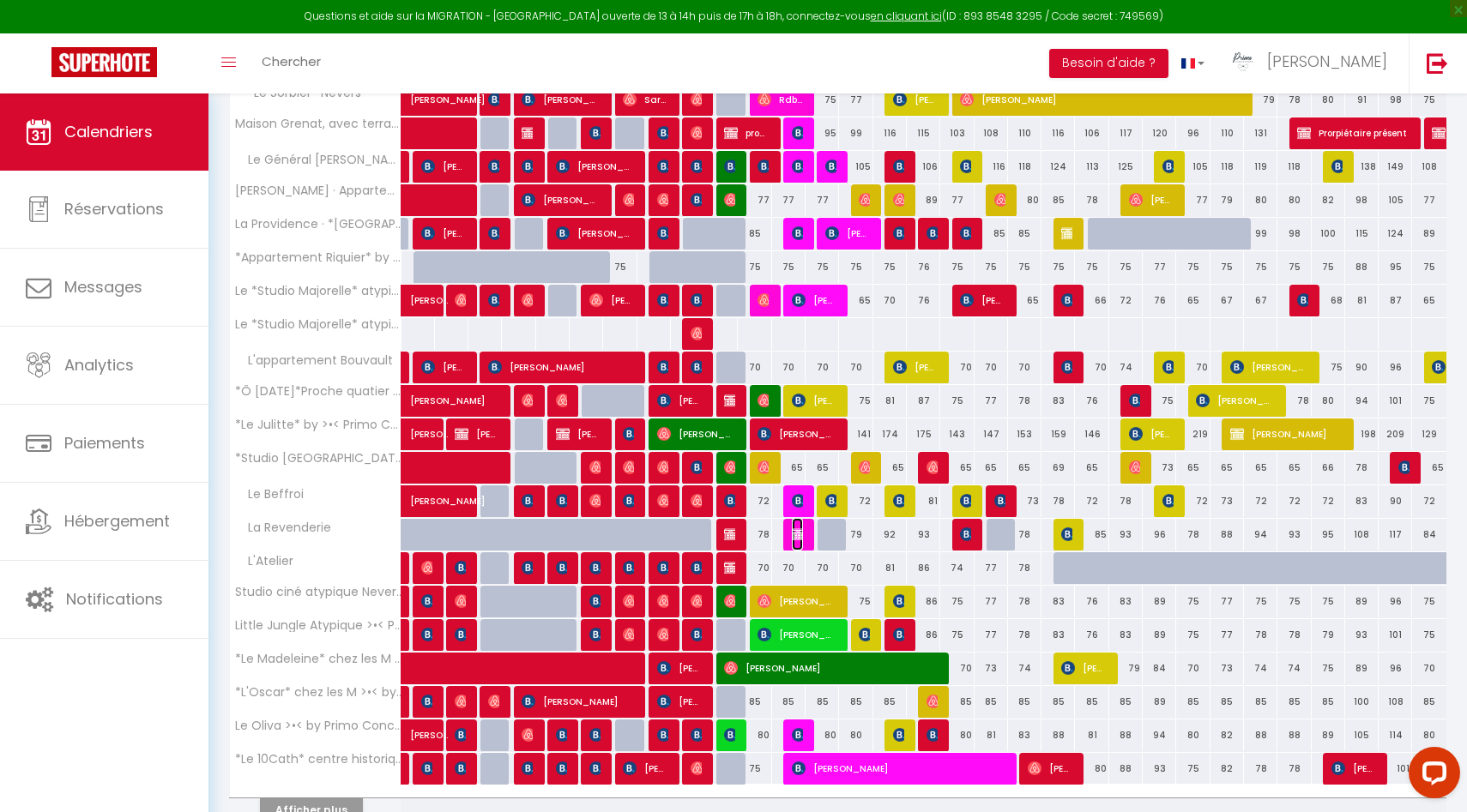
select select "0"
select select
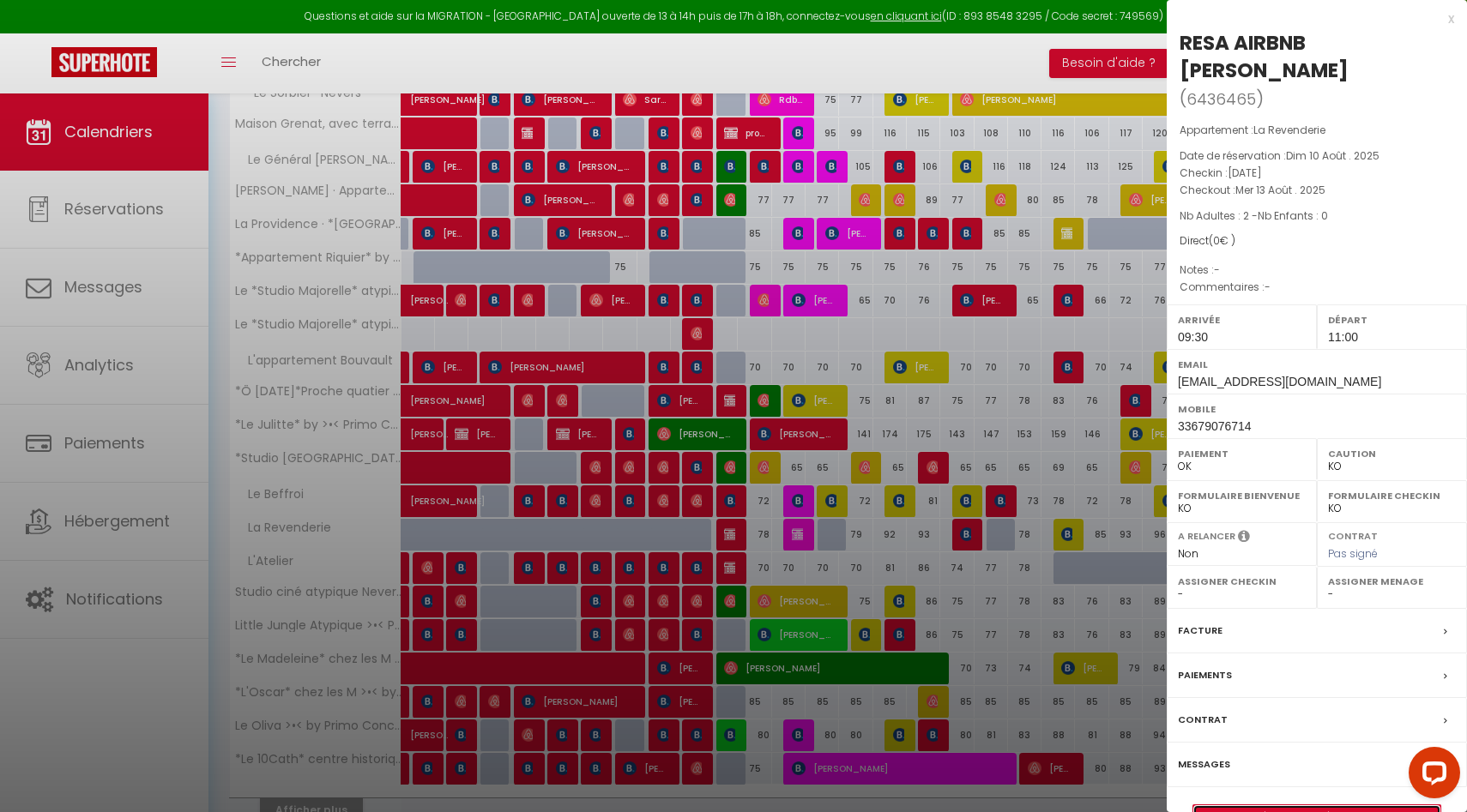
click at [1236, 807] on link "Détails de la réservation" at bounding box center [1316, 817] width 247 height 23
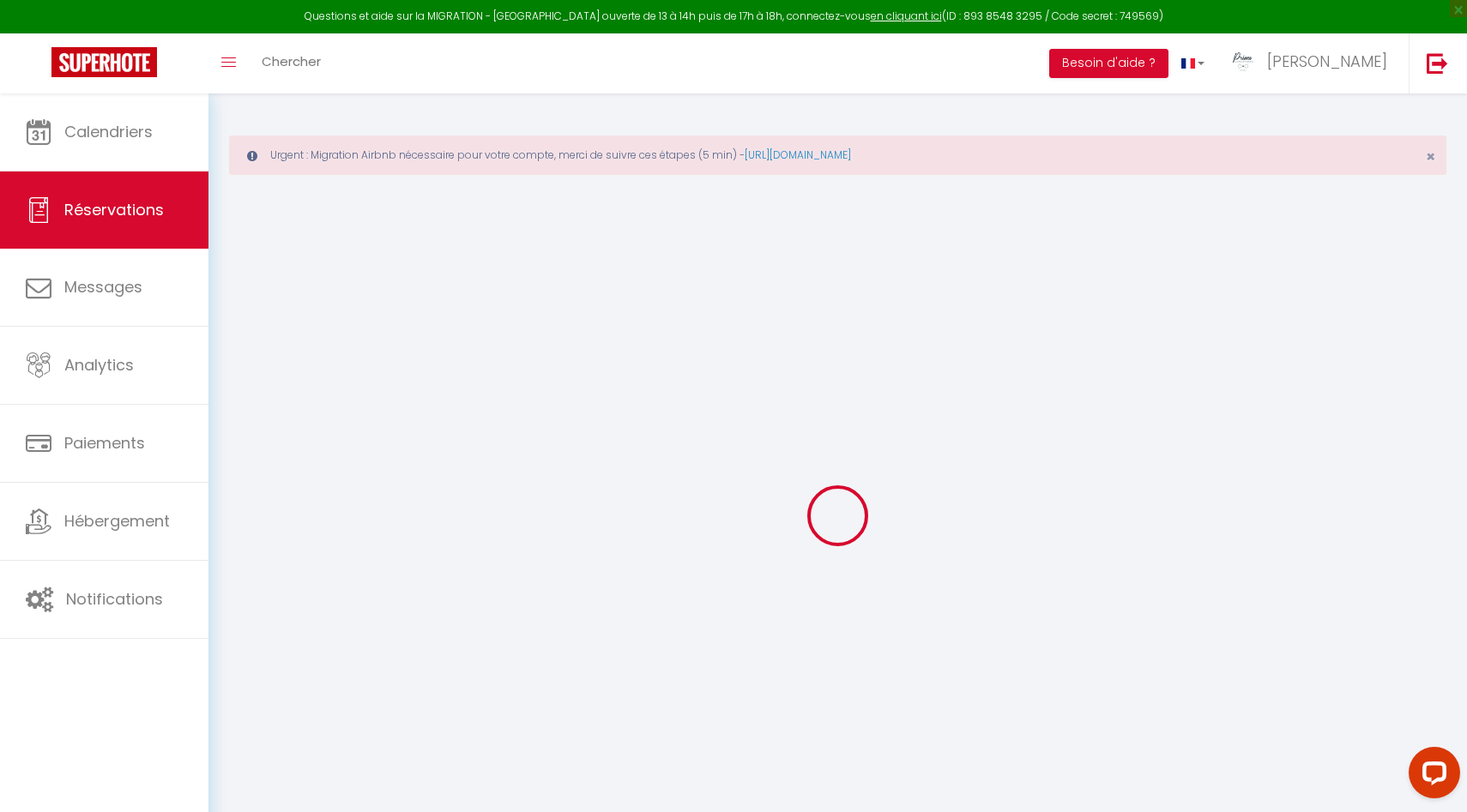
select select
checkbox input "false"
select select
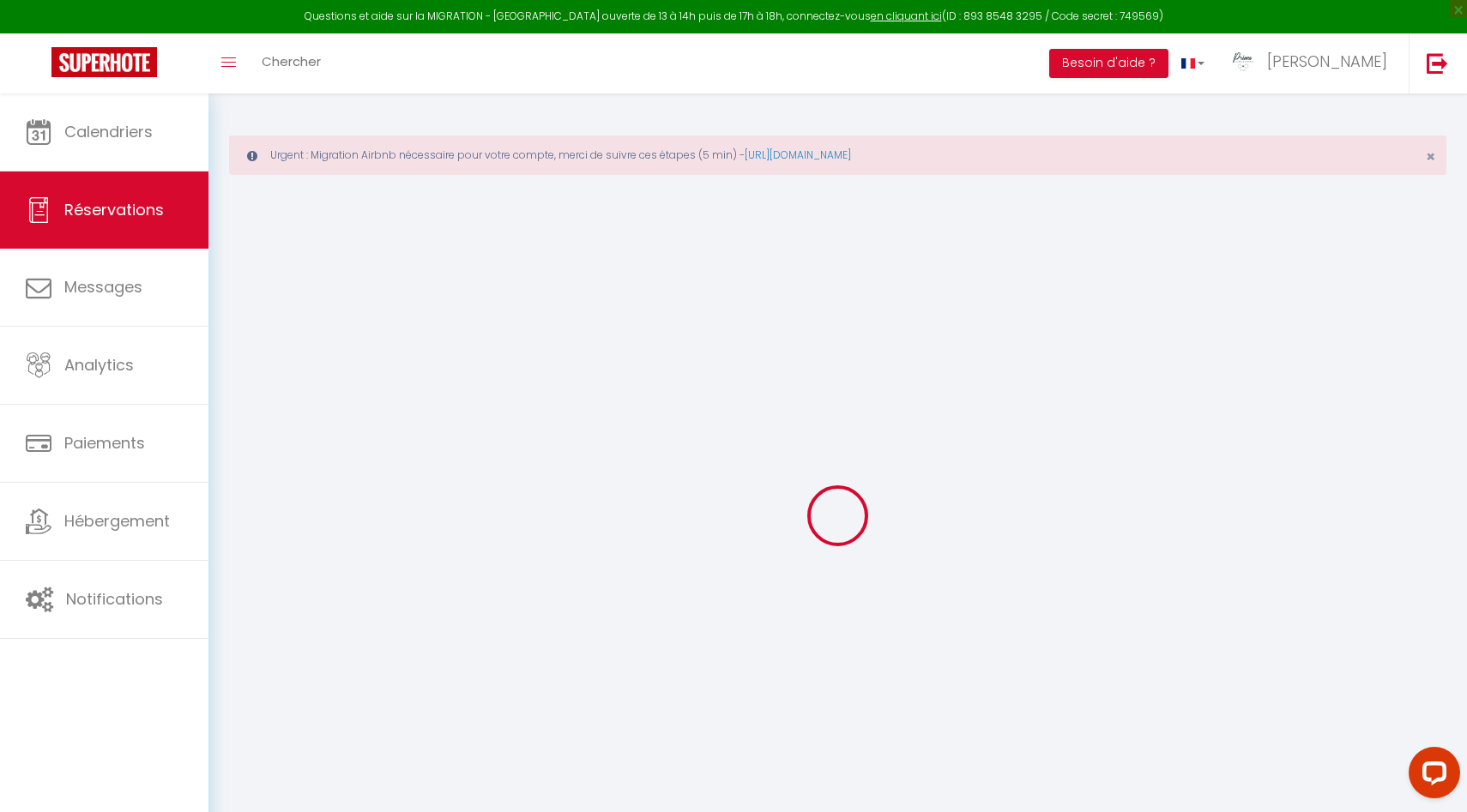
checkbox input "false"
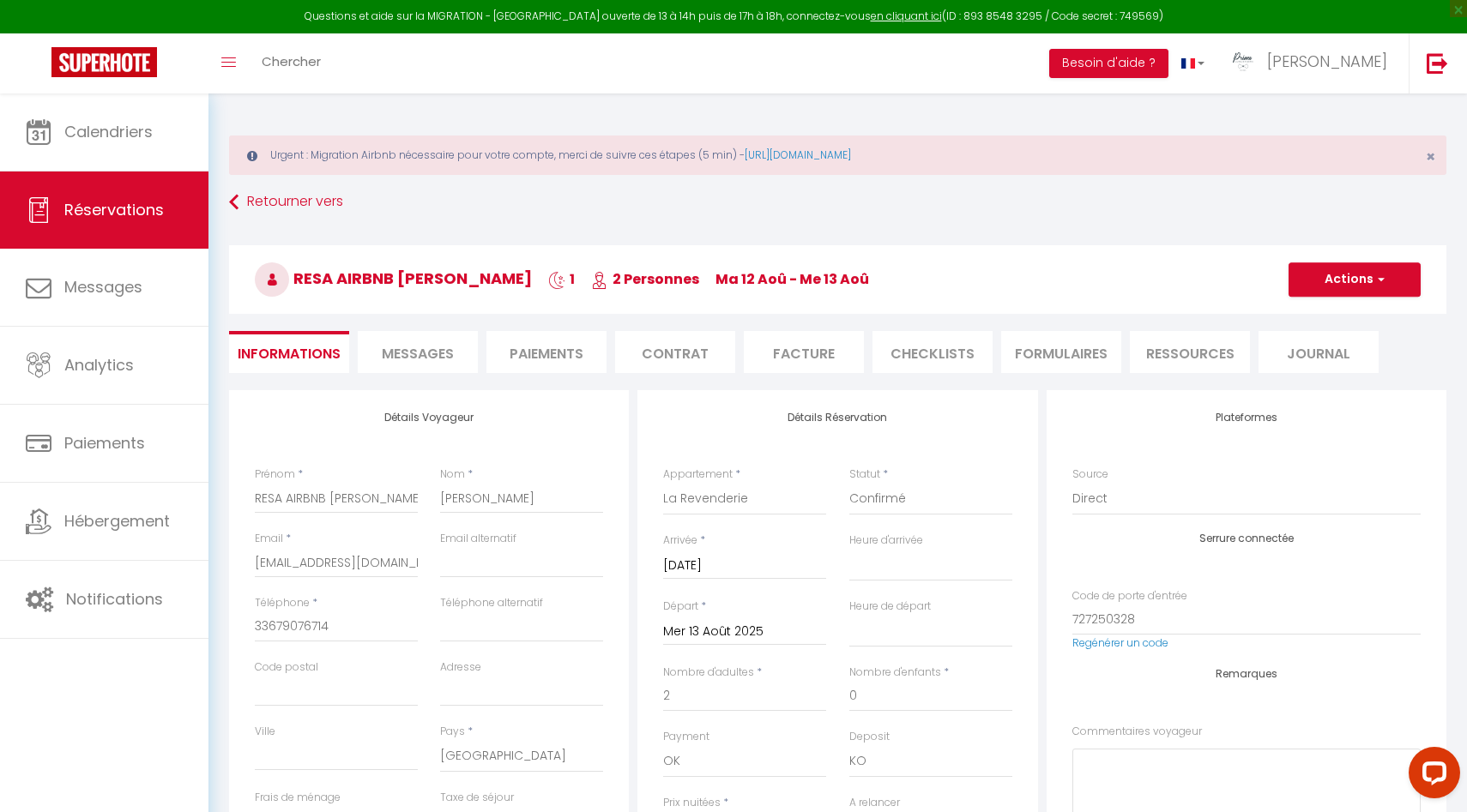
select select
checkbox input "false"
select select "09:30"
select select "11:00"
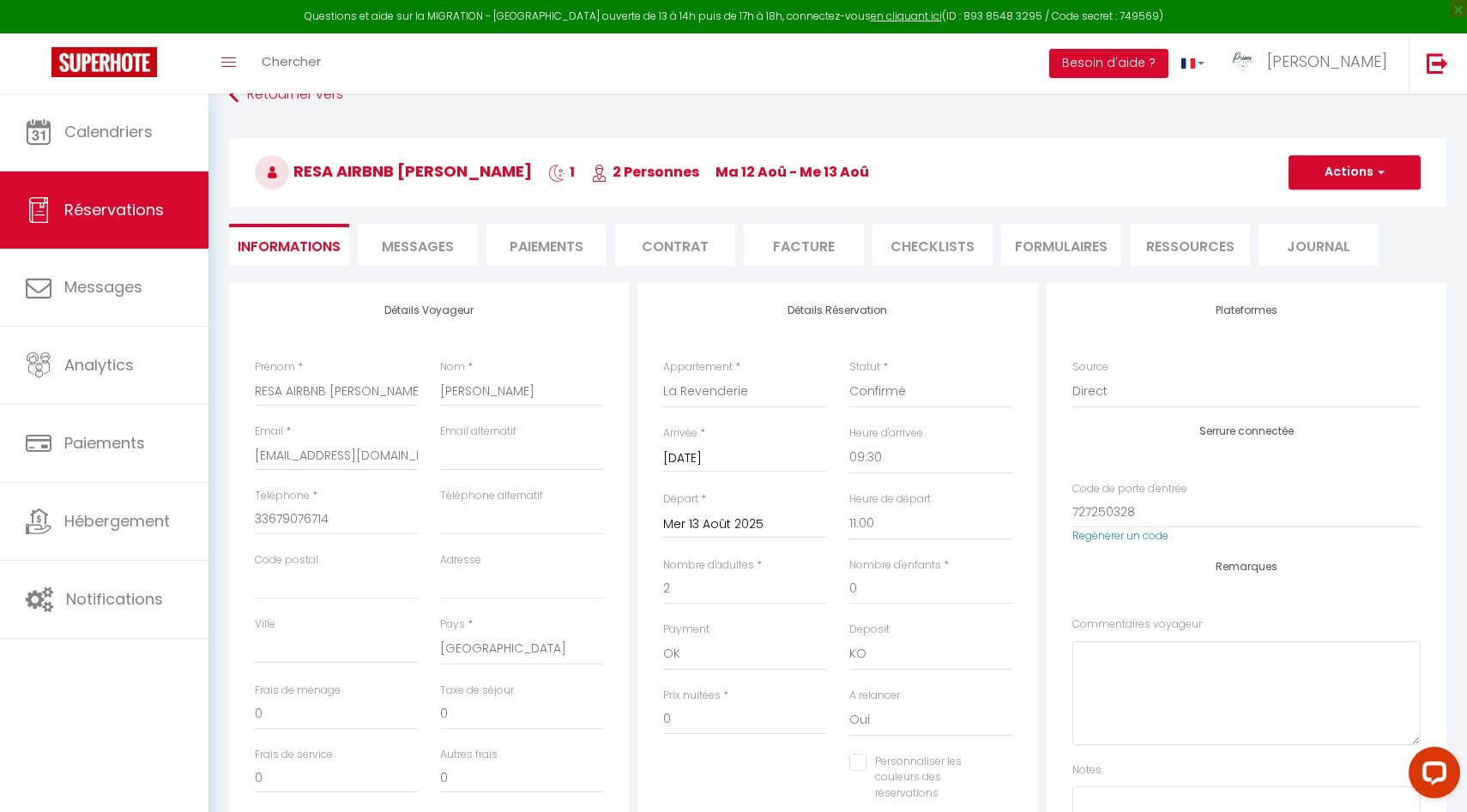
scroll to position [185, 0]
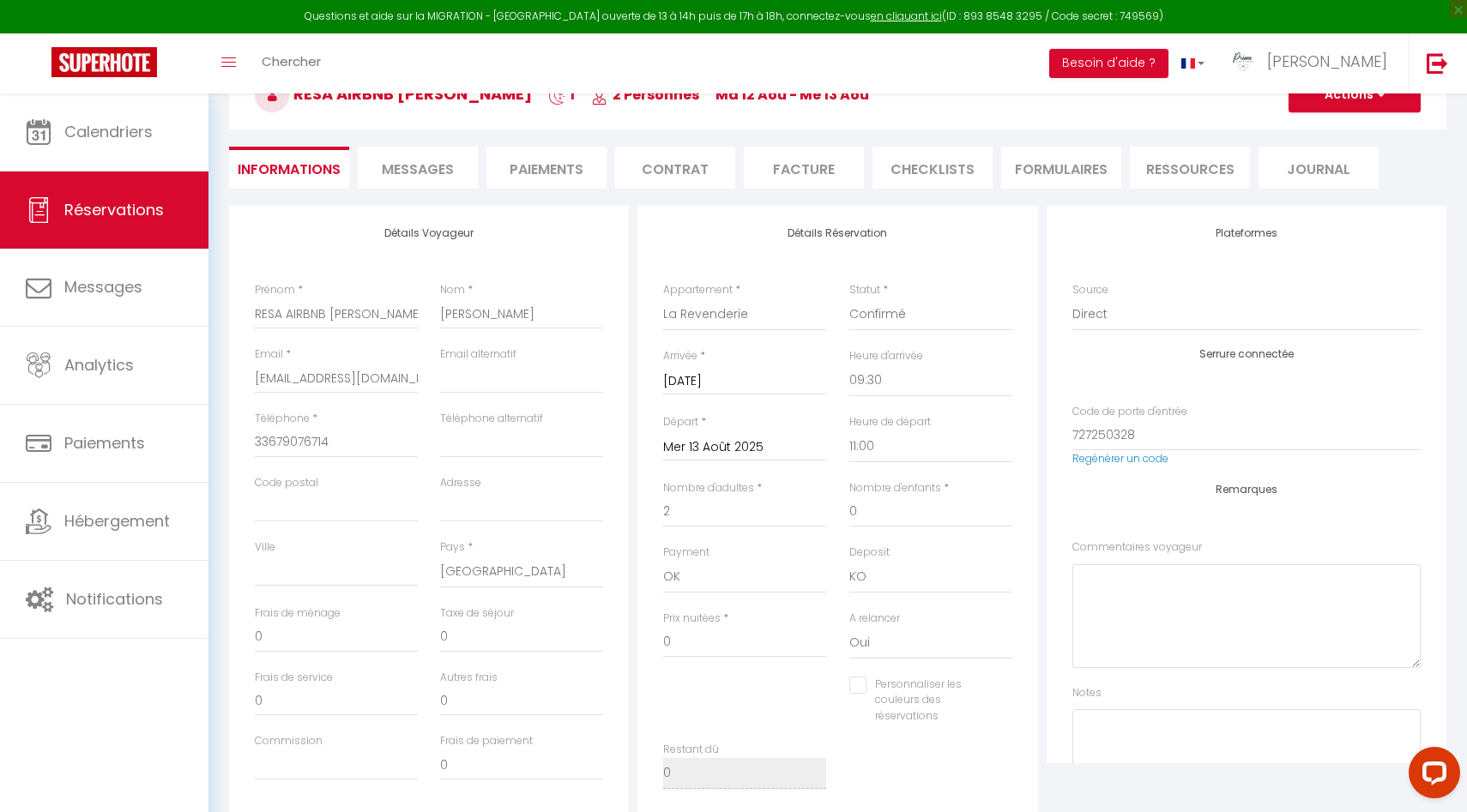
click at [699, 375] on input "Mar 12 Août 2025" at bounding box center [744, 382] width 163 height 23
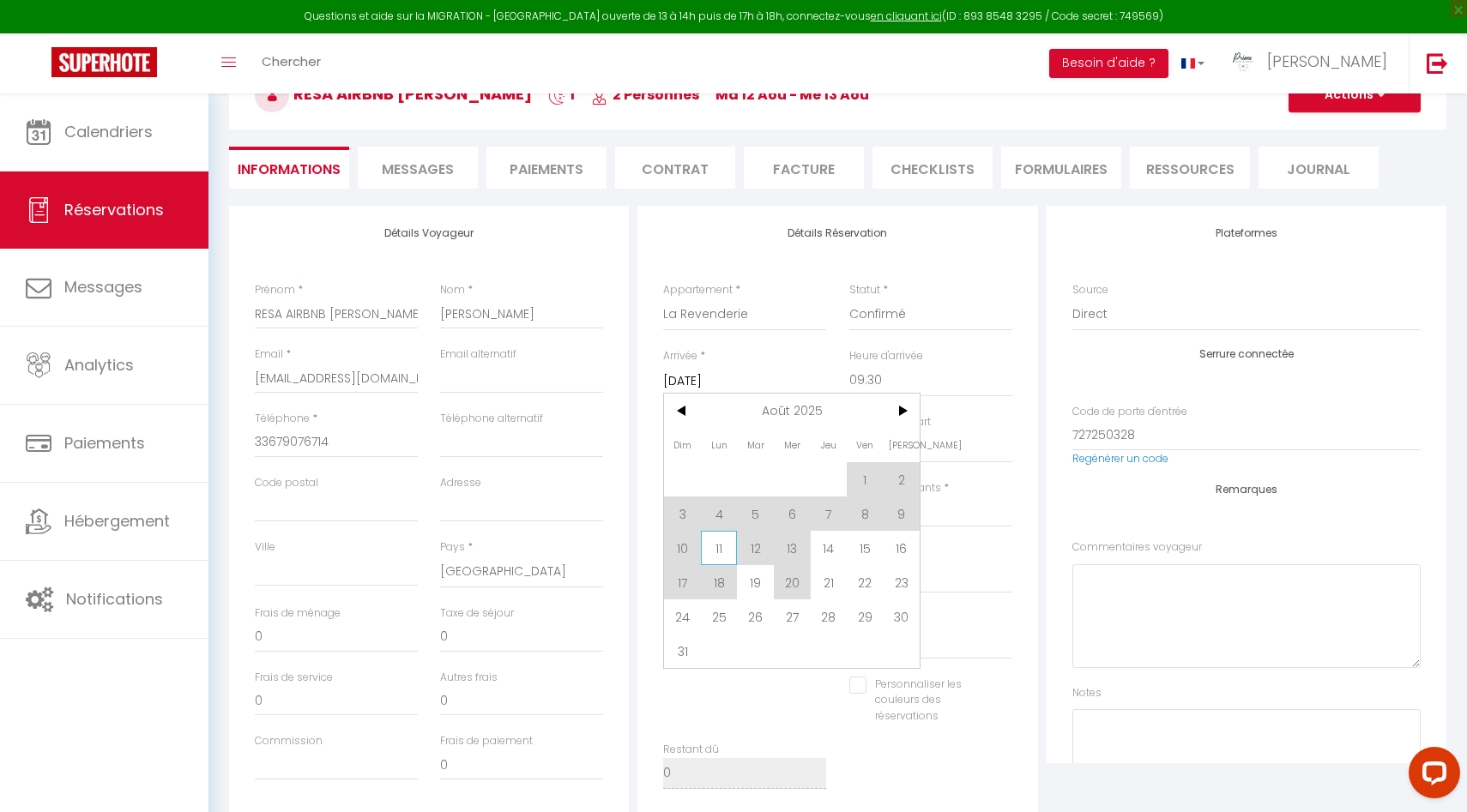
click at [722, 553] on span "11" at bounding box center [719, 548] width 37 height 34
type input "Lun 11 Août 2025"
checkbox input "false"
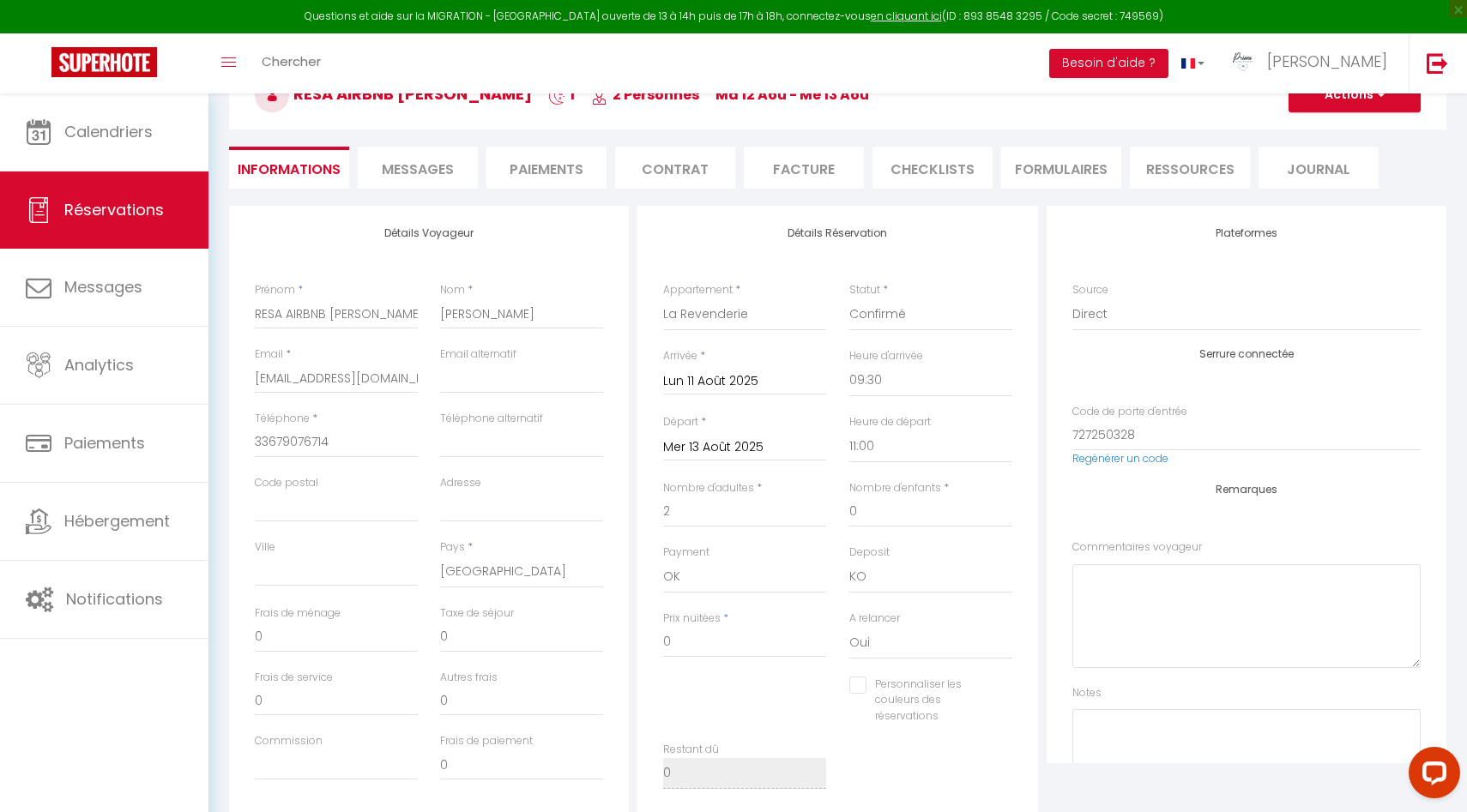
type input "8.6"
type input "156"
checkbox input "false"
click at [725, 451] on input "Mer 13 Août 2025" at bounding box center [744, 447] width 163 height 23
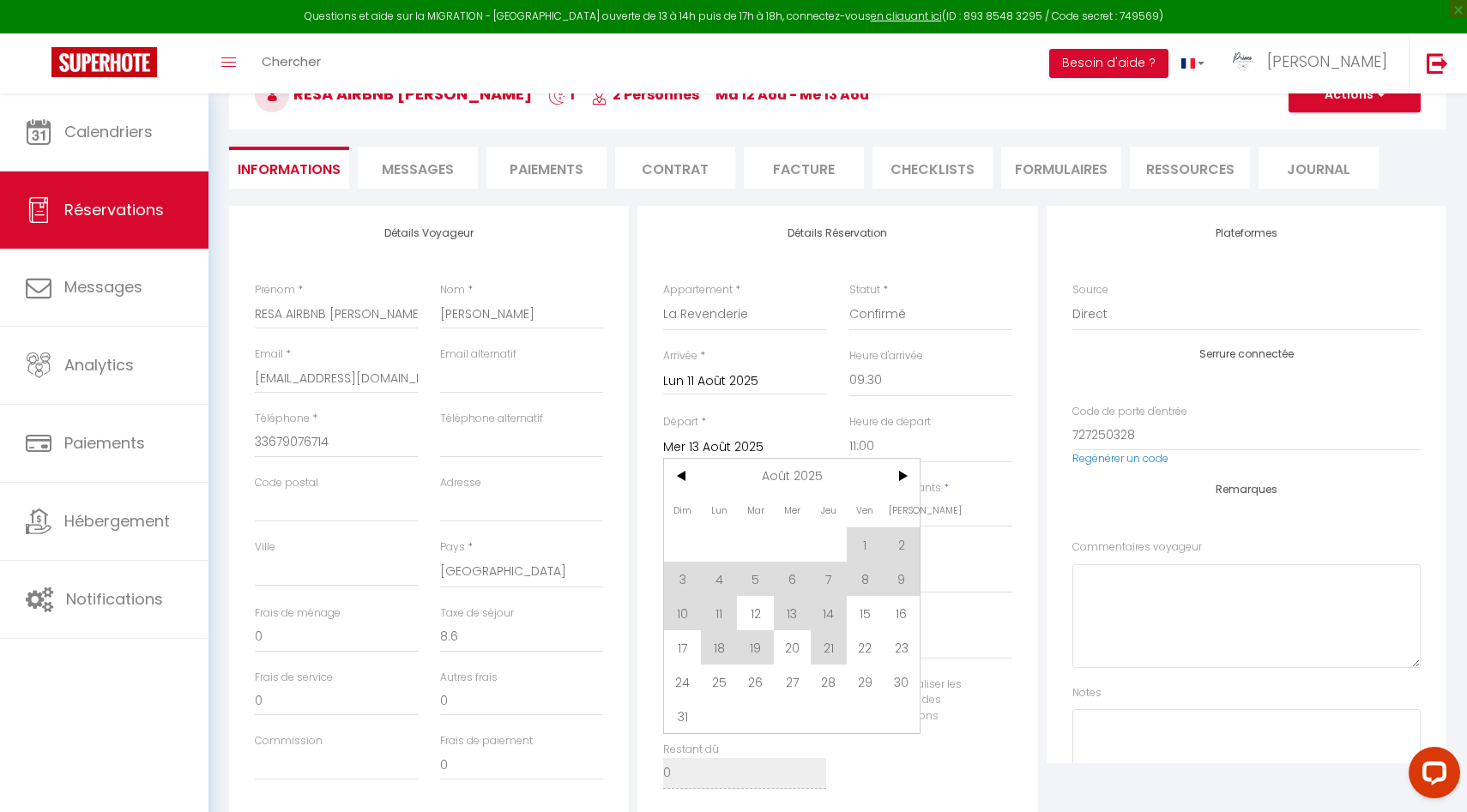
drag, startPoint x: 760, startPoint y: 600, endPoint x: 809, endPoint y: 522, distance: 92.1
click at [760, 601] on span "12" at bounding box center [755, 613] width 37 height 34
type input "Mar 12 Août 2025"
checkbox input "false"
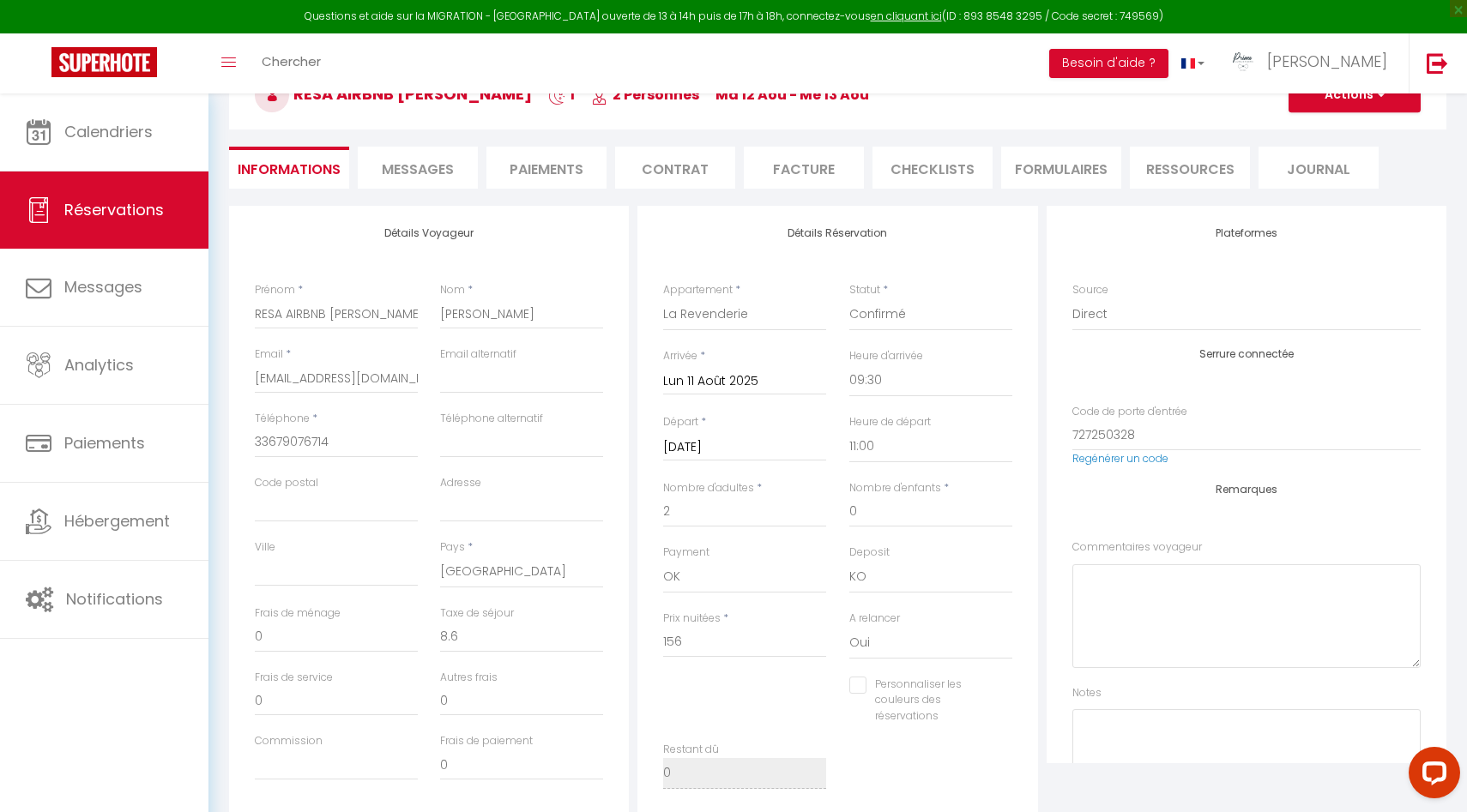
type input "4.3"
type input "78"
checkbox input "false"
click at [1387, 105] on button "Actions" at bounding box center [1355, 95] width 132 height 34
click at [1345, 134] on link "Enregistrer" at bounding box center [1338, 133] width 136 height 23
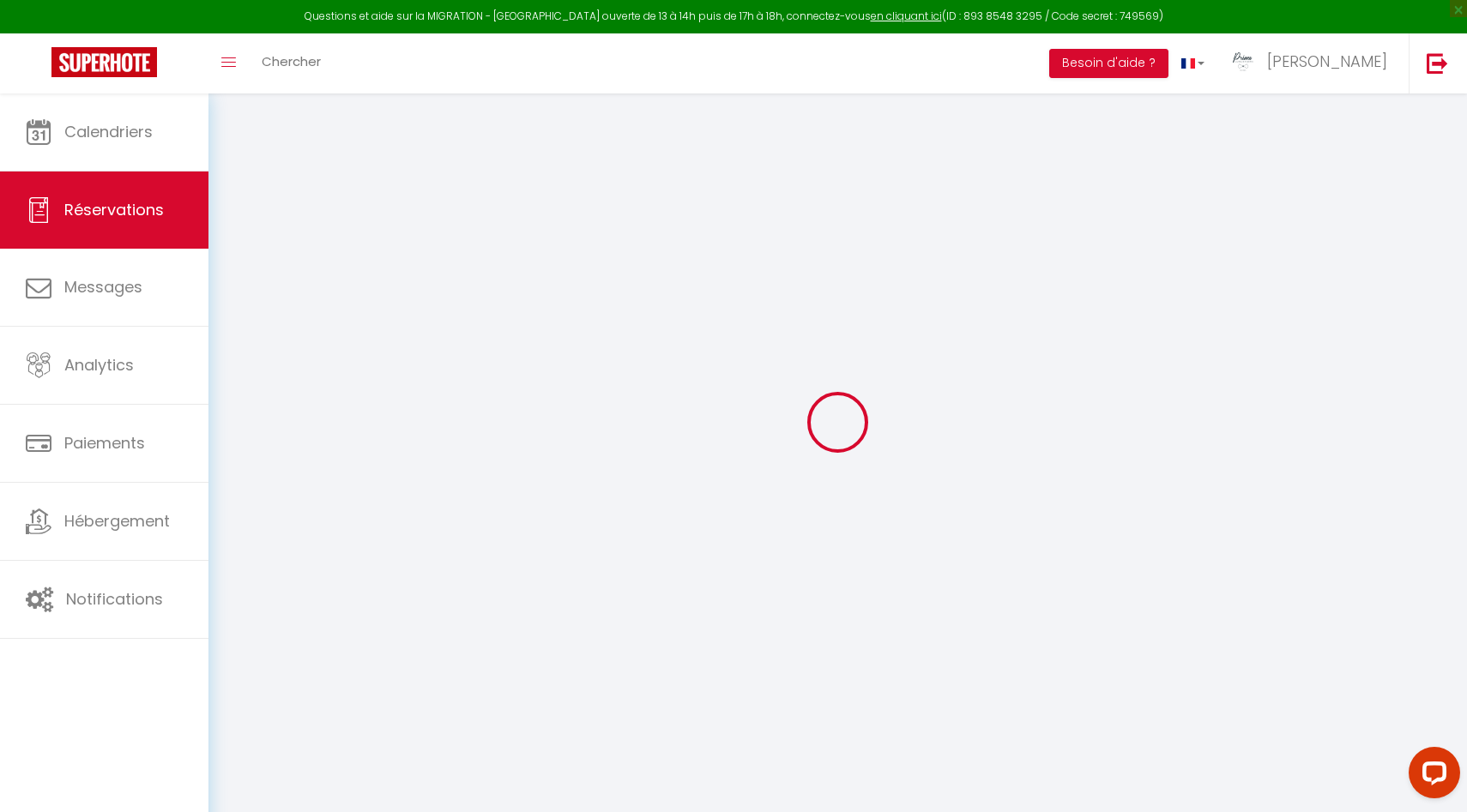
scroll to position [93, 0]
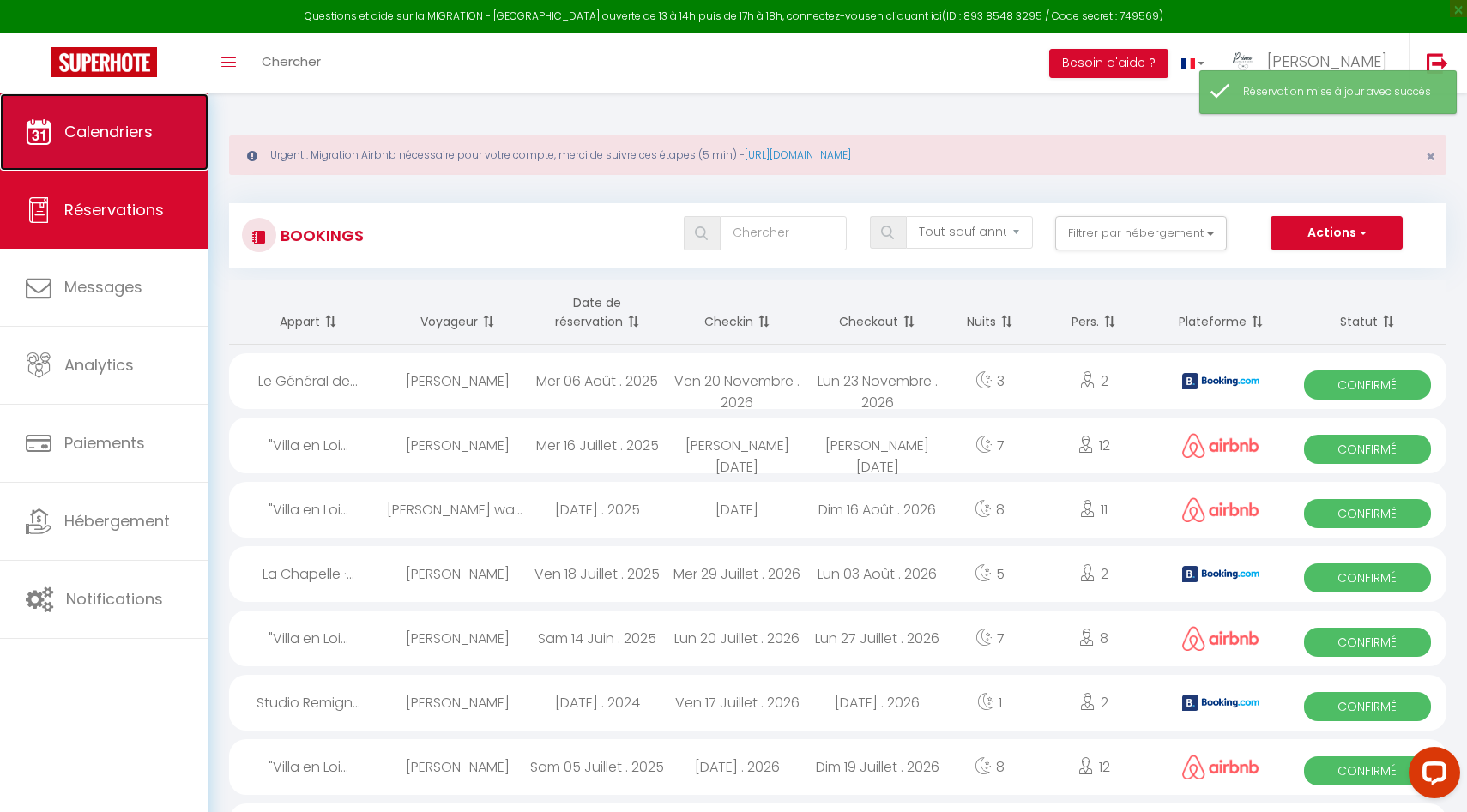
click at [115, 154] on link "Calendriers" at bounding box center [104, 132] width 208 height 77
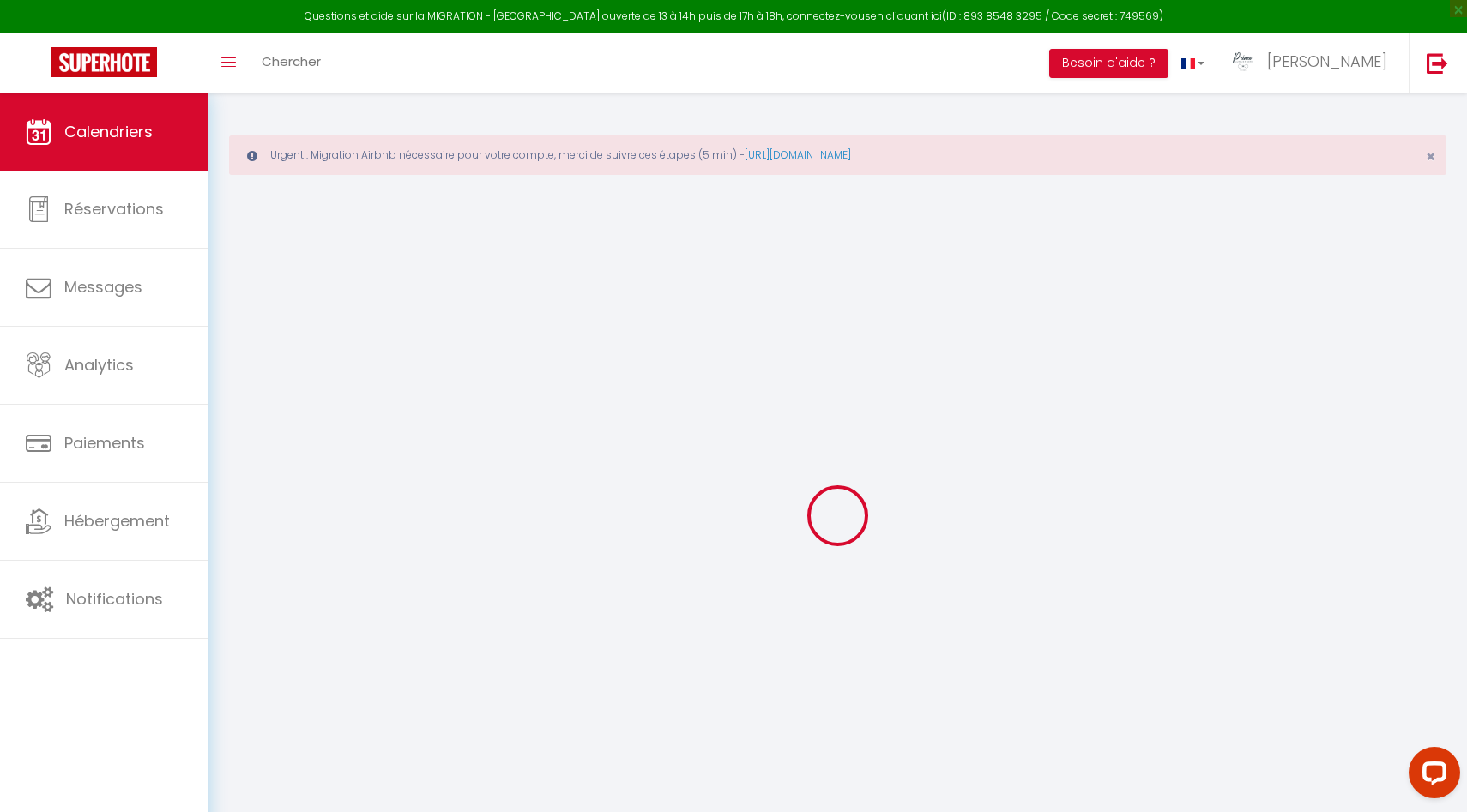
select select
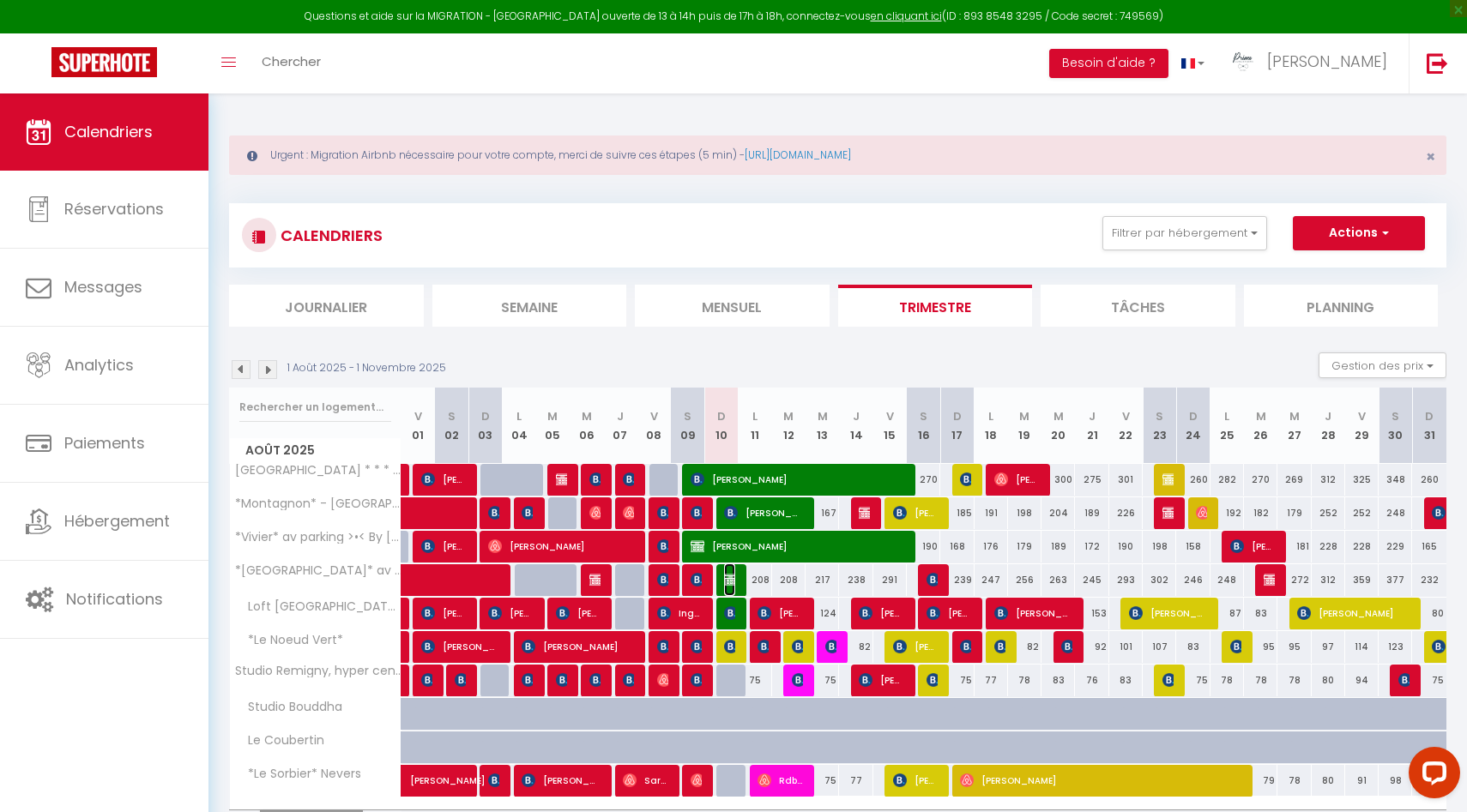
click at [728, 579] on img at bounding box center [730, 579] width 14 height 14
select select "OK"
select select "1"
select select "0"
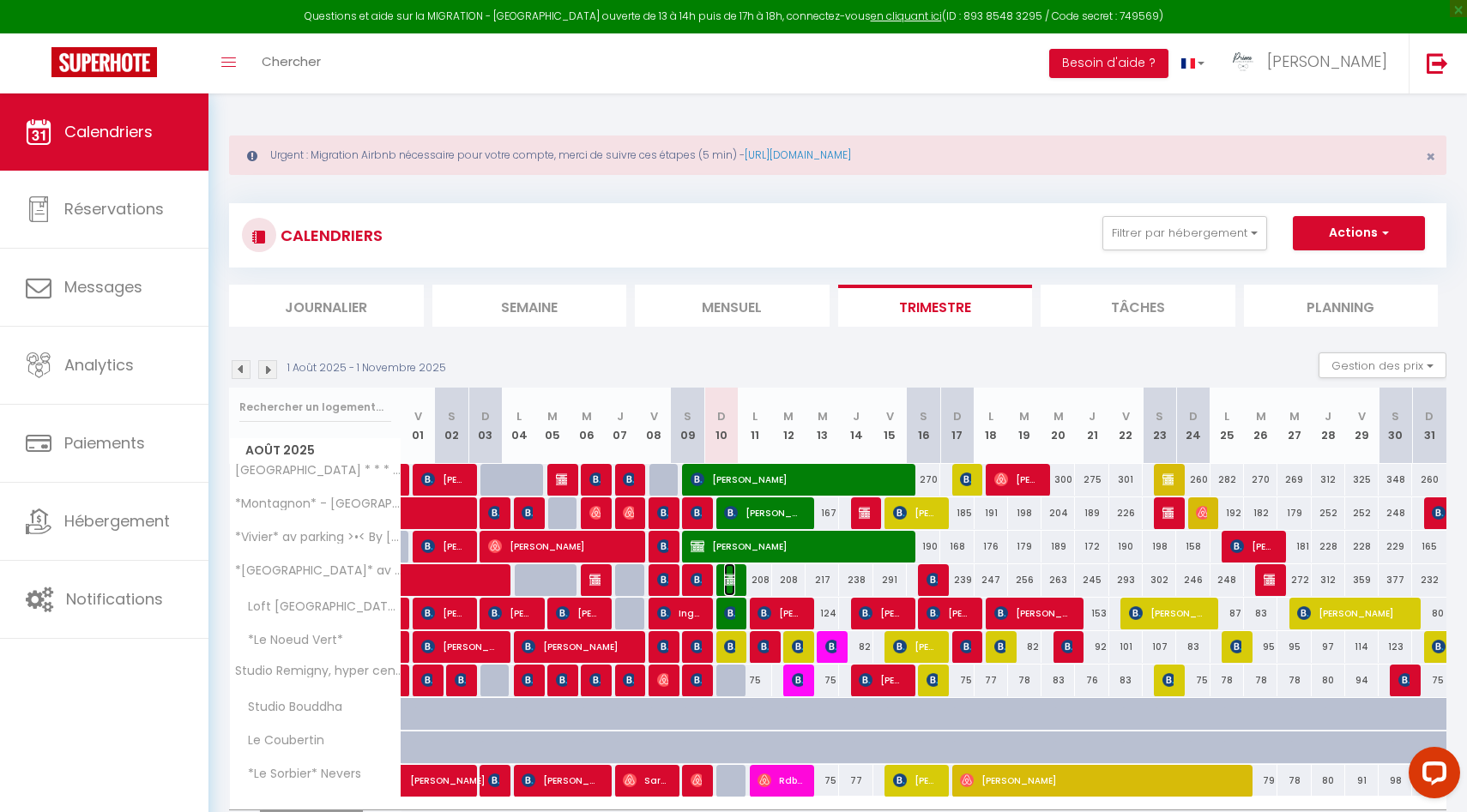
select select "1"
select select
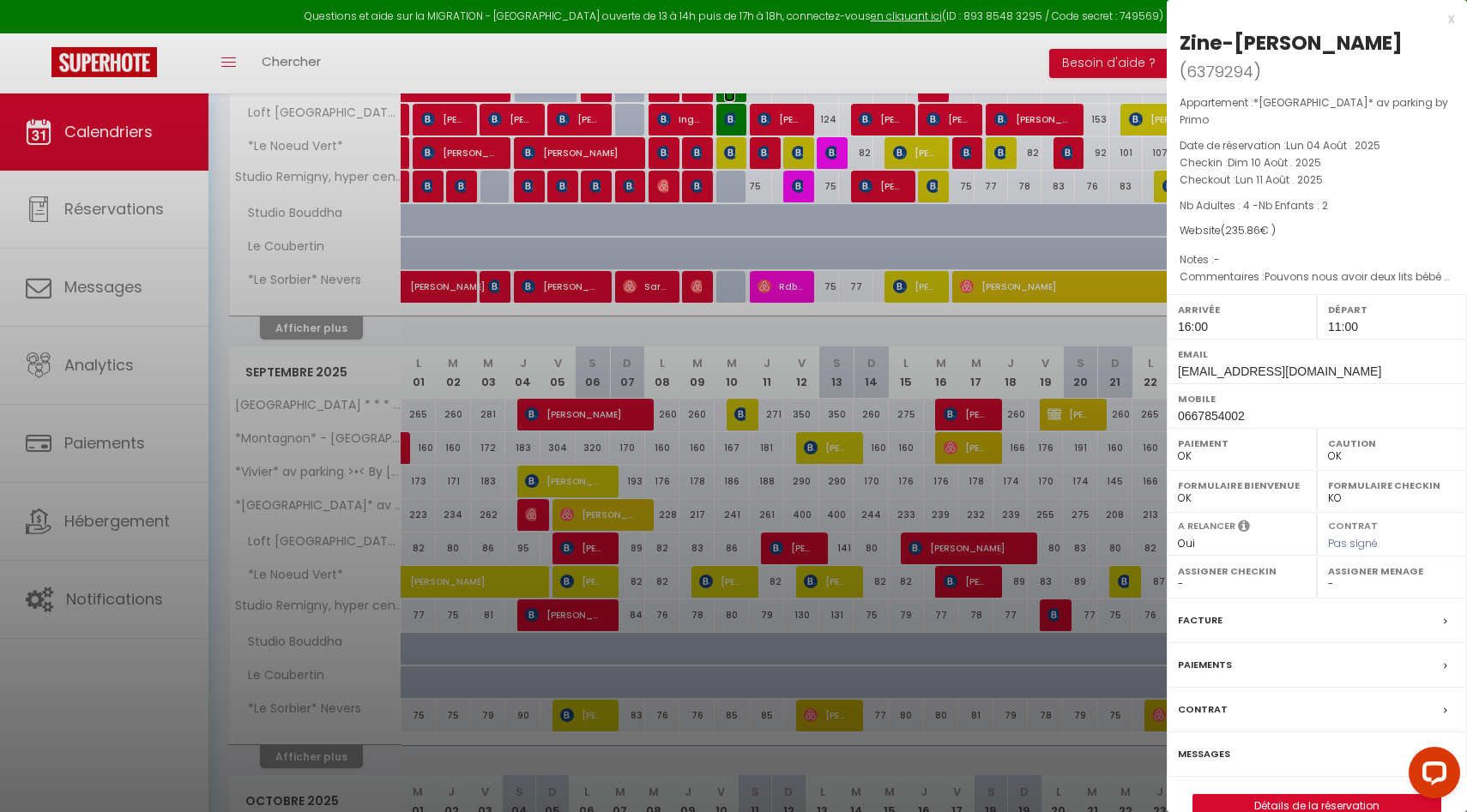
scroll to position [497, 0]
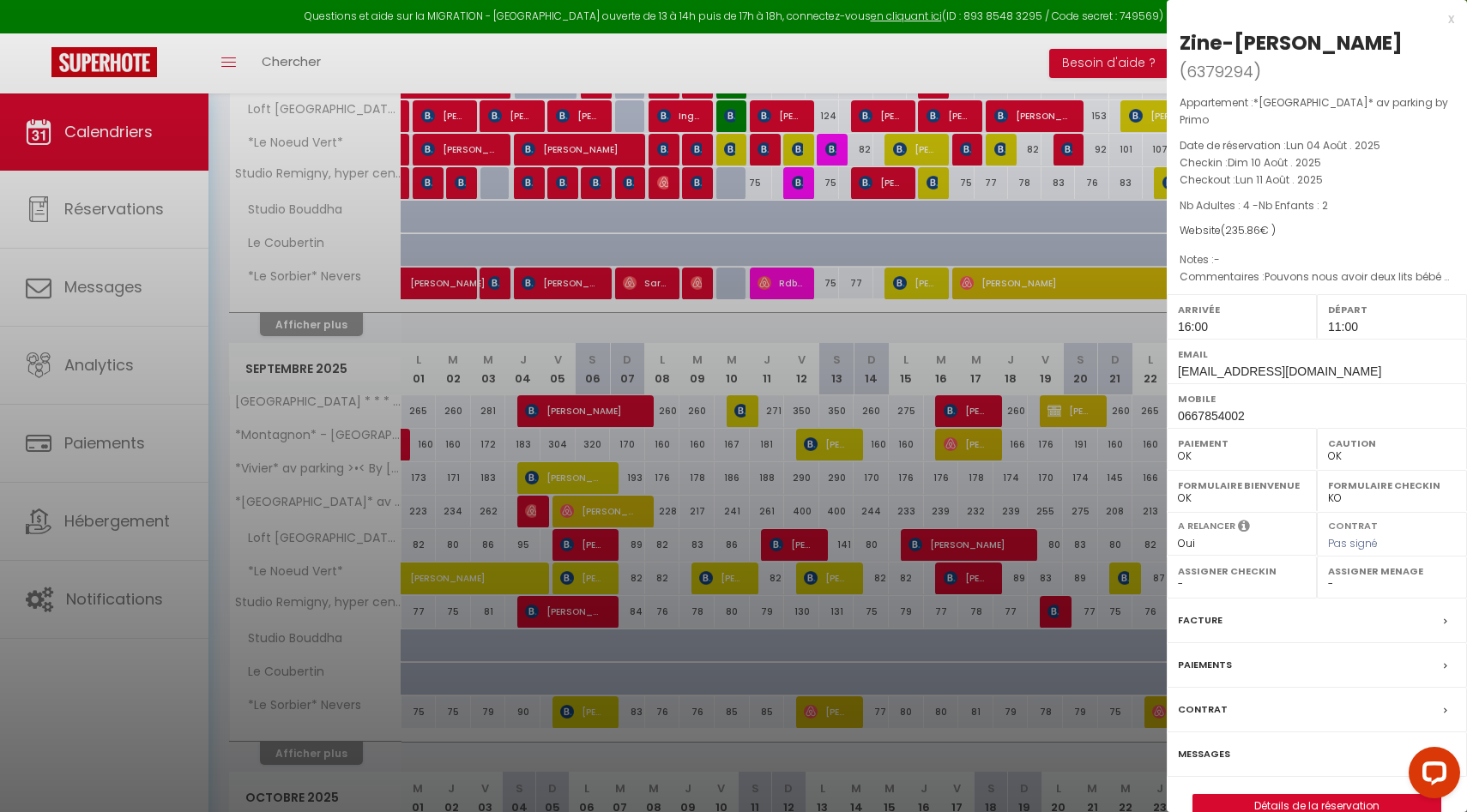
click at [730, 218] on div at bounding box center [733, 406] width 1467 height 812
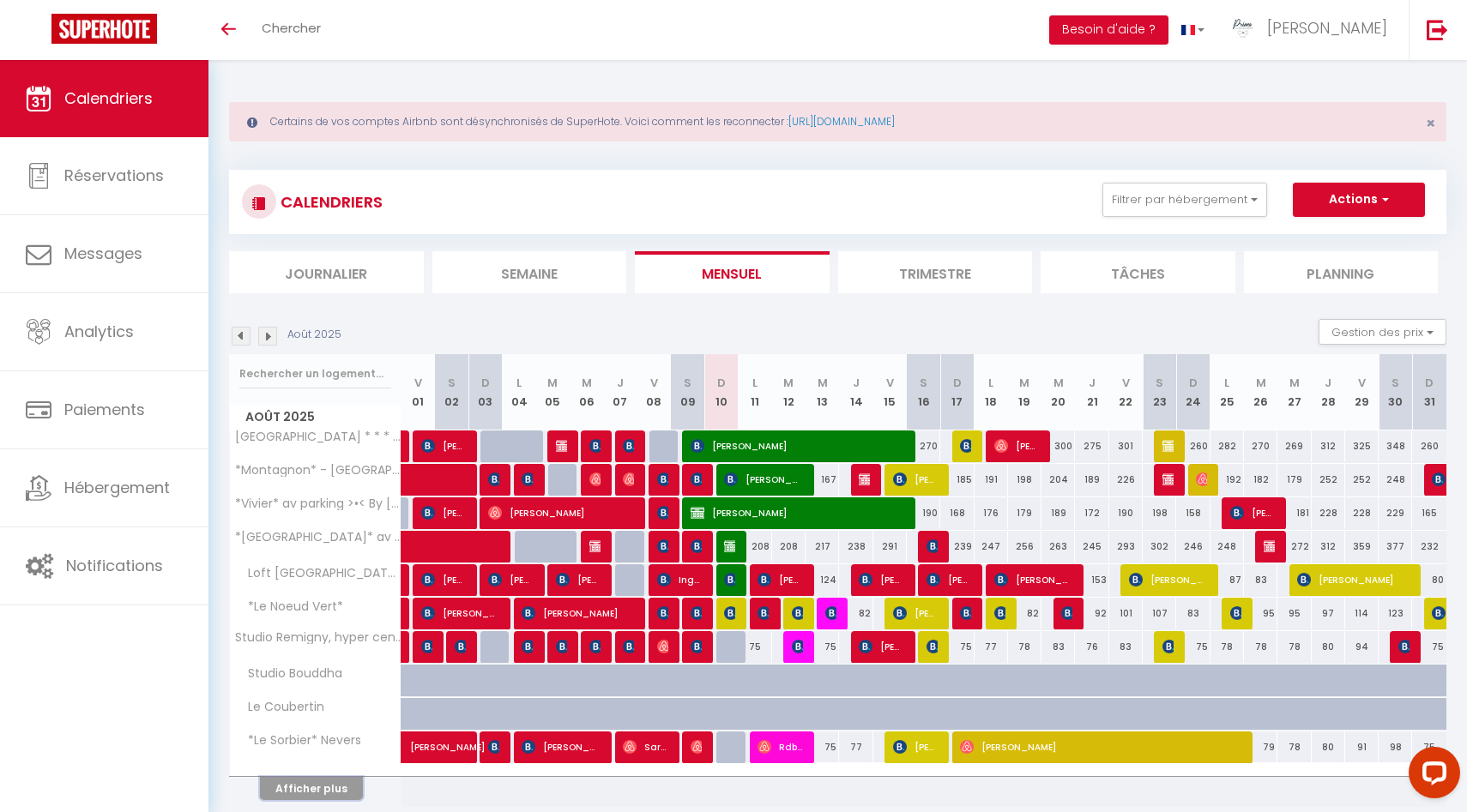
click at [329, 795] on button "Afficher plus" at bounding box center [311, 788] width 103 height 24
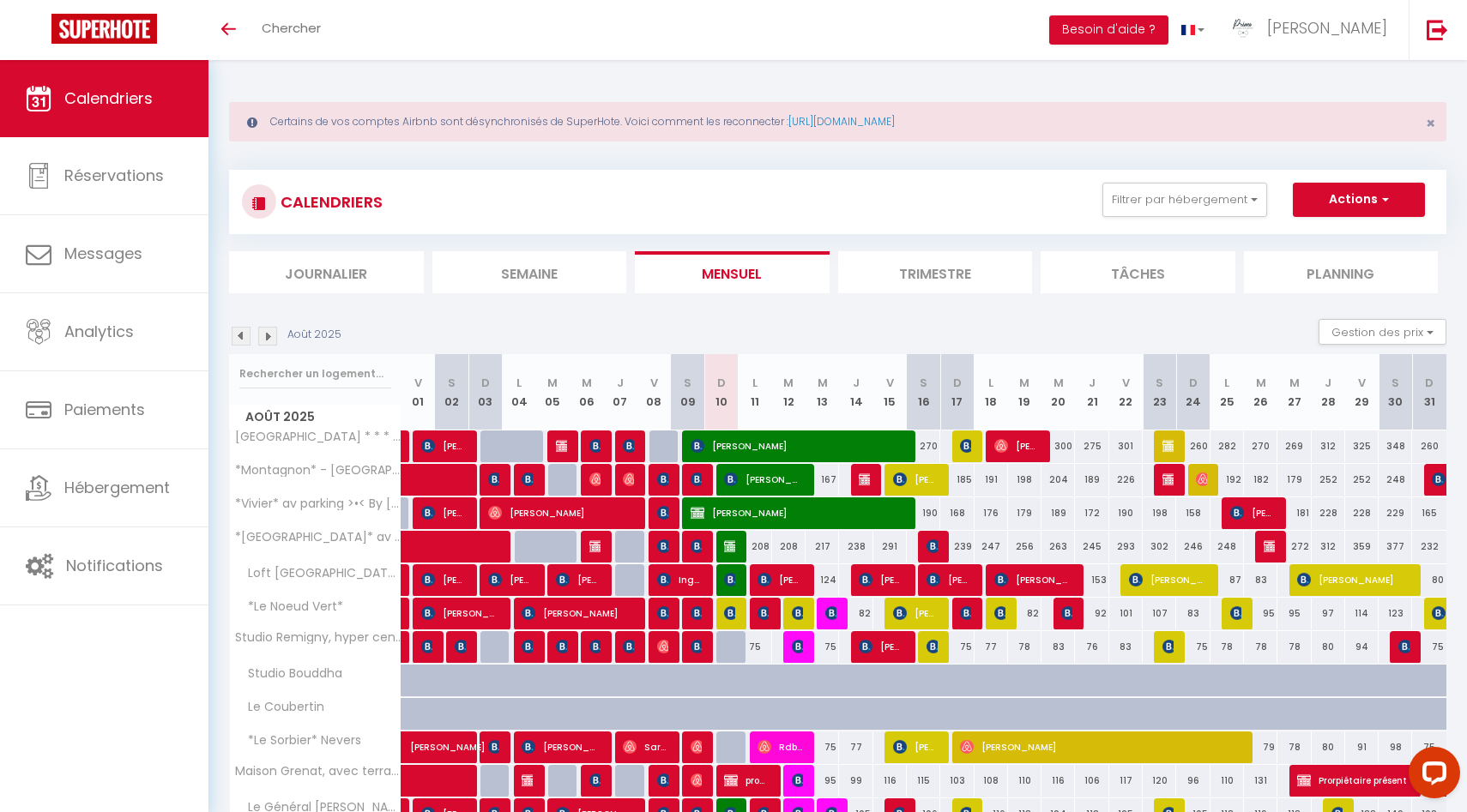
click at [1328, 267] on li "Planning" at bounding box center [1341, 272] width 195 height 42
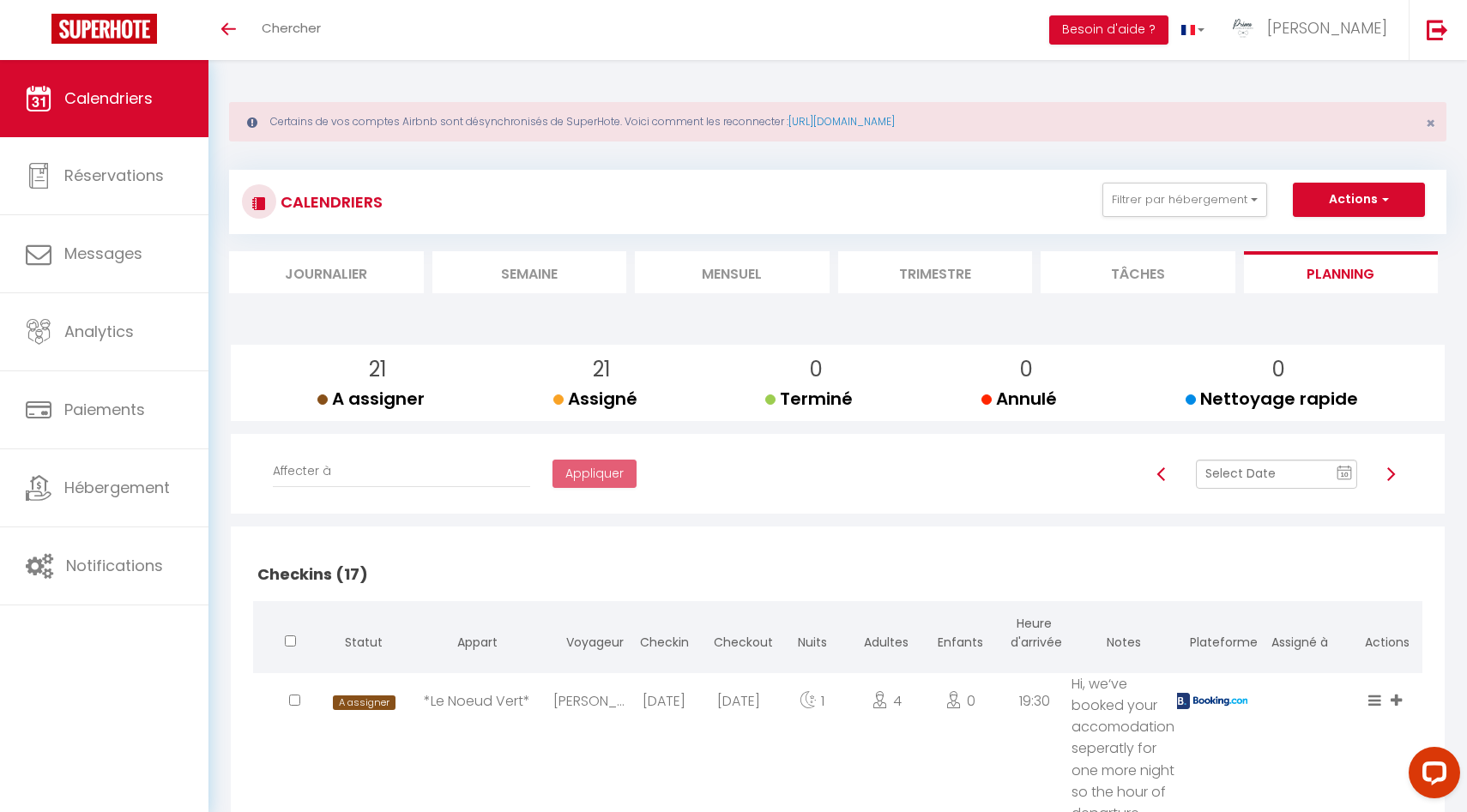
click at [1349, 477] on rect at bounding box center [1344, 473] width 14 height 12
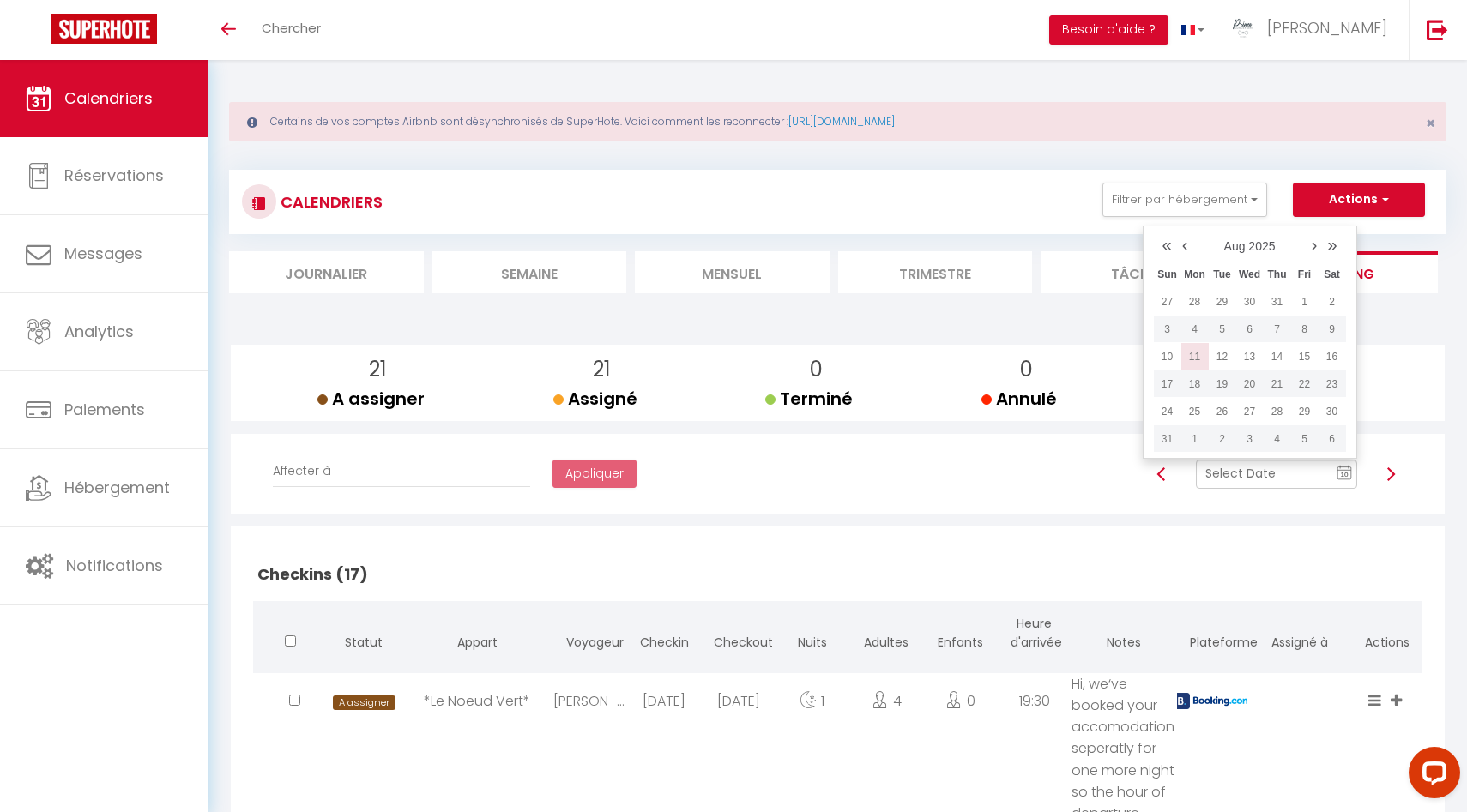
click at [1194, 359] on td "11" at bounding box center [1195, 356] width 27 height 27
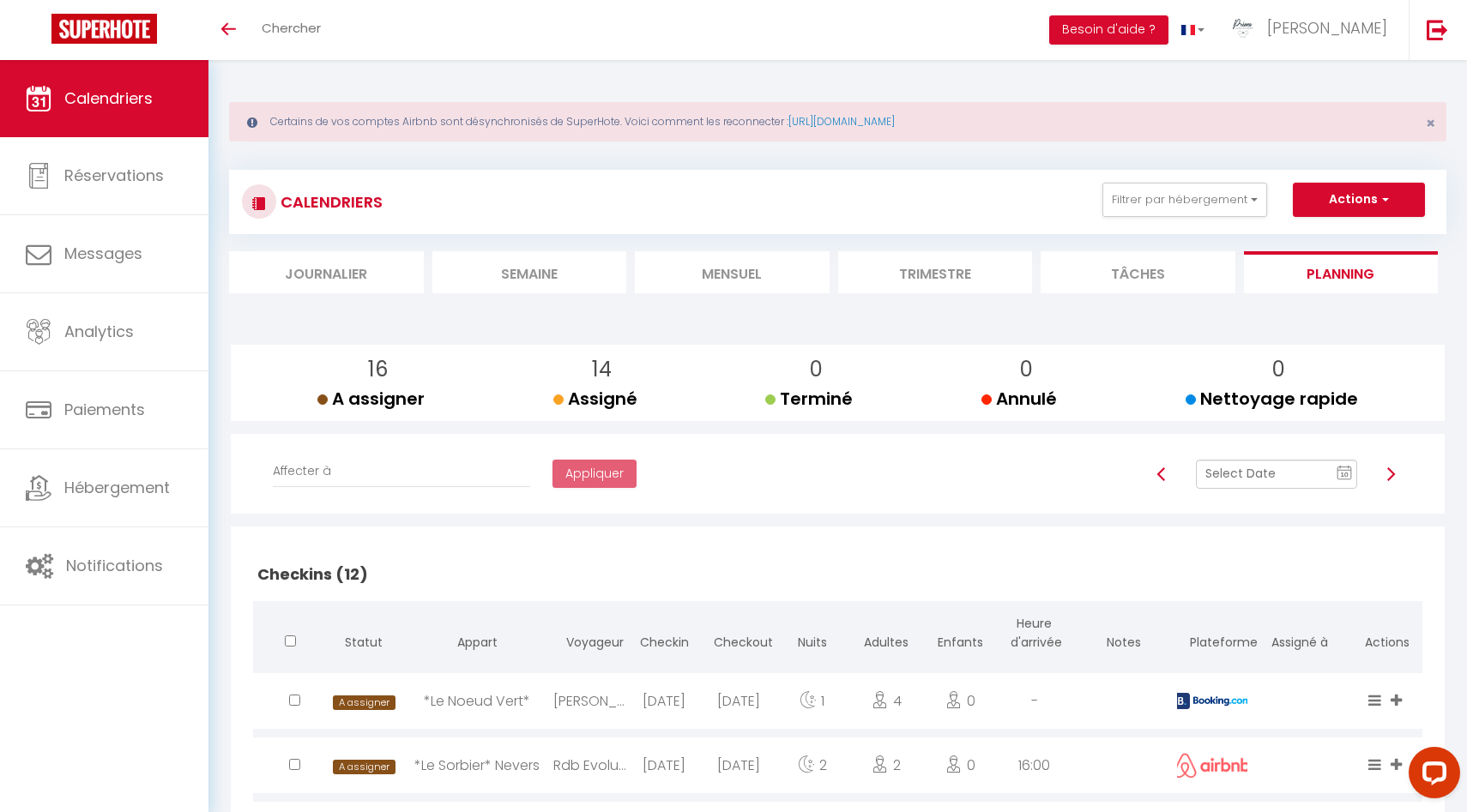
click at [737, 277] on li "Mensuel" at bounding box center [732, 272] width 195 height 42
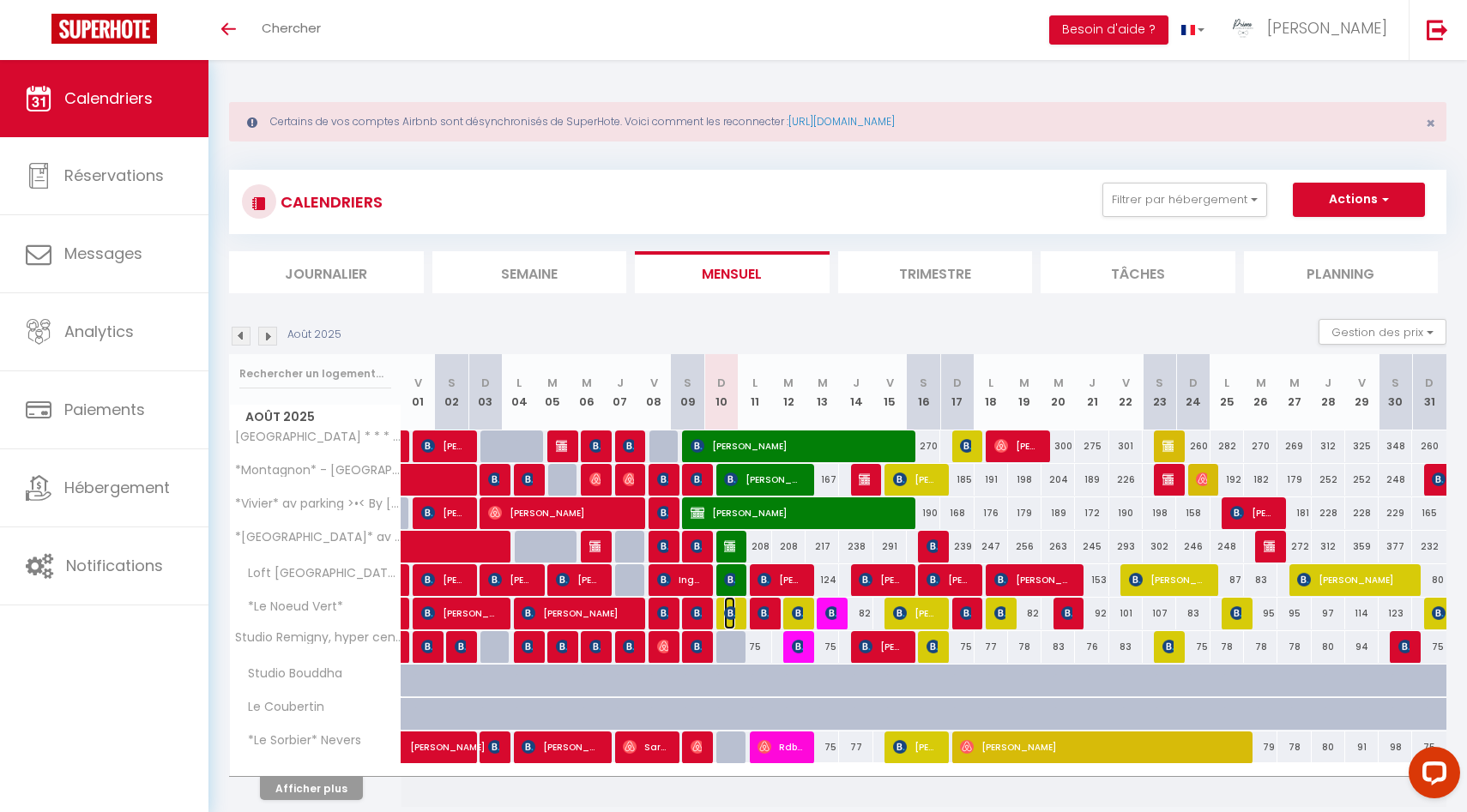
click at [727, 613] on img at bounding box center [730, 613] width 14 height 14
select select "OK"
select select "KO"
select select "1"
select select "0"
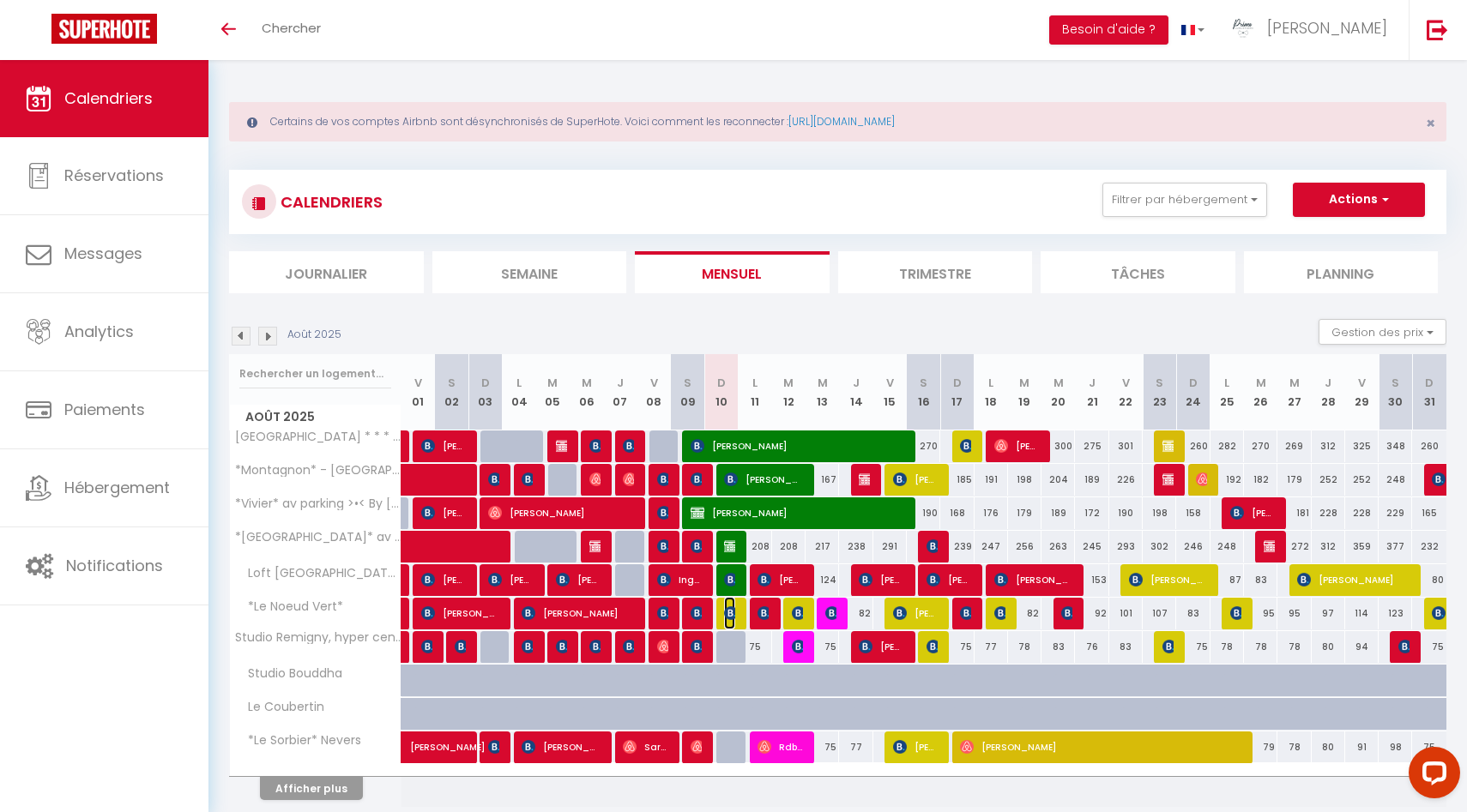
select select "1"
select select
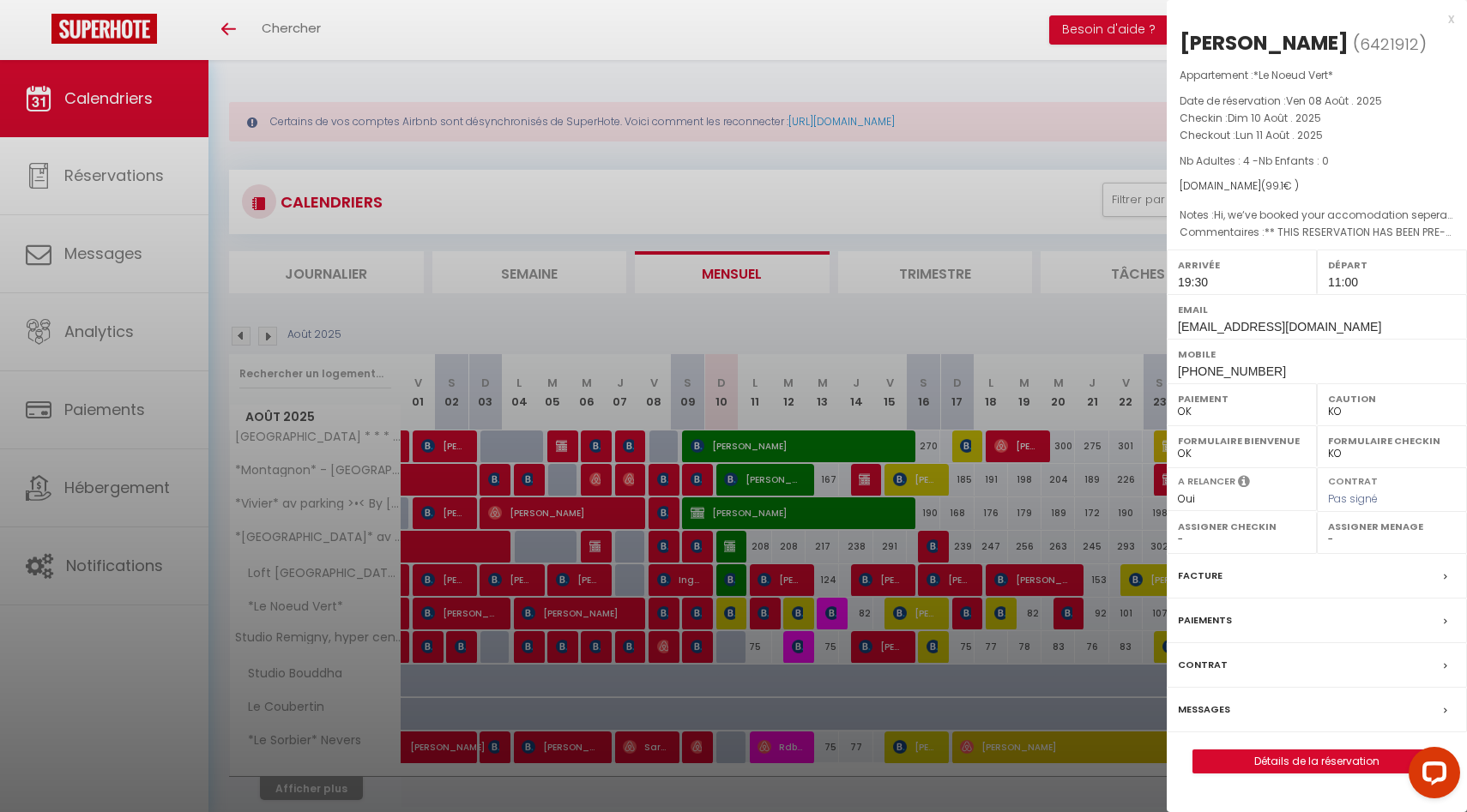
click at [727, 613] on div at bounding box center [733, 406] width 1467 height 812
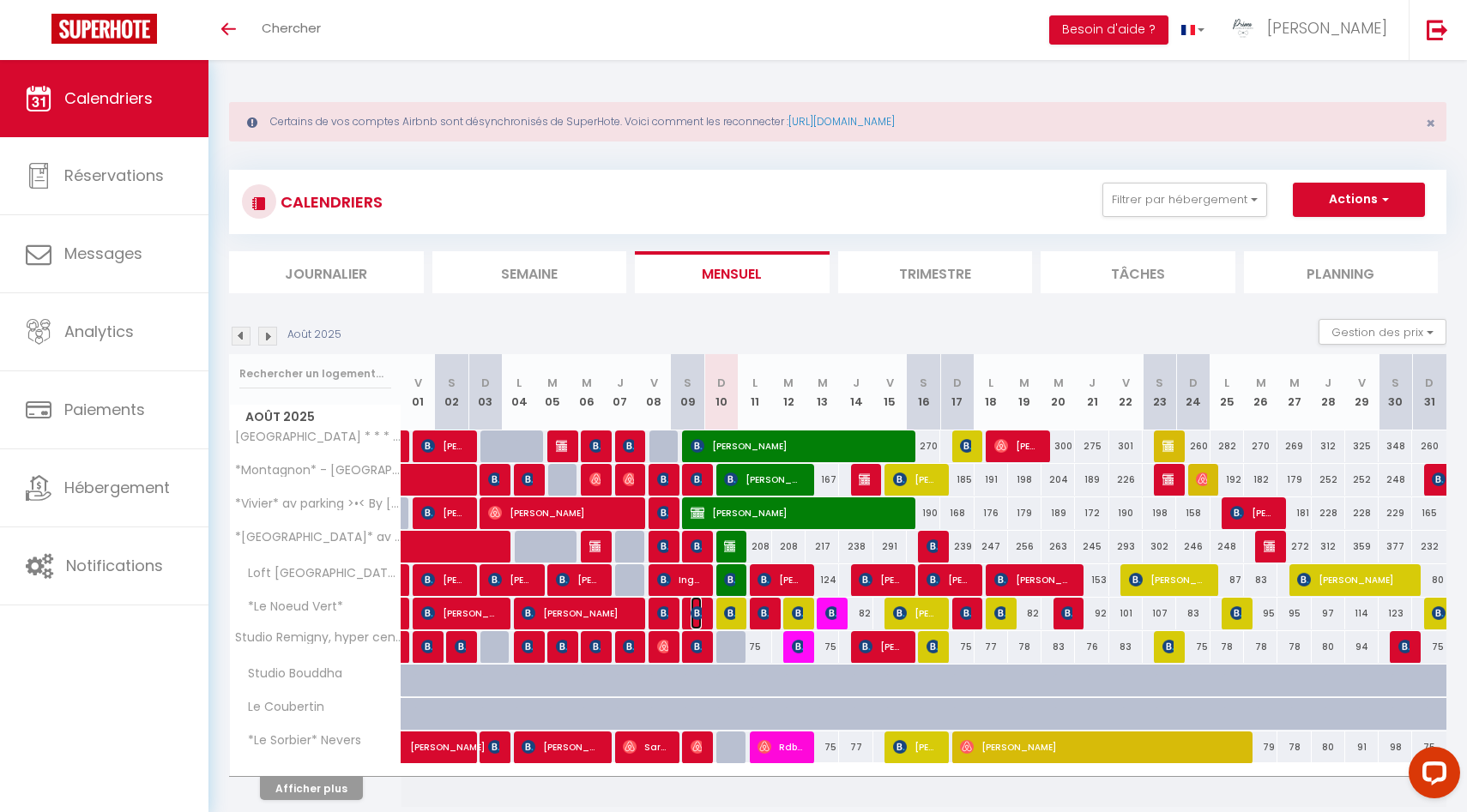
click at [699, 612] on img at bounding box center [697, 613] width 14 height 14
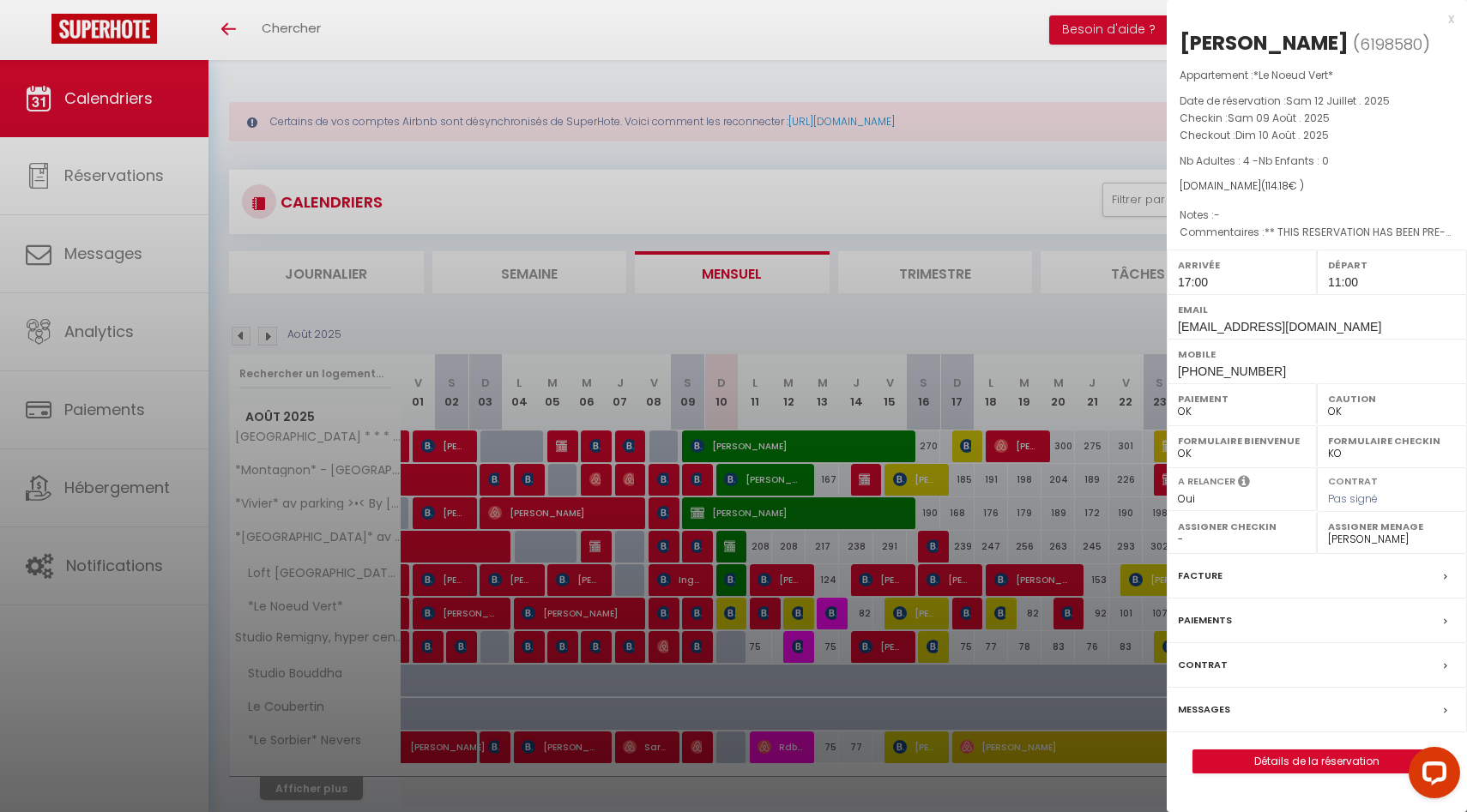
click at [699, 612] on div at bounding box center [733, 406] width 1467 height 812
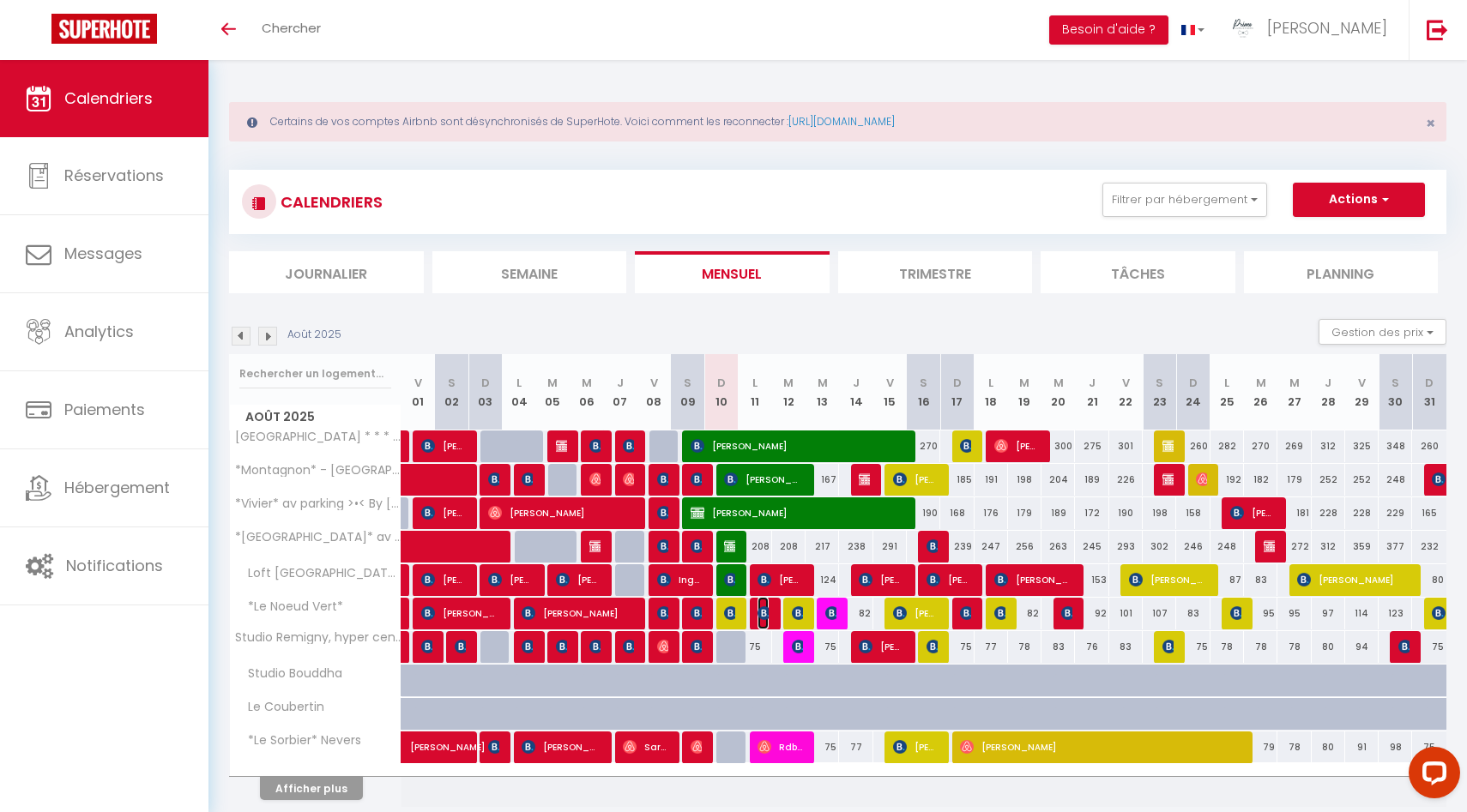
click at [762, 613] on img at bounding box center [764, 613] width 14 height 14
select select "KO"
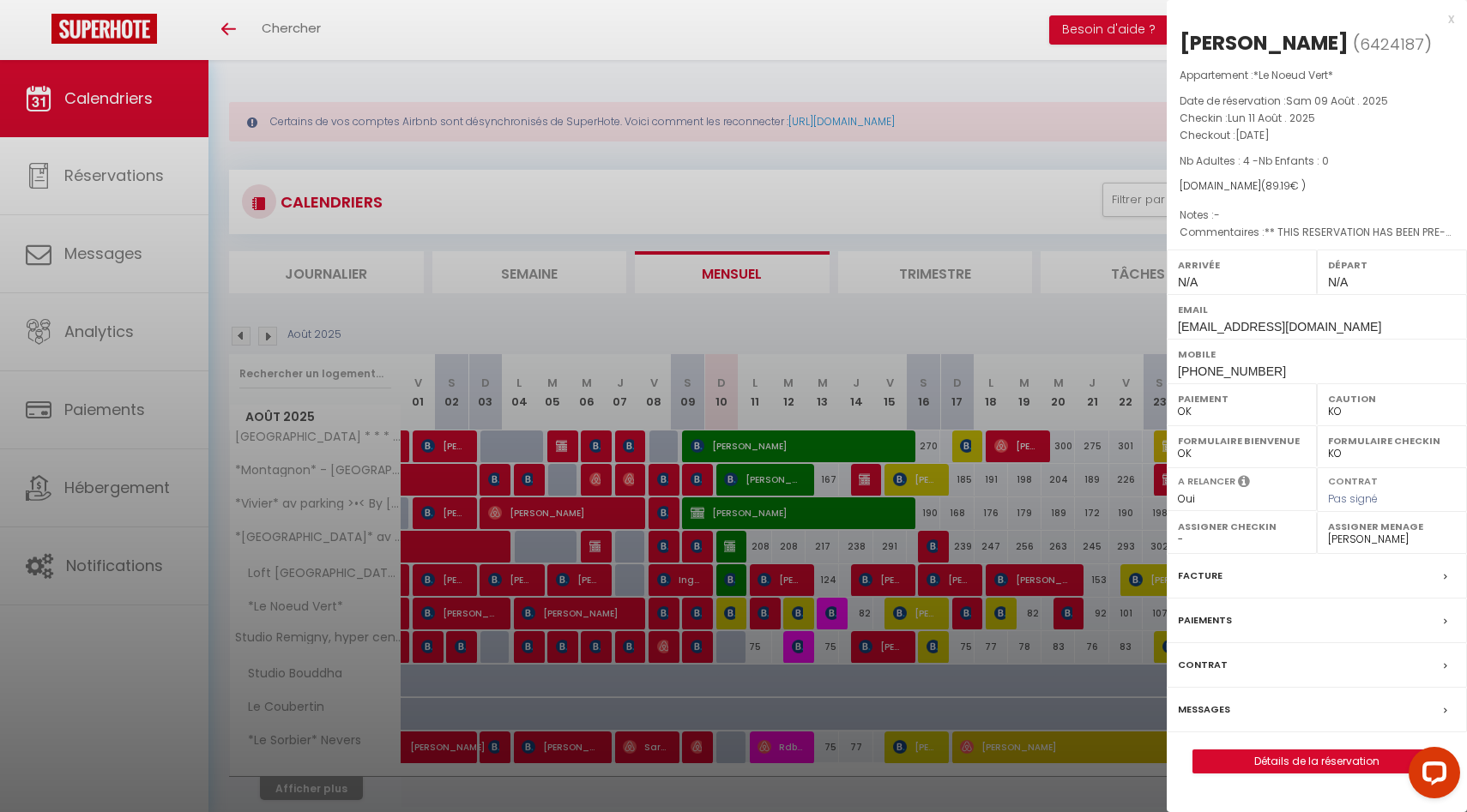
click at [762, 613] on div at bounding box center [733, 406] width 1467 height 812
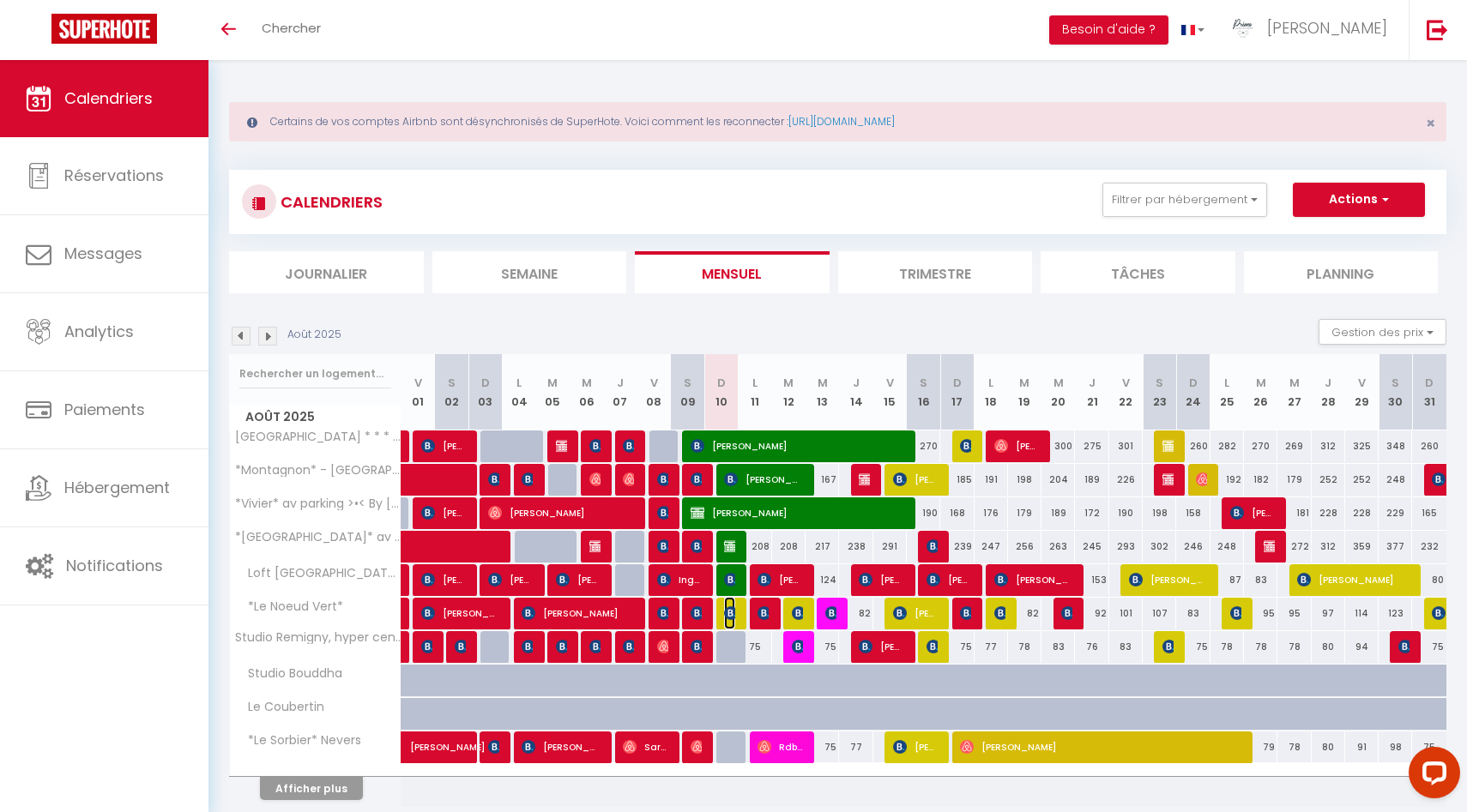
click at [730, 611] on img at bounding box center [730, 613] width 14 height 14
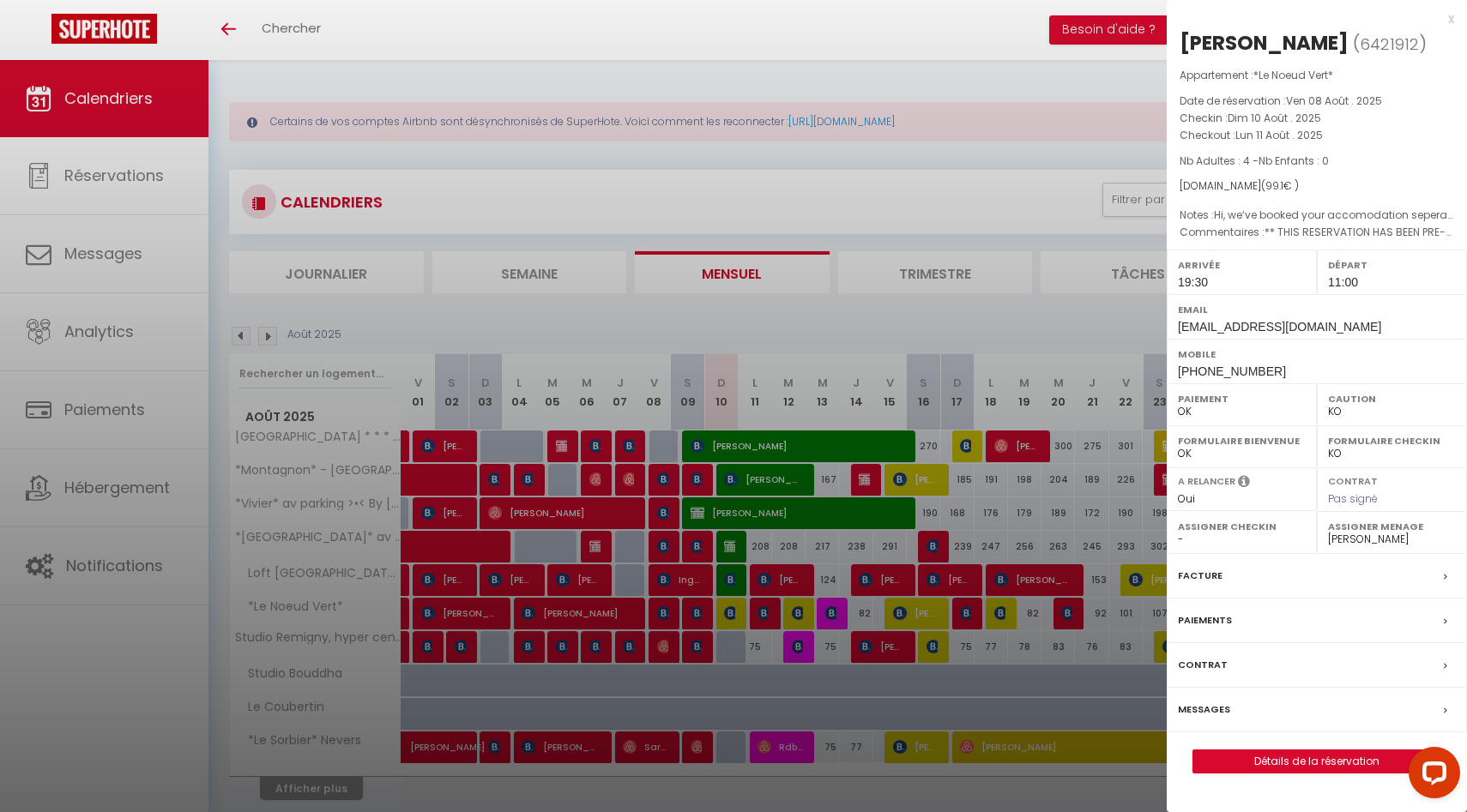
click at [730, 611] on div at bounding box center [733, 406] width 1467 height 812
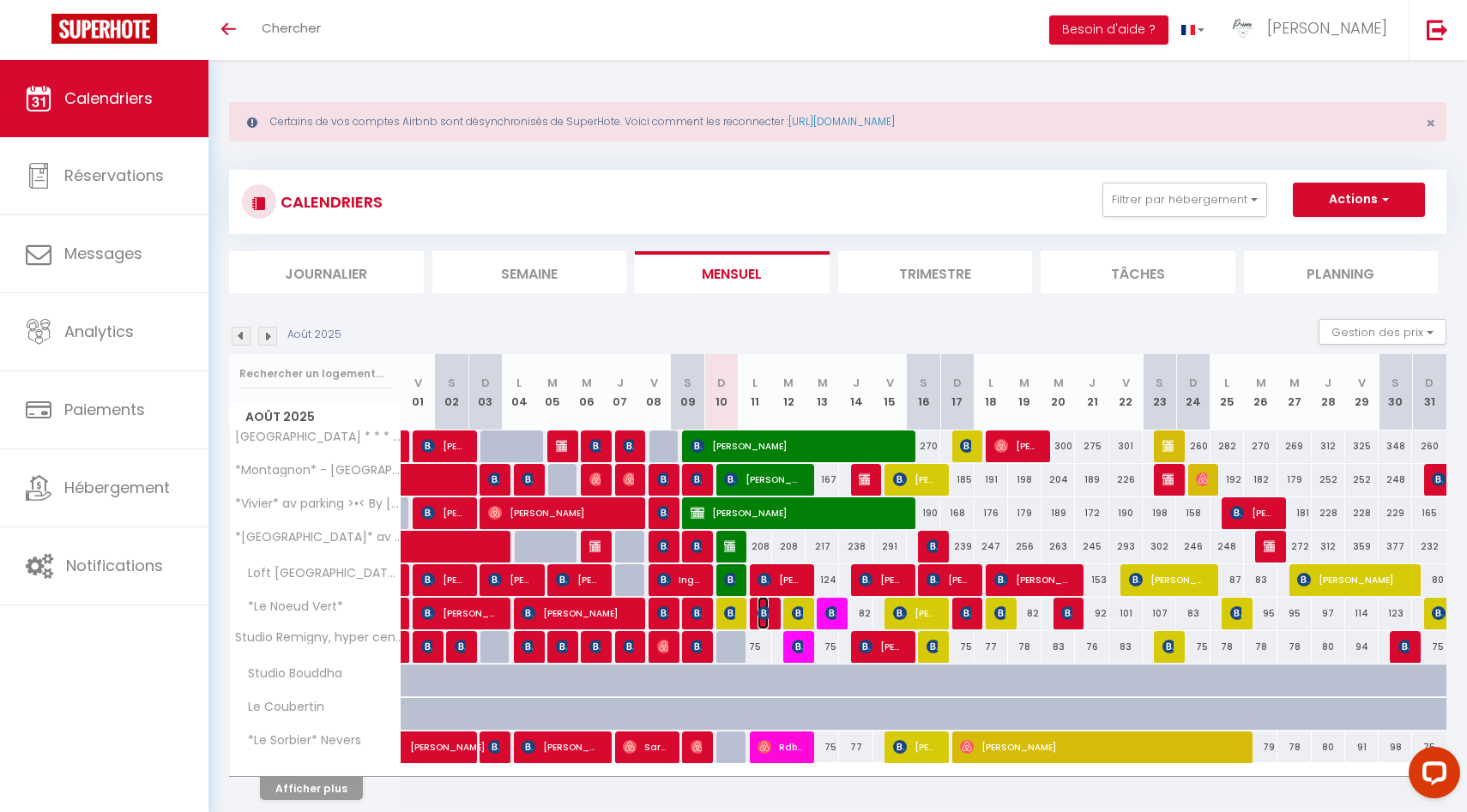
click at [758, 618] on img at bounding box center [764, 613] width 14 height 14
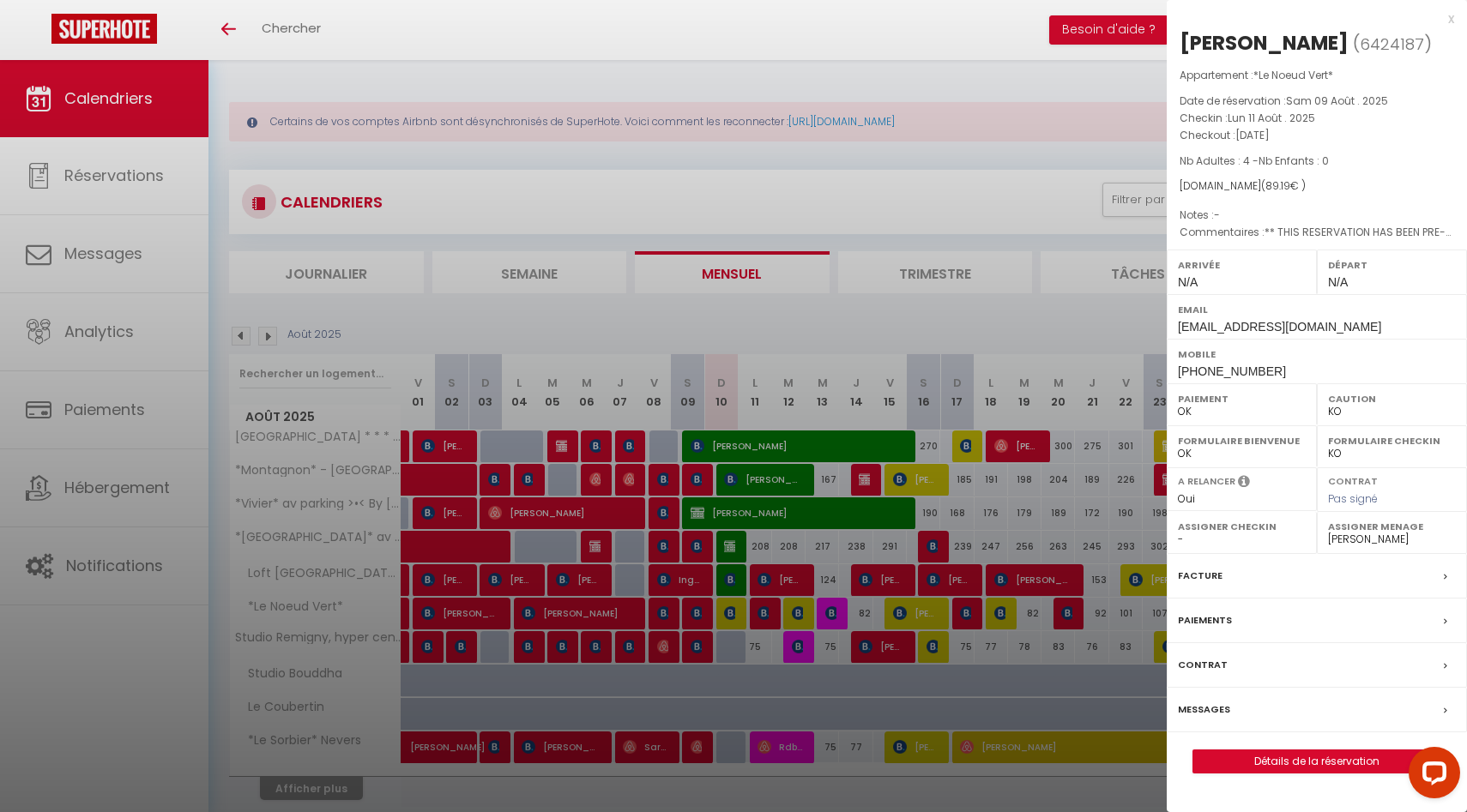
click at [745, 625] on div at bounding box center [733, 406] width 1467 height 812
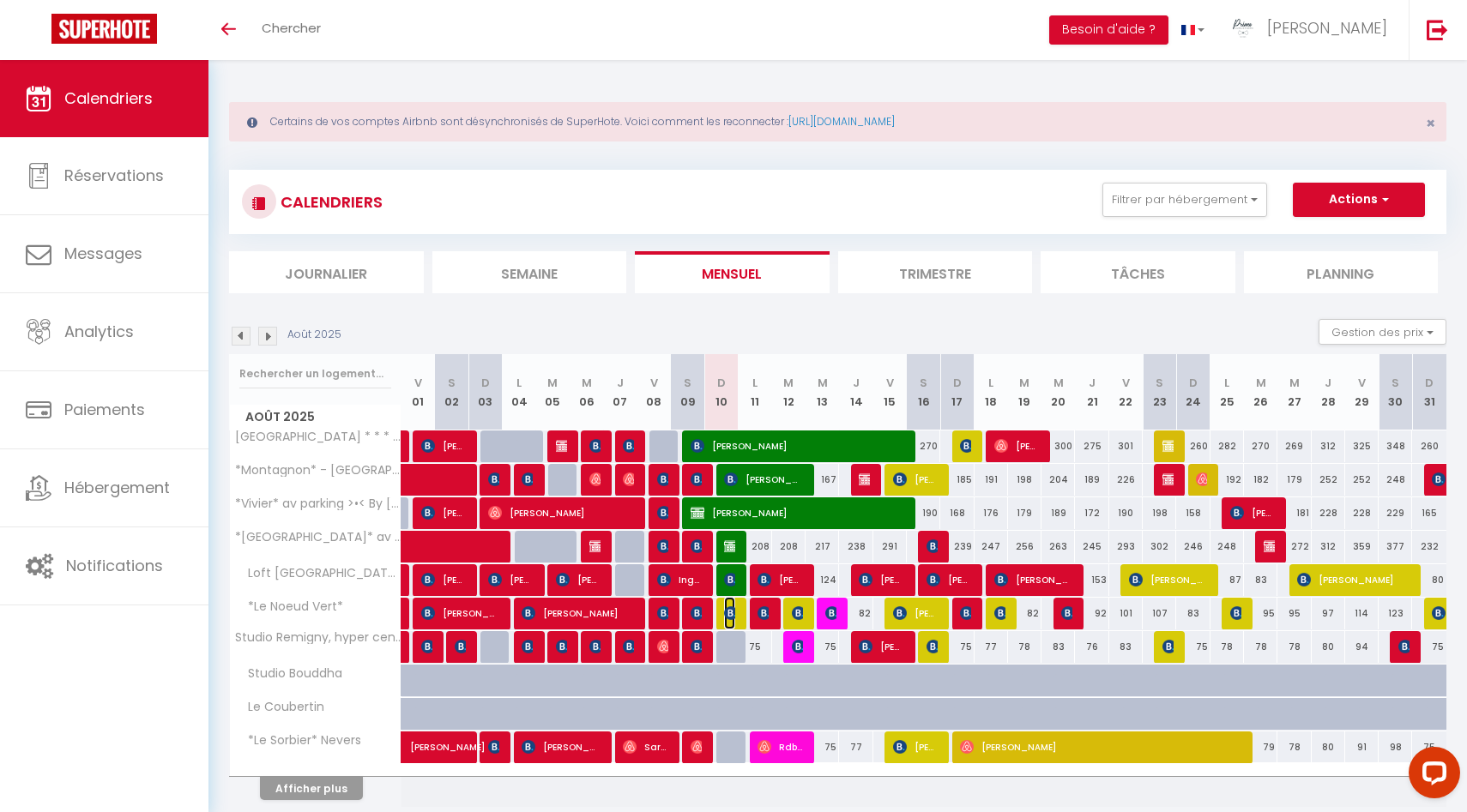
click at [729, 610] on img at bounding box center [730, 613] width 14 height 14
select select "1"
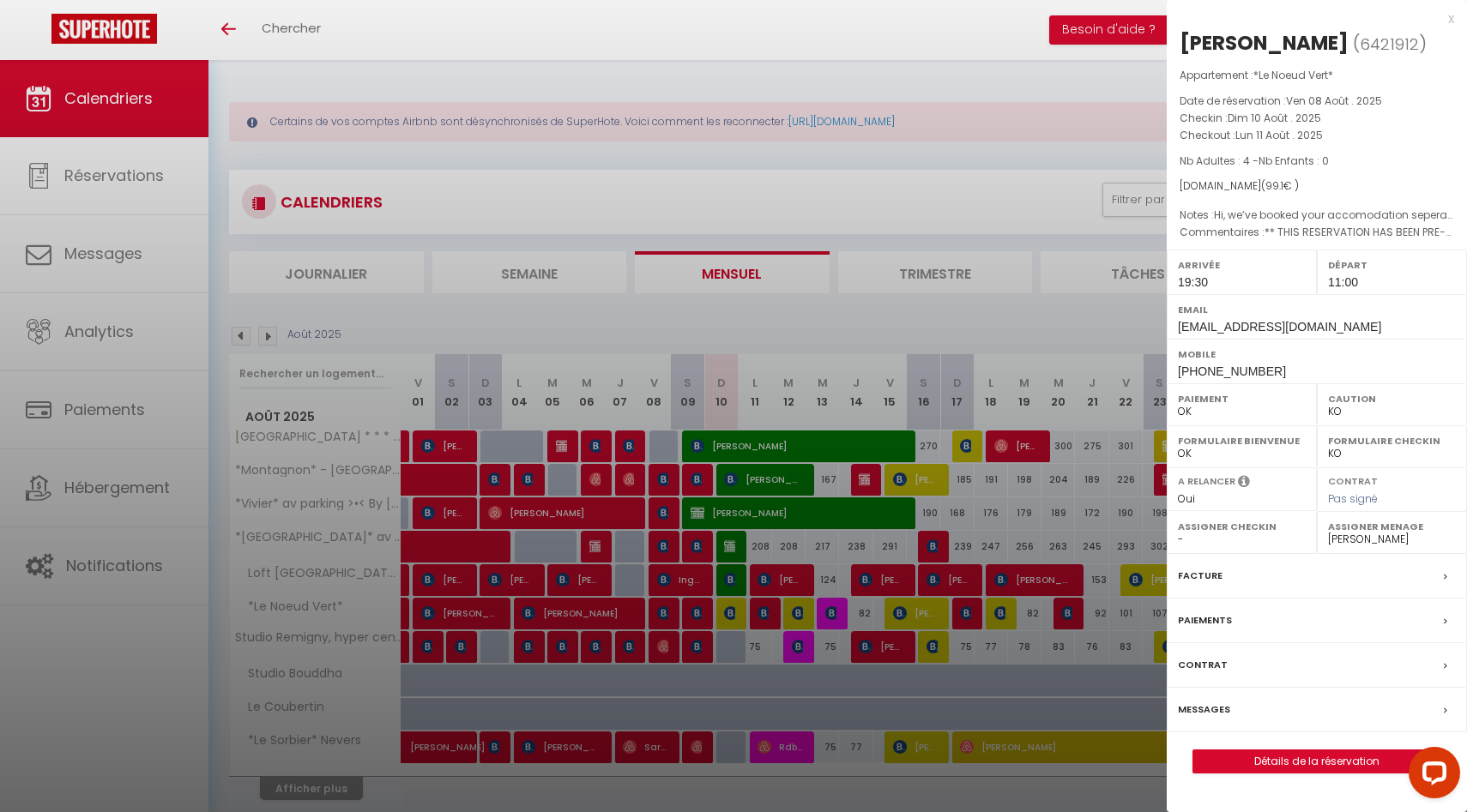
click at [1345, 543] on select "- Laetitia Brenterch Luc Paillard Antoine Julien Elodie Luce Thevenot Fred Clém…" at bounding box center [1392, 540] width 128 height 15
select select
click at [1328, 532] on select "- Laetitia Brenterch Luc Paillard Antoine Julien Elodie Luce Thevenot Fred Clém…" at bounding box center [1392, 540] width 128 height 15
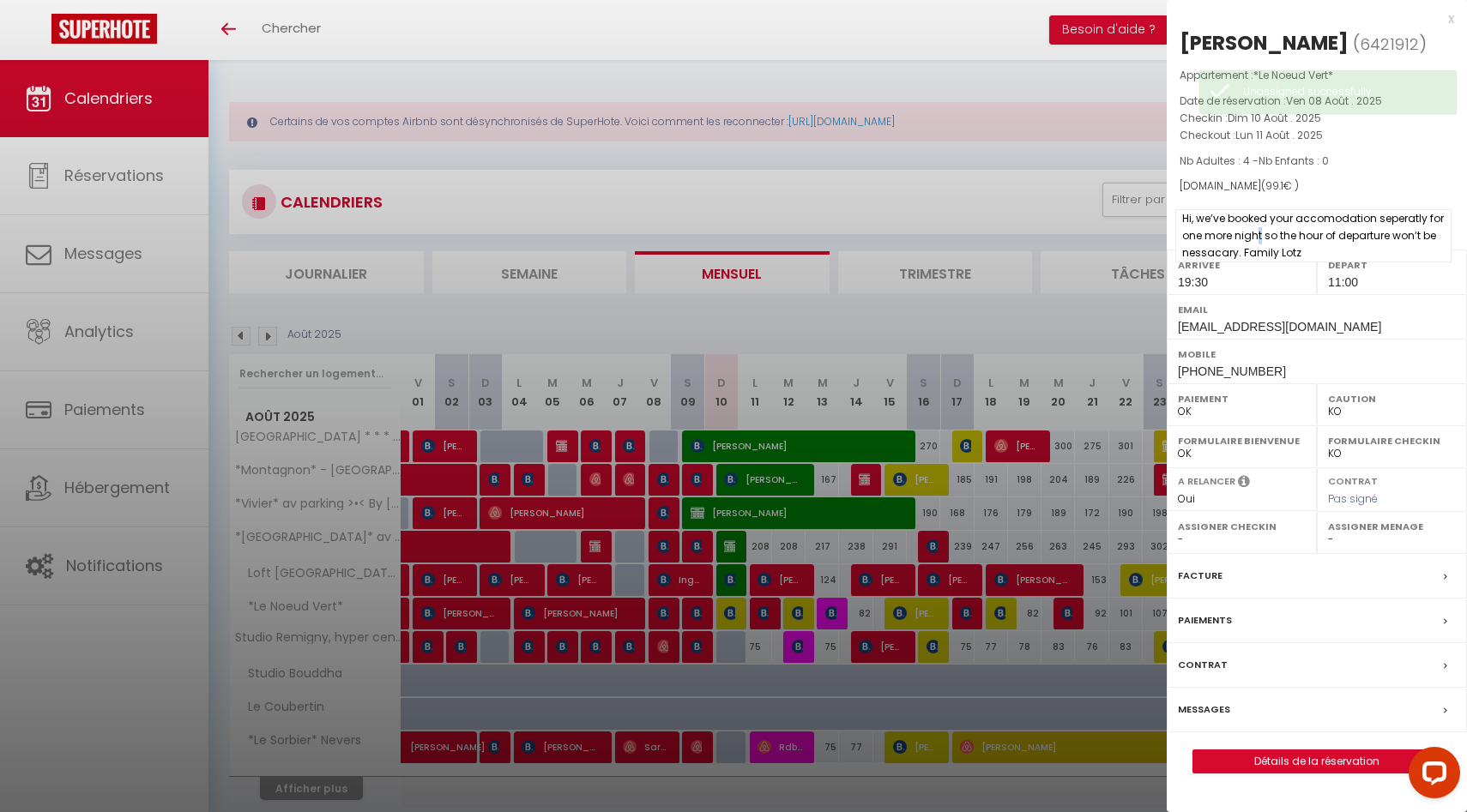
click at [1253, 230] on span "Hi, we‘ve booked your accomodation seperatly for one more night so the hour of …" at bounding box center [1312, 235] width 276 height 53
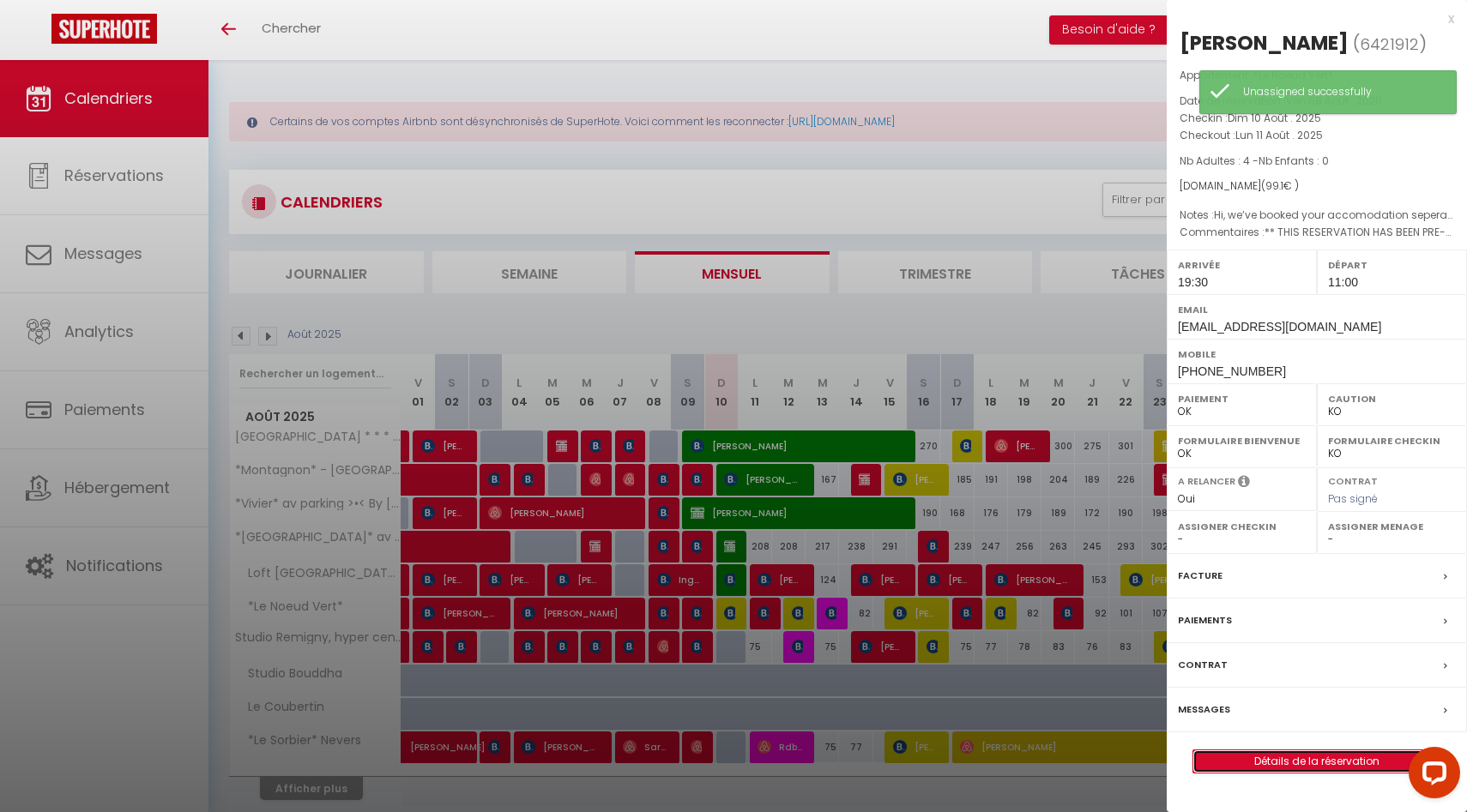
click at [1298, 762] on link "Détails de la réservation" at bounding box center [1316, 762] width 247 height 23
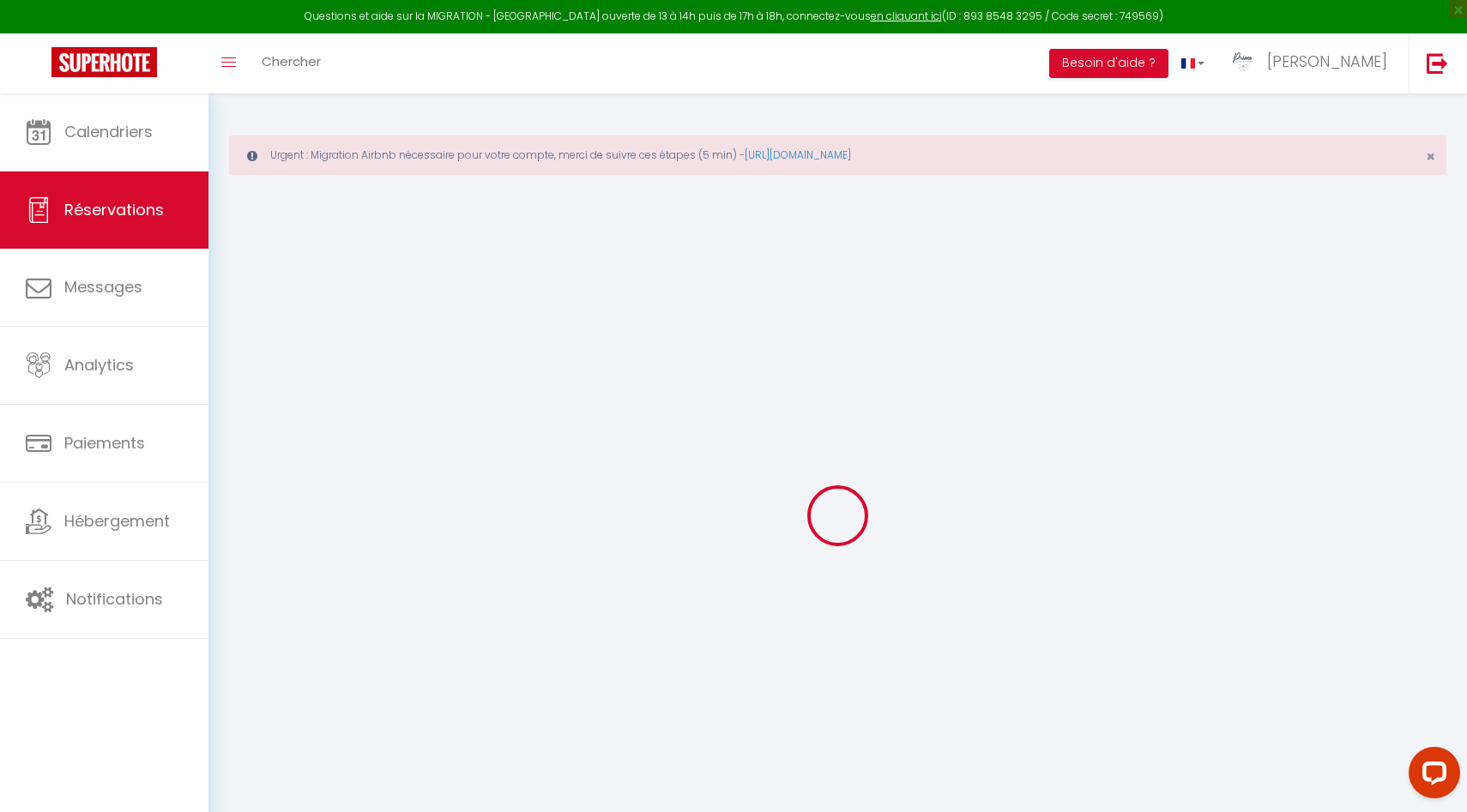
type input "Ute"
type input "Lotz-Angerer"
type input "[EMAIL_ADDRESS][DOMAIN_NAME]"
type input "lotzangerer@gmail.com"
type input "[PHONE_NUMBER]"
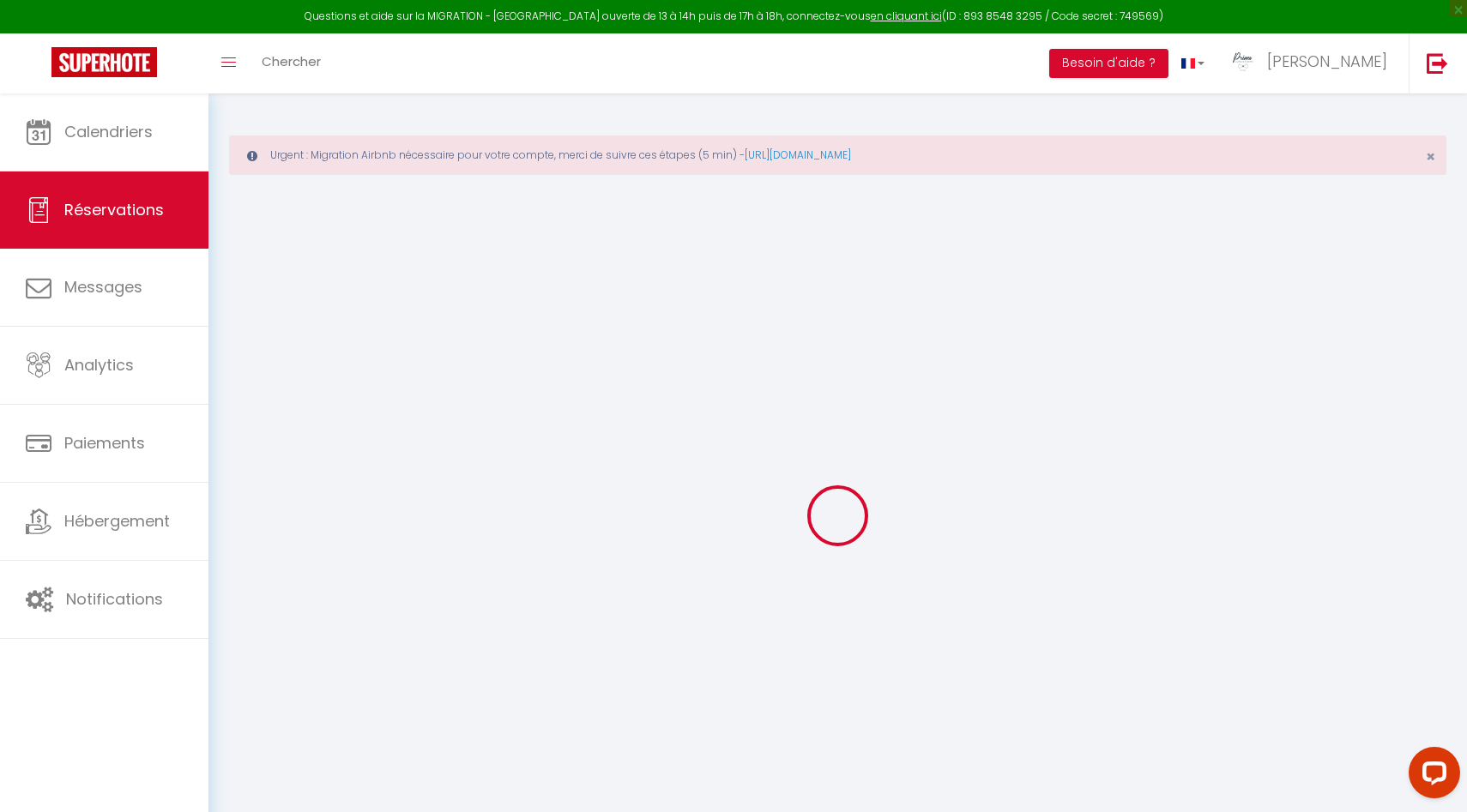
type input "[PHONE_NUMBER]"
select select "AT"
type input "16.04"
type input "1.3900000000000001"
select select "11831"
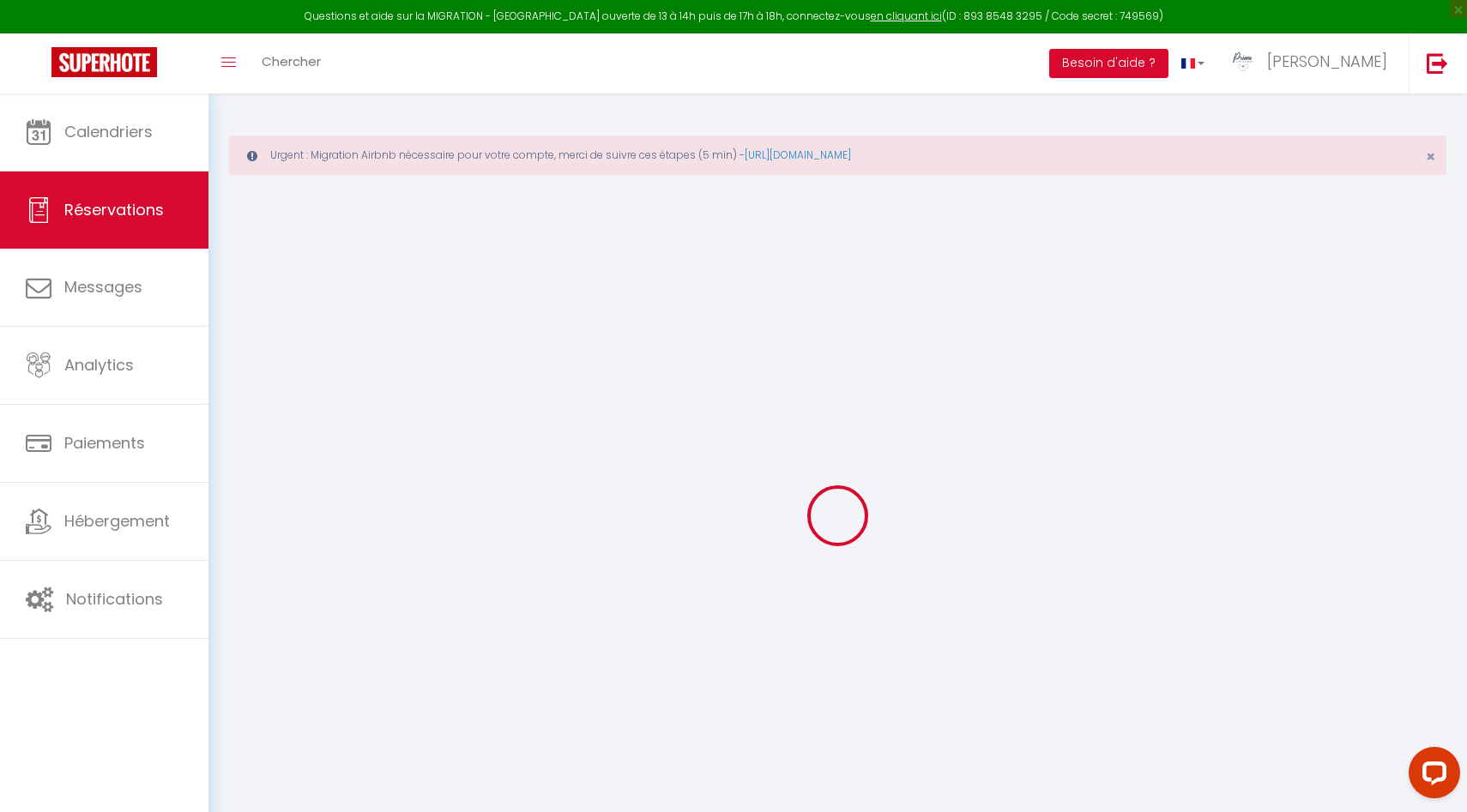
select select "1"
select select
type input "4"
select select "12"
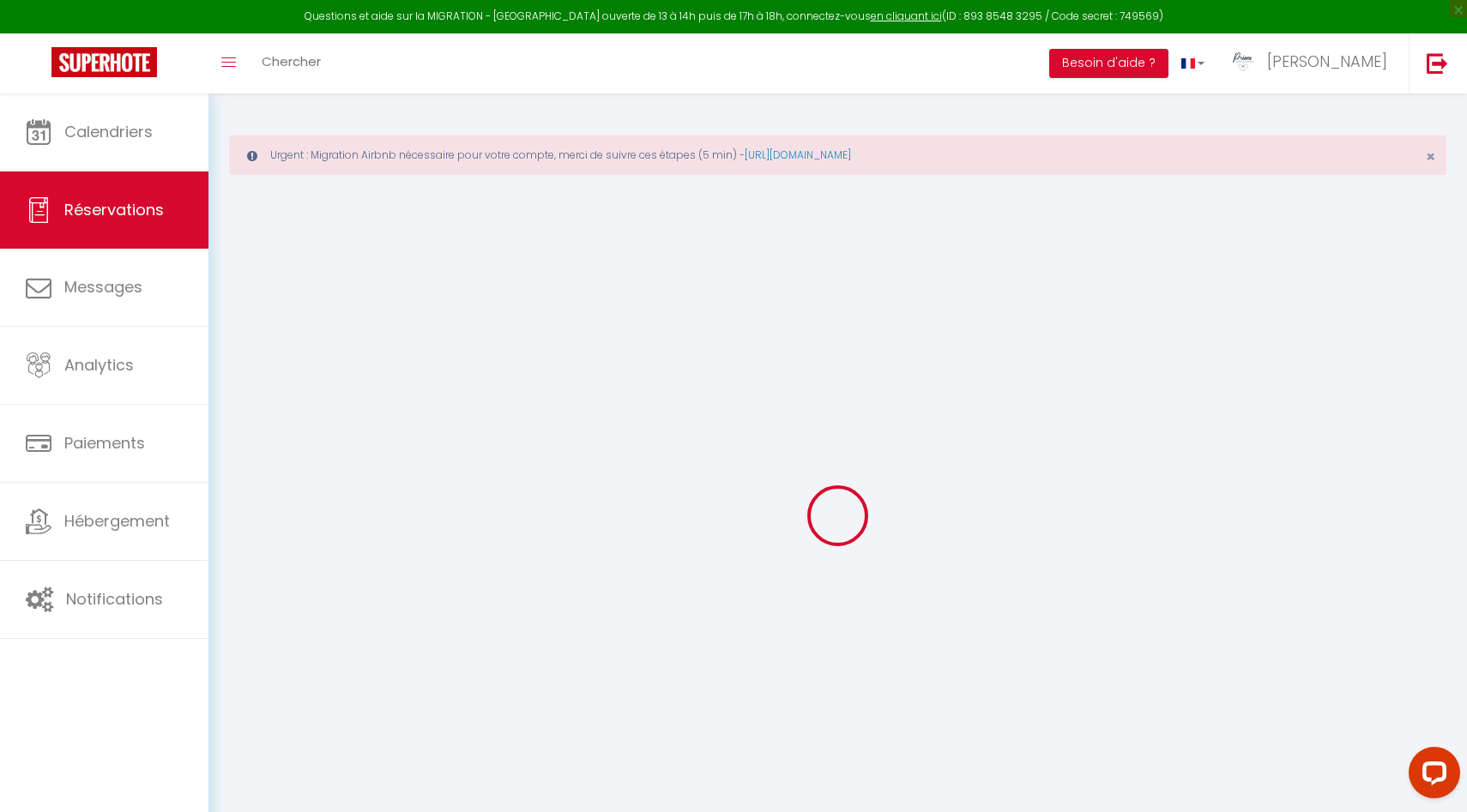
select select
type input "94.38"
checkbox input "false"
type input "0"
select select "2"
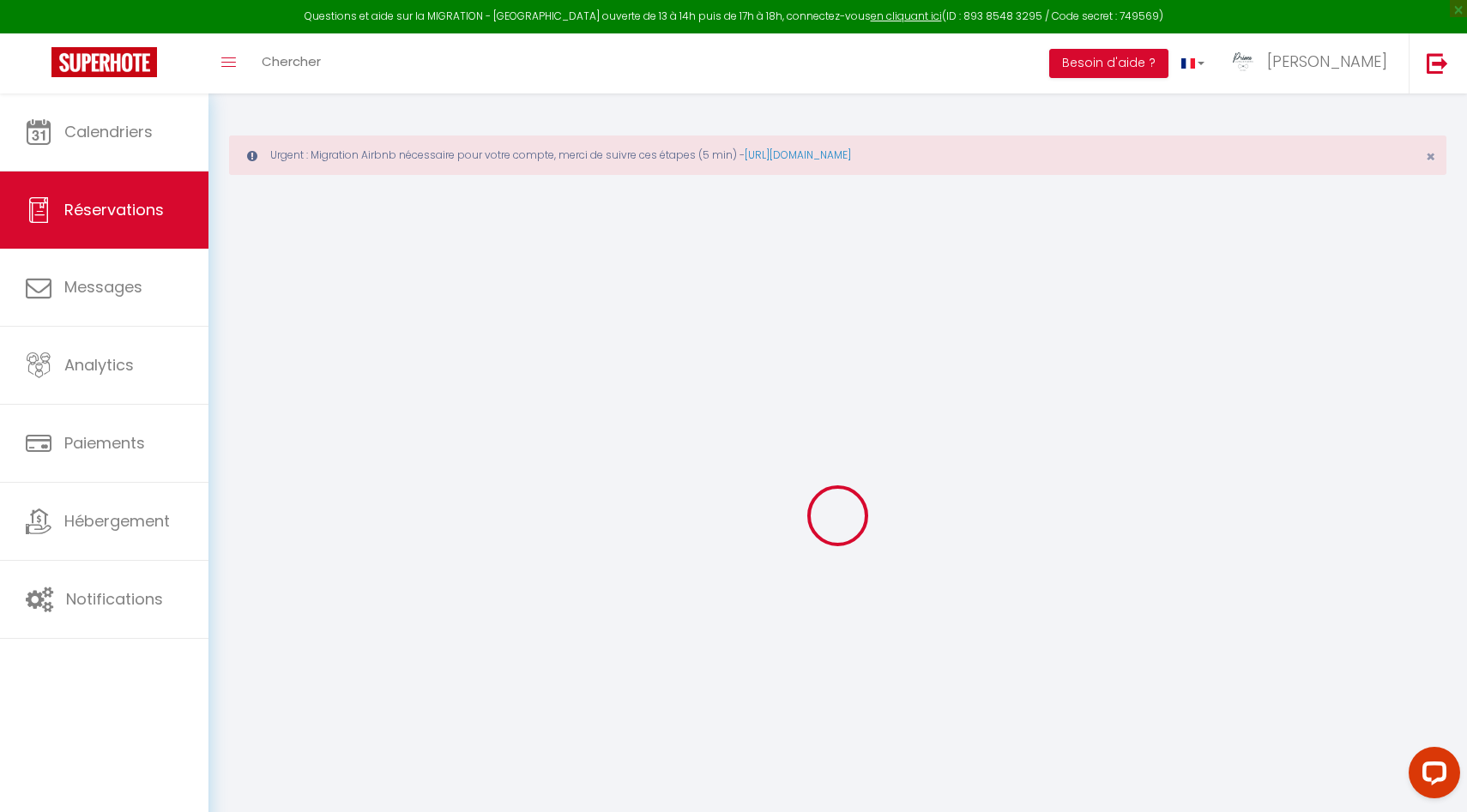
type input "0"
select select
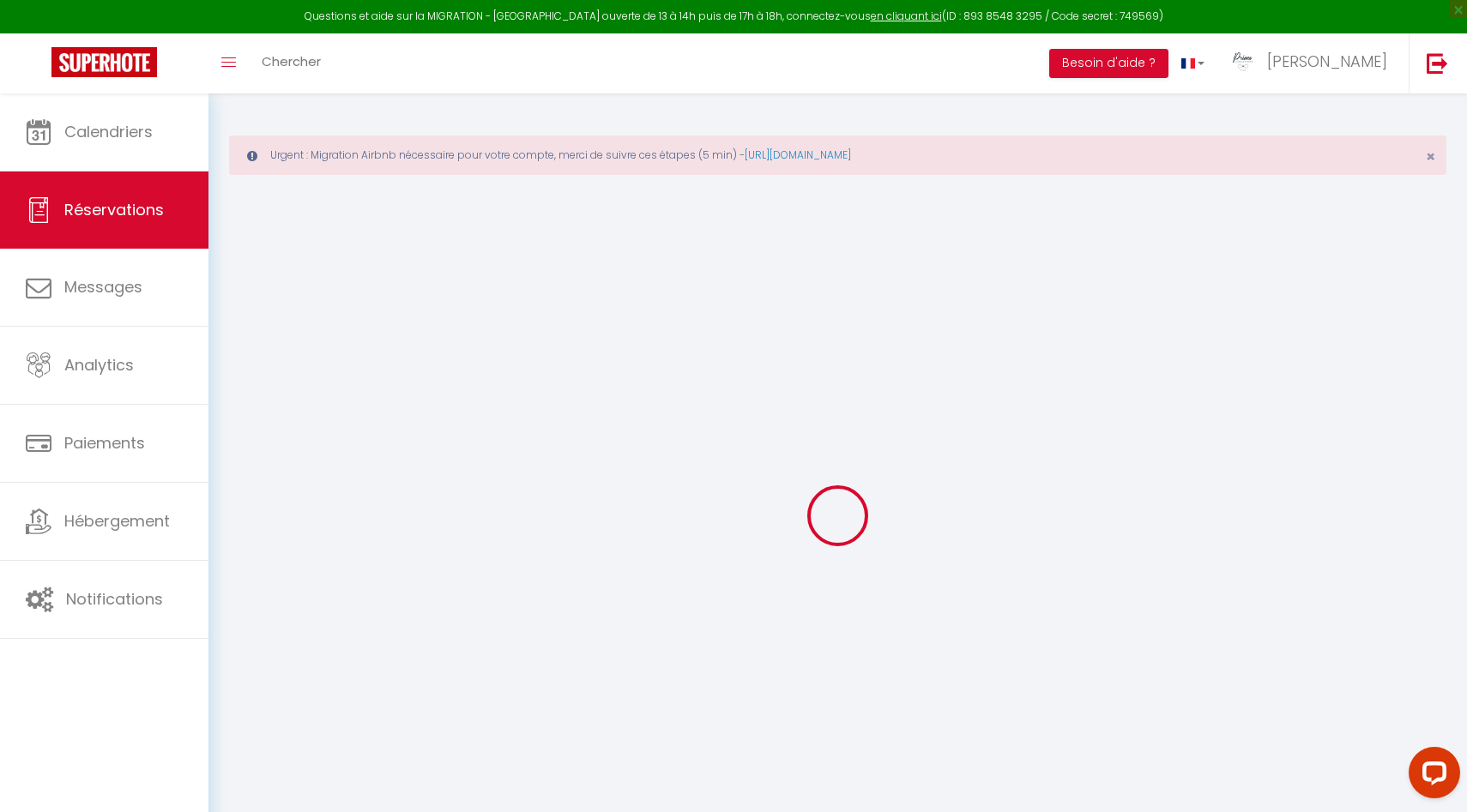
select select "14"
checkbox input "false"
select select
checkbox input "false"
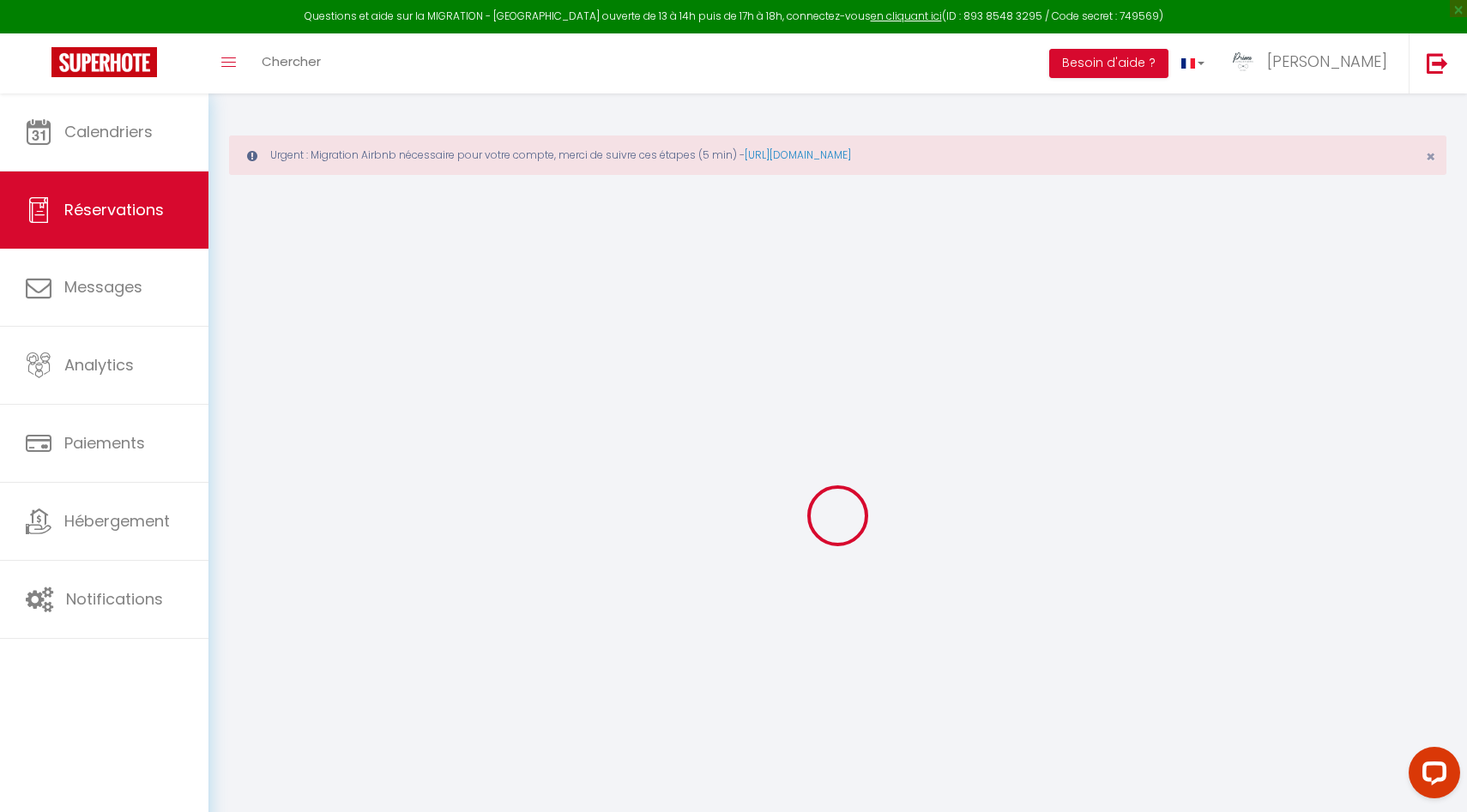
select select
checkbox input "false"
select select
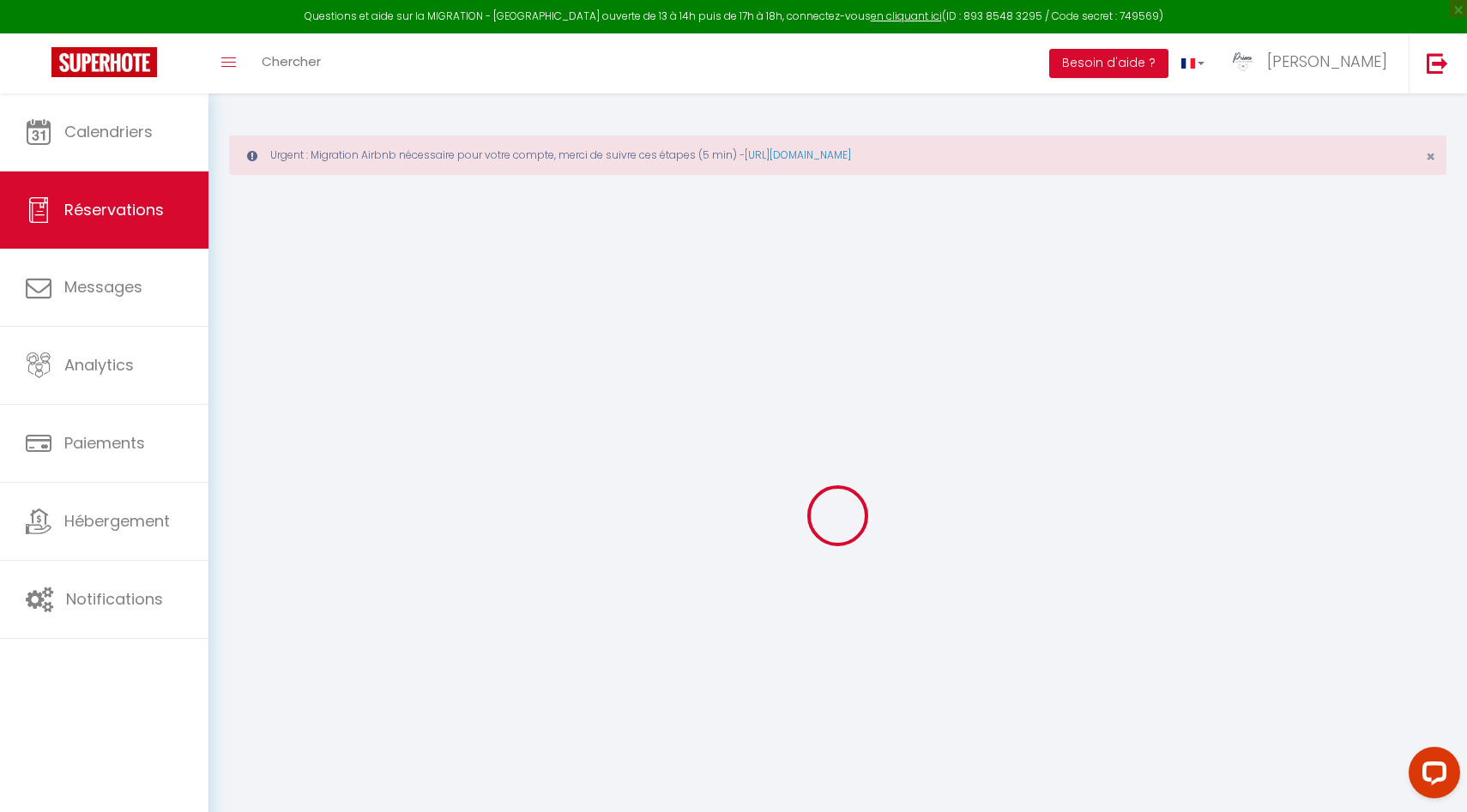
checkbox input "false"
type voyageur0 "** THIS RESERVATION HAS BEEN PRE-PAID ** BOOKING NOTE : Payment charge is EUR 1…"
type textarea "Hi, we‘ve booked your accomodation seperatly for one more night so the hour of …"
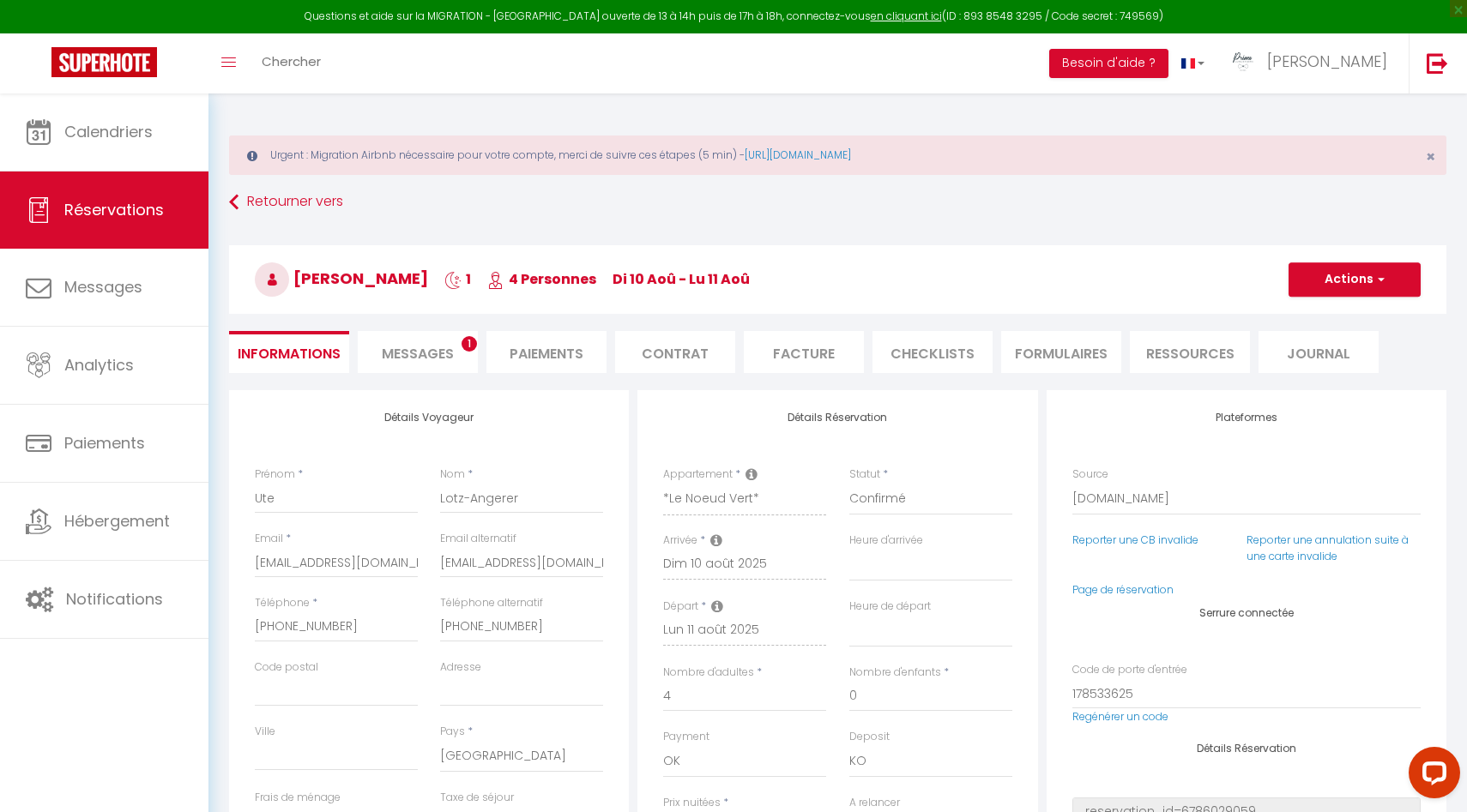
type input "4.72"
select select
checkbox input "false"
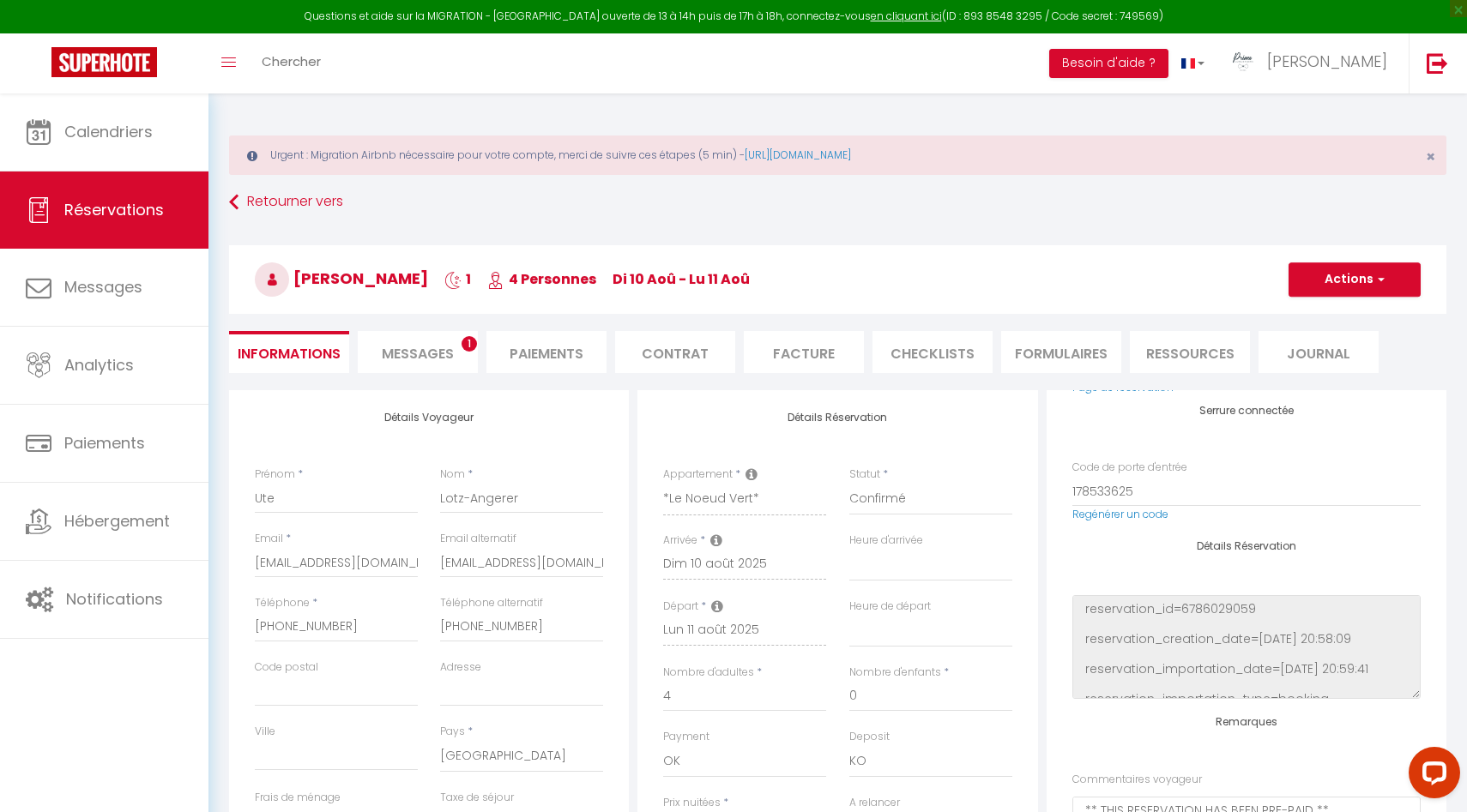
select select "19:30"
select select "11:00"
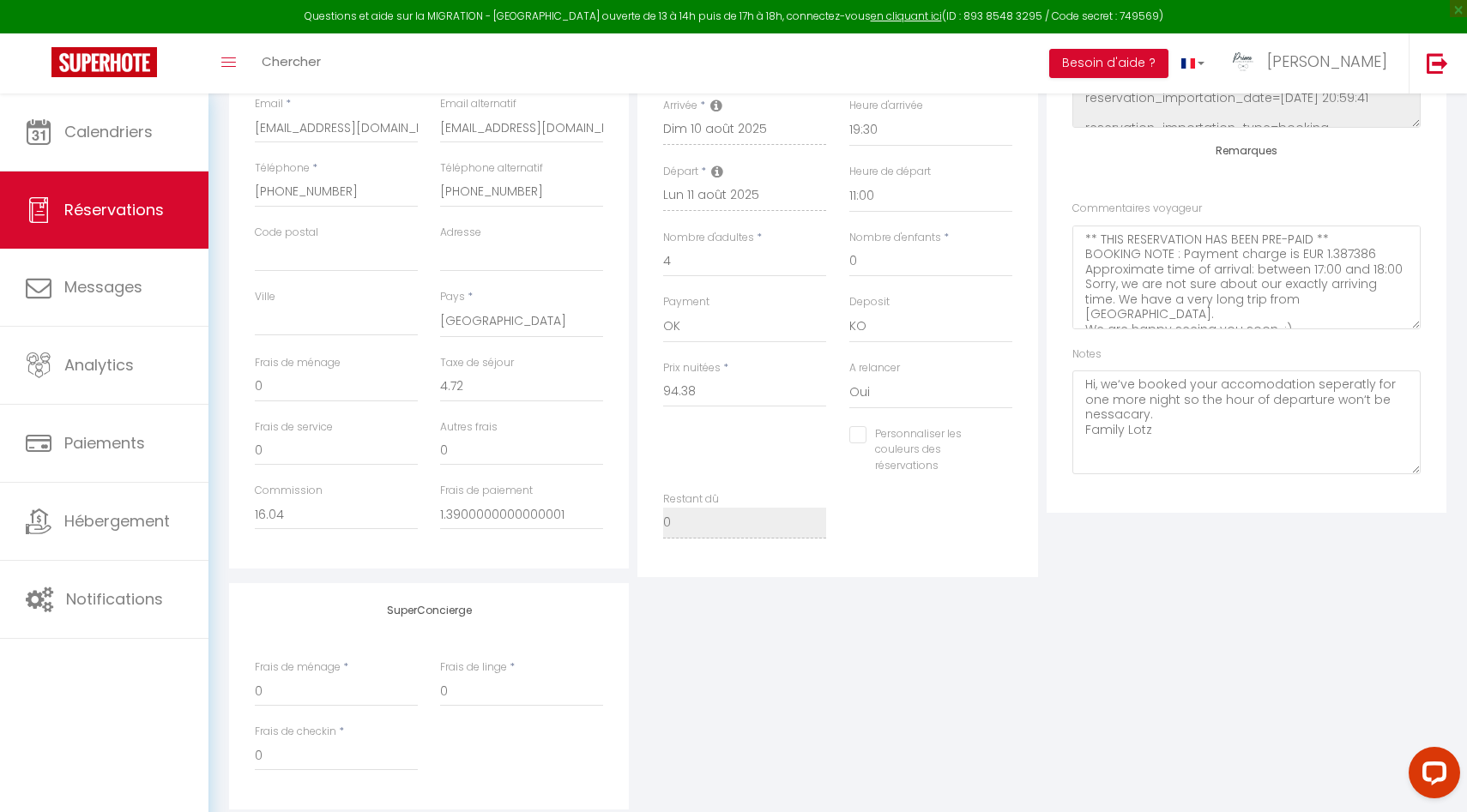
scroll to position [552, 0]
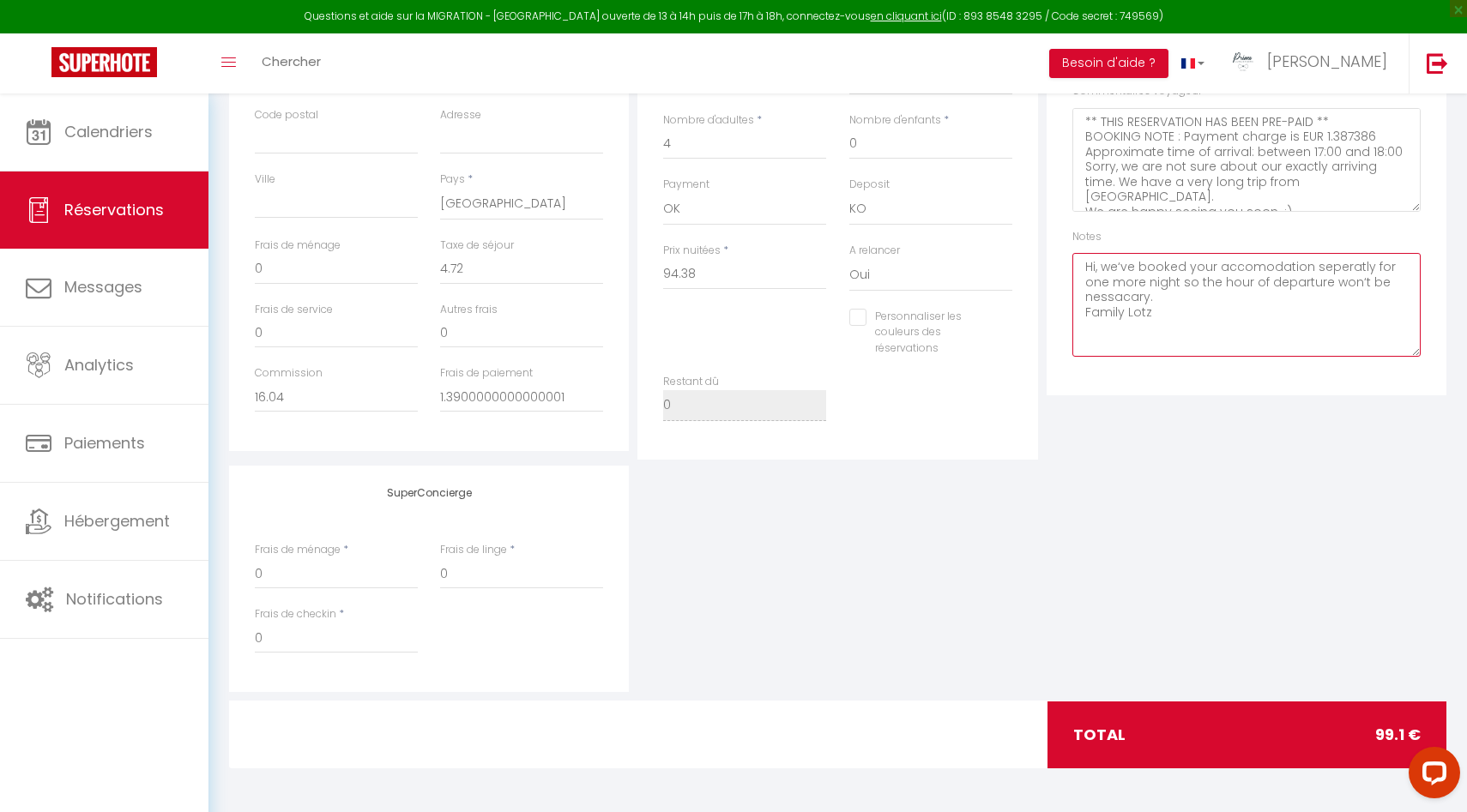
drag, startPoint x: 1163, startPoint y: 329, endPoint x: 1039, endPoint y: 256, distance: 143.9
click at [1039, 256] on div "Détails Voyageur Prénom * Ute Nom * Lotz-Angerer Email * ulotza.656723@guest.bo…" at bounding box center [838, 149] width 1226 height 622
click at [1175, 264] on textarea "Pas de ménage prolongement" at bounding box center [1247, 305] width 349 height 104
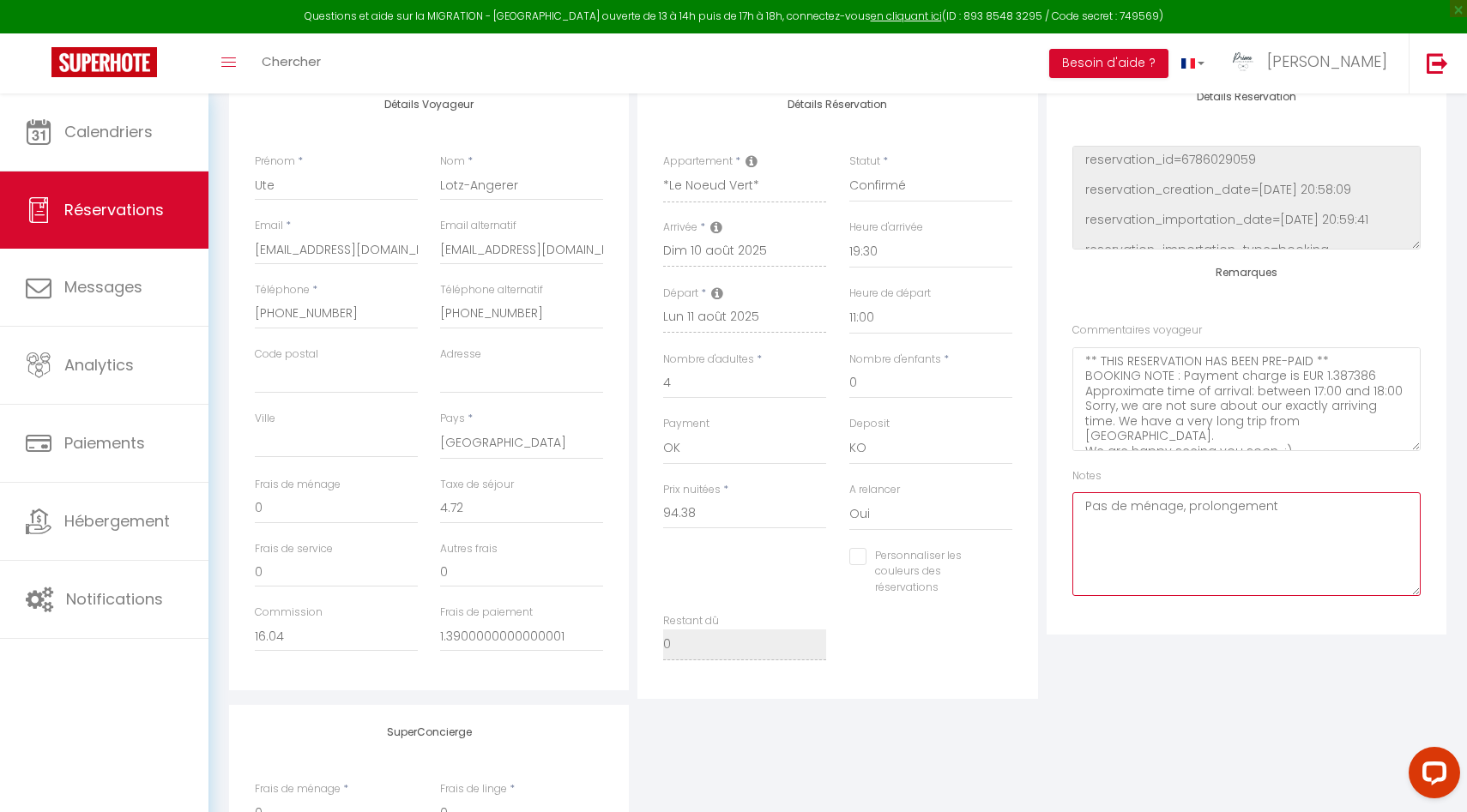
scroll to position [0, 0]
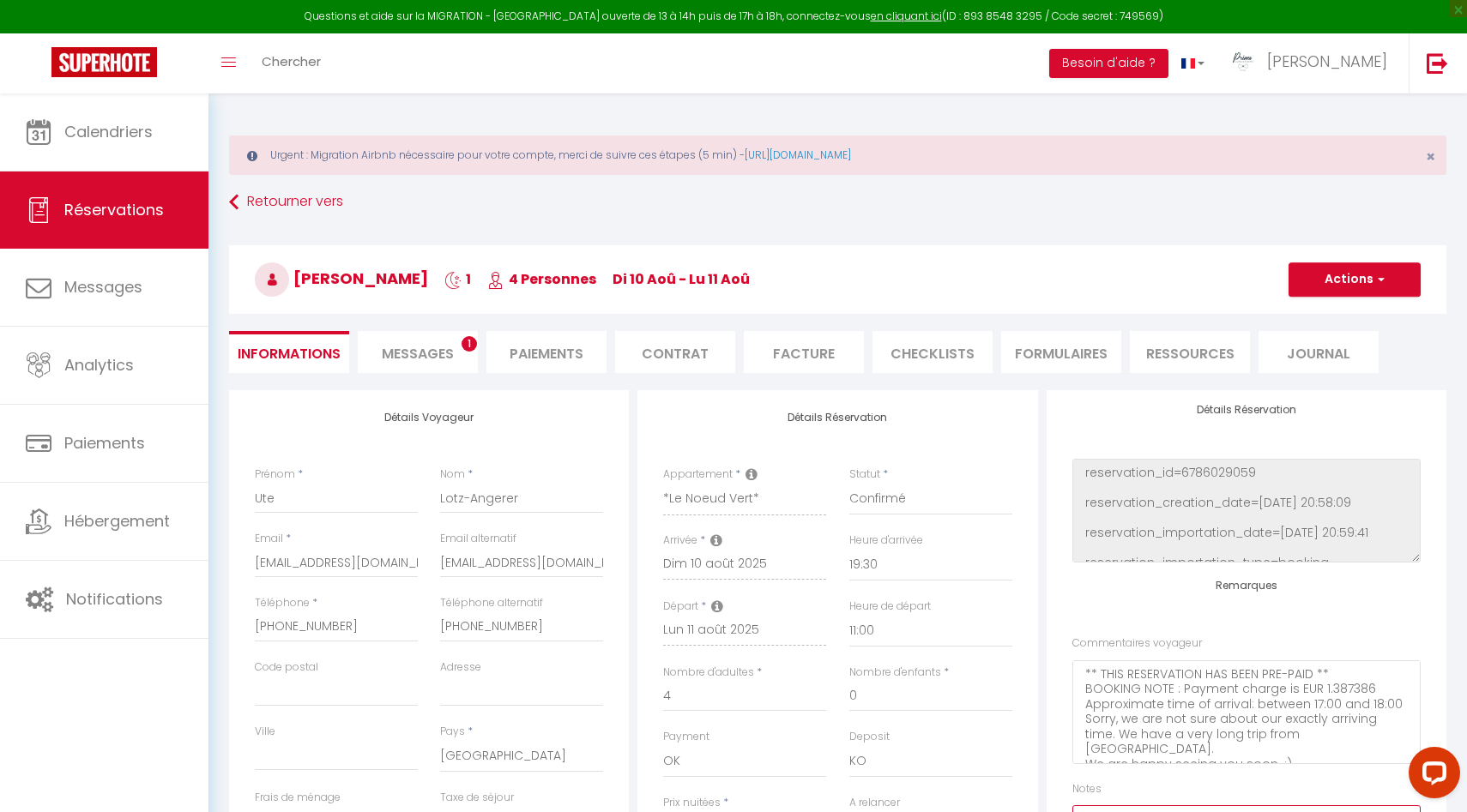
type textarea "Pas de ménage, prolongement"
click at [1390, 286] on button "Actions" at bounding box center [1355, 280] width 132 height 34
click at [1345, 315] on link "Enregistrer" at bounding box center [1338, 317] width 136 height 23
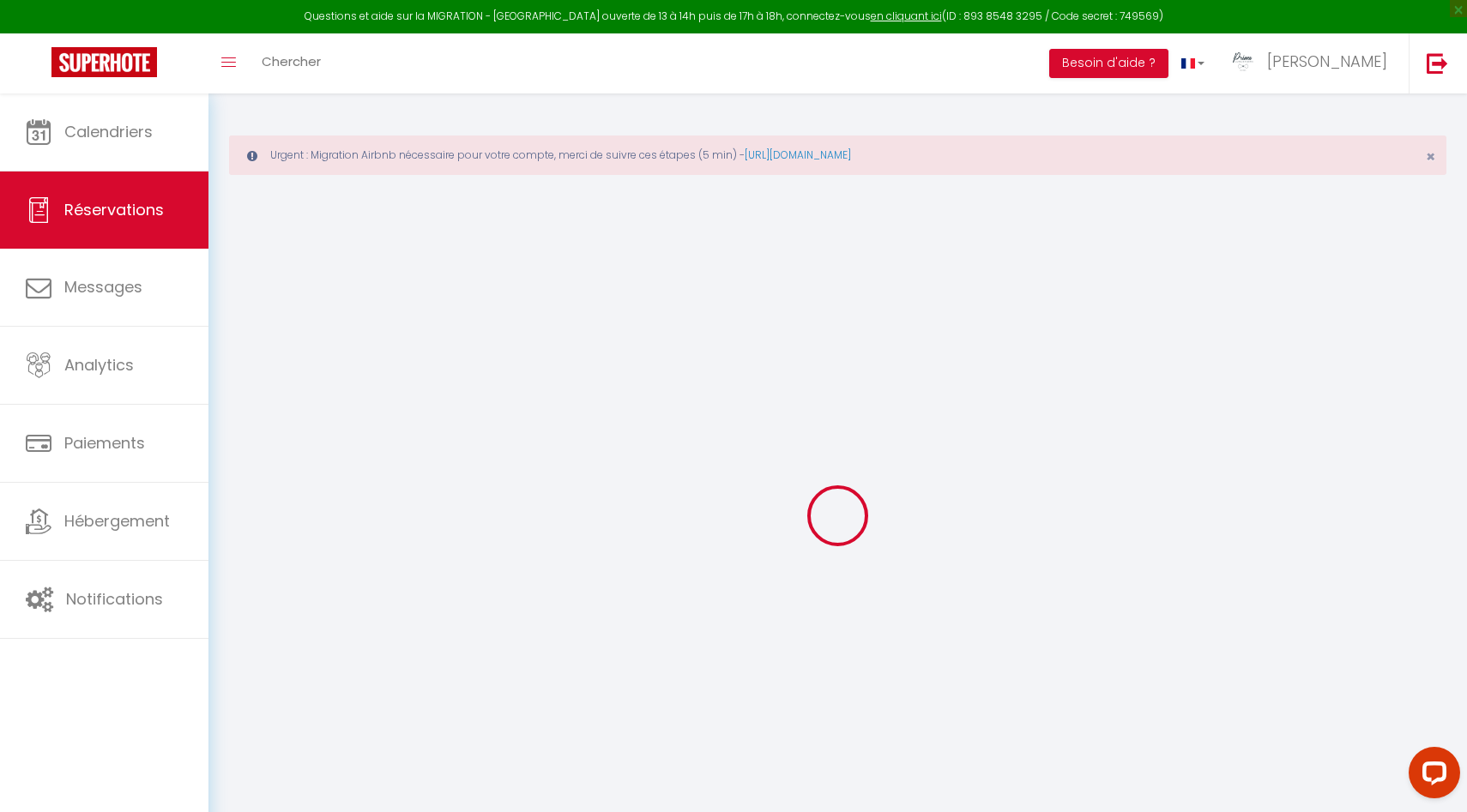
select select "not_cancelled"
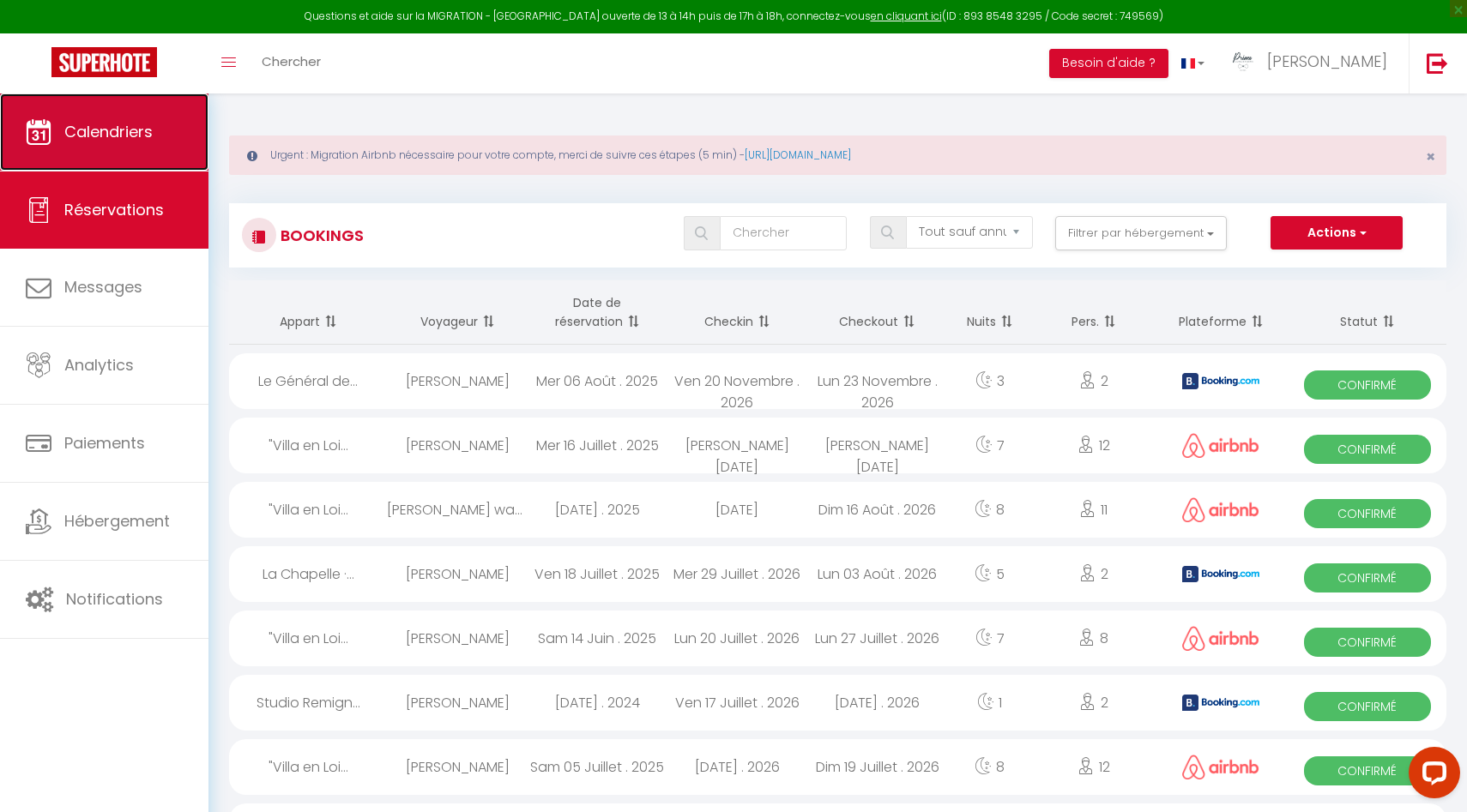
click at [98, 120] on link "Calendriers" at bounding box center [104, 132] width 208 height 77
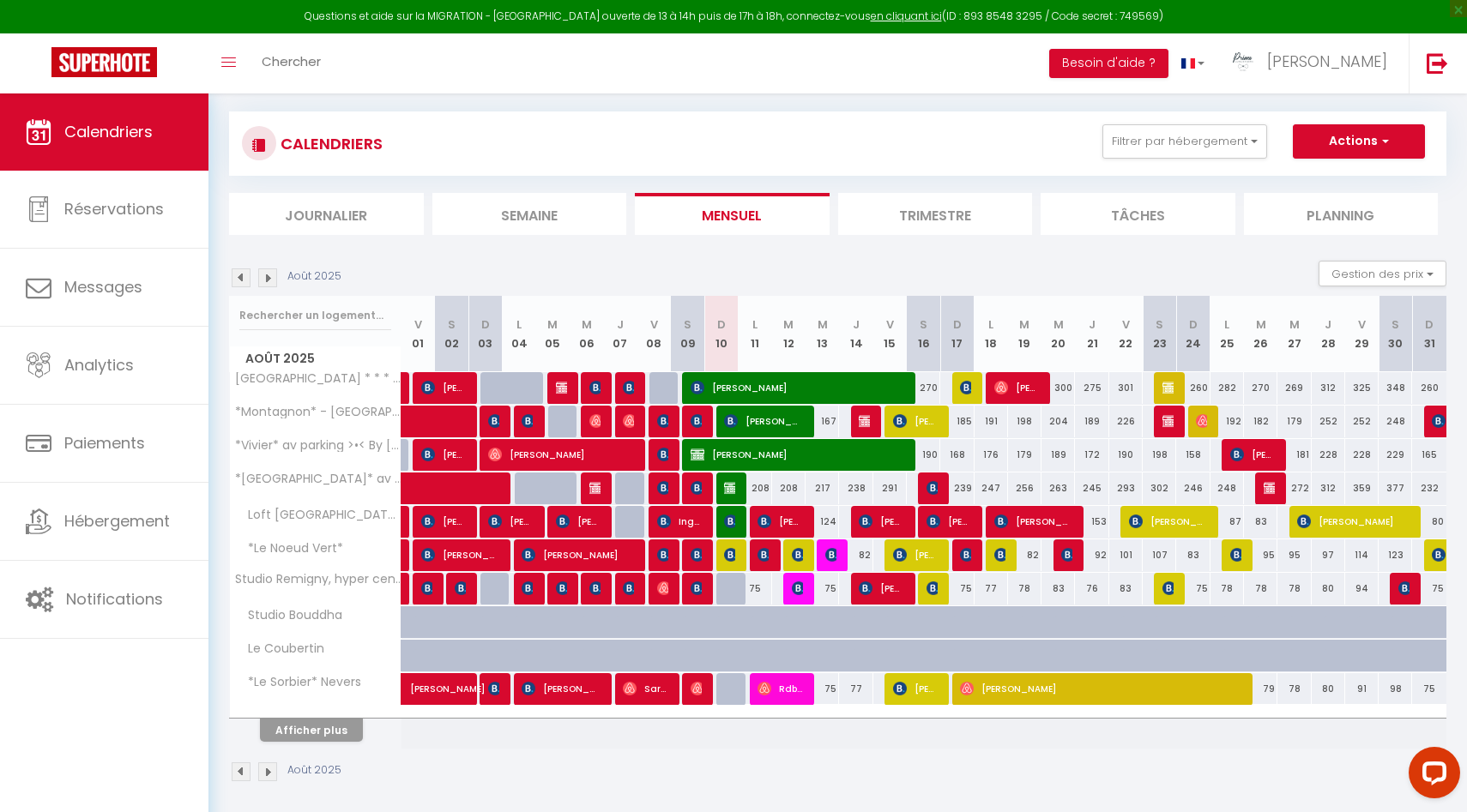
scroll to position [99, 0]
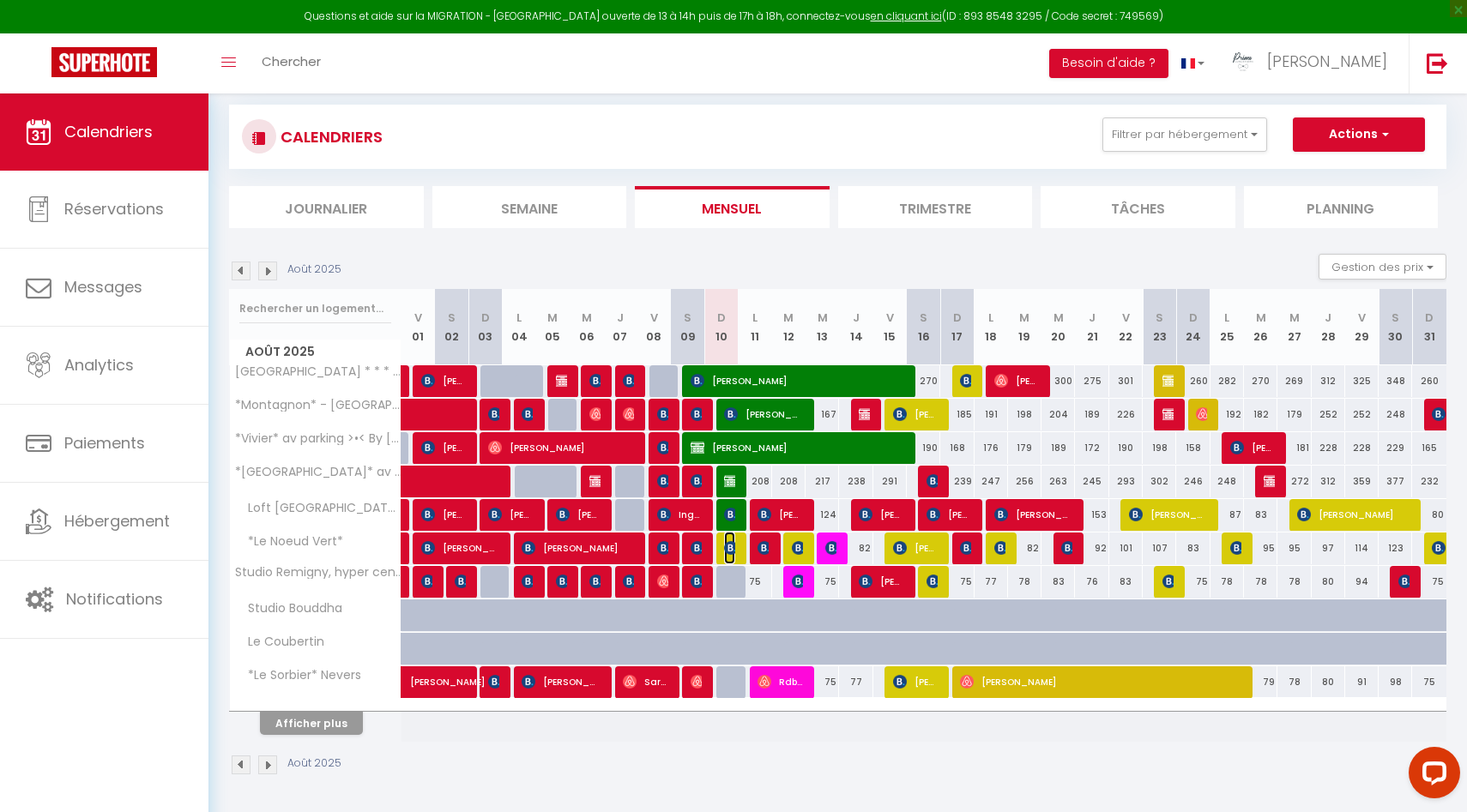
click at [728, 544] on img at bounding box center [730, 548] width 14 height 14
select select "OK"
select select "KO"
select select "1"
select select "0"
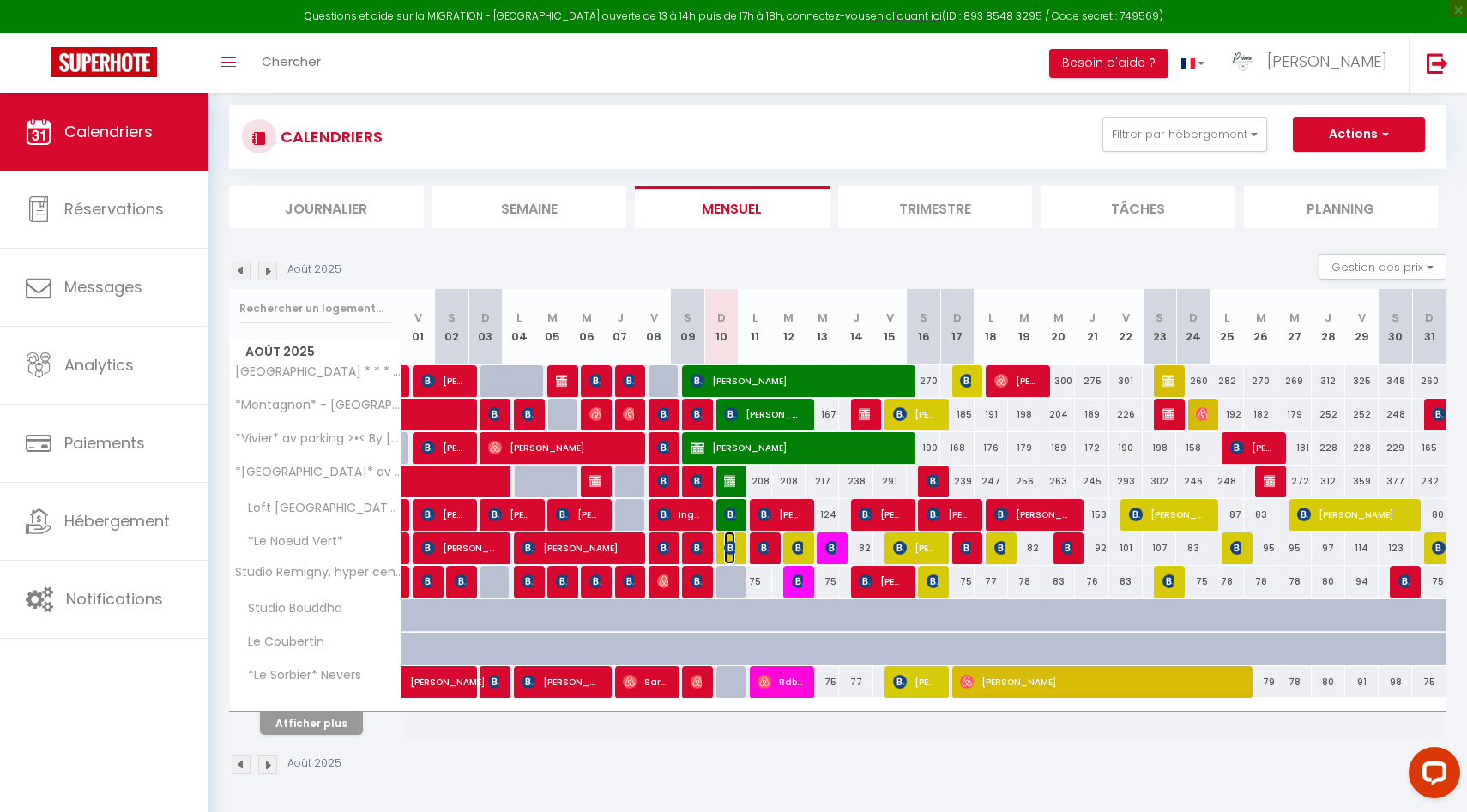
select select "1"
select select
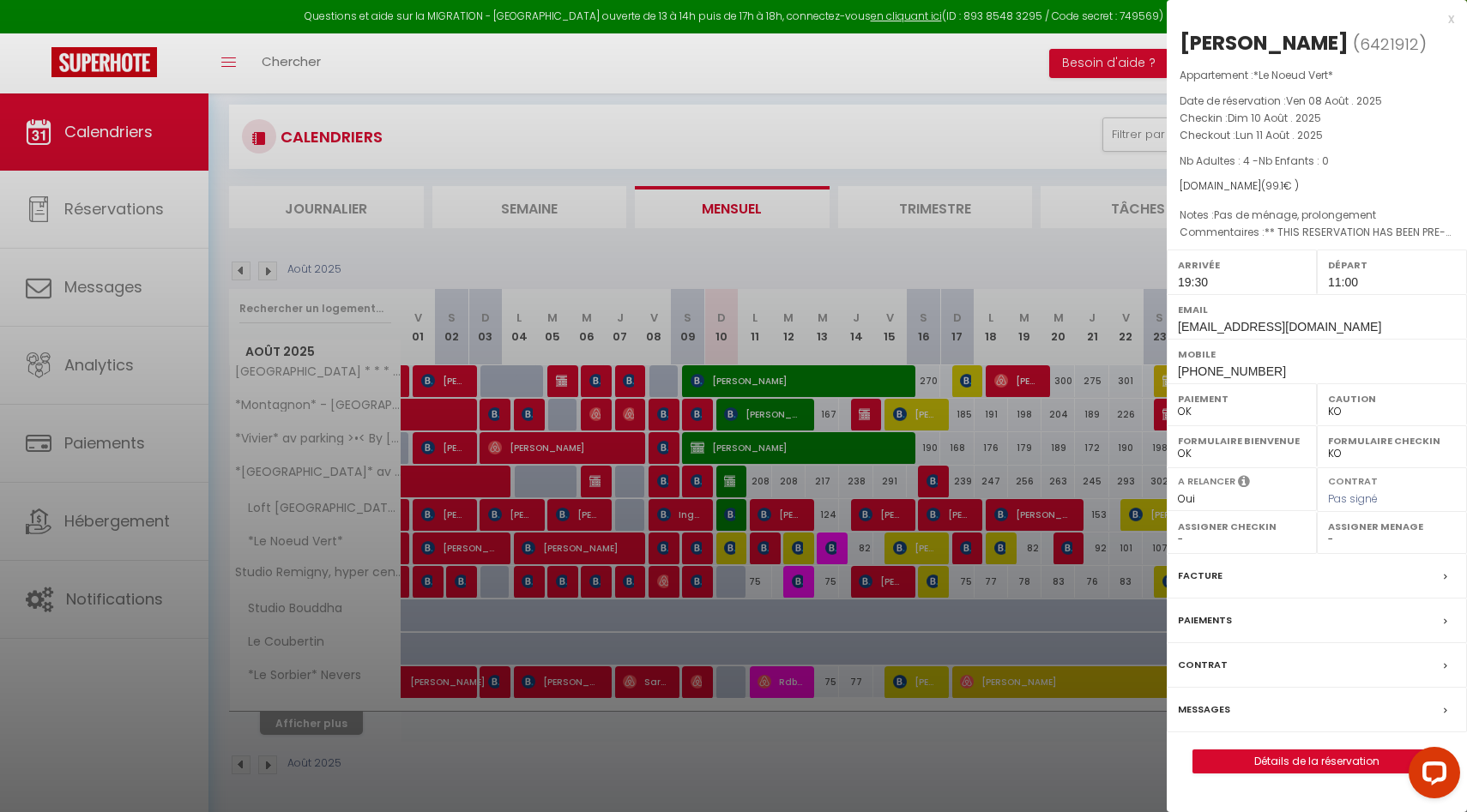
click at [728, 544] on div at bounding box center [733, 406] width 1467 height 812
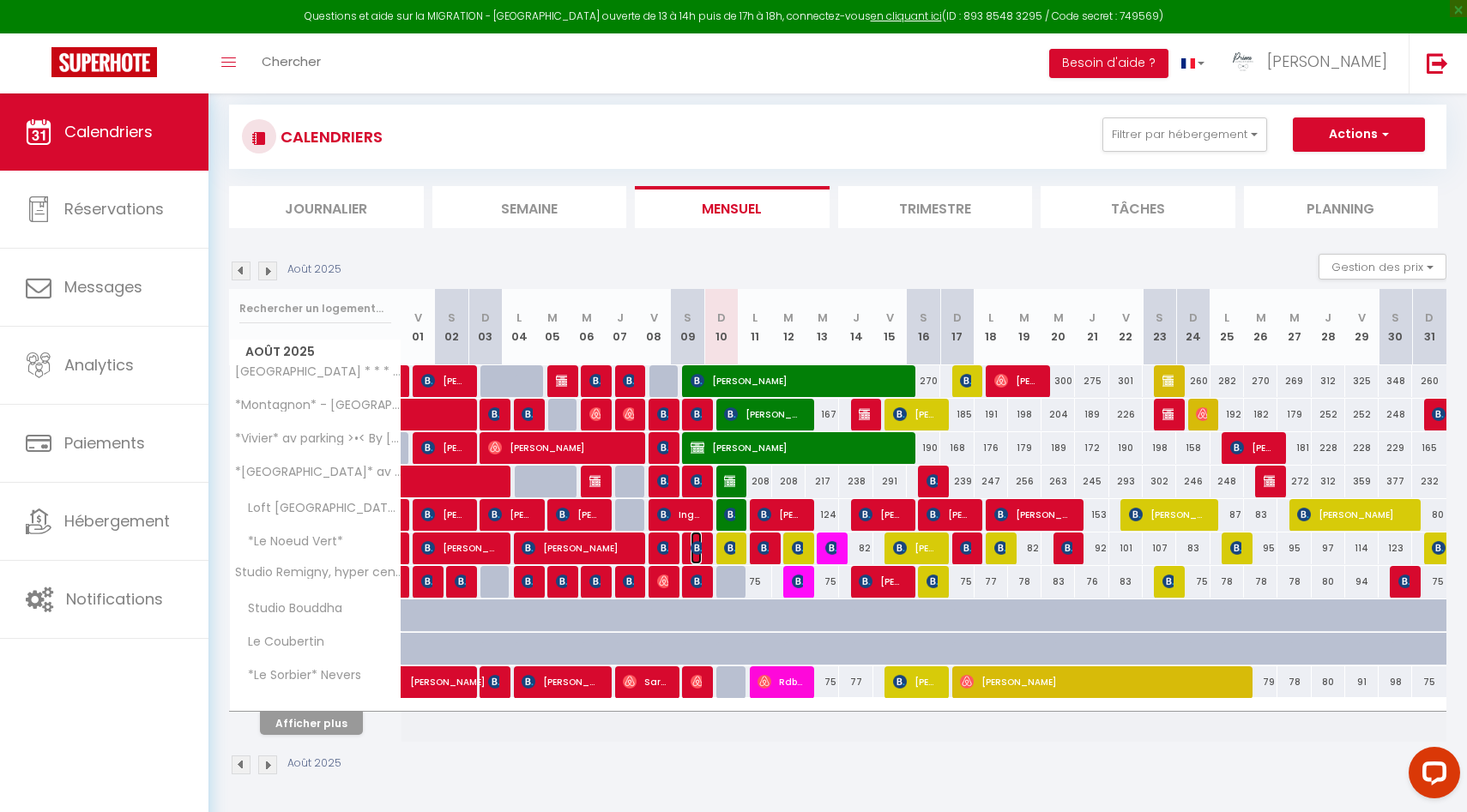
click at [698, 544] on img at bounding box center [697, 548] width 14 height 14
select select "OK"
select select "50844"
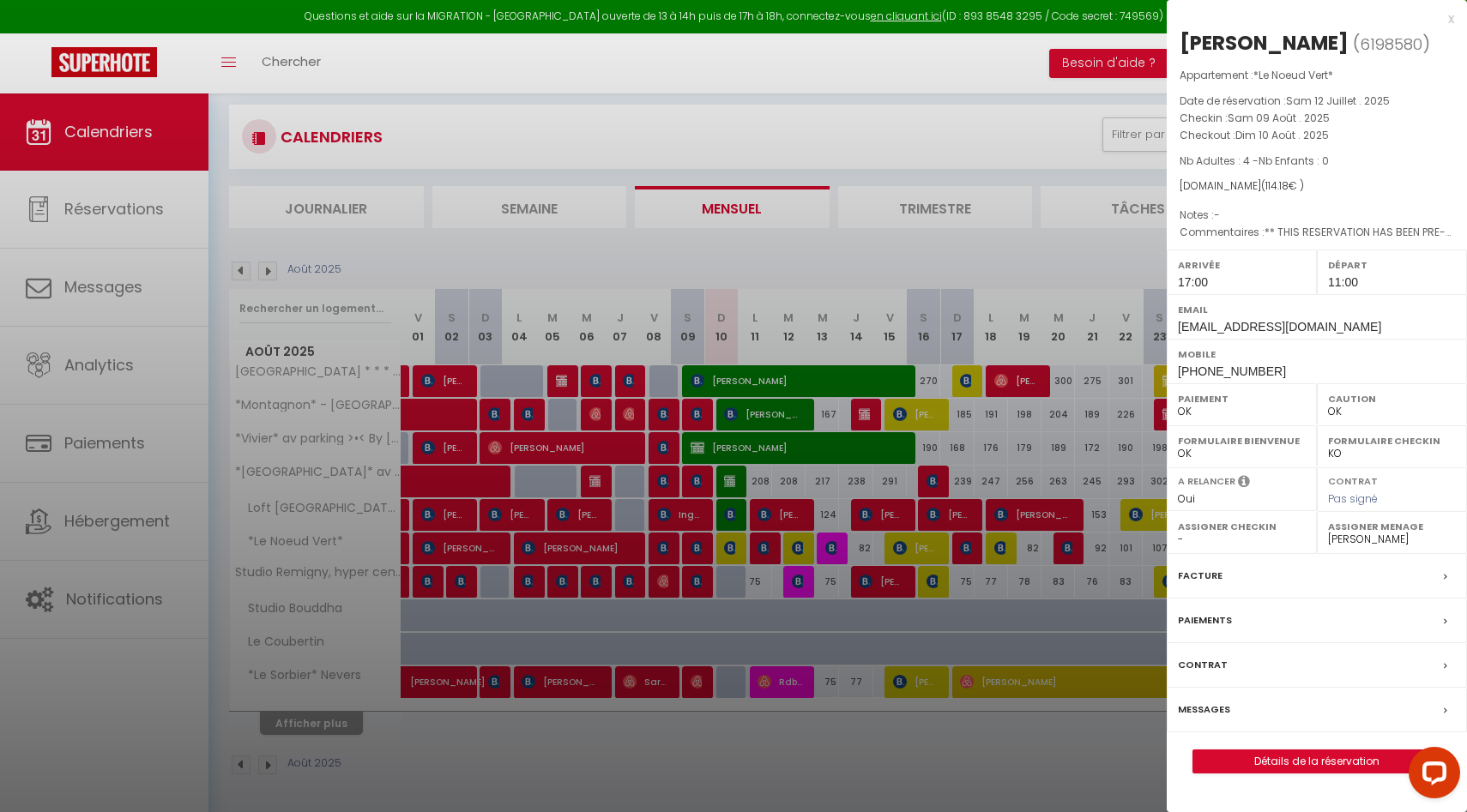
click at [698, 544] on div at bounding box center [733, 406] width 1467 height 812
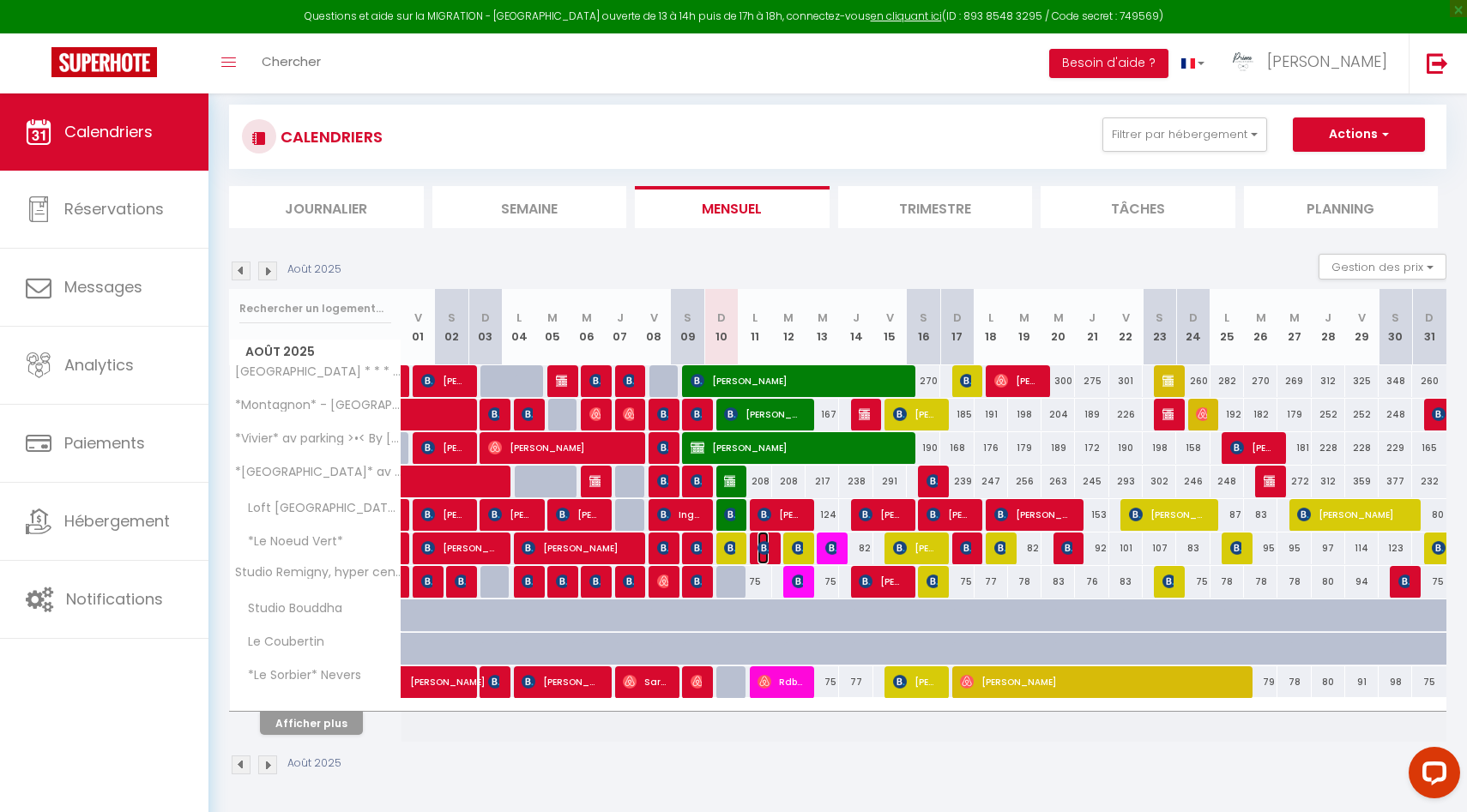
click at [763, 546] on img at bounding box center [764, 548] width 14 height 14
select select "KO"
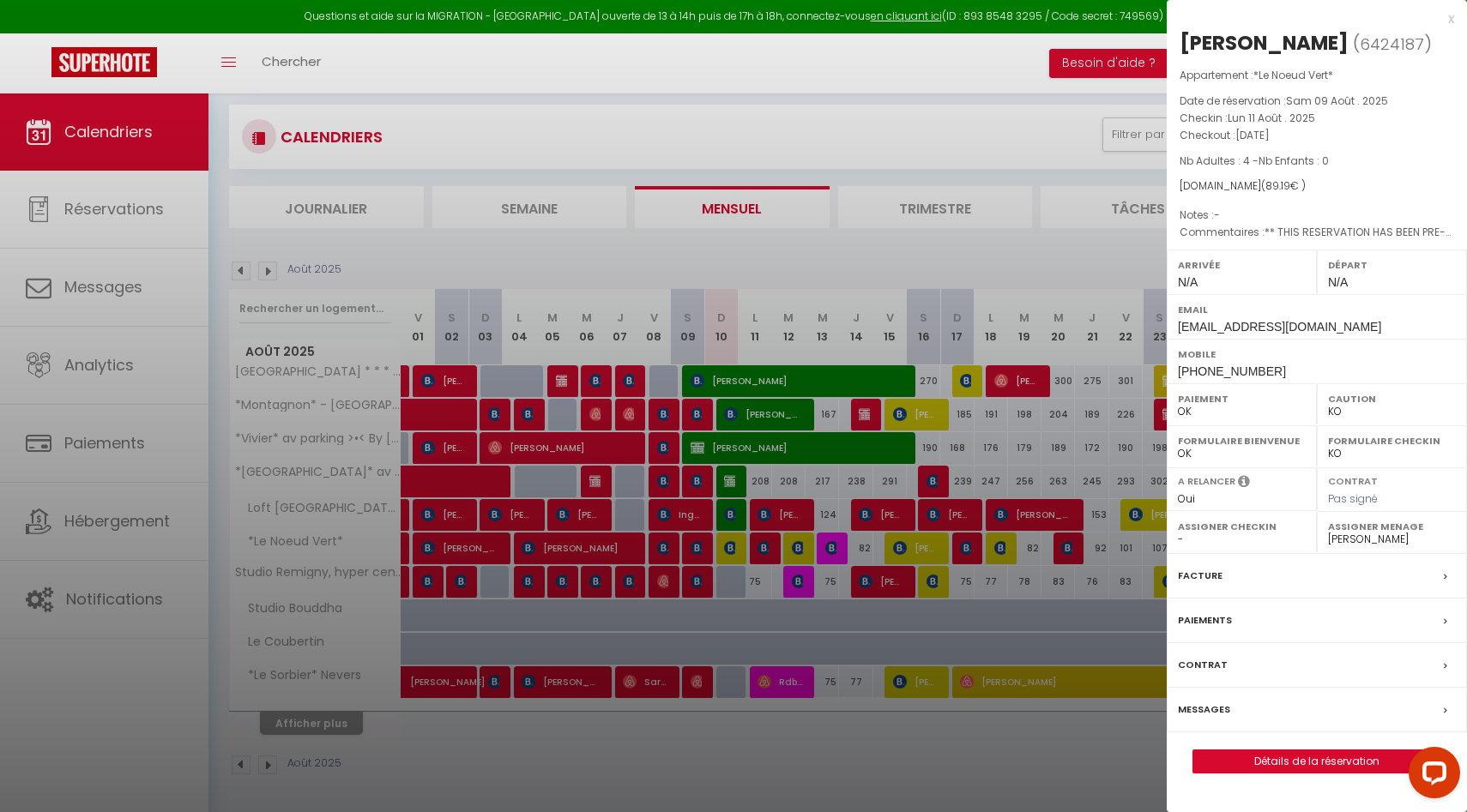
click at [763, 546] on div at bounding box center [733, 406] width 1467 height 812
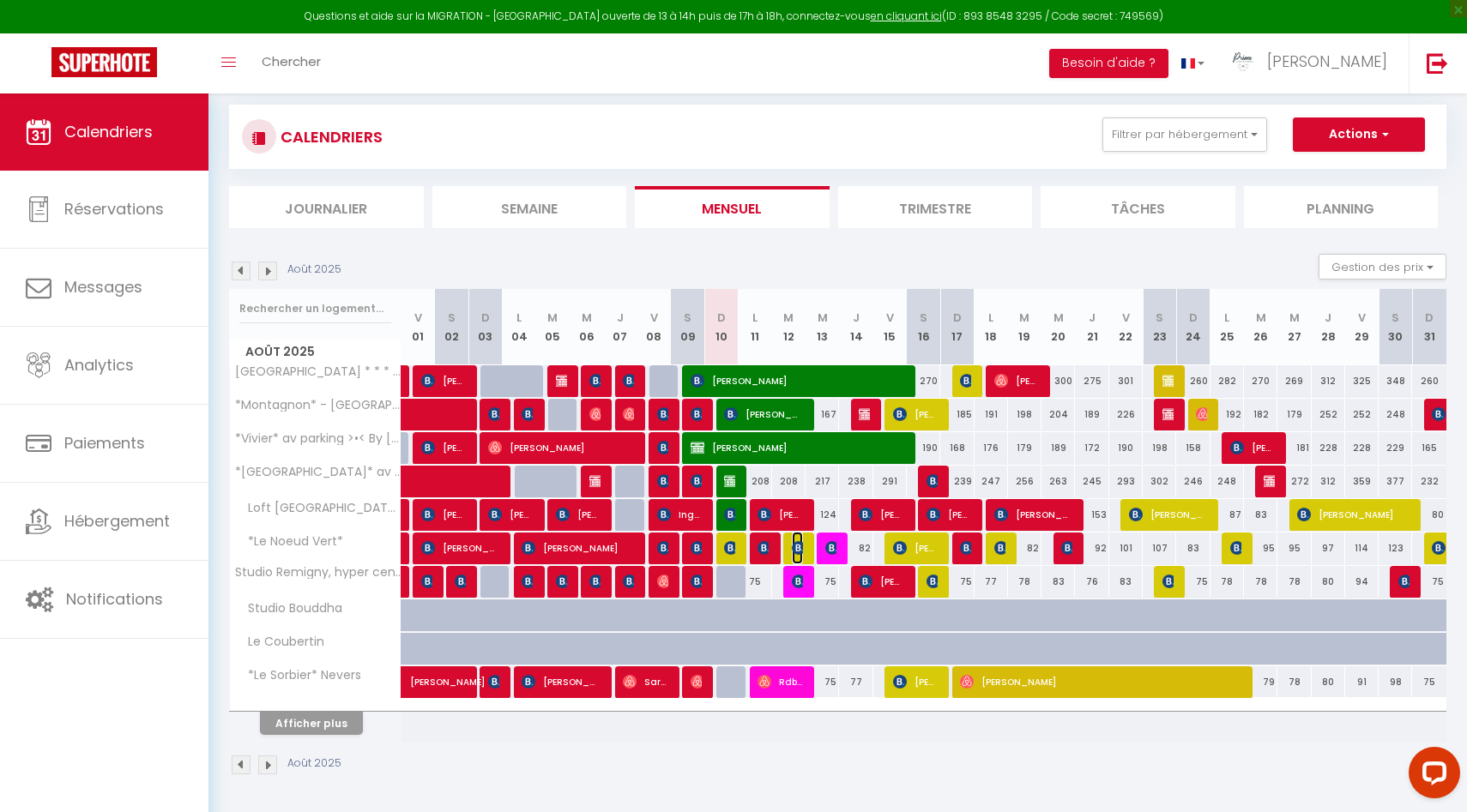
click at [795, 546] on img at bounding box center [798, 548] width 14 height 14
select select "1"
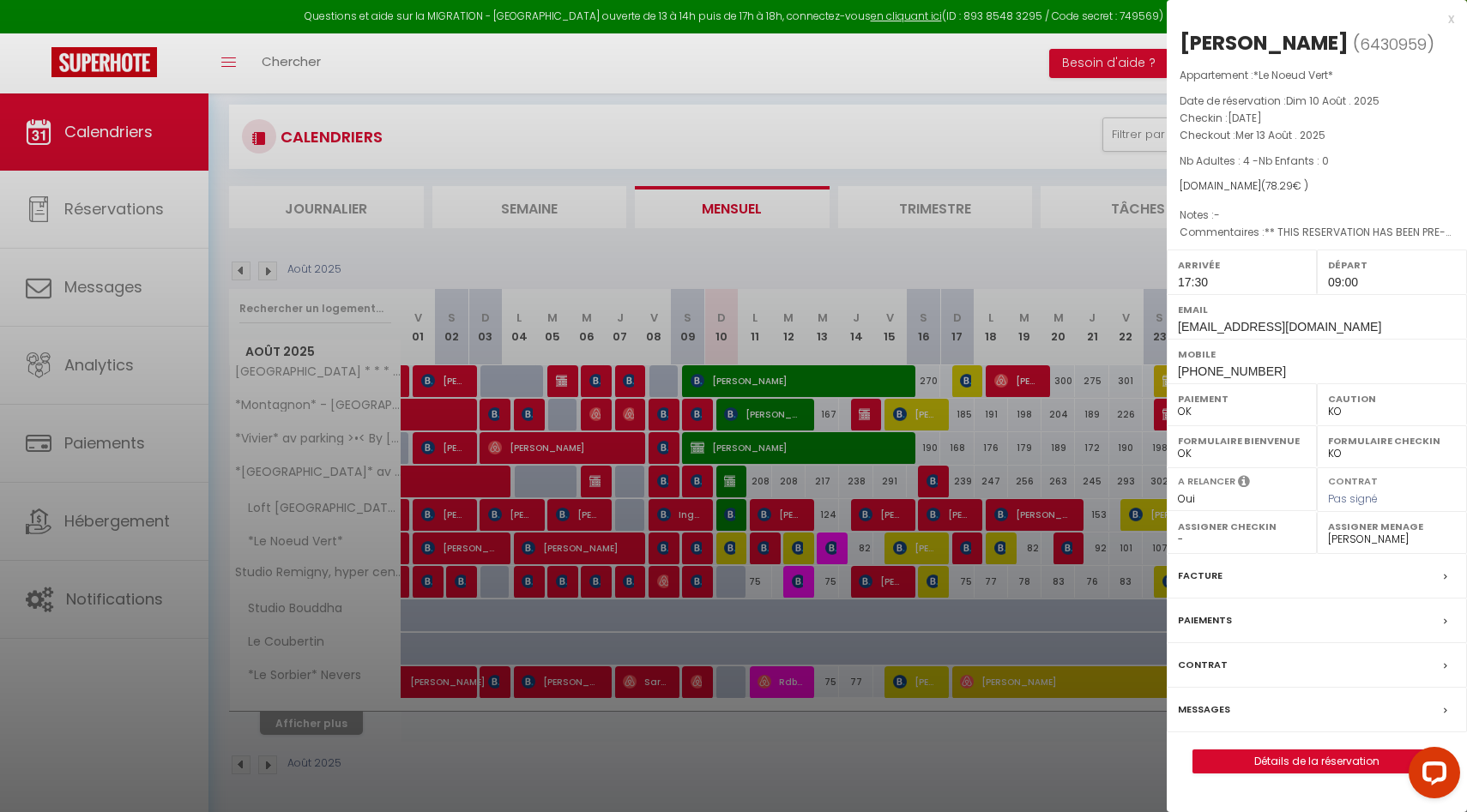
click at [795, 546] on div at bounding box center [733, 406] width 1467 height 812
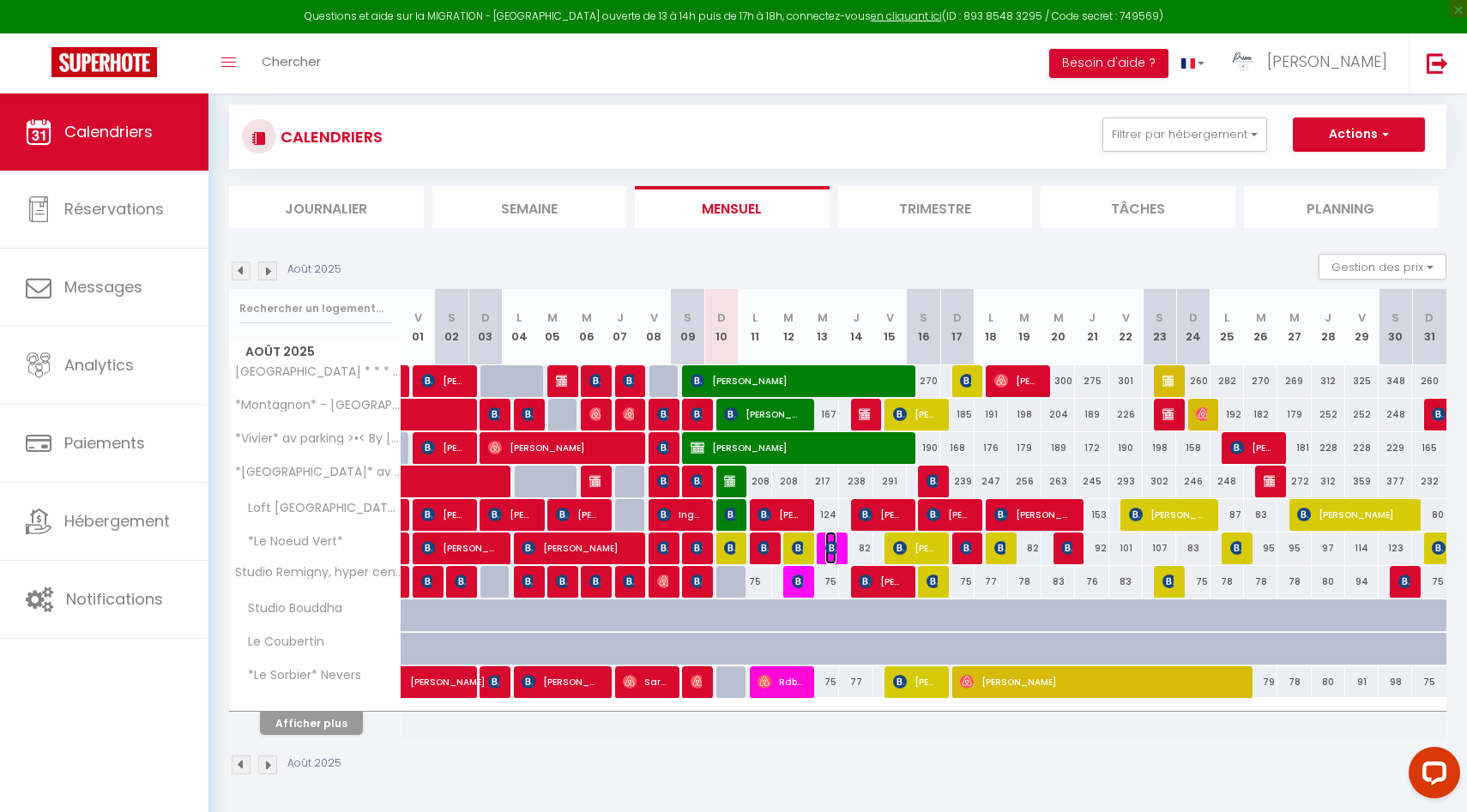
click at [836, 543] on img at bounding box center [832, 548] width 14 height 14
select select "49559"
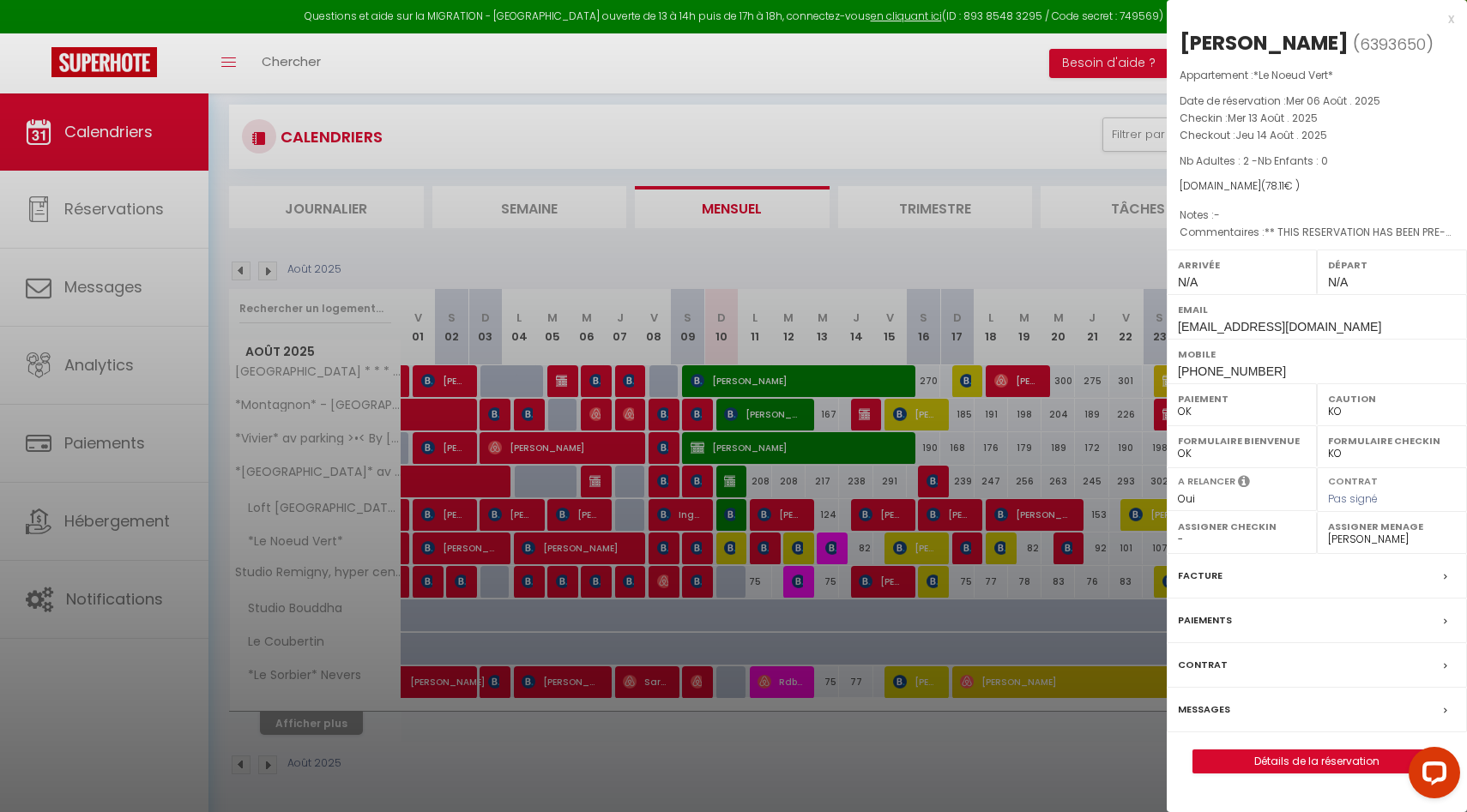
click at [836, 543] on div at bounding box center [733, 406] width 1467 height 812
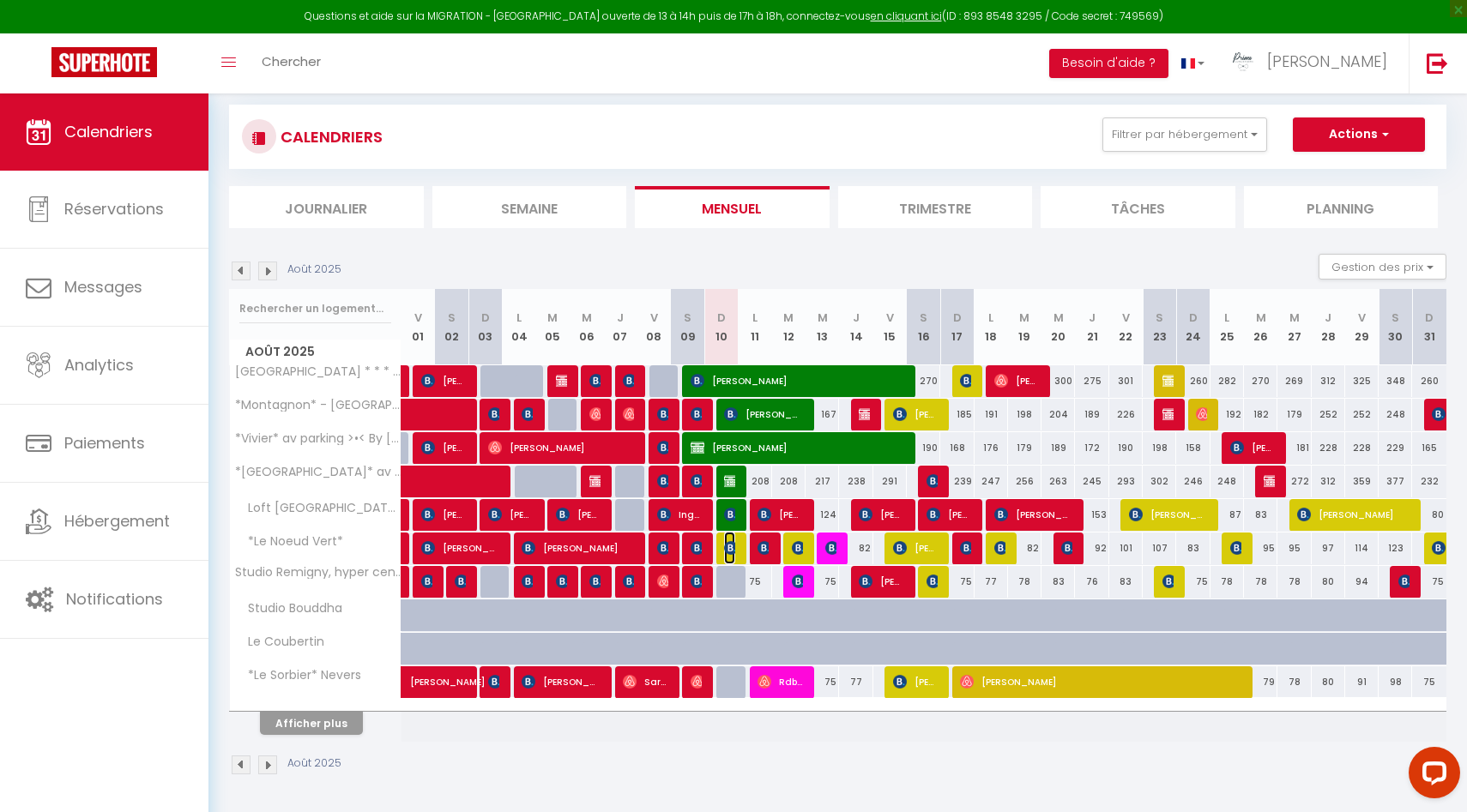
click at [726, 540] on span "[PERSON_NAME]" at bounding box center [729, 548] width 11 height 33
select select "1"
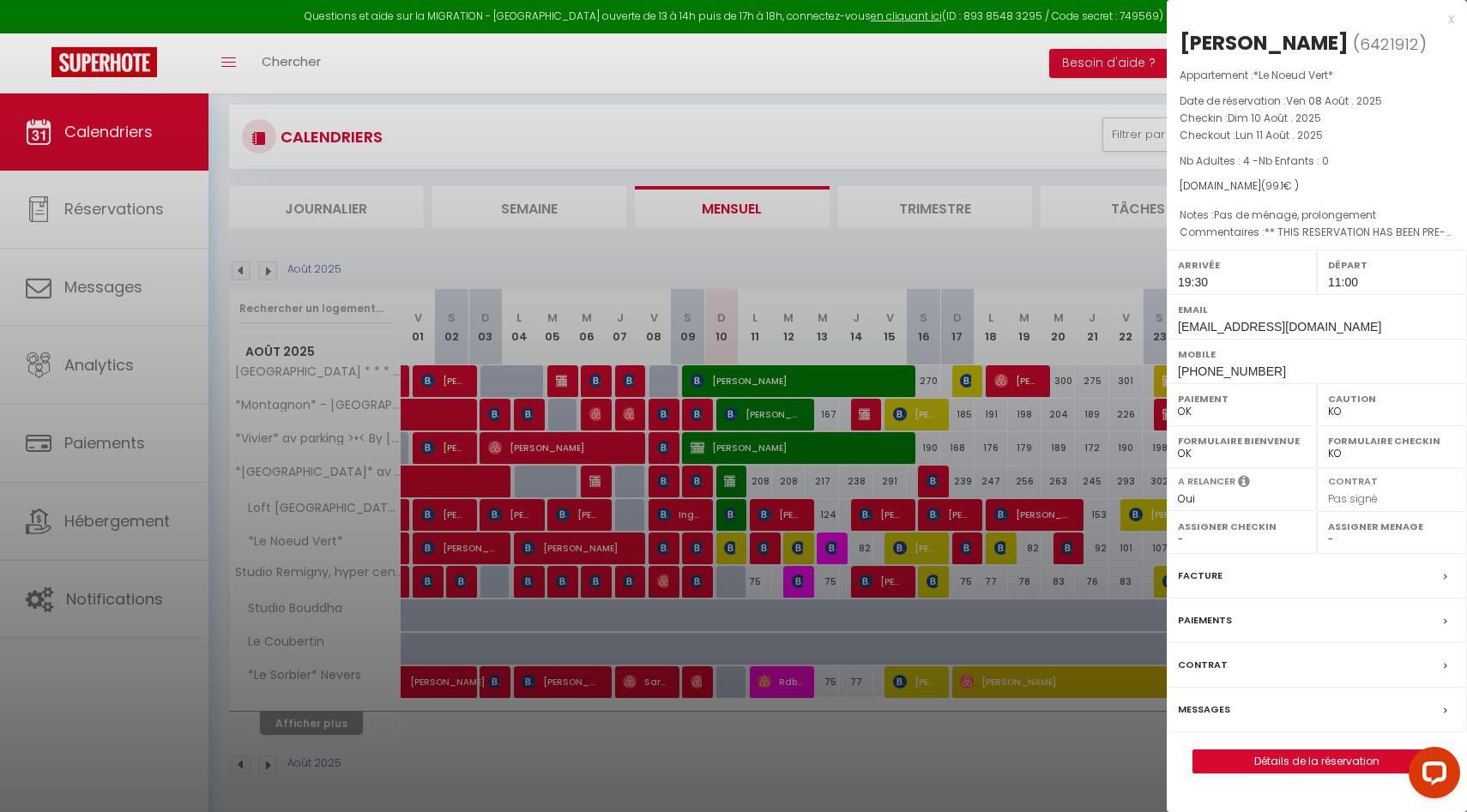
click at [729, 545] on div at bounding box center [733, 406] width 1467 height 812
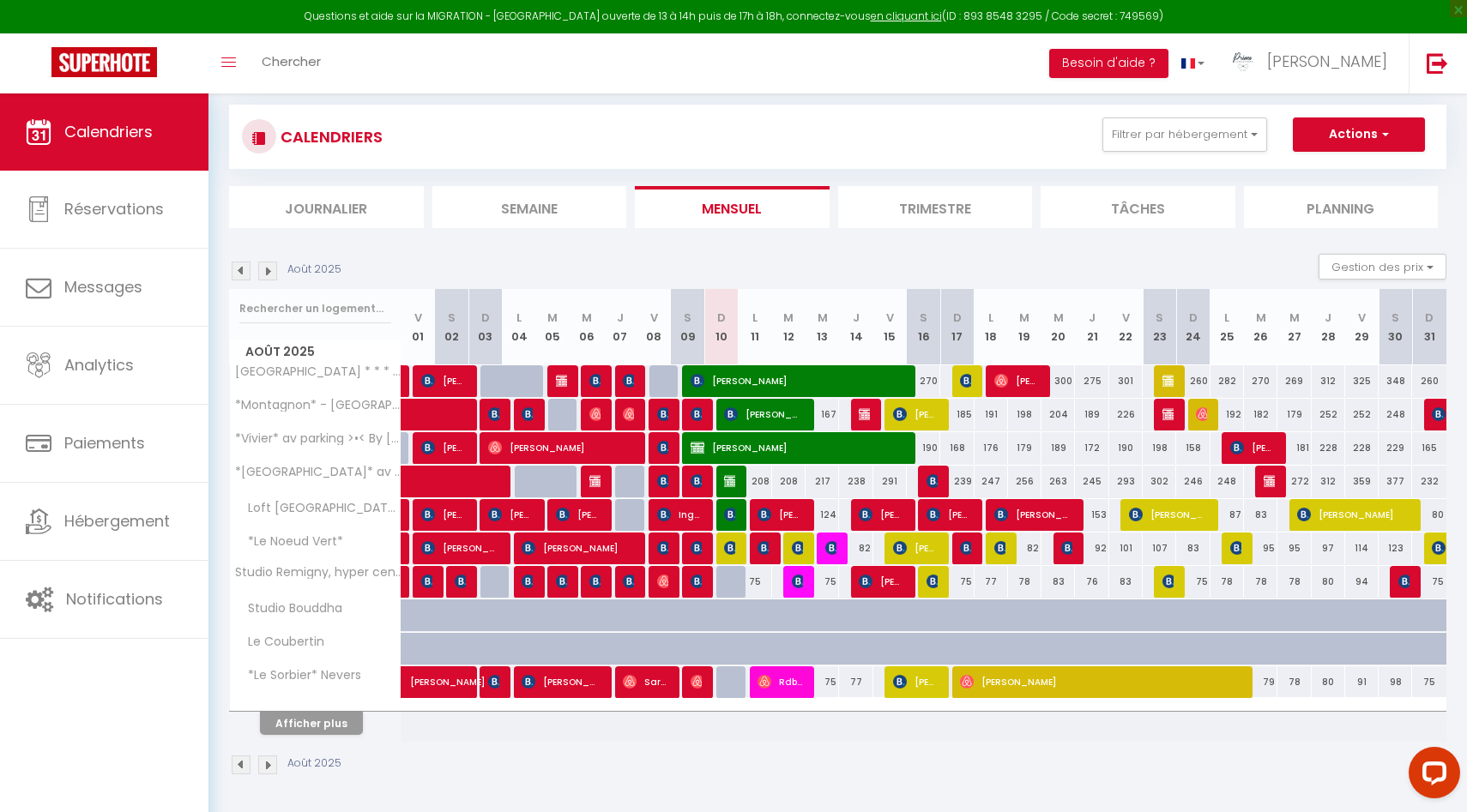
click at [323, 738] on th "Afficher plus" at bounding box center [316, 721] width 171 height 43
click at [328, 735] on th "Afficher plus" at bounding box center [316, 721] width 171 height 43
click at [333, 726] on button "Afficher plus" at bounding box center [311, 723] width 103 height 24
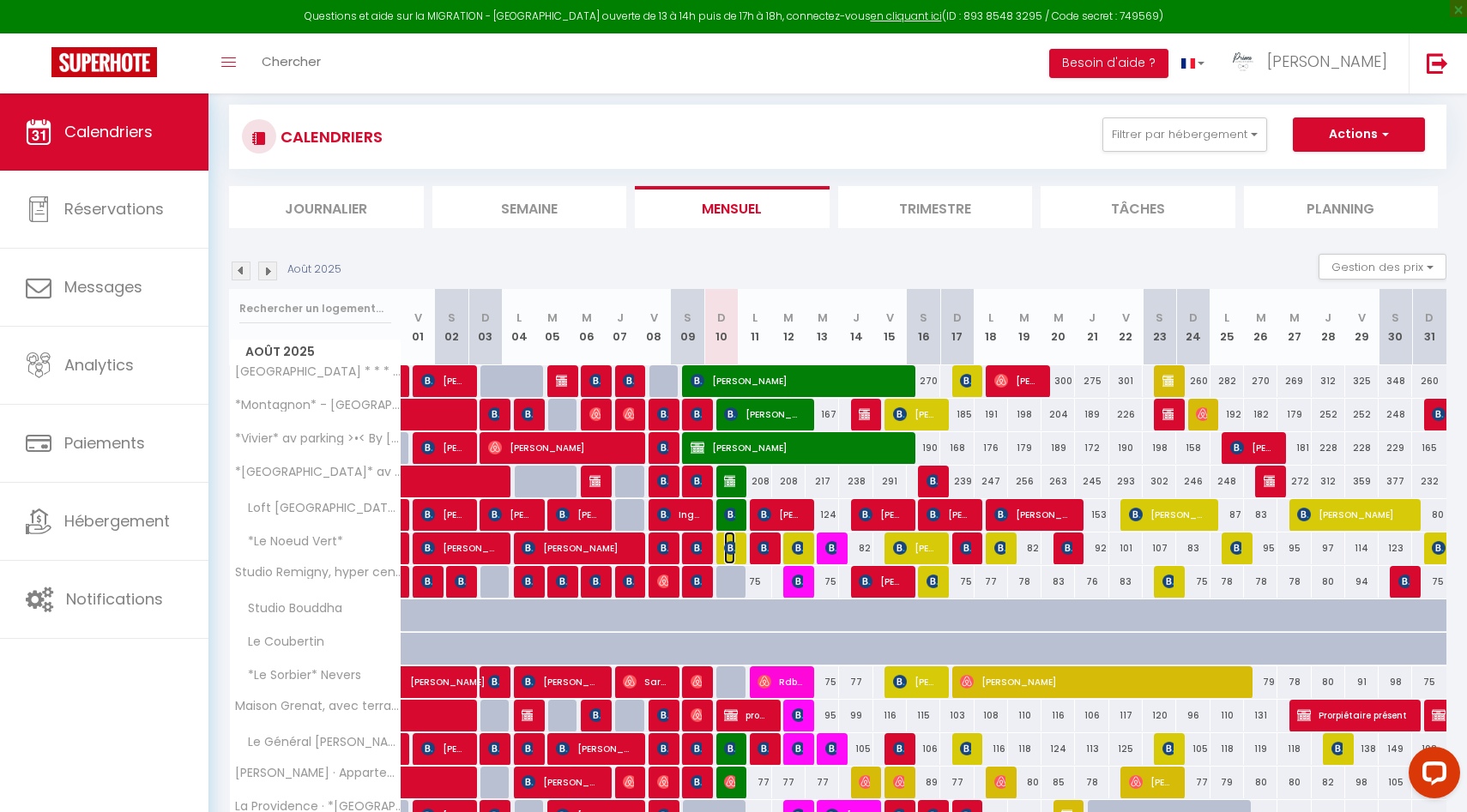
click at [730, 552] on img at bounding box center [730, 548] width 14 height 14
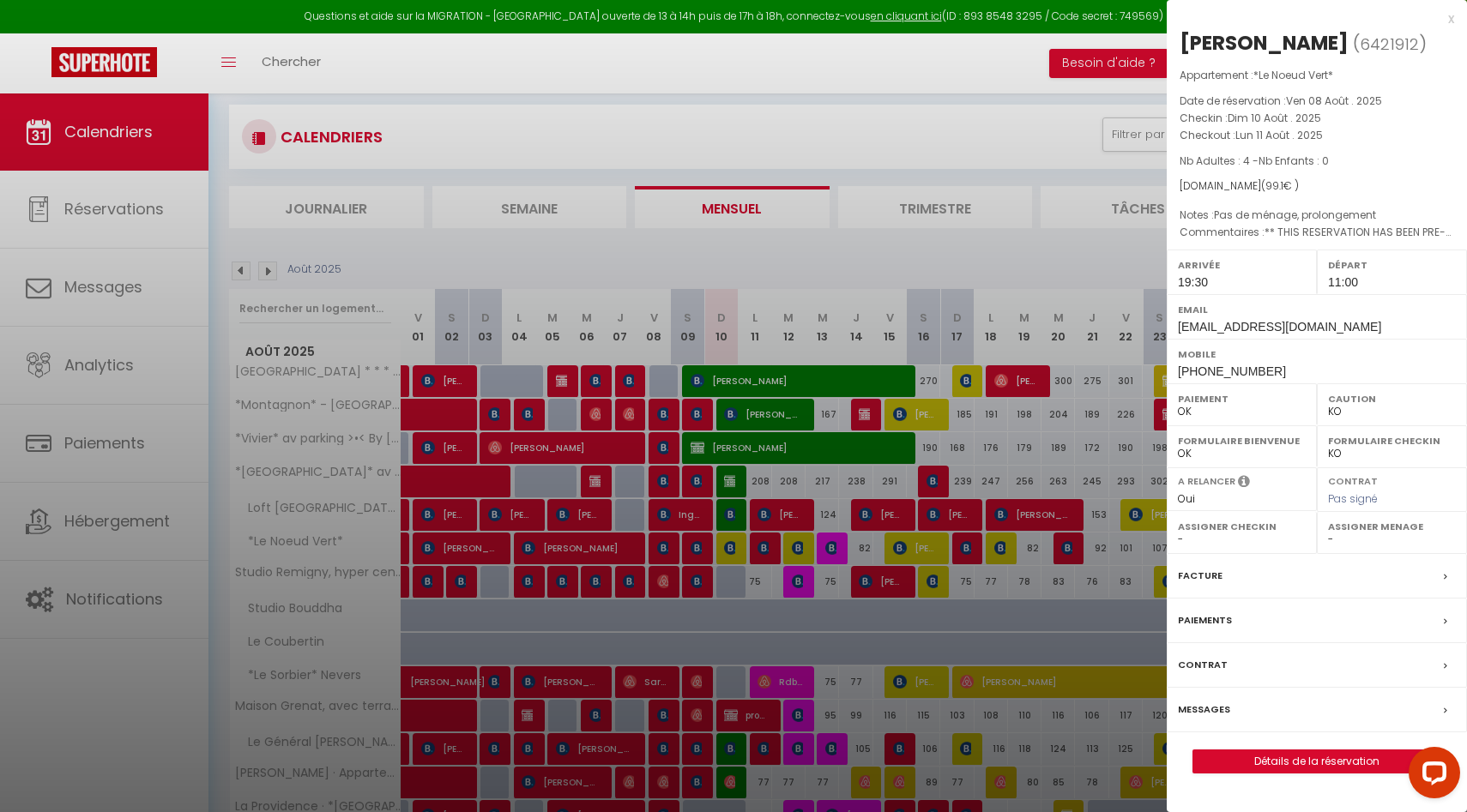
click at [730, 552] on div at bounding box center [733, 406] width 1467 height 812
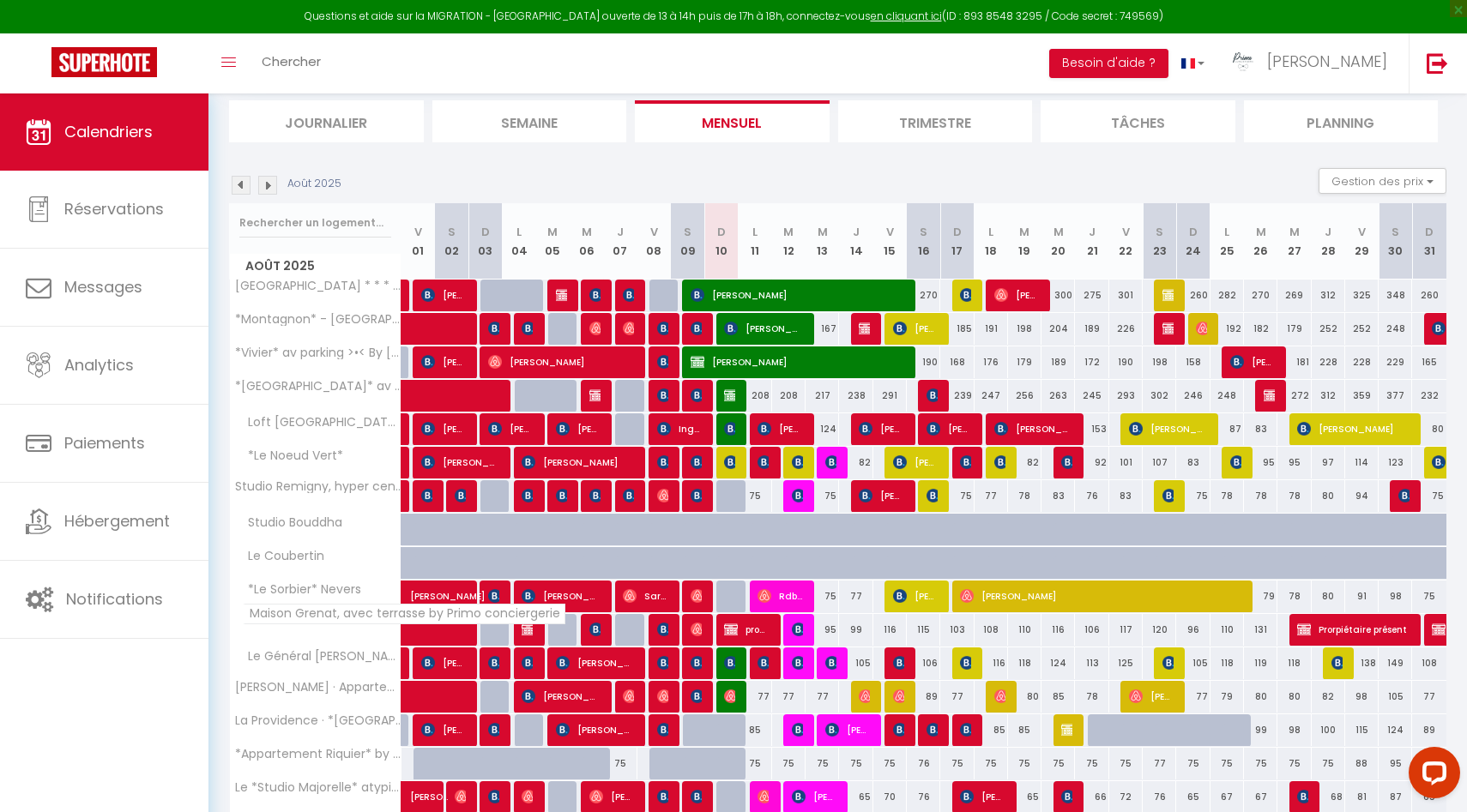
scroll to position [356, 0]
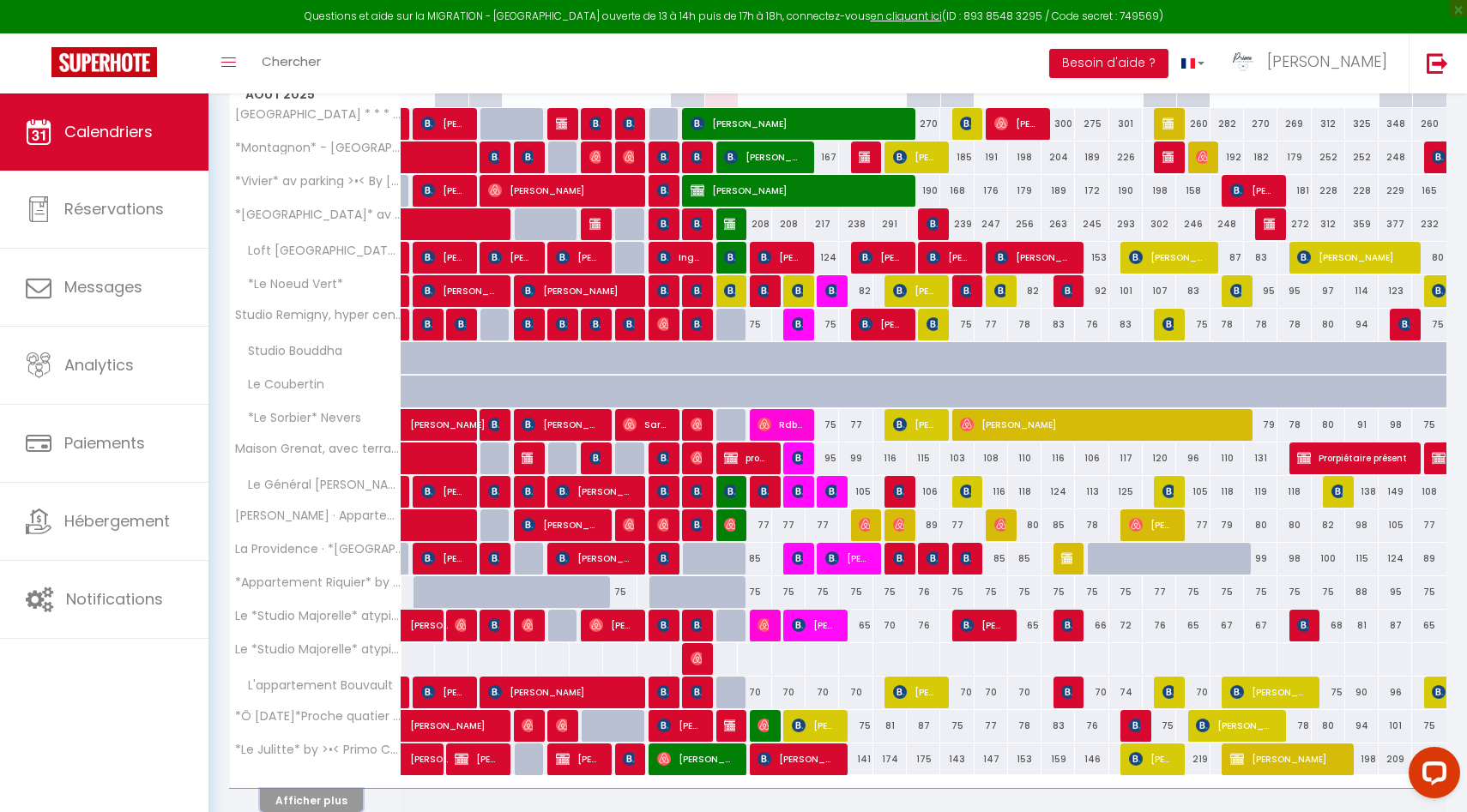
click at [308, 800] on button "Afficher plus" at bounding box center [311, 801] width 103 height 24
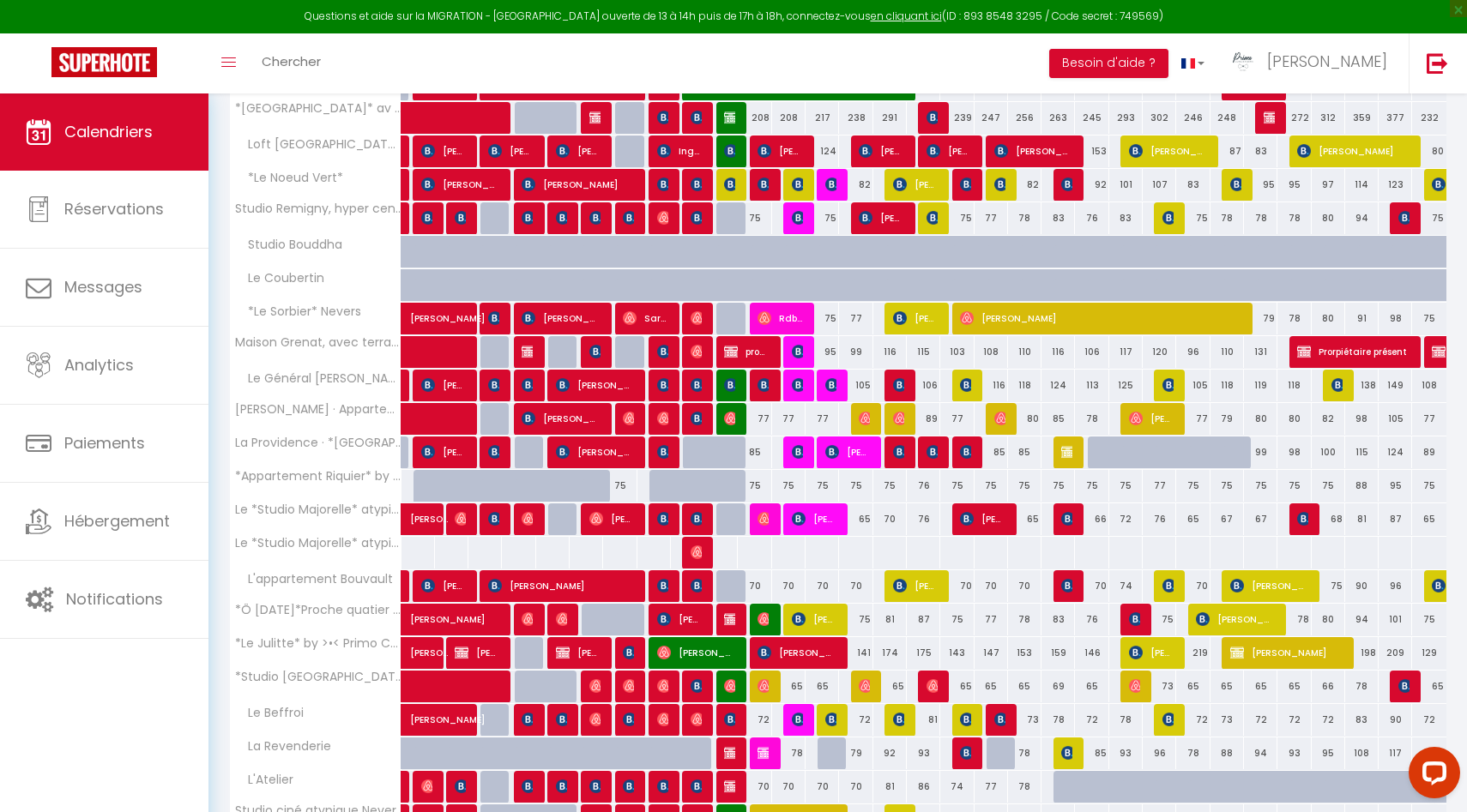
scroll to position [464, 0]
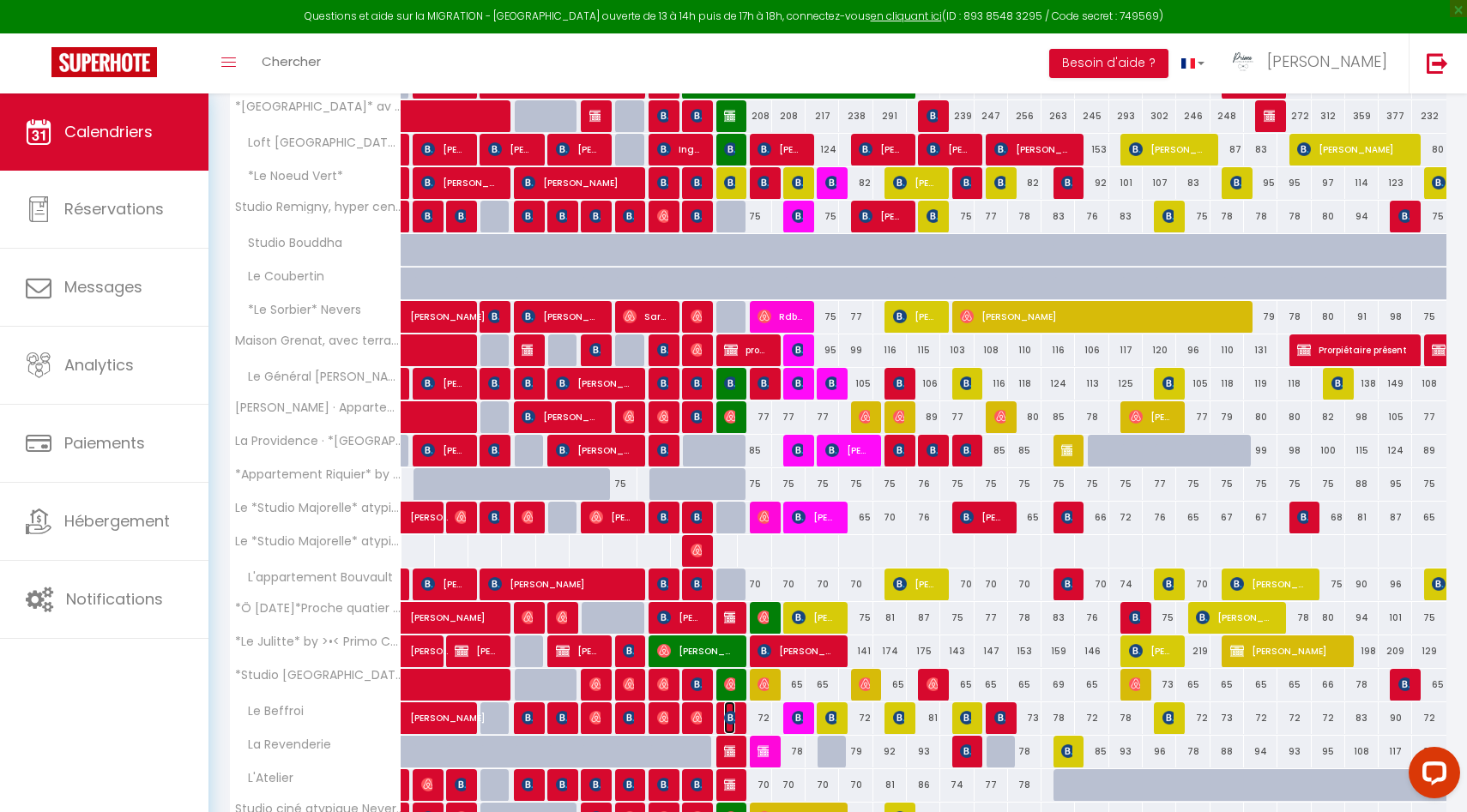
click at [730, 714] on img at bounding box center [730, 718] width 14 height 14
select select "49559"
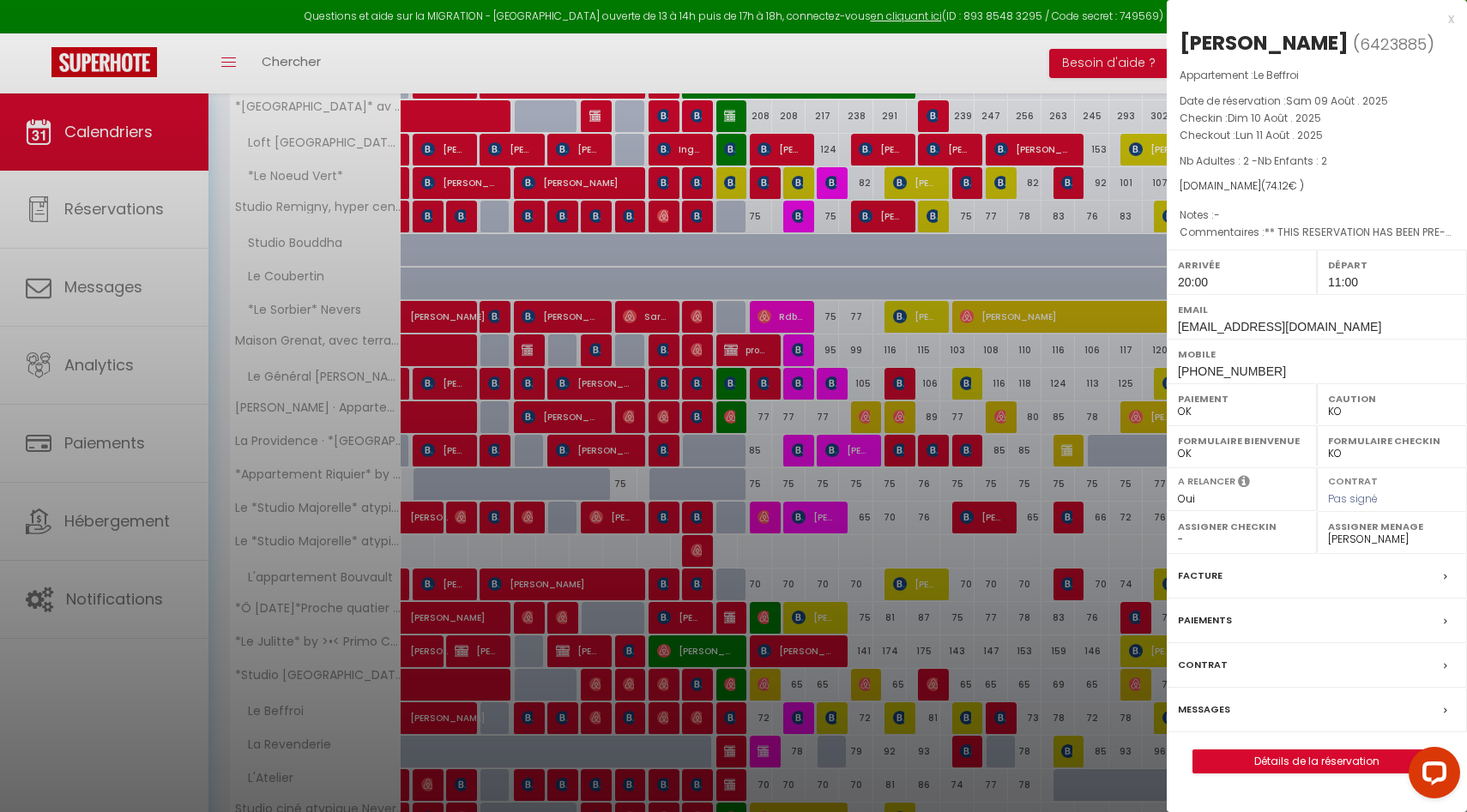
click at [1212, 629] on label "Paiements" at bounding box center [1204, 620] width 54 height 18
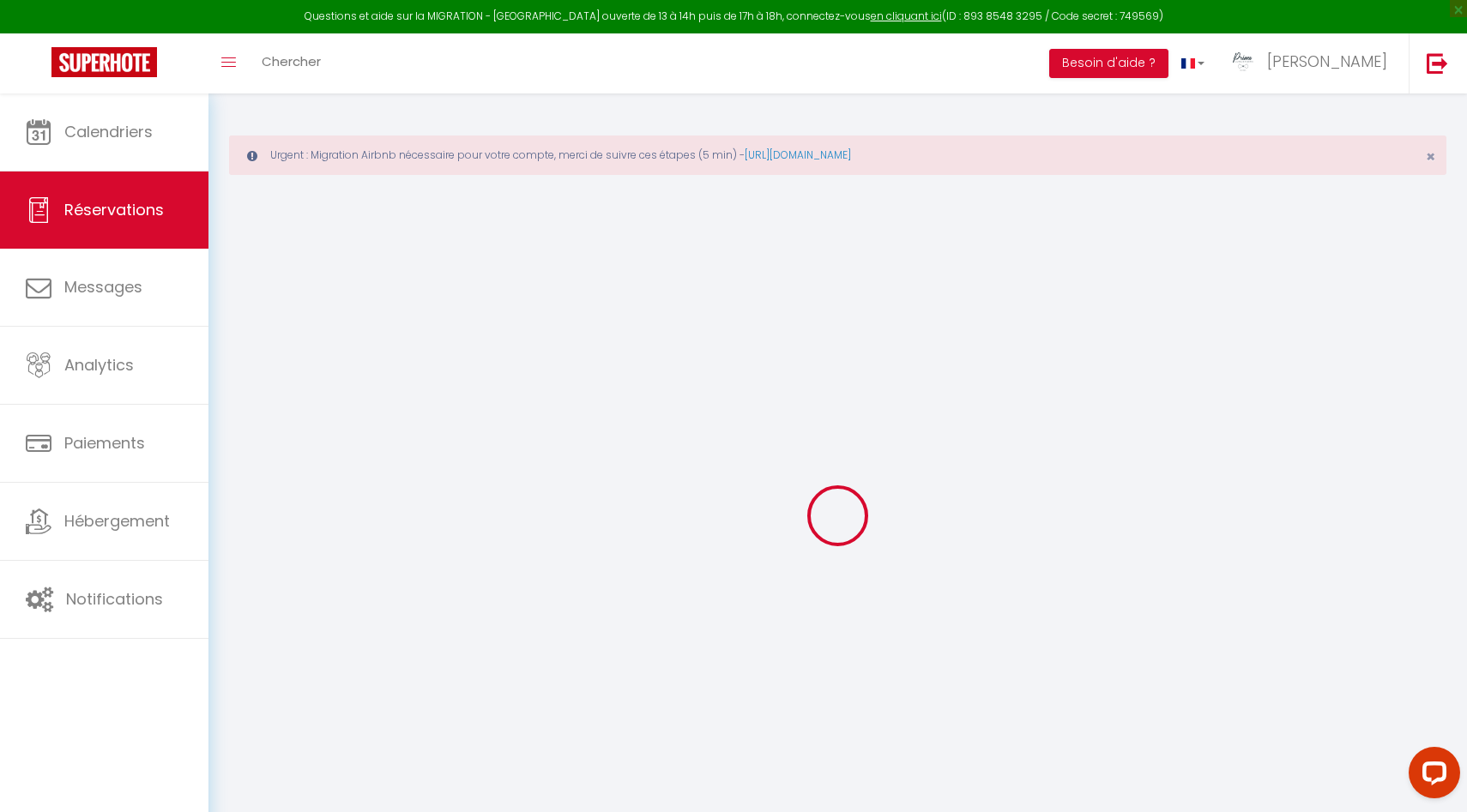
select select "0"
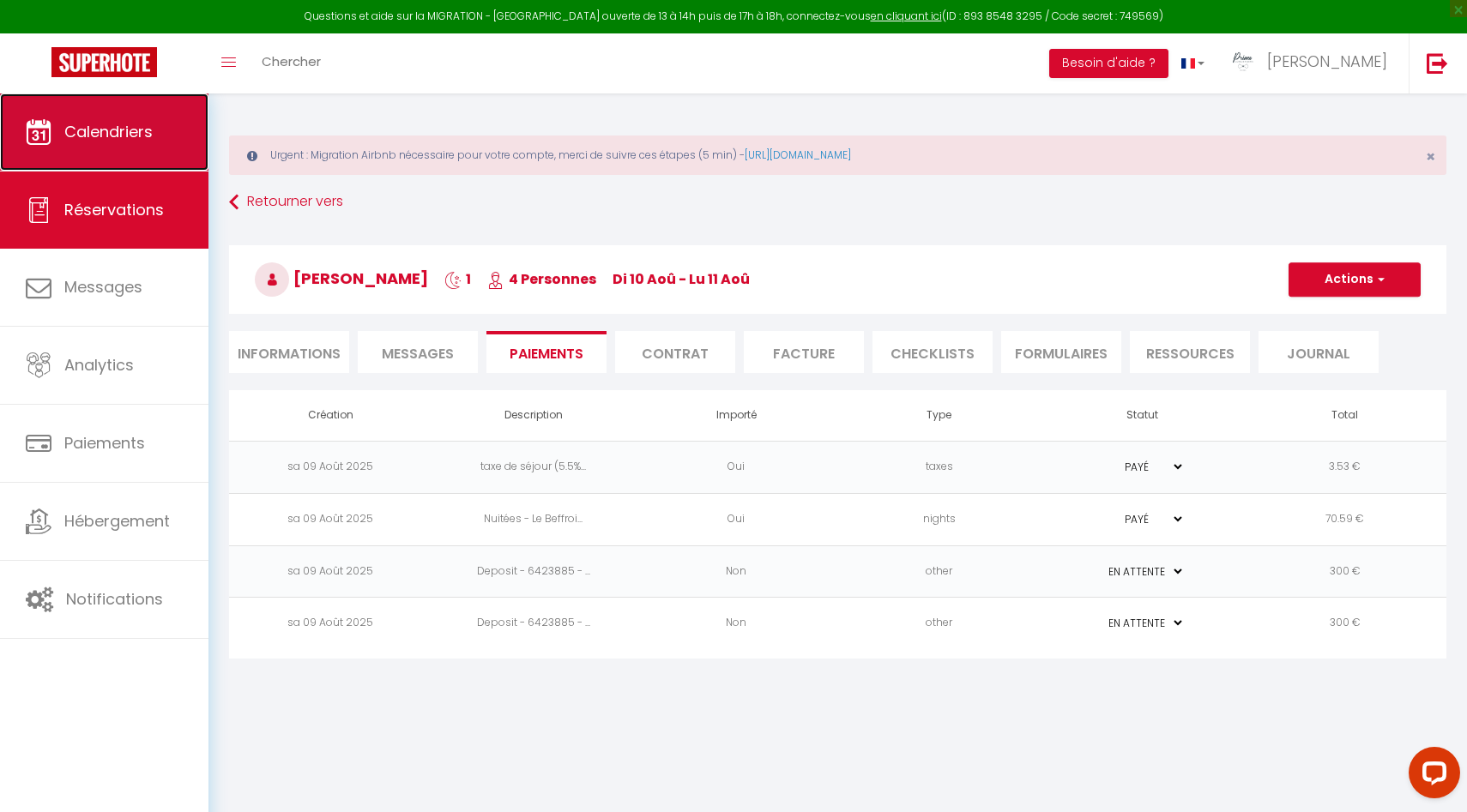
click at [106, 149] on link "Calendriers" at bounding box center [104, 132] width 208 height 77
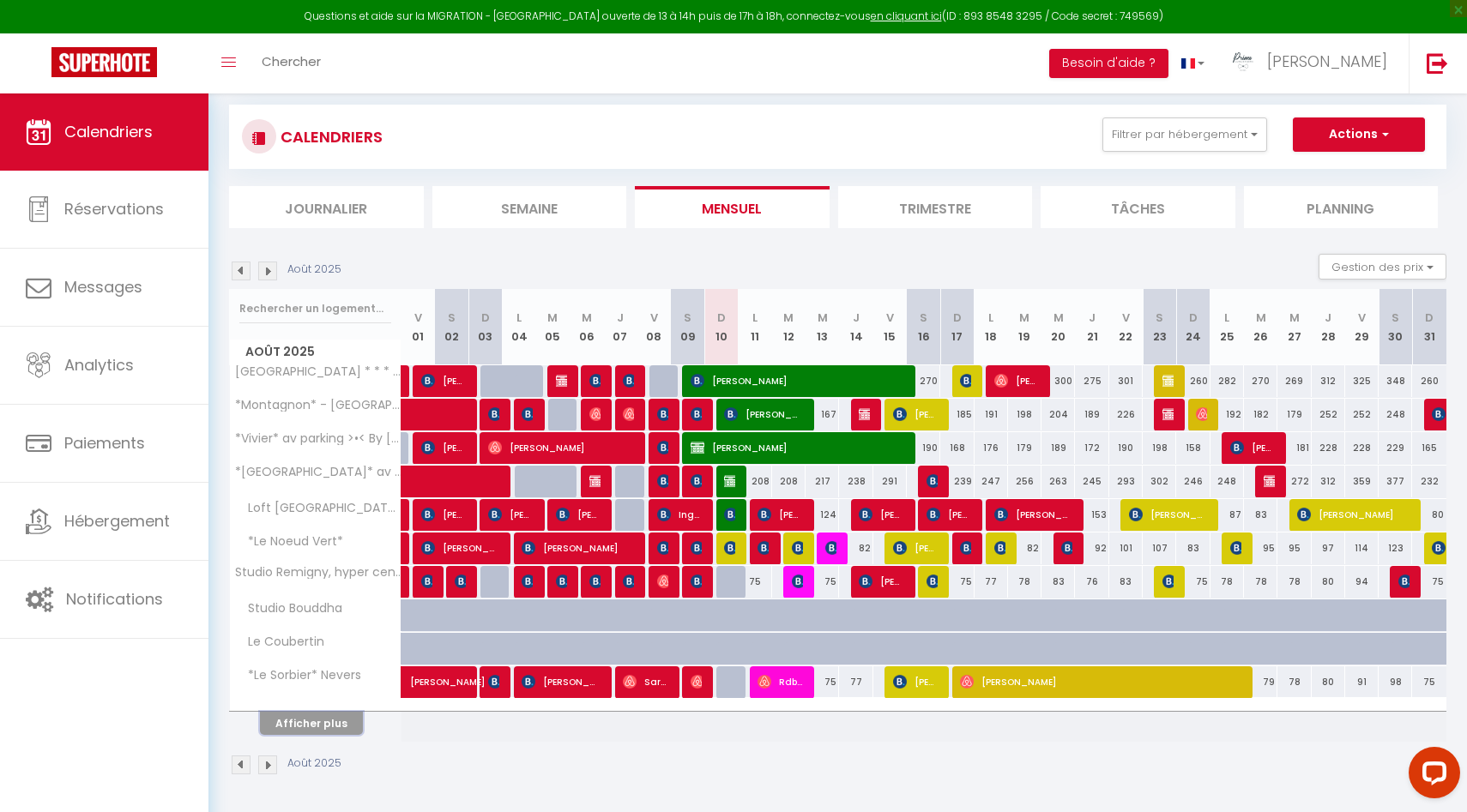
click at [328, 723] on button "Afficher plus" at bounding box center [311, 723] width 103 height 24
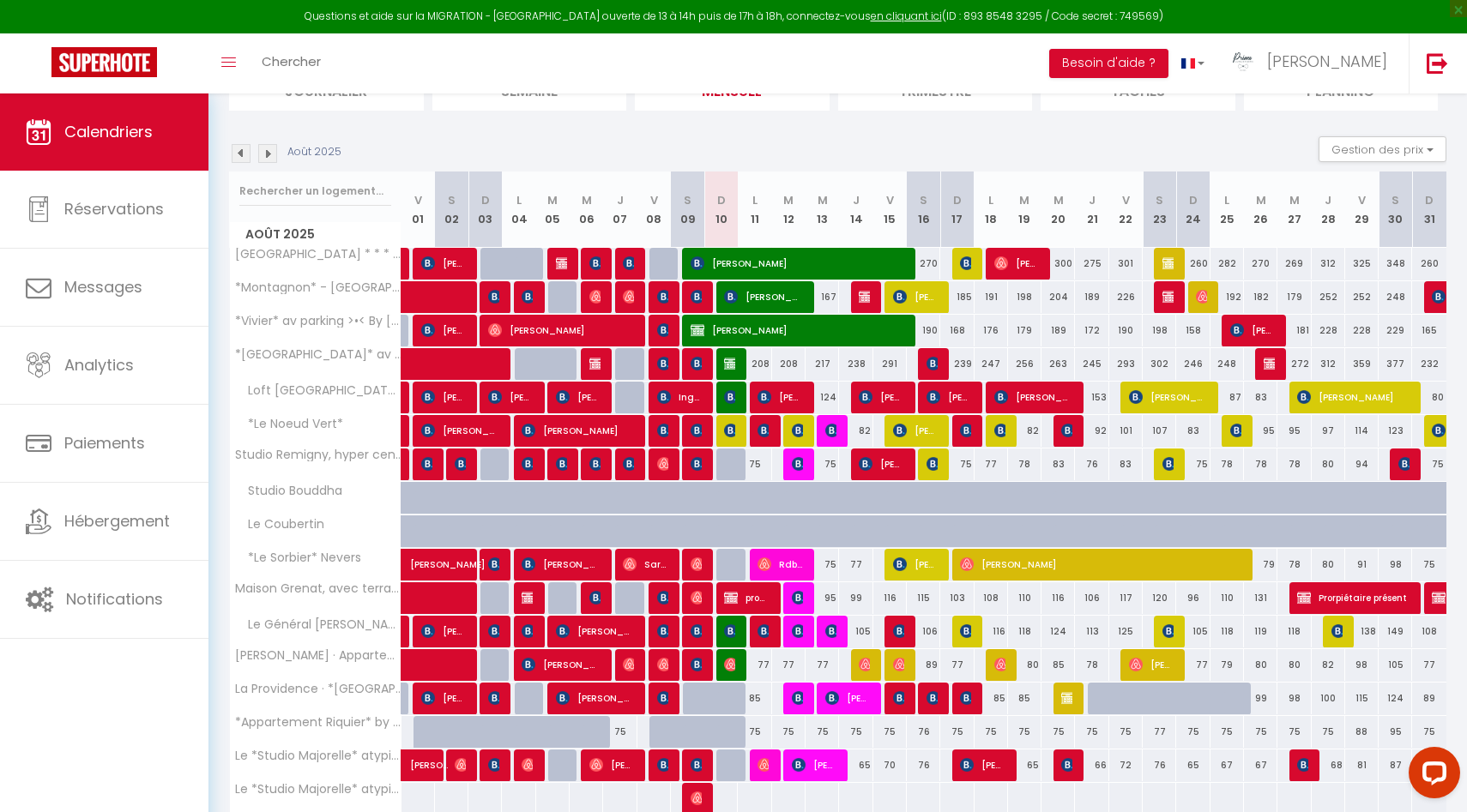
scroll to position [433, 0]
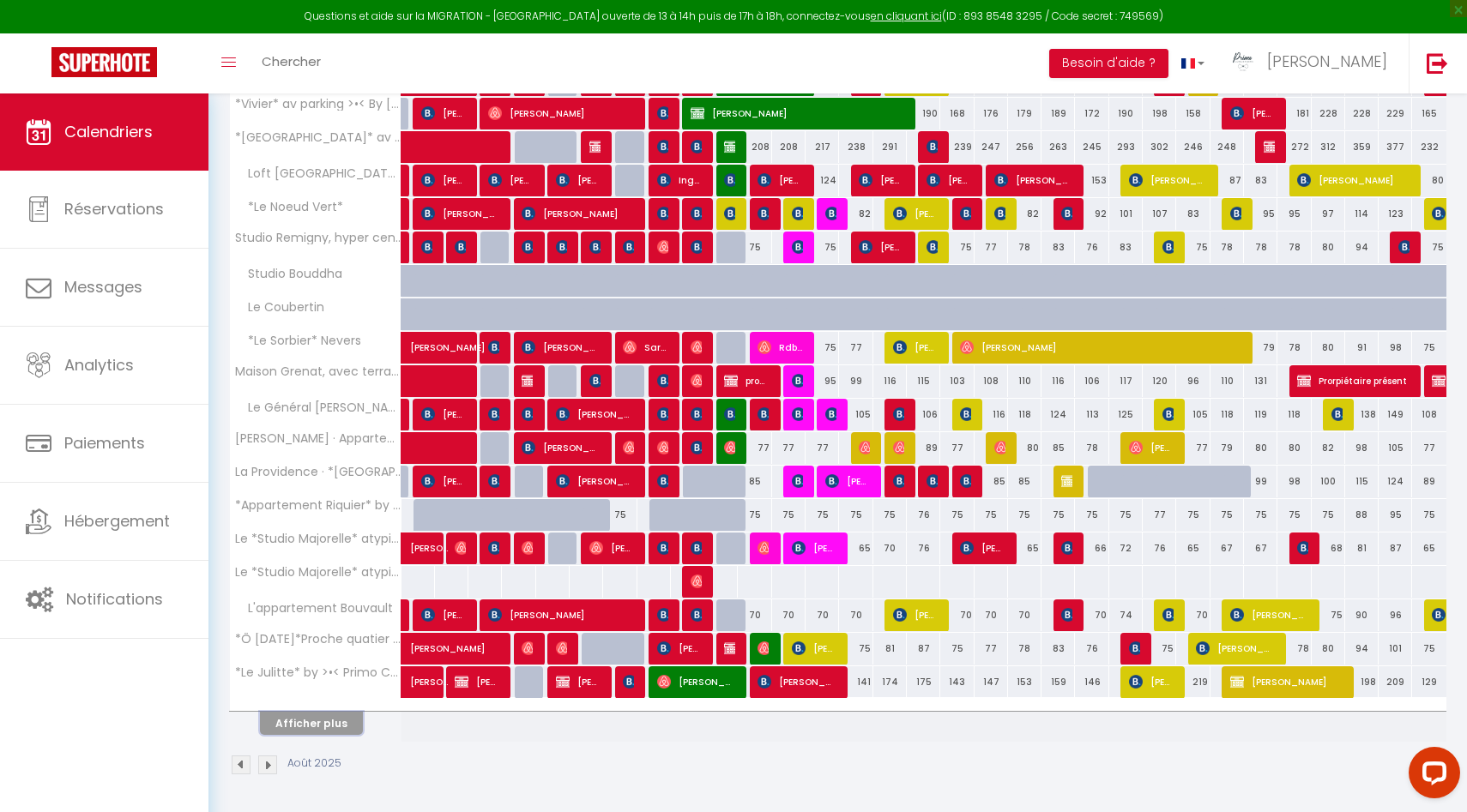
click at [335, 720] on button "Afficher plus" at bounding box center [311, 723] width 103 height 24
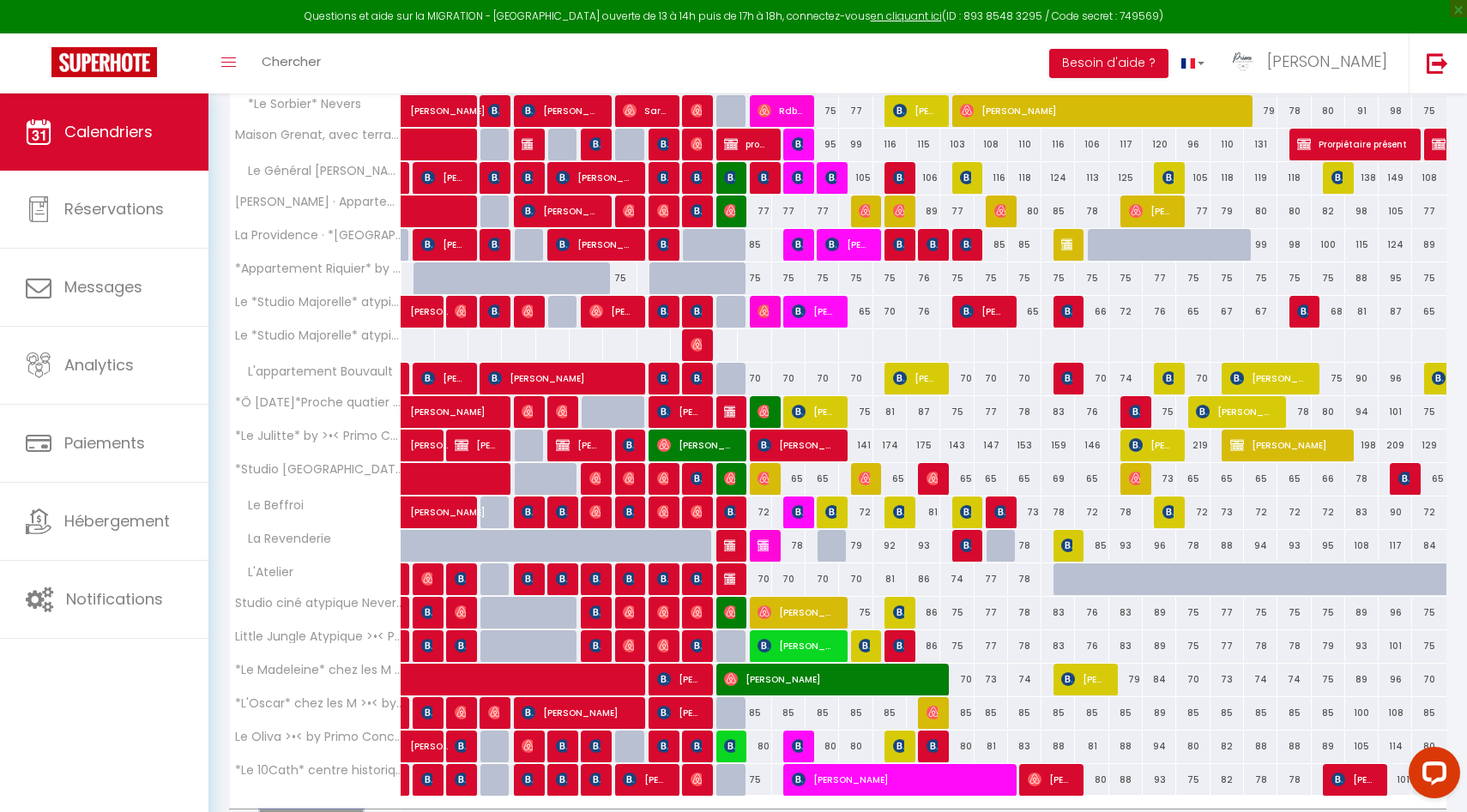
scroll to position [681, 0]
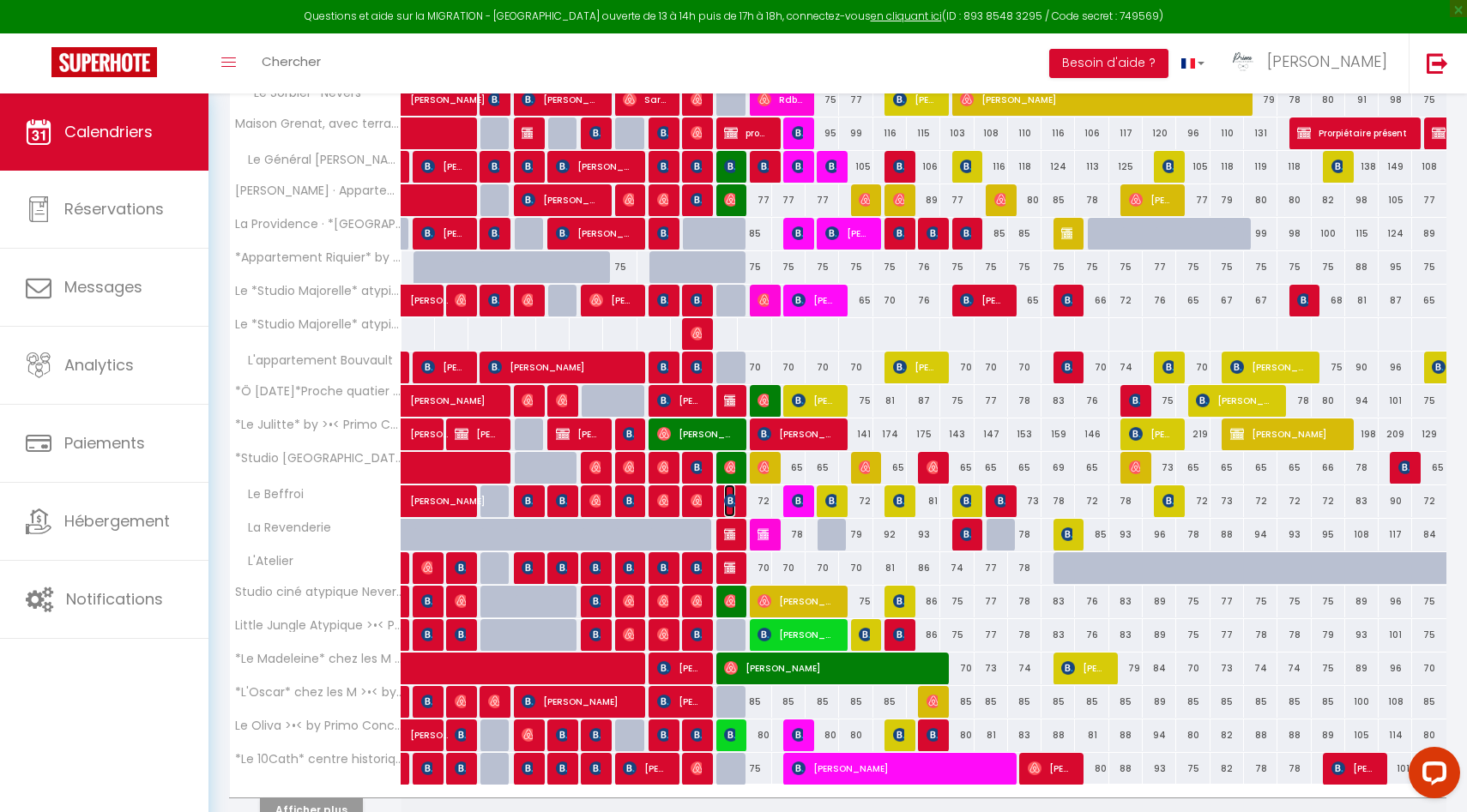
click at [728, 499] on img at bounding box center [730, 500] width 14 height 14
select select "OK"
select select "KO"
select select "1"
select select "0"
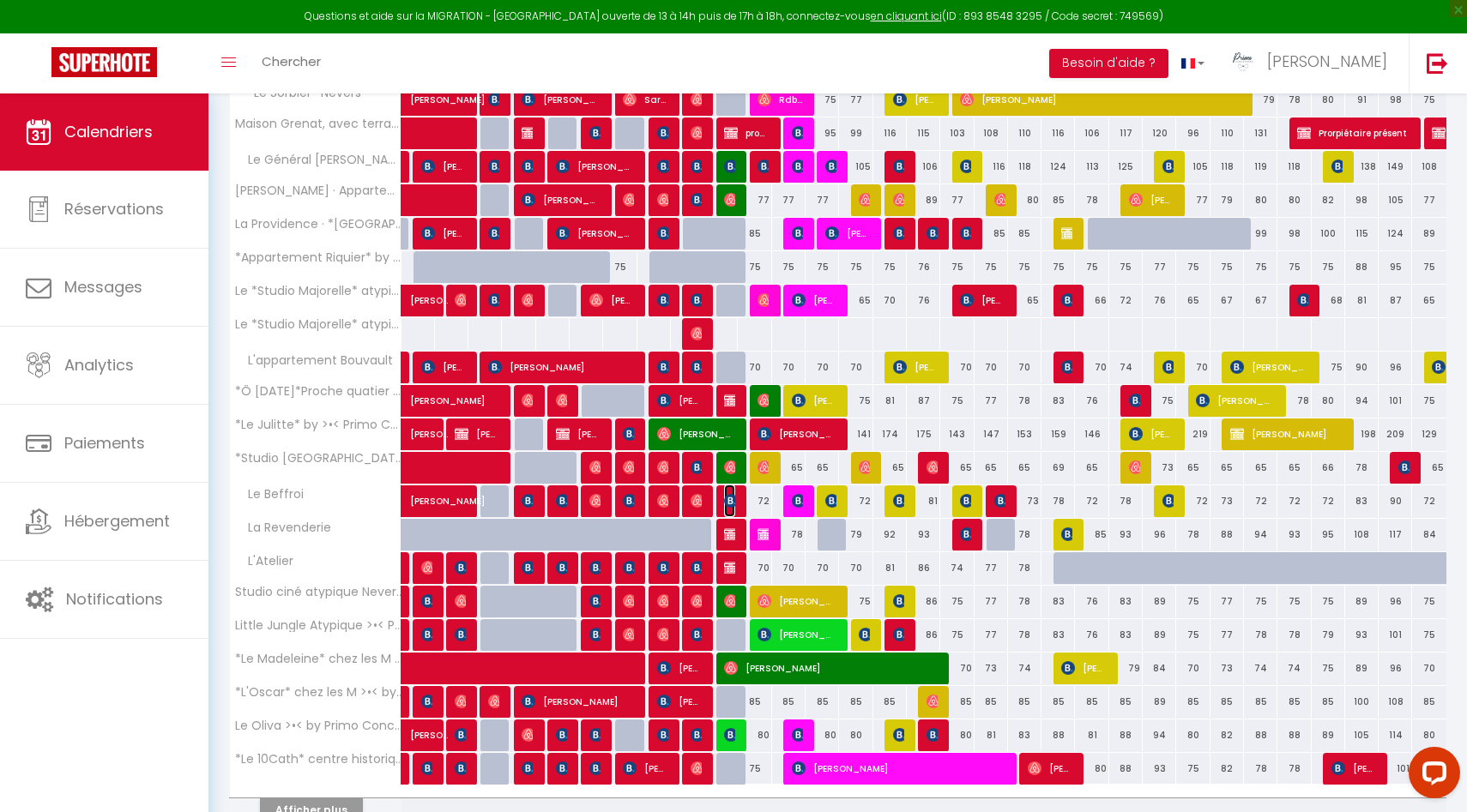
select select "1"
select select
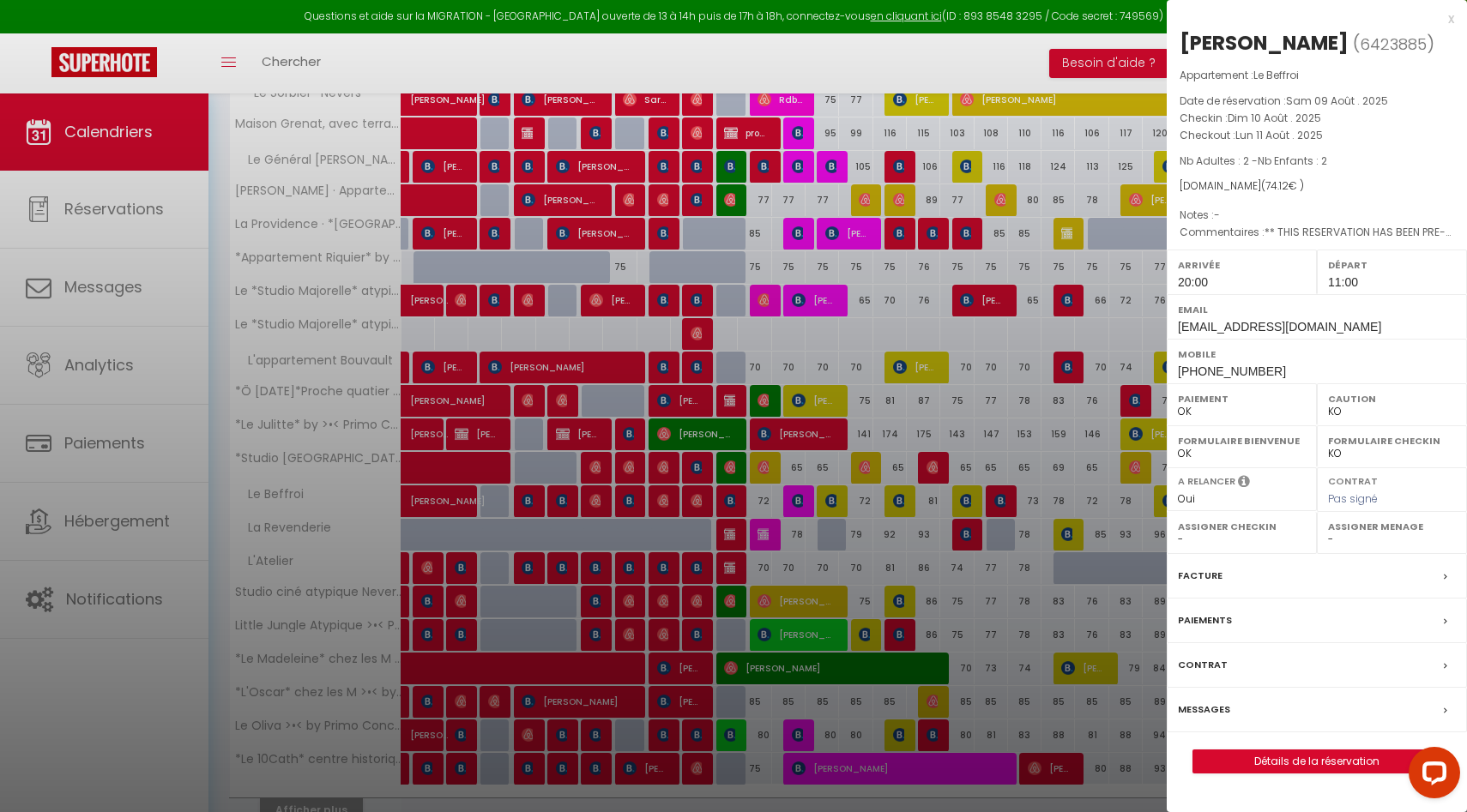
click at [1220, 719] on label "Messages" at bounding box center [1204, 709] width 53 height 18
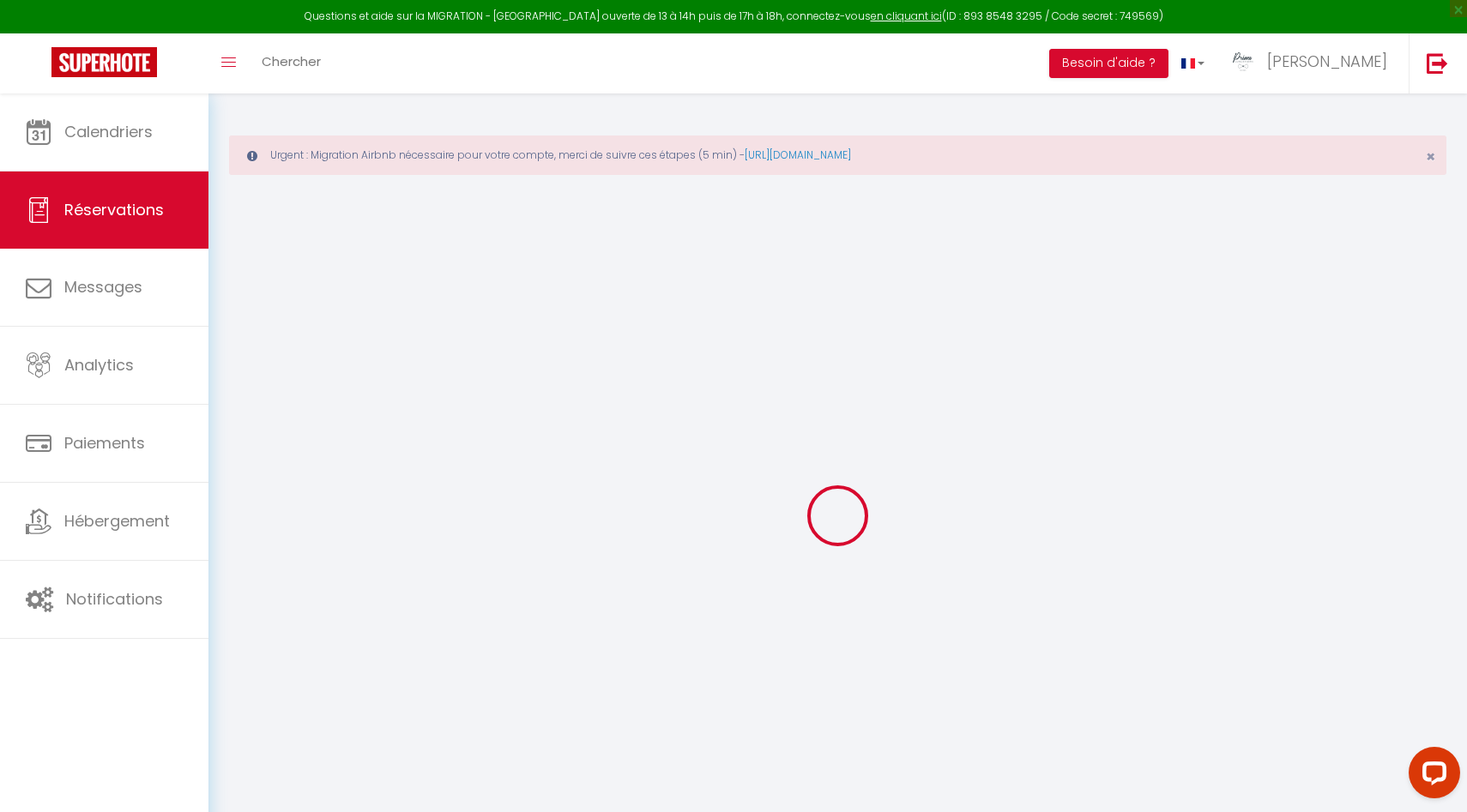
select select
checkbox input "false"
type voyageur0 "** THIS RESERVATION HAS BEEN PRE-PAID ** BOOKING NOTE : Payment charge is EUR 1…"
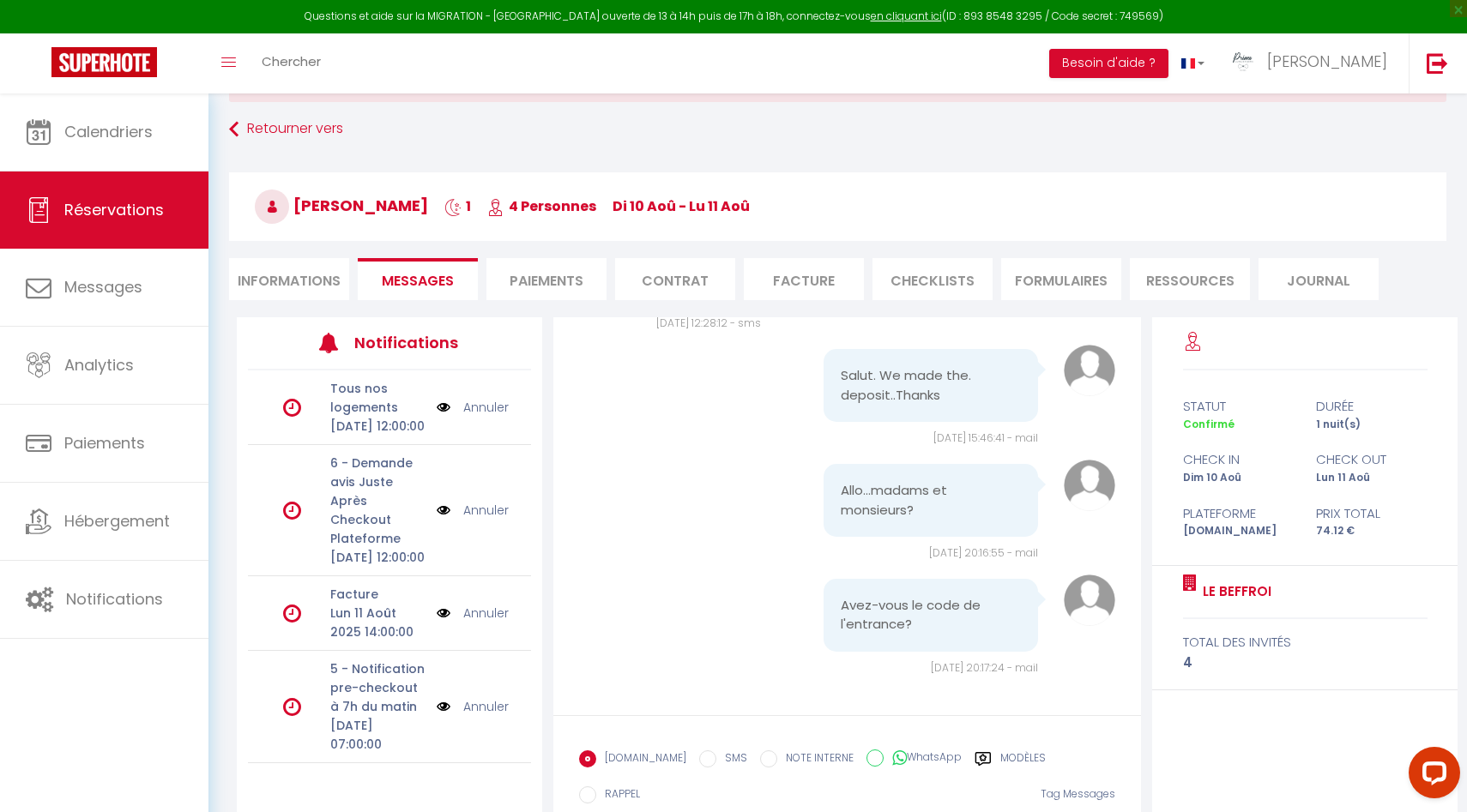
scroll to position [173, 0]
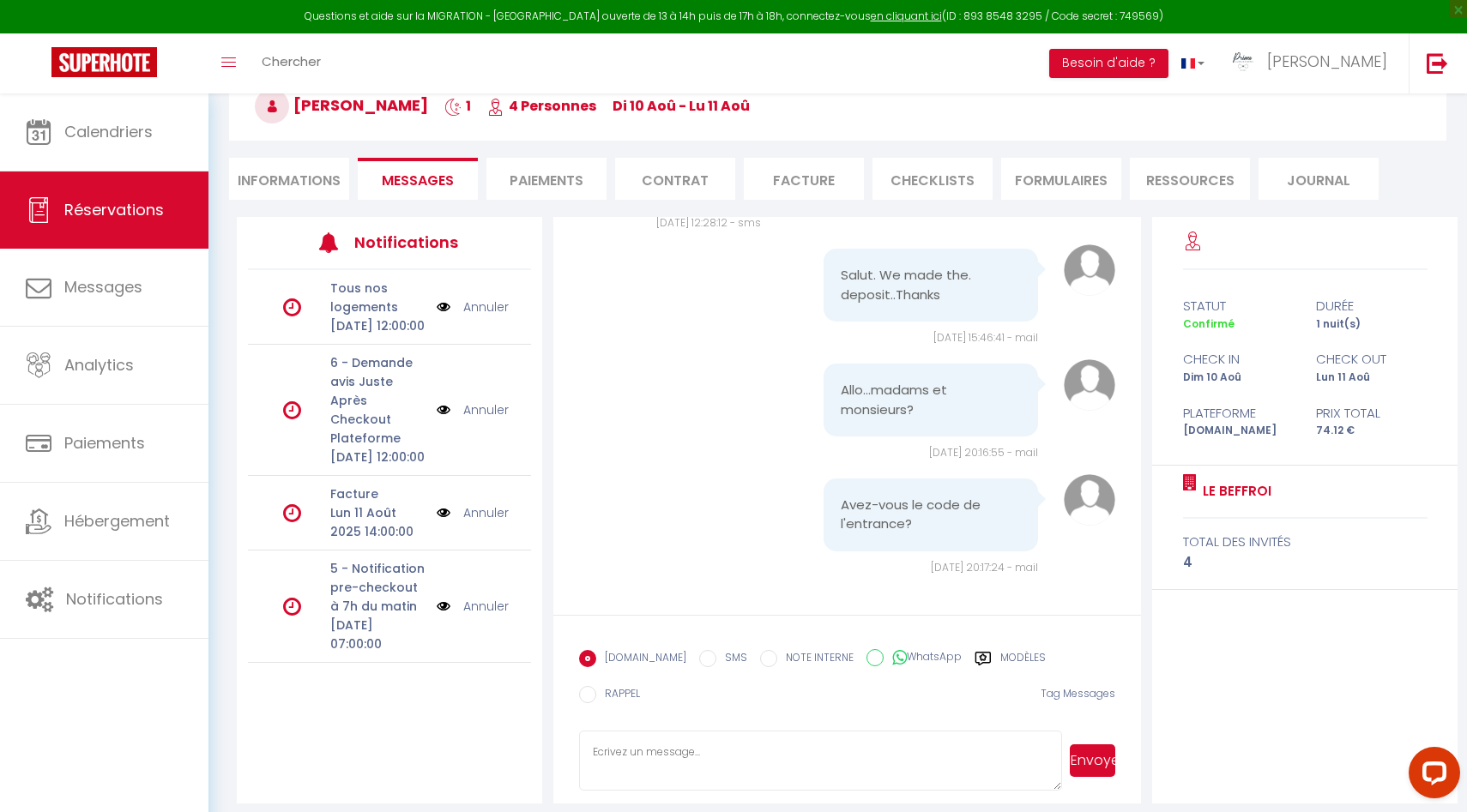
click at [723, 733] on textarea at bounding box center [821, 761] width 483 height 60
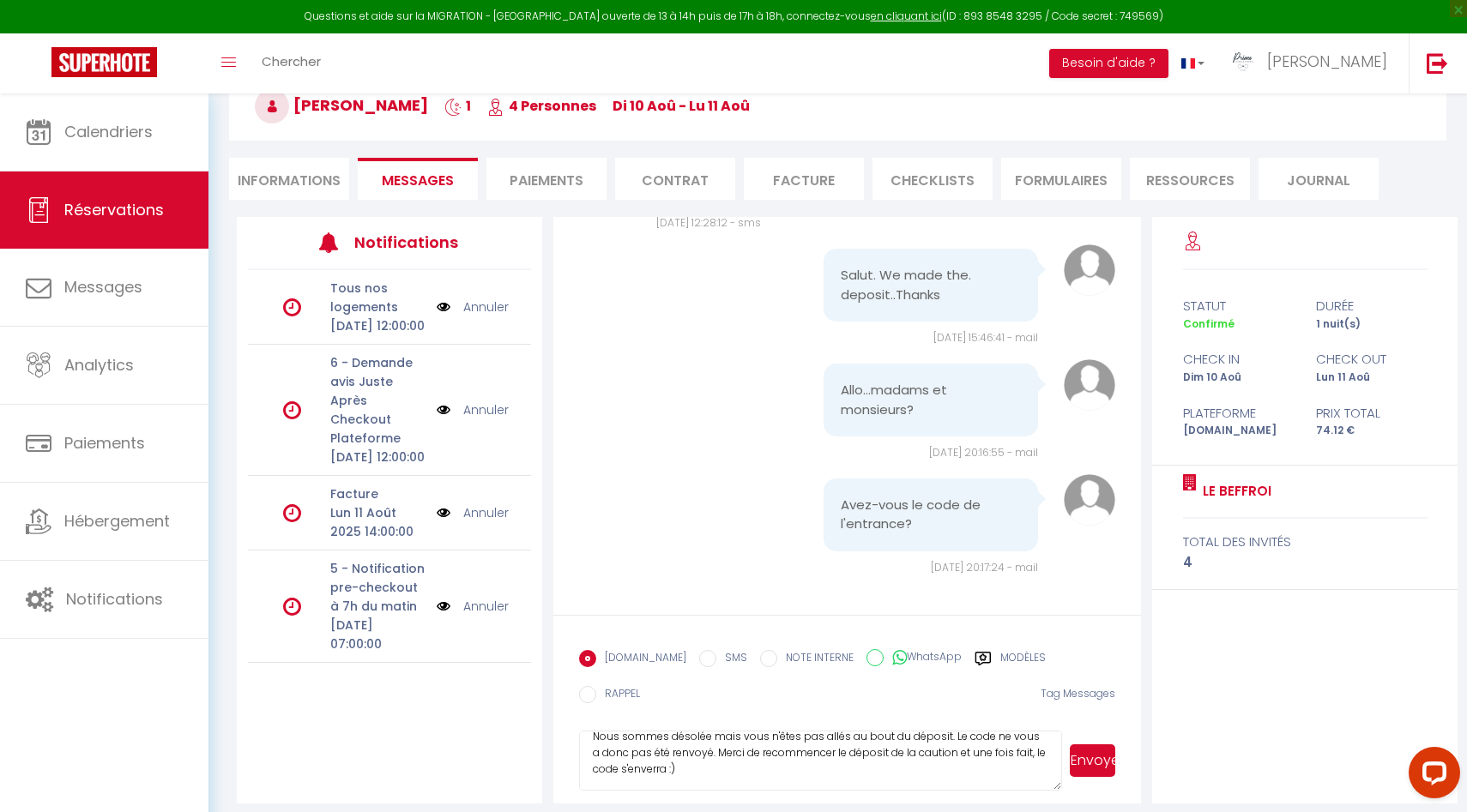
scroll to position [33, 0]
type textarea "Bonsoir, Nous sommes désolée mais vous n'êtes pas allés au bout du déposit. Le …"
click at [1095, 744] on button "Envoyer" at bounding box center [1092, 760] width 45 height 33
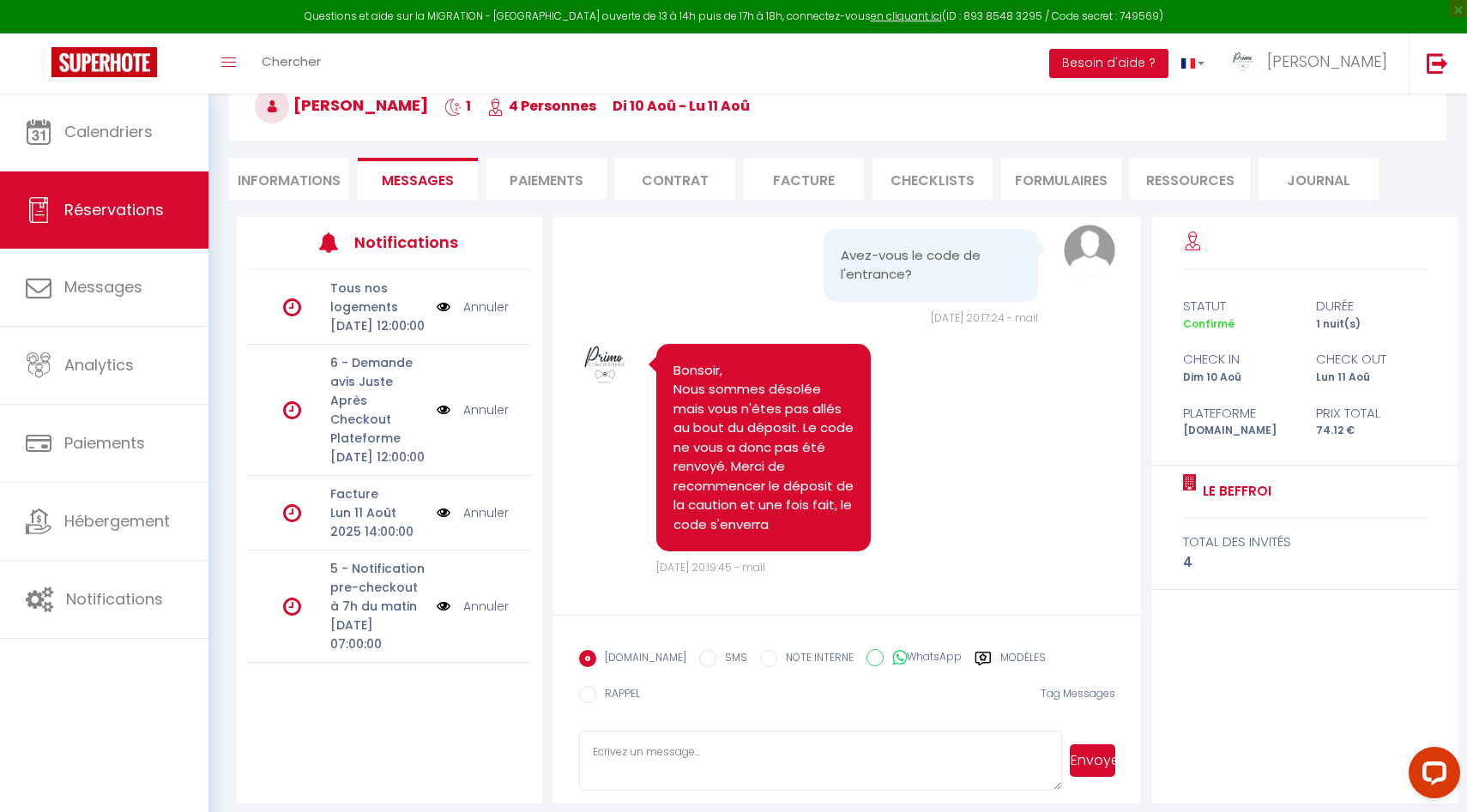
scroll to position [3394, 0]
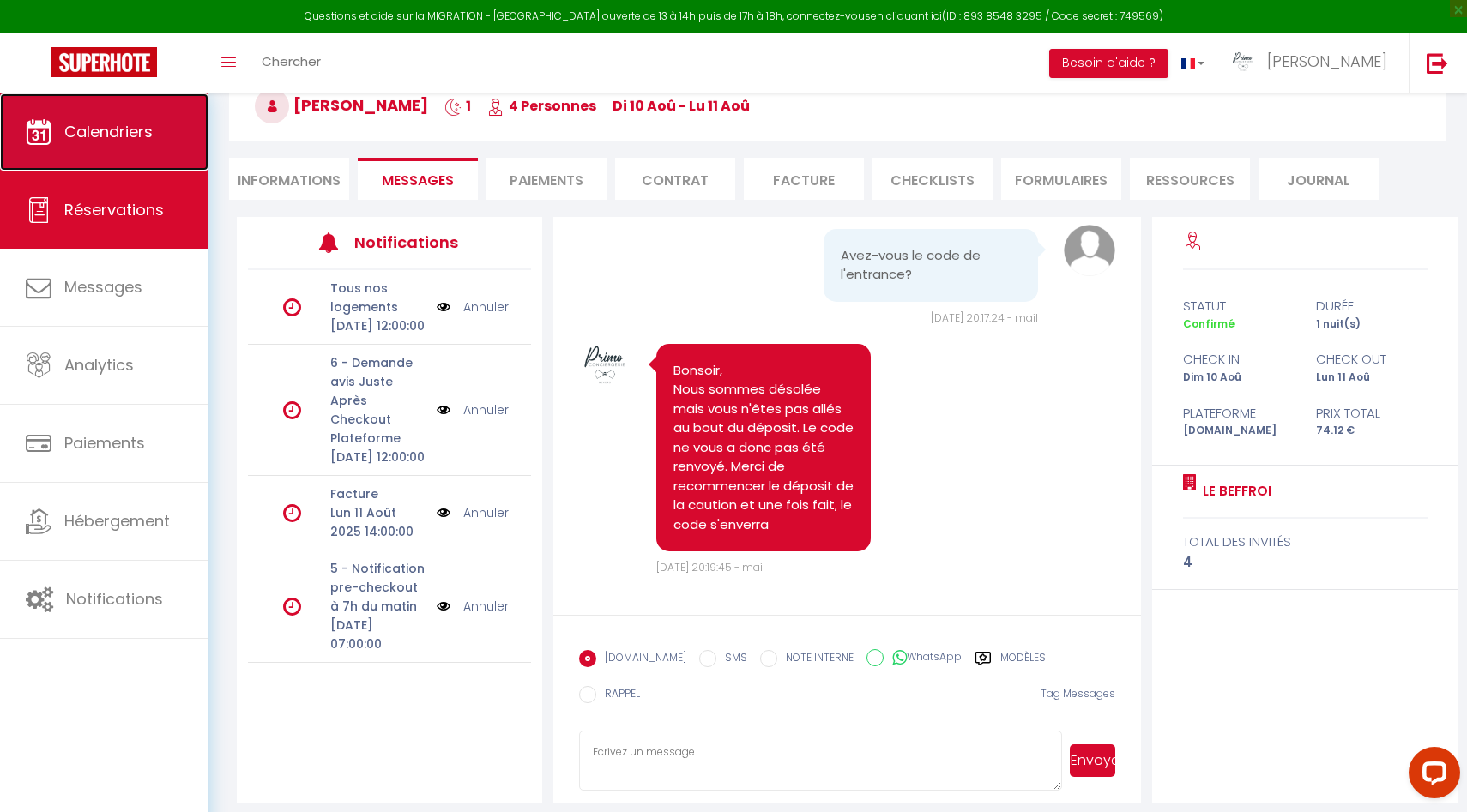
click at [151, 127] on span "Calendriers" at bounding box center [108, 131] width 89 height 22
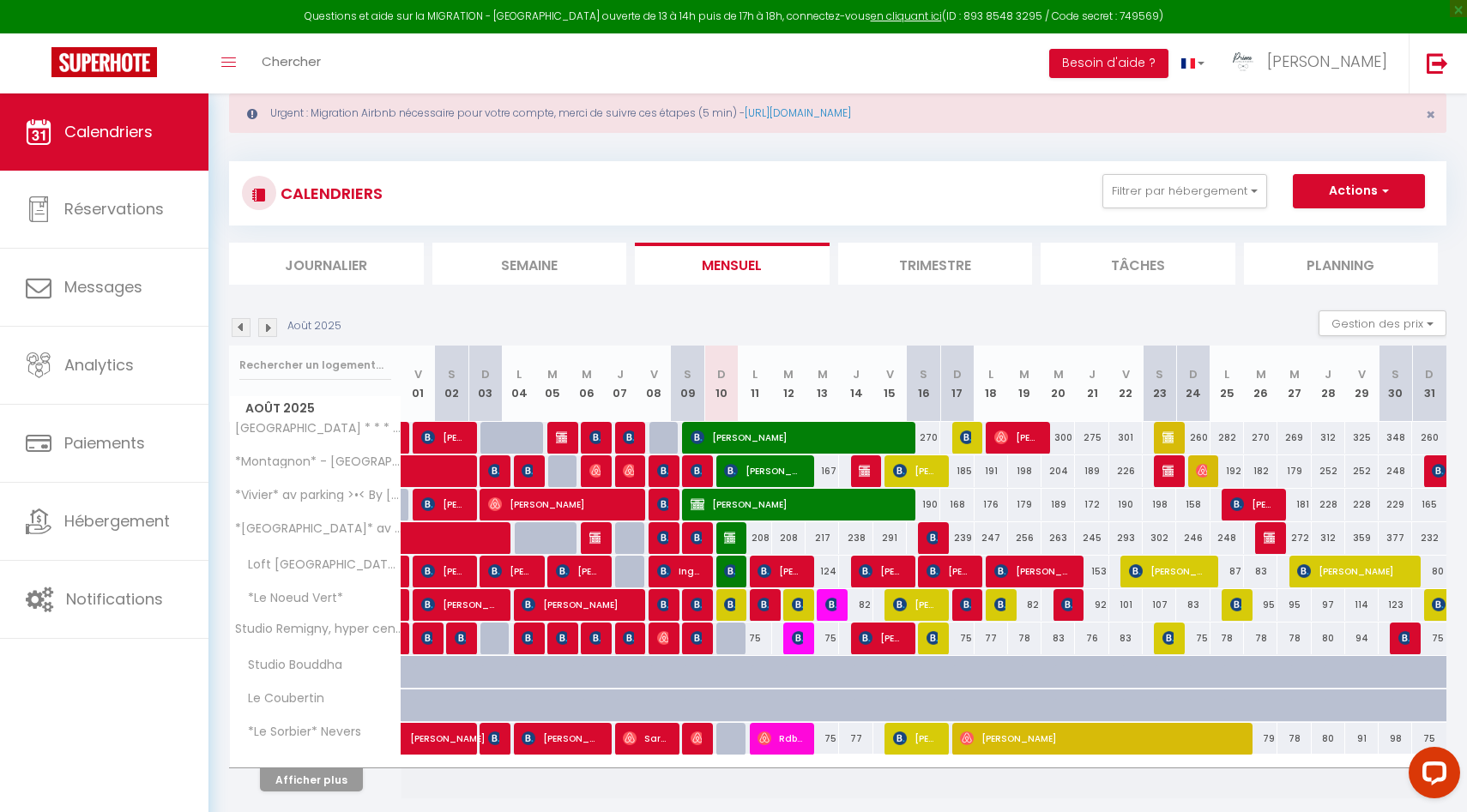
scroll to position [99, 0]
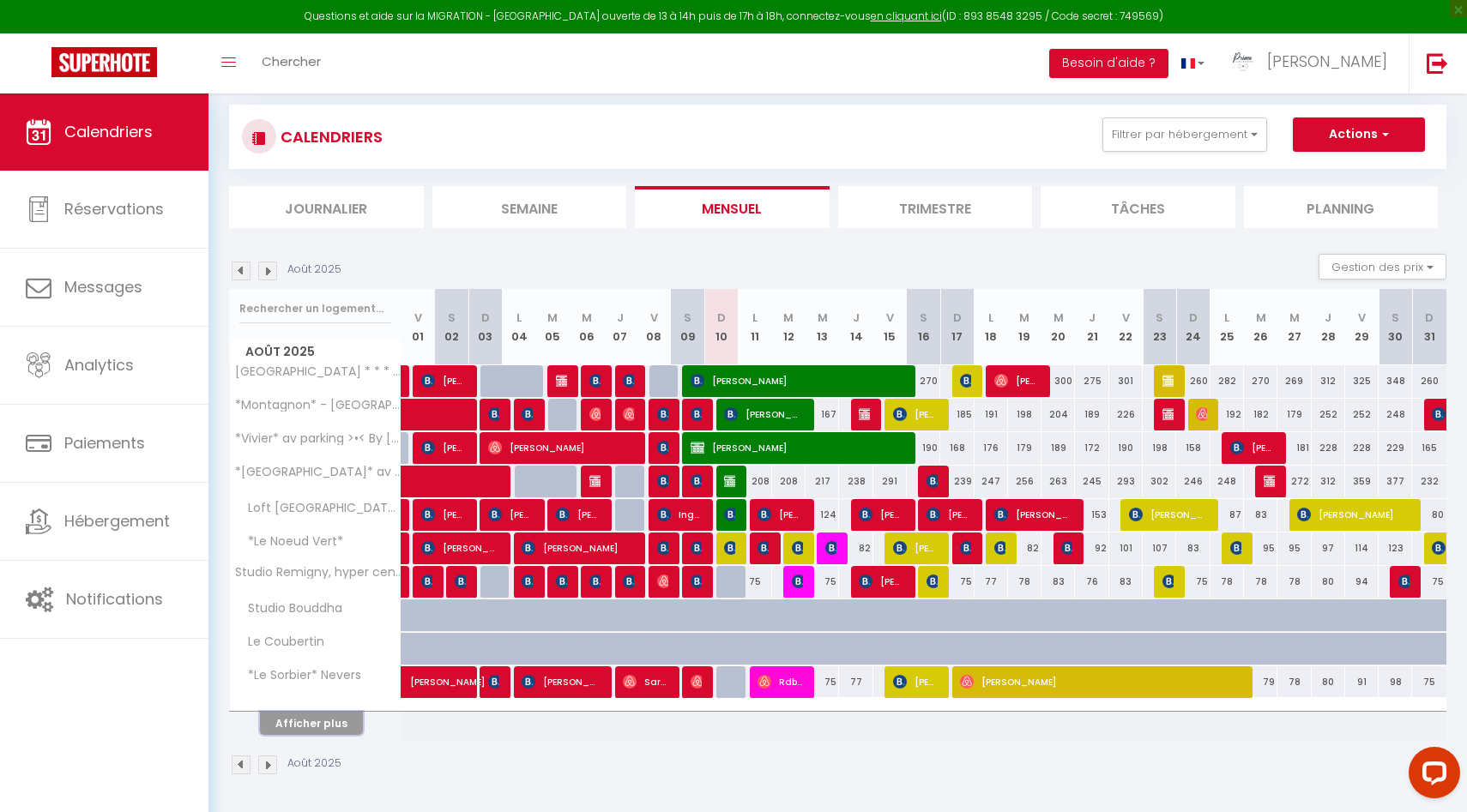
click at [328, 718] on button "Afficher plus" at bounding box center [311, 723] width 103 height 24
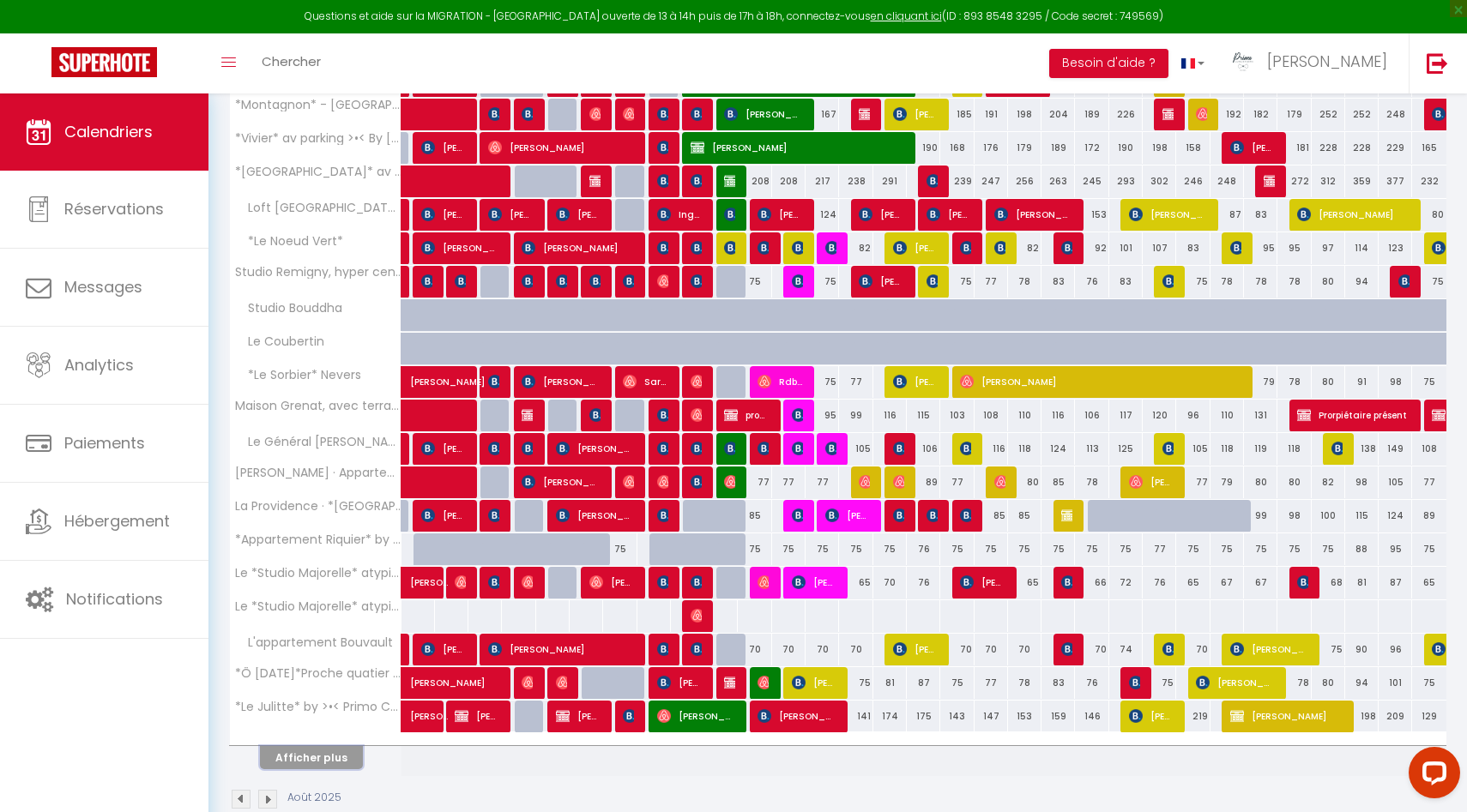
scroll to position [433, 0]
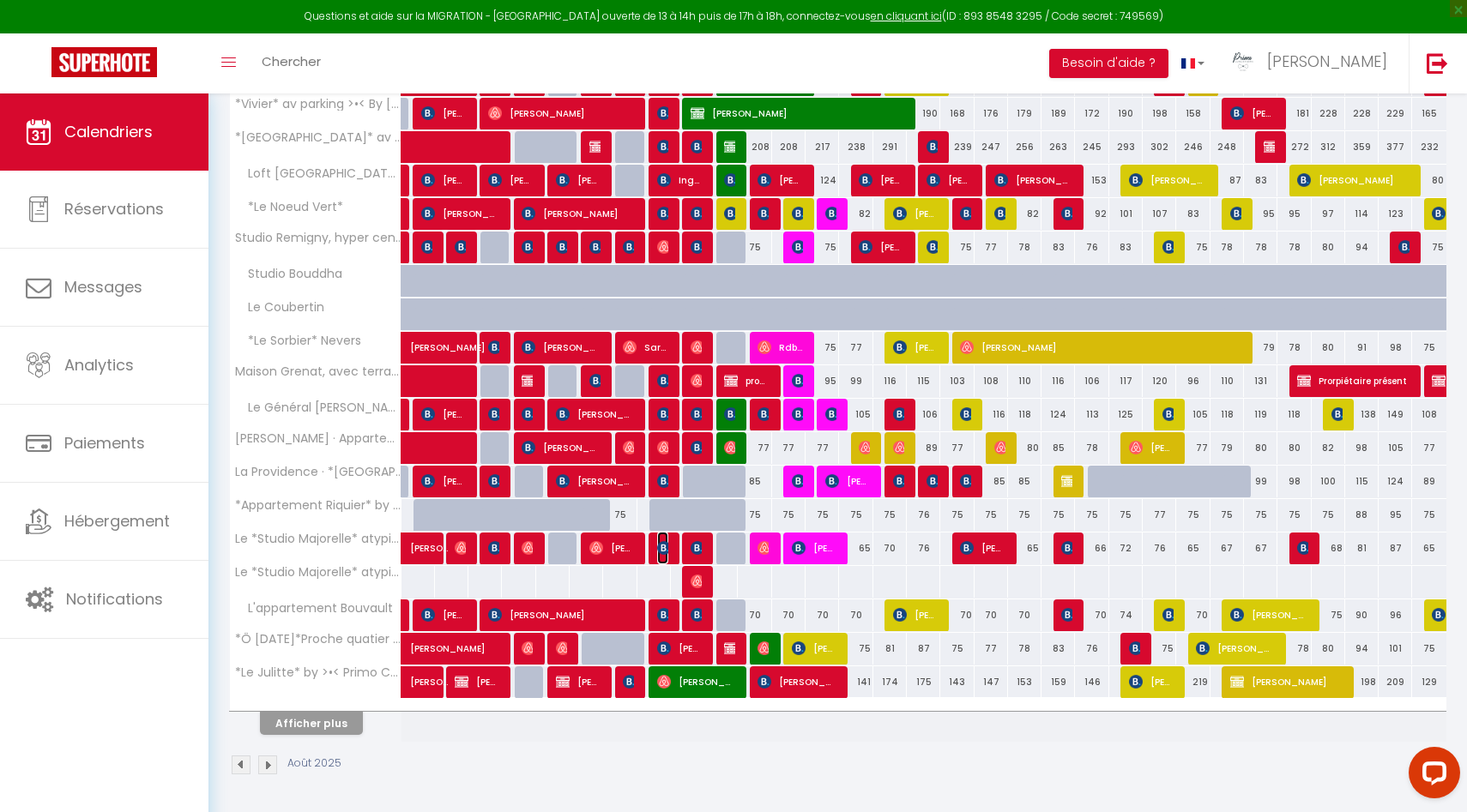
click at [665, 549] on img at bounding box center [663, 548] width 14 height 14
select select "OK"
select select "1"
select select "0"
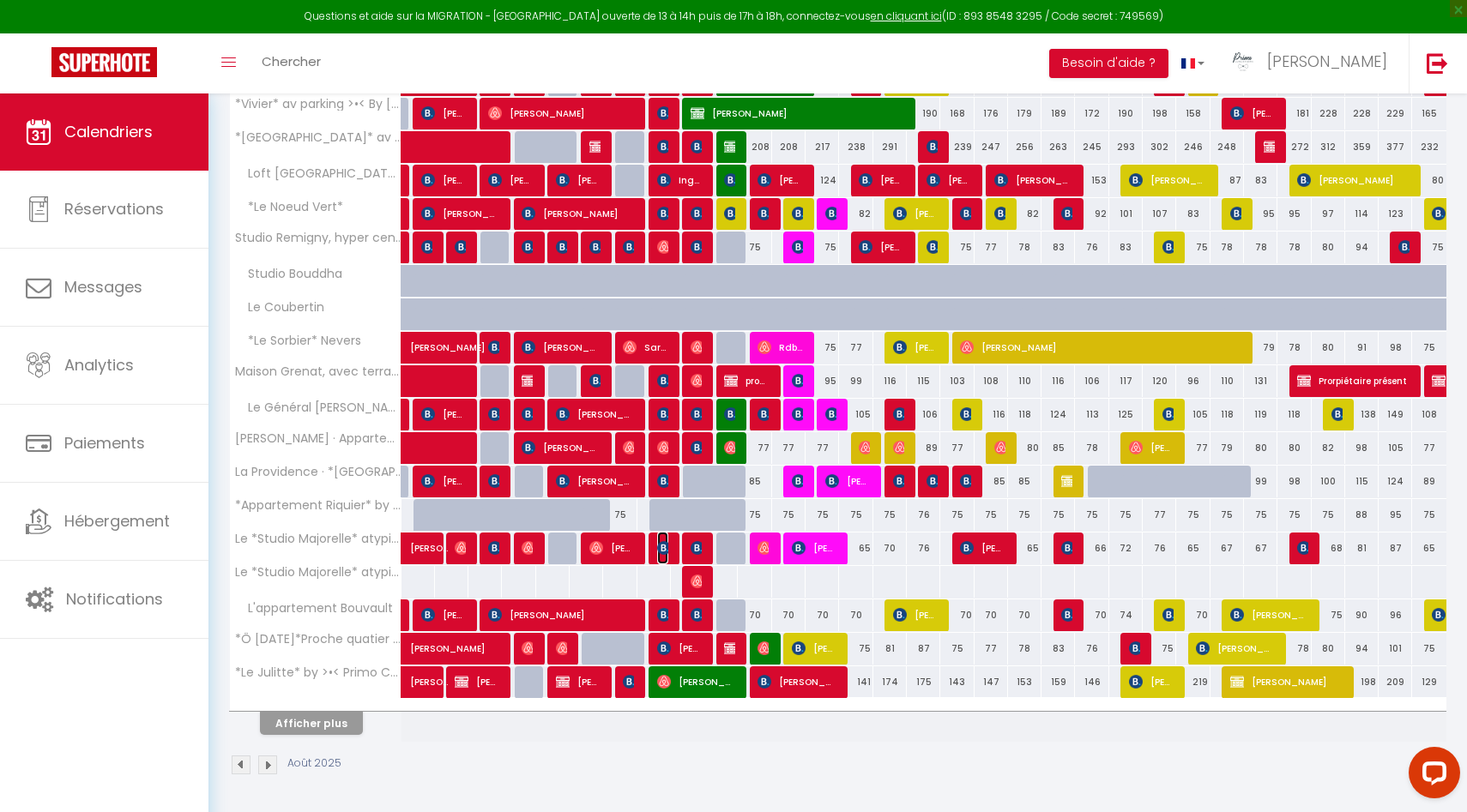
select select "1"
select select
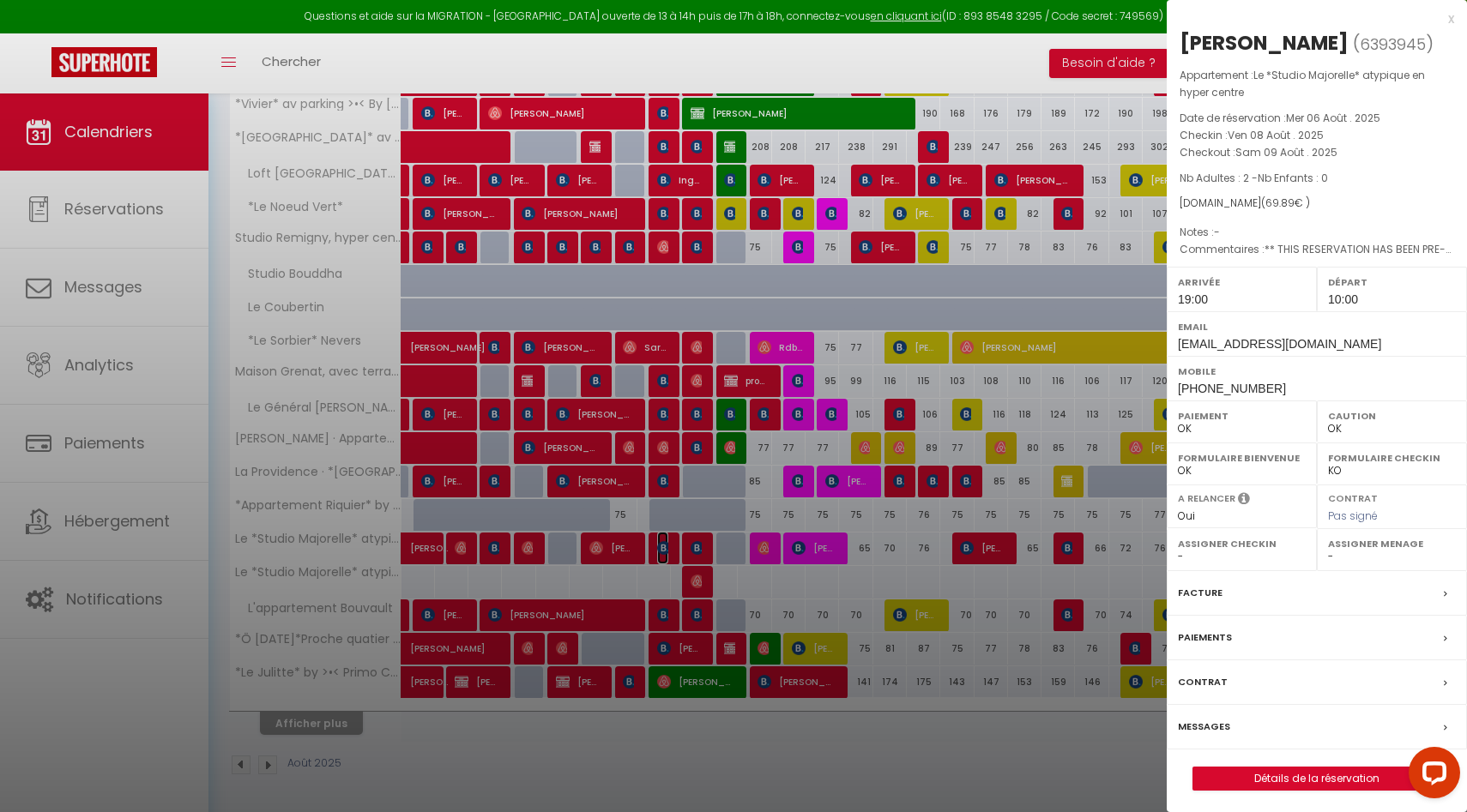
select select "50844"
click at [1207, 727] on label "Messages" at bounding box center [1204, 726] width 53 height 18
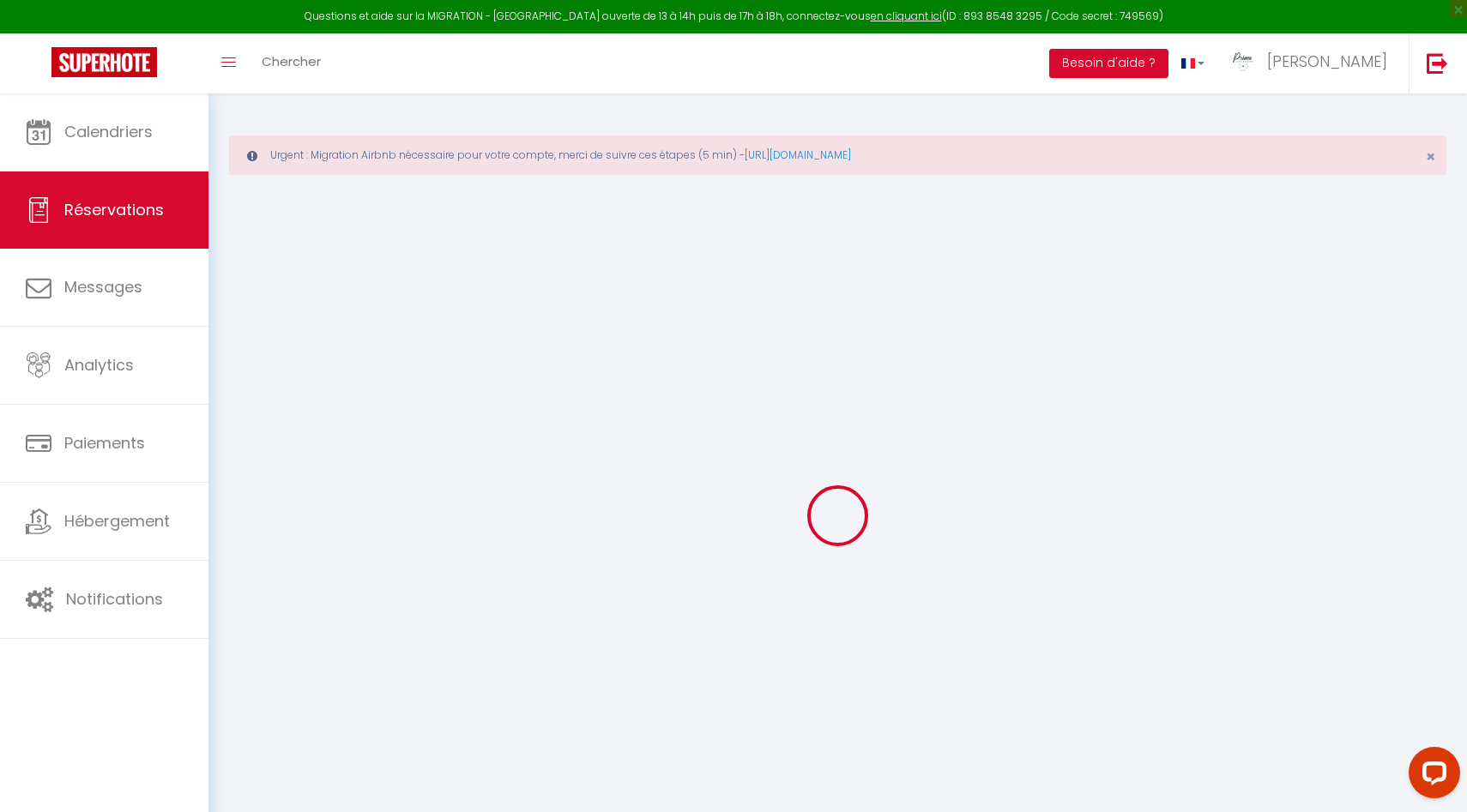
type input "laurent"
type input "cousin"
type input "lcousi.865790@guest.booking.com"
type input "cousin_laurent@hotmail.com"
type input "+33662148068"
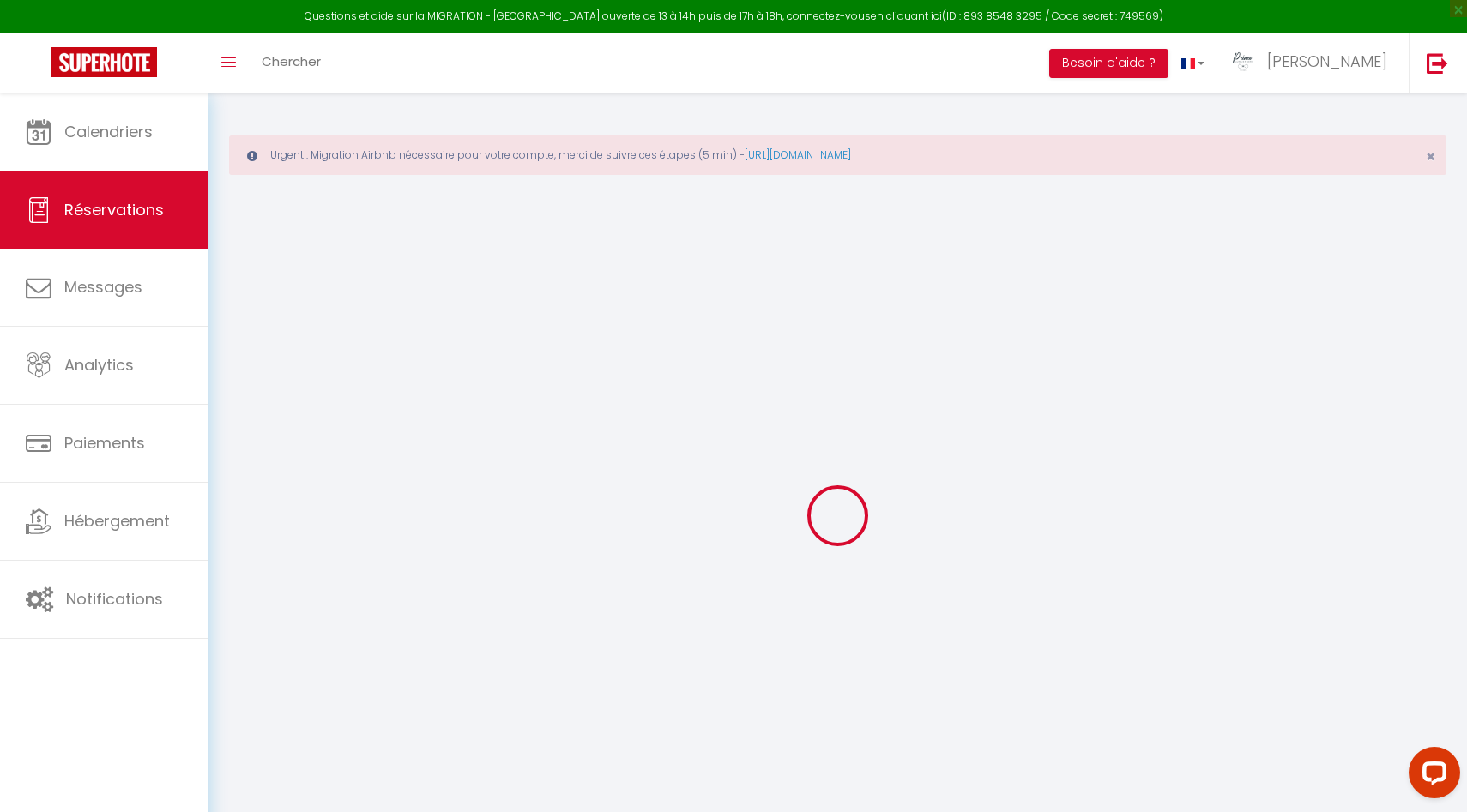
type input "+33662148068"
select select "FR"
type input "10.65"
type input "0.98"
select select "23084"
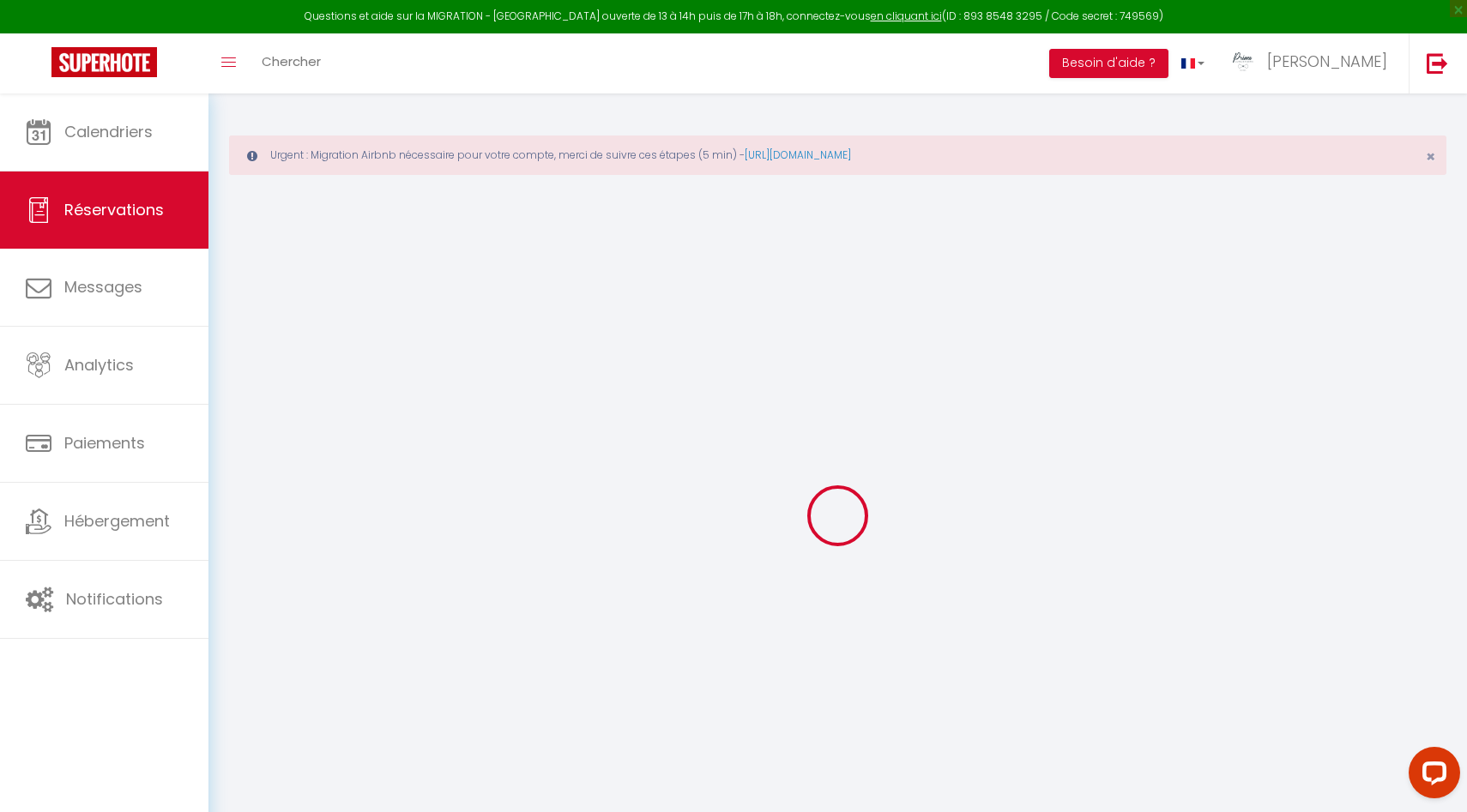
select select "1"
select select
type input "2"
select select "12"
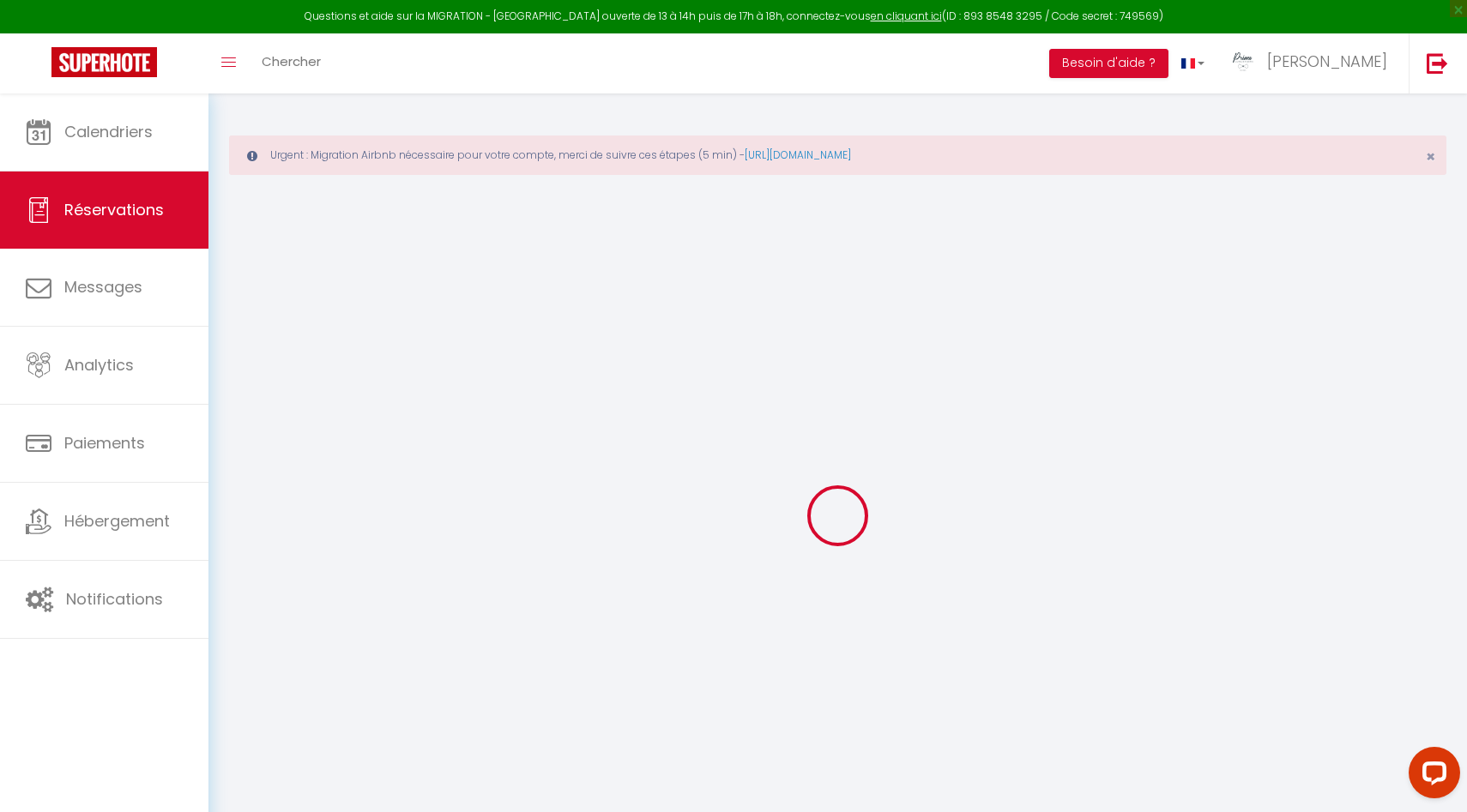
select select "15"
type input "66.56"
checkbox input "false"
type input "0"
select select "2"
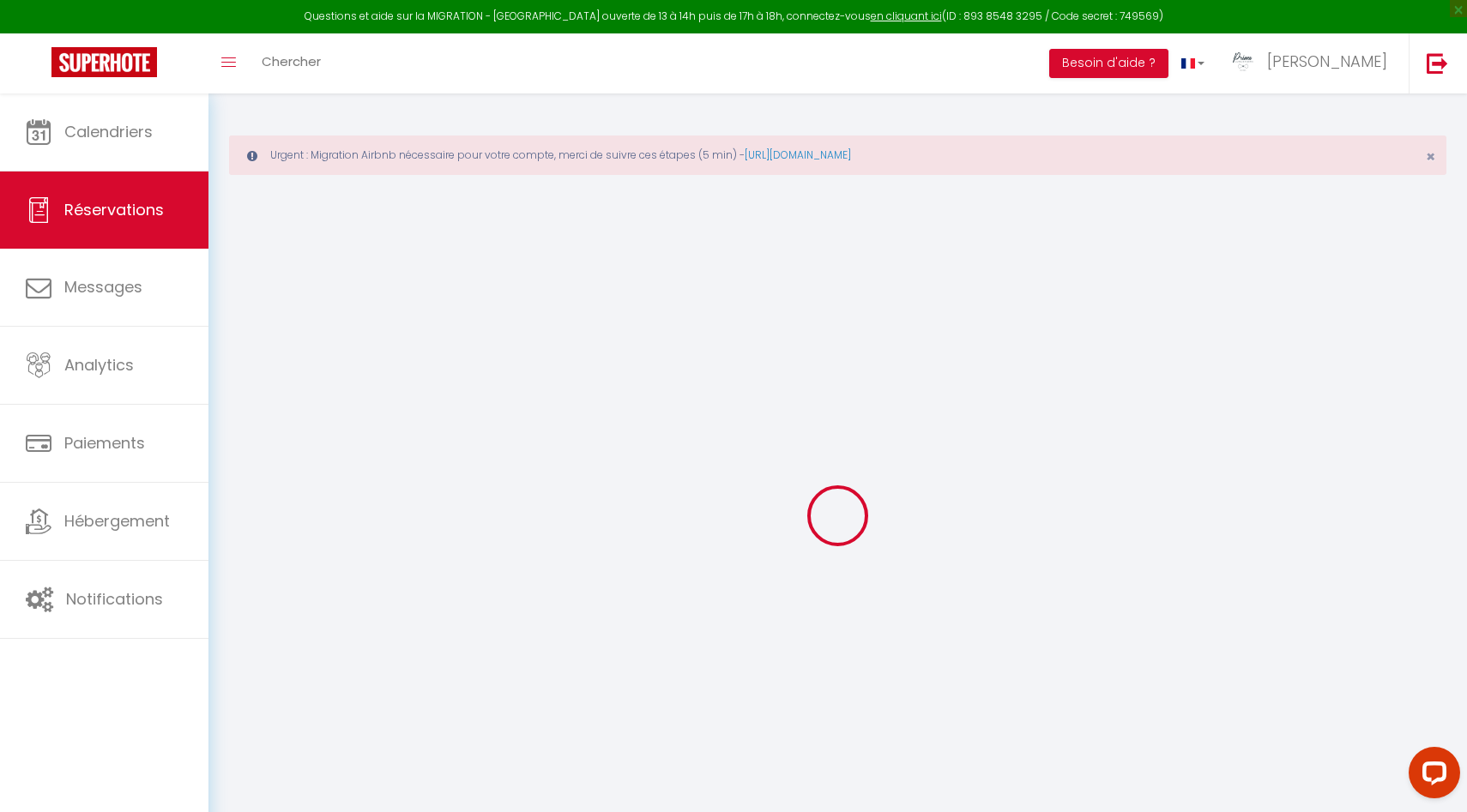
type input "0"
select select
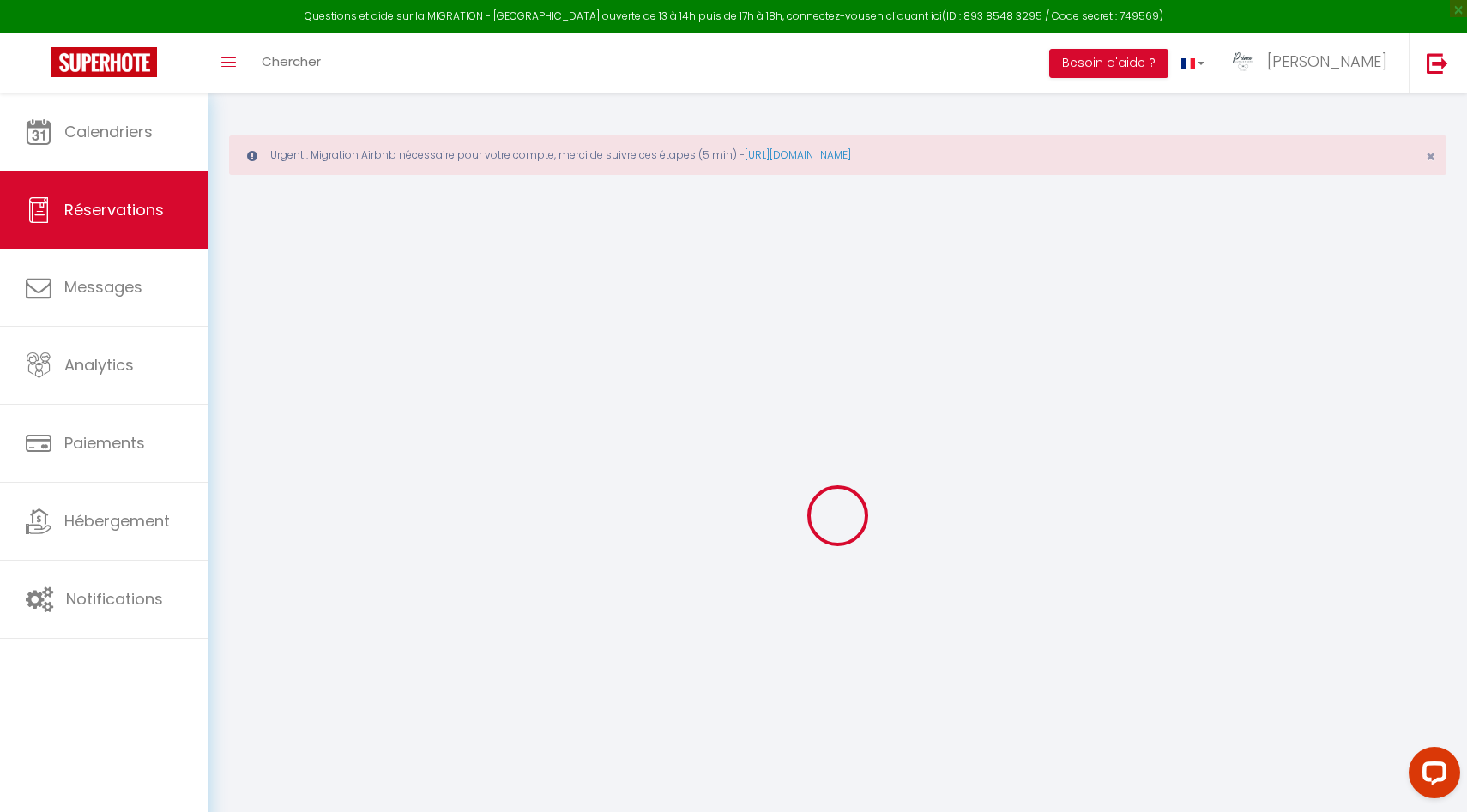
checkbox input "false"
select select
checkbox input "false"
select select
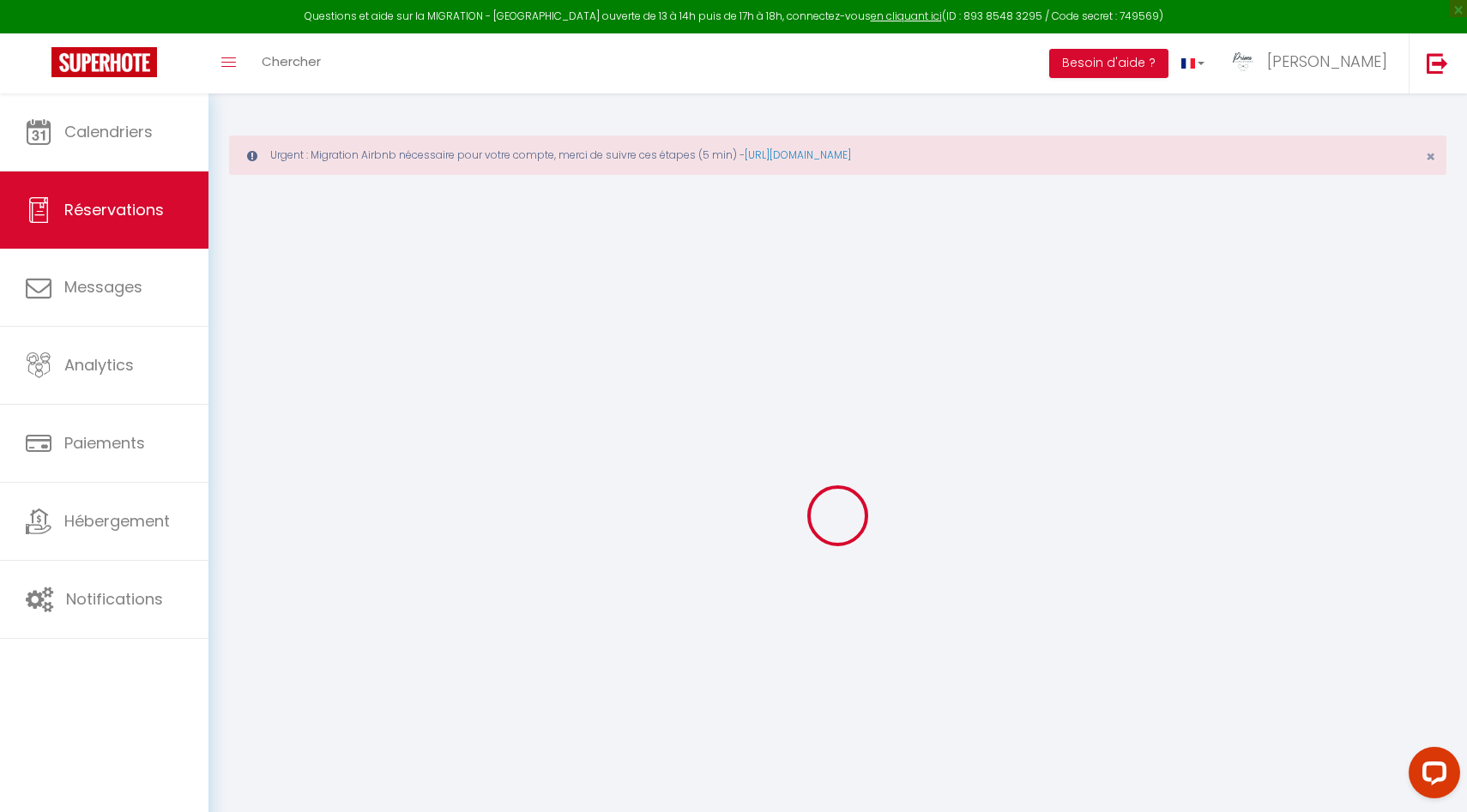
select select
checkbox input "false"
type voyageur0 "** THIS RESERVATION HAS BEEN PRE-PAID ** BOOKING NOTE : Payment charge is EUR 0…"
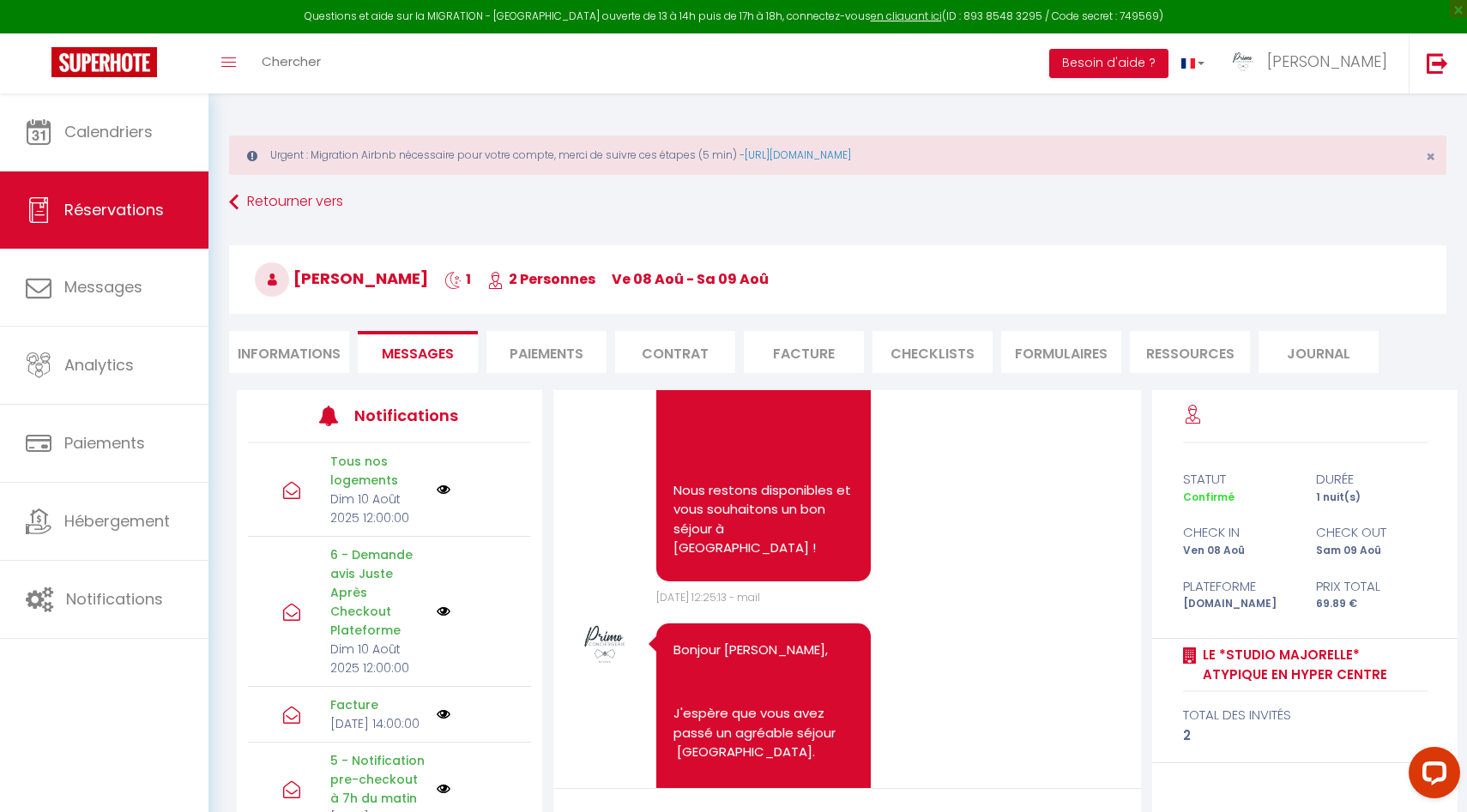
scroll to position [5302, 0]
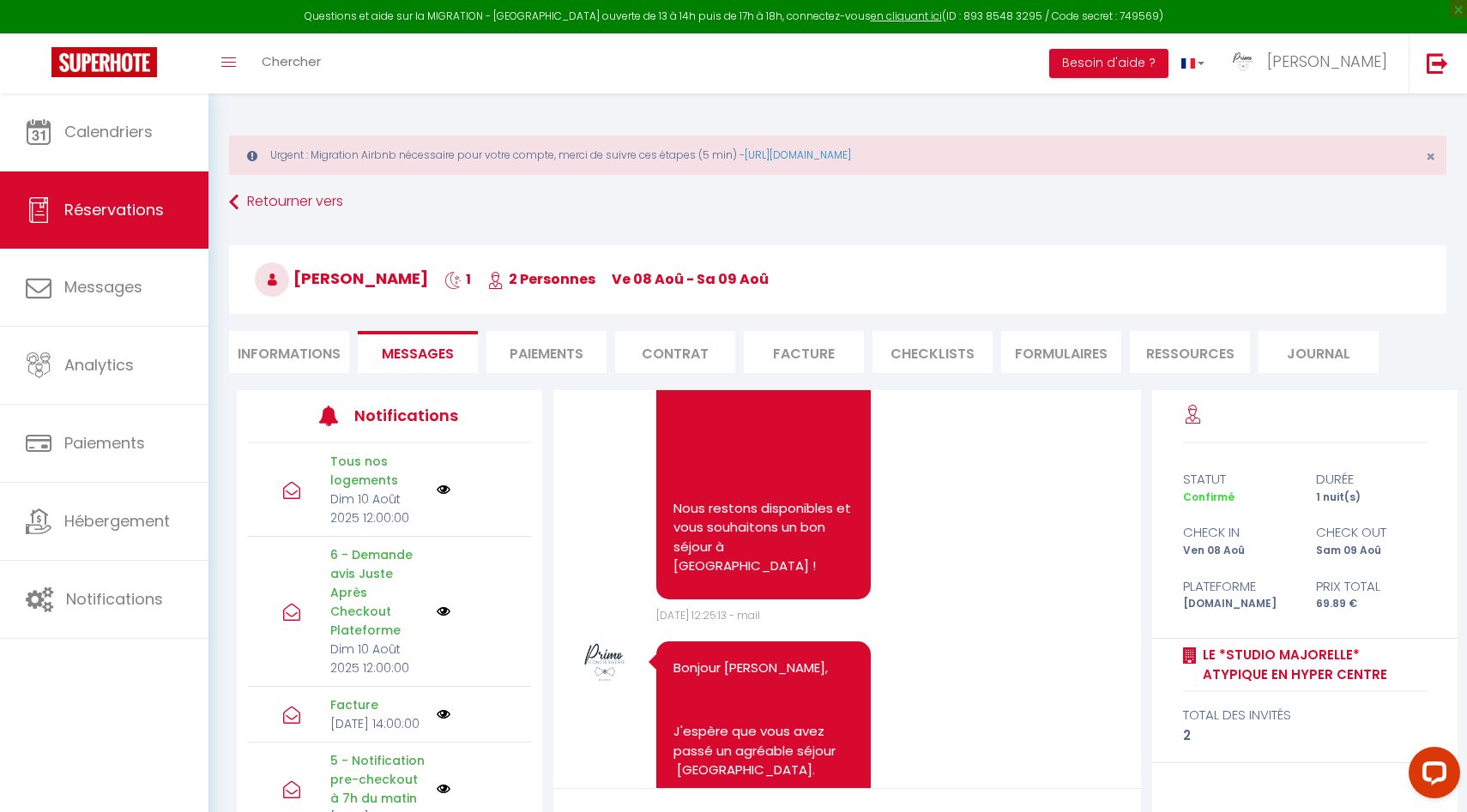
click at [767, 262] on link "https://nevers.primoconciergerie.fr/oesidj-86543/" at bounding box center [741, 252] width 134 height 18
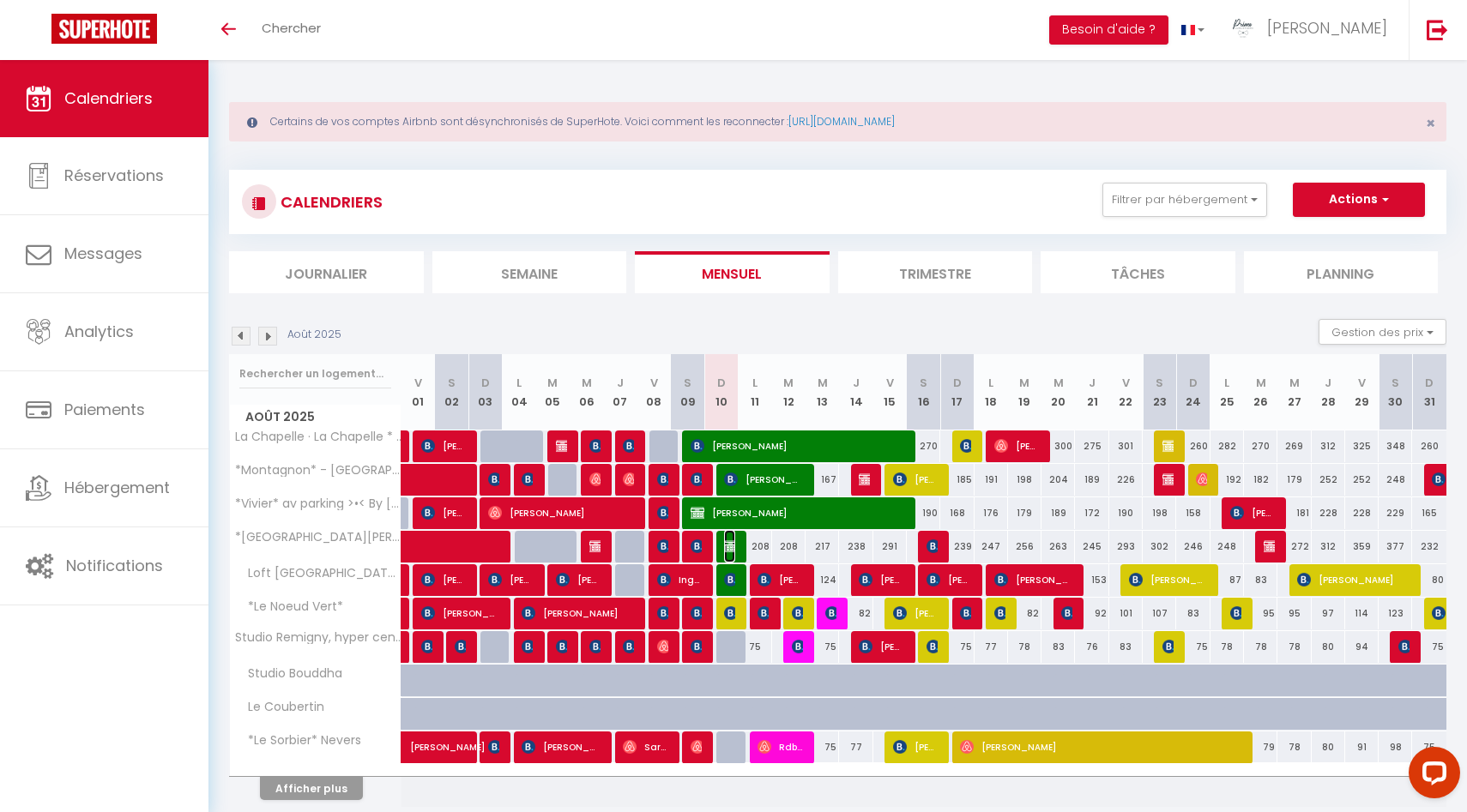
click at [730, 545] on img at bounding box center [730, 546] width 14 height 14
select select "OK"
select select "1"
select select "0"
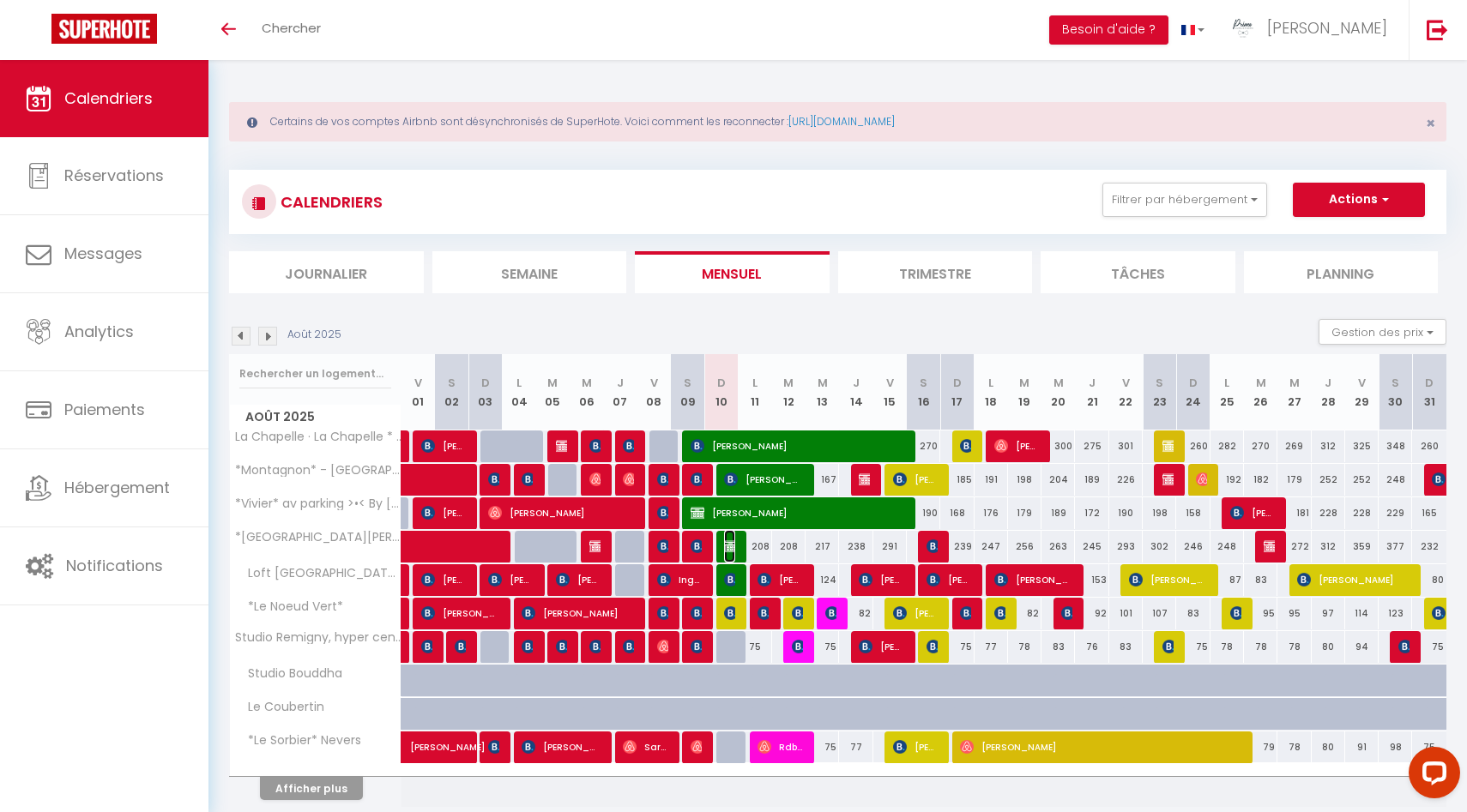
select select "1"
select select
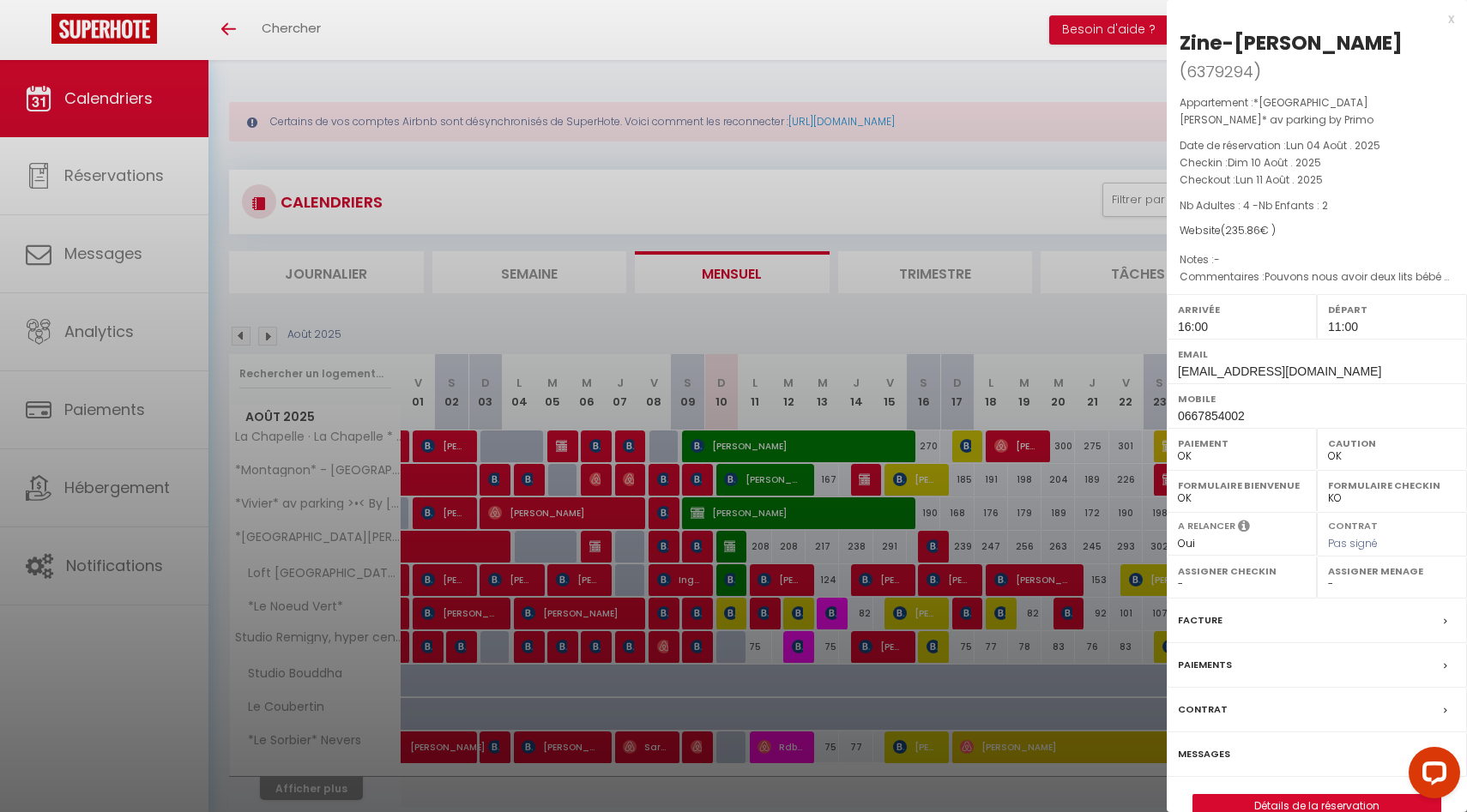
click at [329, 774] on div at bounding box center [733, 406] width 1467 height 812
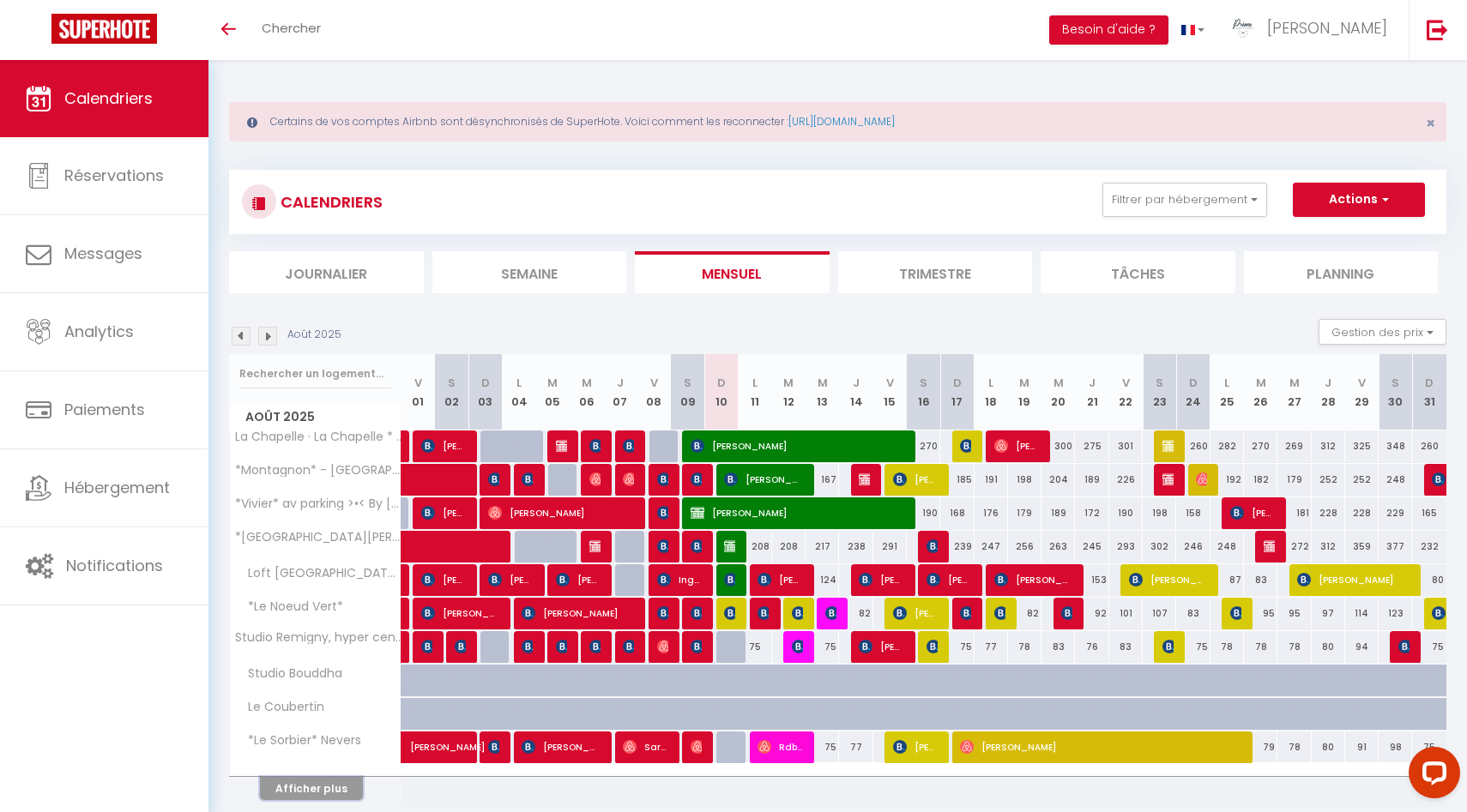
click at [331, 787] on button "Afficher plus" at bounding box center [311, 788] width 103 height 24
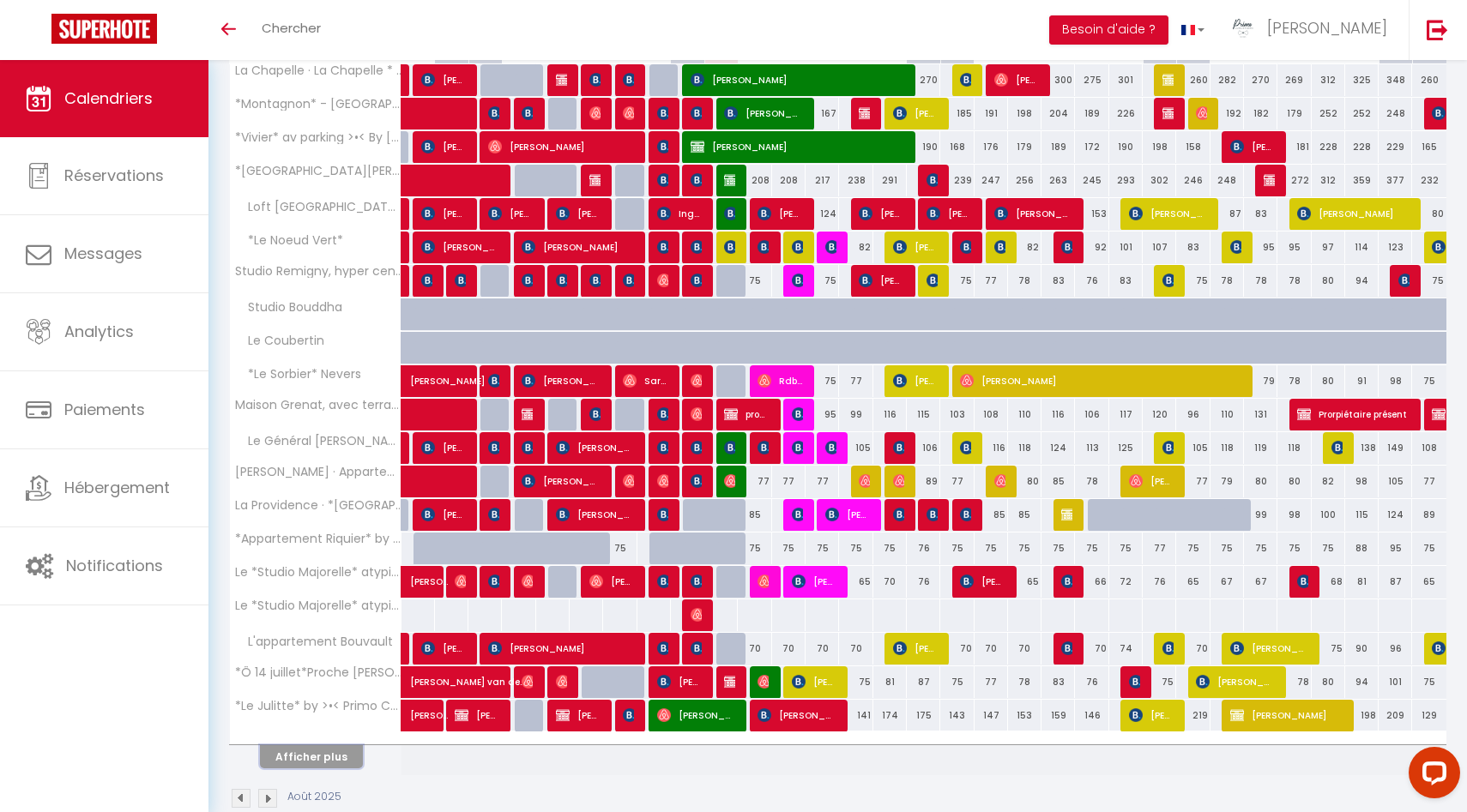
scroll to position [399, 0]
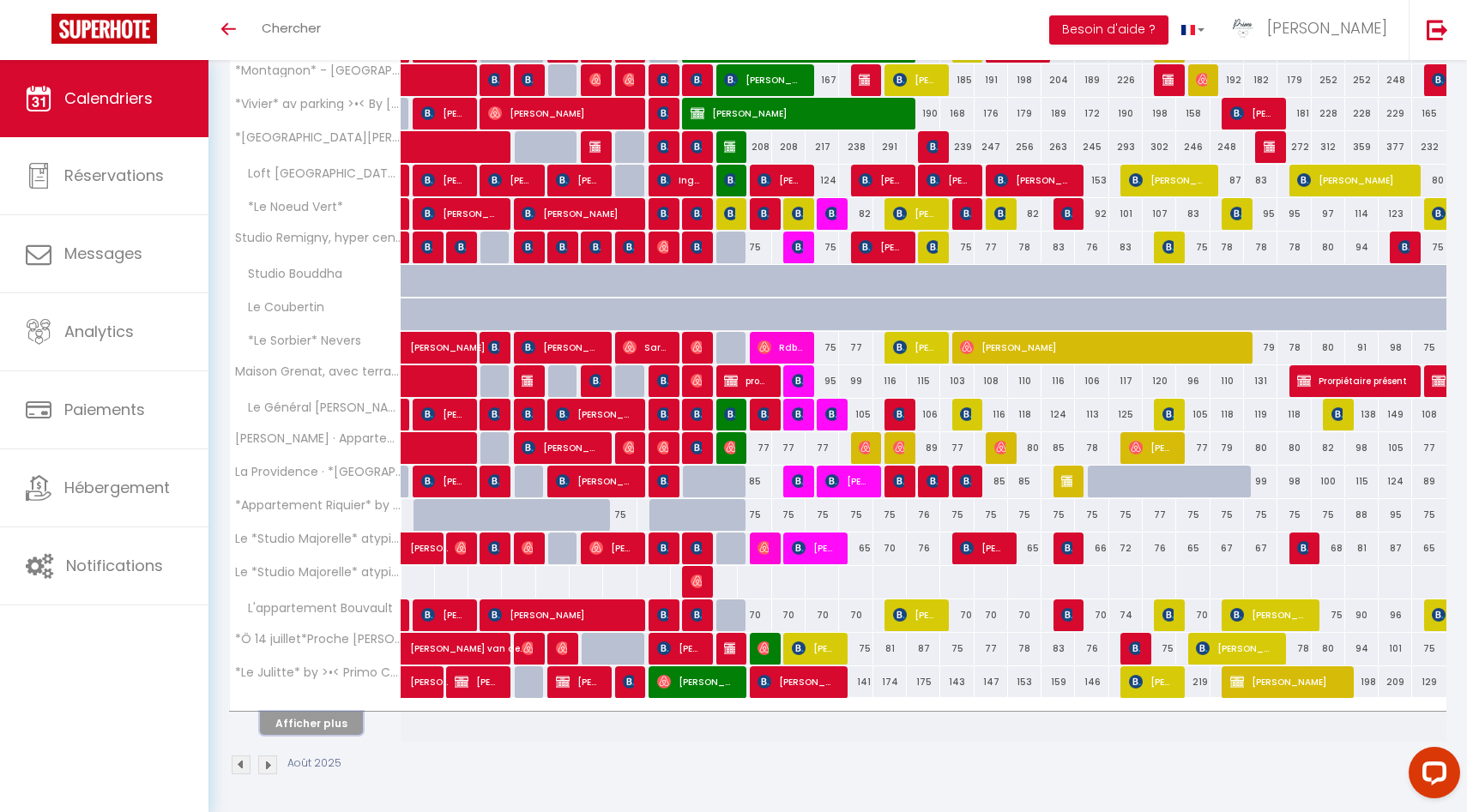
click at [339, 719] on button "Afficher plus" at bounding box center [311, 723] width 103 height 24
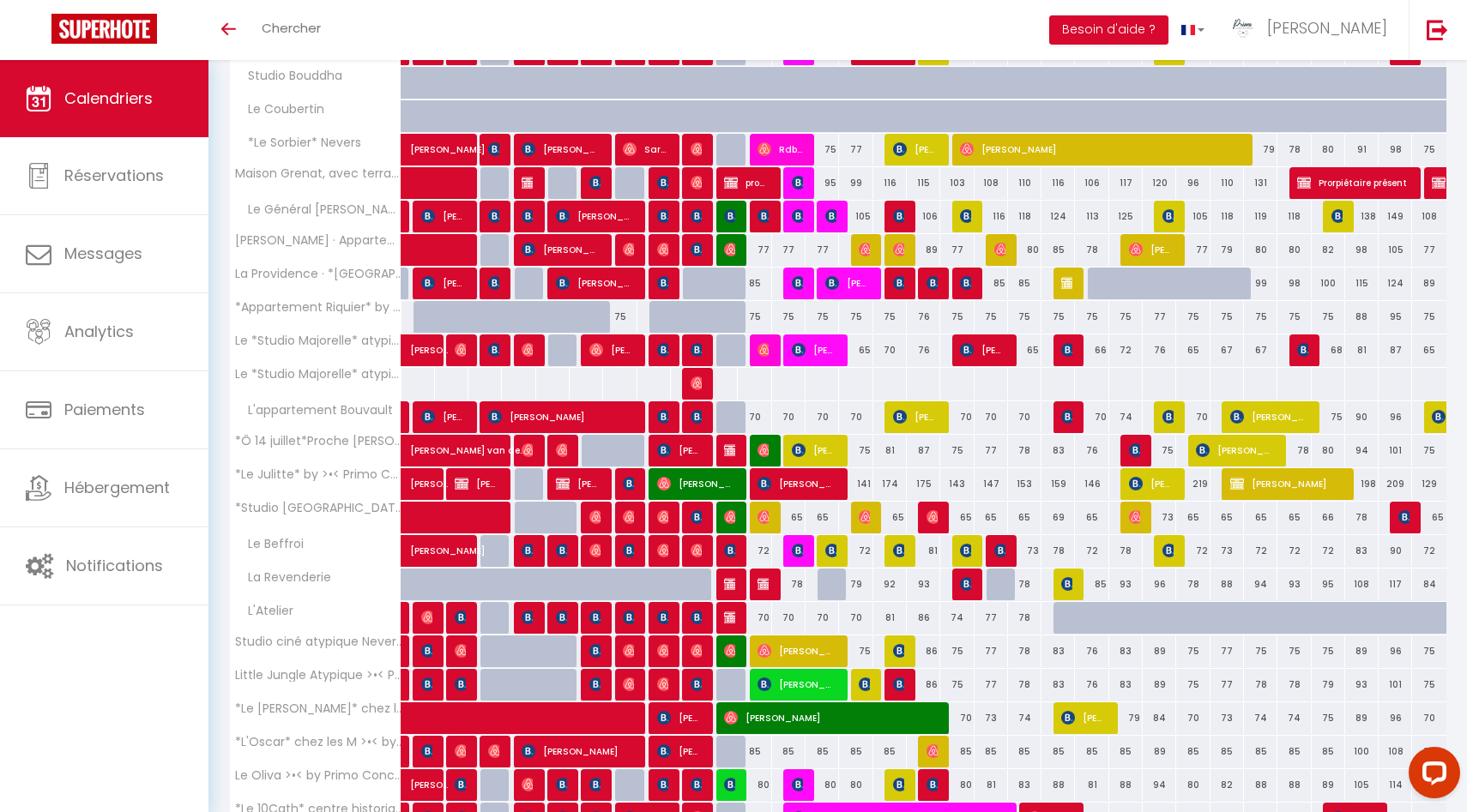
scroll to position [601, 0]
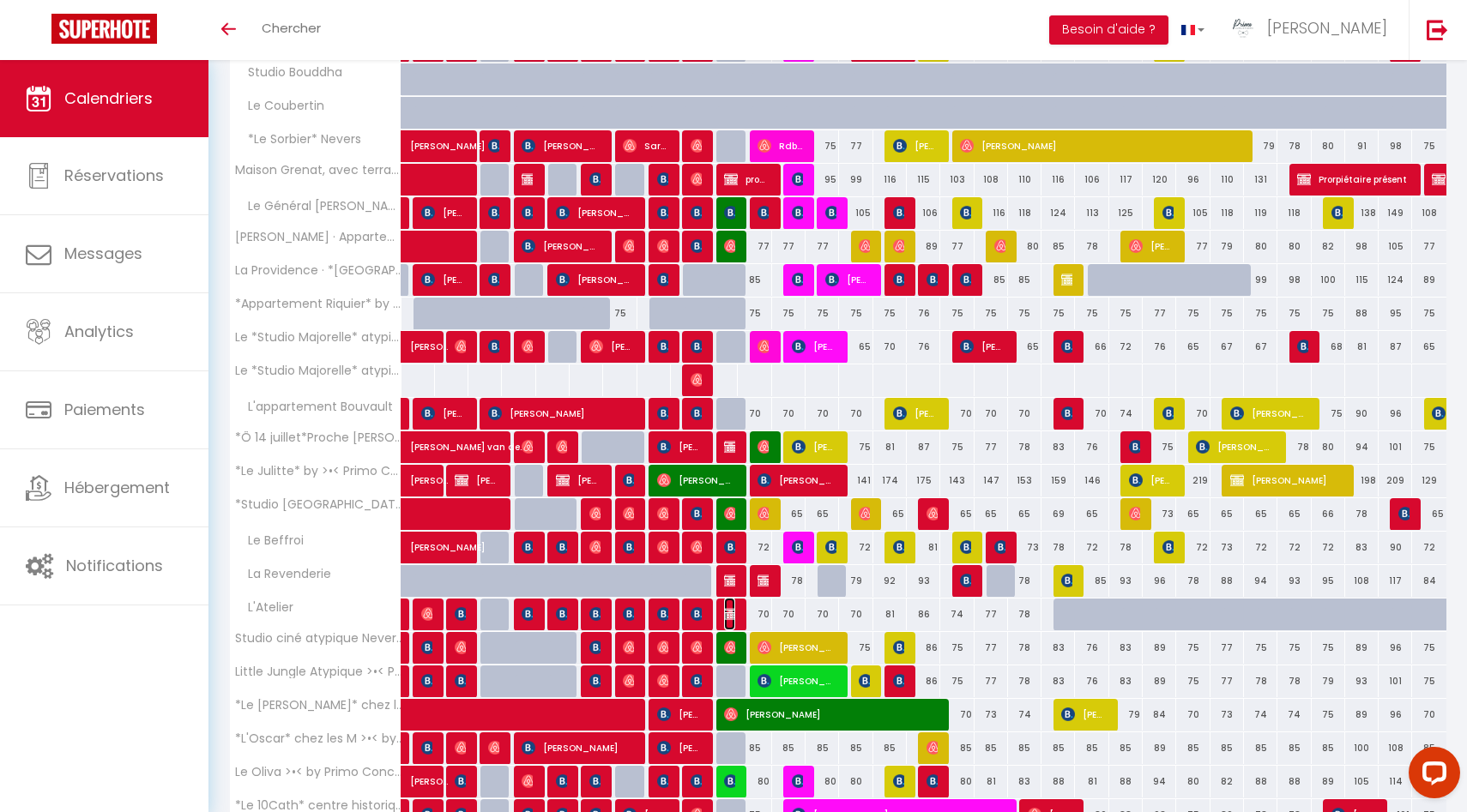
click at [725, 614] on img at bounding box center [730, 614] width 14 height 14
select select "KO"
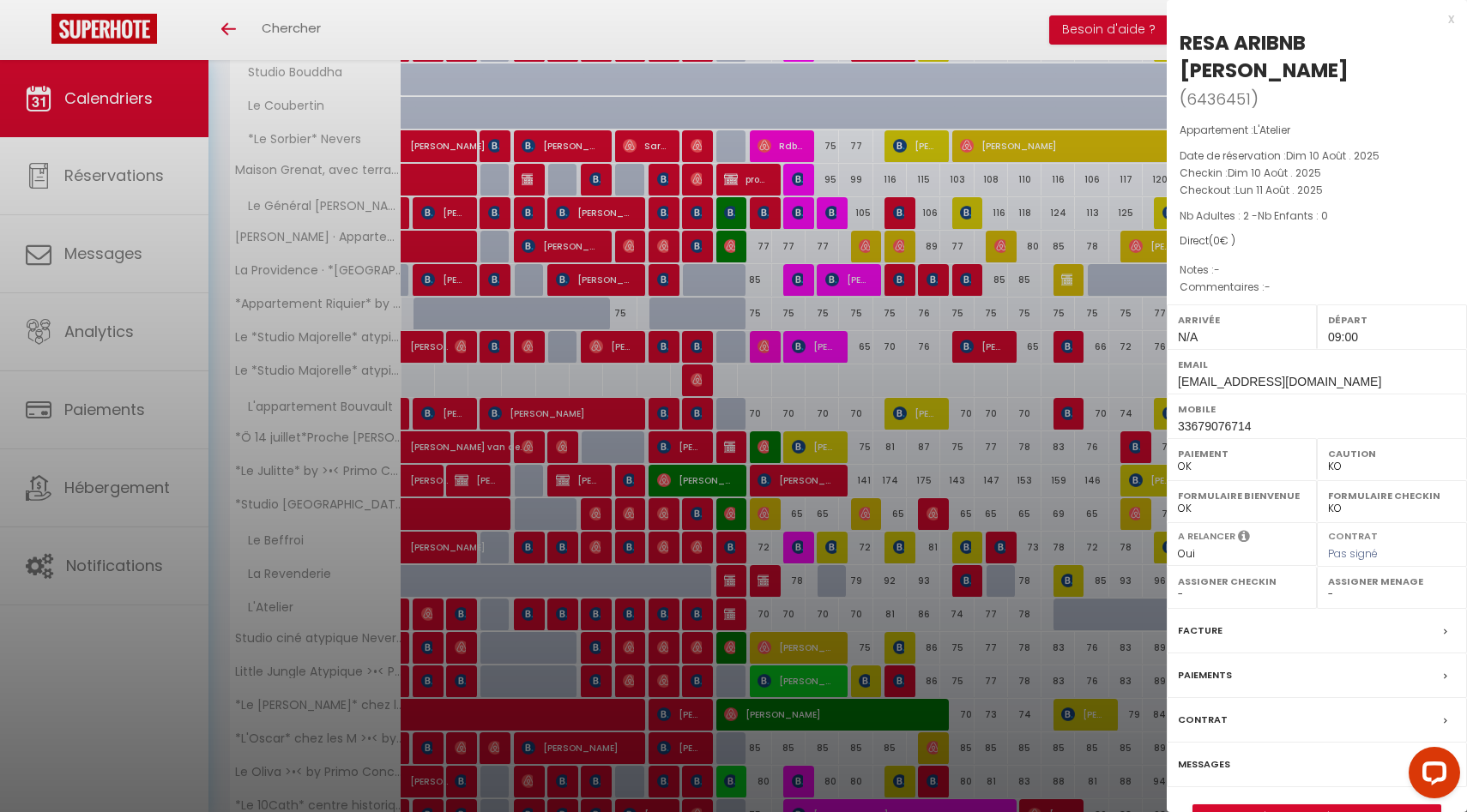
click at [725, 614] on div at bounding box center [733, 406] width 1467 height 812
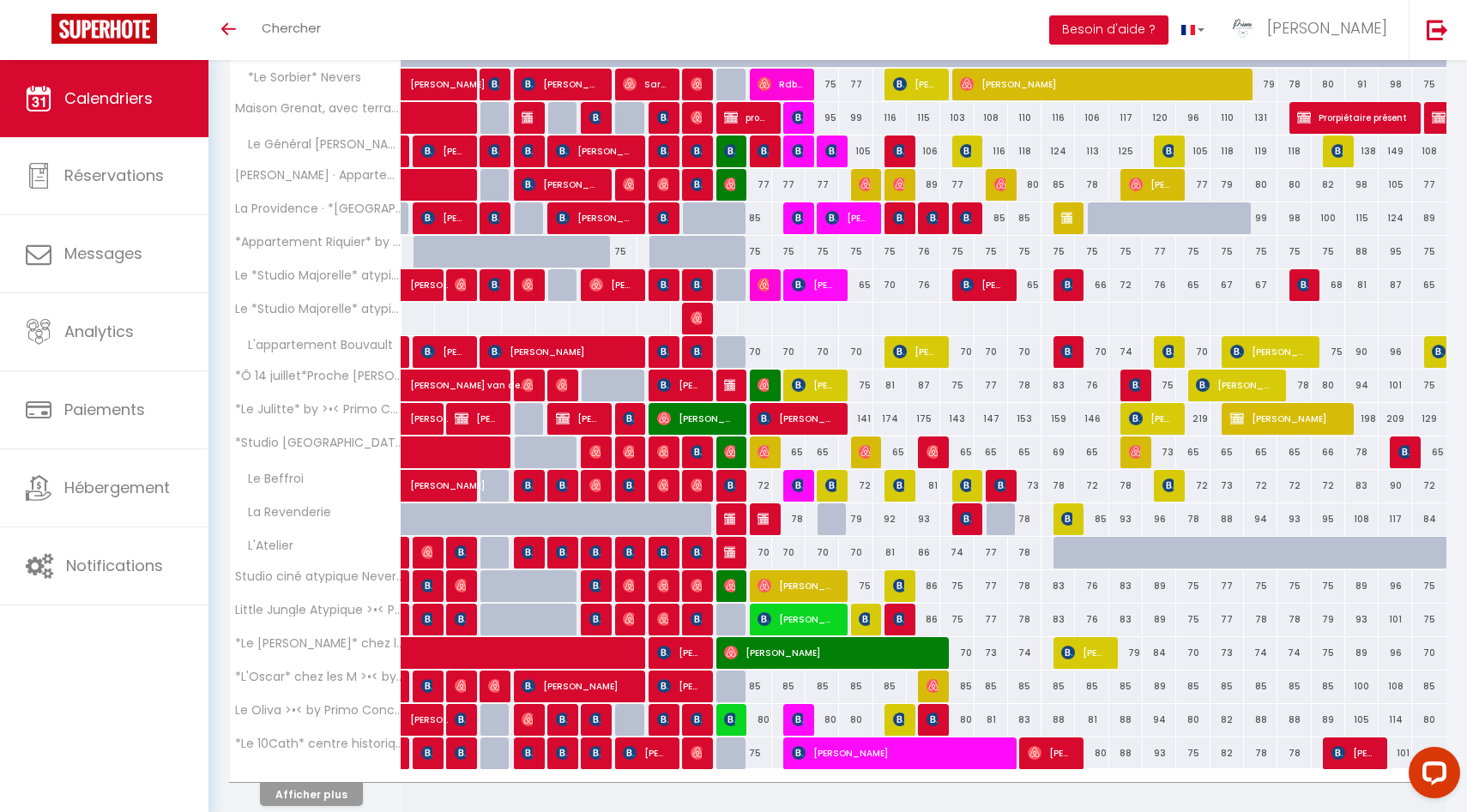
scroll to position [682, 0]
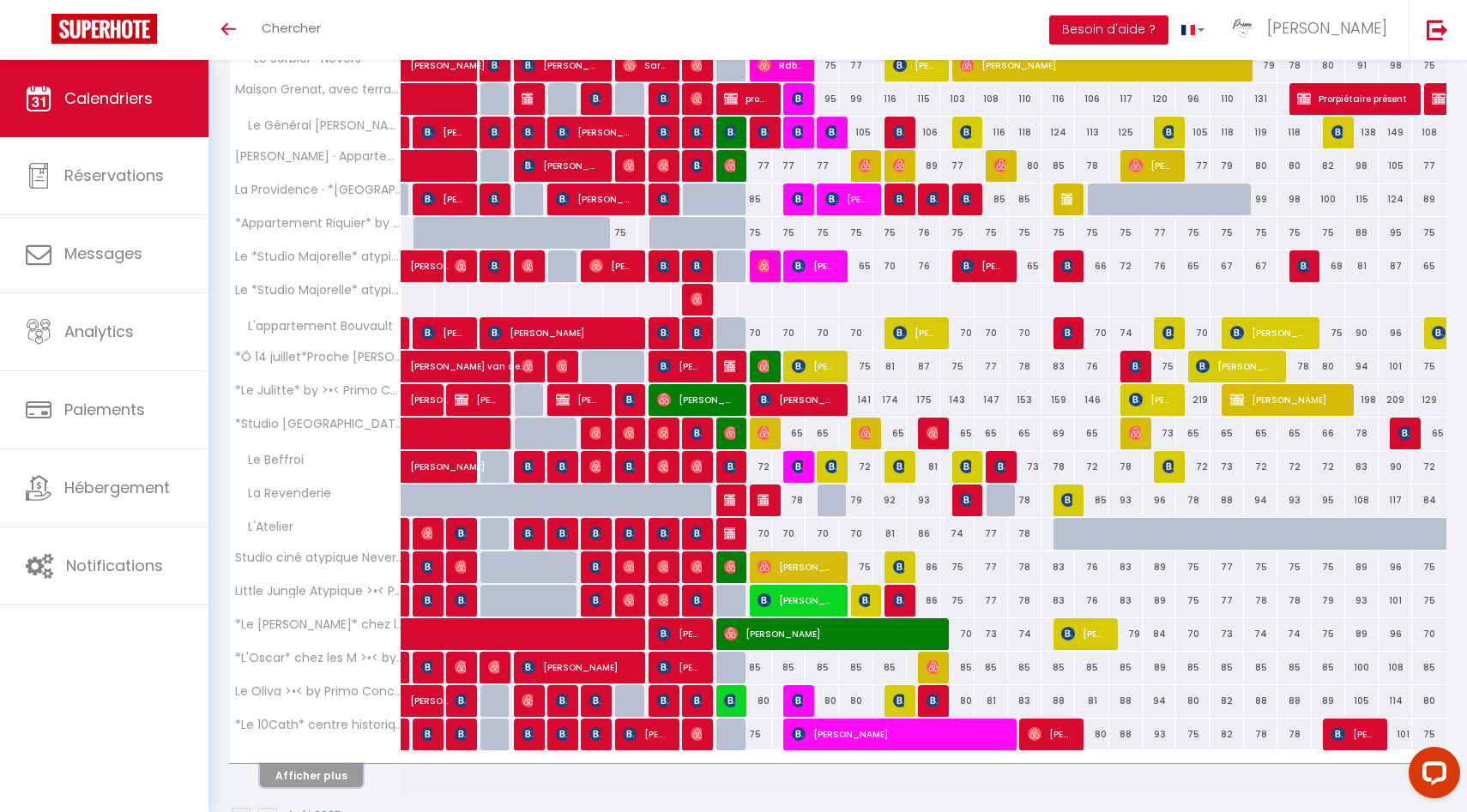
click at [311, 779] on button "Afficher plus" at bounding box center [311, 775] width 103 height 24
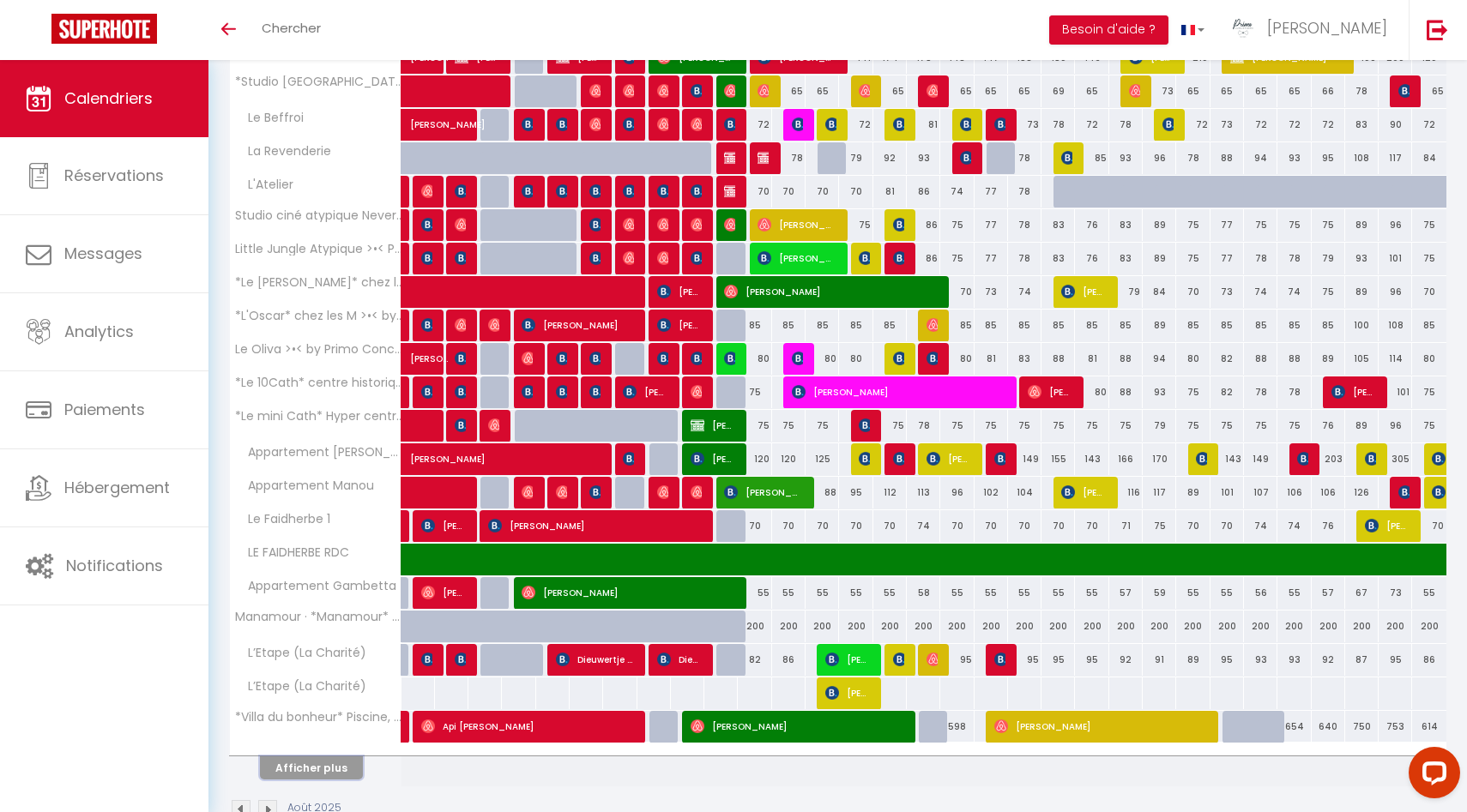
scroll to position [1068, 0]
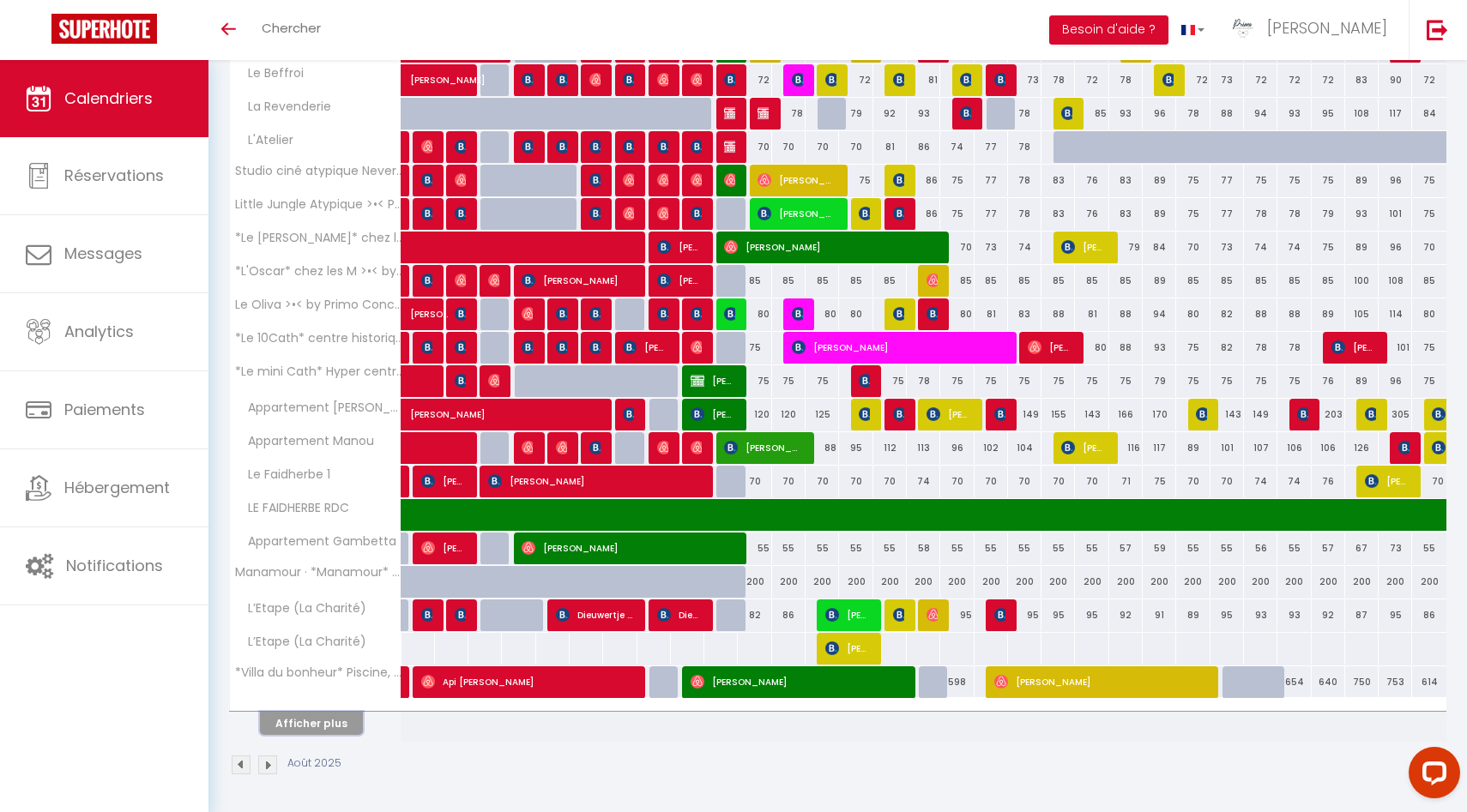
click at [312, 725] on button "Afficher plus" at bounding box center [311, 723] width 103 height 24
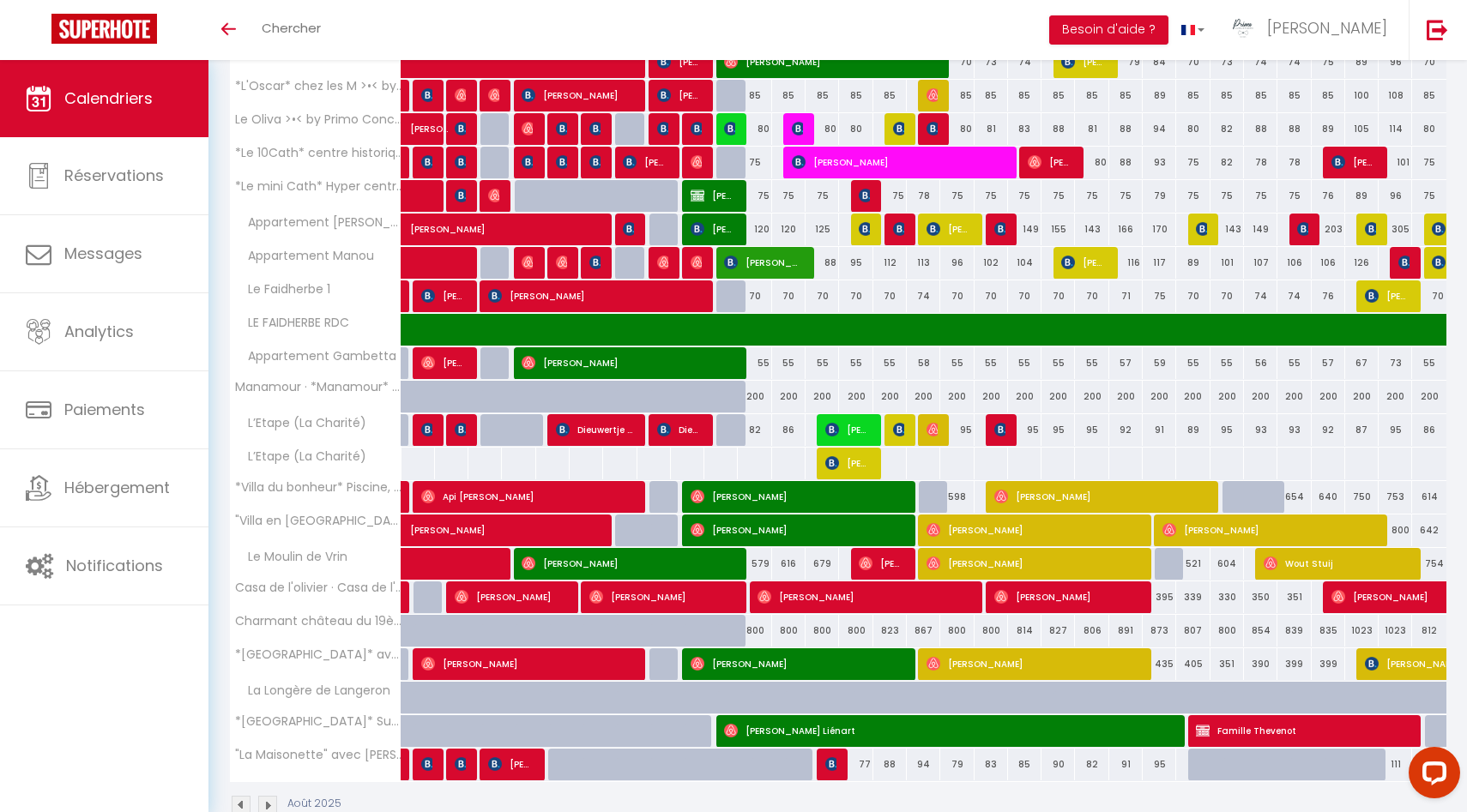
scroll to position [1294, 0]
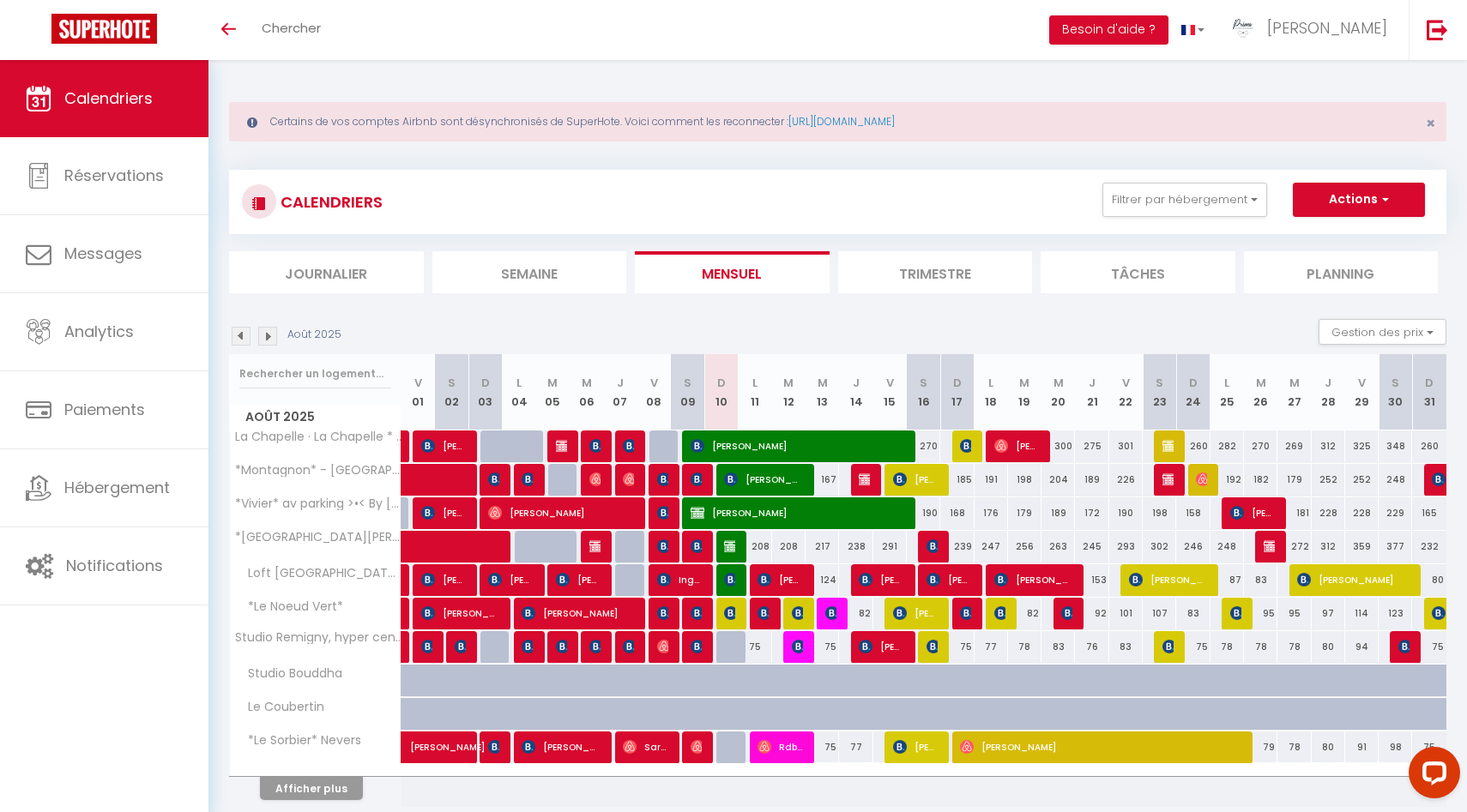
click at [1353, 271] on li "Planning" at bounding box center [1341, 272] width 195 height 42
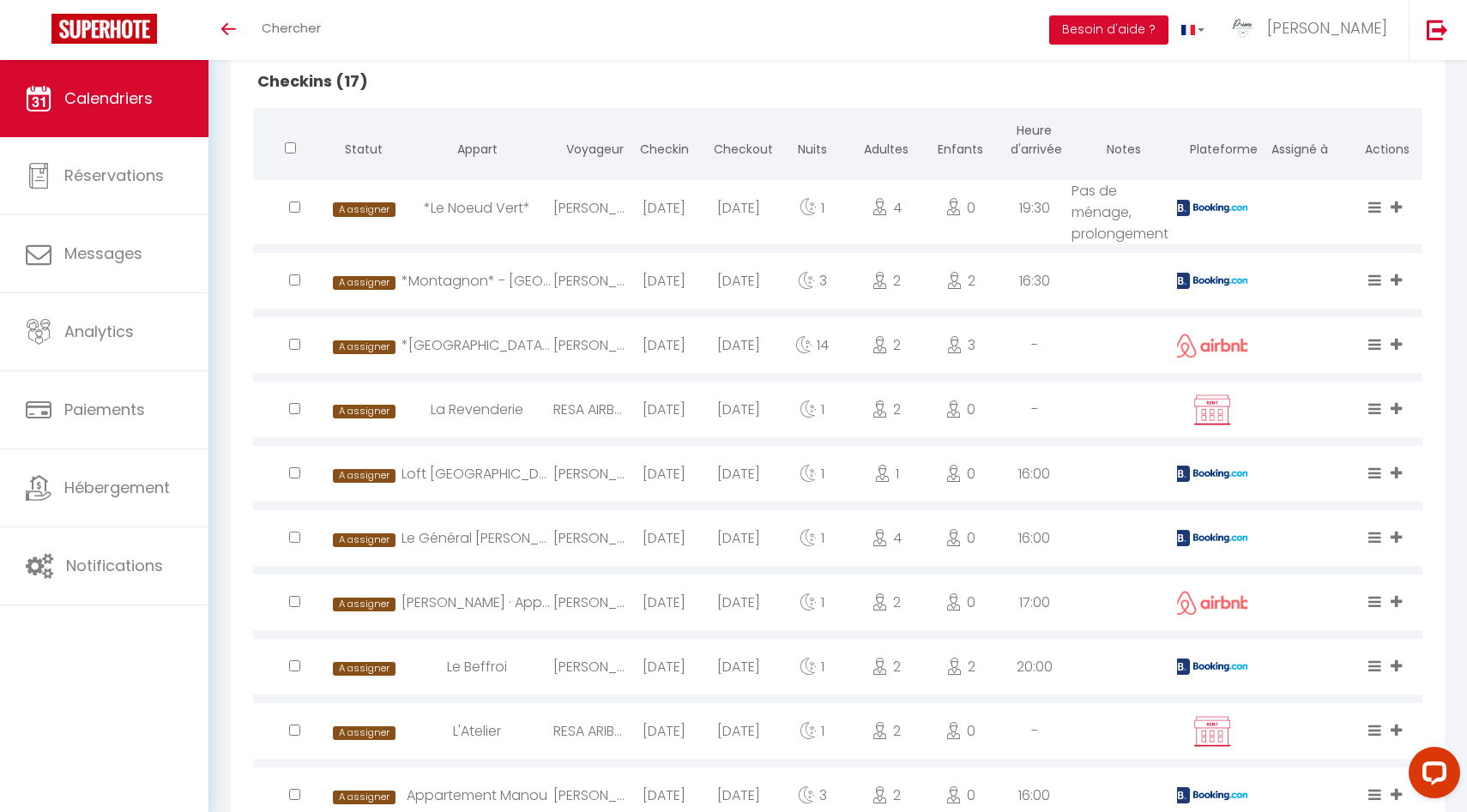
scroll to position [288, 0]
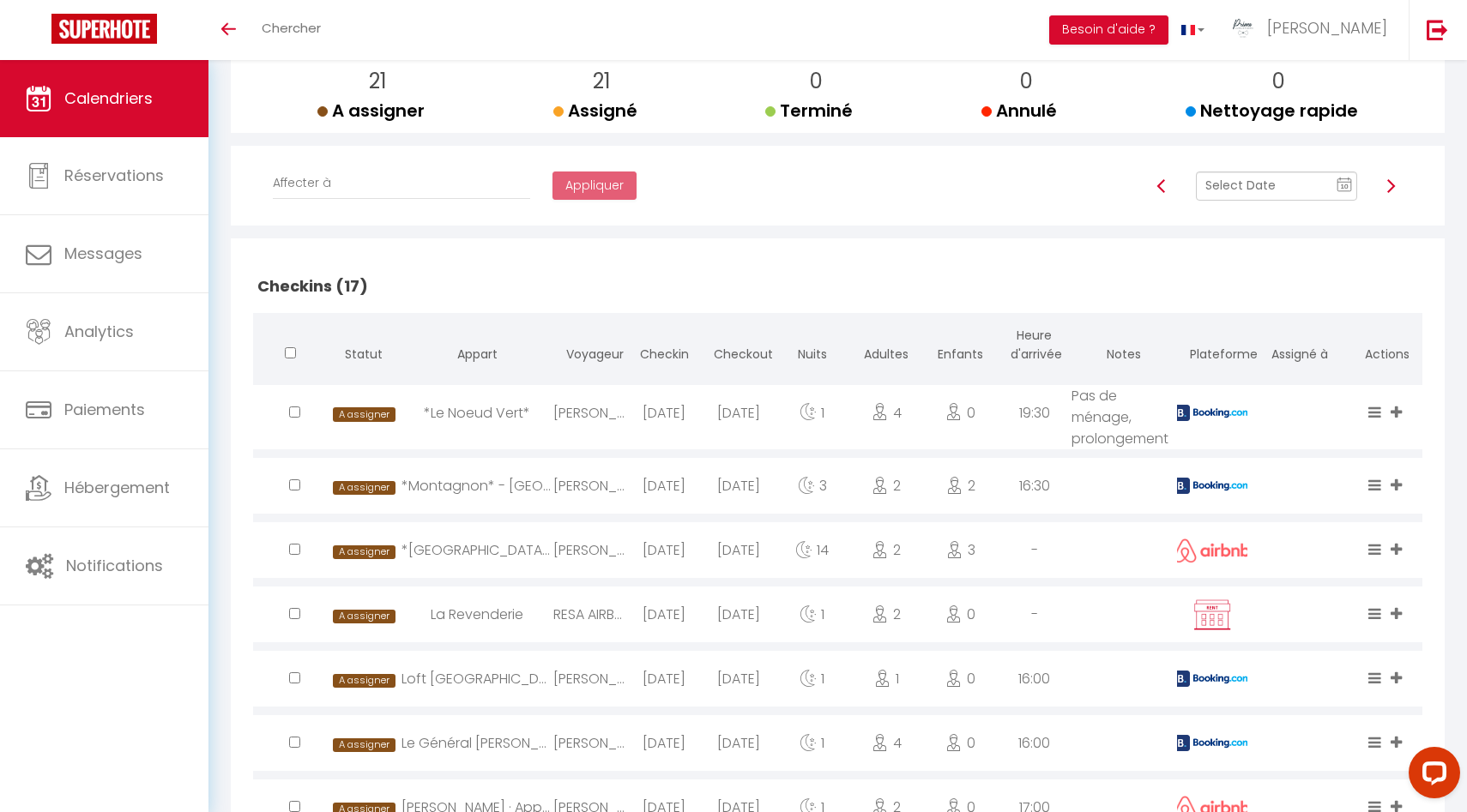
click at [1389, 184] on img at bounding box center [1391, 186] width 14 height 14
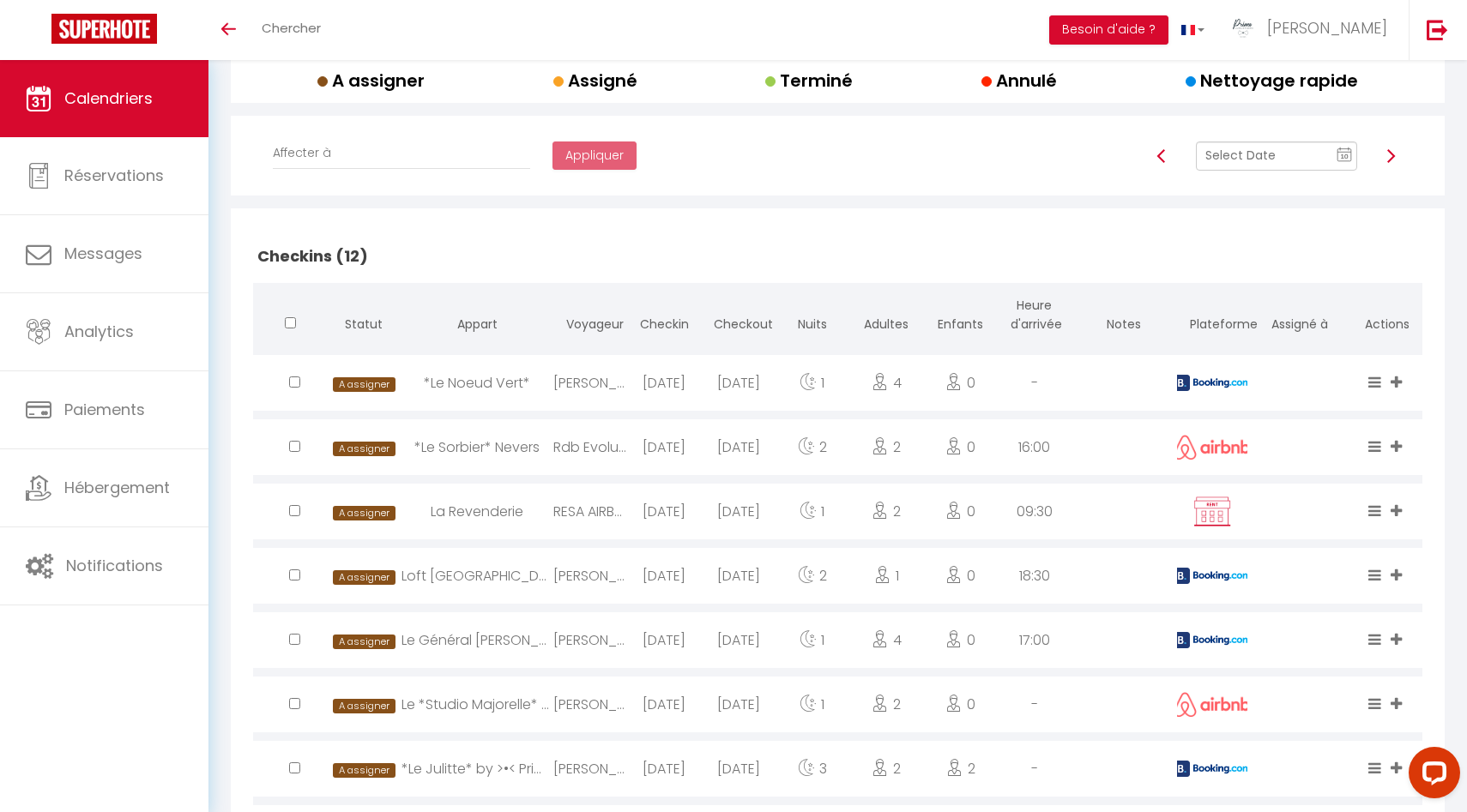
scroll to position [0, 0]
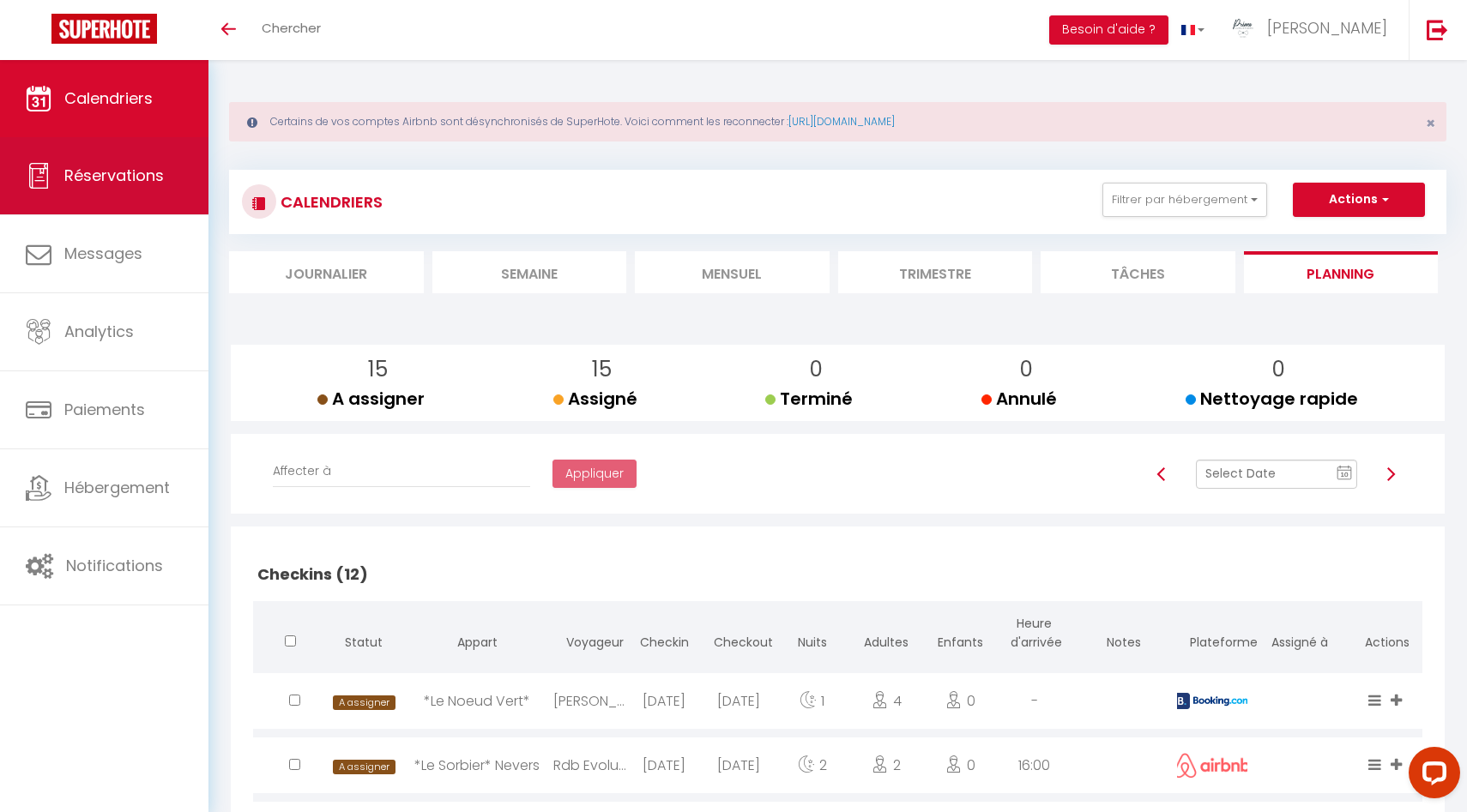
click at [89, 181] on span "Réservations" at bounding box center [114, 175] width 100 height 22
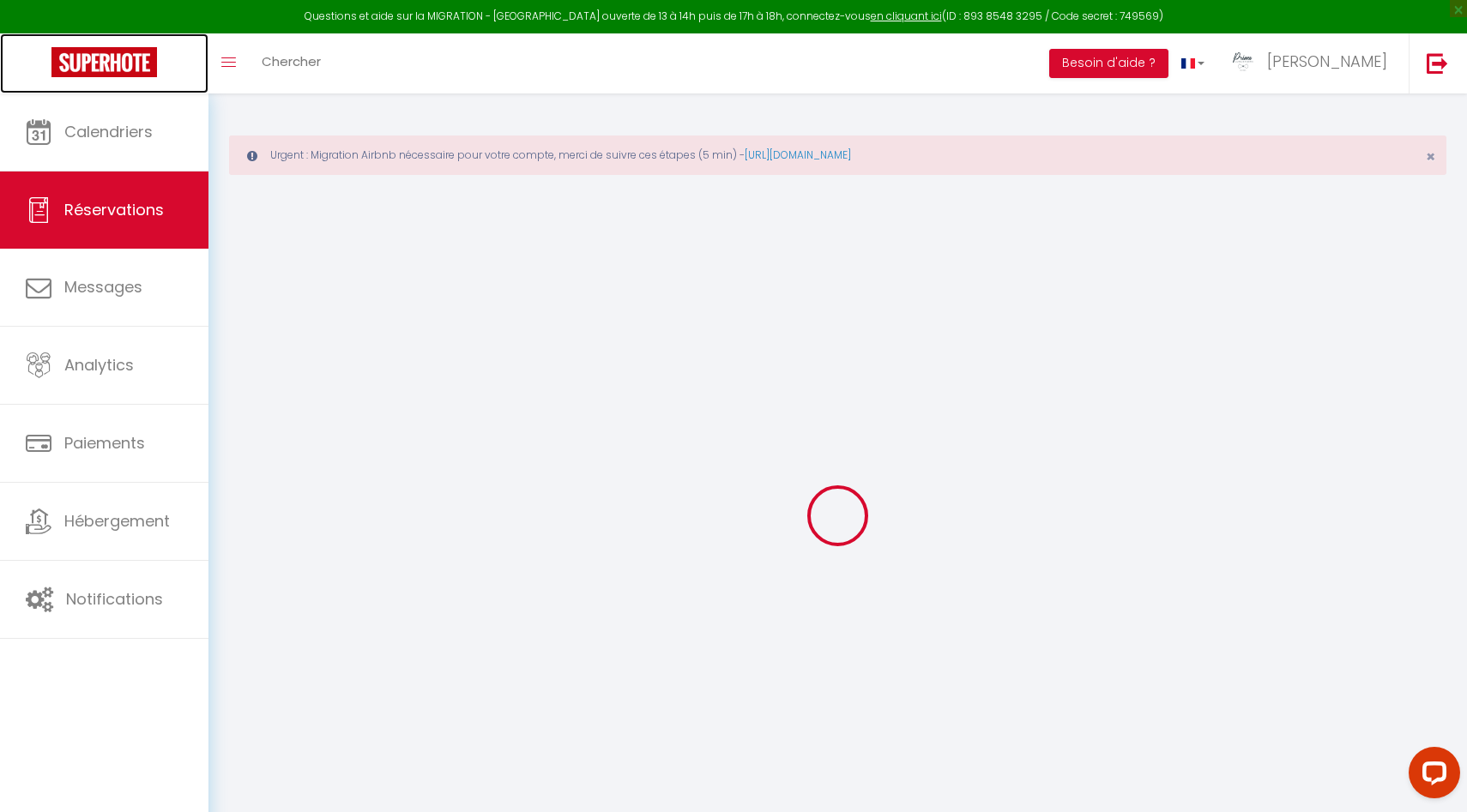
click at [129, 87] on link at bounding box center [104, 64] width 208 height 60
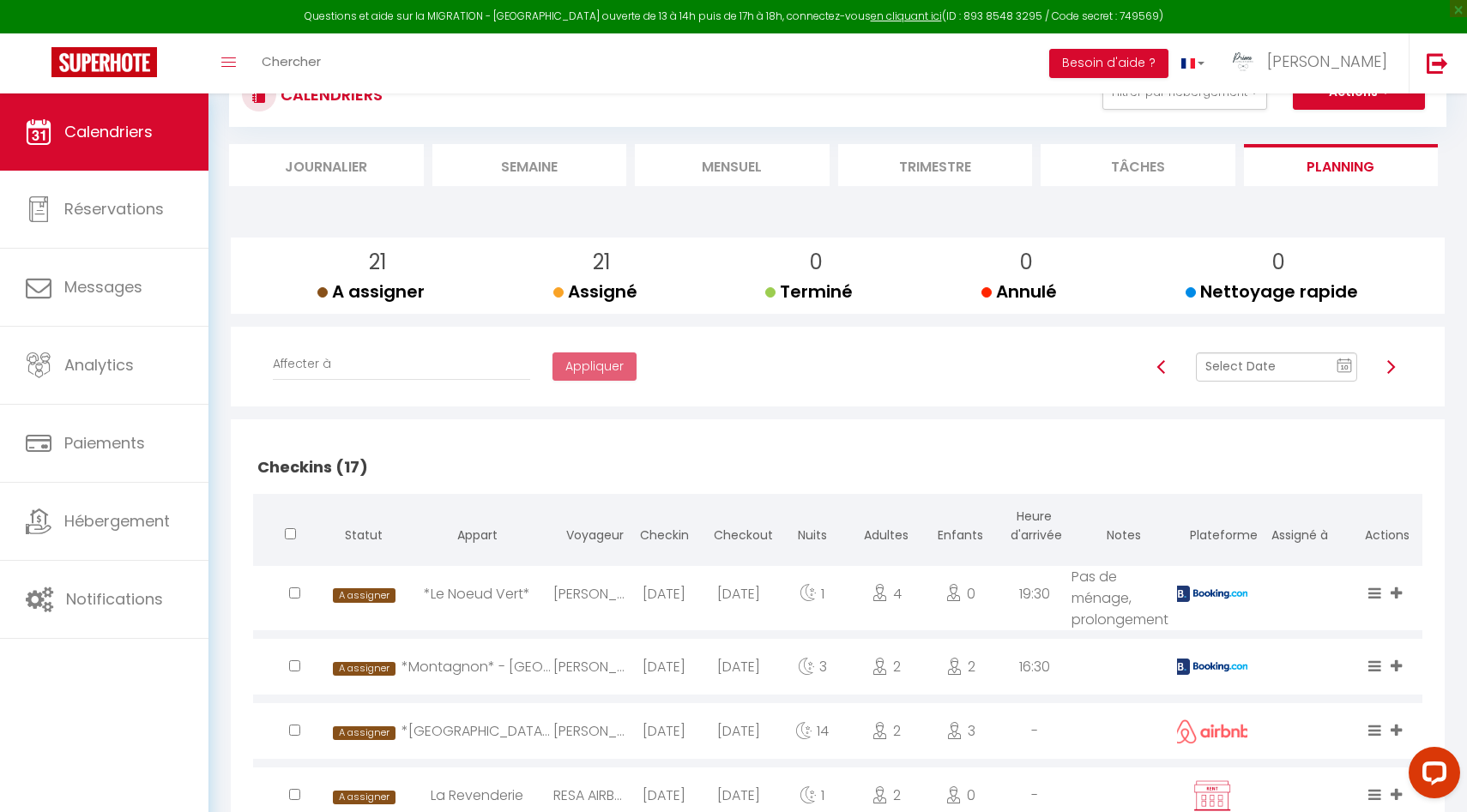
scroll to position [152, 0]
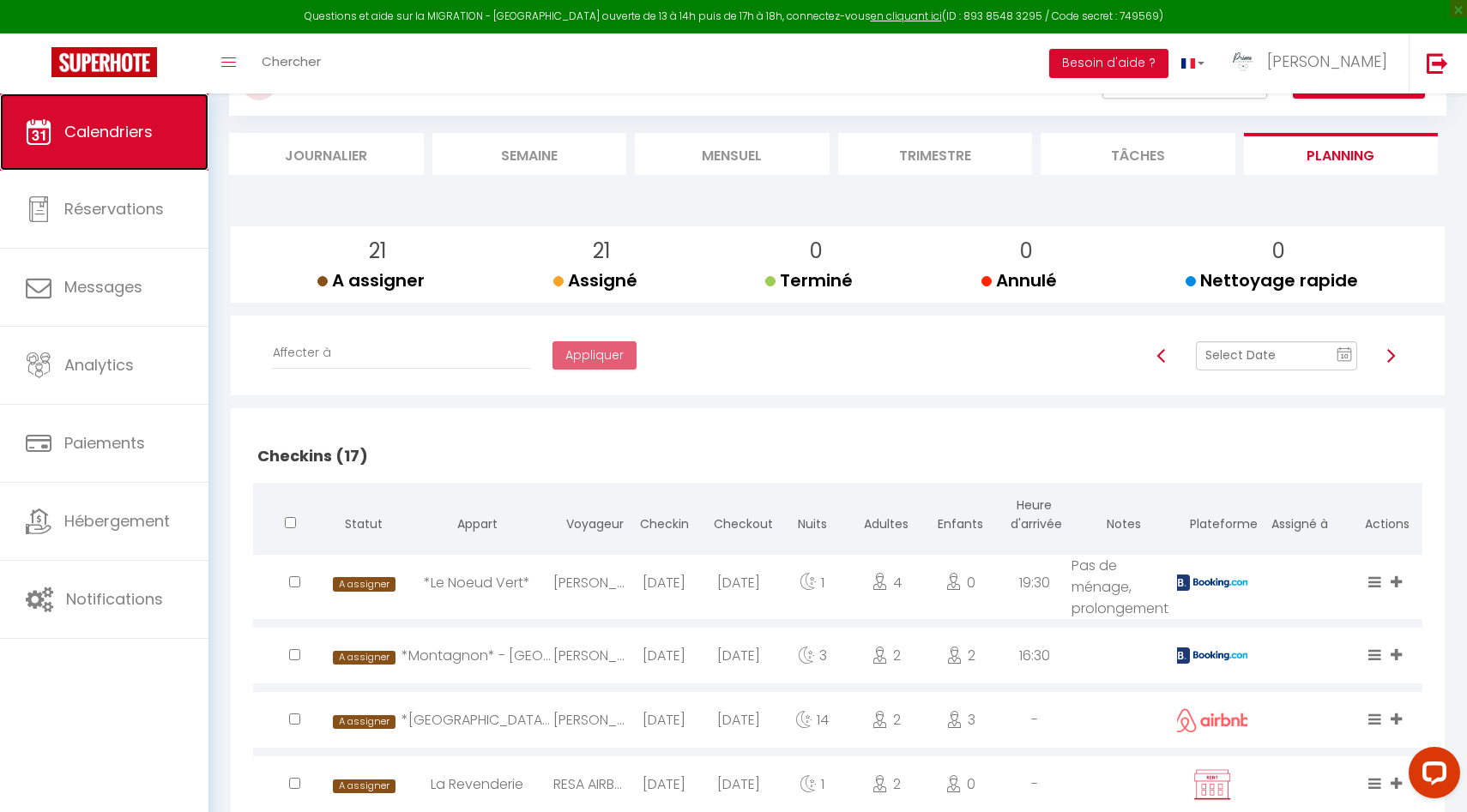
click at [151, 122] on span "Calendriers" at bounding box center [108, 131] width 89 height 22
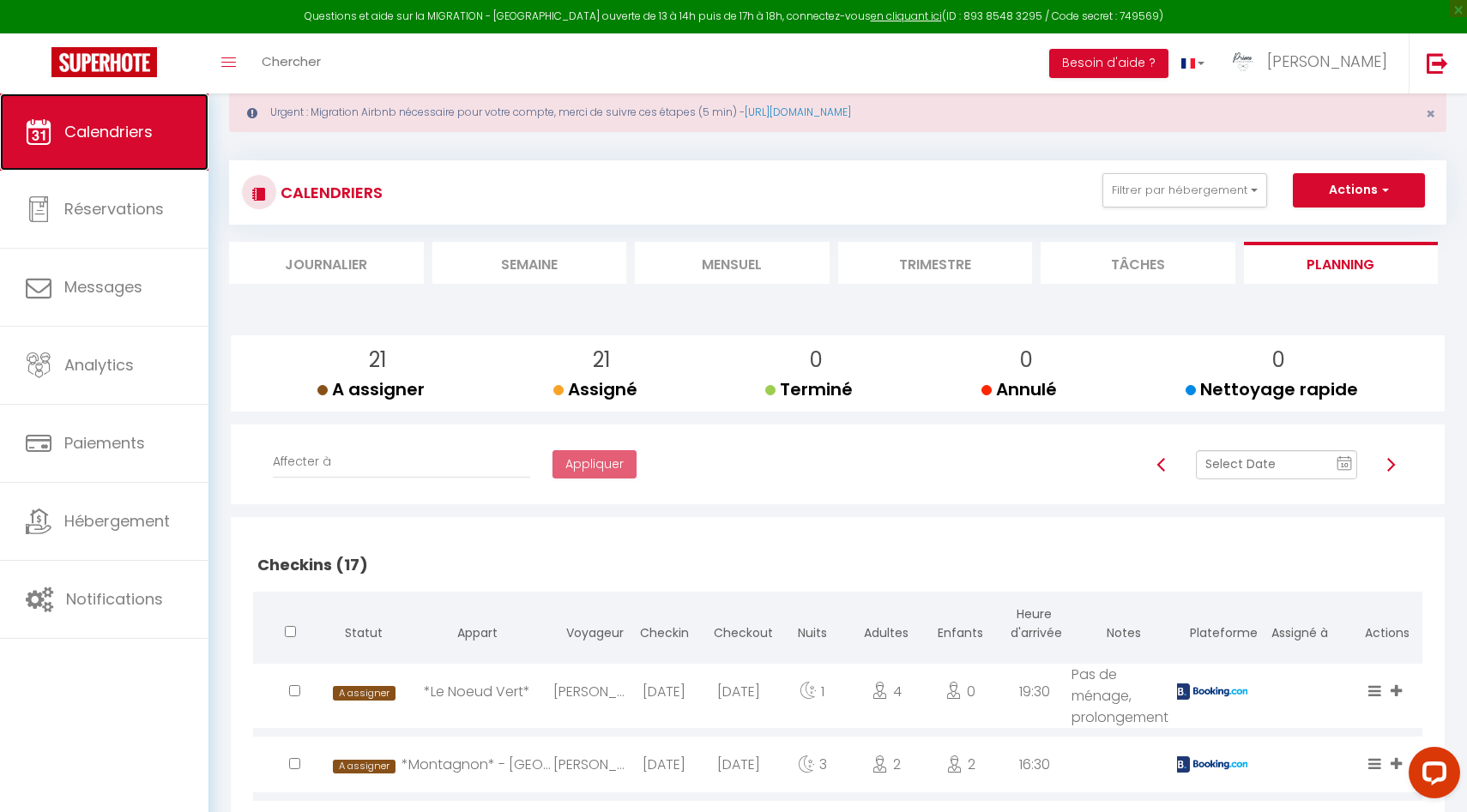
scroll to position [0, 0]
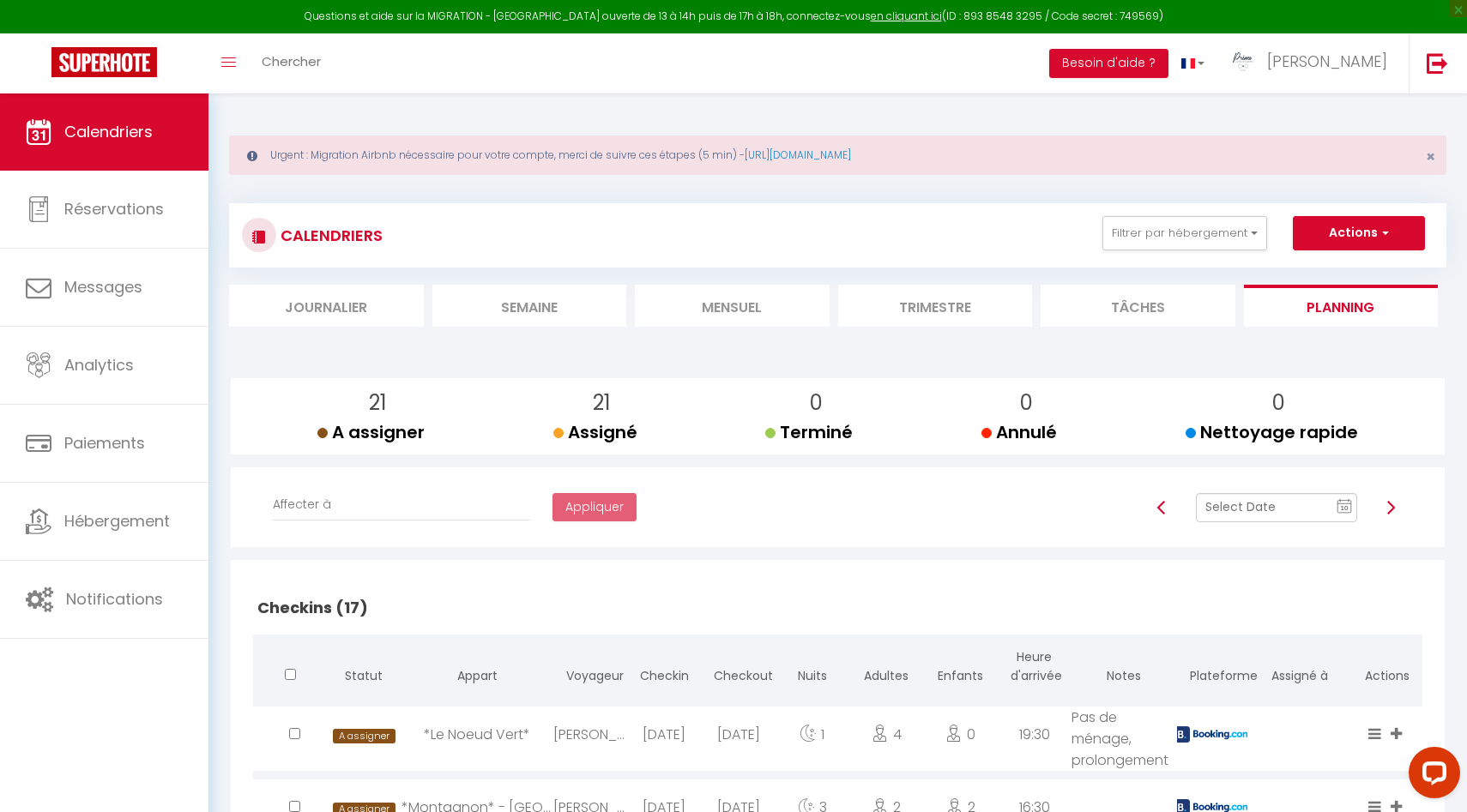
click at [735, 326] on li "Mensuel" at bounding box center [732, 305] width 195 height 42
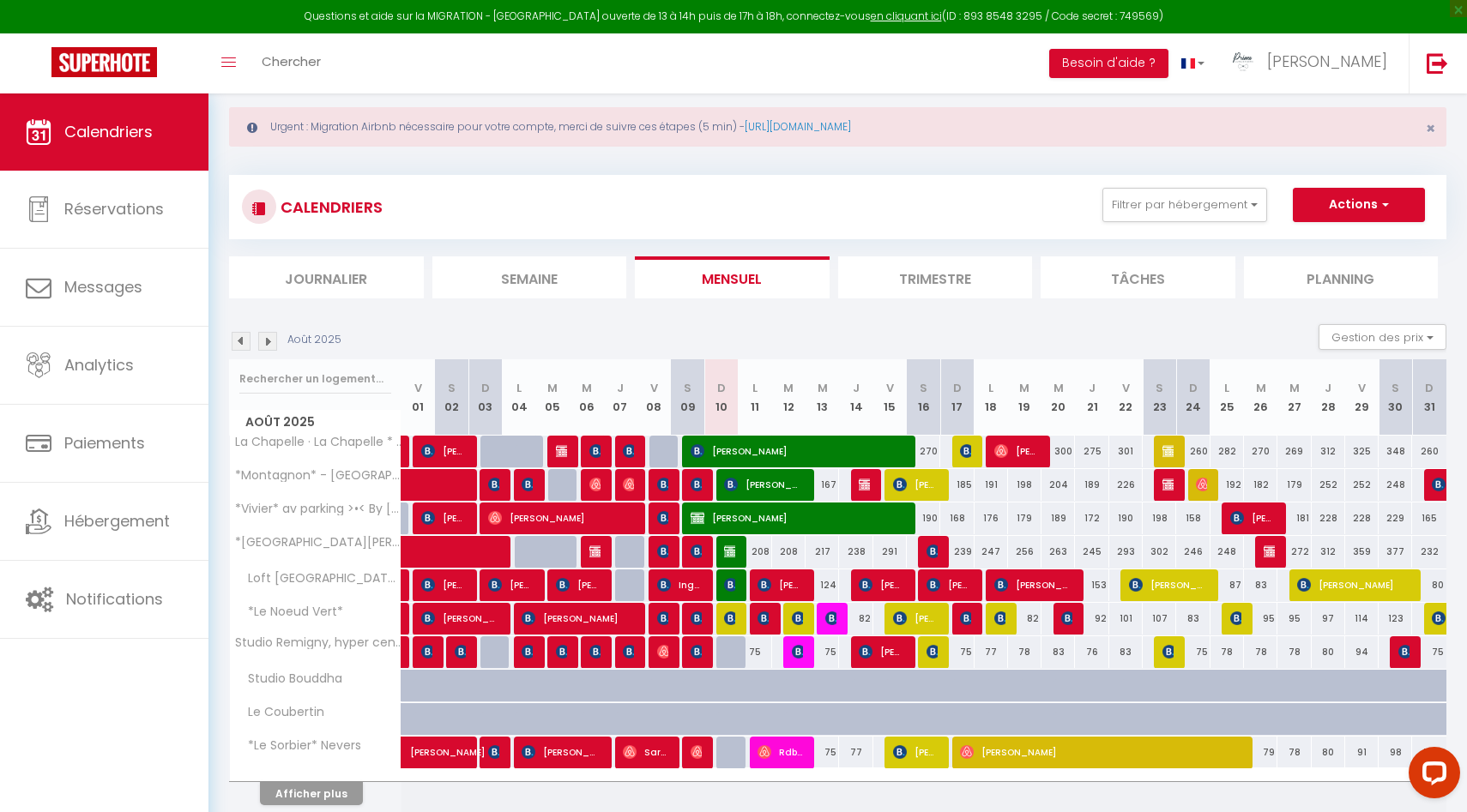
scroll to position [52, 0]
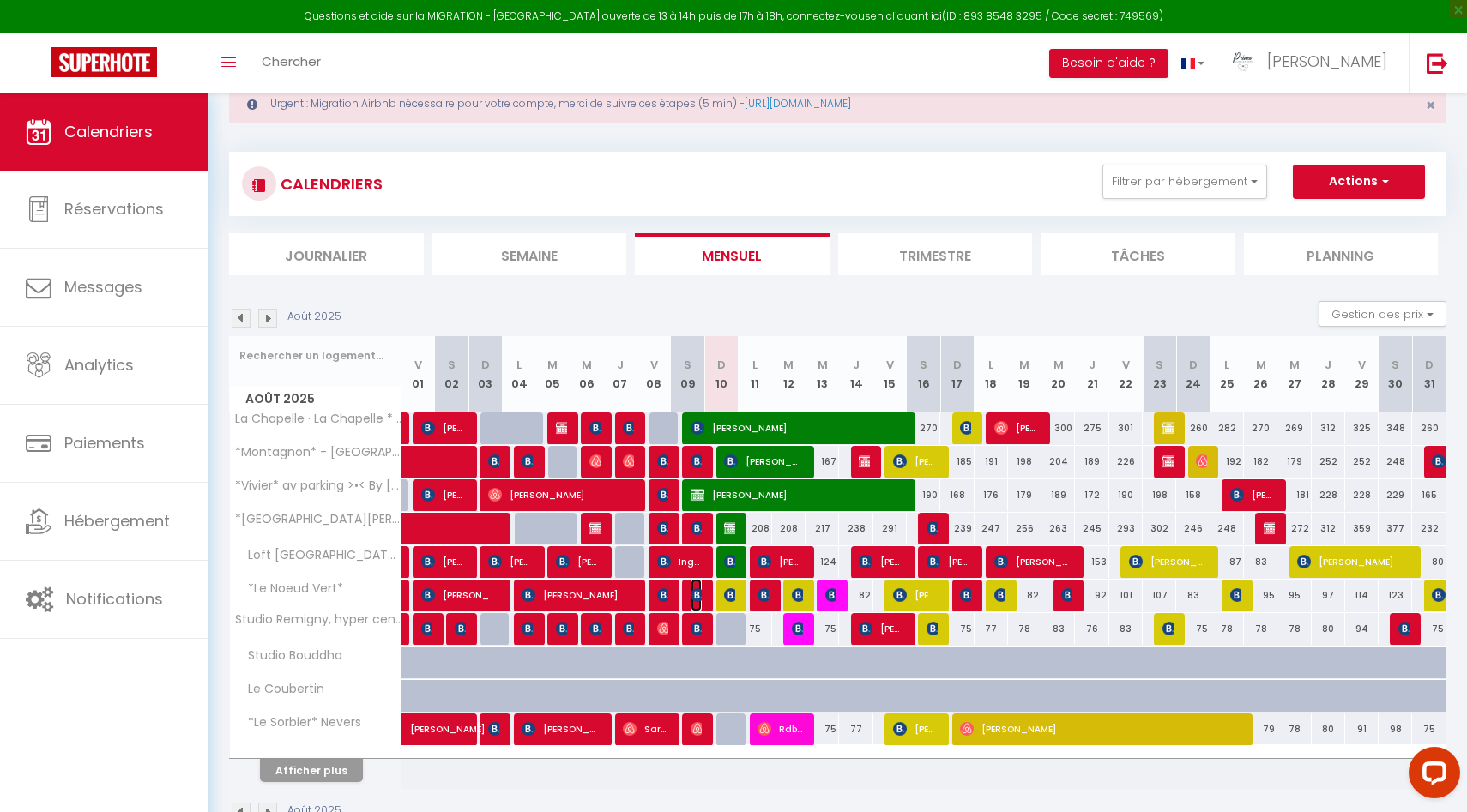
click at [697, 593] on img at bounding box center [697, 595] width 14 height 14
select select "OK"
select select "1"
select select "0"
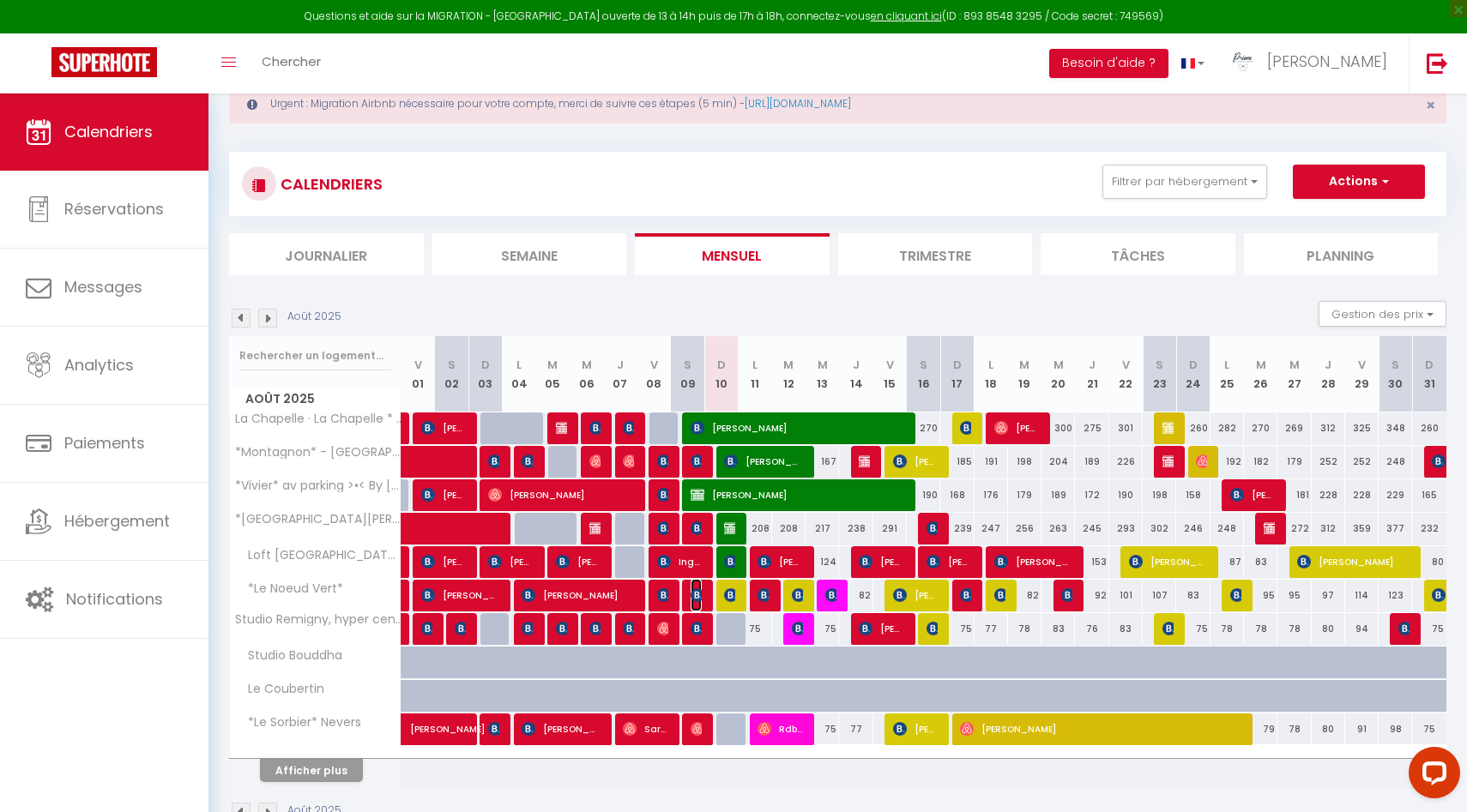
select select "1"
select select
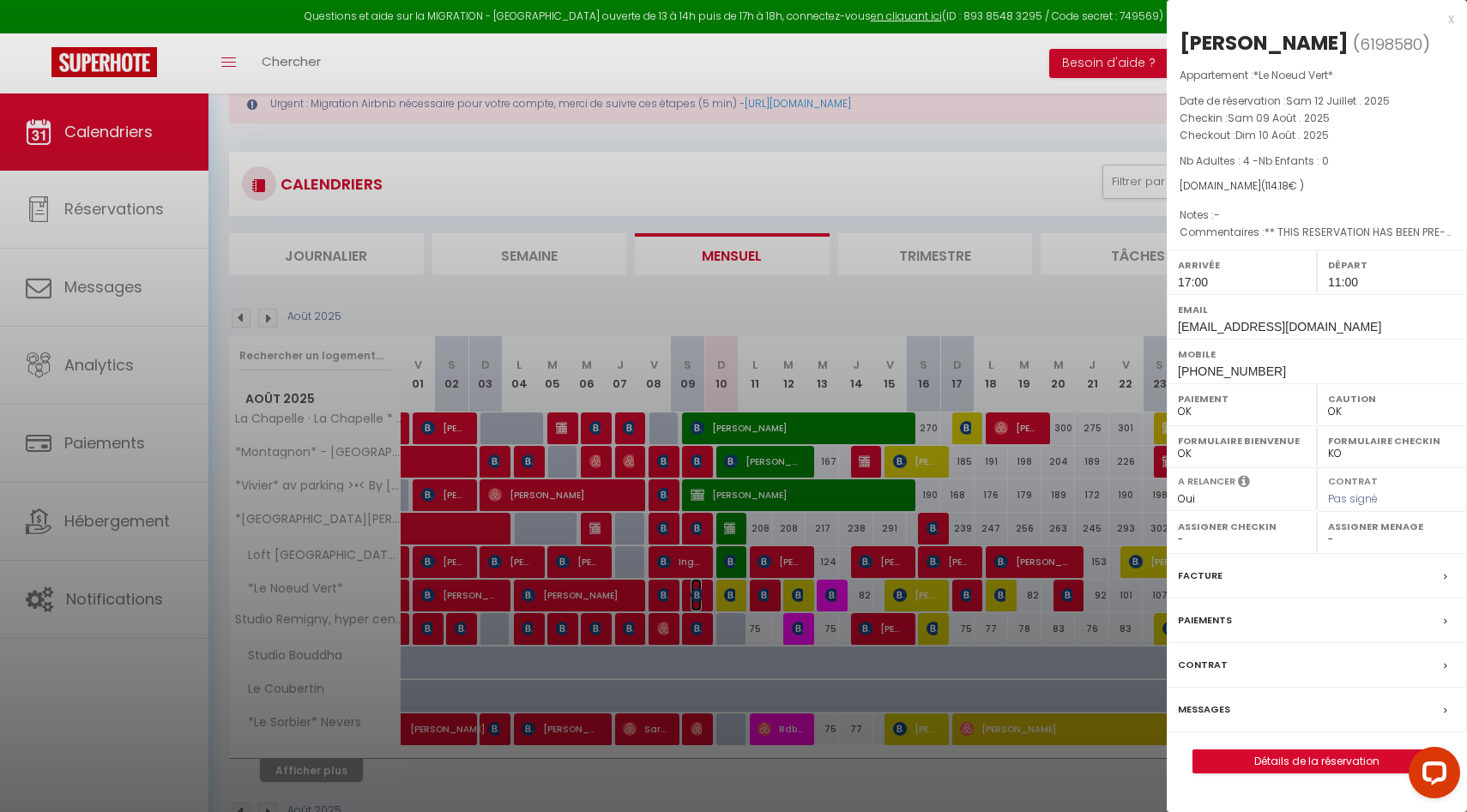
select select "50844"
click at [697, 593] on div at bounding box center [733, 406] width 1467 height 812
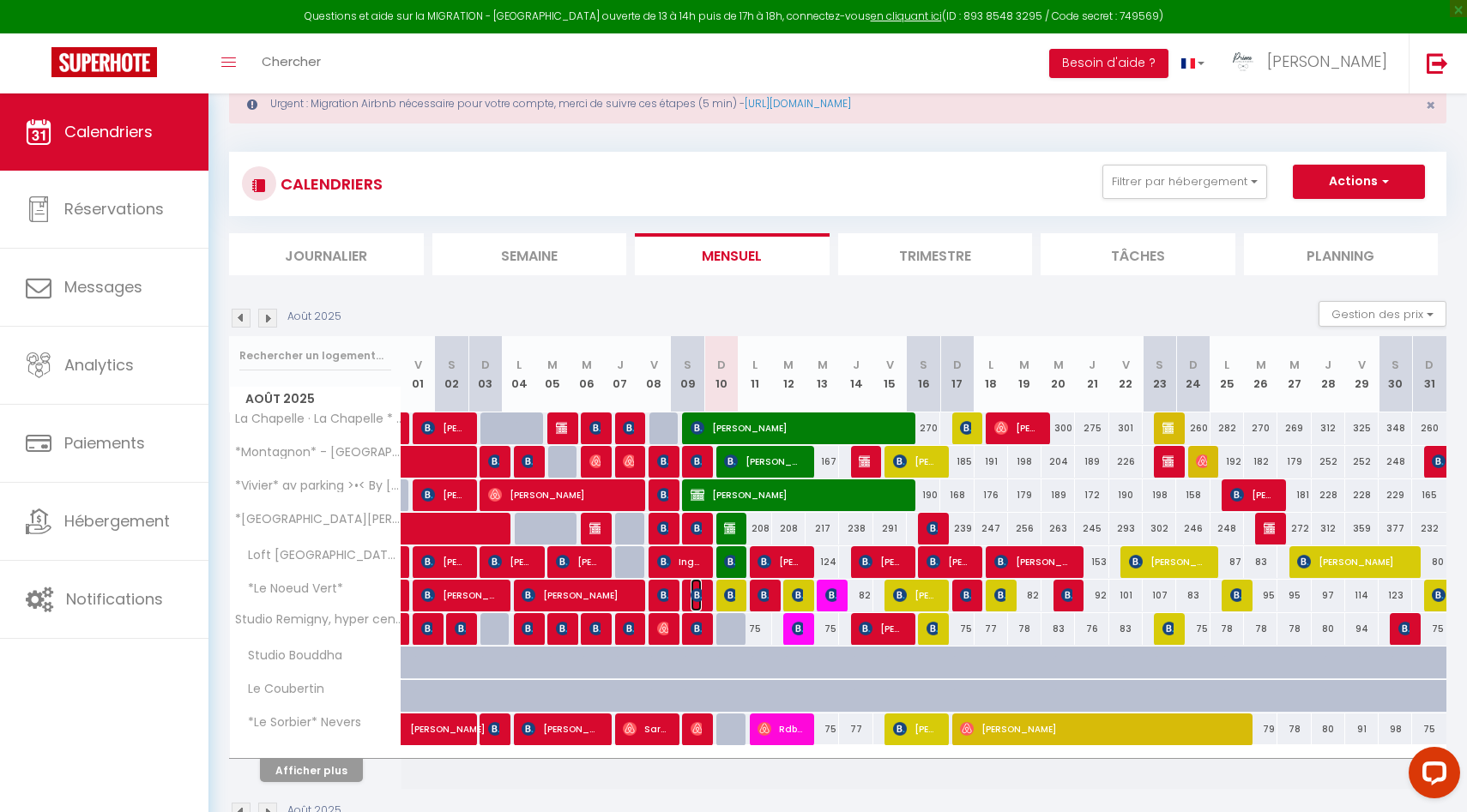
click at [695, 597] on img at bounding box center [697, 595] width 14 height 14
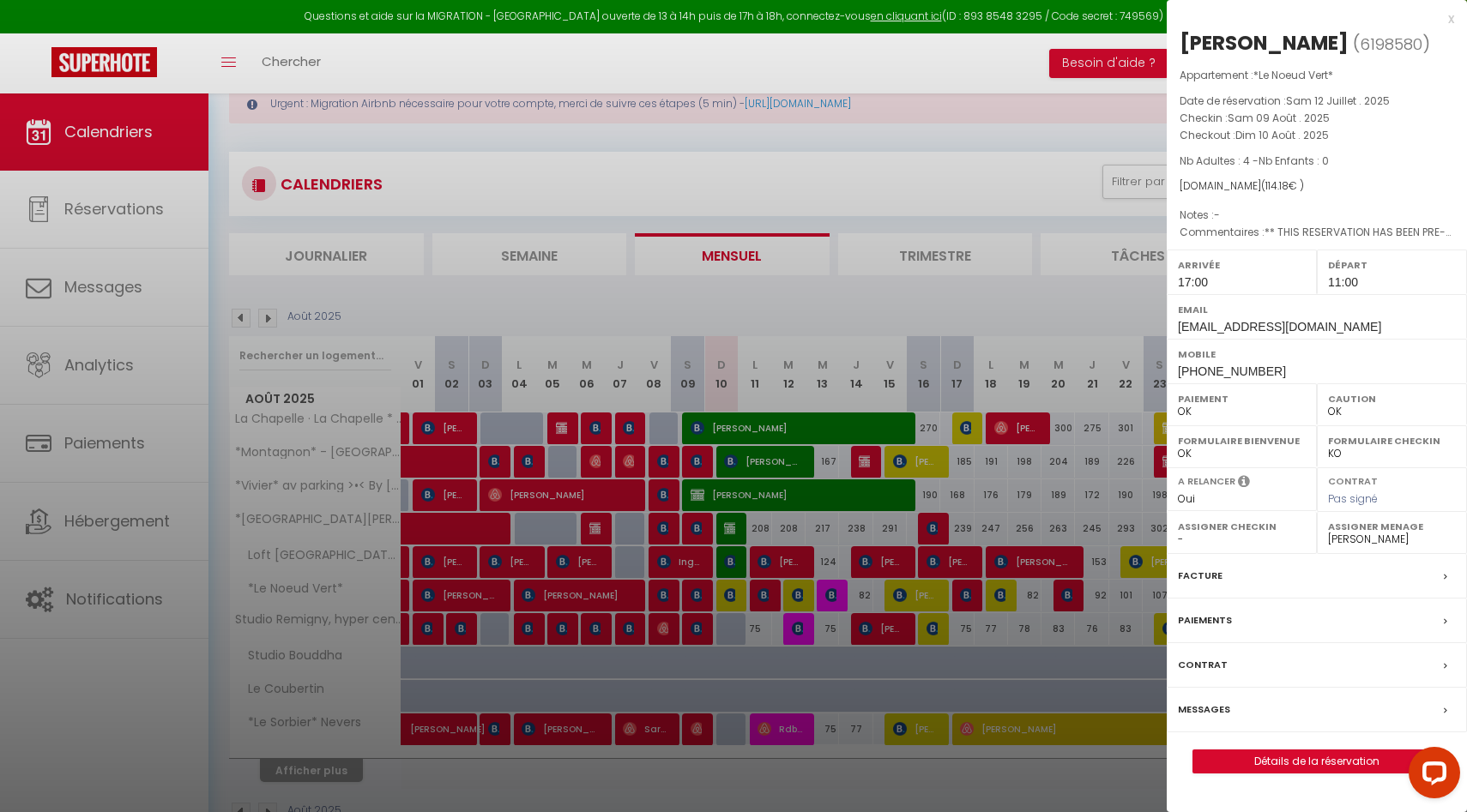
click at [695, 597] on div at bounding box center [733, 406] width 1467 height 812
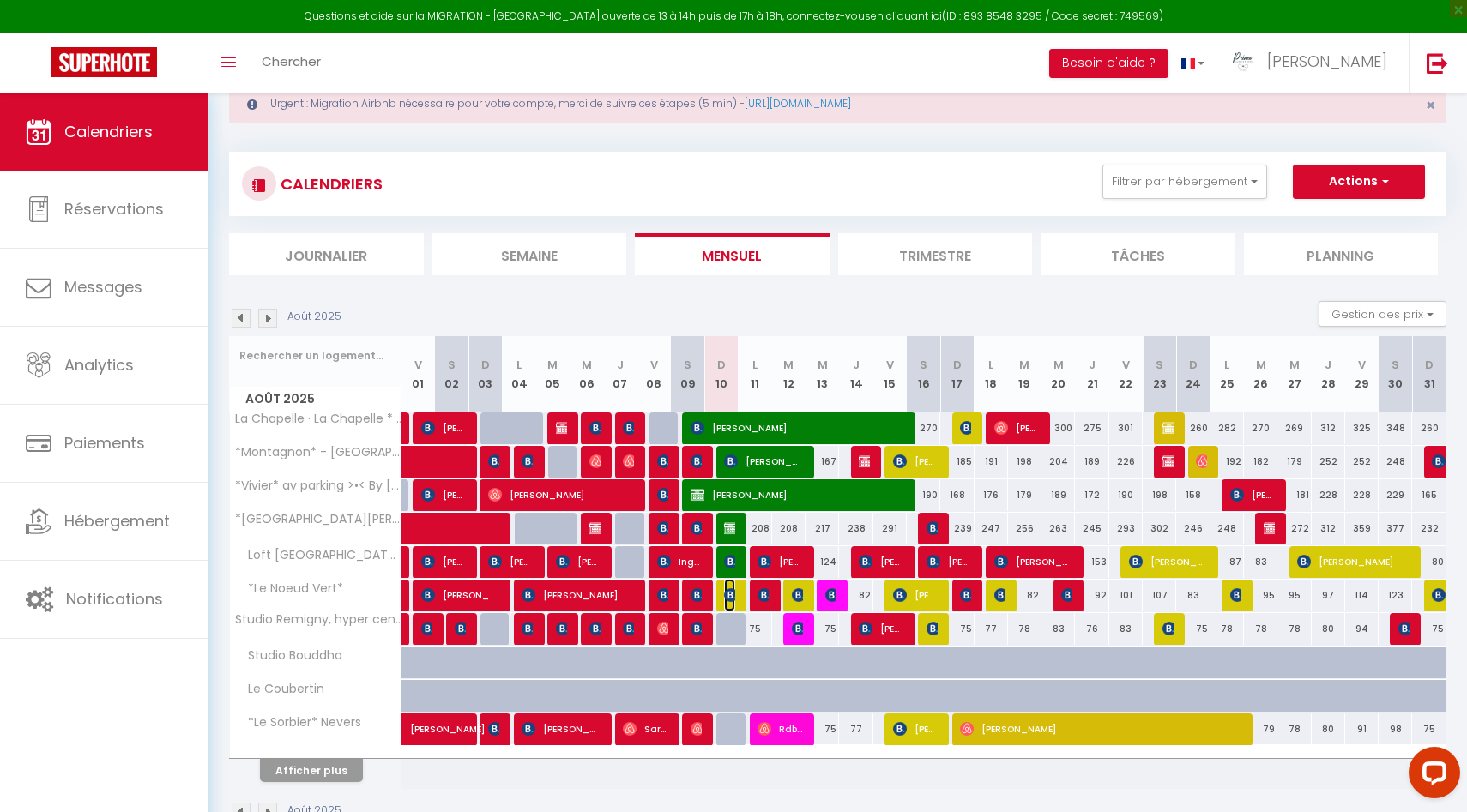
click at [728, 599] on img at bounding box center [730, 595] width 14 height 14
select select "KO"
select select
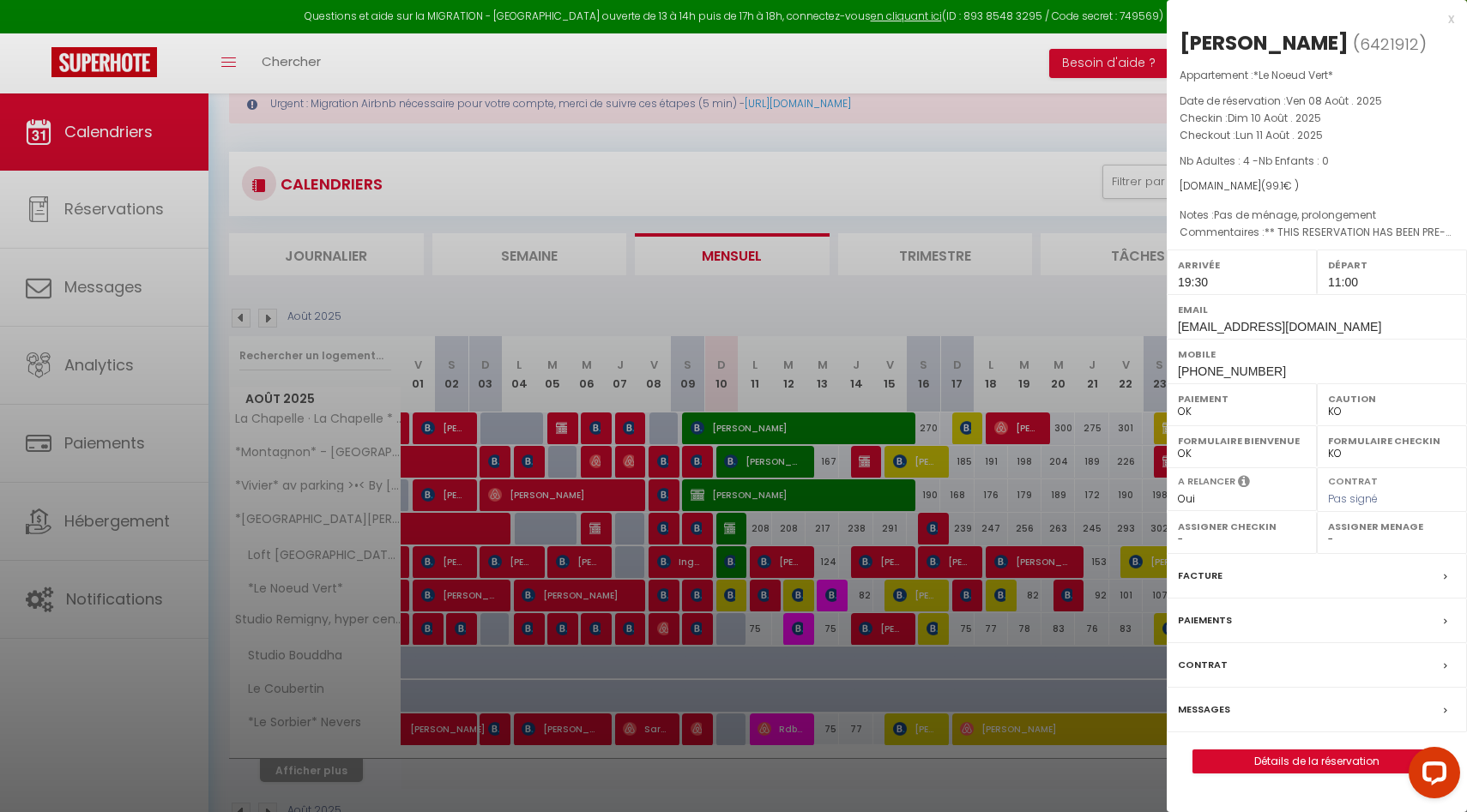
click at [728, 599] on div at bounding box center [733, 406] width 1467 height 812
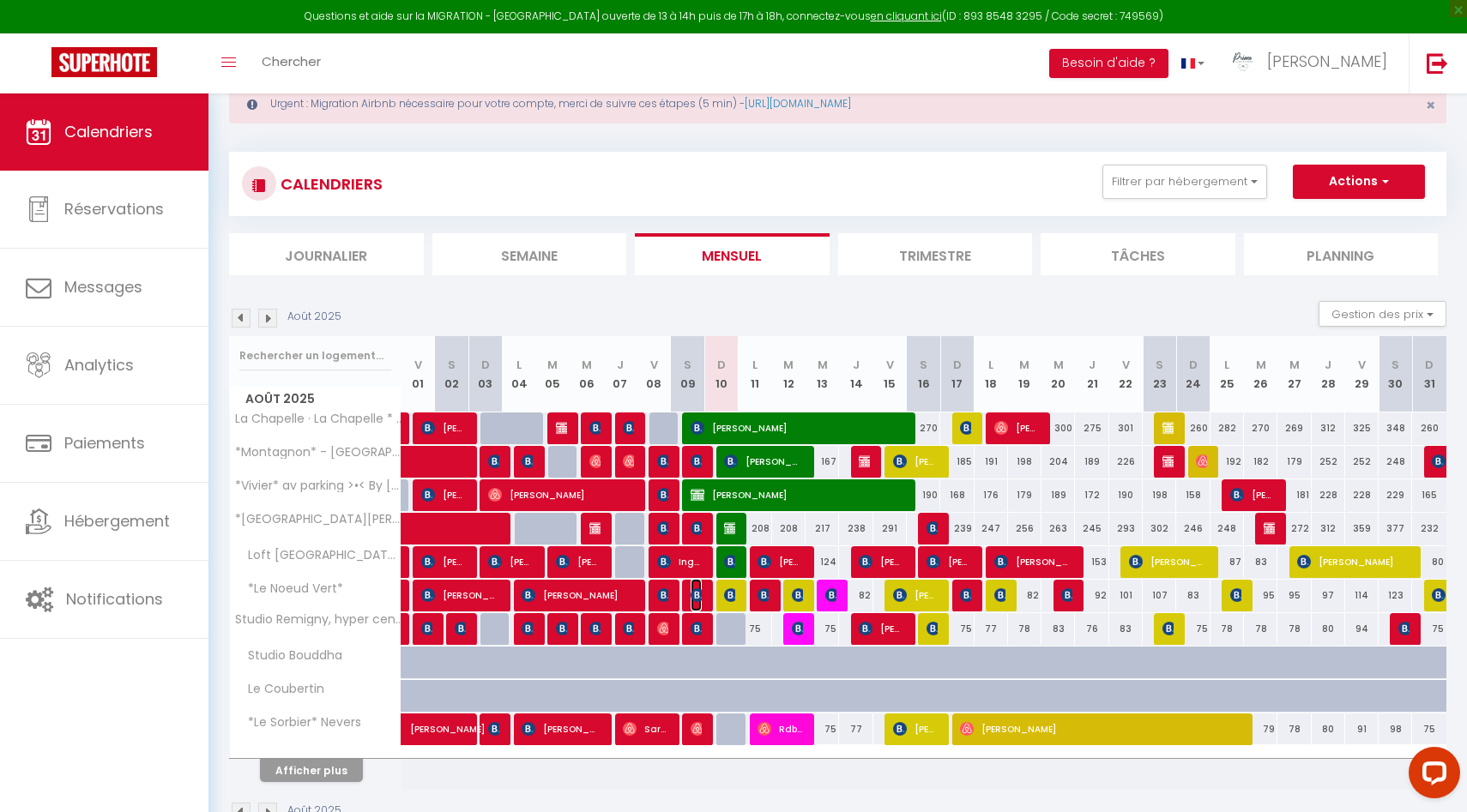
click at [693, 593] on img at bounding box center [697, 595] width 14 height 14
select select "OK"
select select "50844"
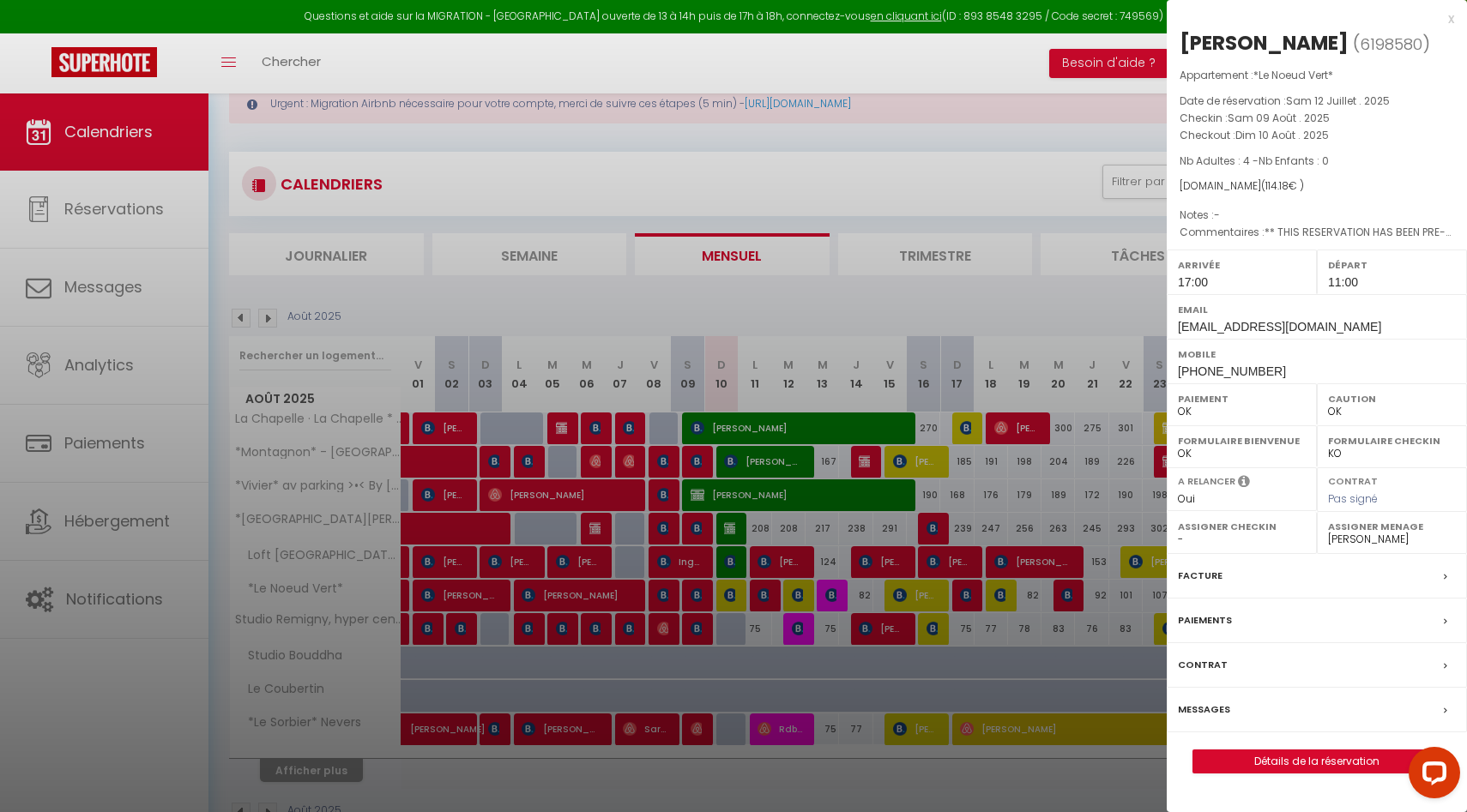
click at [697, 595] on div at bounding box center [733, 406] width 1467 height 812
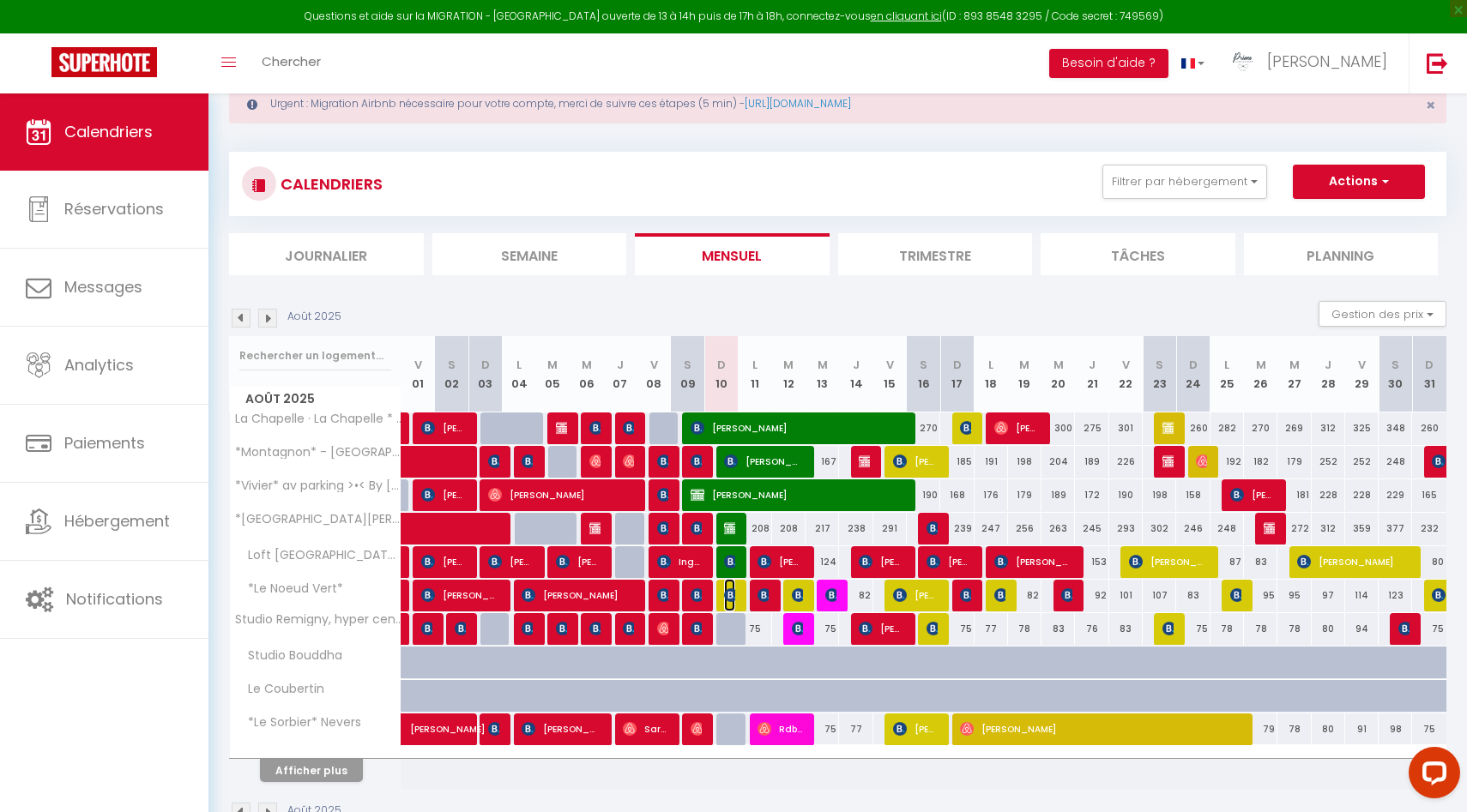
click at [729, 595] on img at bounding box center [730, 595] width 14 height 14
select select "KO"
select select
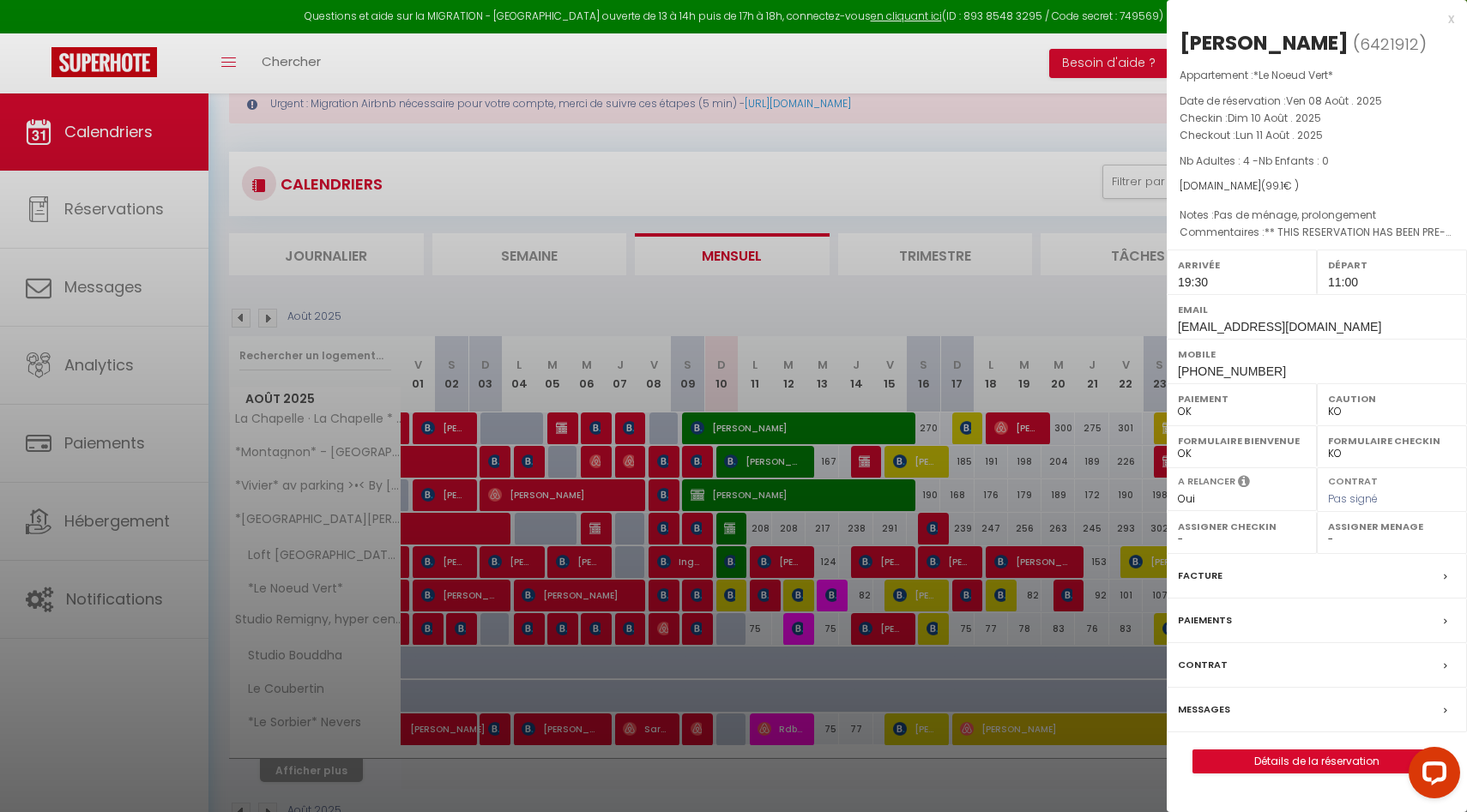
click at [729, 595] on div at bounding box center [733, 406] width 1467 height 812
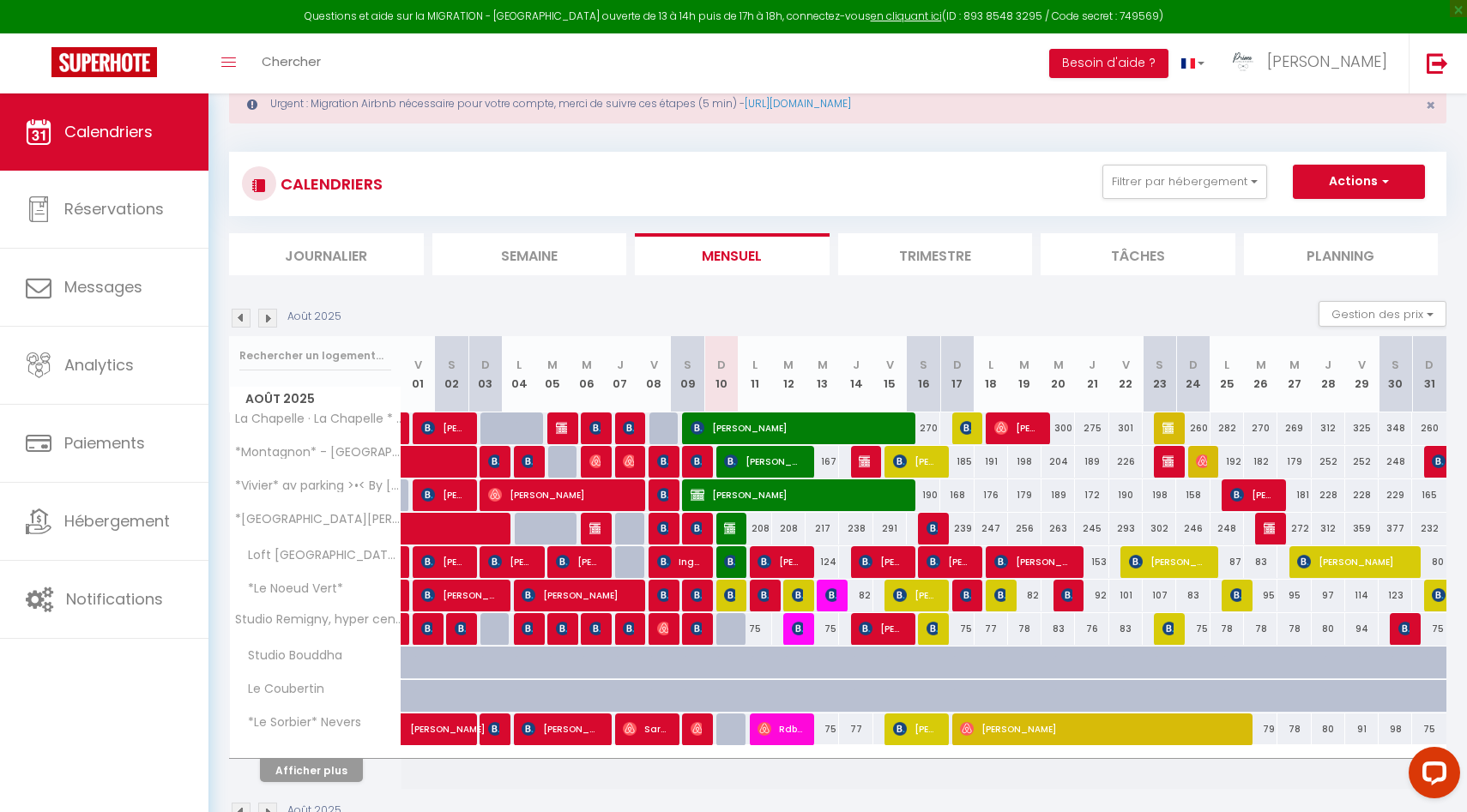
click at [670, 591] on div "82" at bounding box center [687, 595] width 34 height 32
click at [694, 593] on img at bounding box center [697, 595] width 14 height 14
select select "OK"
select select "50844"
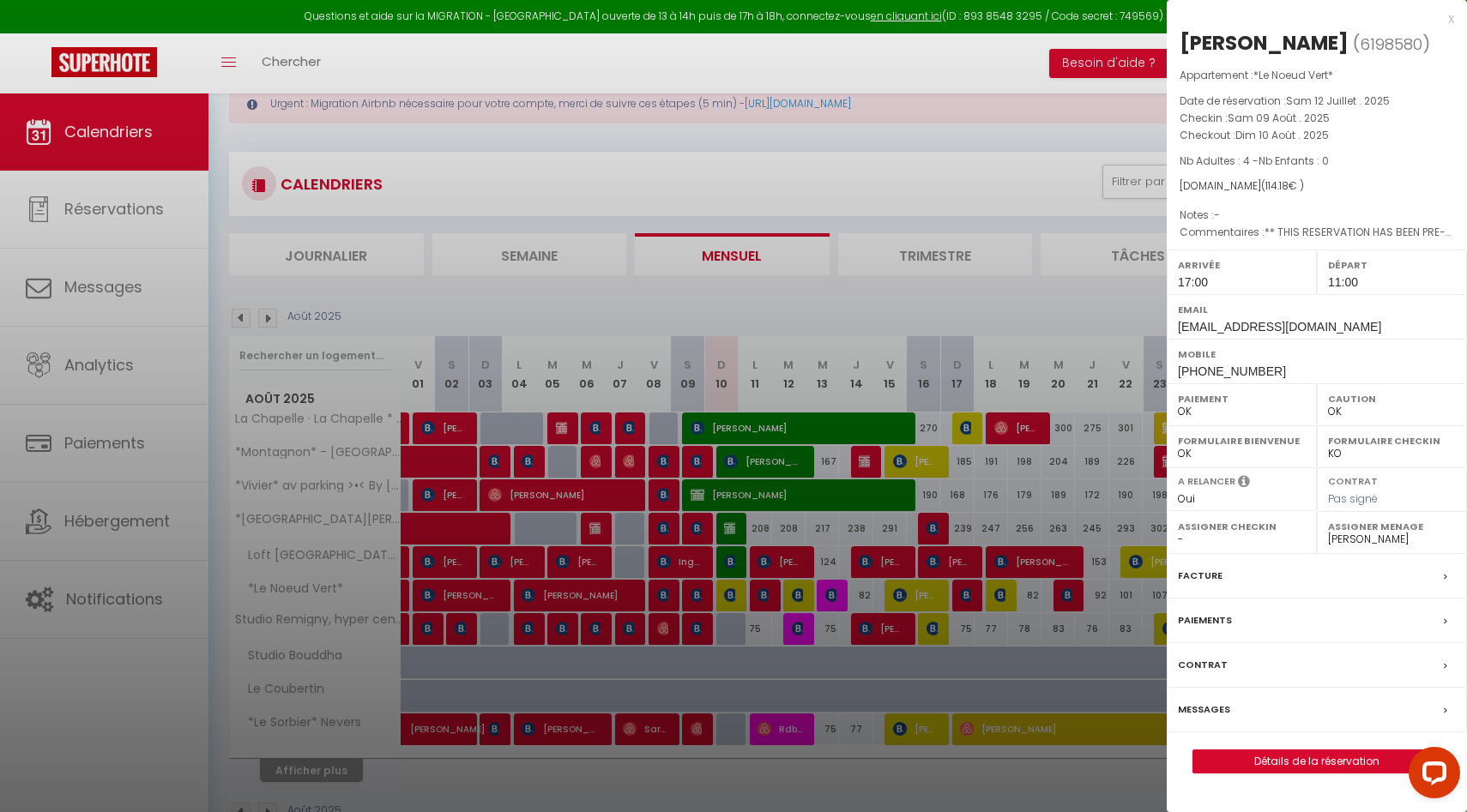
click at [694, 593] on div at bounding box center [733, 406] width 1467 height 812
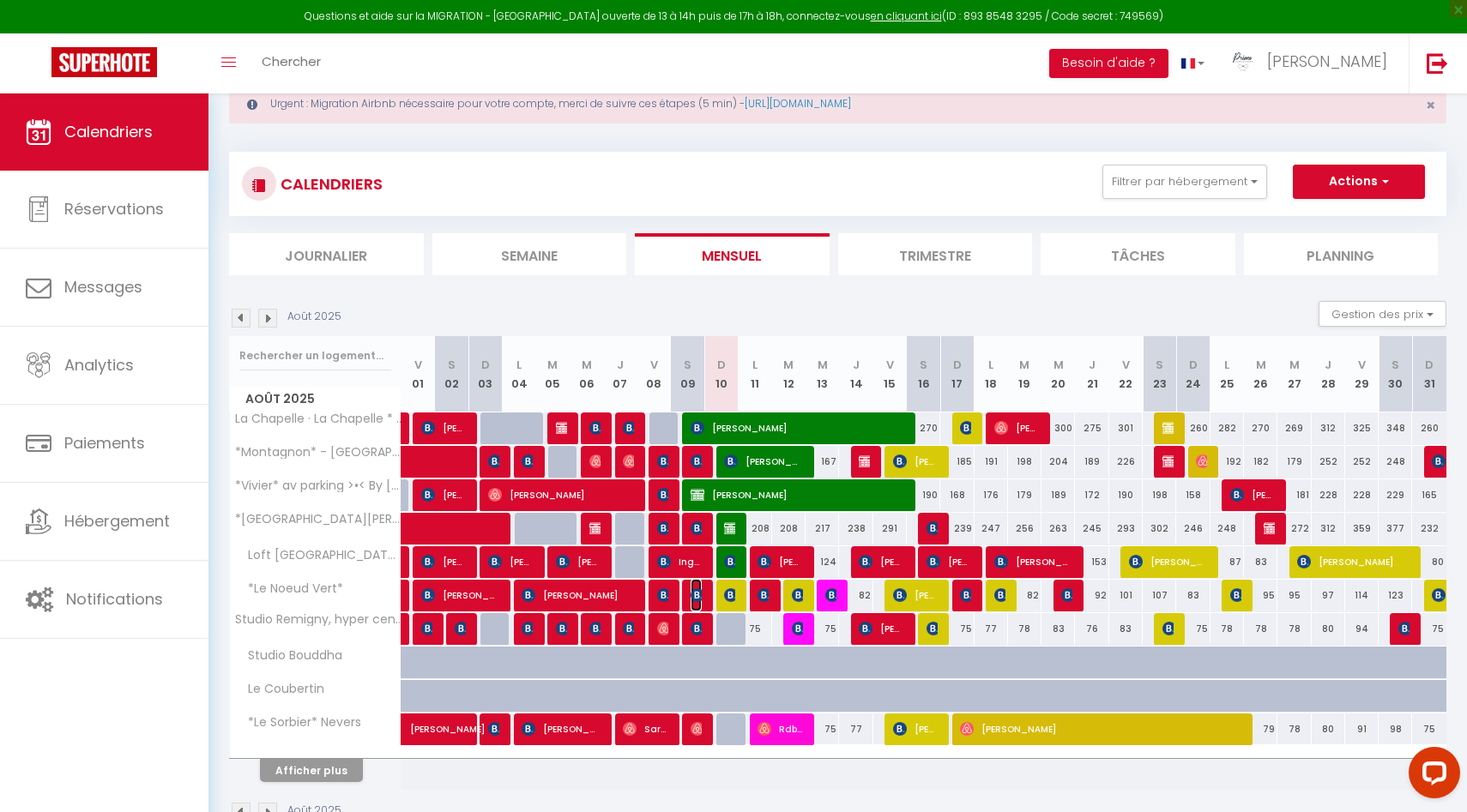
click at [693, 593] on img at bounding box center [697, 595] width 14 height 14
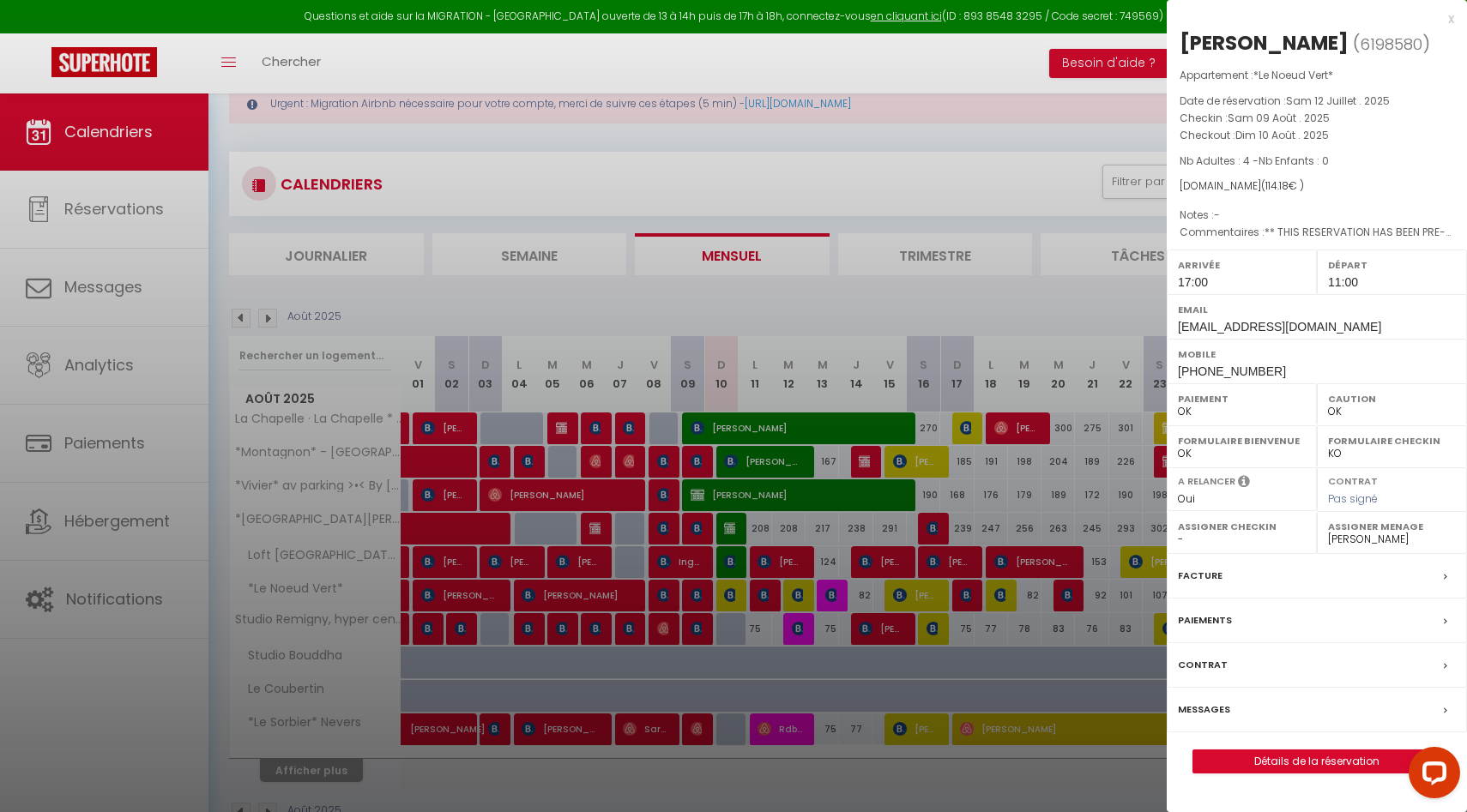
click at [693, 593] on div at bounding box center [733, 406] width 1467 height 812
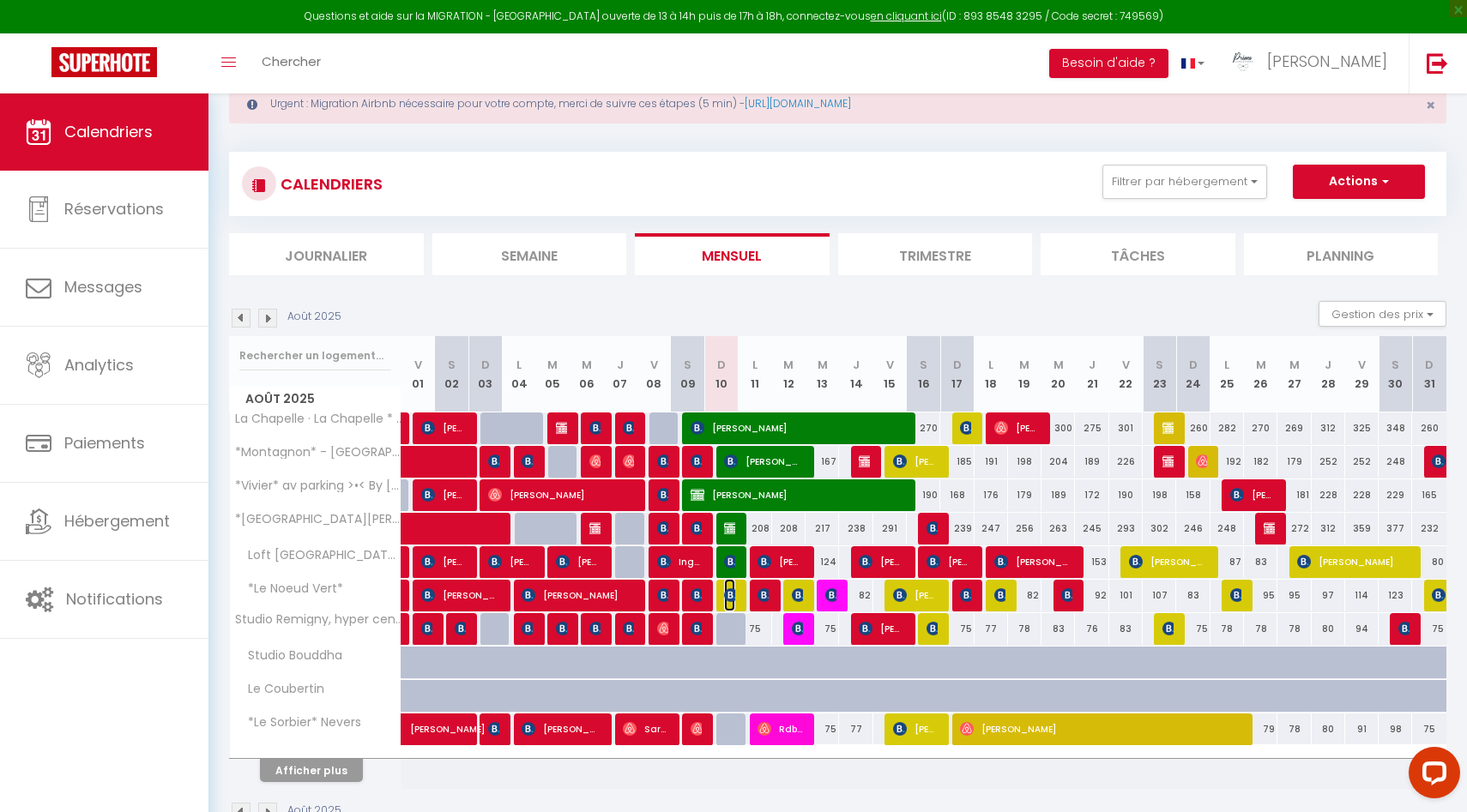
click at [734, 593] on img at bounding box center [730, 595] width 14 height 14
select select "KO"
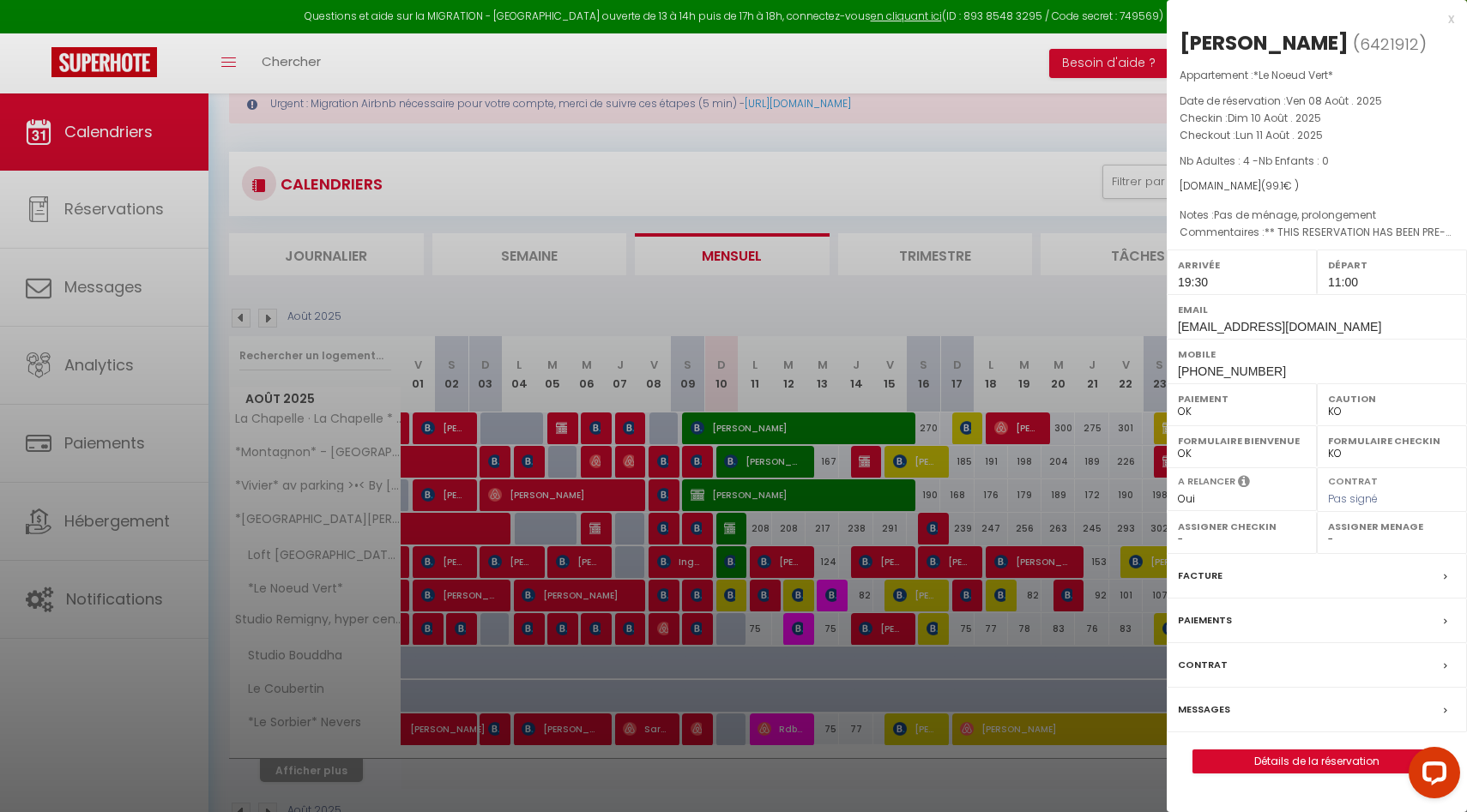
click at [734, 593] on div at bounding box center [733, 406] width 1467 height 812
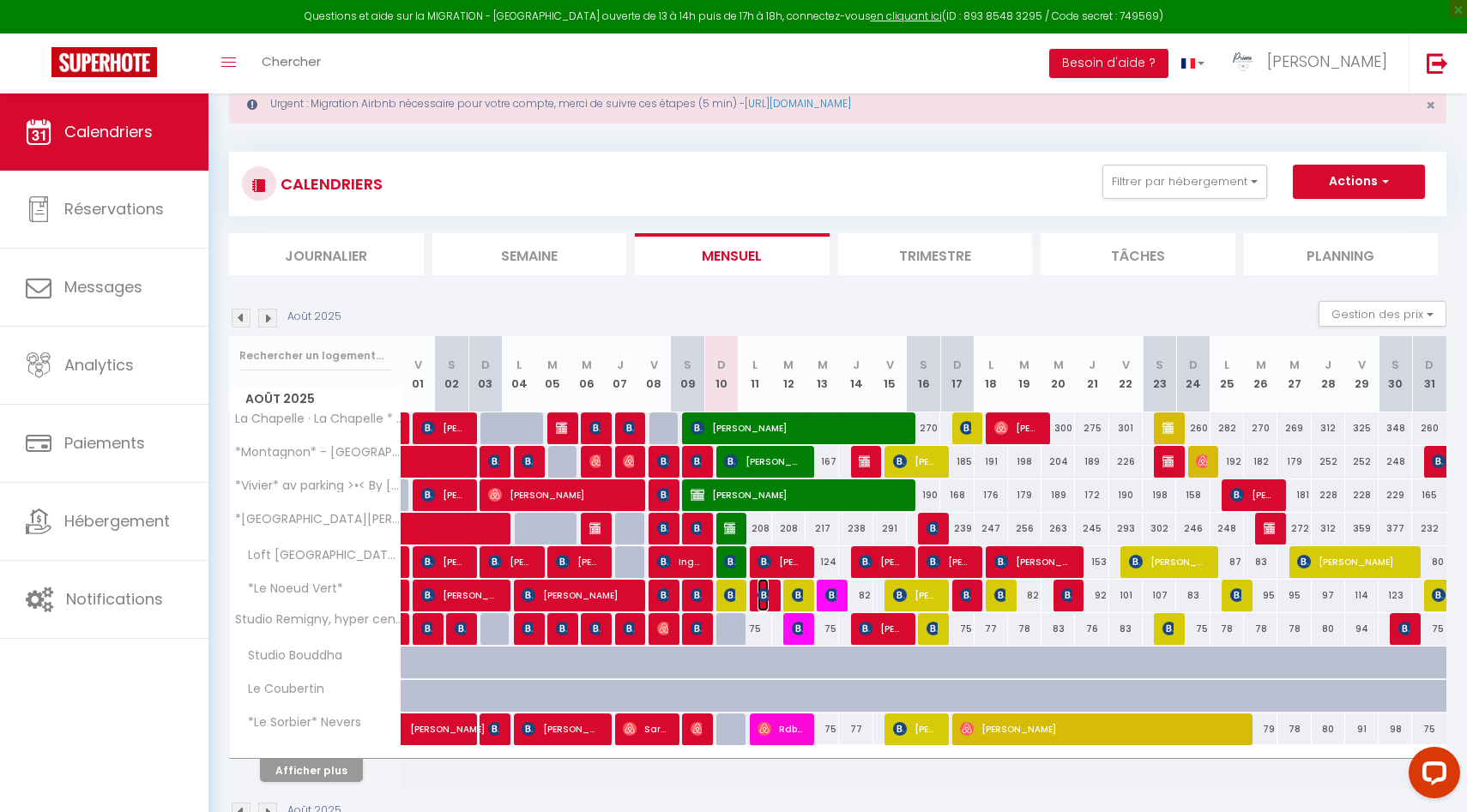
click at [764, 593] on img at bounding box center [764, 595] width 14 height 14
select select "50844"
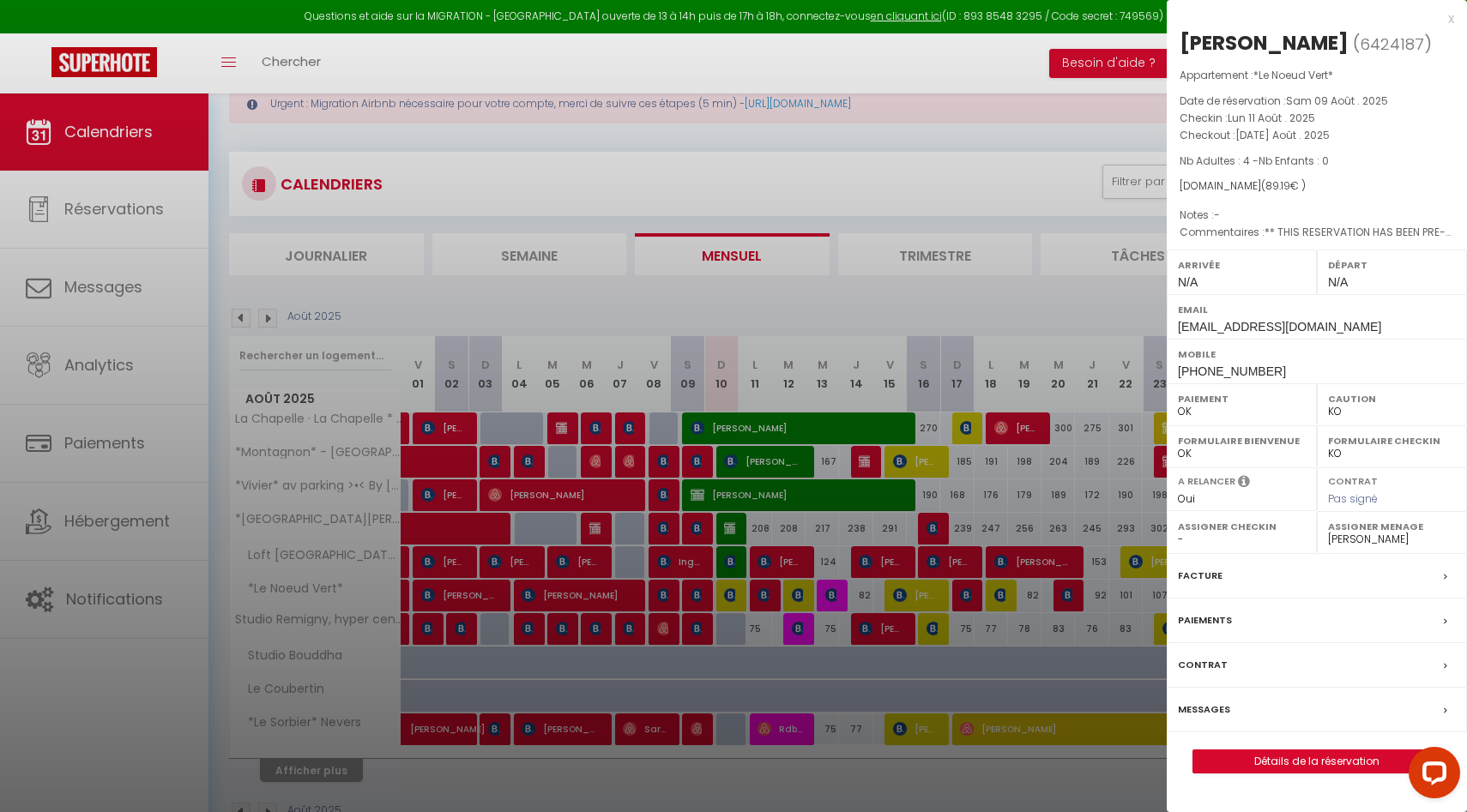
click at [764, 593] on div at bounding box center [733, 406] width 1467 height 812
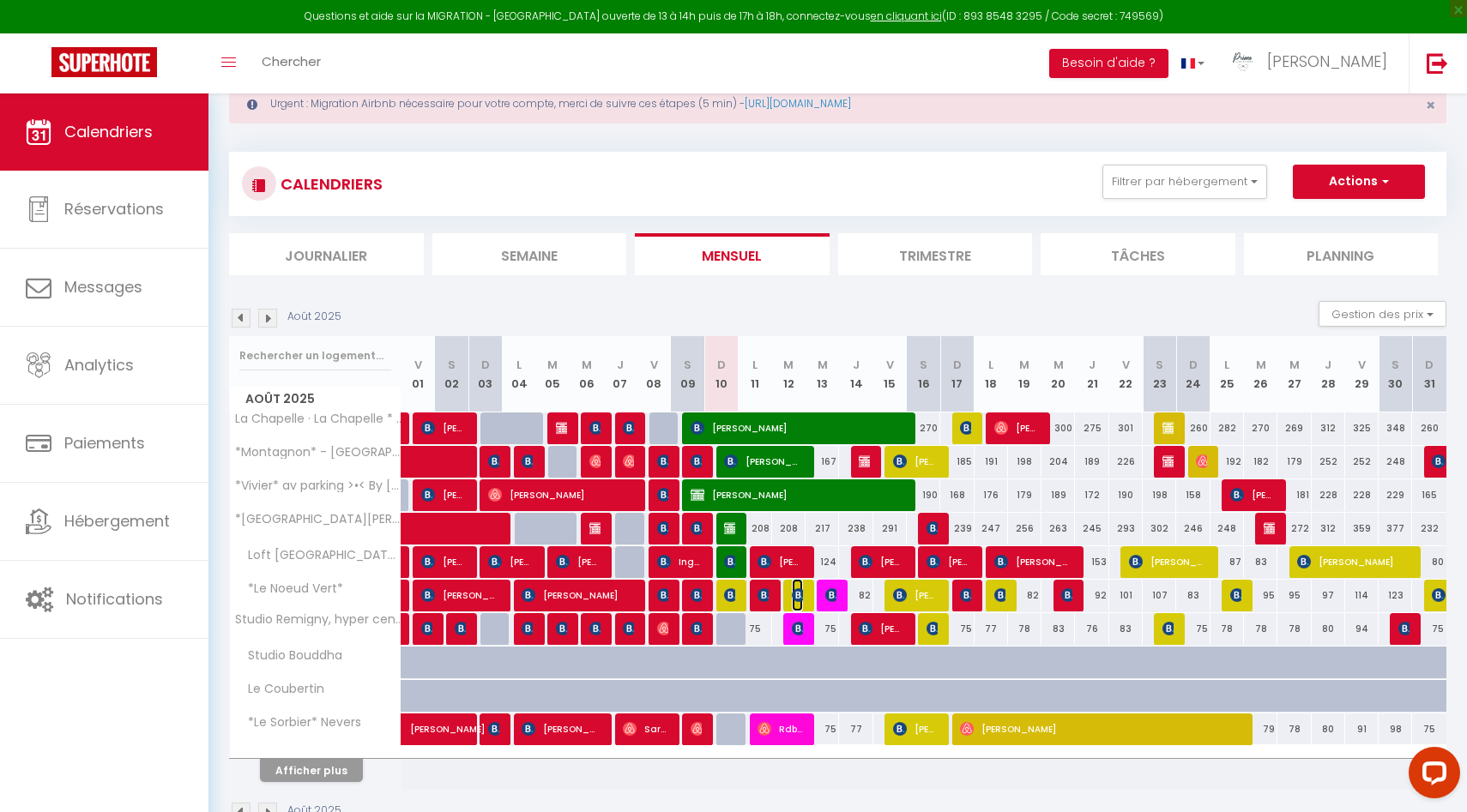
click at [799, 595] on img at bounding box center [798, 595] width 14 height 14
select select "1"
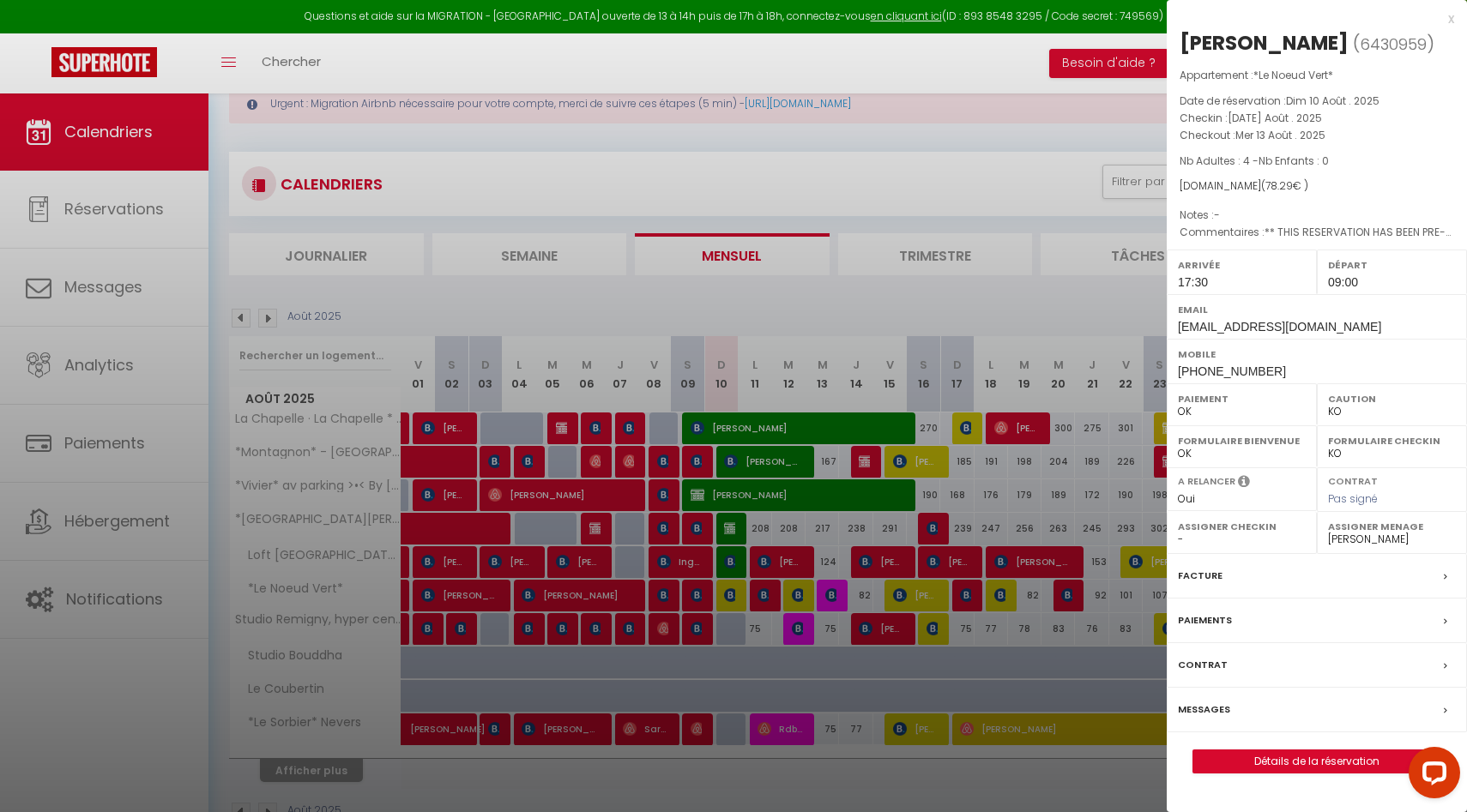
click at [799, 595] on div at bounding box center [733, 406] width 1467 height 812
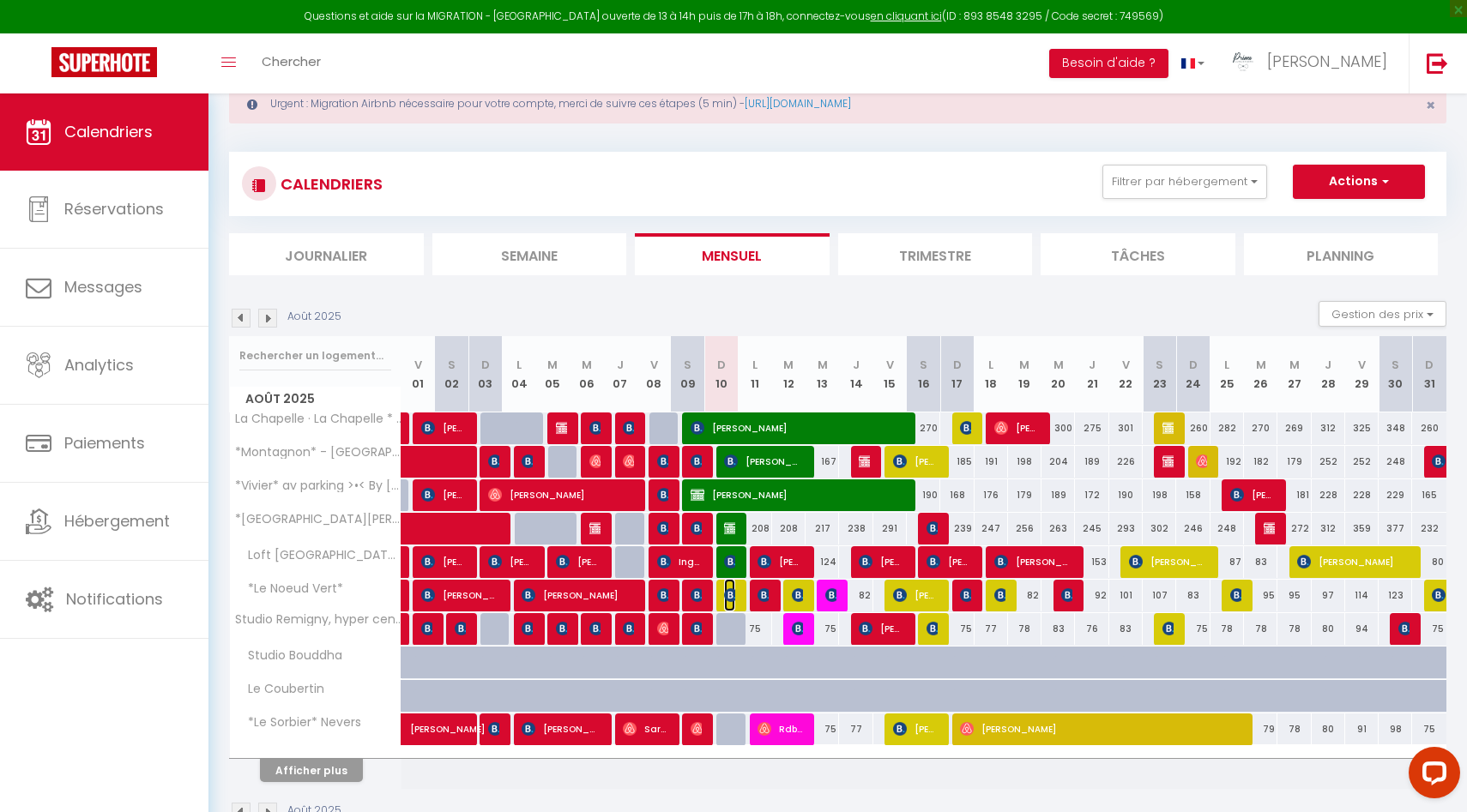
click at [732, 595] on img at bounding box center [730, 595] width 14 height 14
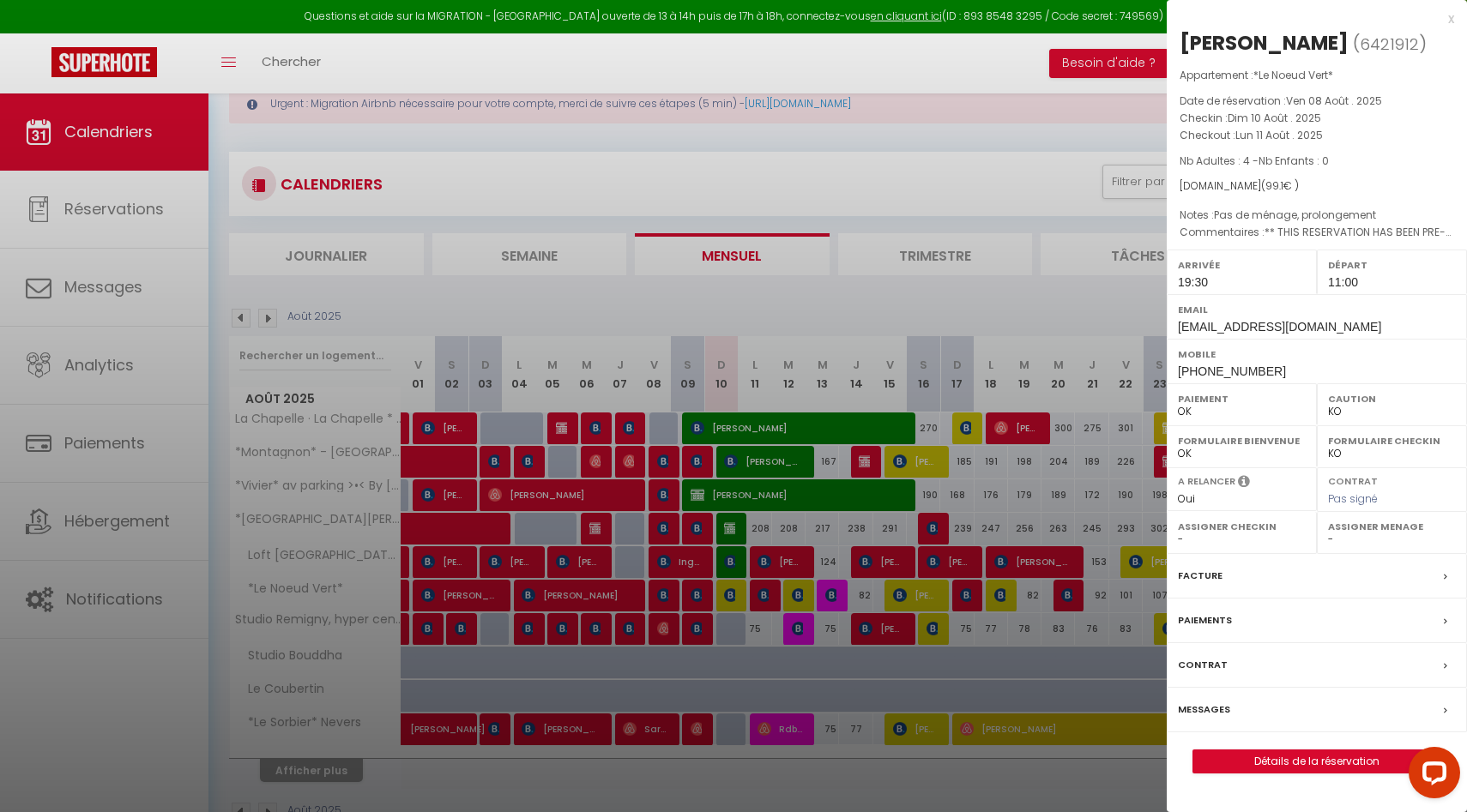
click at [701, 526] on div at bounding box center [733, 406] width 1467 height 812
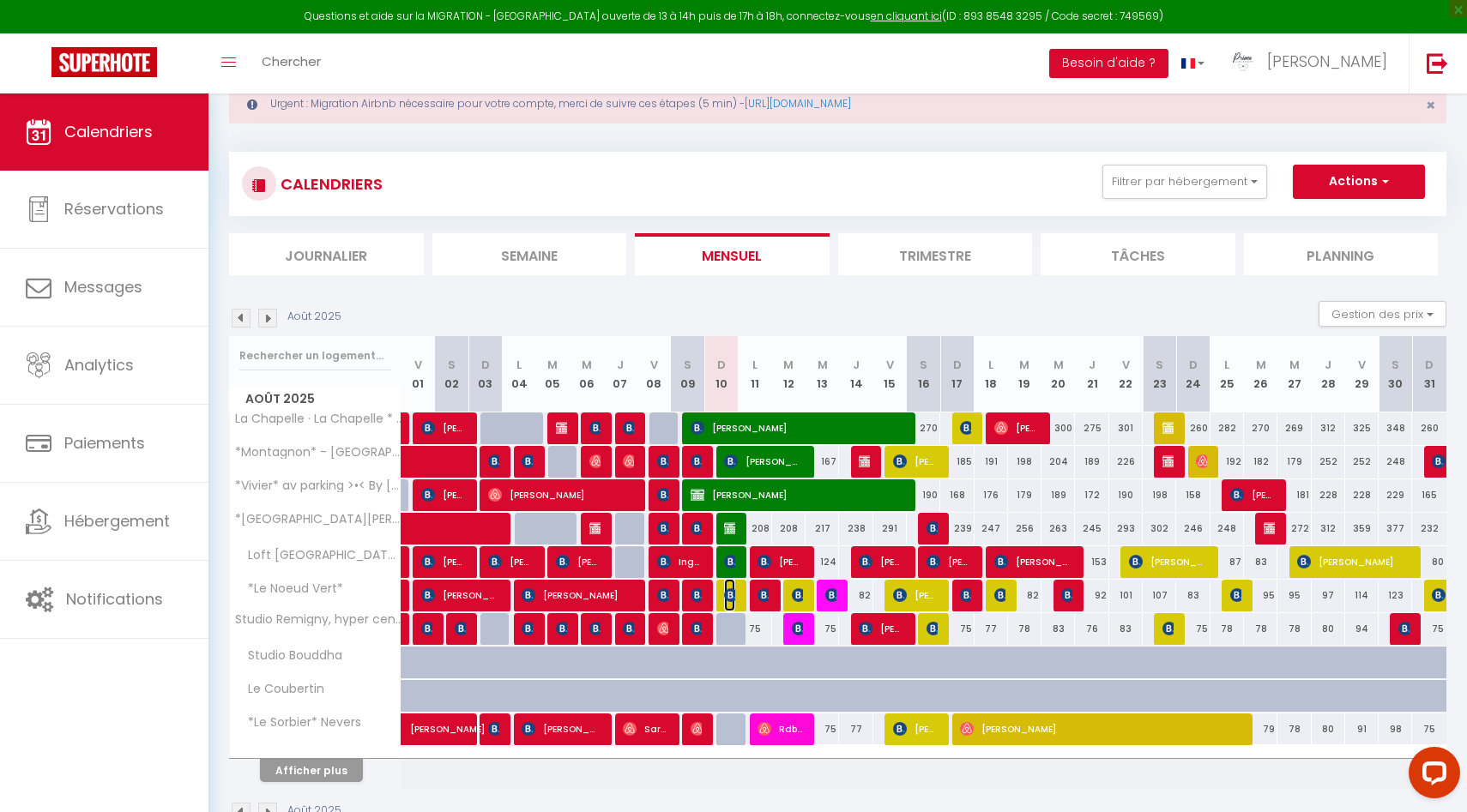
click at [727, 593] on img at bounding box center [730, 595] width 14 height 14
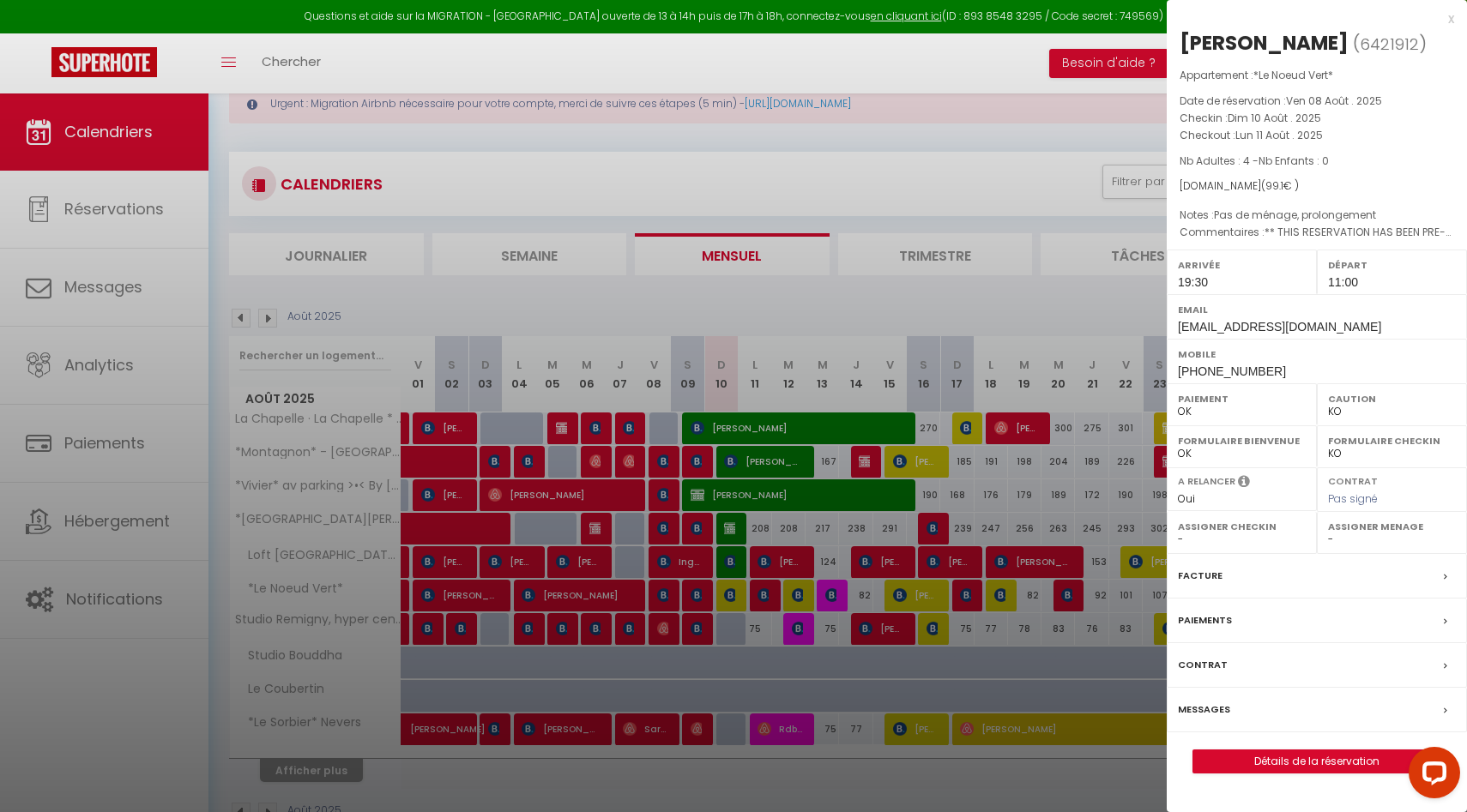
click at [727, 593] on div at bounding box center [733, 406] width 1467 height 812
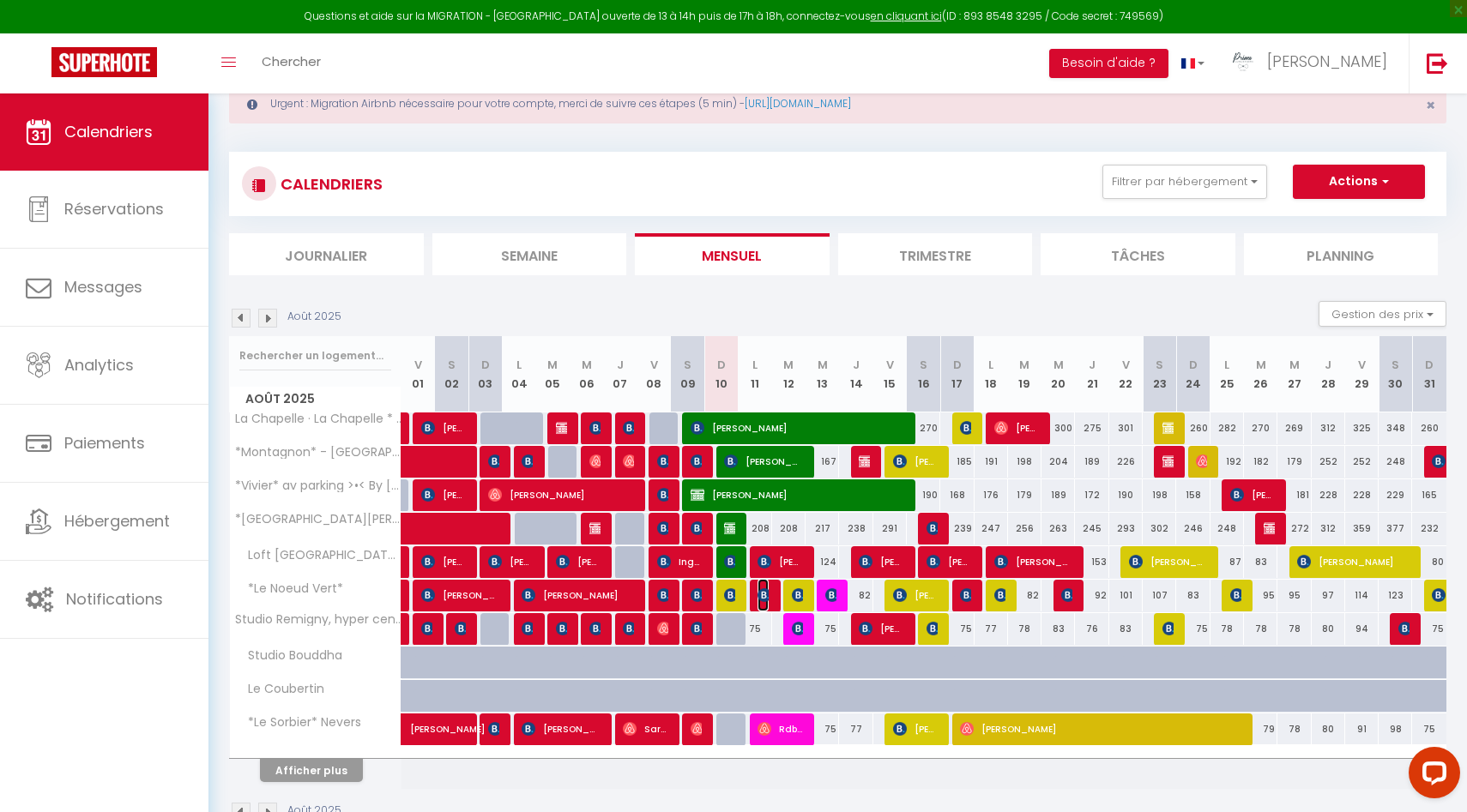
click at [762, 593] on img at bounding box center [764, 595] width 14 height 14
select select "50844"
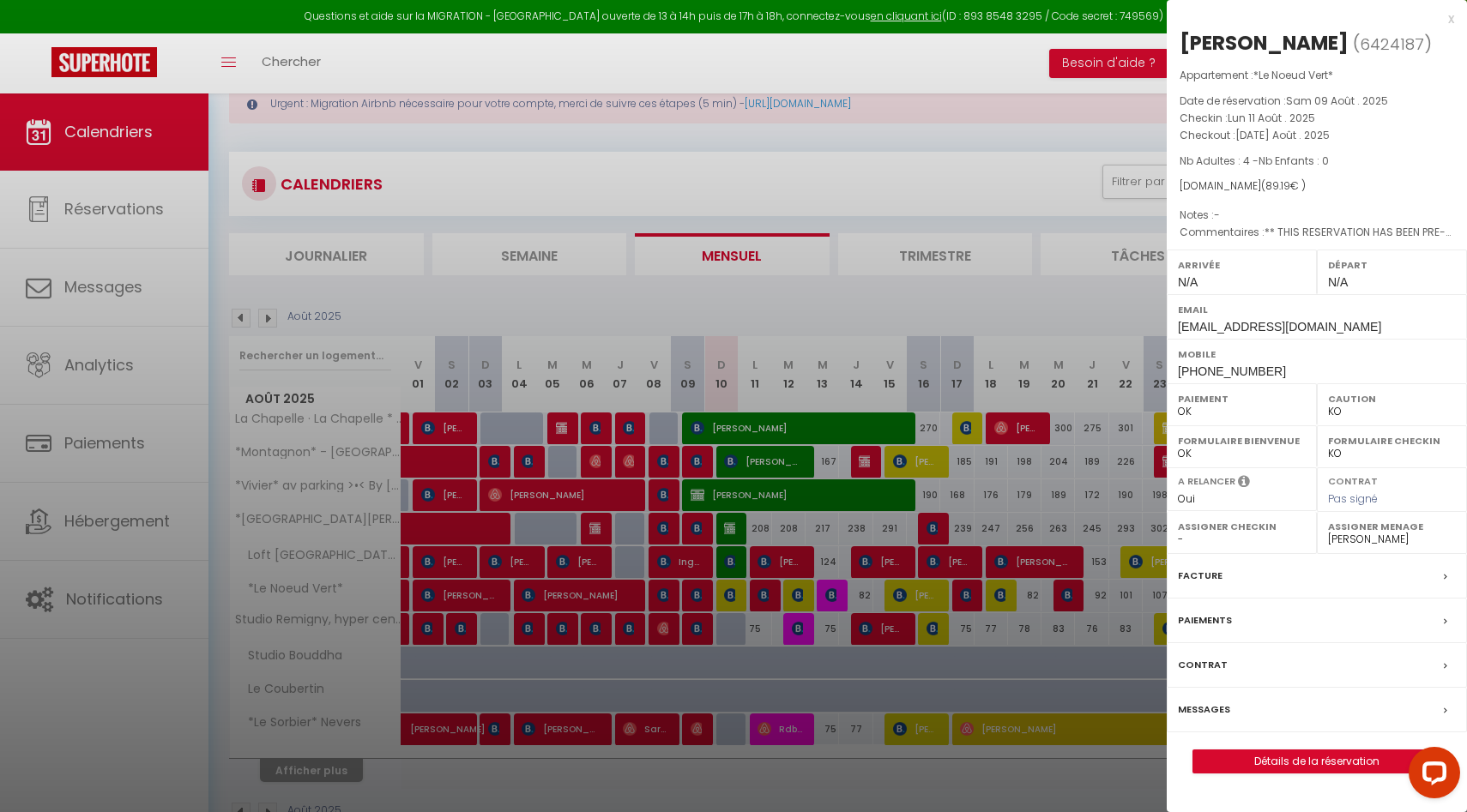
click at [744, 689] on div at bounding box center [733, 406] width 1467 height 812
